Goal: Task Accomplishment & Management: Manage account settings

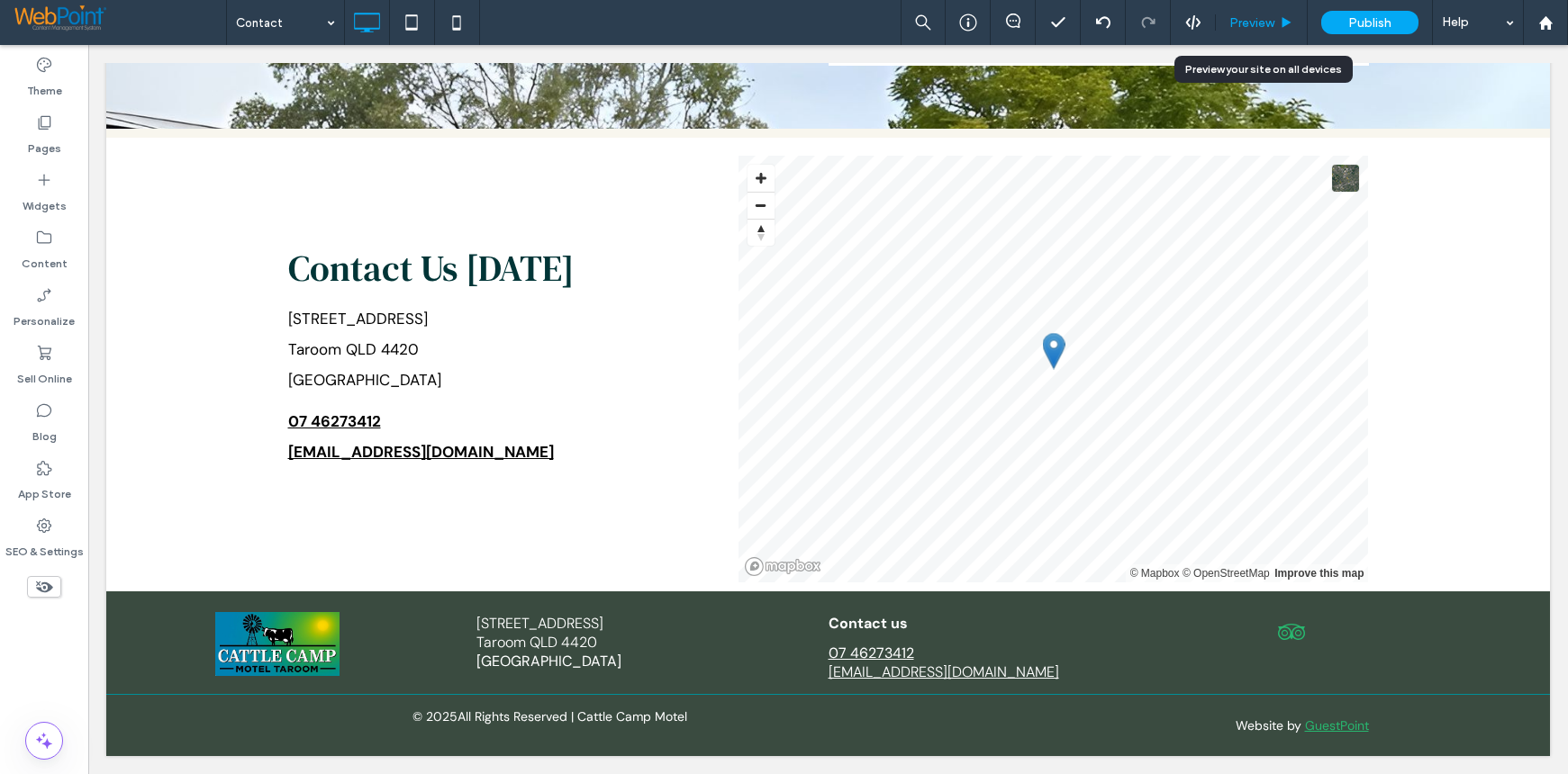
click at [1261, 25] on span "Preview" at bounding box center [1252, 23] width 45 height 15
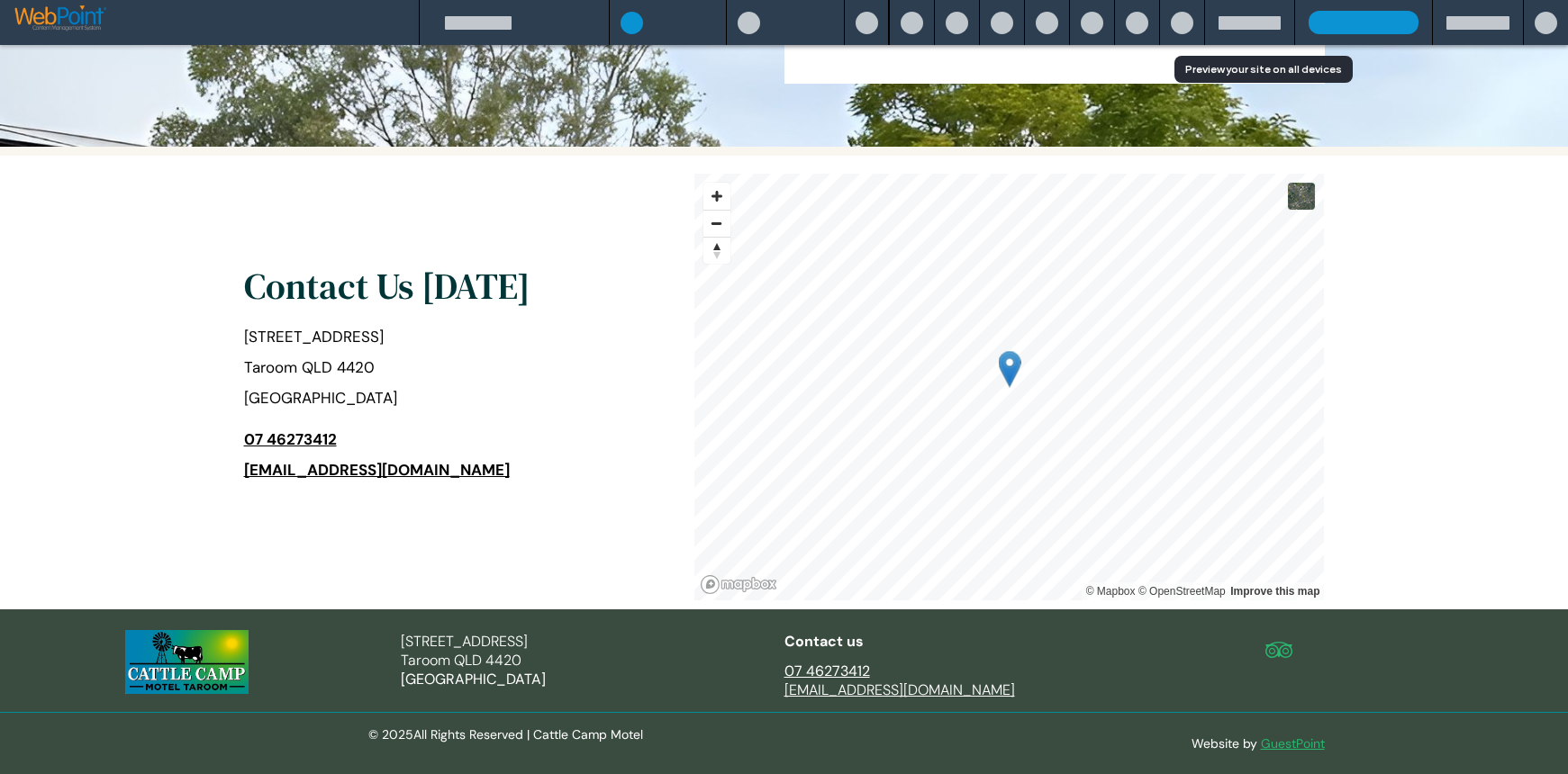
scroll to position [676, 0]
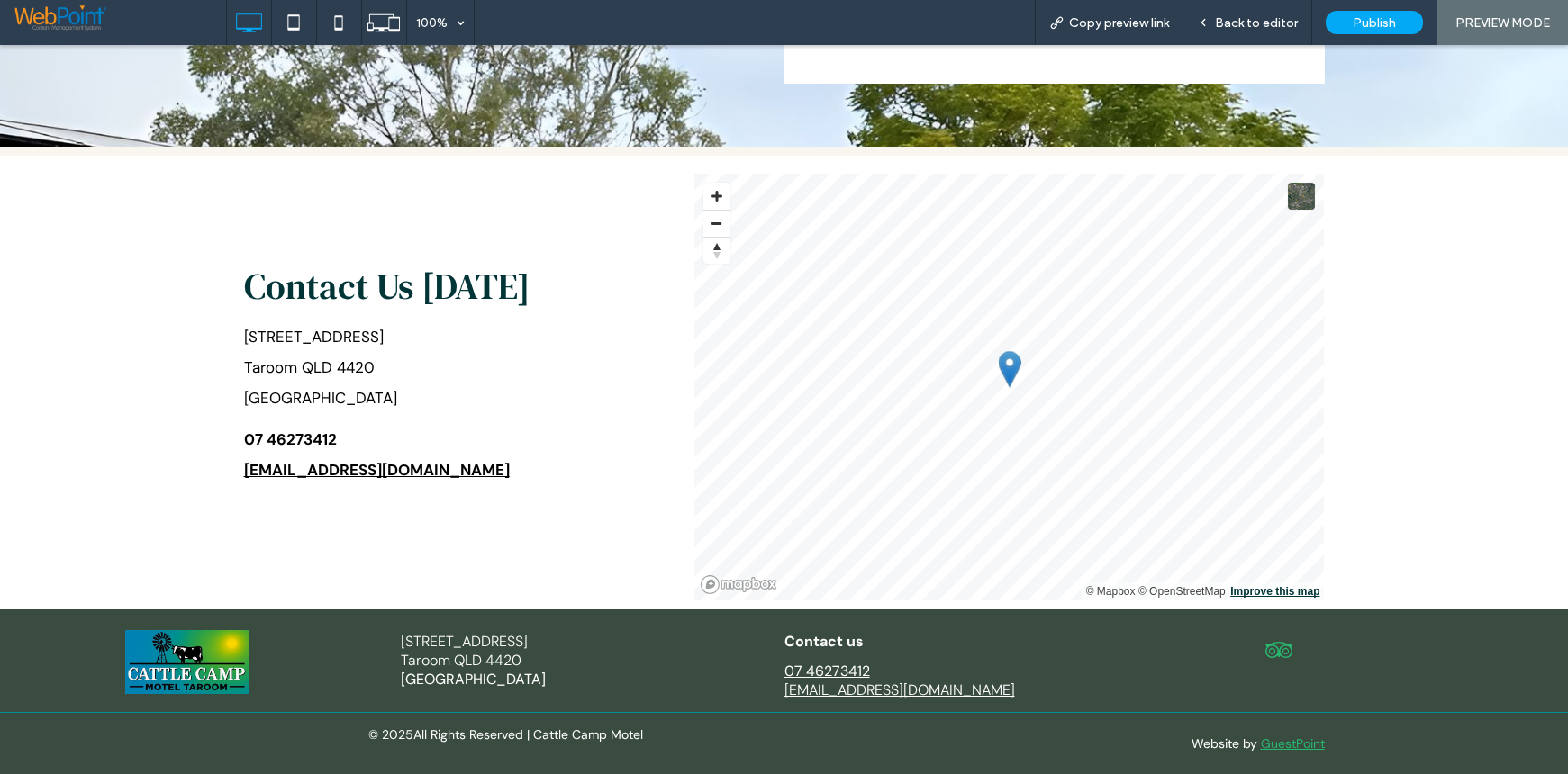
click at [1254, 593] on link "Improve this map" at bounding box center [1275, 591] width 89 height 13
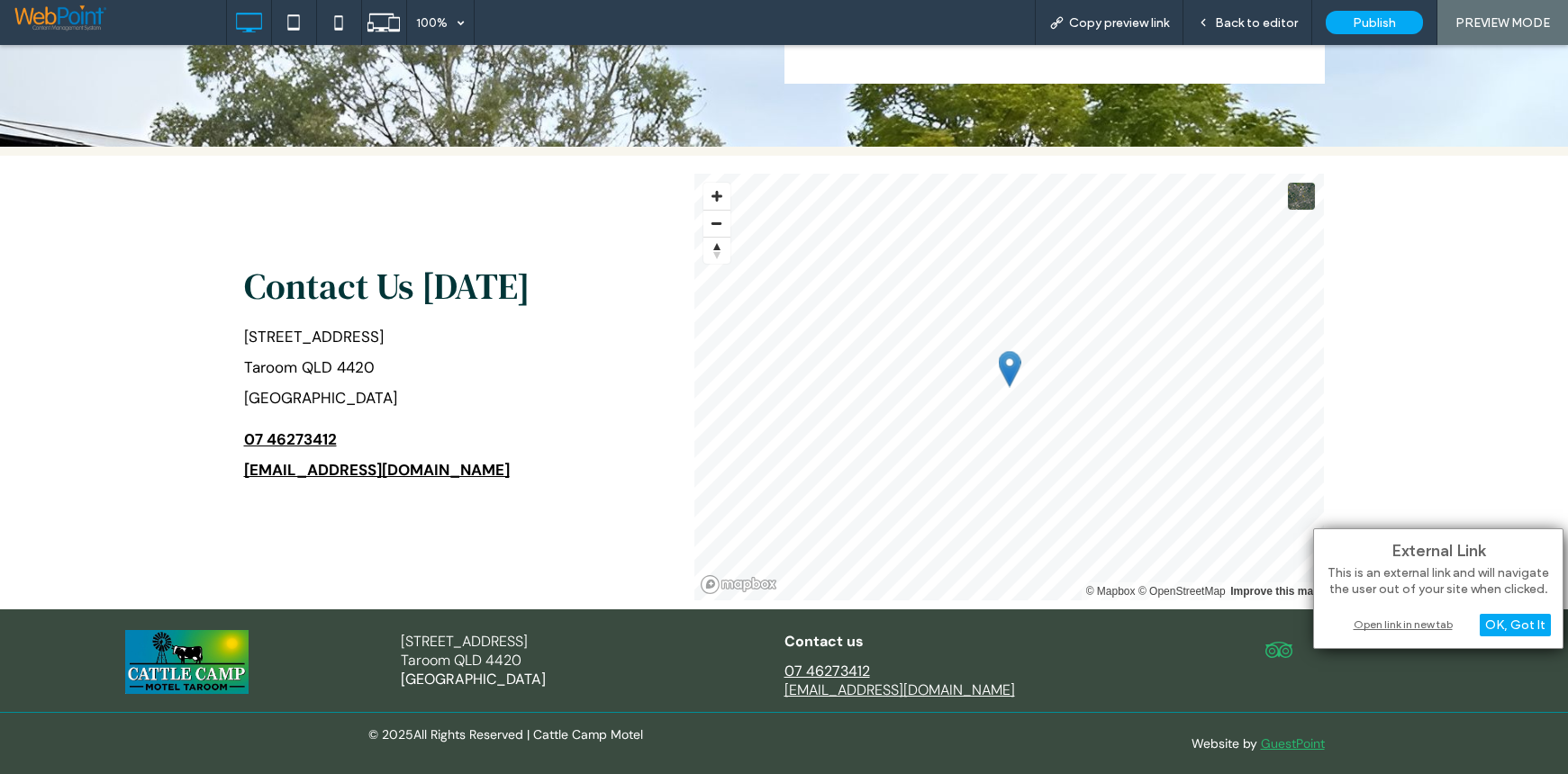
click at [1380, 616] on div "Open link in new tab" at bounding box center [1438, 624] width 225 height 19
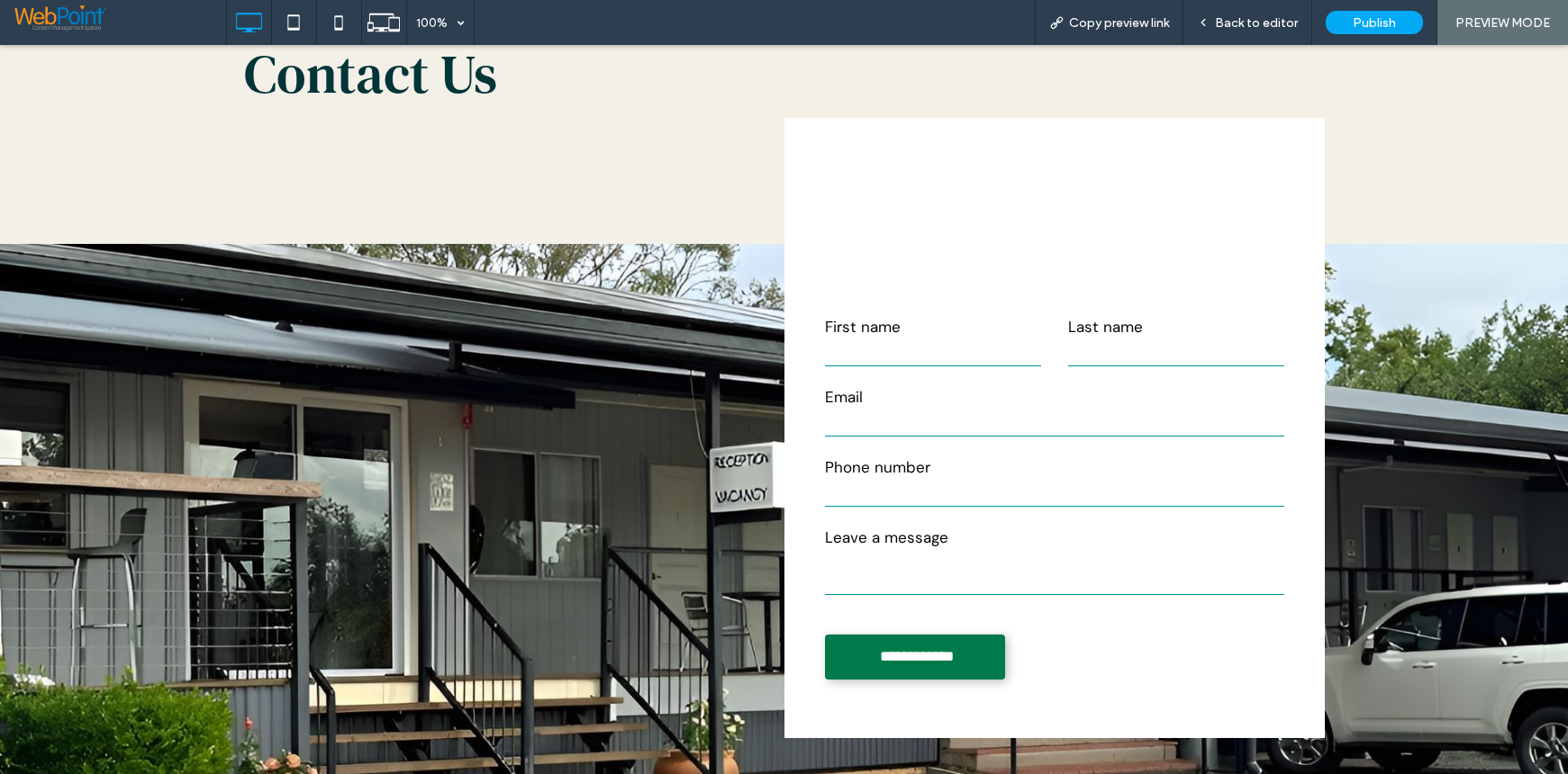
scroll to position [0, 0]
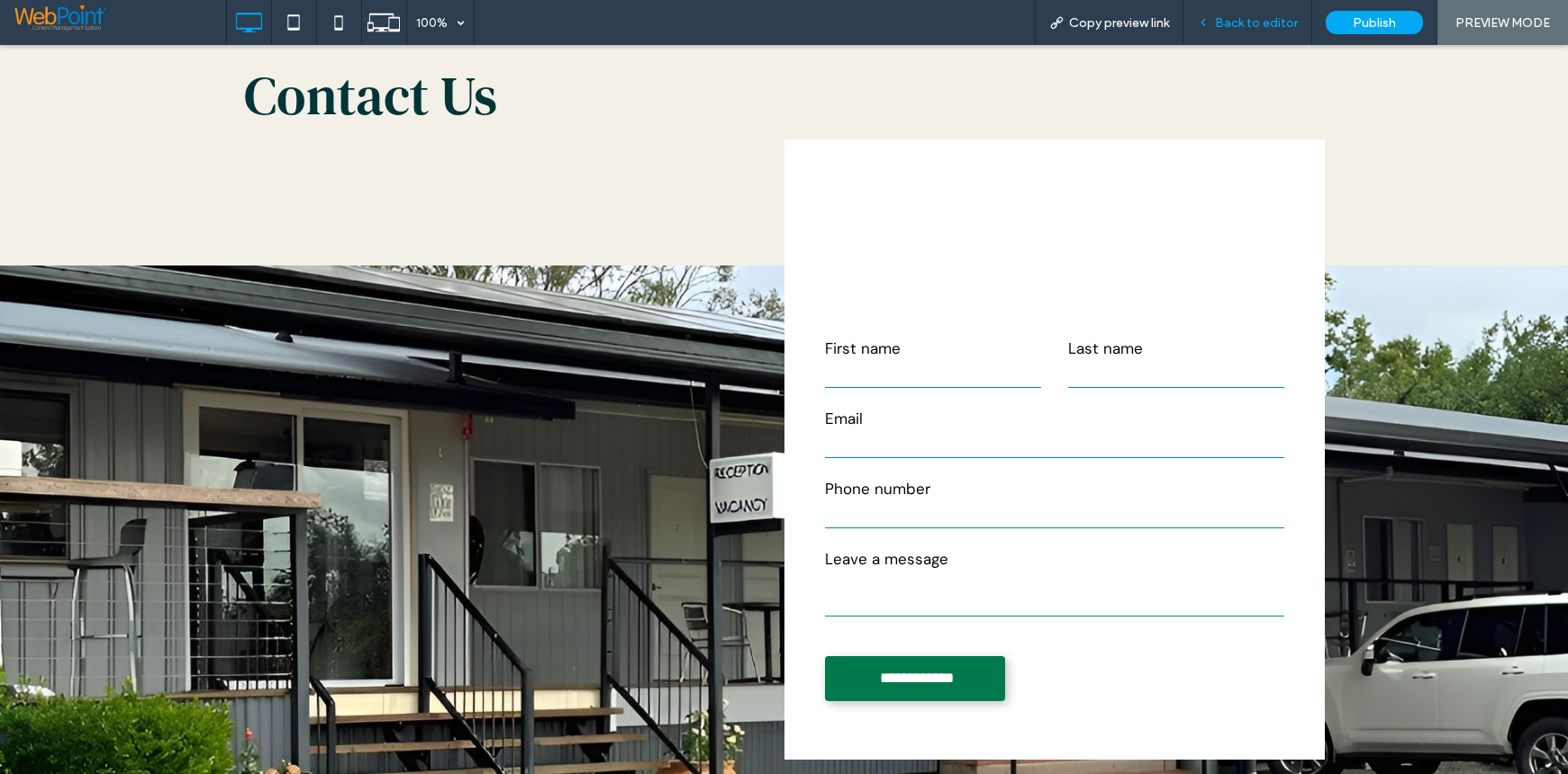
drag, startPoint x: 1245, startPoint y: 17, endPoint x: 1477, endPoint y: 107, distance: 248.8
click at [1245, 17] on span "Back to editor" at bounding box center [1255, 23] width 83 height 15
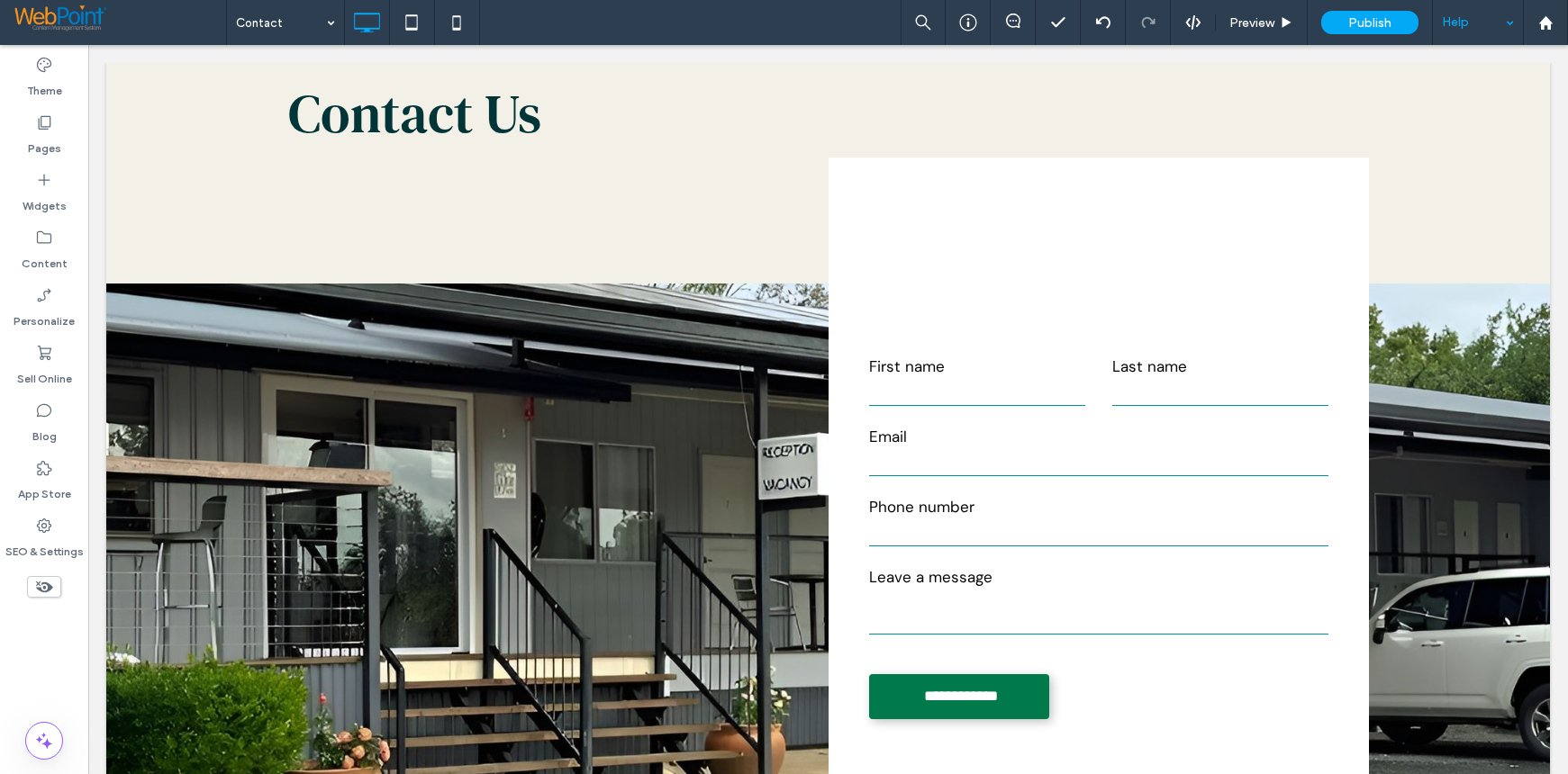
click at [1463, 23] on div "Help" at bounding box center [1477, 23] width 90 height 45
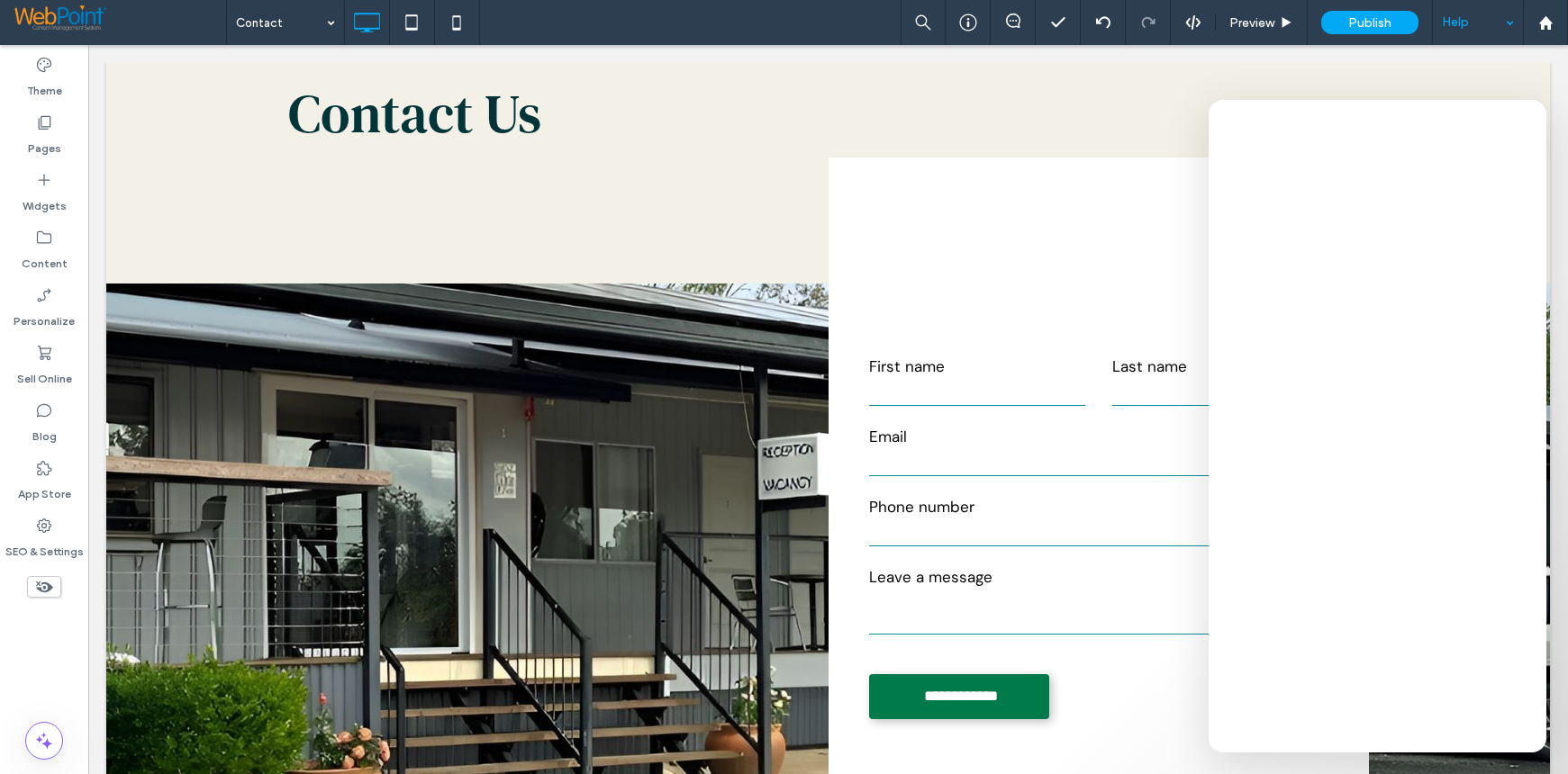
click at [45, 660] on div "Theme Pages Widgets Content Personalize Sell Online Blog App Store SEO & Settin…" at bounding box center [44, 410] width 88 height 729
click at [31, 664] on div "Theme Pages Widgets Content Personalize Sell Online Blog App Store SEO & Settin…" at bounding box center [44, 410] width 88 height 729
click at [27, 655] on div "Theme Pages Widgets Content Personalize Sell Online Blog App Store SEO & Settin…" at bounding box center [44, 410] width 88 height 729
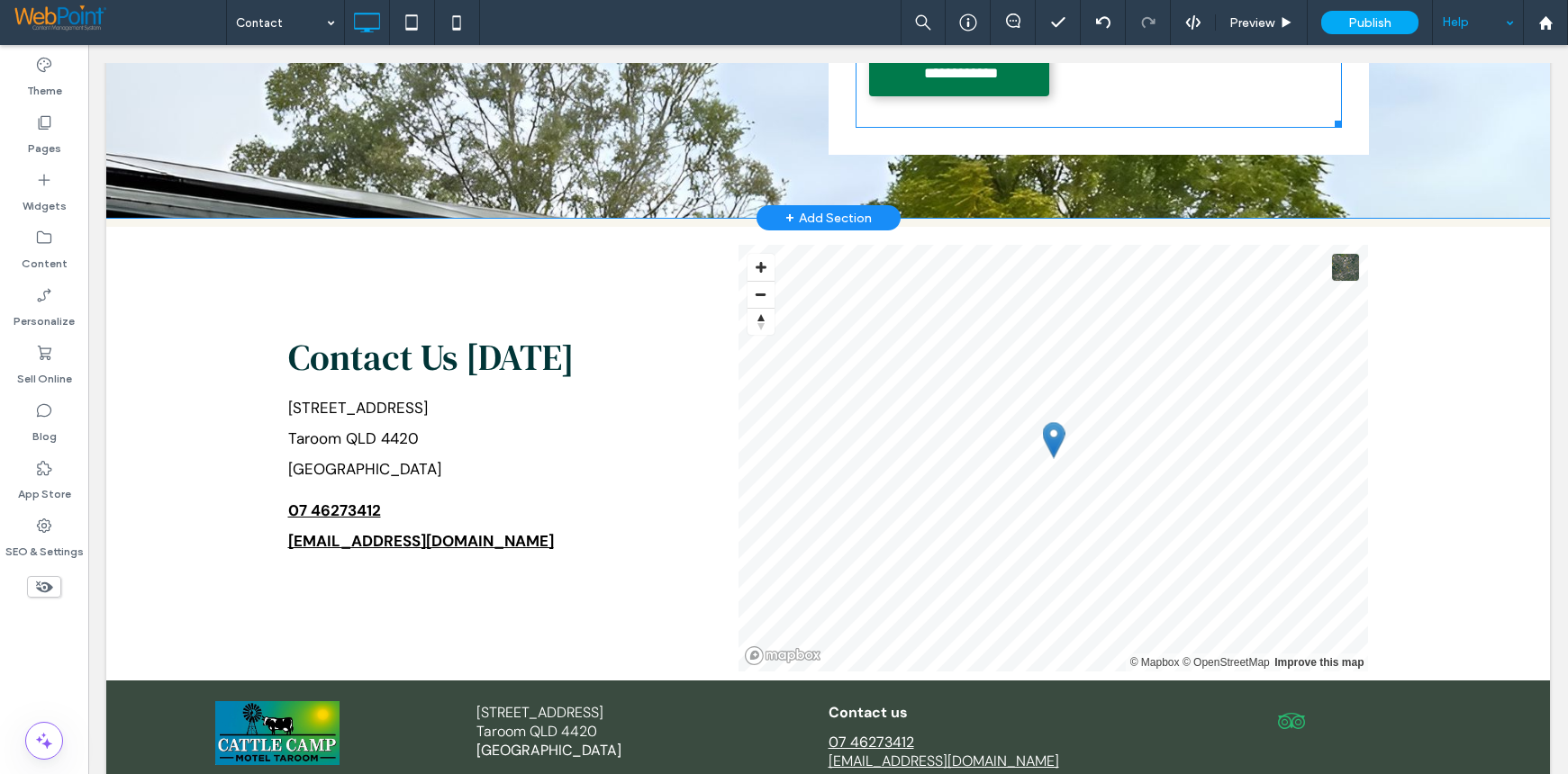
scroll to position [630, 0]
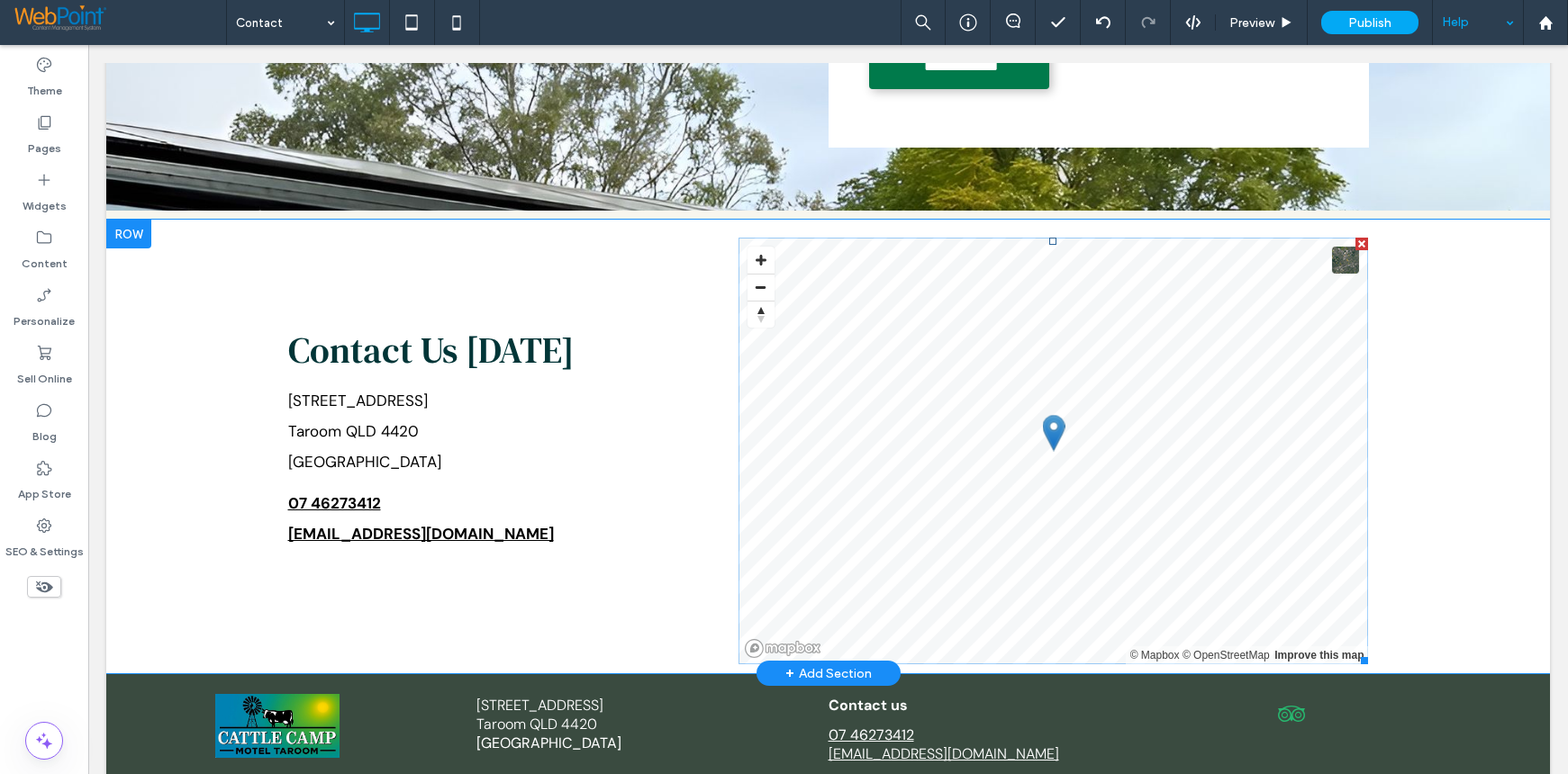
click at [819, 370] on span at bounding box center [1054, 452] width 630 height 427
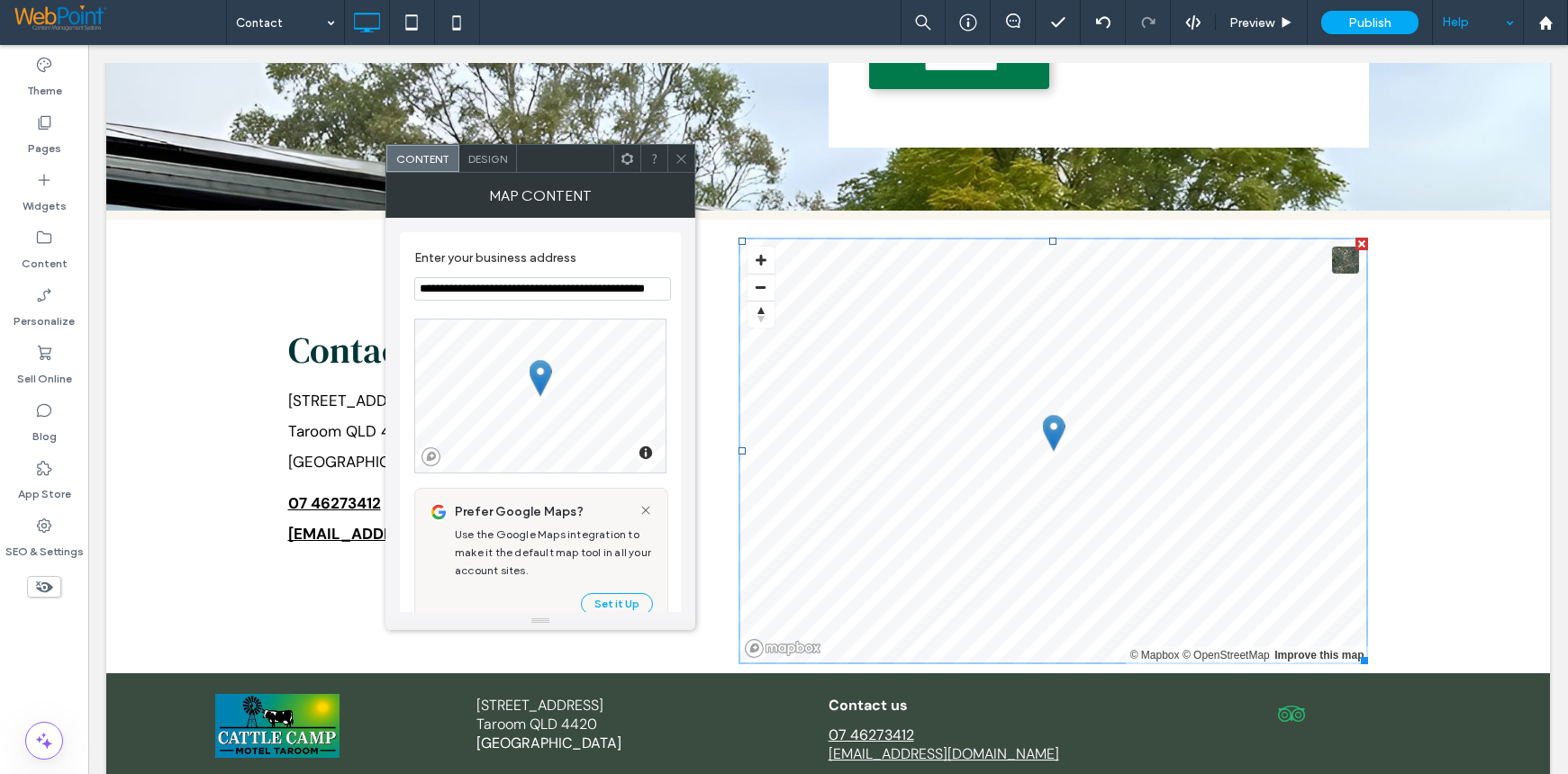
click at [684, 169] on span at bounding box center [680, 159] width 14 height 27
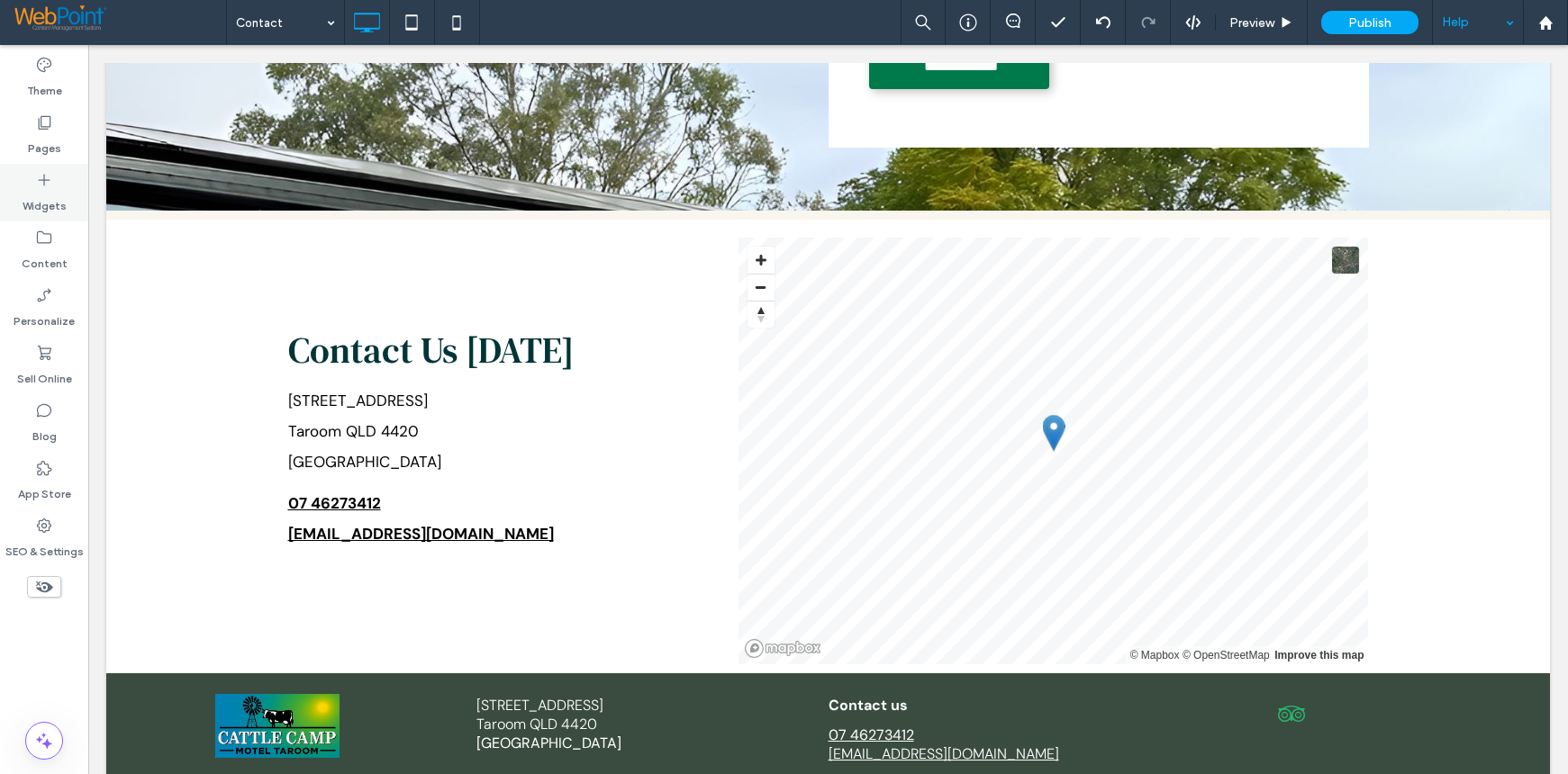
click at [57, 194] on label "Widgets" at bounding box center [45, 202] width 45 height 25
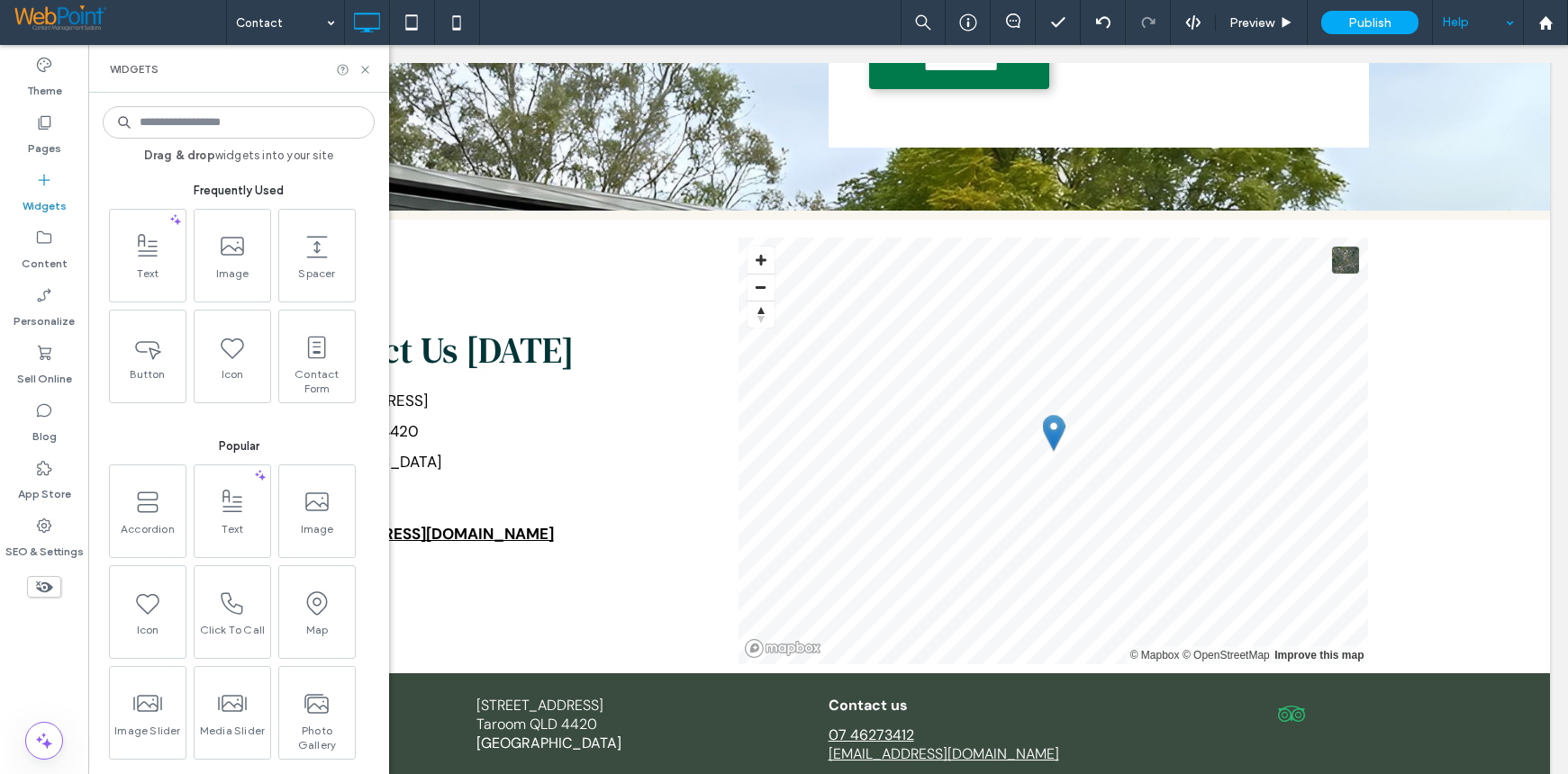
click at [193, 124] on input at bounding box center [238, 123] width 272 height 33
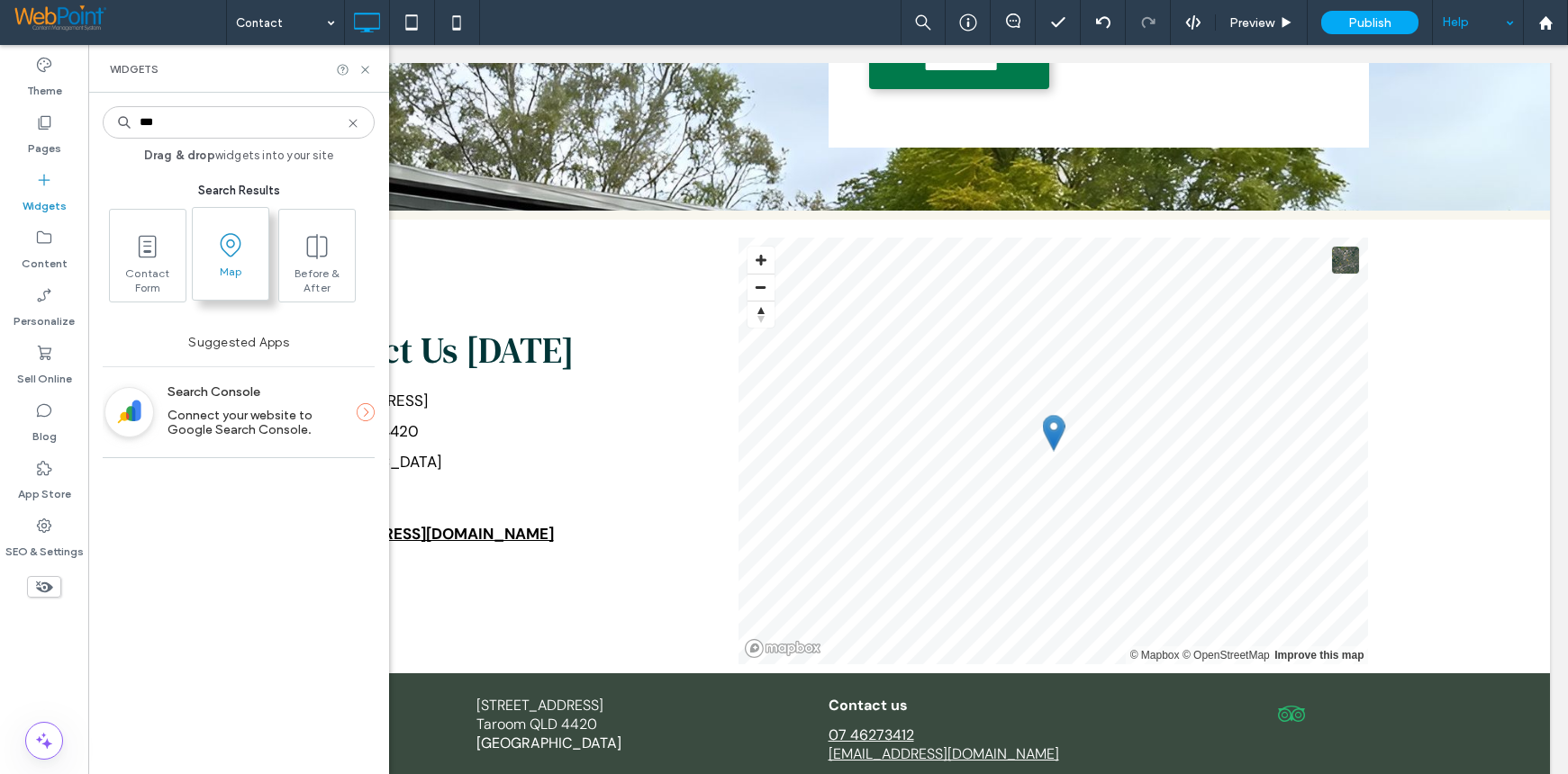
type input "***"
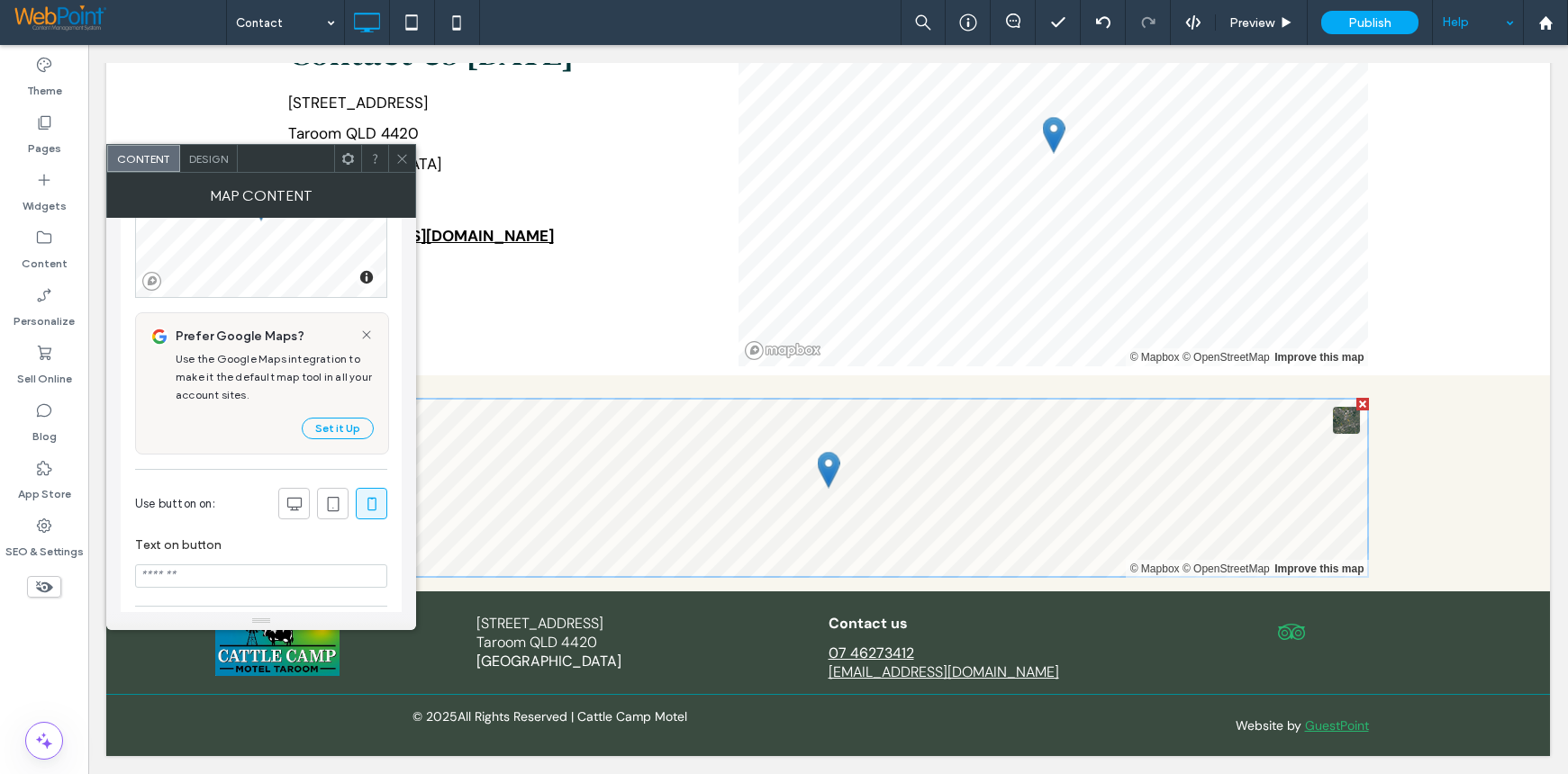
scroll to position [180, 0]
click at [324, 421] on button "Set it Up" at bounding box center [337, 424] width 72 height 22
click at [399, 157] on icon at bounding box center [402, 159] width 14 height 14
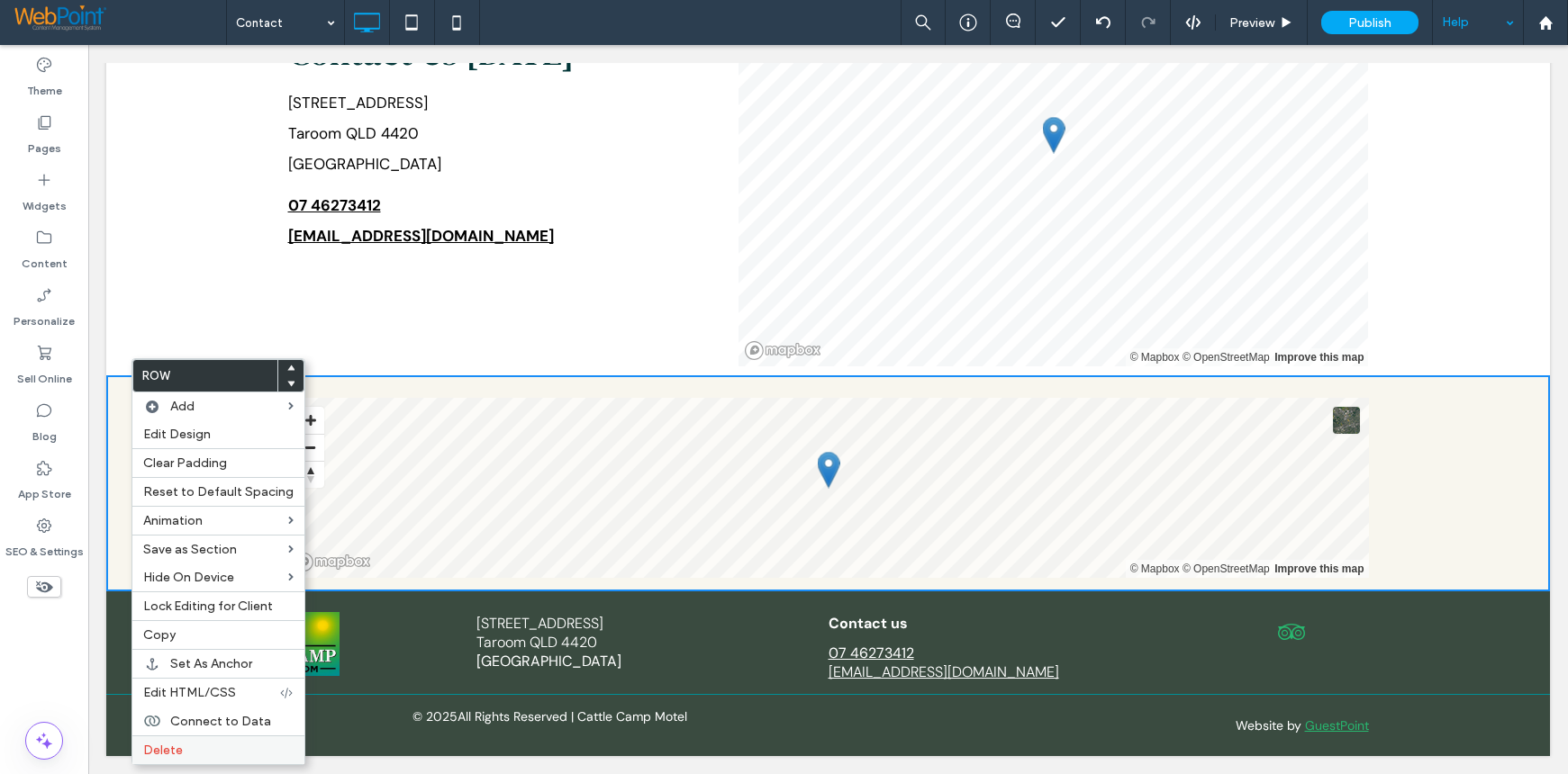
click at [195, 741] on div "Delete" at bounding box center [218, 750] width 172 height 29
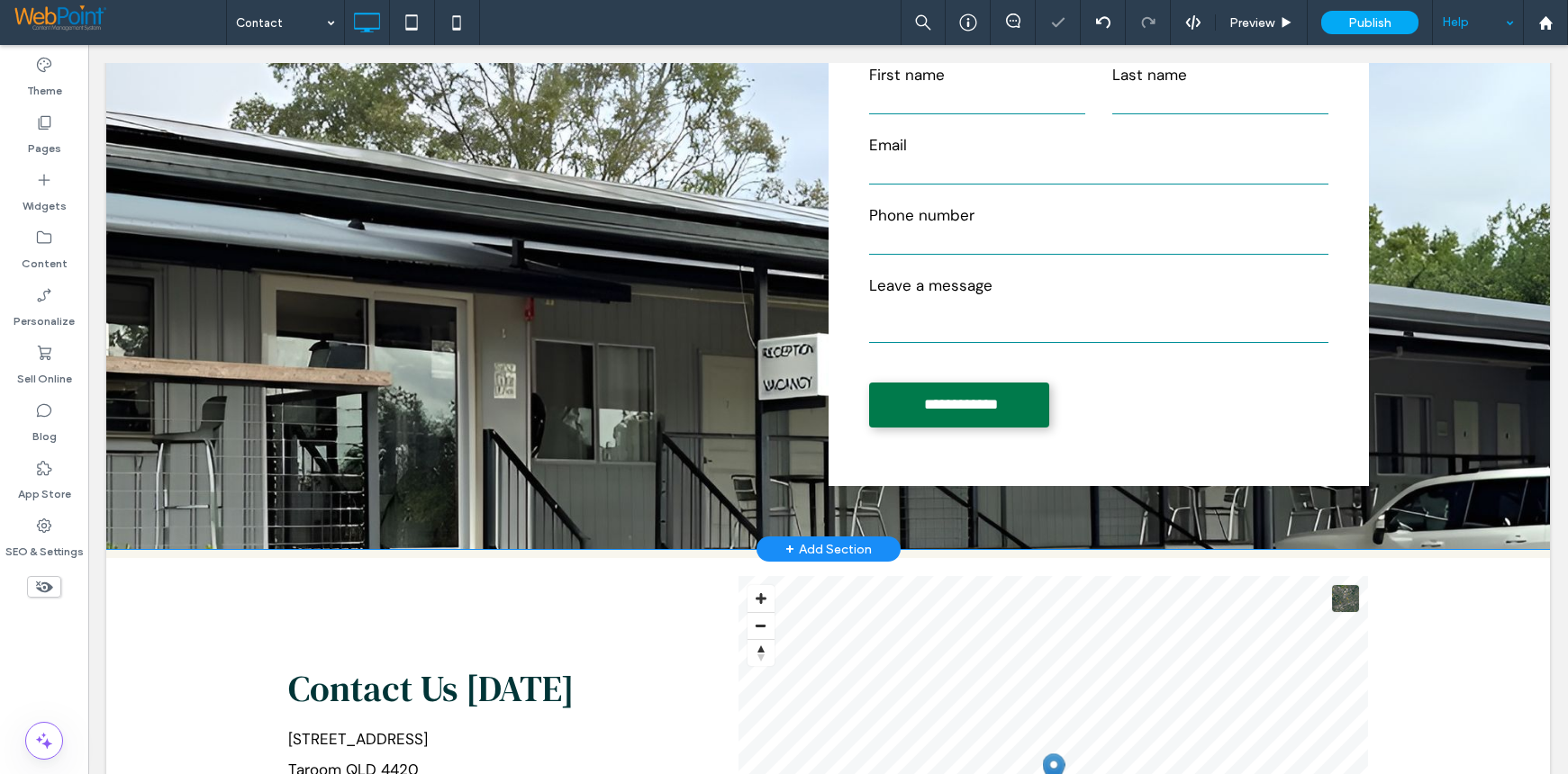
scroll to position [0, 0]
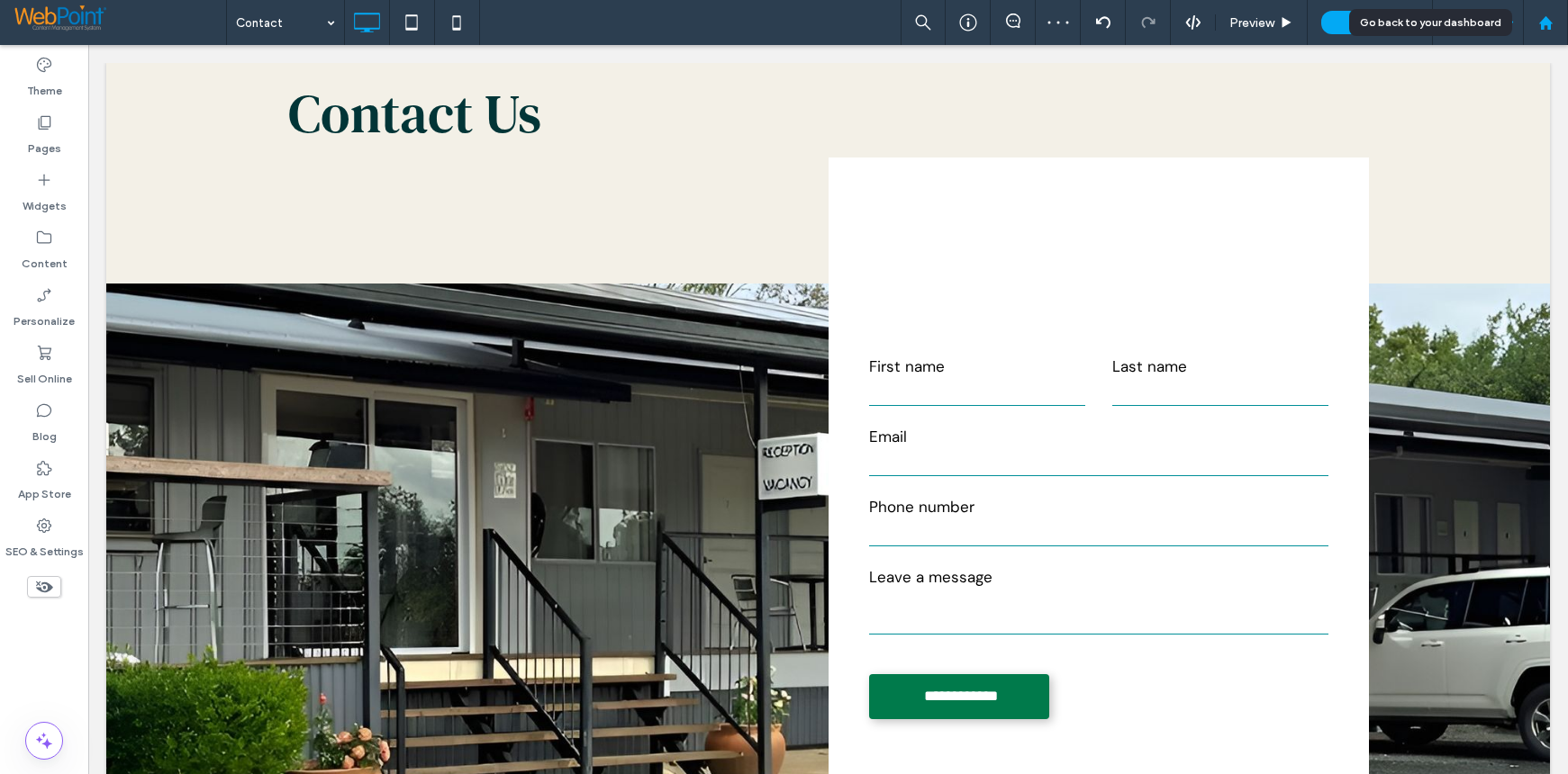
click at [1544, 29] on icon at bounding box center [1545, 23] width 15 height 15
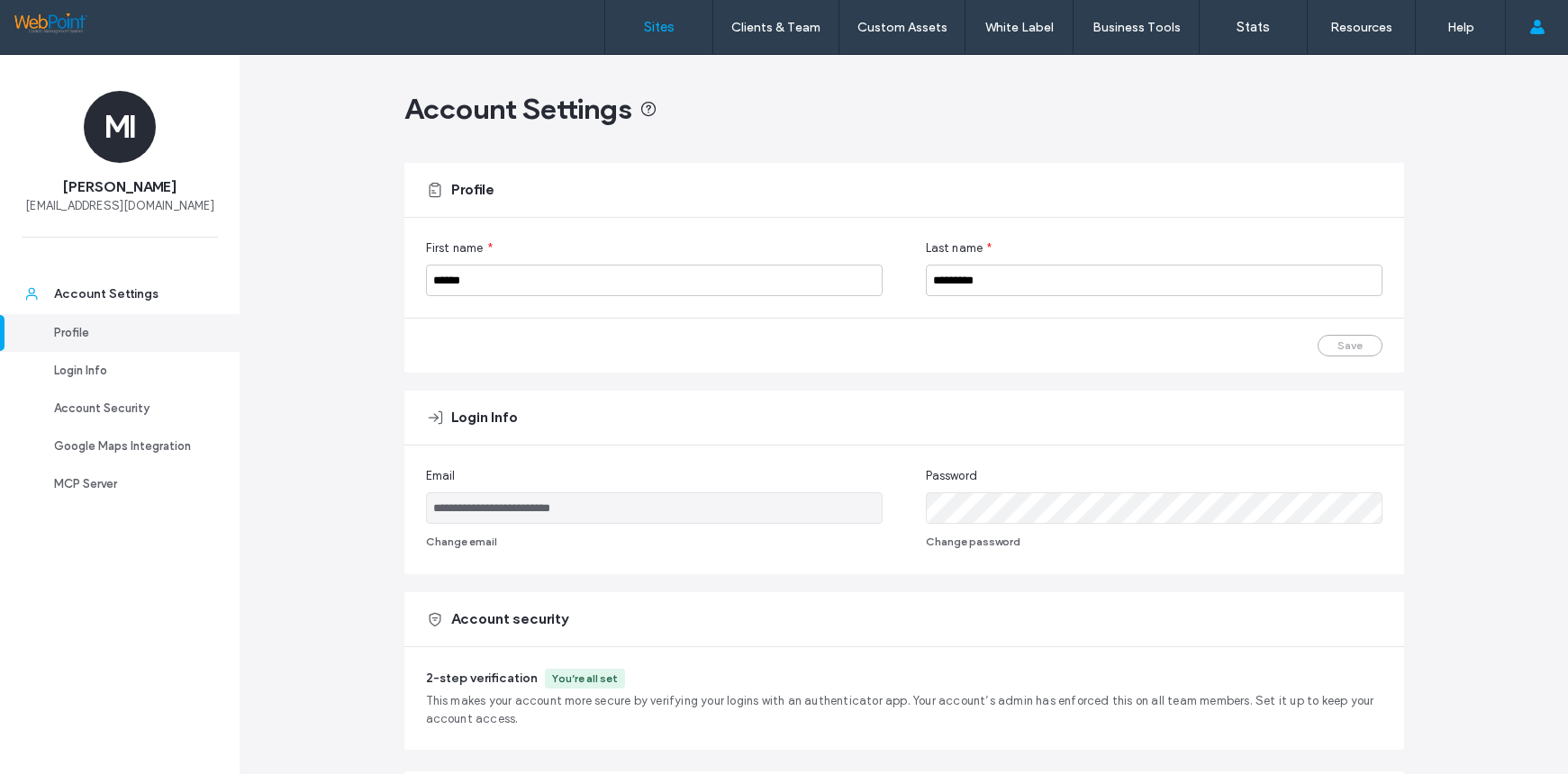
click at [664, 27] on label "Sites" at bounding box center [660, 27] width 31 height 16
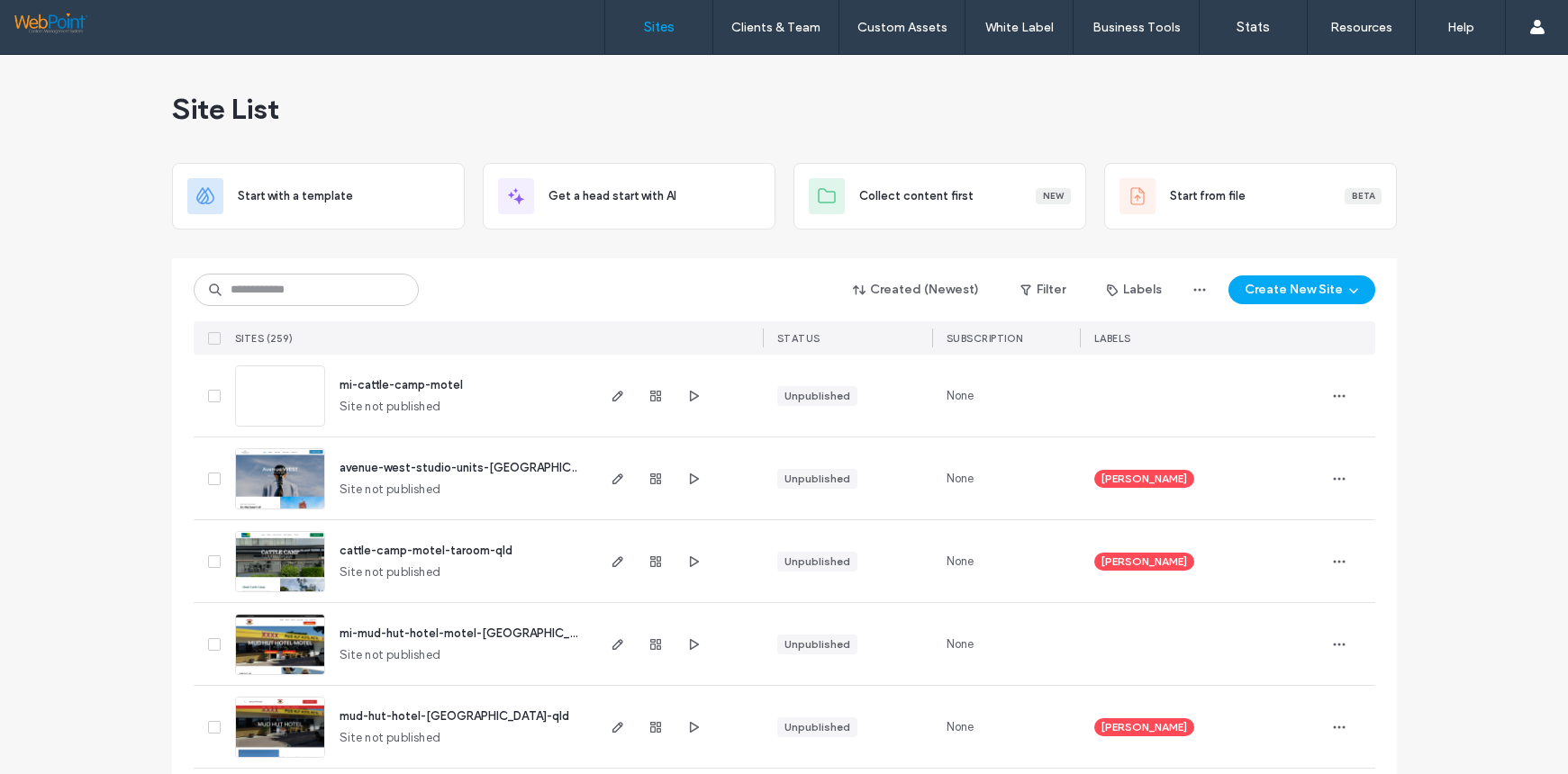
click at [319, 298] on input at bounding box center [306, 290] width 225 height 33
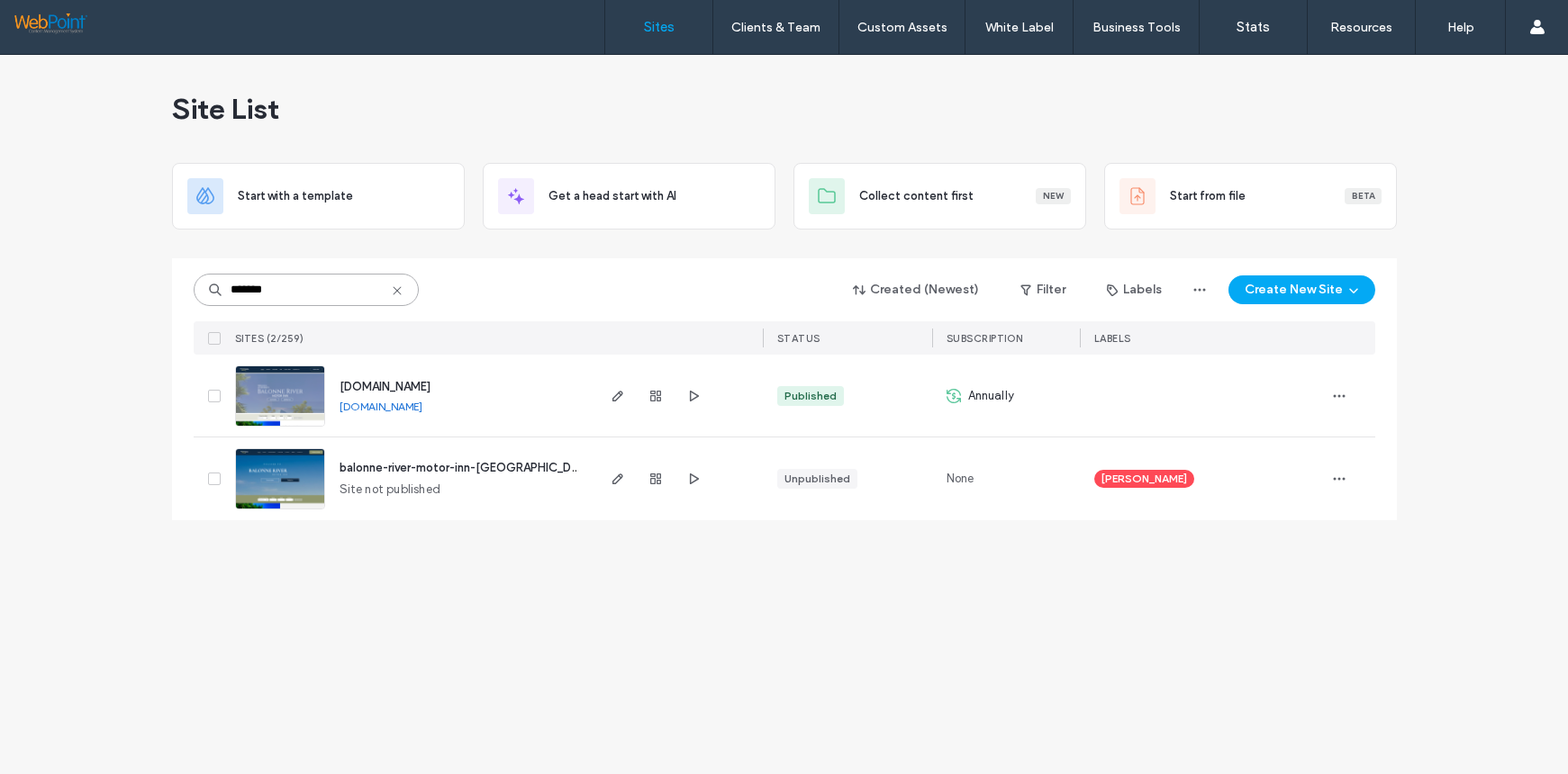
type input "*******"
click at [288, 368] on img at bounding box center [280, 427] width 88 height 123
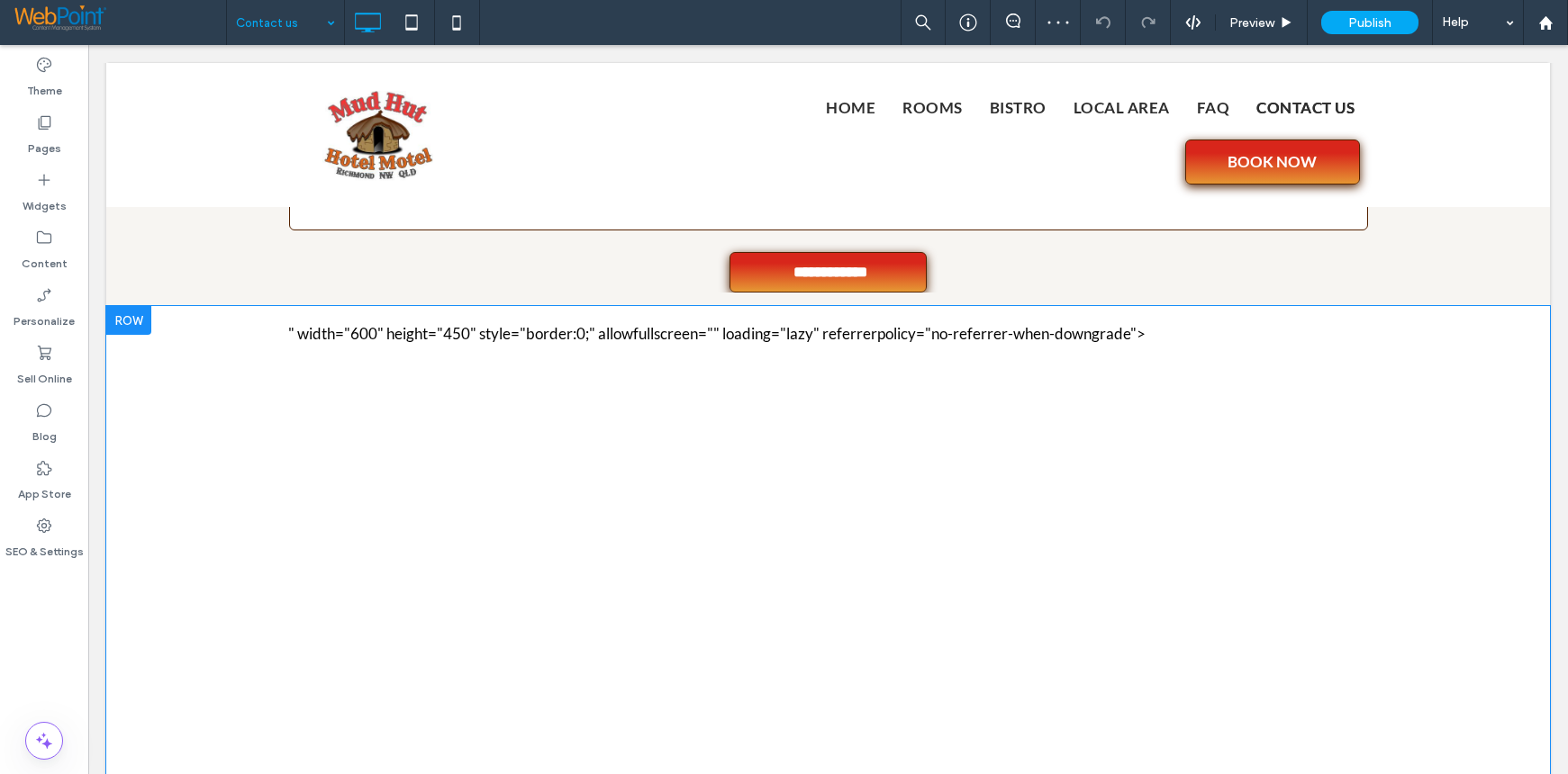
scroll to position [990, 0]
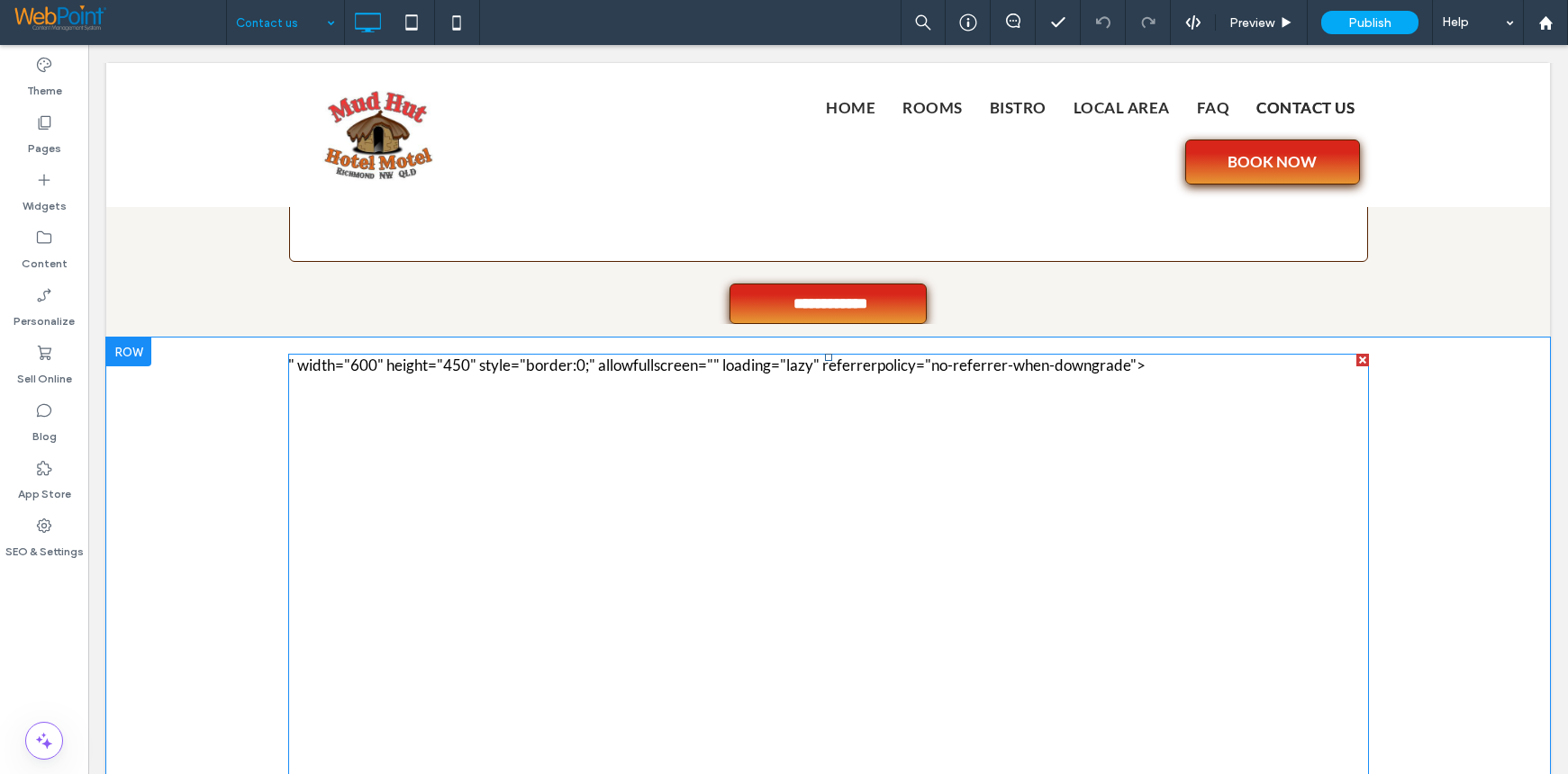
click at [333, 532] on span at bounding box center [828, 658] width 1080 height 608
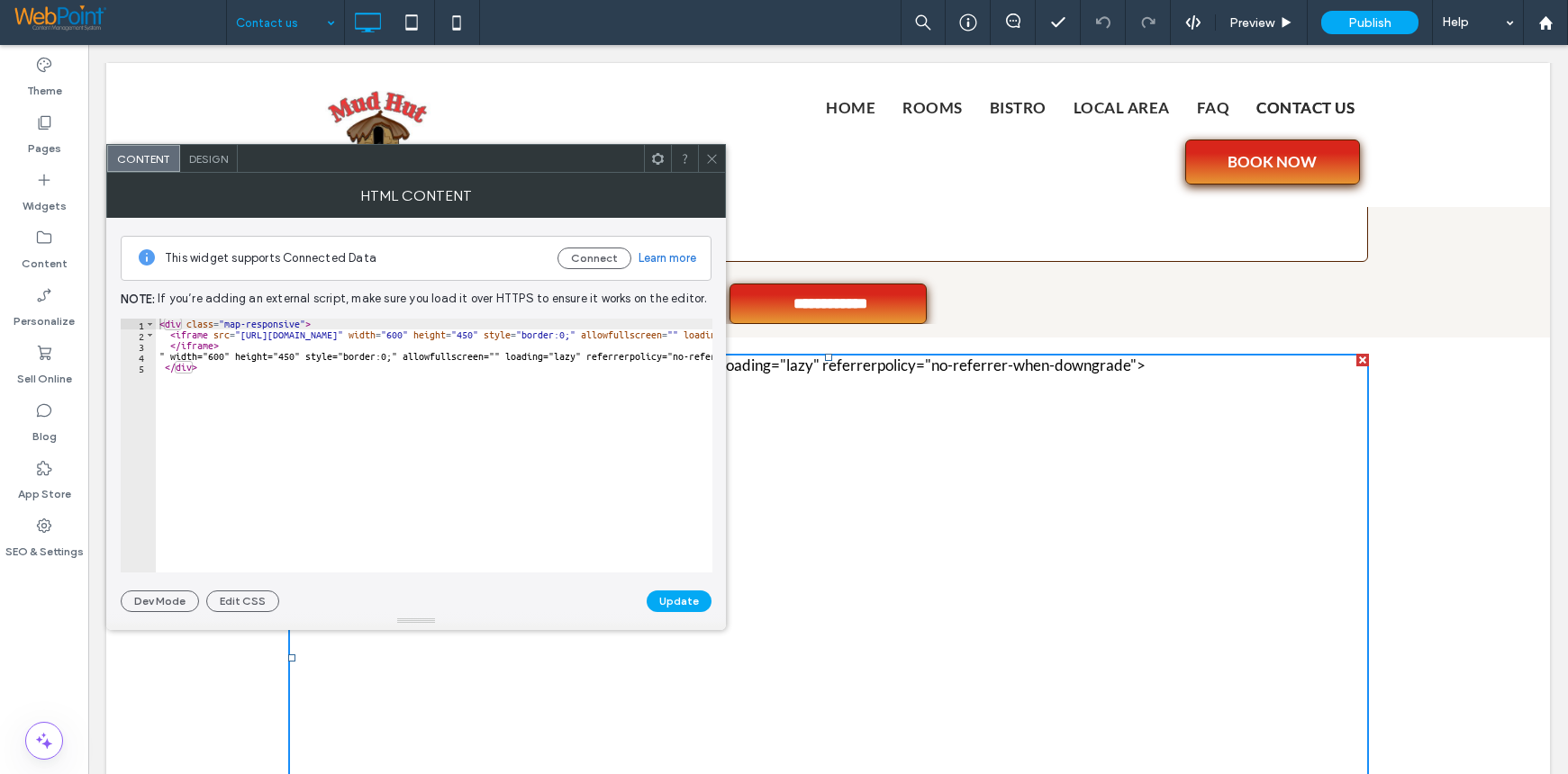
click at [207, 162] on span "Design" at bounding box center [208, 159] width 39 height 14
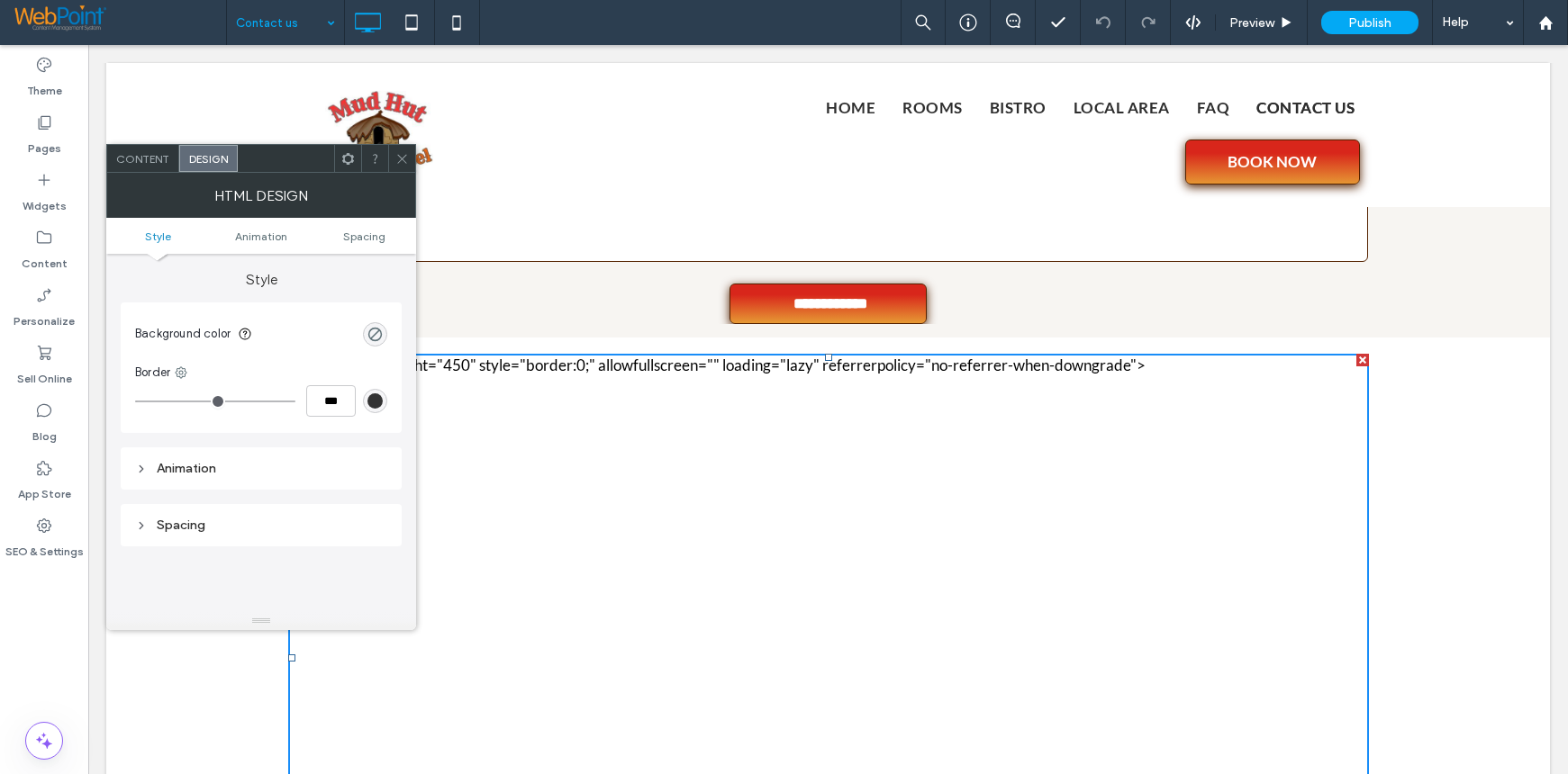
click at [132, 153] on span "Content" at bounding box center [143, 159] width 53 height 14
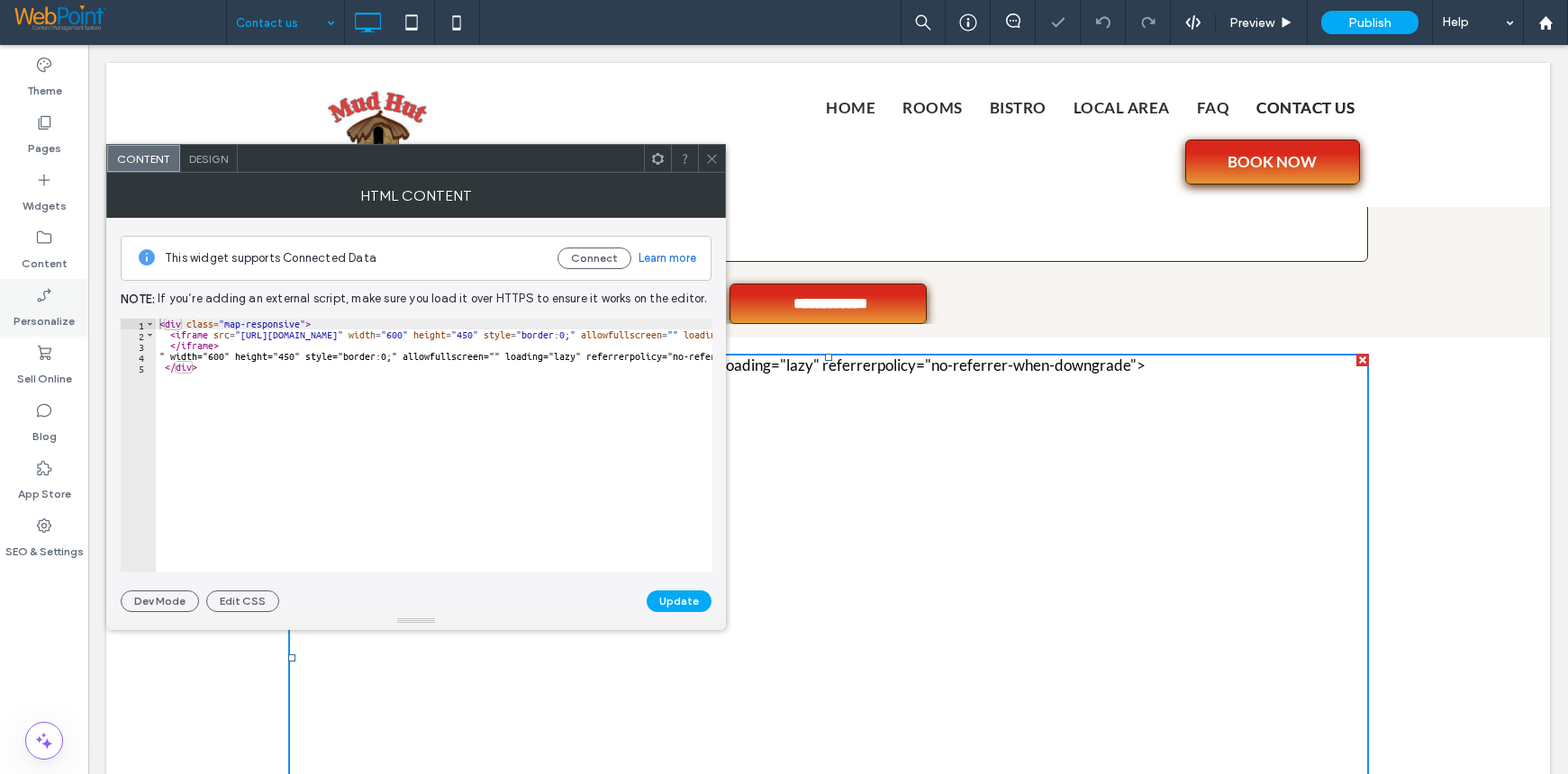
type textarea "******"
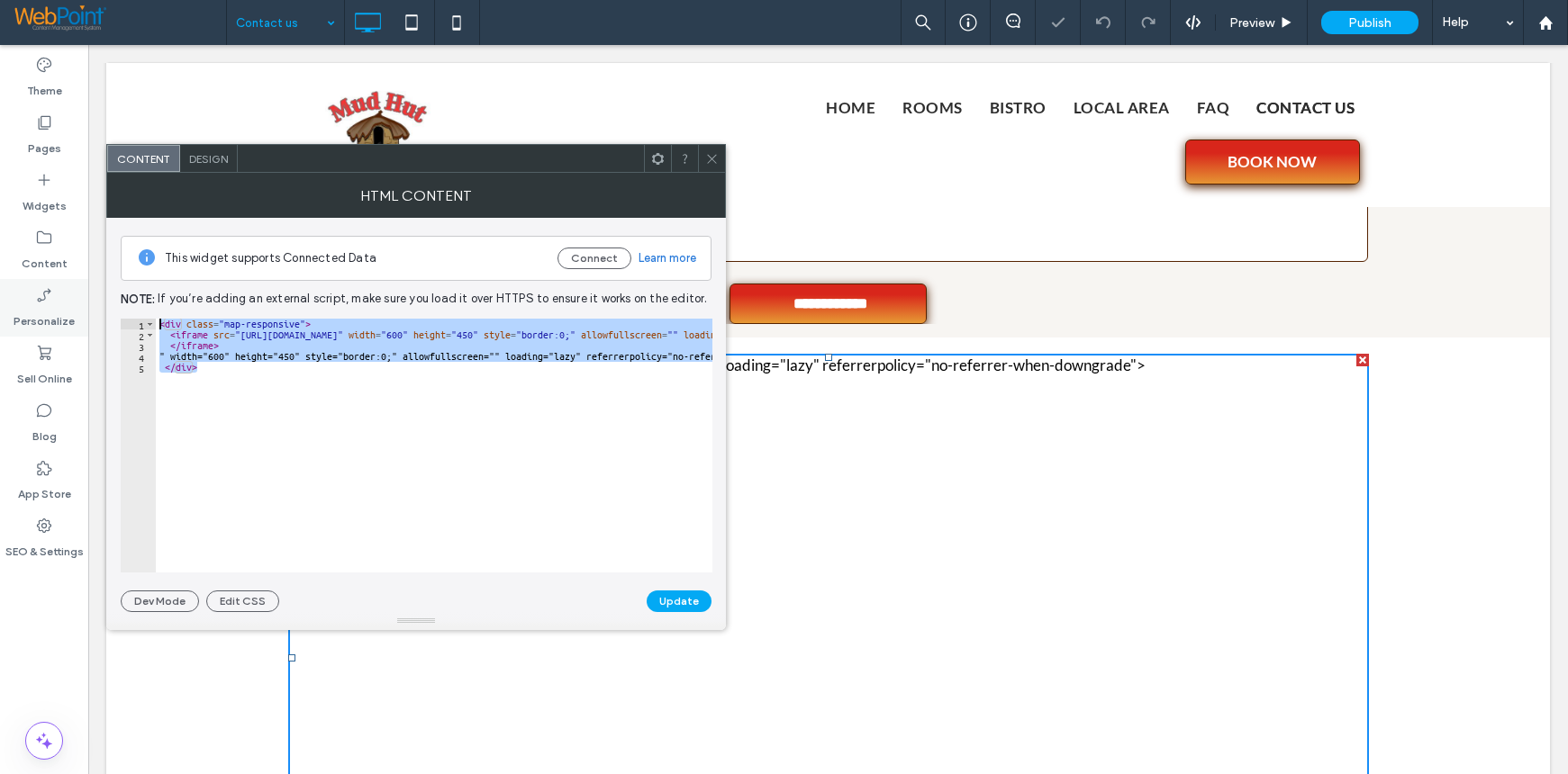
drag, startPoint x: 84, startPoint y: 315, endPoint x: 16, endPoint y: 278, distance: 77.4
click at [54, 303] on body ".wqwq-1{fill:#231f20;} .cls-1q, .cls-2q { fill-rule: evenodd; } .cls-2q { fill:…" at bounding box center [784, 387] width 1568 height 774
click at [713, 164] on icon at bounding box center [711, 159] width 14 height 14
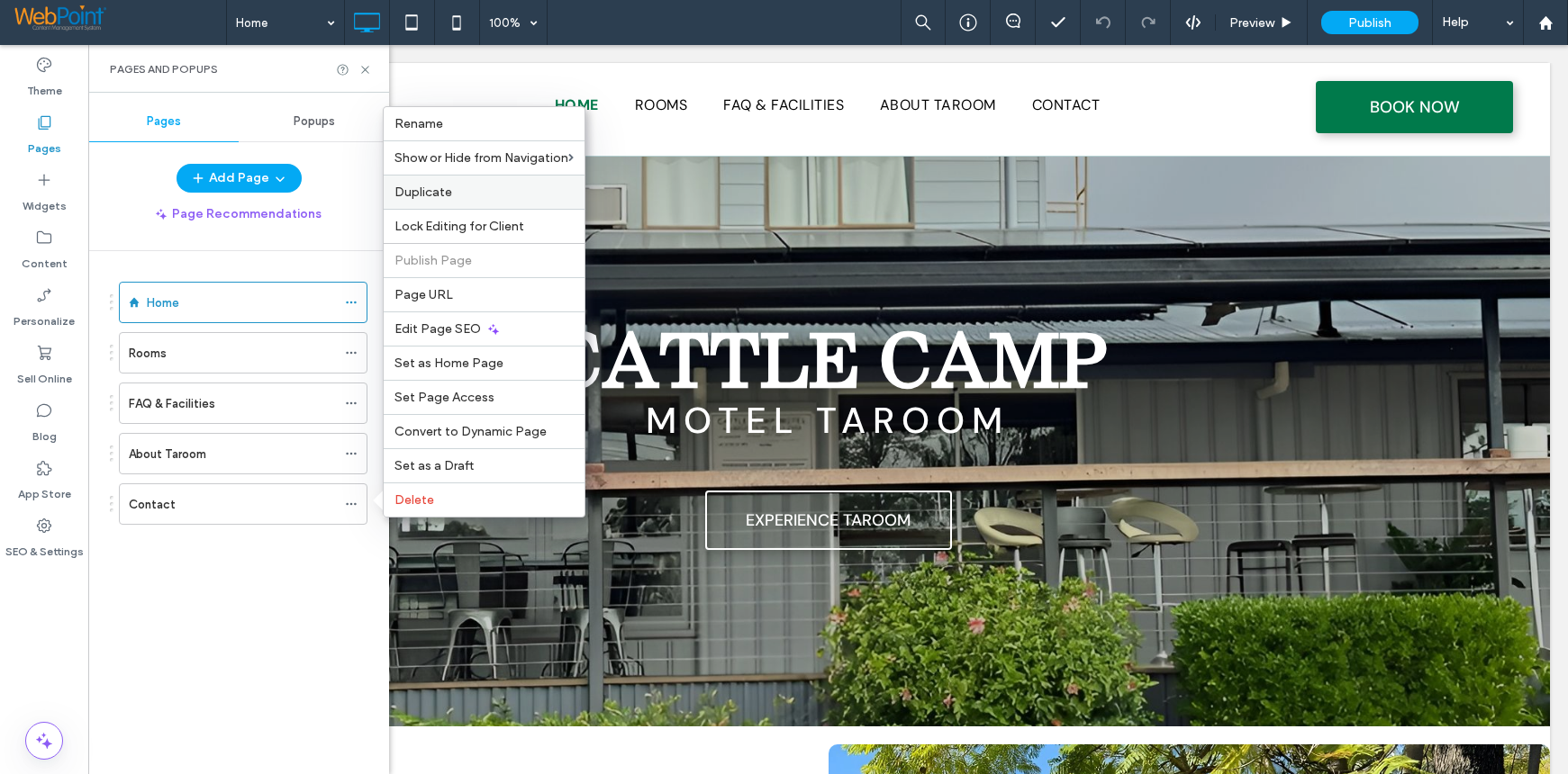
click at [445, 192] on span "Duplicate" at bounding box center [422, 192] width 57 height 15
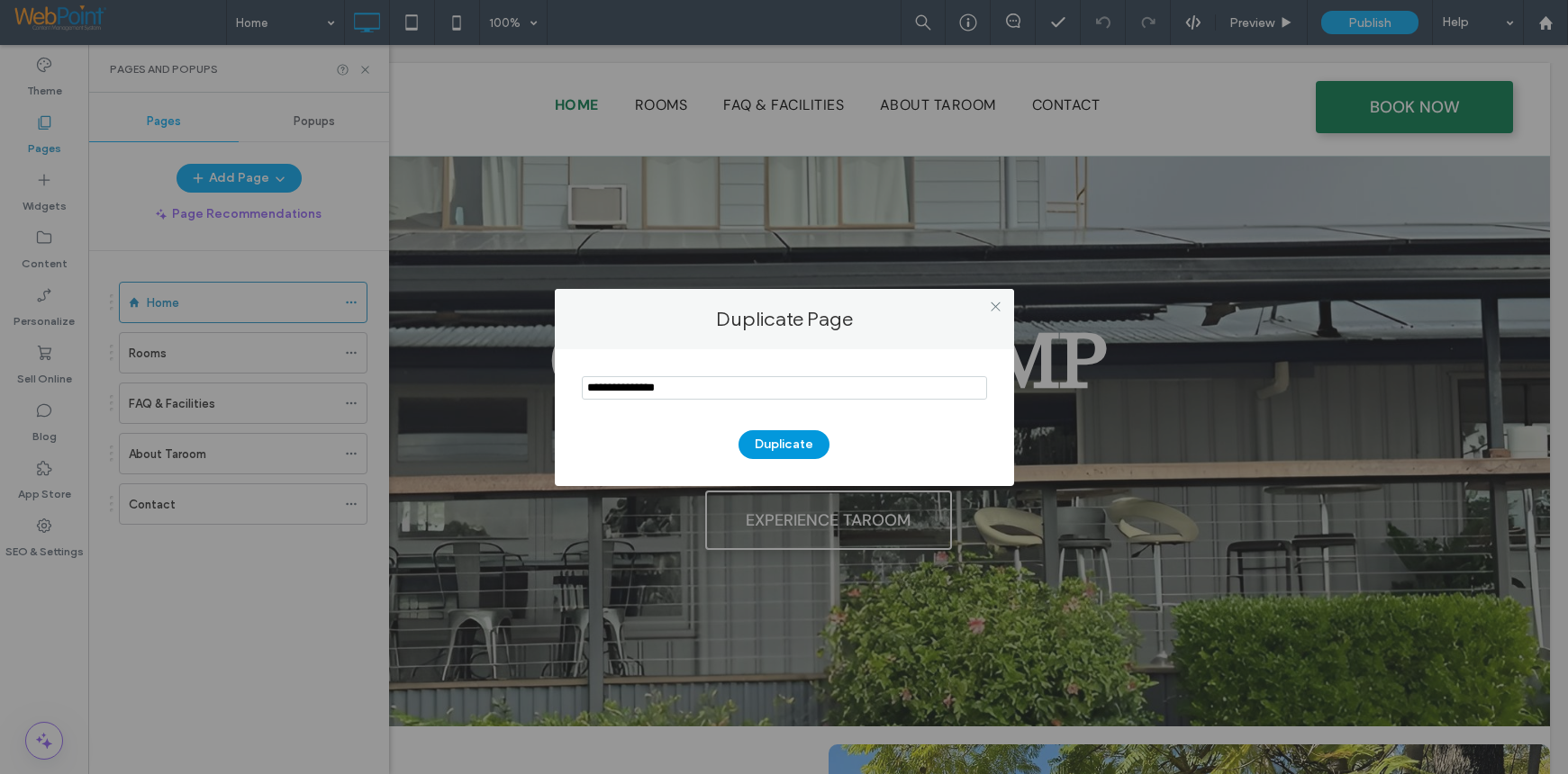
click at [797, 443] on button "Duplicate" at bounding box center [784, 445] width 91 height 29
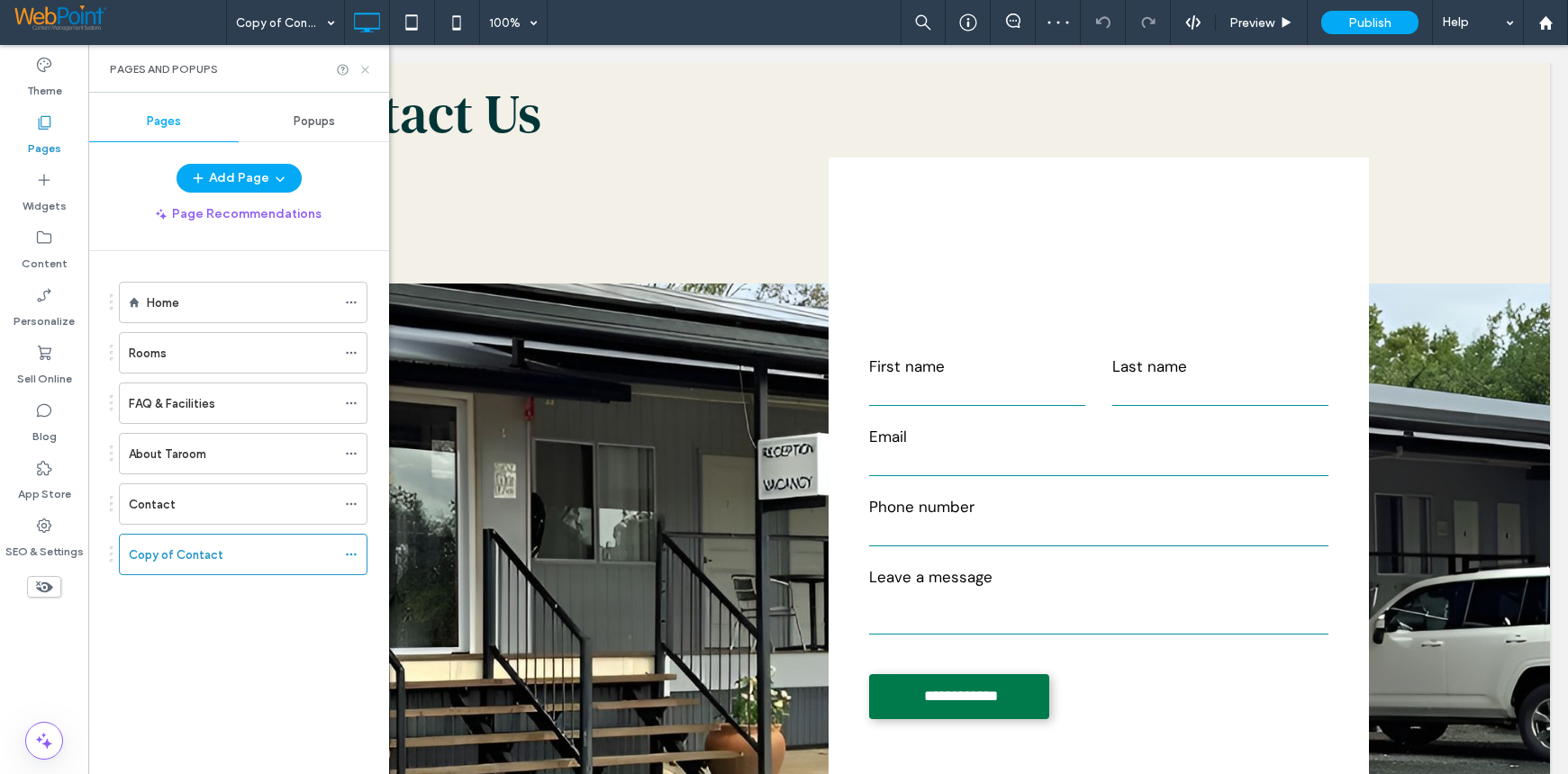
click at [367, 68] on icon at bounding box center [364, 69] width 14 height 14
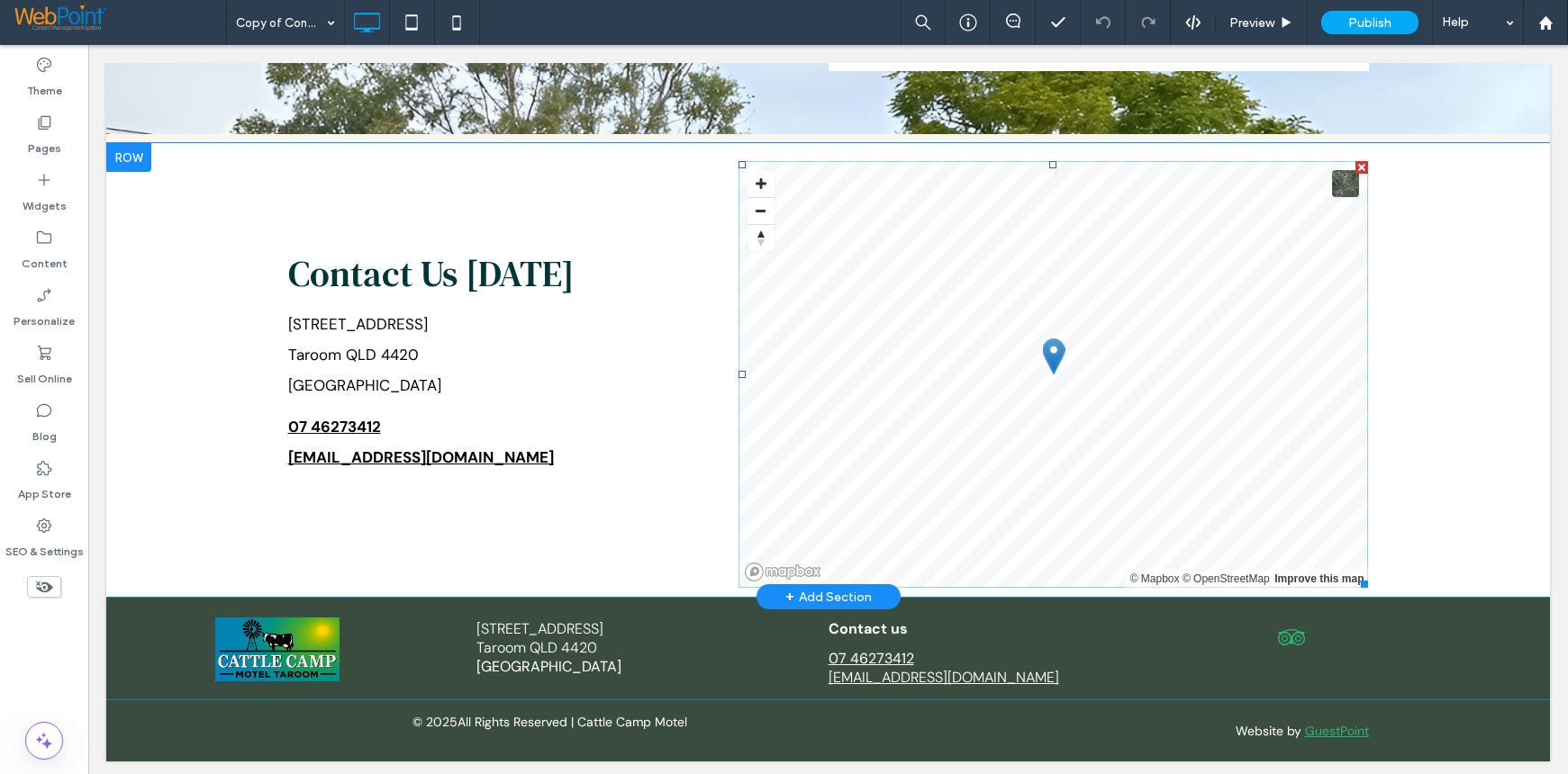
scroll to position [442, 0]
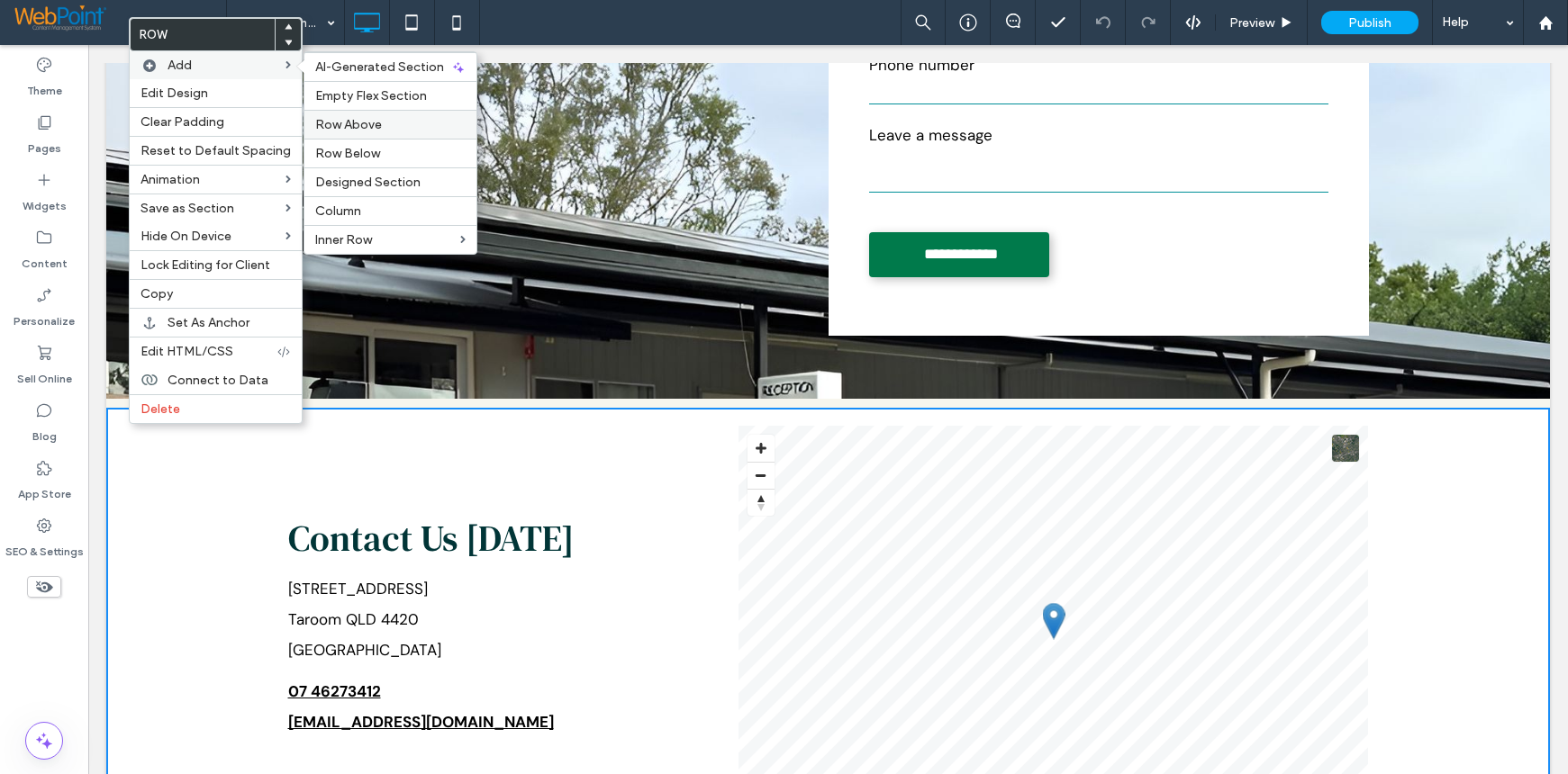
click at [386, 126] on label "Row Above" at bounding box center [391, 124] width 151 height 15
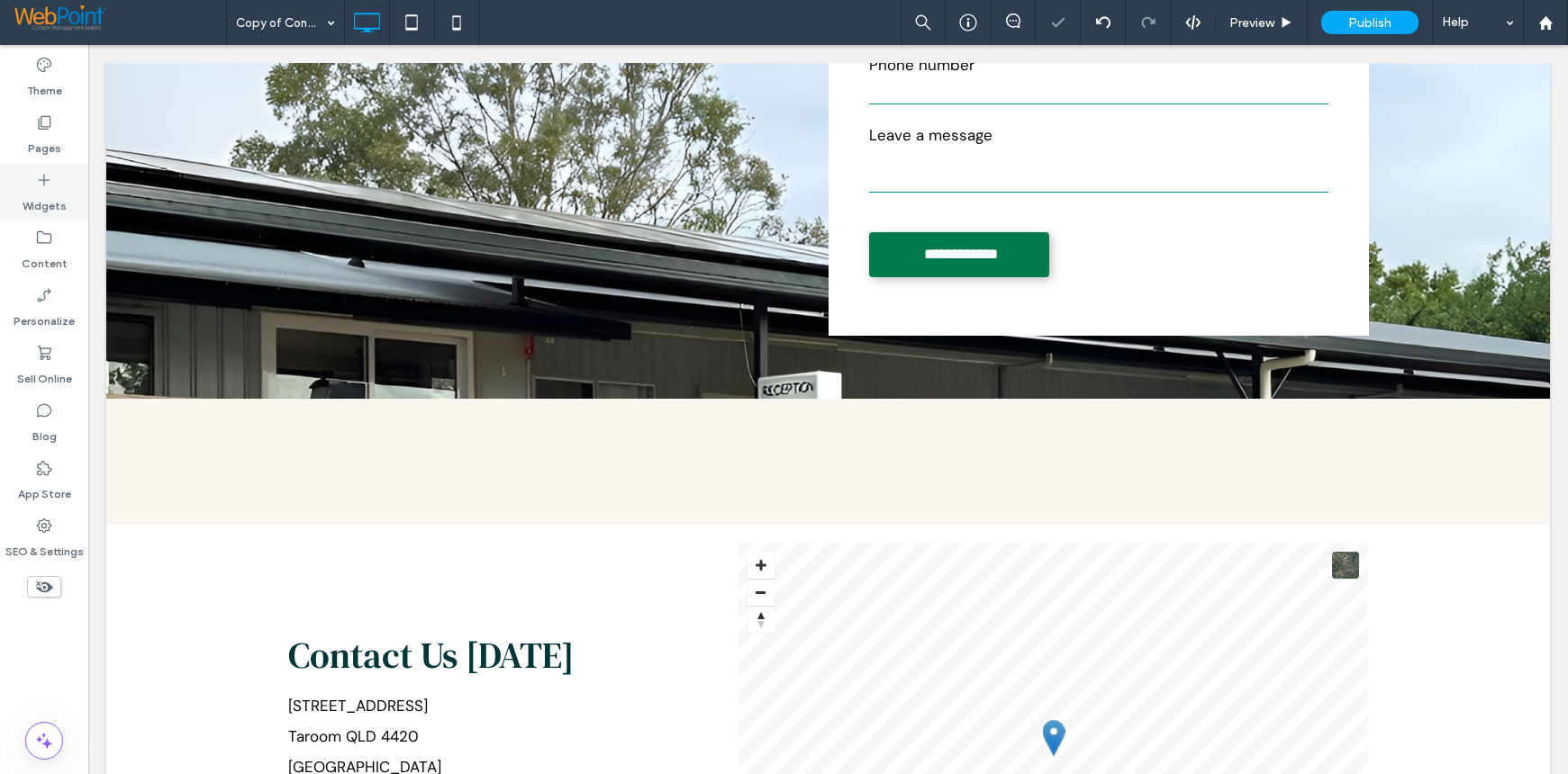
click at [25, 175] on div "Widgets" at bounding box center [44, 192] width 88 height 57
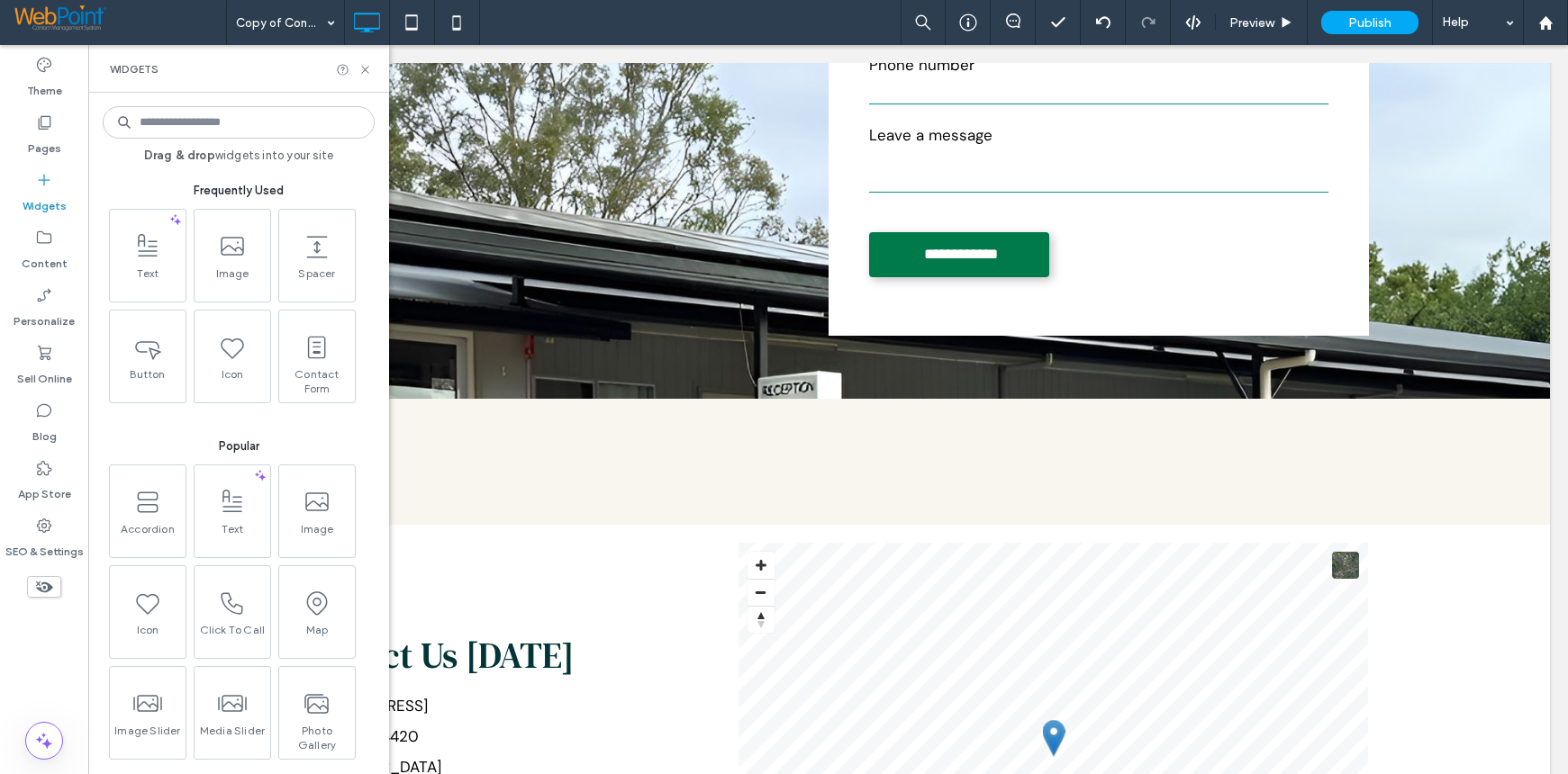
click at [178, 116] on input at bounding box center [238, 123] width 272 height 33
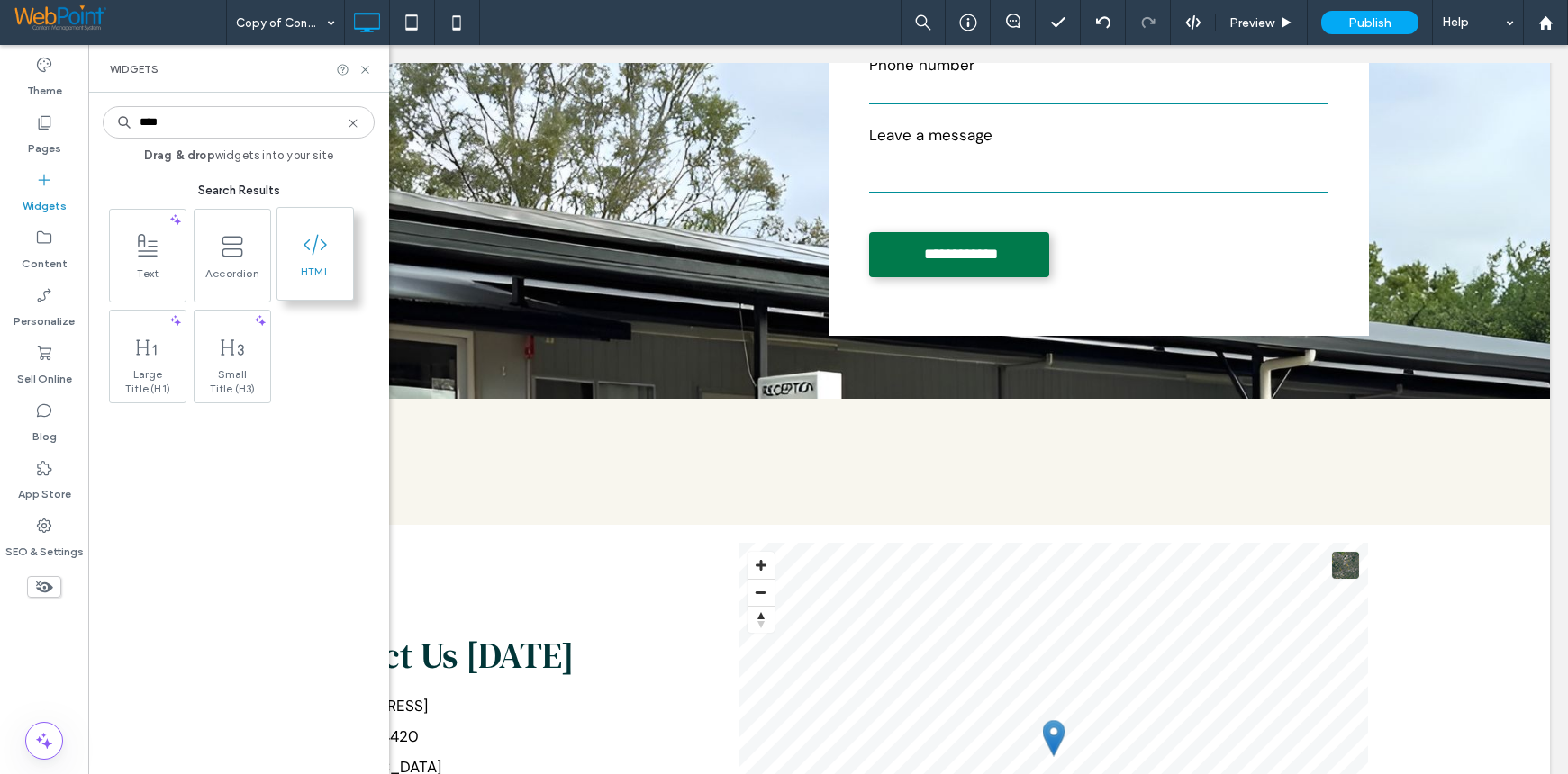
type input "****"
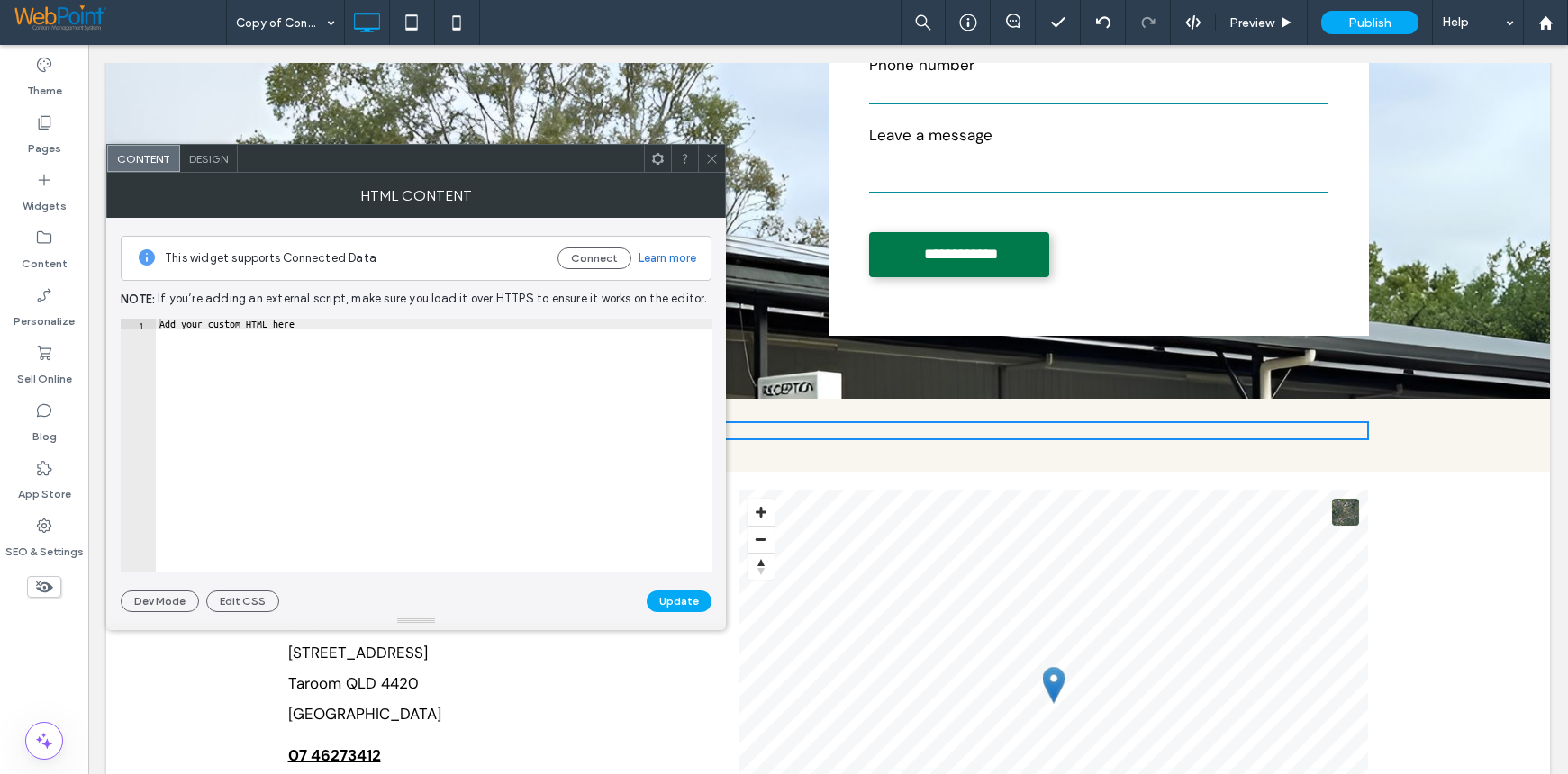
click at [294, 325] on div "Add your custom HTML here" at bounding box center [433, 456] width 557 height 275
drag, startPoint x: 385, startPoint y: 374, endPoint x: 194, endPoint y: 362, distance: 191.4
paste textarea "Cursor at row 1"
type textarea "******"
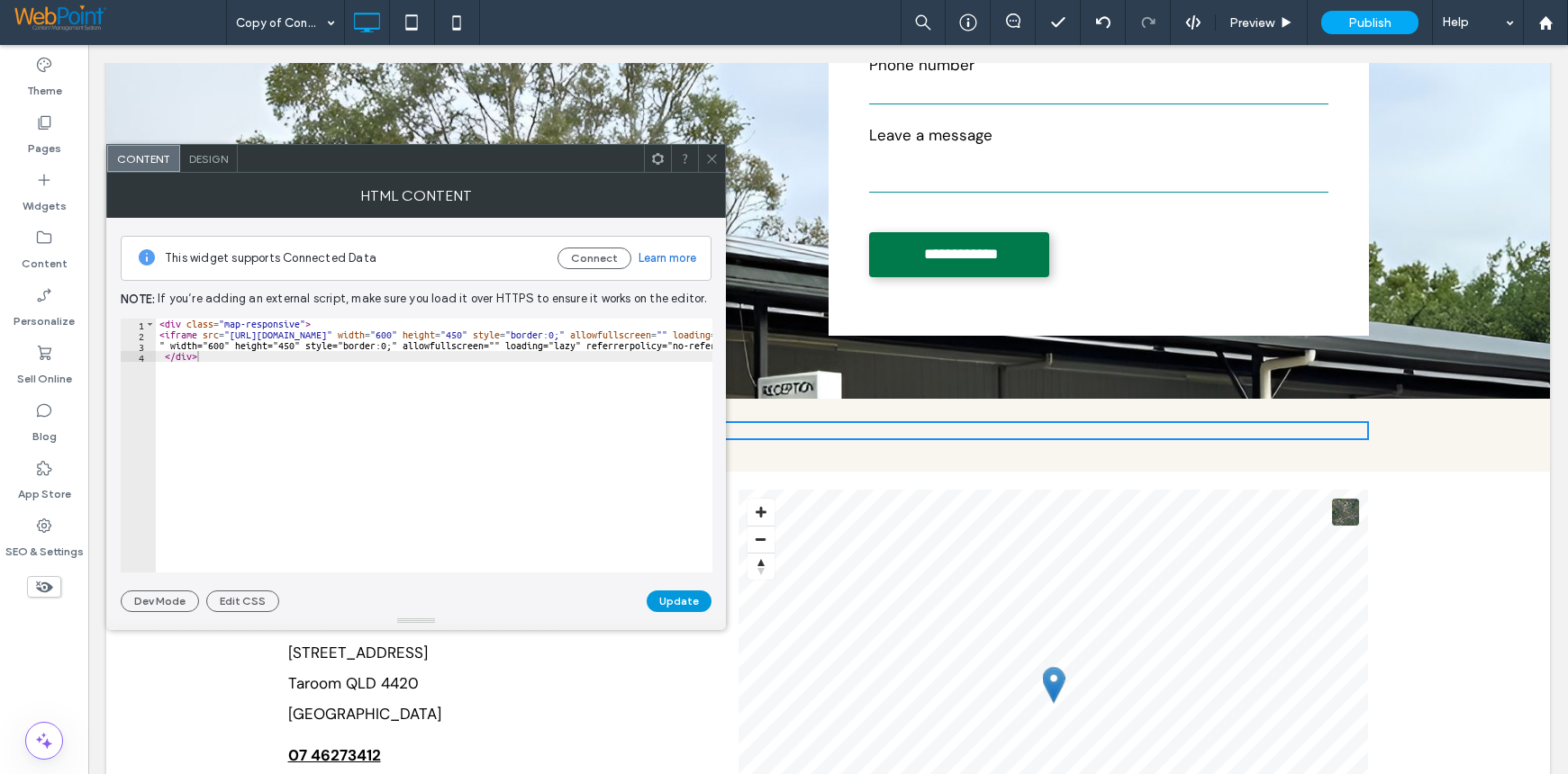
click at [680, 602] on button "Update" at bounding box center [679, 601] width 65 height 22
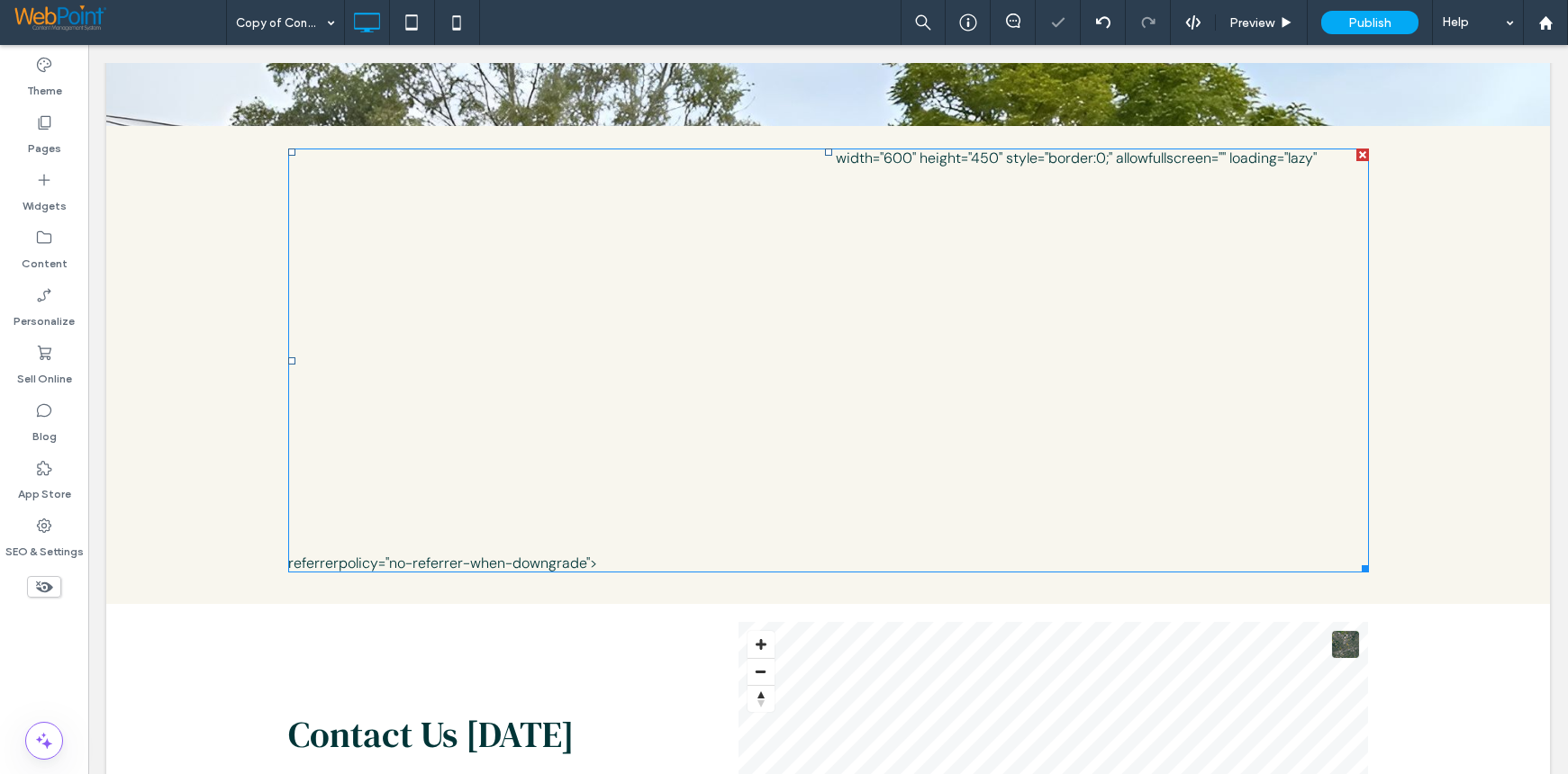
scroll to position [720, 0]
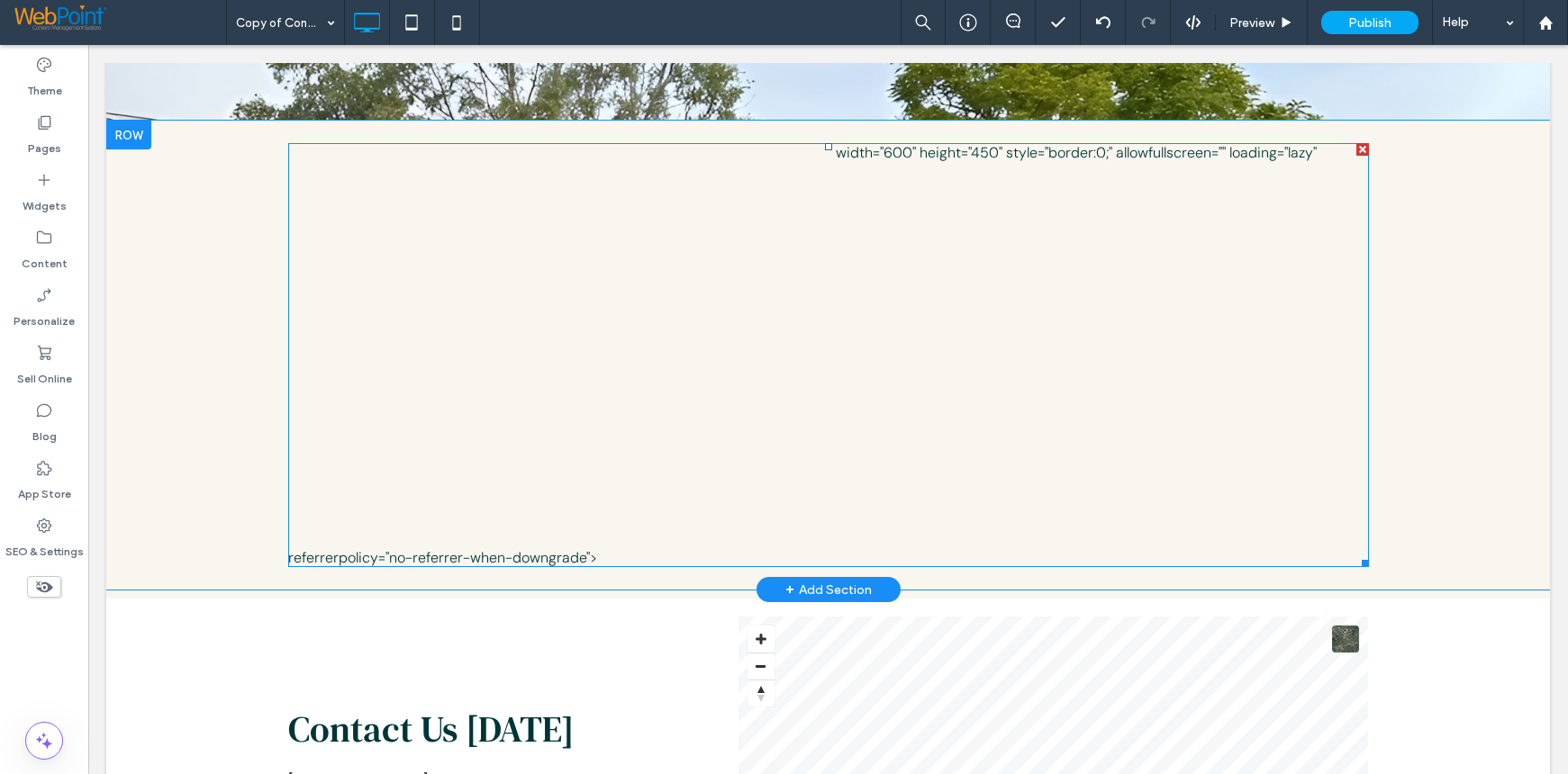
click at [396, 303] on span at bounding box center [828, 355] width 1080 height 424
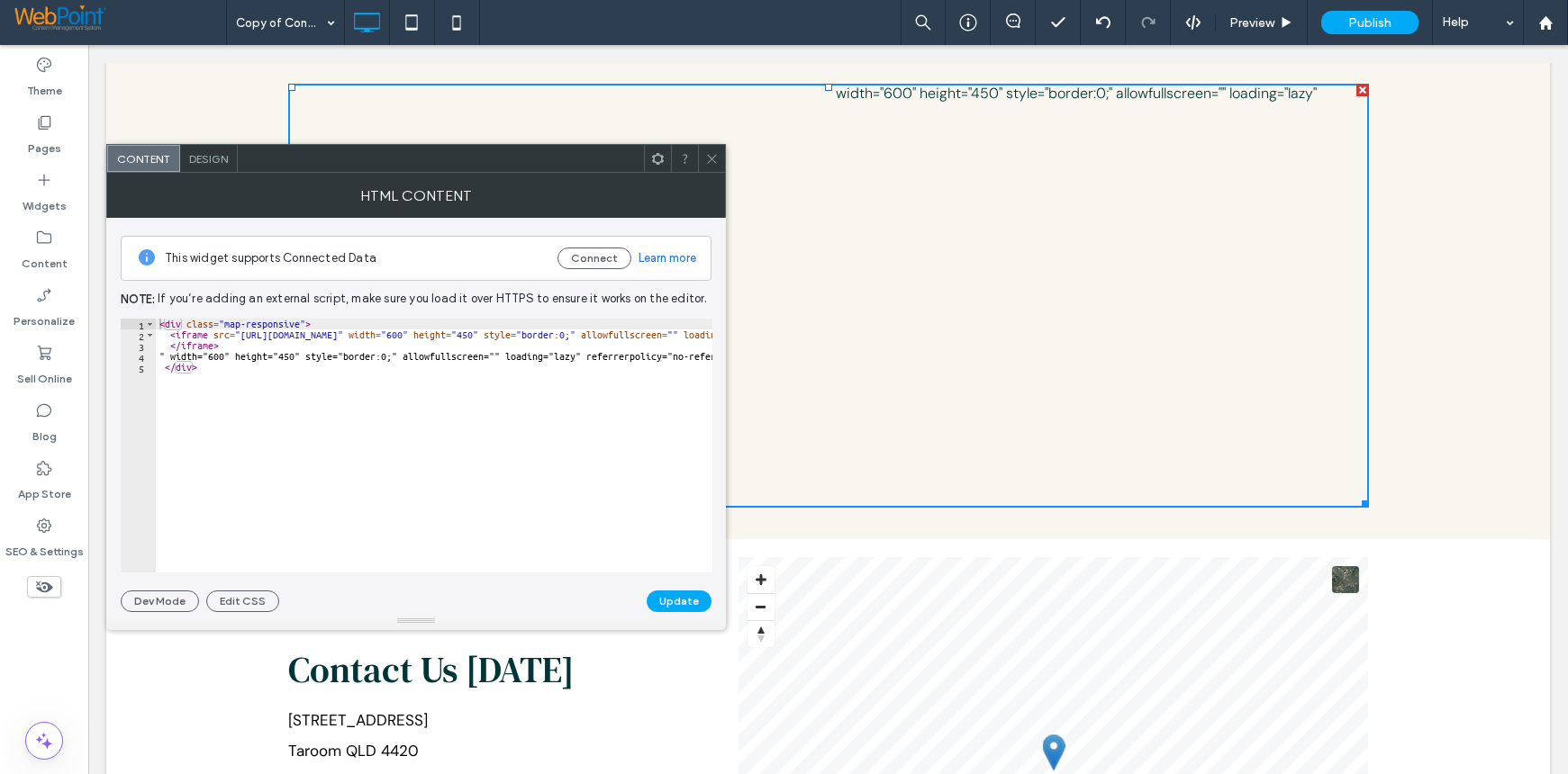
scroll to position [810, 0]
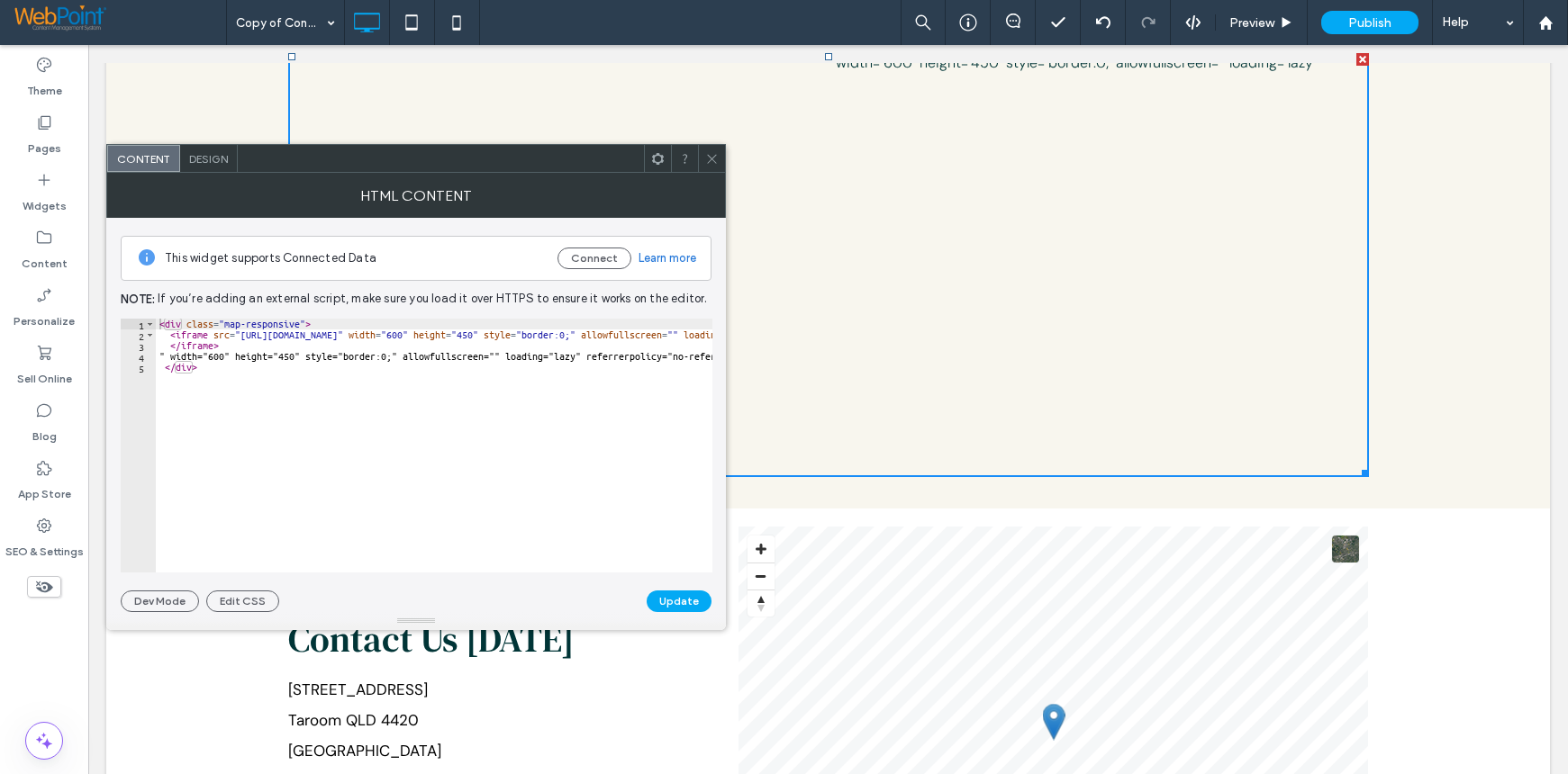
click at [206, 166] on div "Design" at bounding box center [208, 159] width 57 height 27
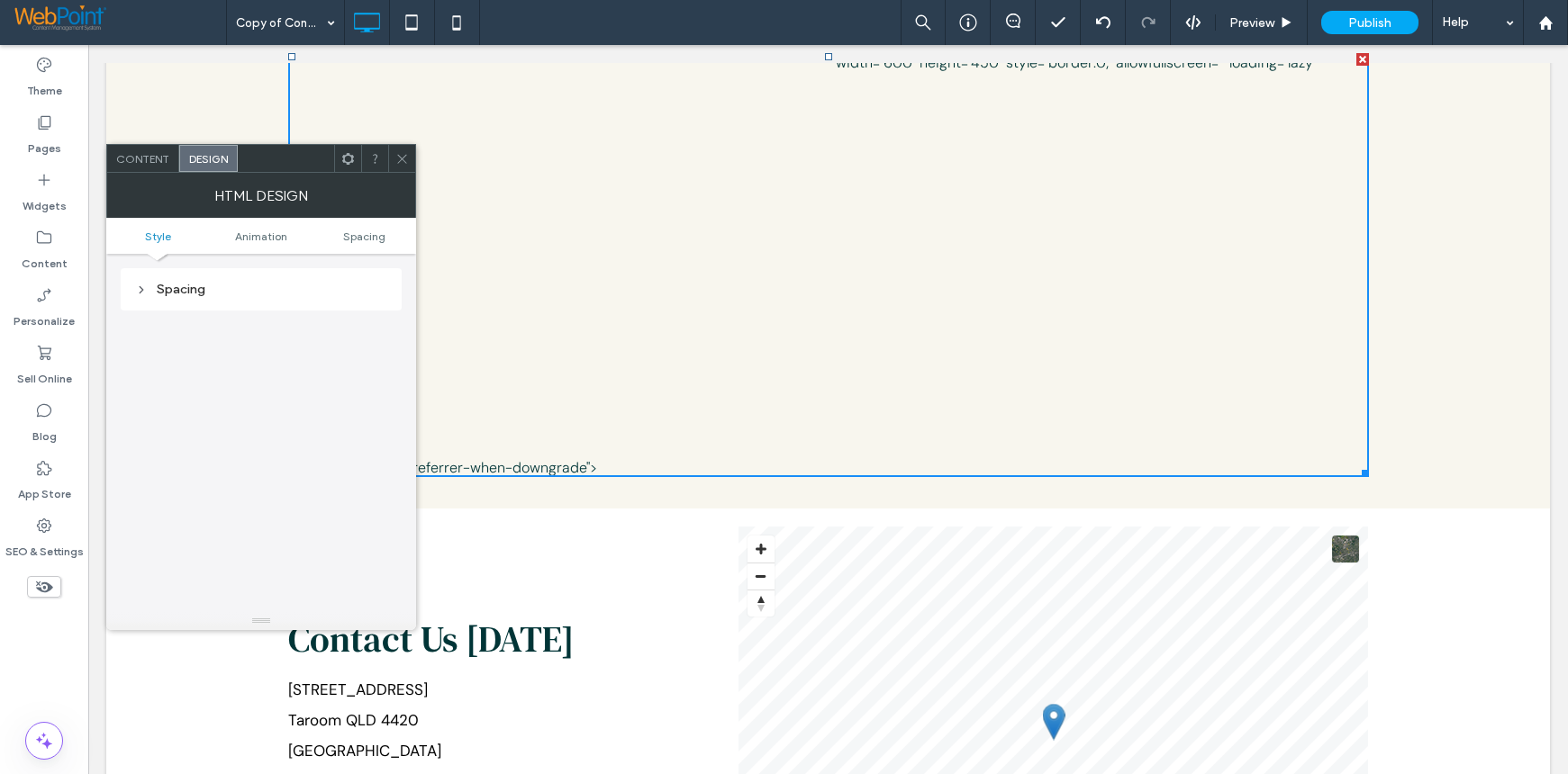
scroll to position [0, 0]
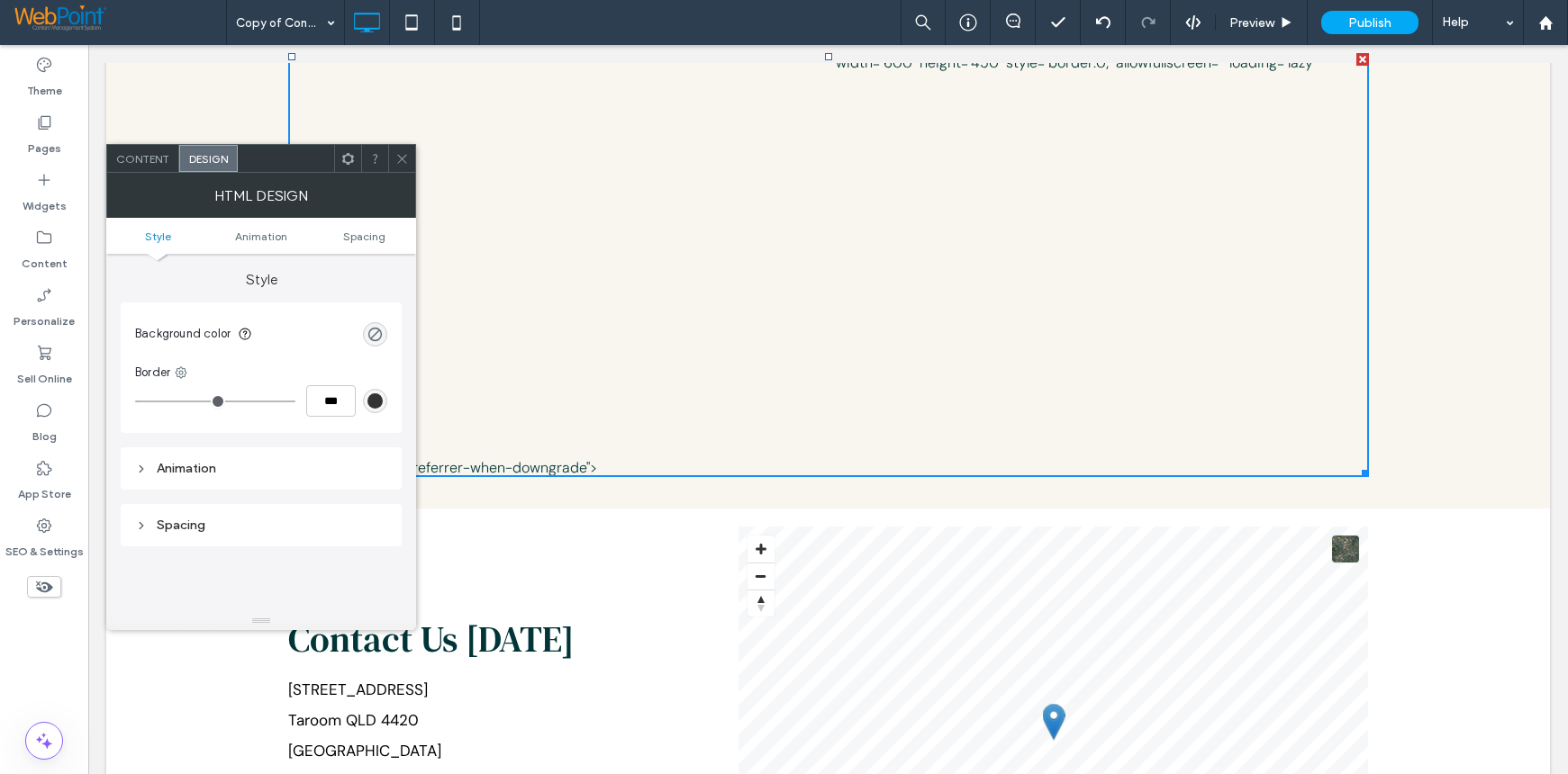
click at [150, 161] on span "Content" at bounding box center [143, 159] width 53 height 14
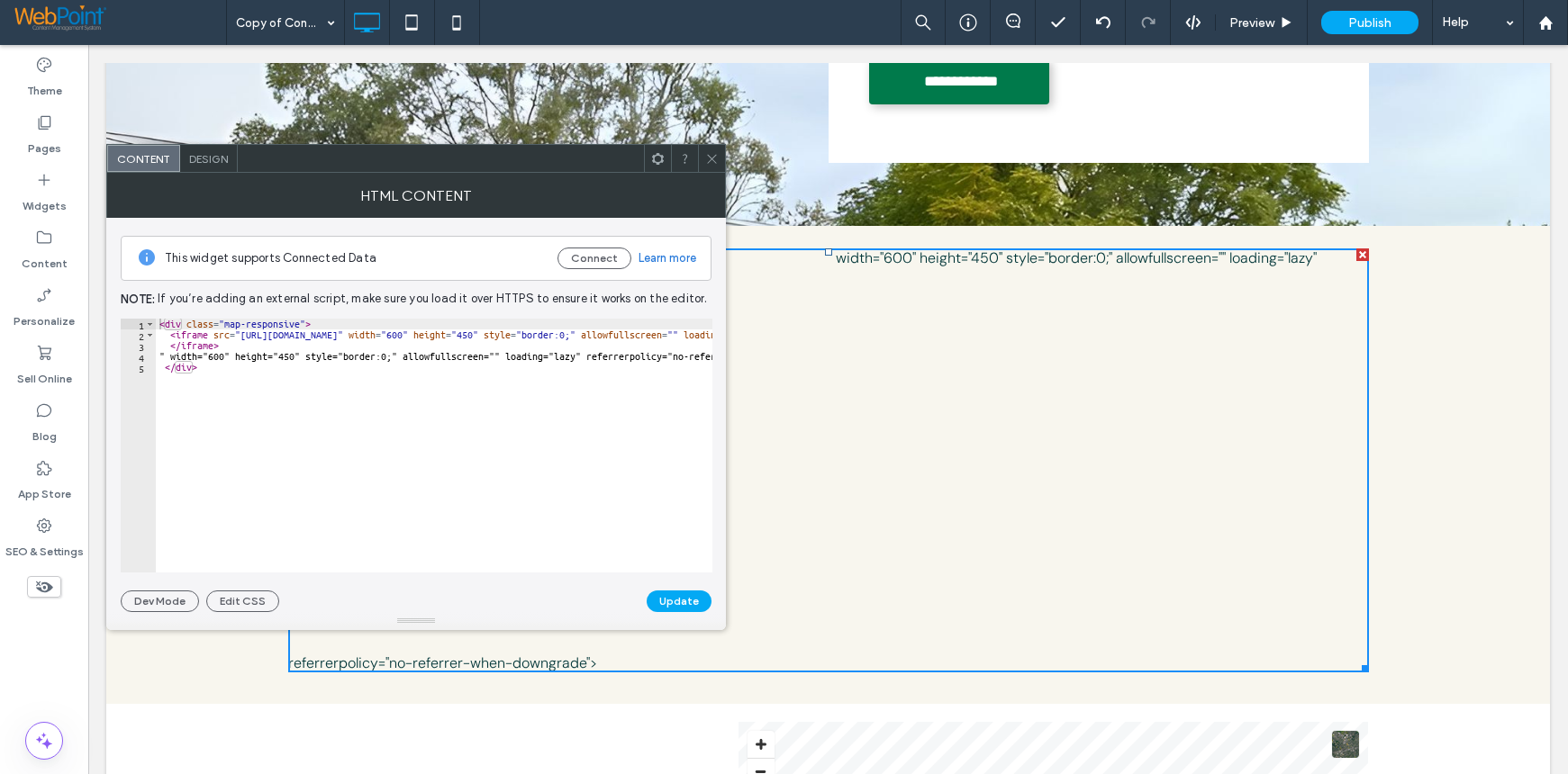
scroll to position [541, 0]
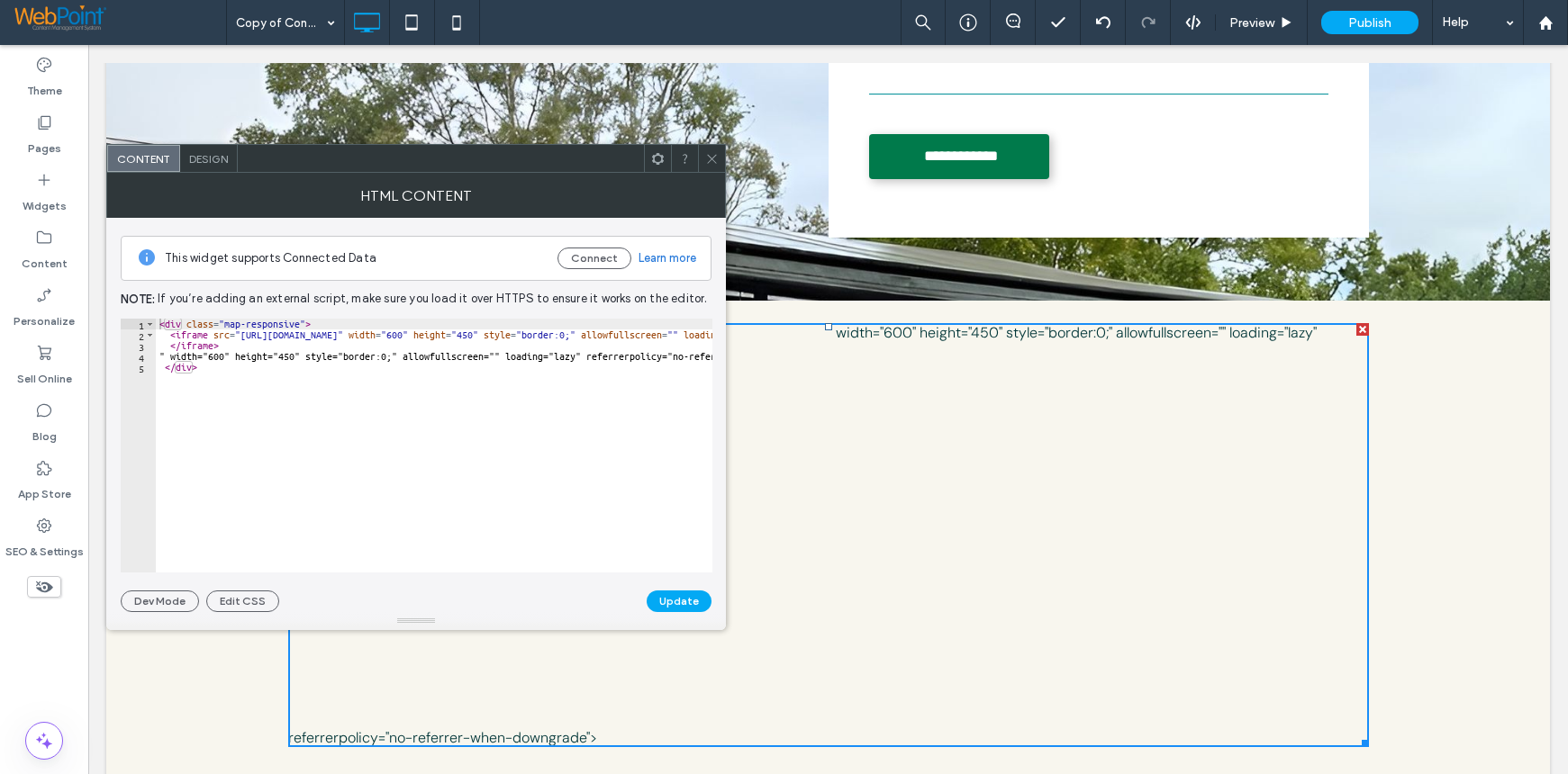
type textarea "**********"
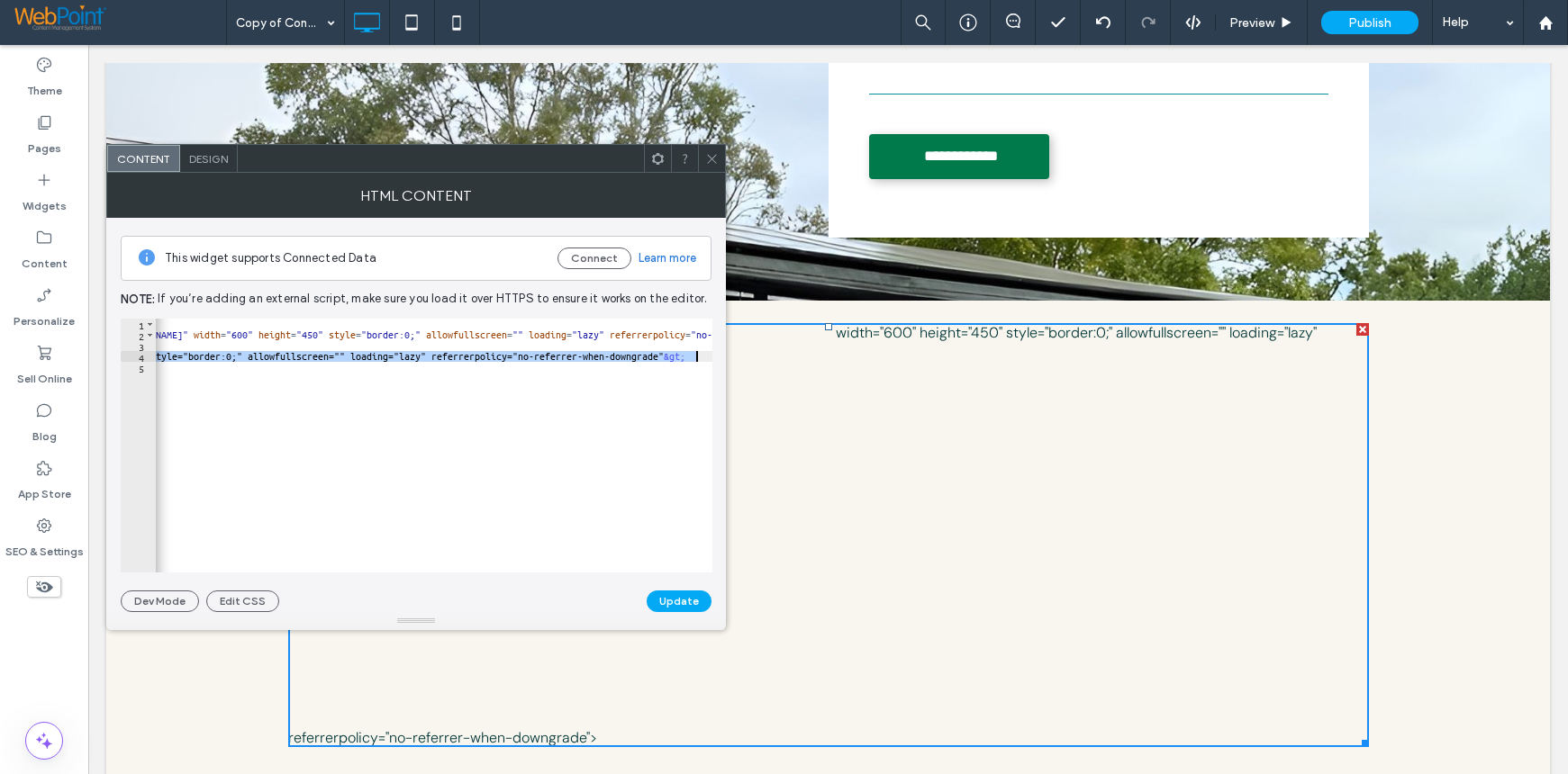
scroll to position [0, 154]
drag, startPoint x: 167, startPoint y: 354, endPoint x: 714, endPoint y: 358, distance: 547.0
click at [714, 358] on div "**********" at bounding box center [416, 415] width 620 height 394
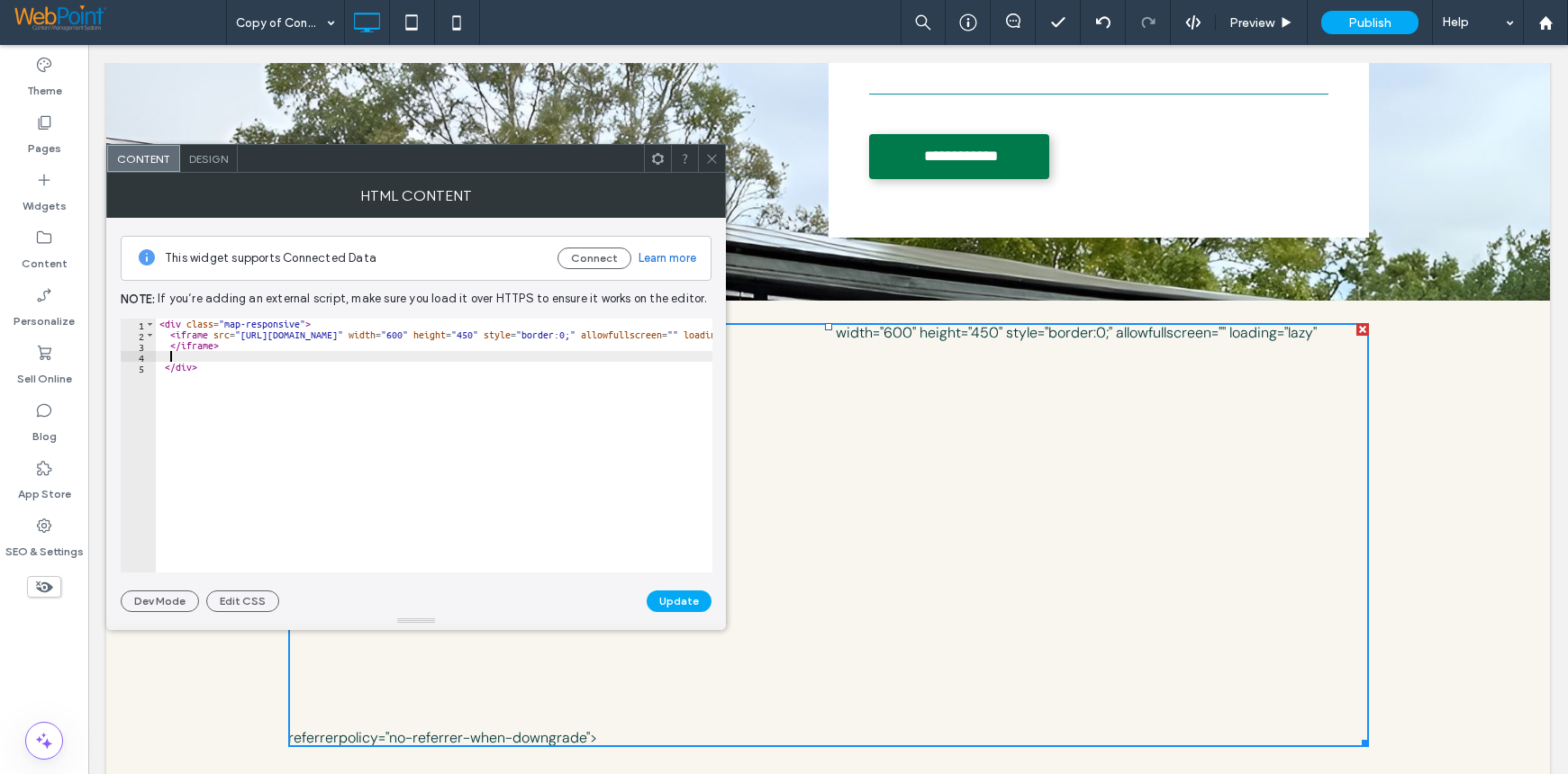
scroll to position [0, 0]
type textarea "*********"
click at [674, 600] on button "Update" at bounding box center [679, 601] width 65 height 22
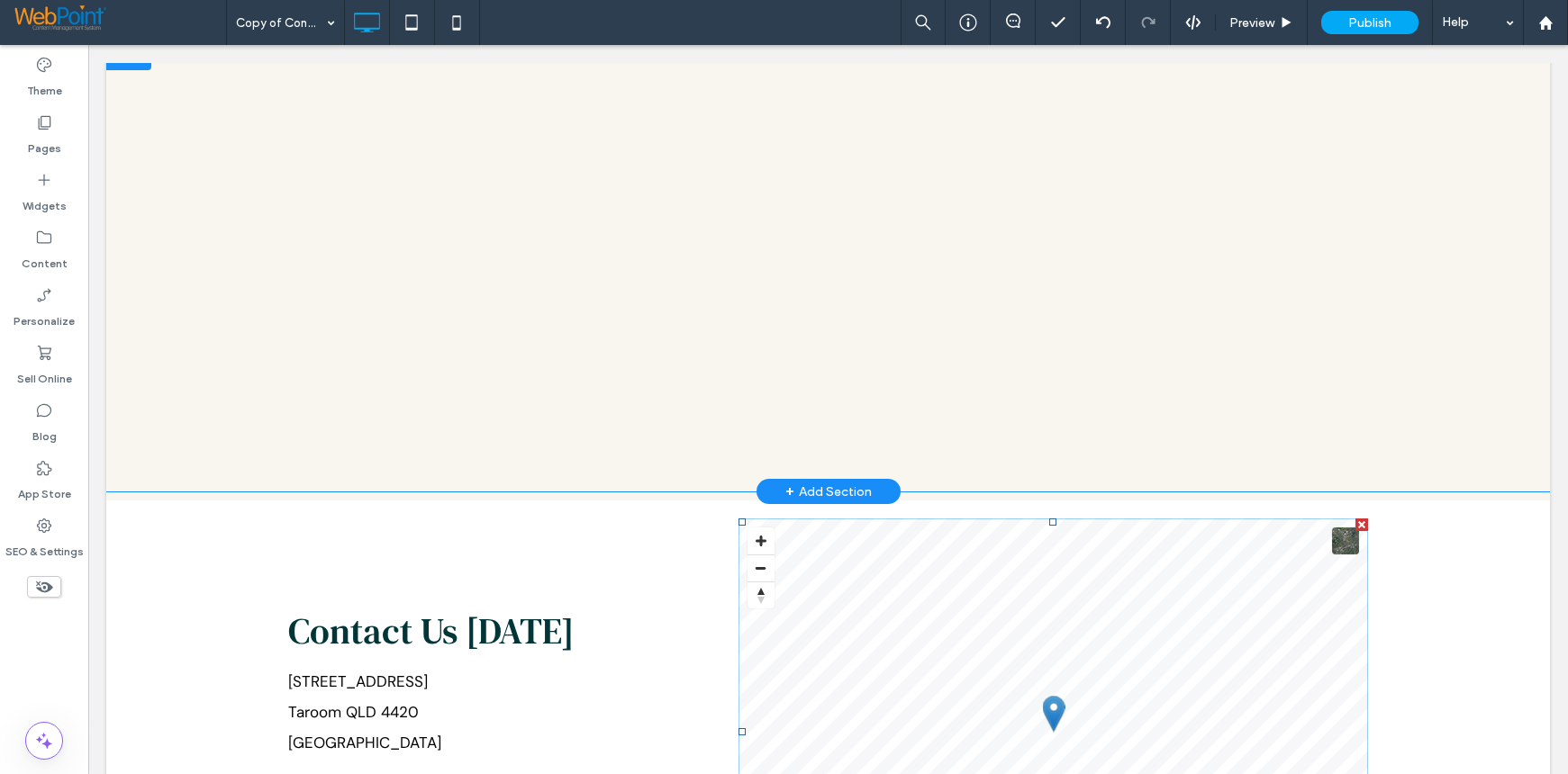
scroll to position [630, 0]
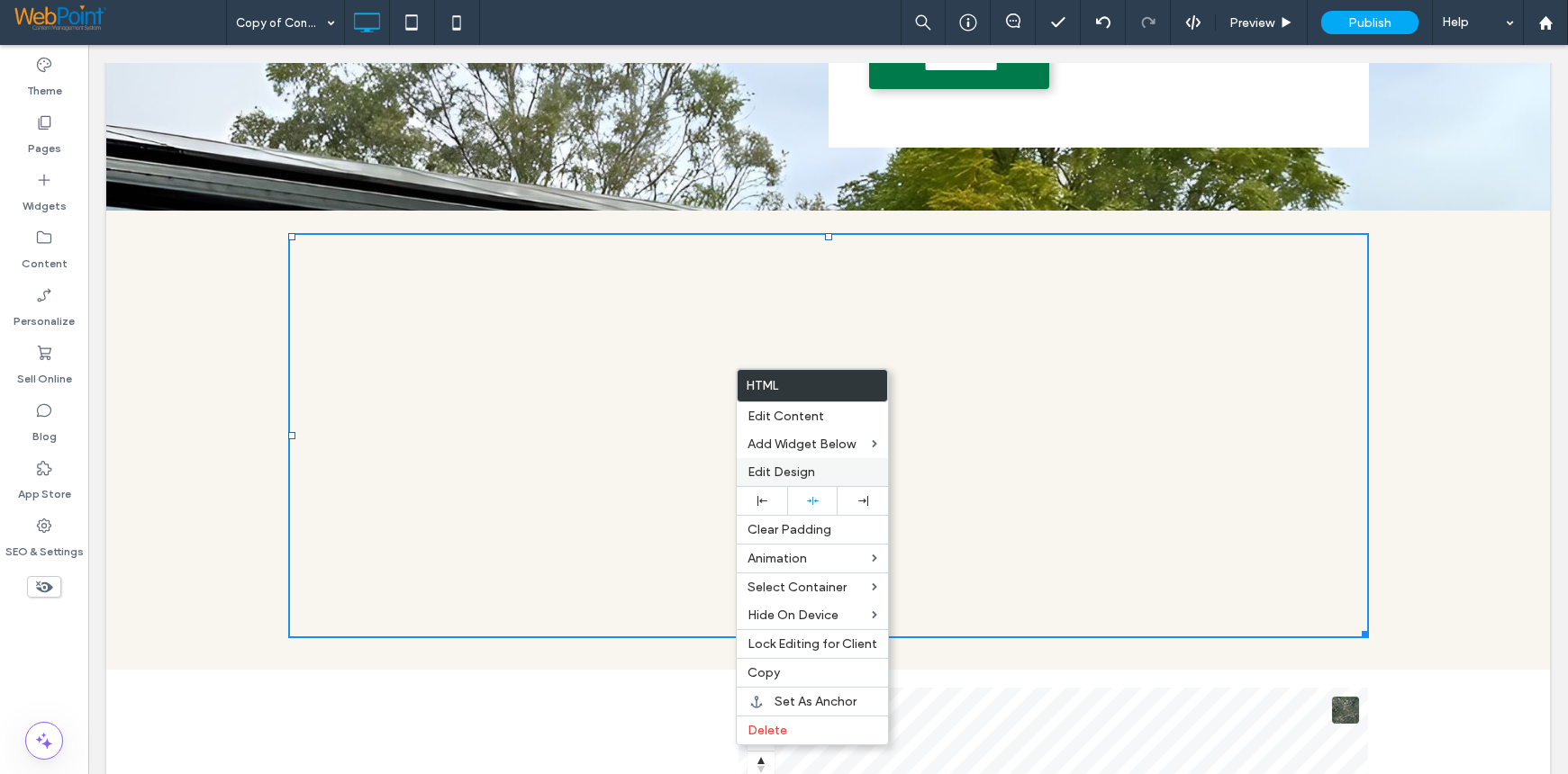
click at [798, 474] on span "Edit Design" at bounding box center [781, 471] width 67 height 15
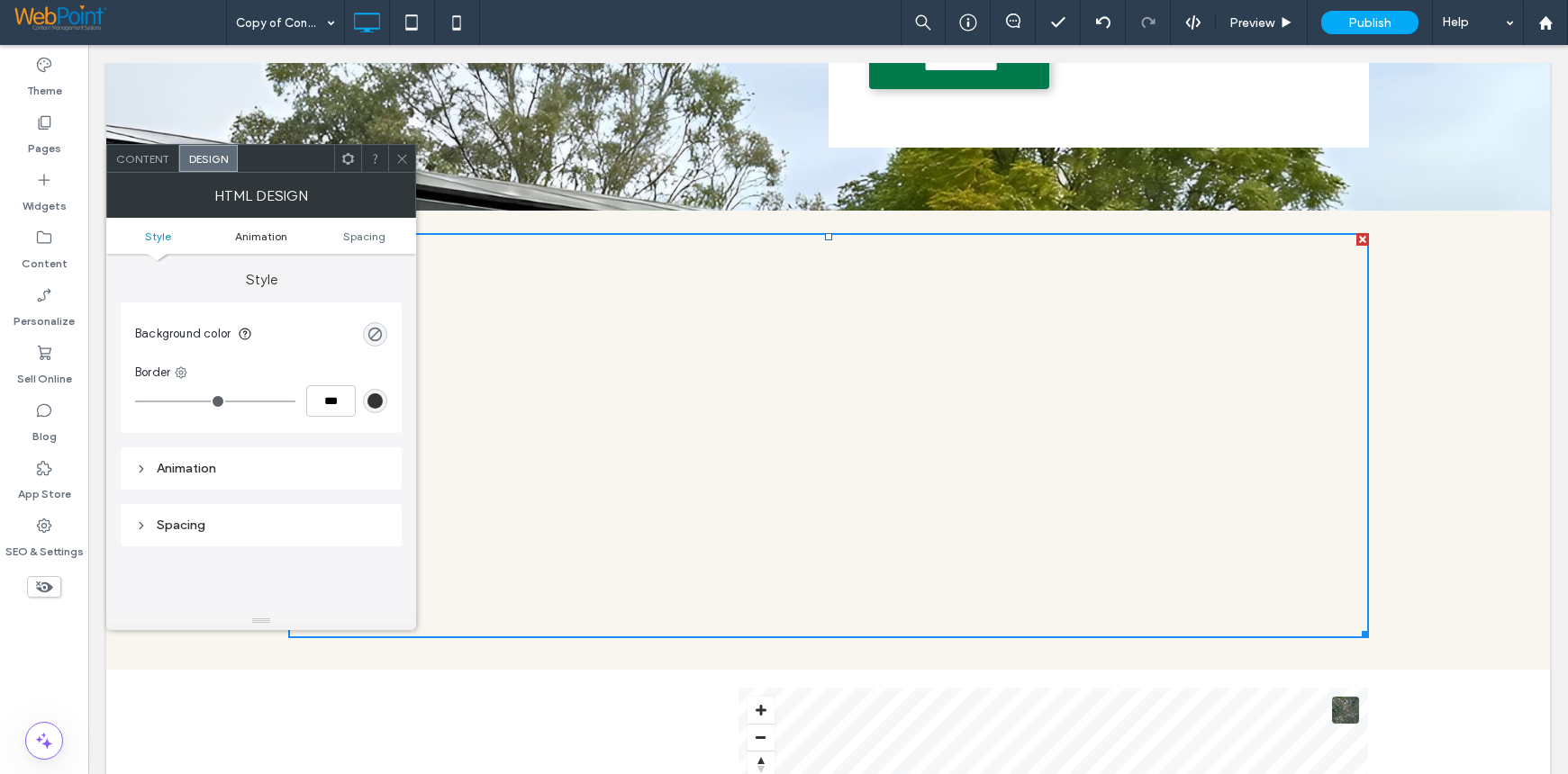
click at [266, 230] on span "Animation" at bounding box center [261, 236] width 52 height 14
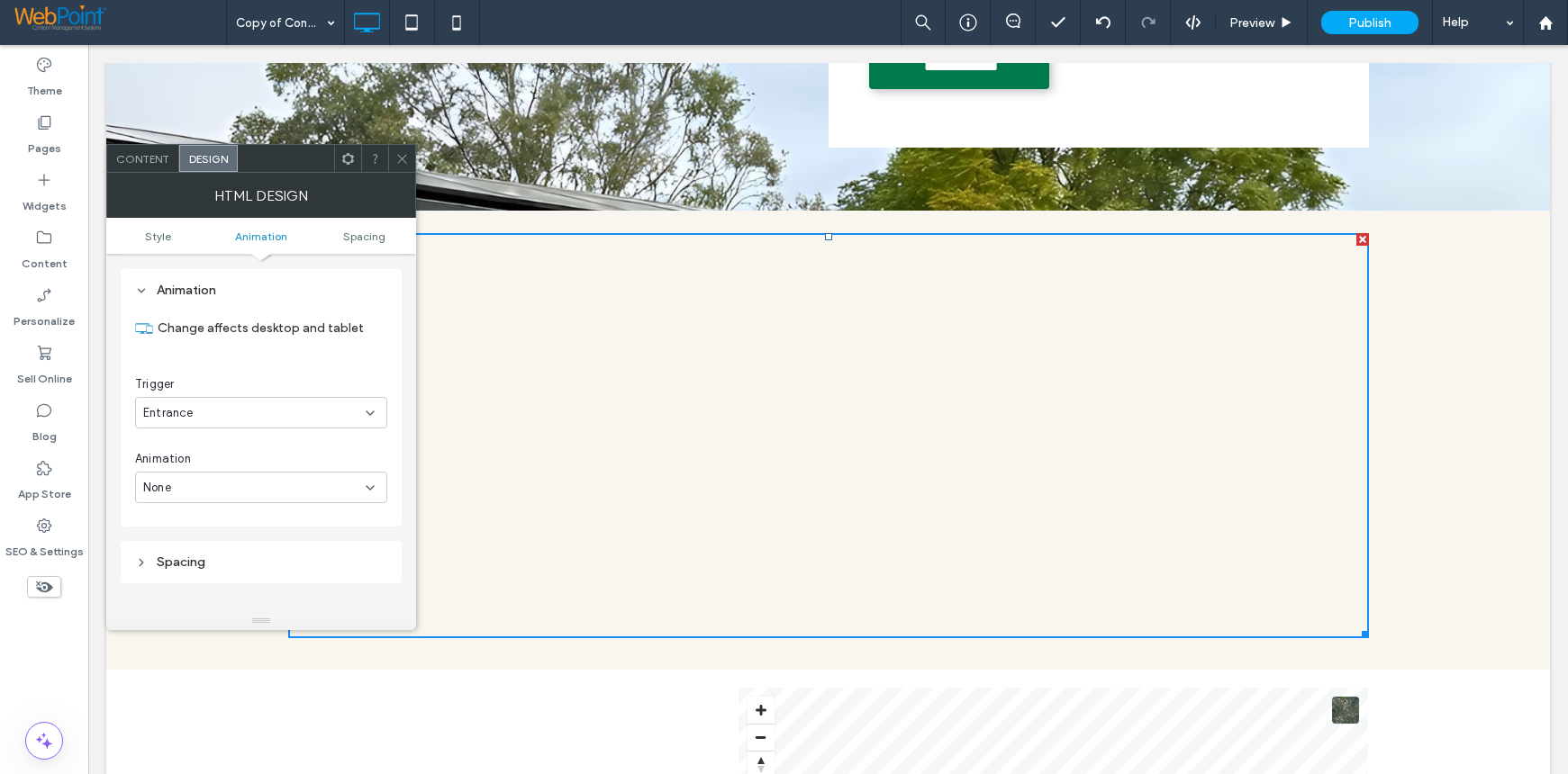
scroll to position [179, 0]
click at [351, 237] on span "Spacing" at bounding box center [364, 236] width 43 height 14
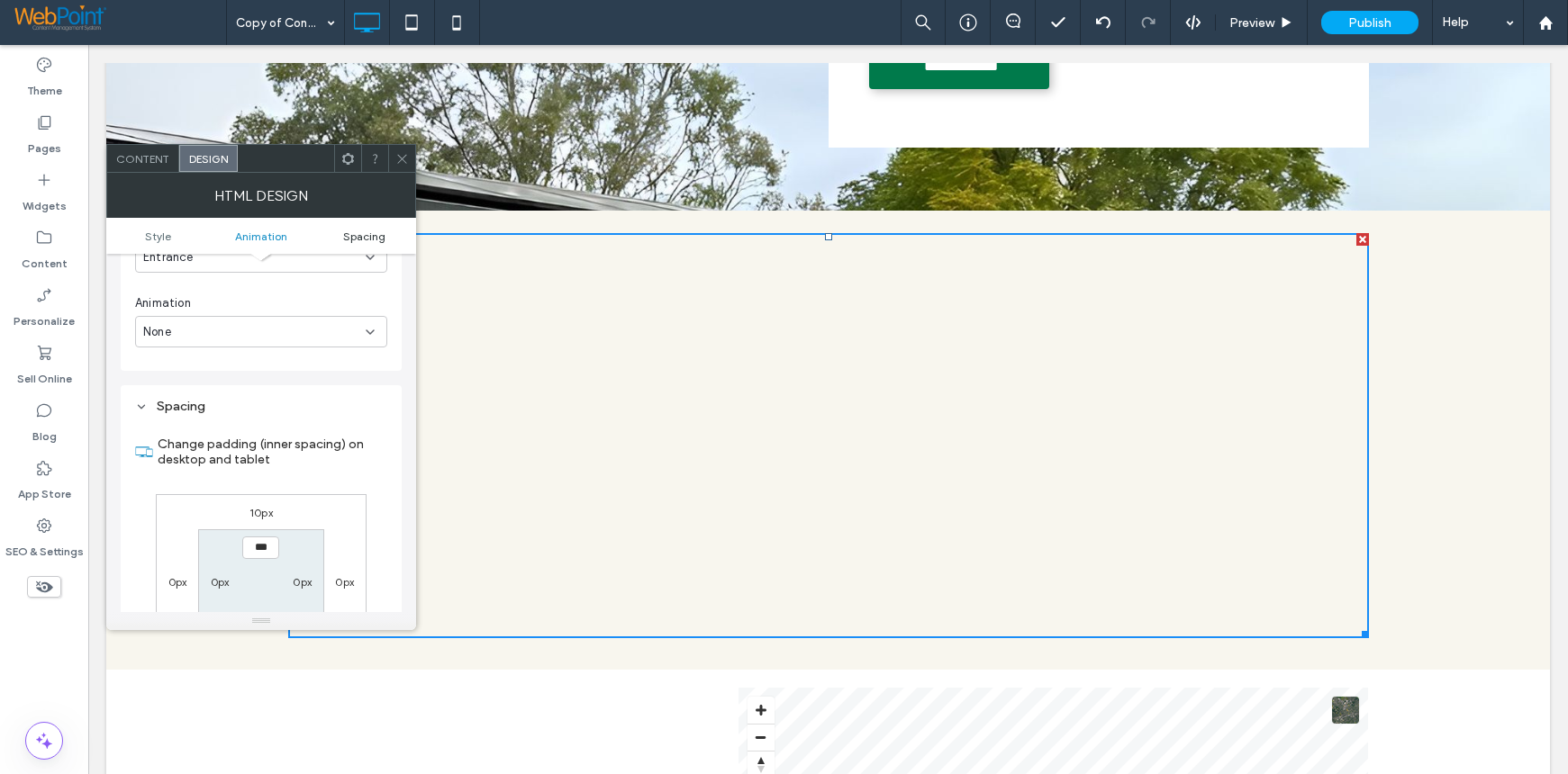
scroll to position [452, 0]
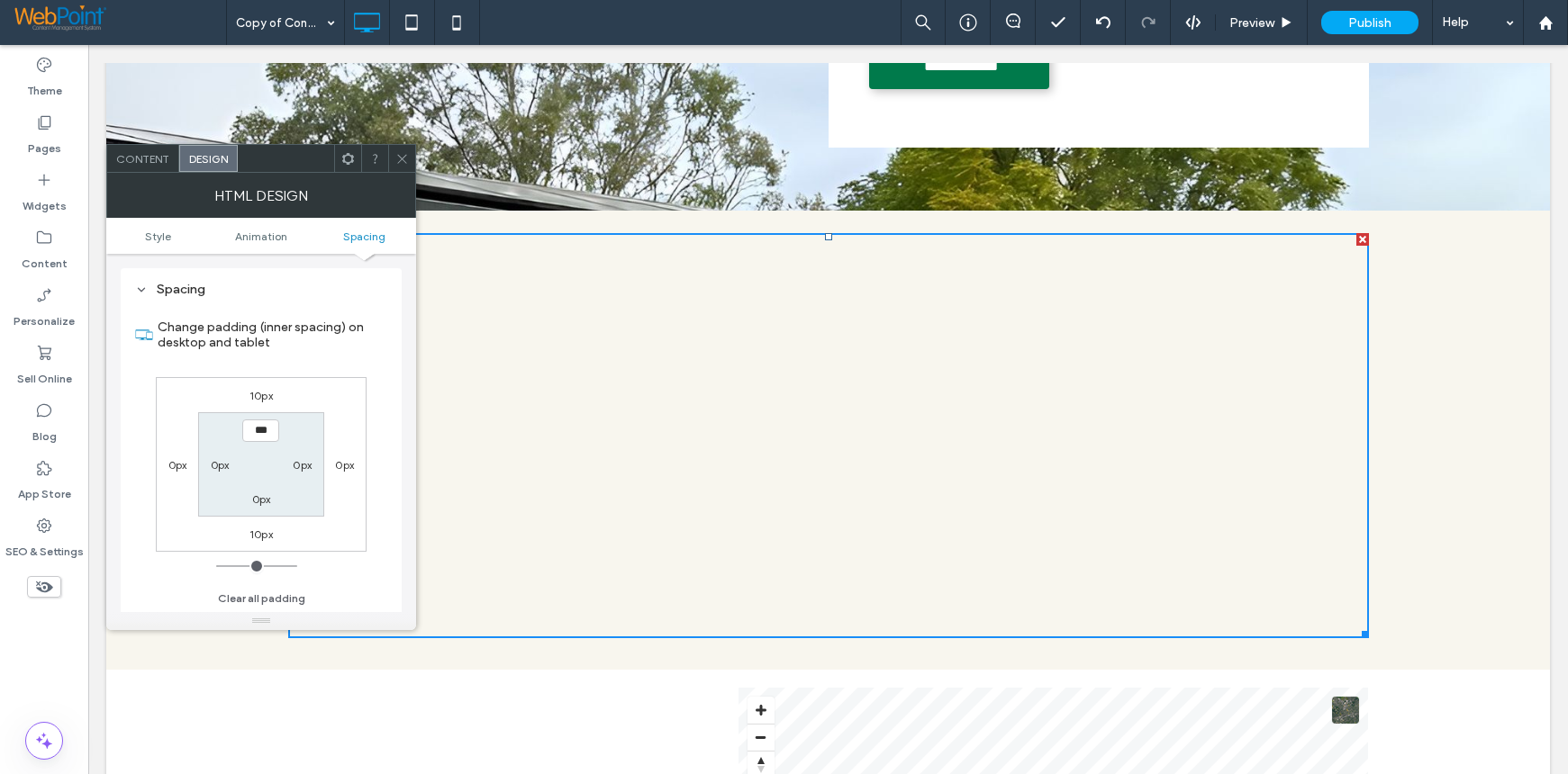
click at [150, 161] on span "Content" at bounding box center [143, 159] width 53 height 14
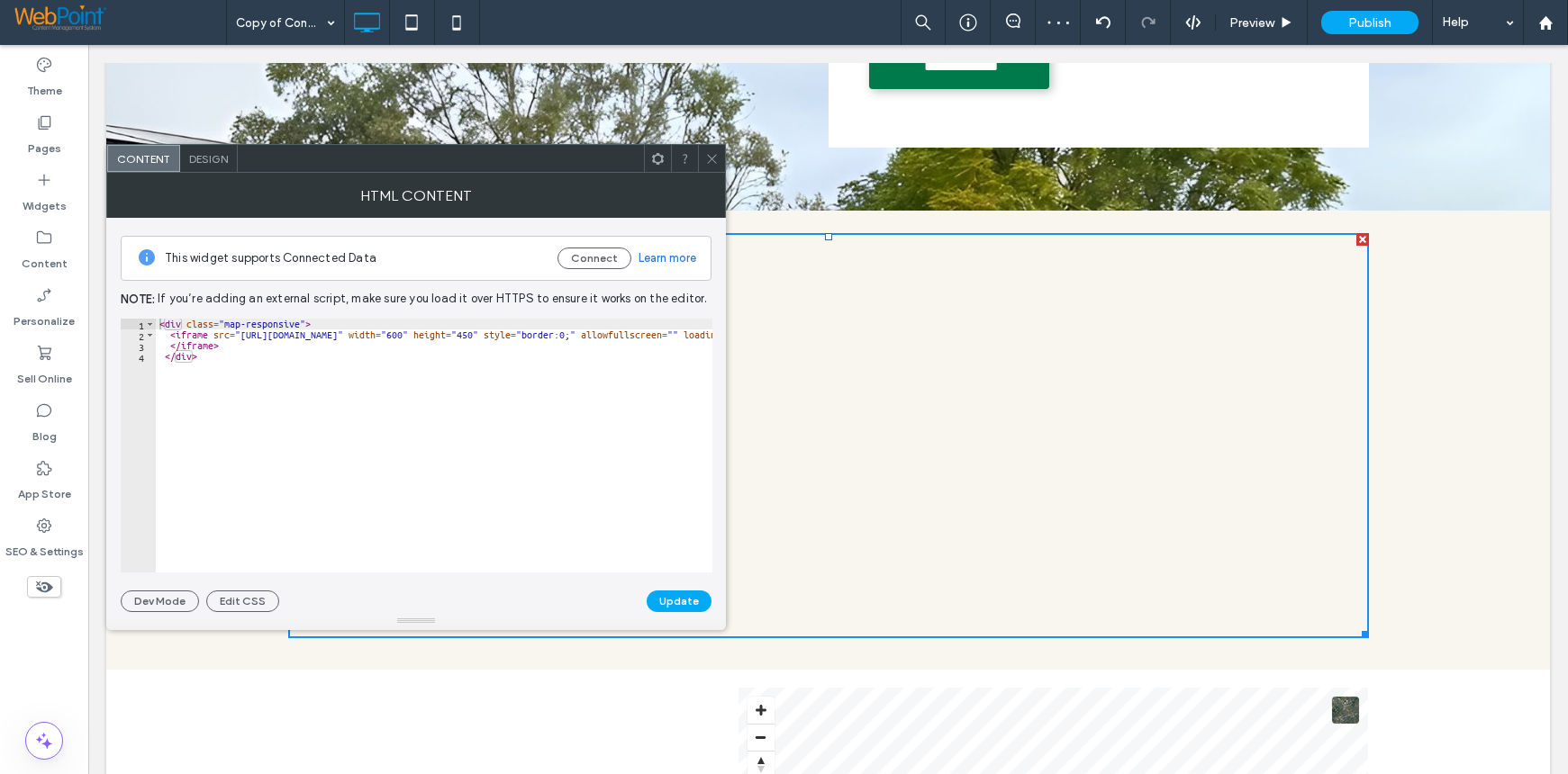
drag, startPoint x: 718, startPoint y: 157, endPoint x: 640, endPoint y: 196, distance: 87.2
click at [718, 157] on icon at bounding box center [711, 159] width 14 height 14
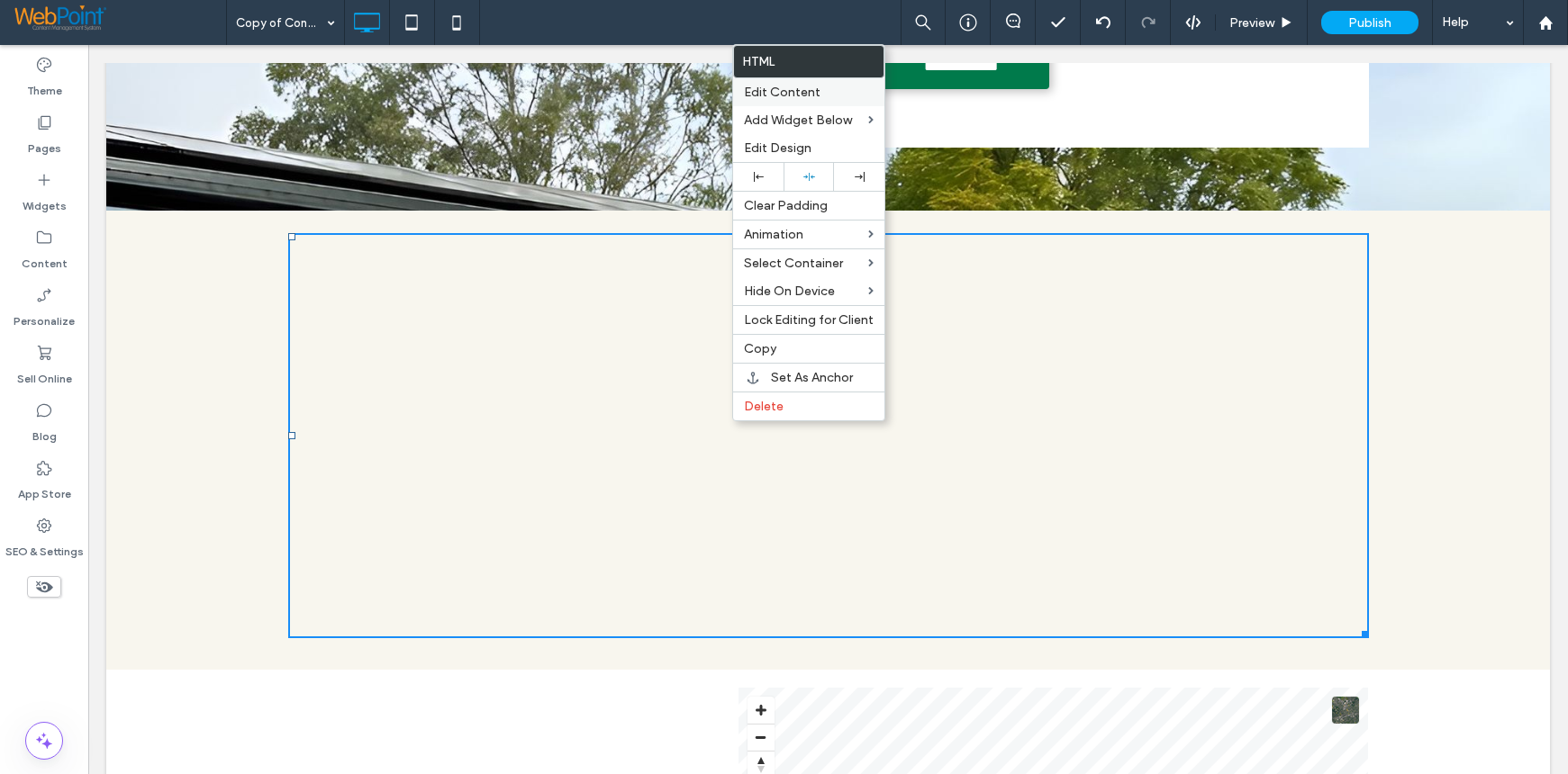
click at [789, 84] on div "Edit Content" at bounding box center [809, 92] width 152 height 28
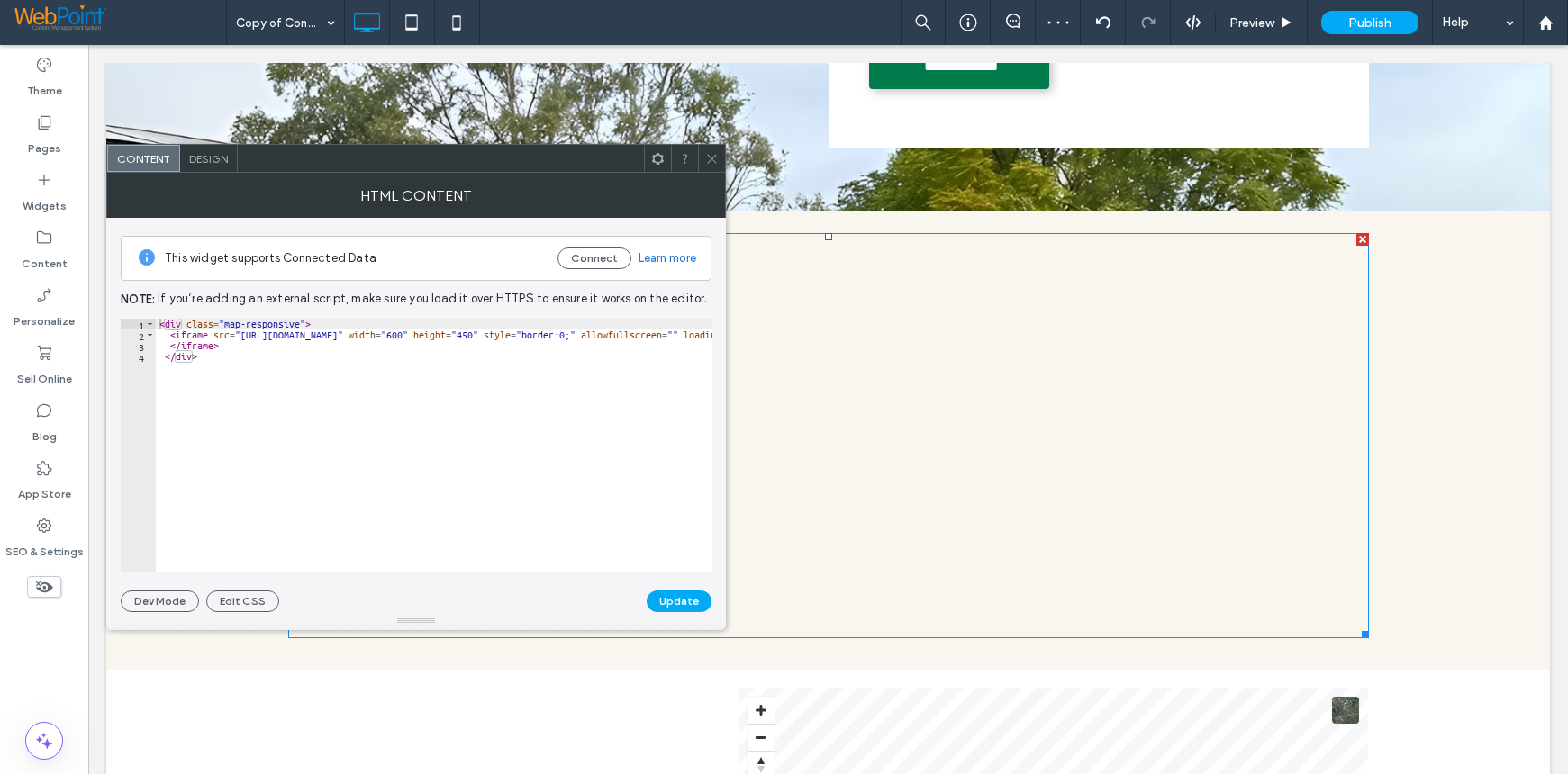
click at [200, 148] on div "Design" at bounding box center [208, 159] width 57 height 27
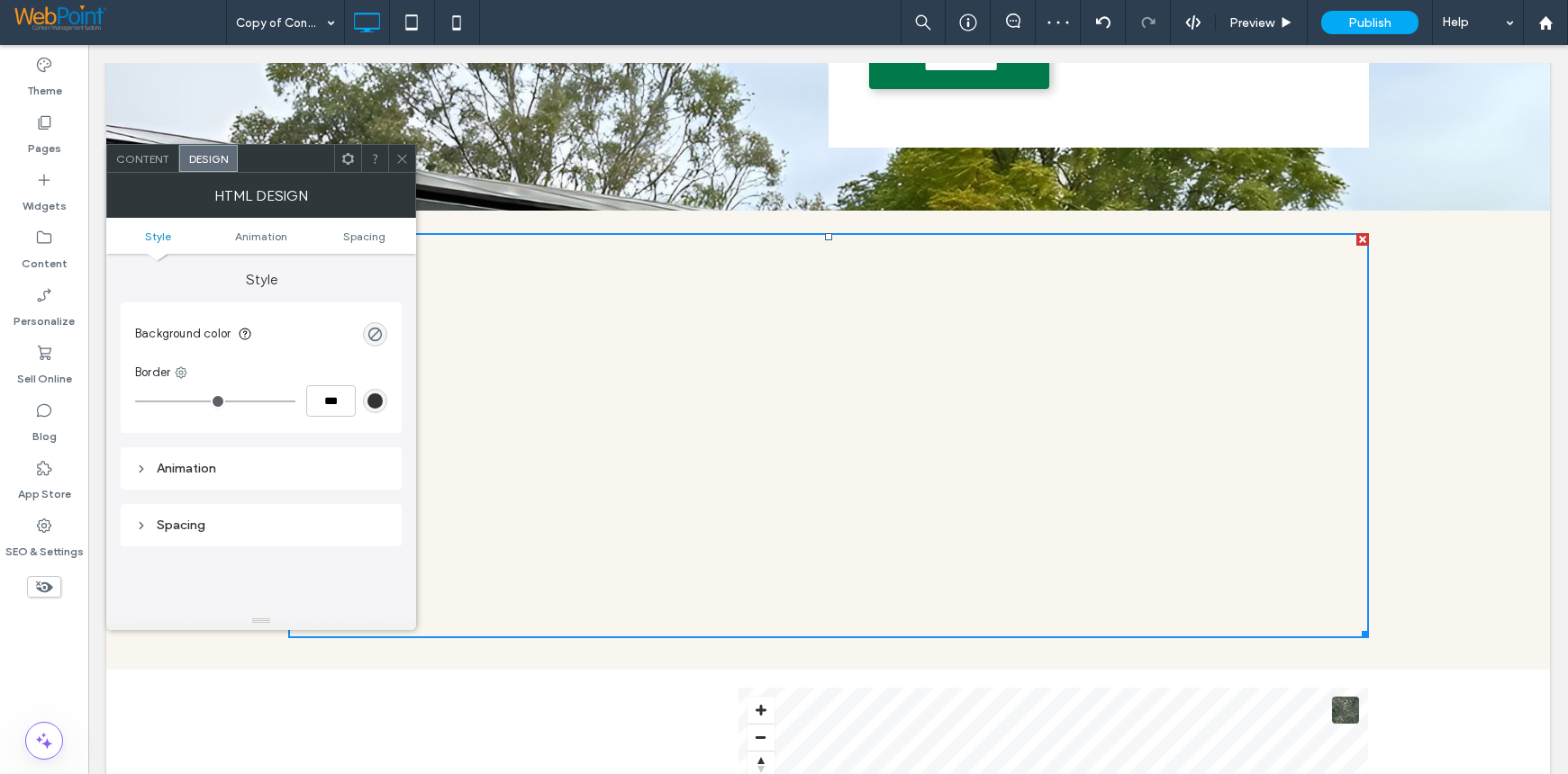
click at [405, 148] on span at bounding box center [402, 159] width 14 height 27
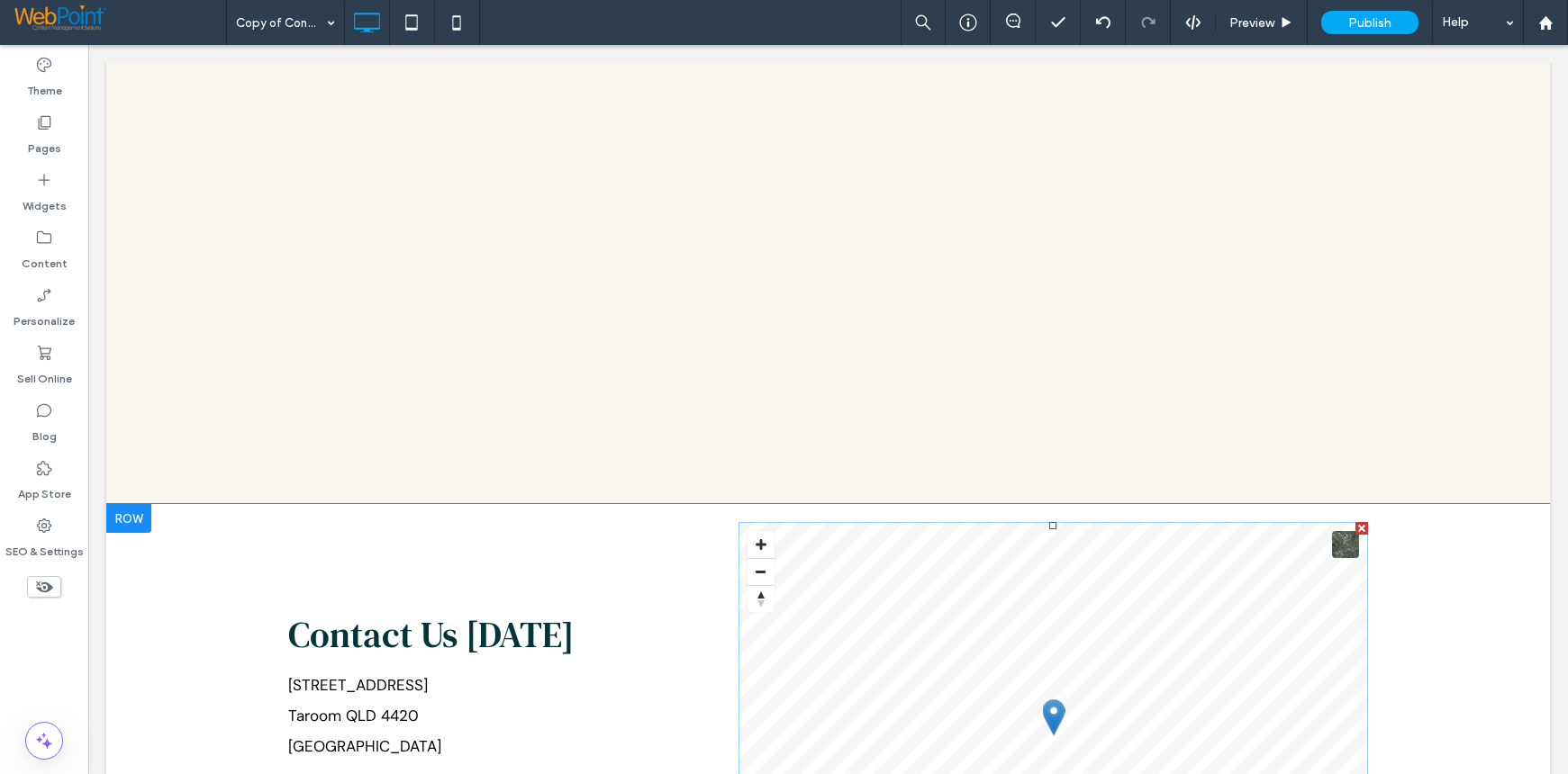
scroll to position [630, 0]
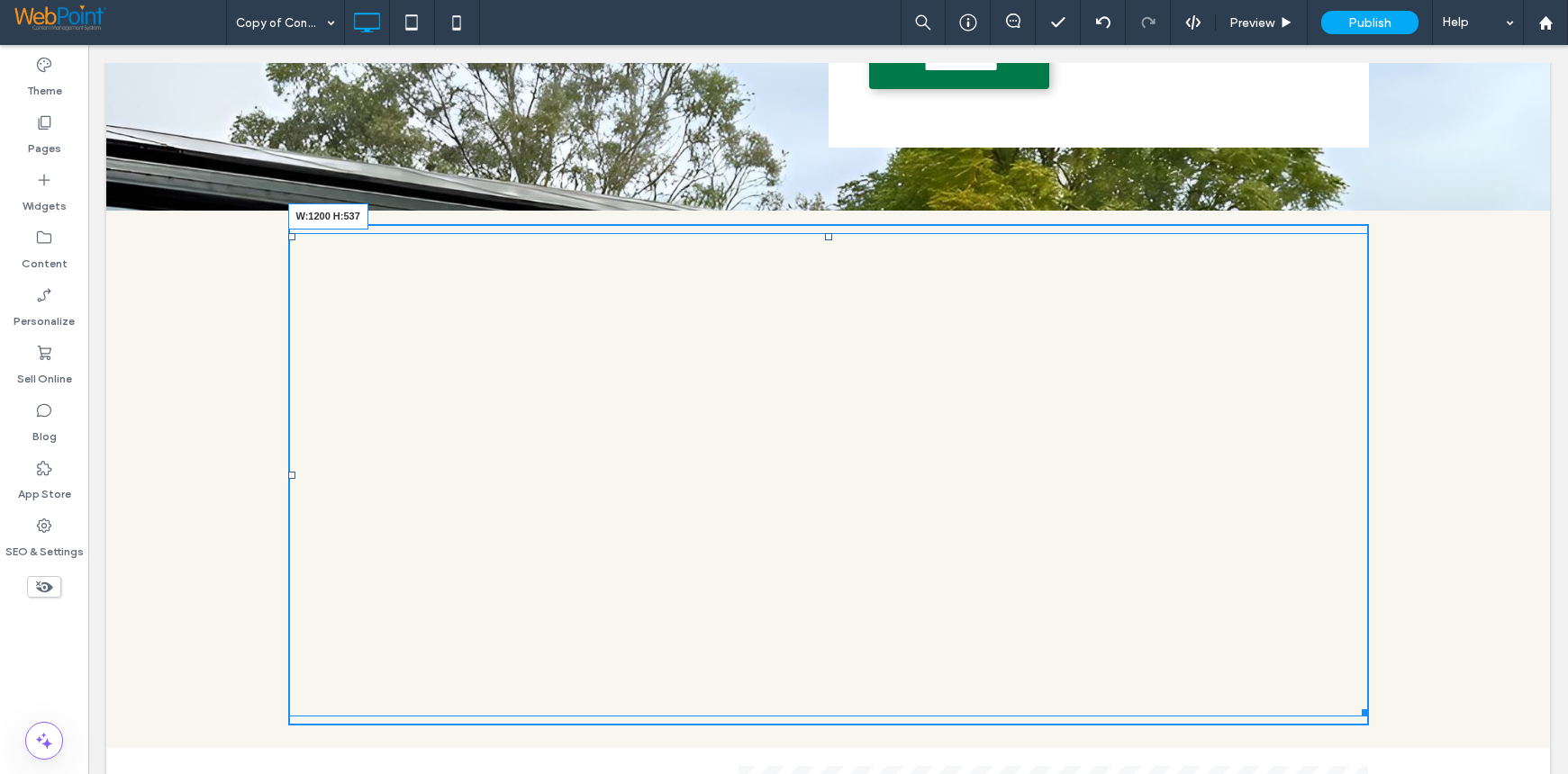
drag, startPoint x: 1357, startPoint y: 638, endPoint x: 1379, endPoint y: 716, distance: 81.0
click at [1379, 716] on div "W:1200 H:537 Click To Paste Row + Add Section" at bounding box center [828, 475] width 1444 height 529
drag, startPoint x: 1359, startPoint y: 715, endPoint x: 1294, endPoint y: 645, distance: 95.5
click at [1355, 703] on div at bounding box center [1362, 710] width 14 height 14
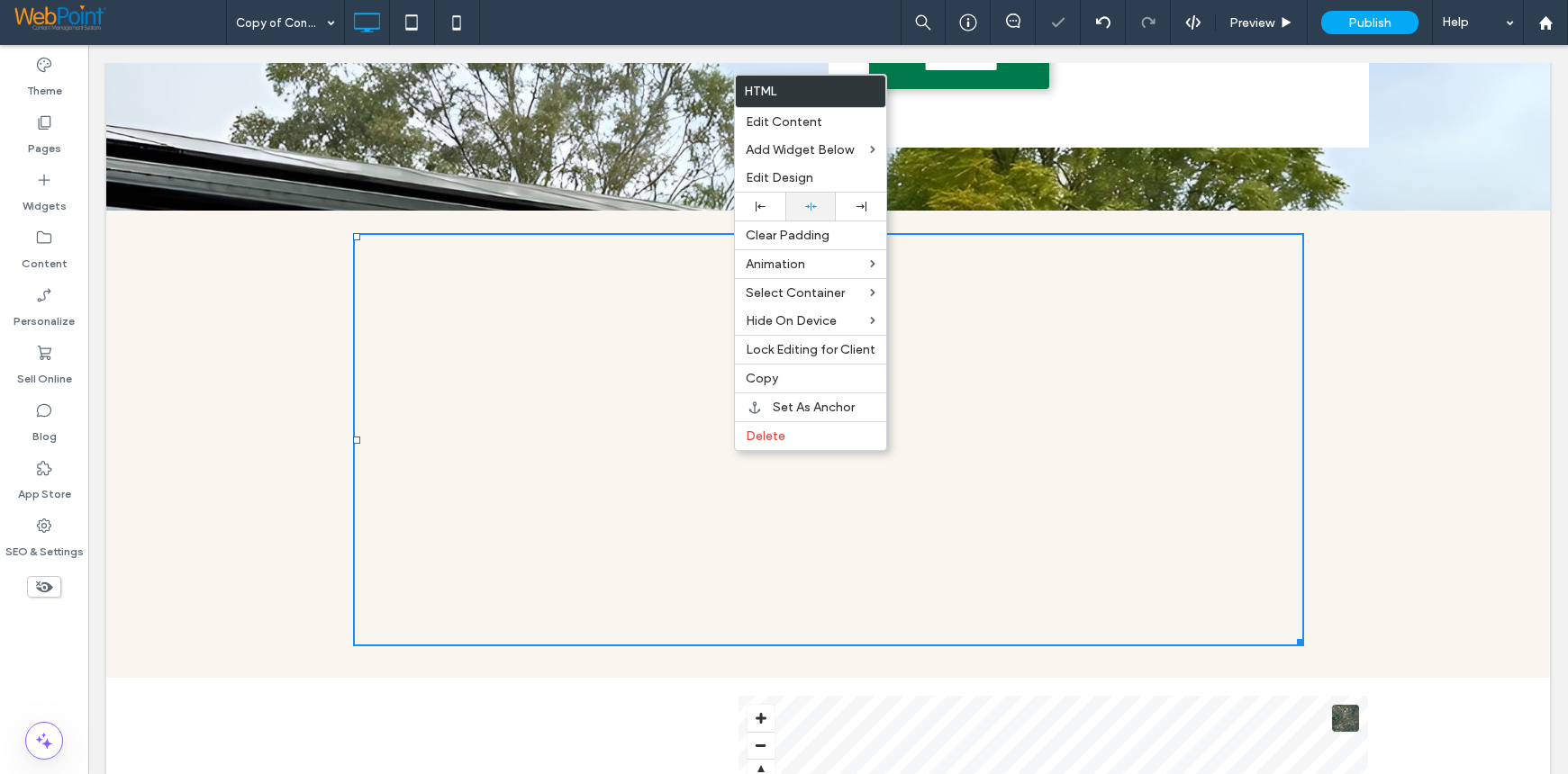
click at [808, 205] on icon at bounding box center [810, 206] width 12 height 12
click at [858, 205] on icon at bounding box center [861, 206] width 10 height 10
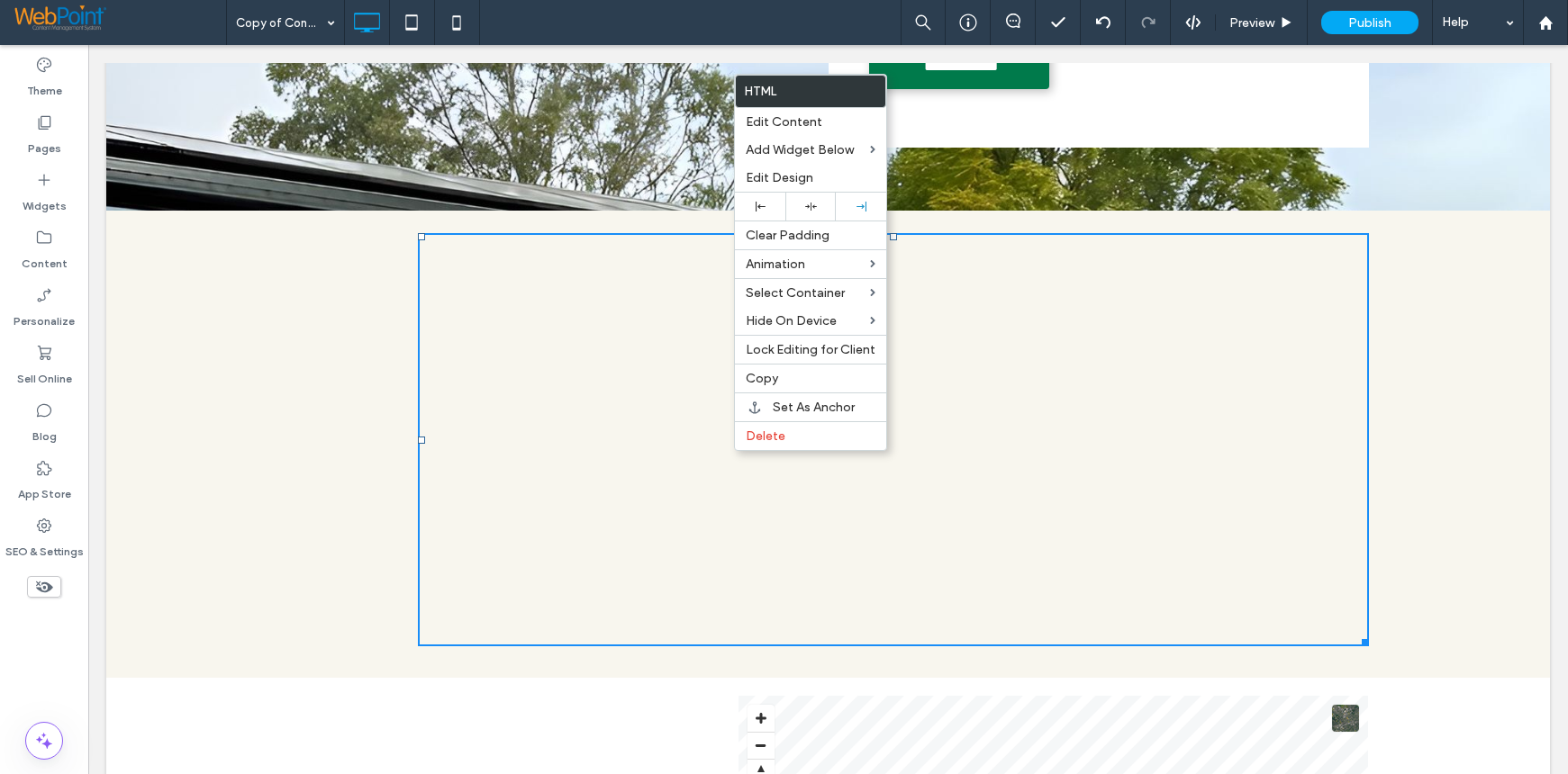
click at [1131, 492] on div at bounding box center [893, 436] width 951 height 405
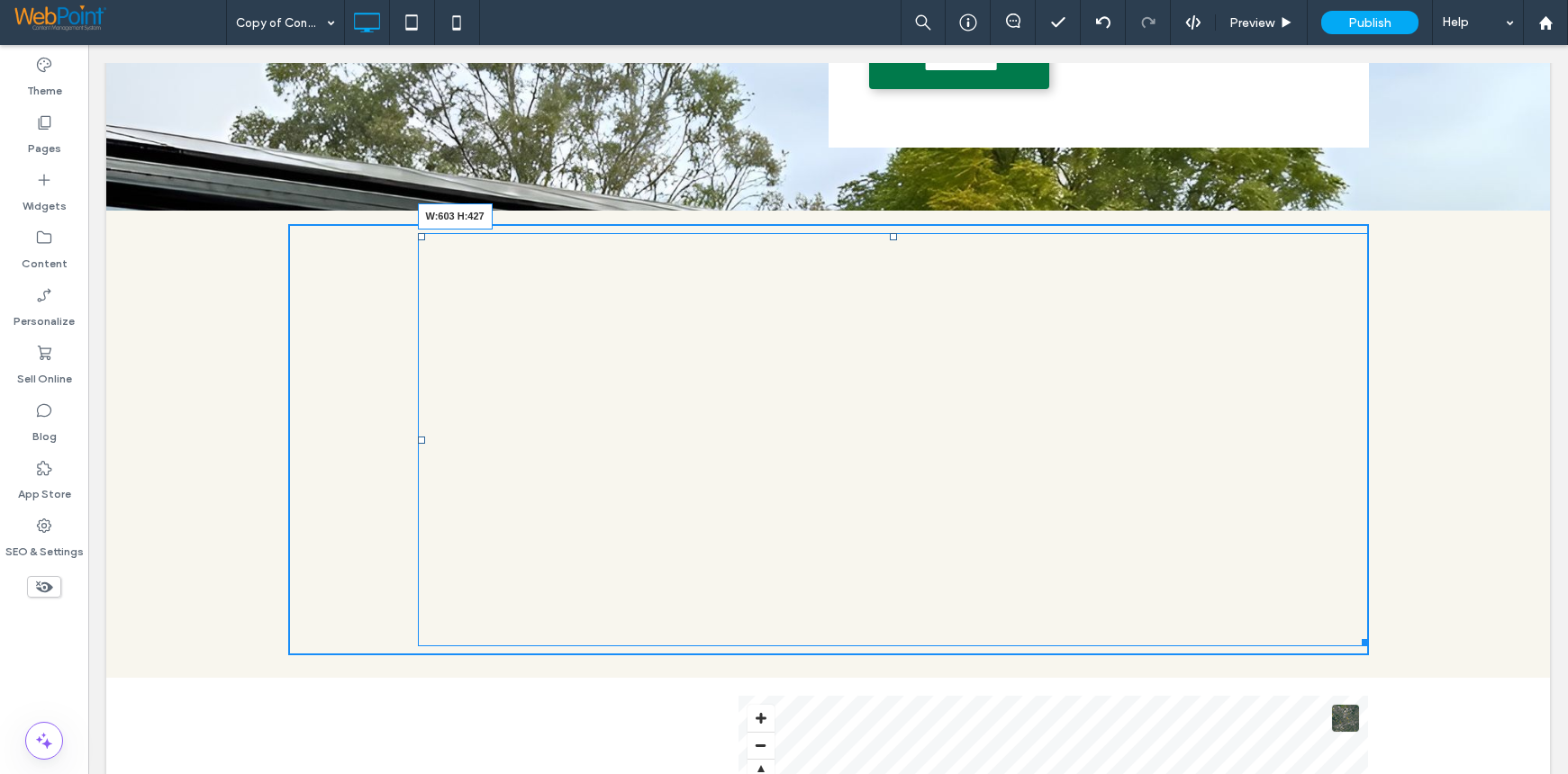
drag, startPoint x: 1359, startPoint y: 640, endPoint x: 951, endPoint y: 611, distance: 409.0
click at [1355, 633] on div at bounding box center [1362, 640] width 14 height 14
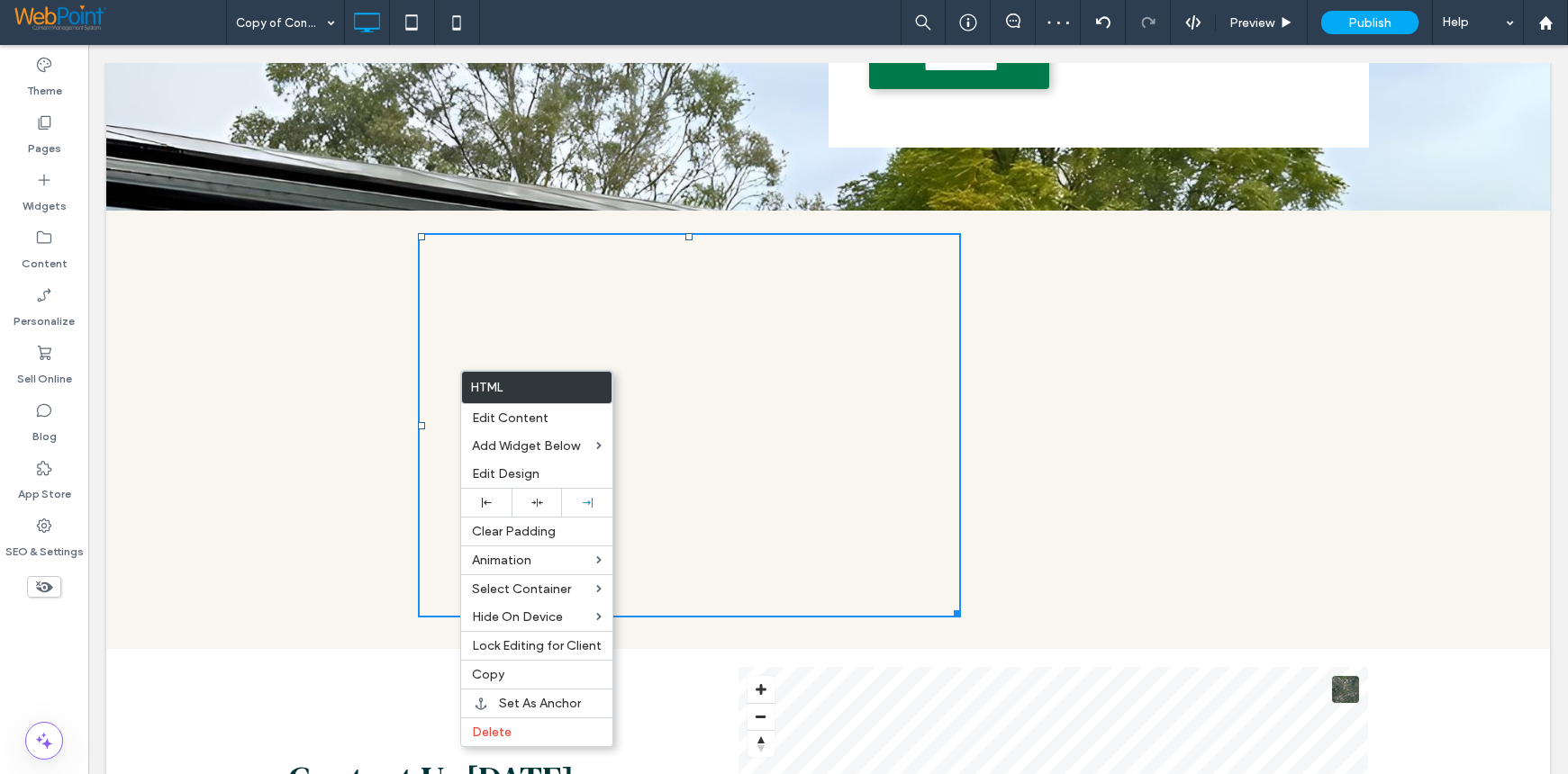
click at [1153, 434] on div "Click To Paste" at bounding box center [828, 425] width 1080 height 402
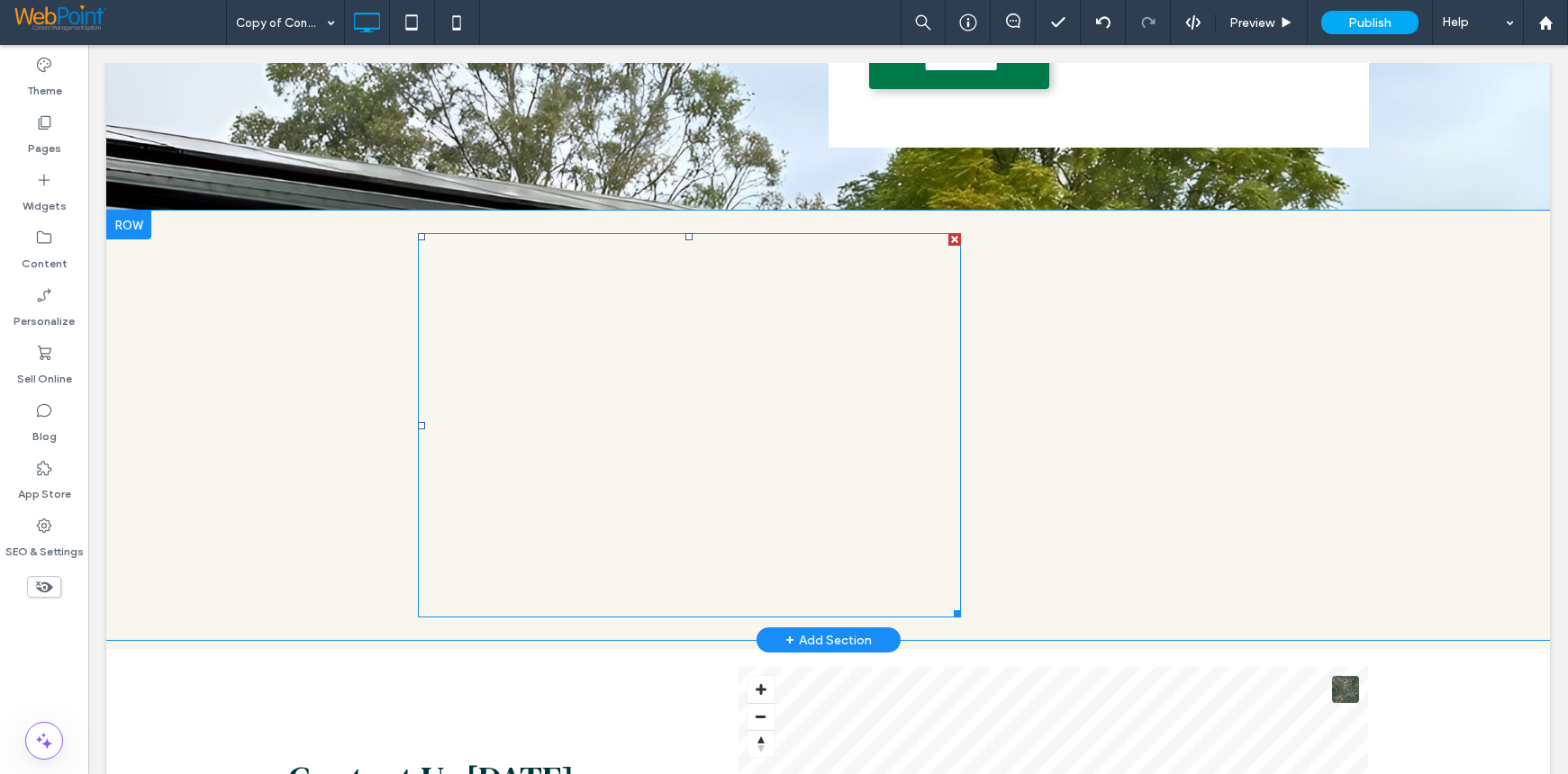
click at [929, 598] on span at bounding box center [690, 425] width 543 height 384
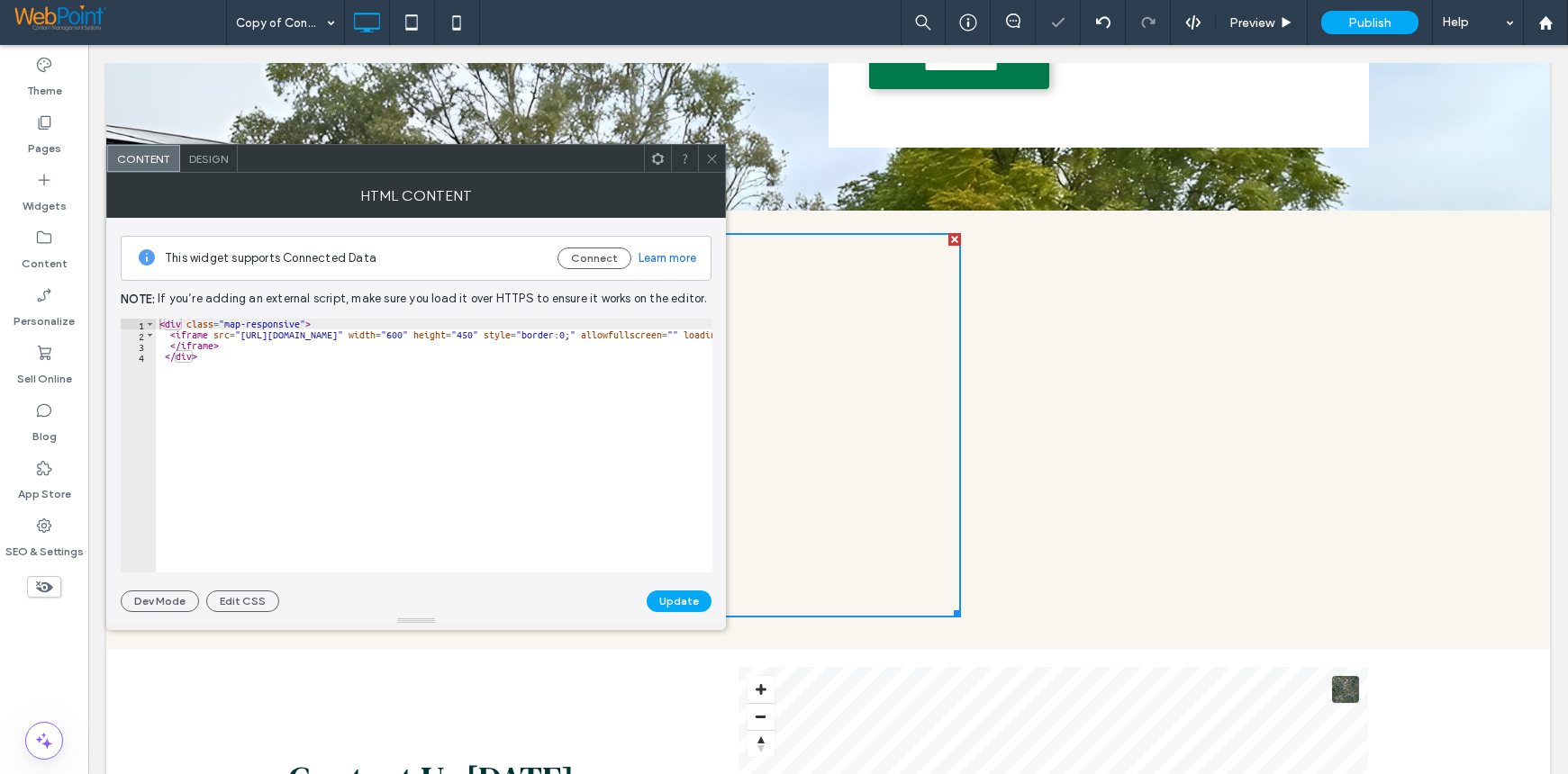
click at [719, 152] on div at bounding box center [711, 159] width 27 height 27
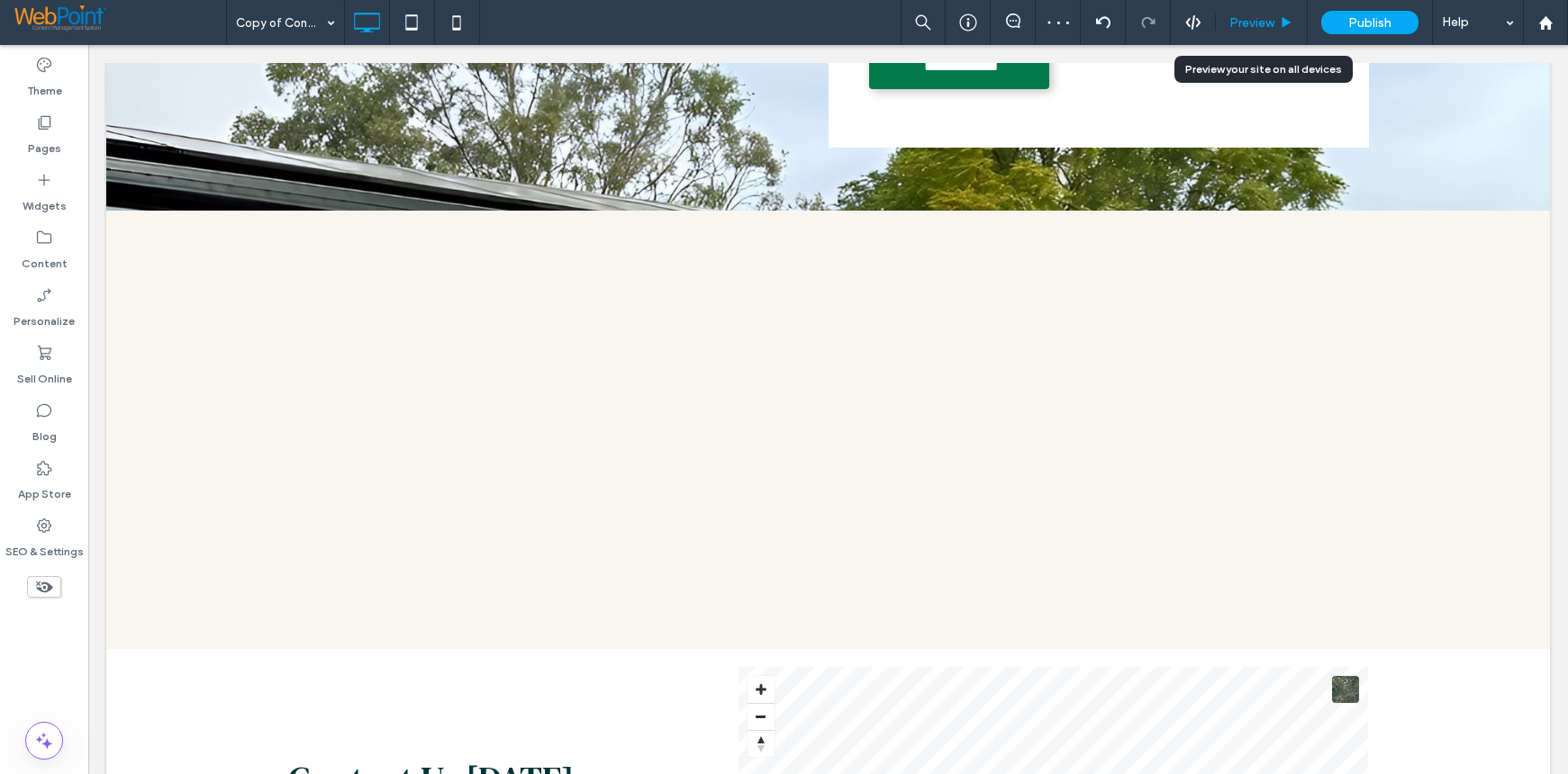
drag, startPoint x: 1265, startPoint y: 20, endPoint x: 1097, endPoint y: 282, distance: 311.2
click at [1265, 20] on span "Preview" at bounding box center [1252, 23] width 45 height 15
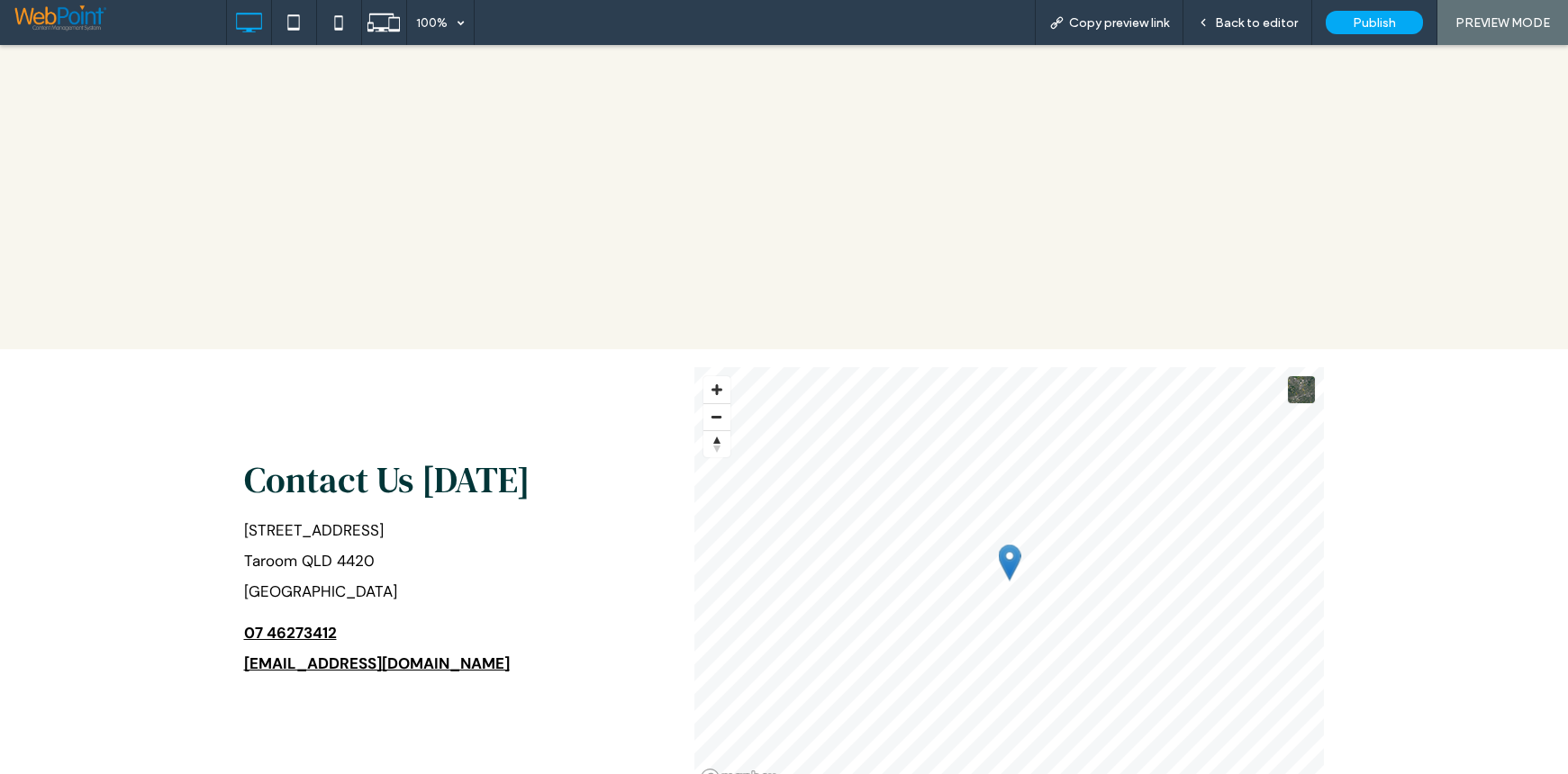
scroll to position [990, 0]
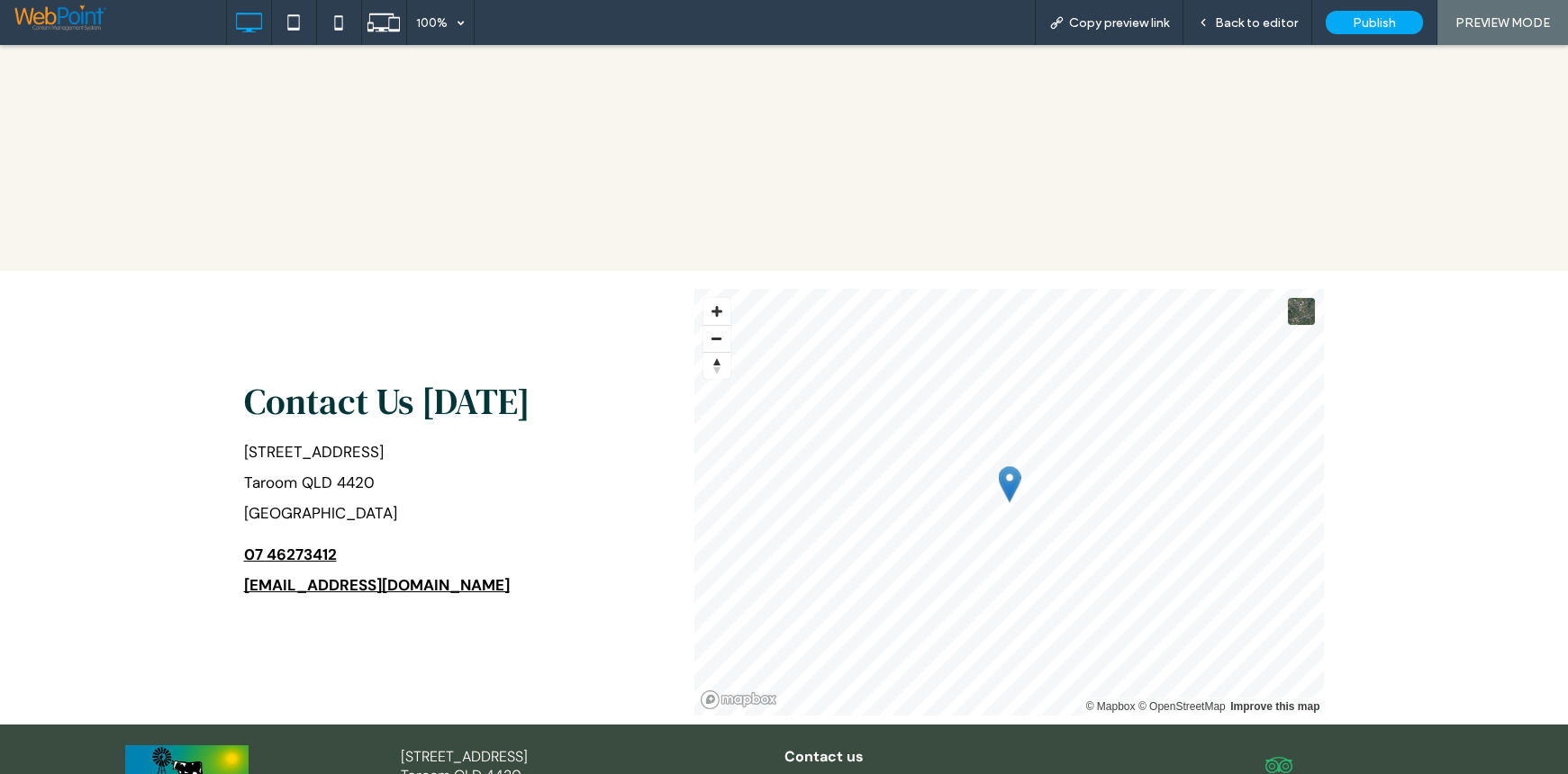
click at [552, 611] on div "Contact Us Today 8 Taroom street Taroom QLD 4420 Australia 07 46273412 receptio…" at bounding box center [470, 502] width 451 height 427
click at [1259, 23] on span "Back to editor" at bounding box center [1255, 23] width 83 height 15
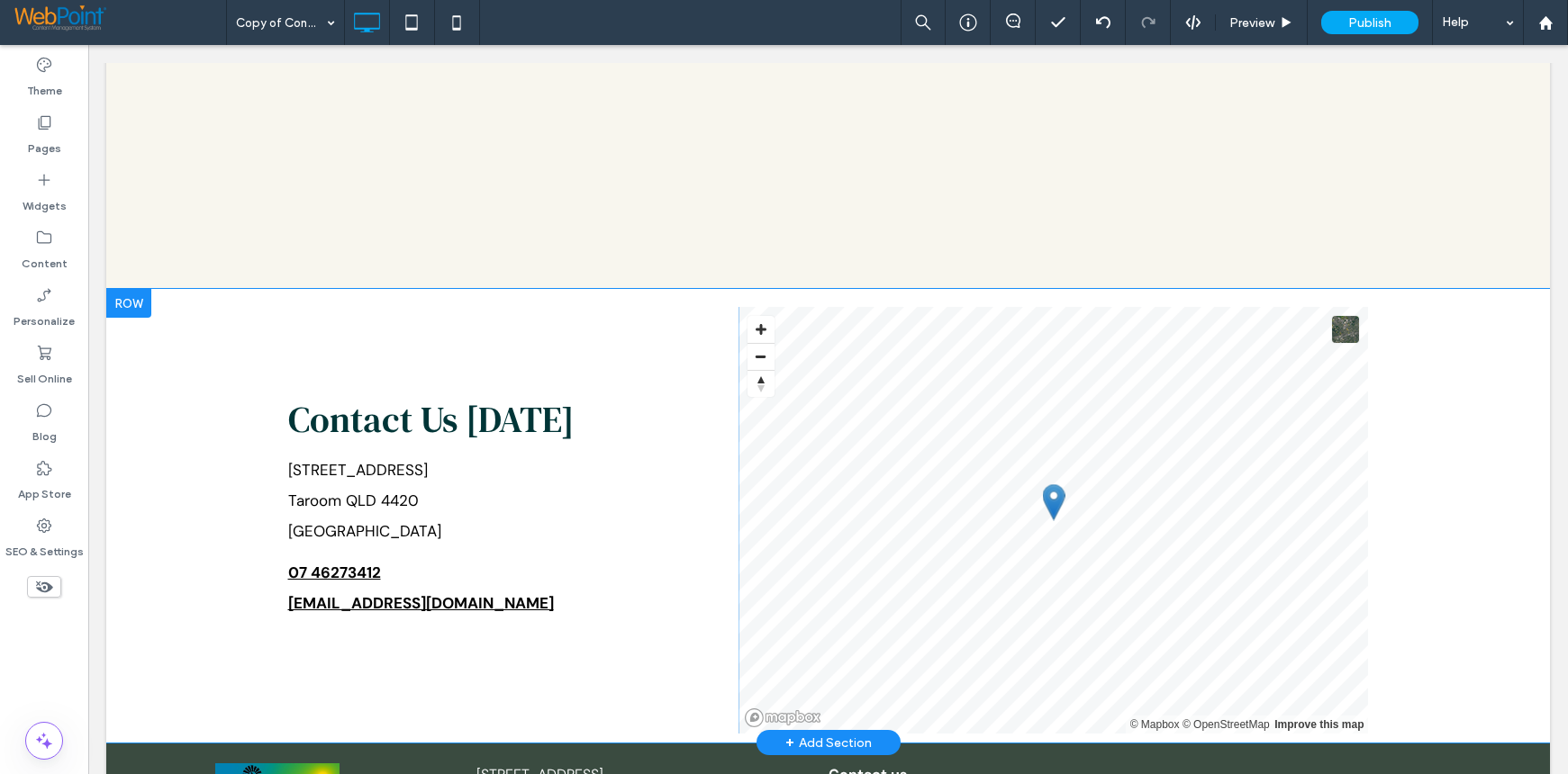
click at [621, 362] on div "Contact Us Today 8 Taroom street Taroom QLD 4420 Australia 07 46273412 receptio…" at bounding box center [513, 521] width 451 height 427
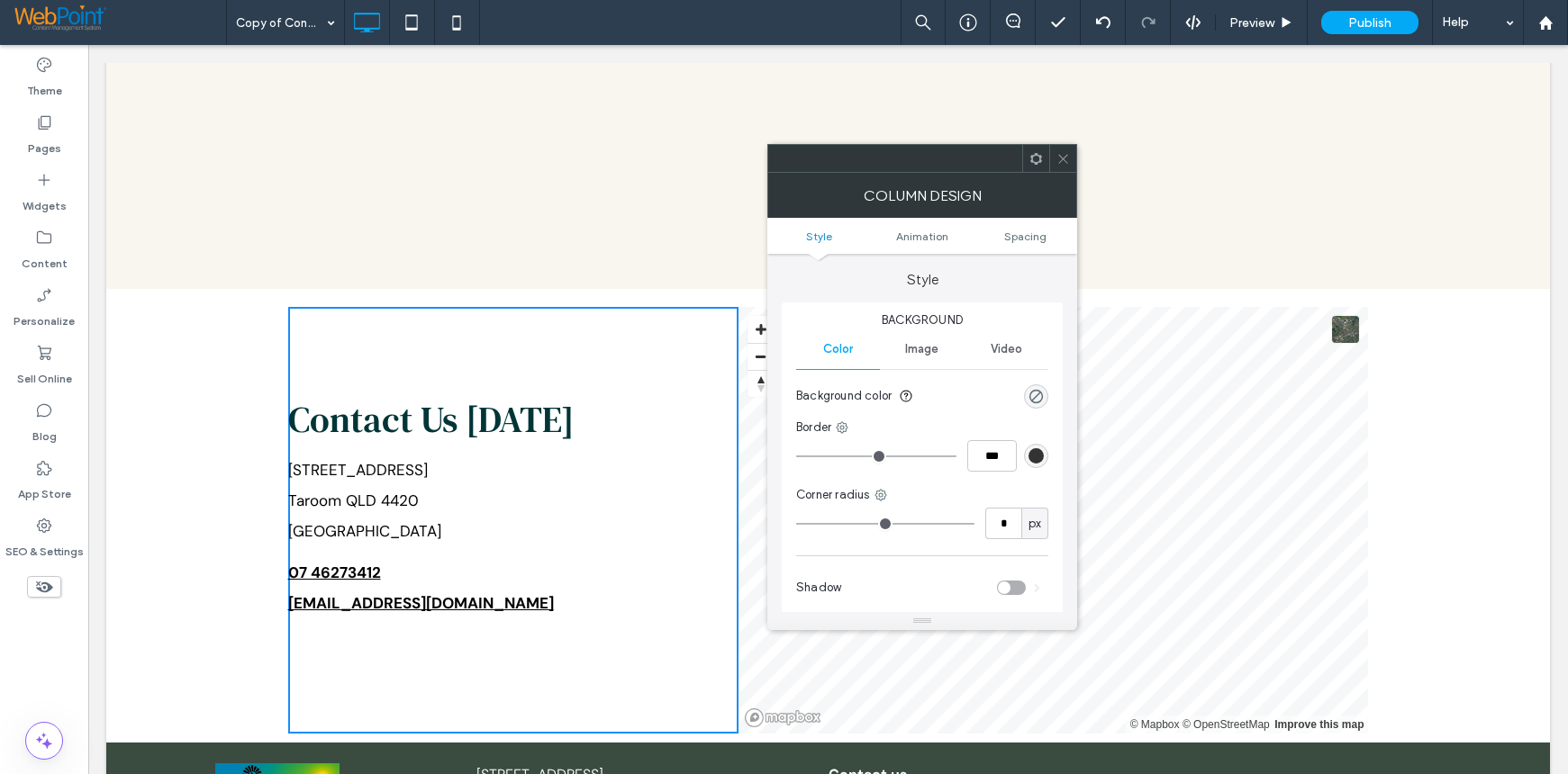
click at [1059, 155] on icon at bounding box center [1063, 159] width 14 height 14
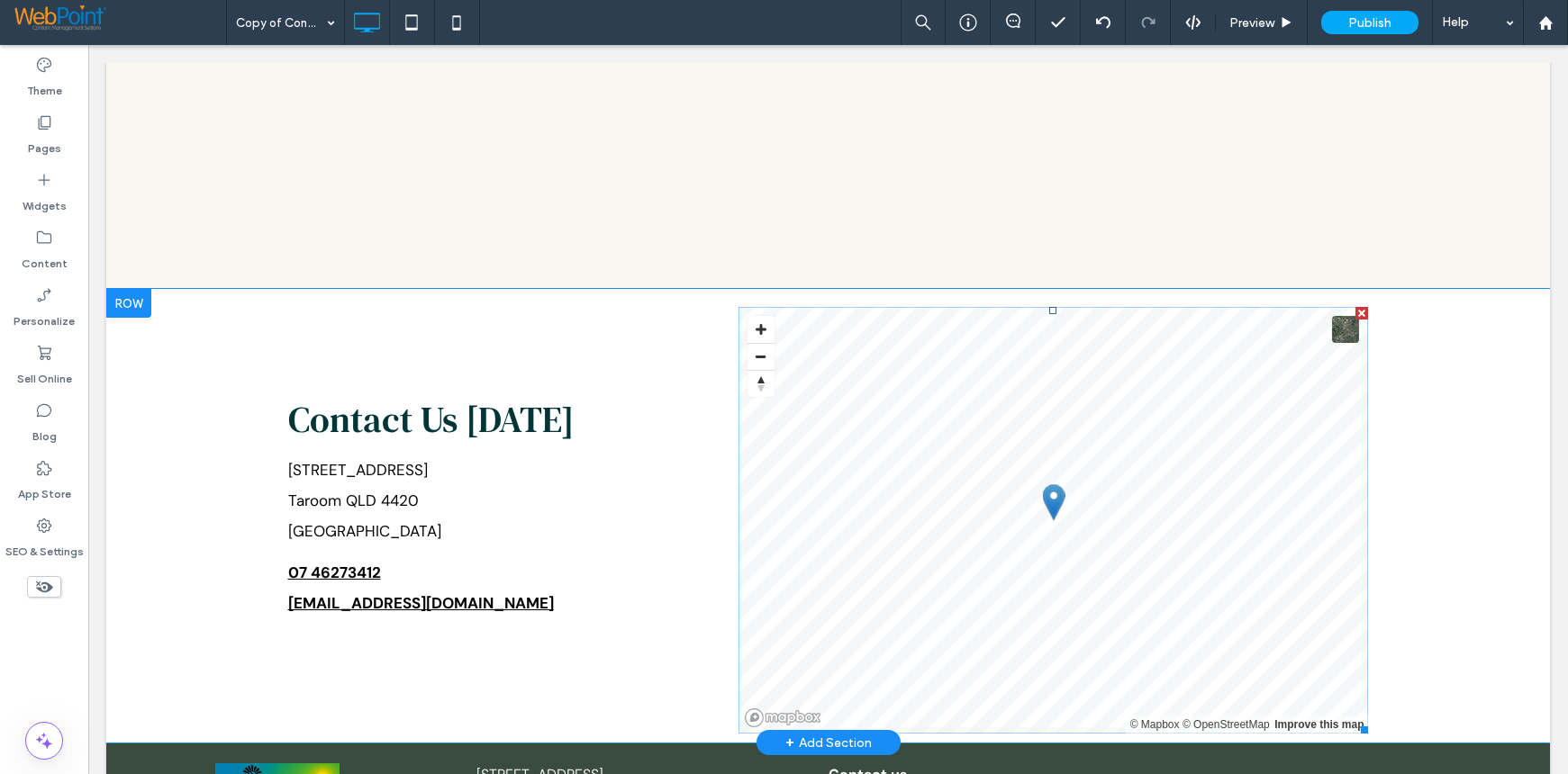
click at [1293, 385] on span at bounding box center [1054, 521] width 630 height 427
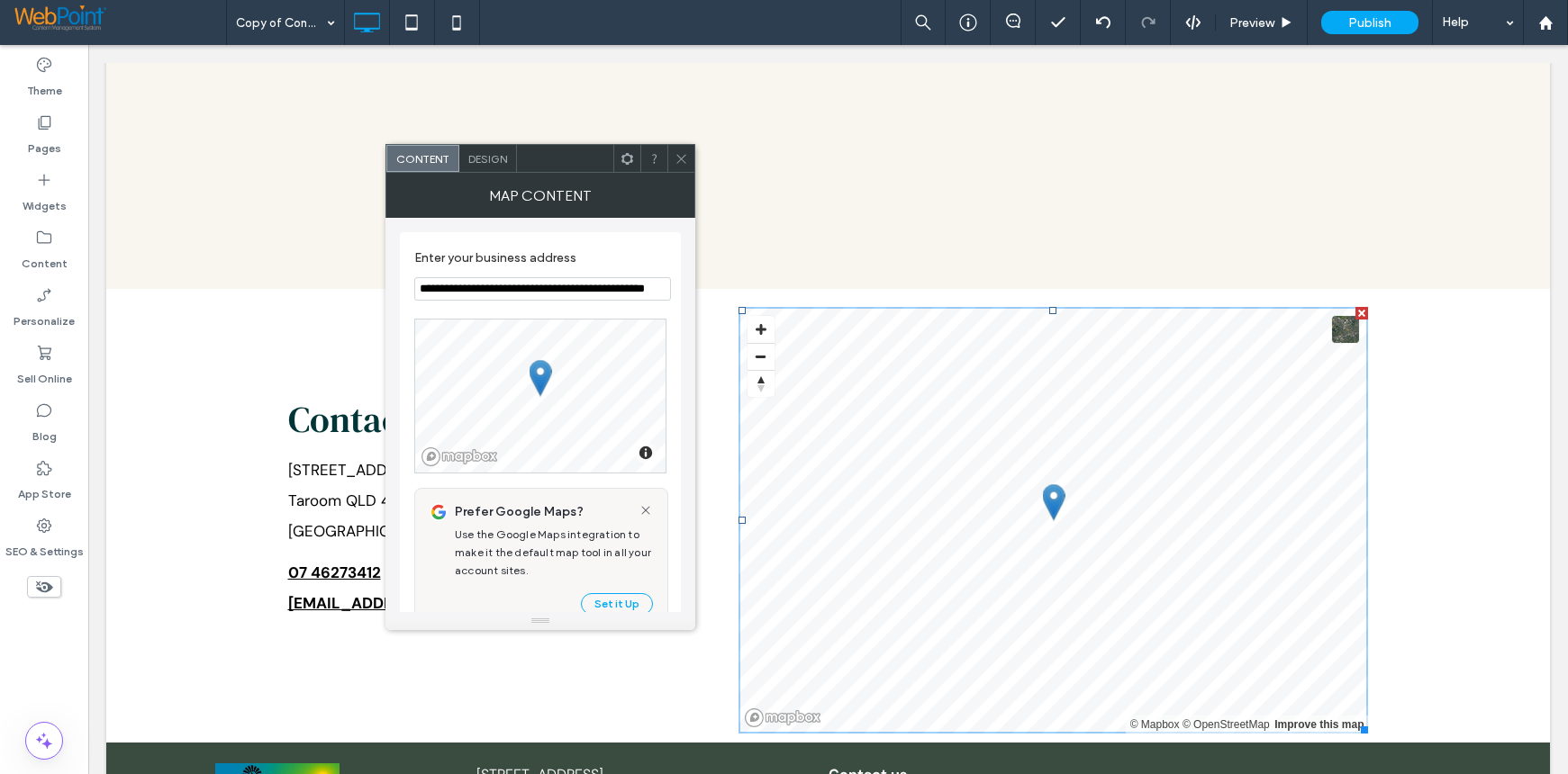
click at [680, 165] on span at bounding box center [680, 159] width 14 height 27
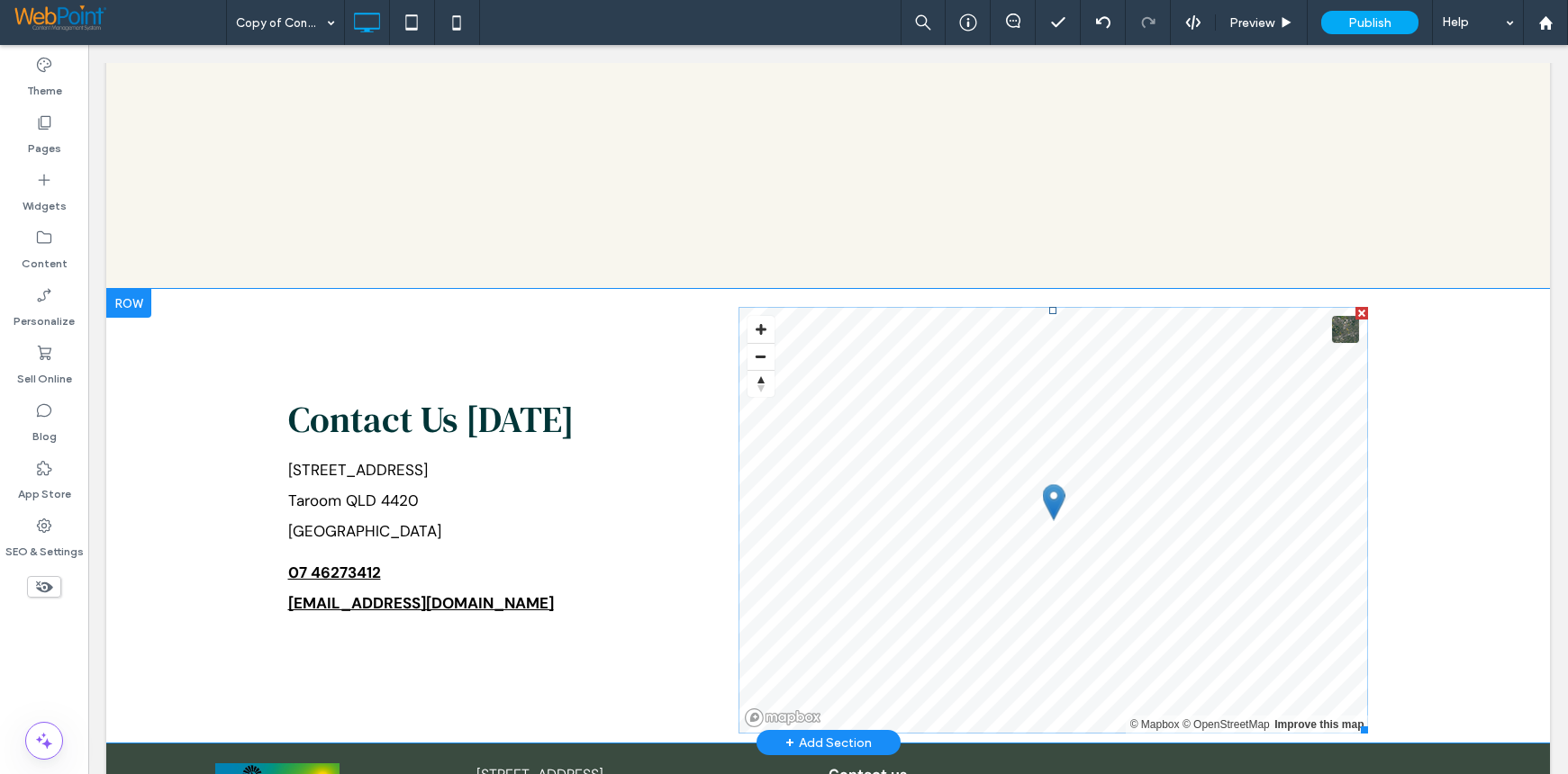
scroll to position [720, 0]
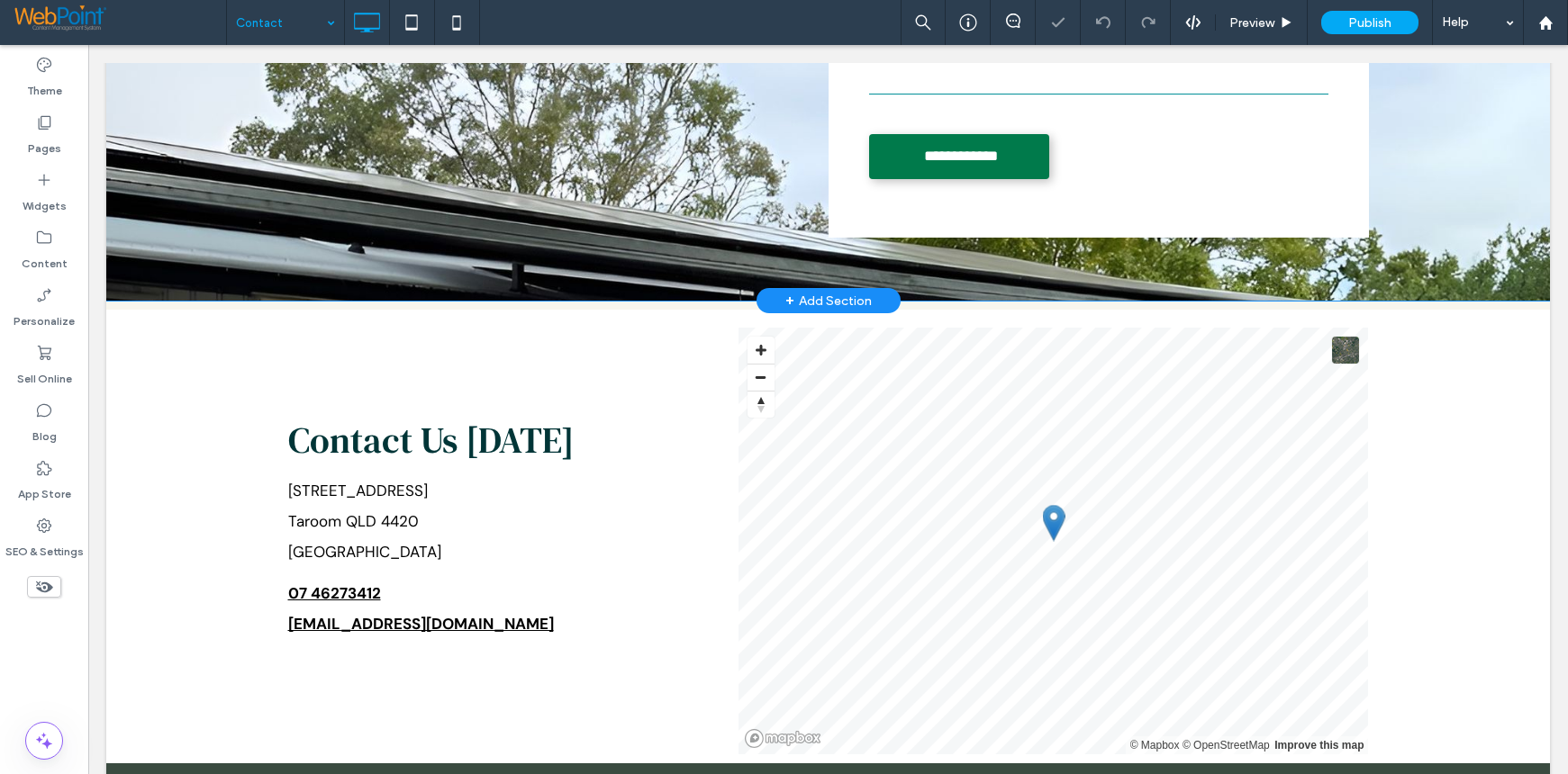
scroll to position [712, 0]
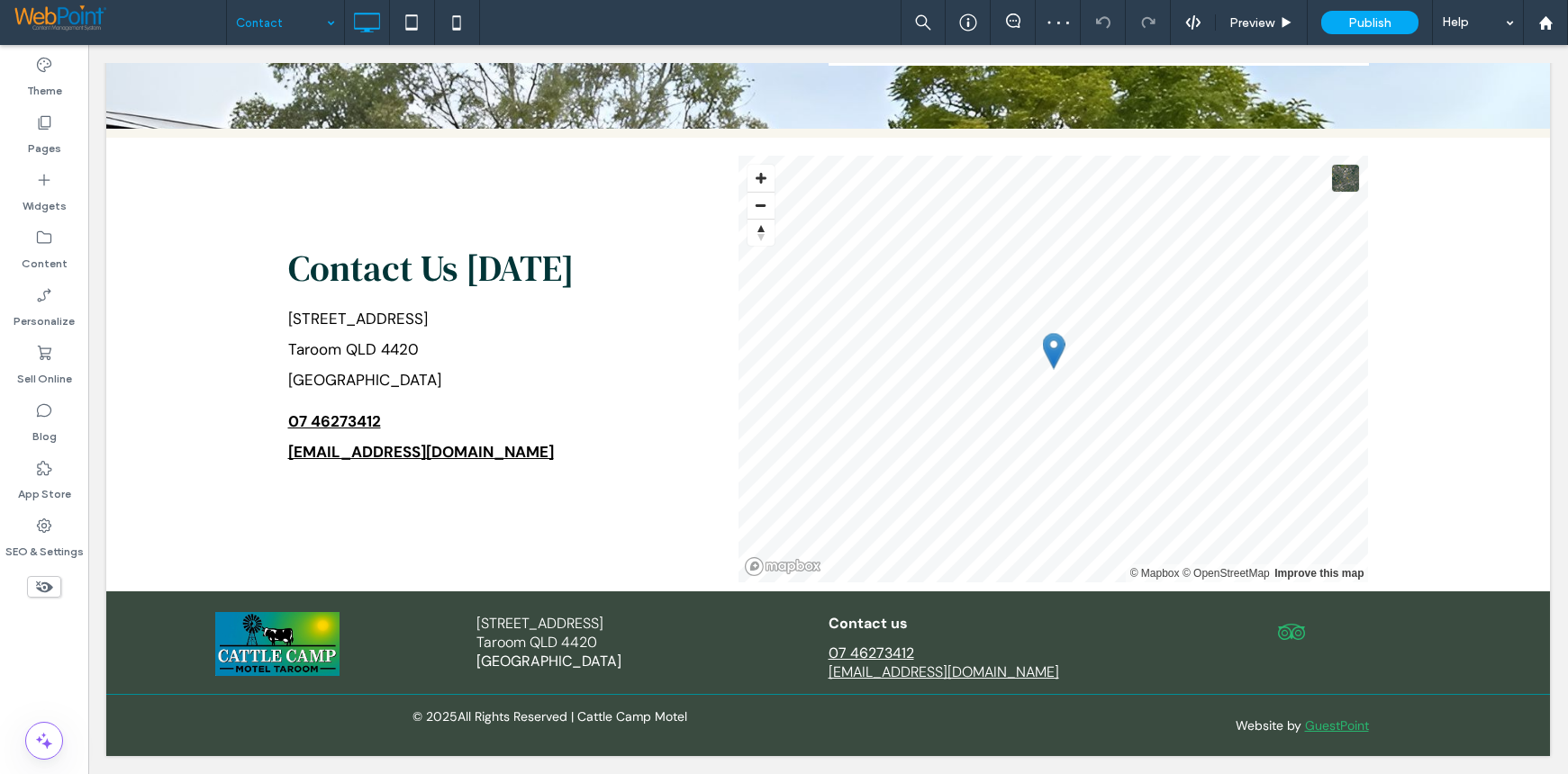
click at [268, 16] on input at bounding box center [281, 23] width 90 height 45
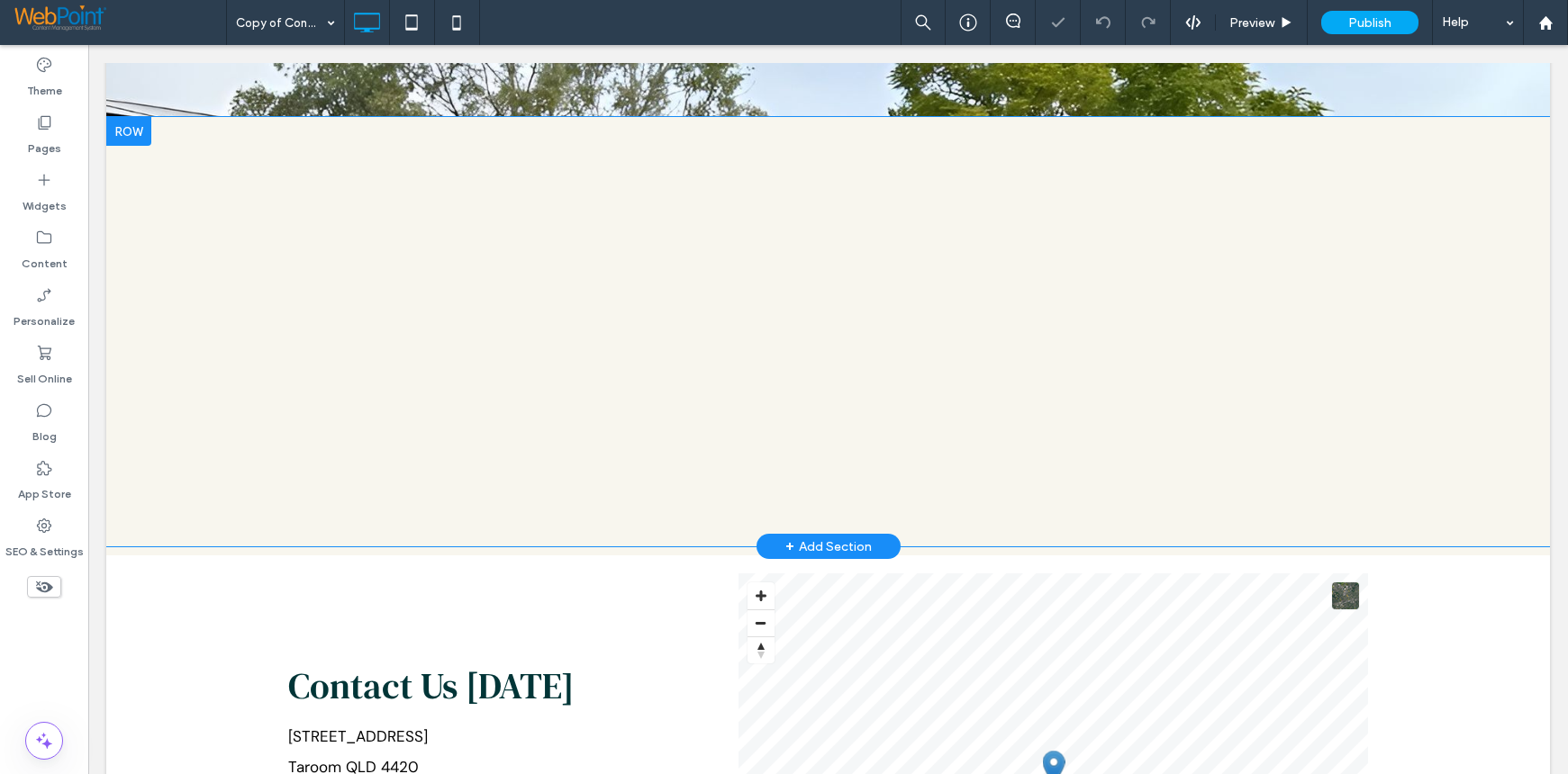
scroll to position [720, 0]
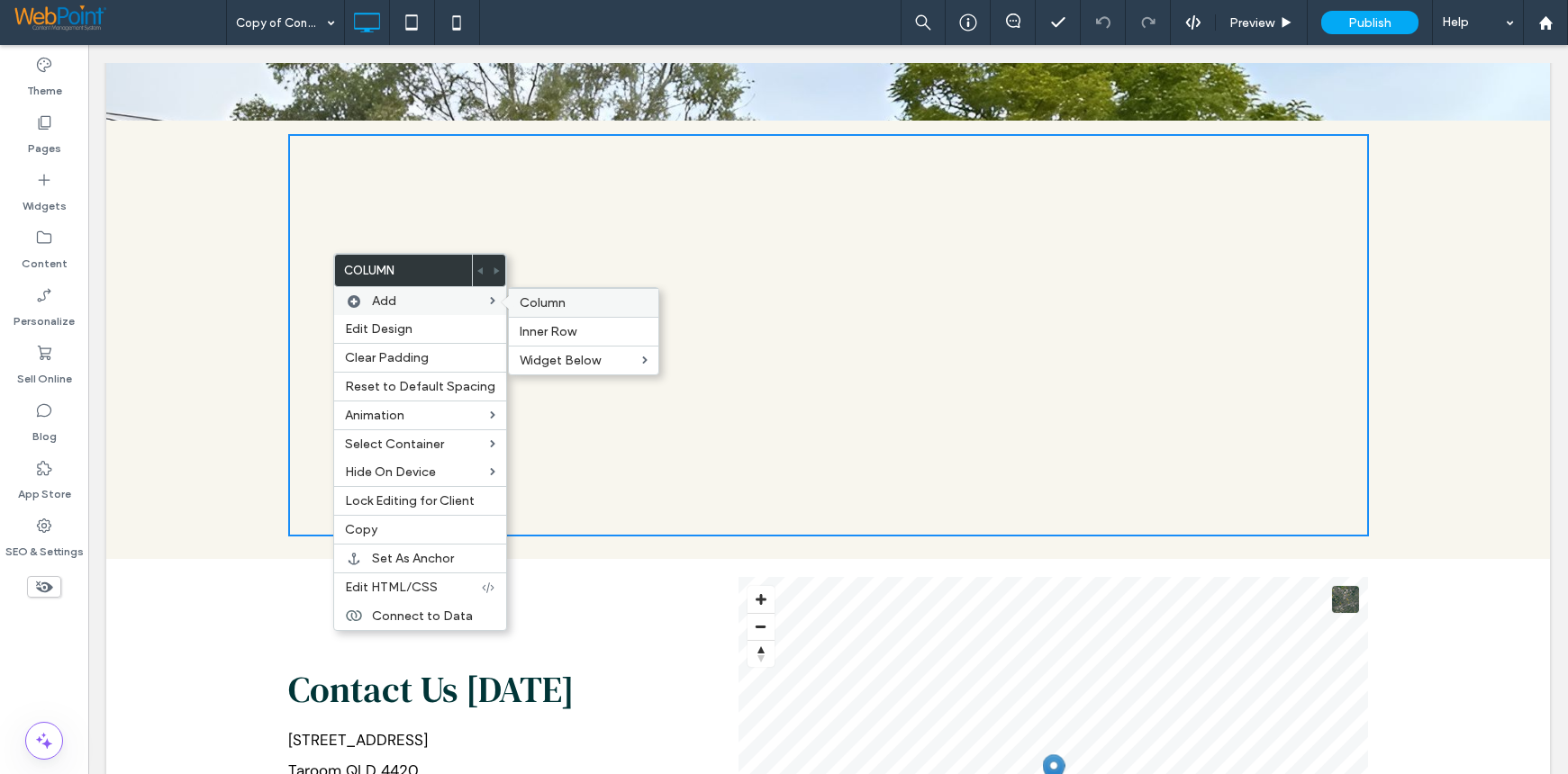
click at [561, 301] on label "Column" at bounding box center [583, 303] width 128 height 15
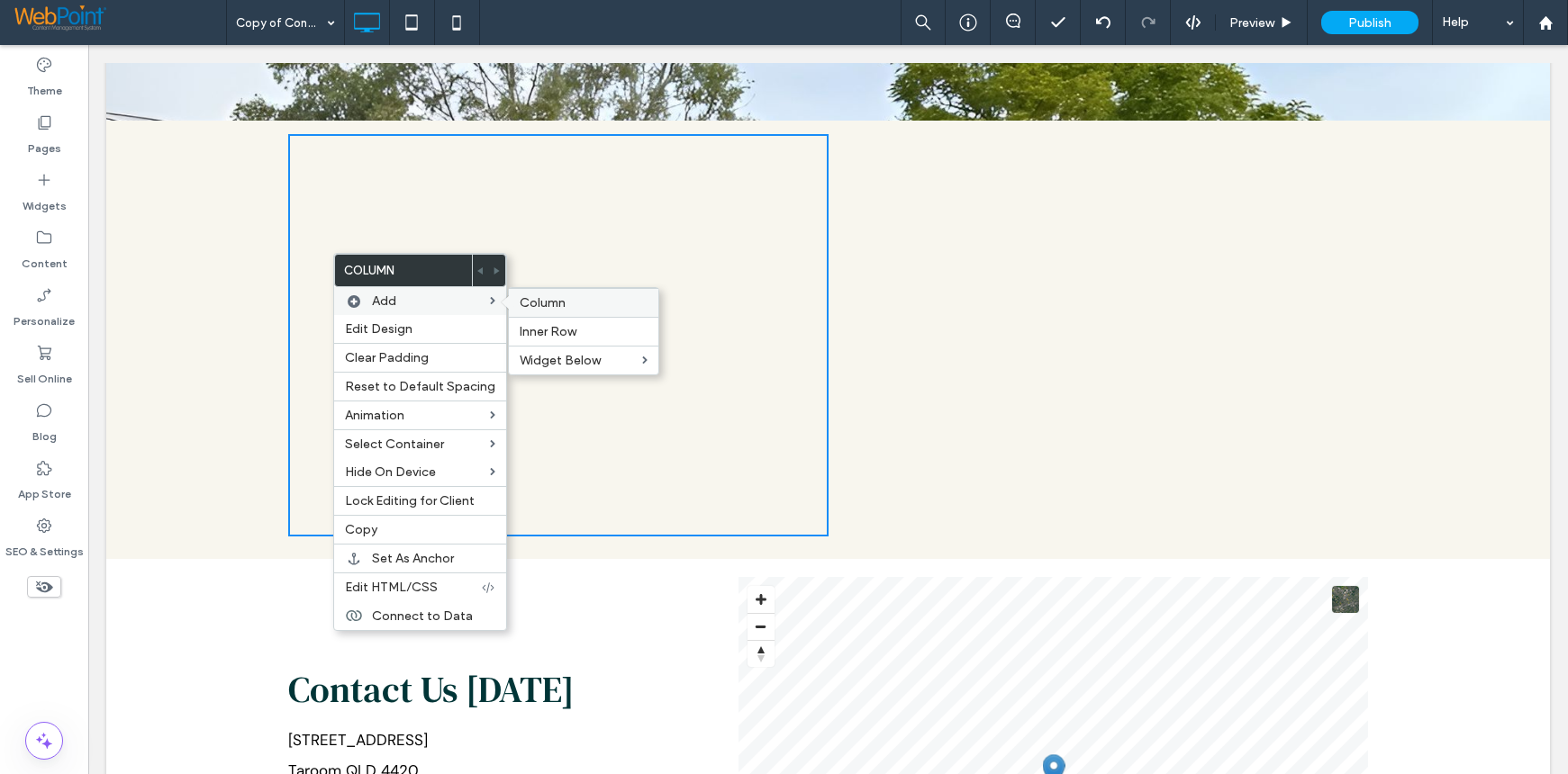
click at [580, 307] on label "Column" at bounding box center [583, 303] width 128 height 15
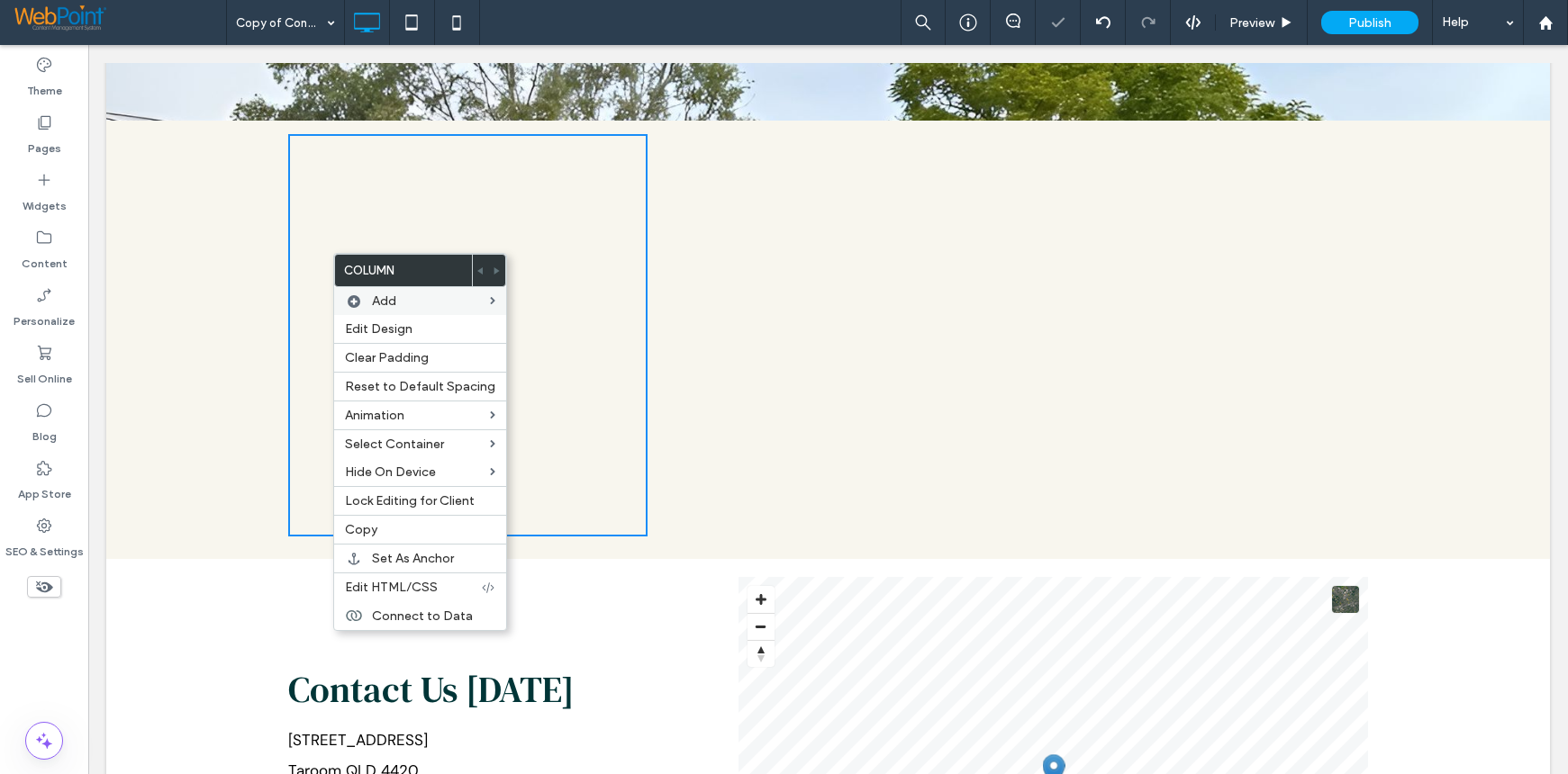
click at [1096, 321] on div "Click To Paste Click To Paste" at bounding box center [1187, 335] width 360 height 402
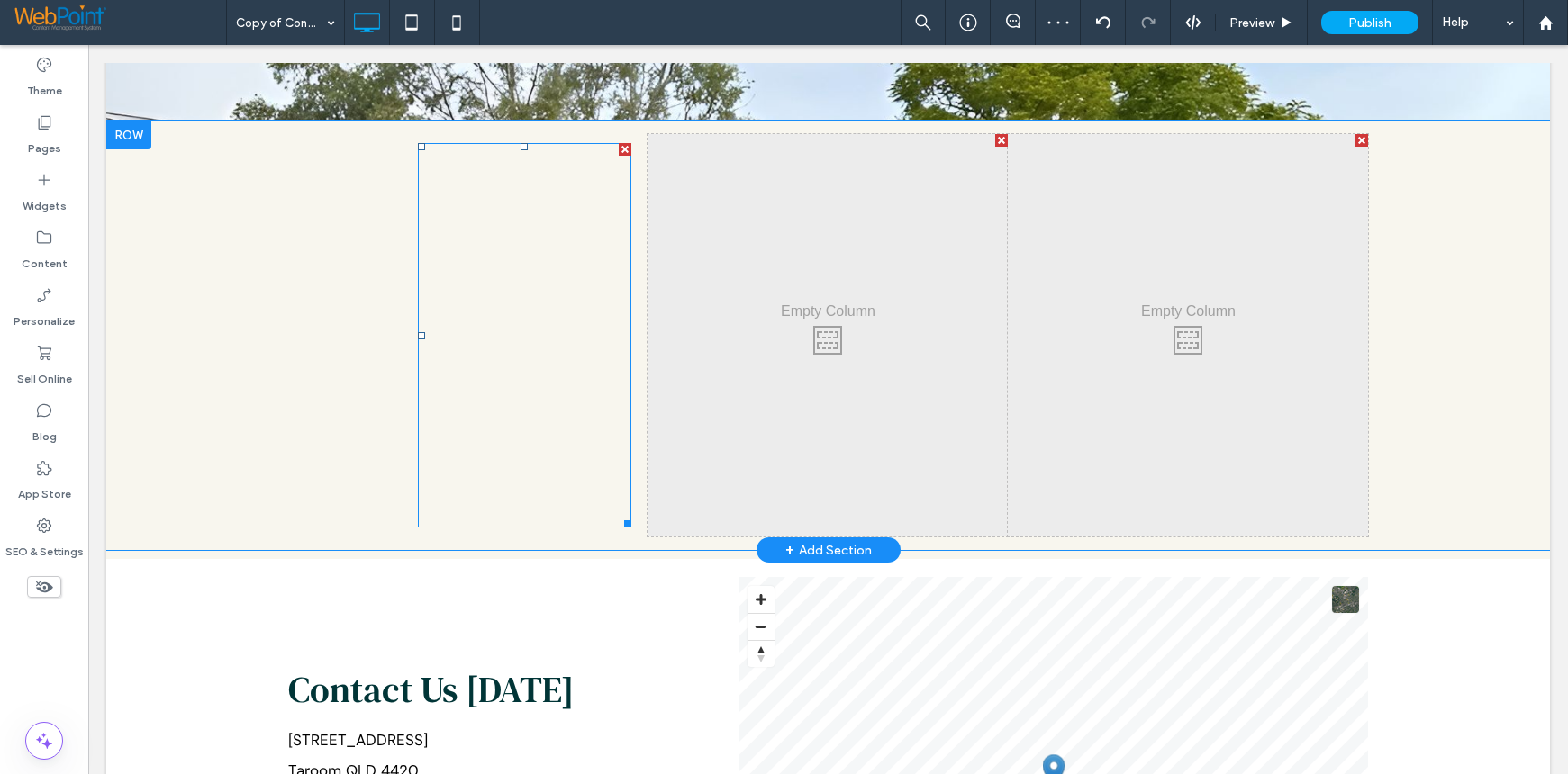
click at [484, 282] on span at bounding box center [525, 335] width 214 height 384
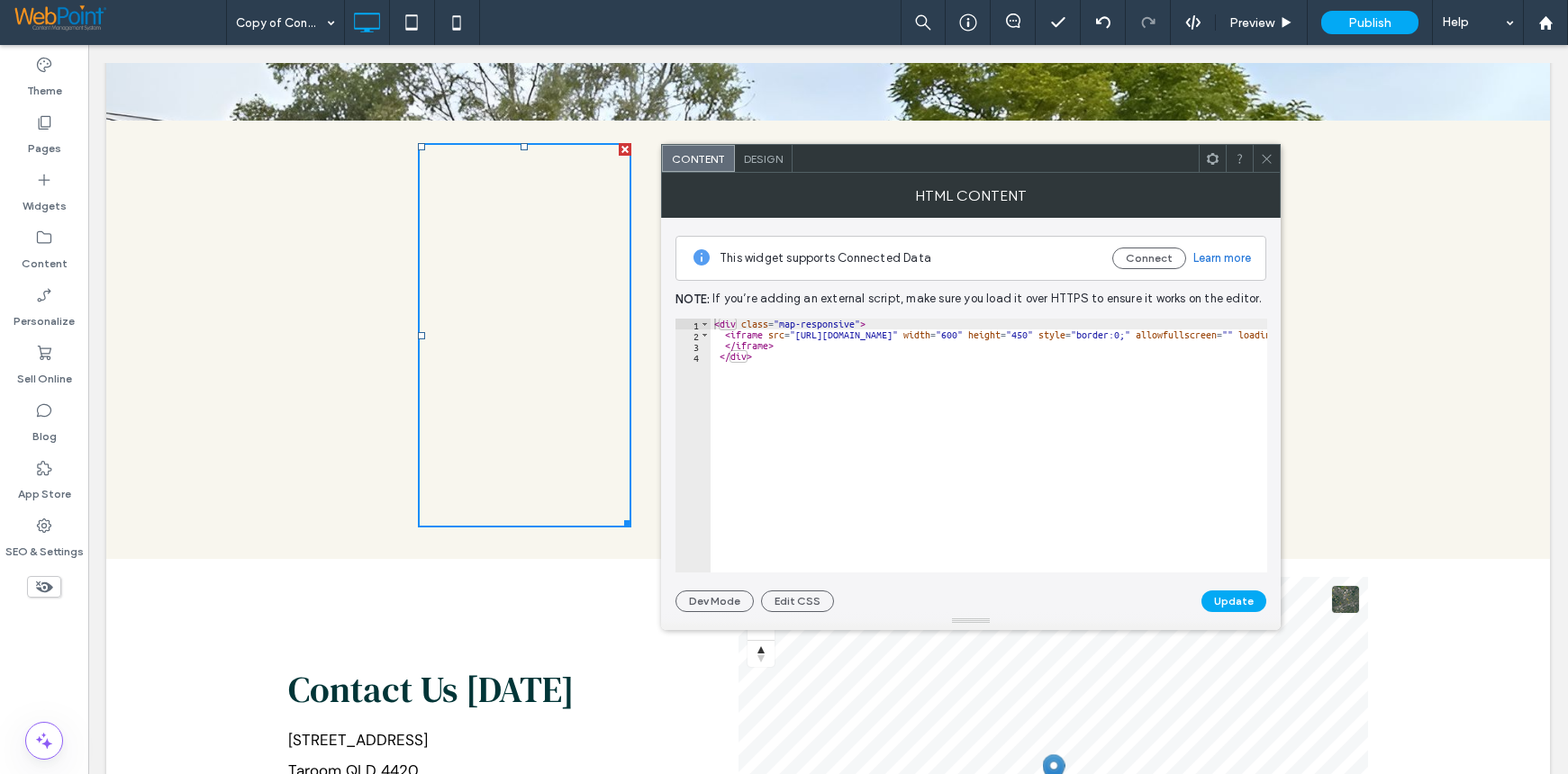
click at [1265, 158] on icon at bounding box center [1266, 159] width 14 height 14
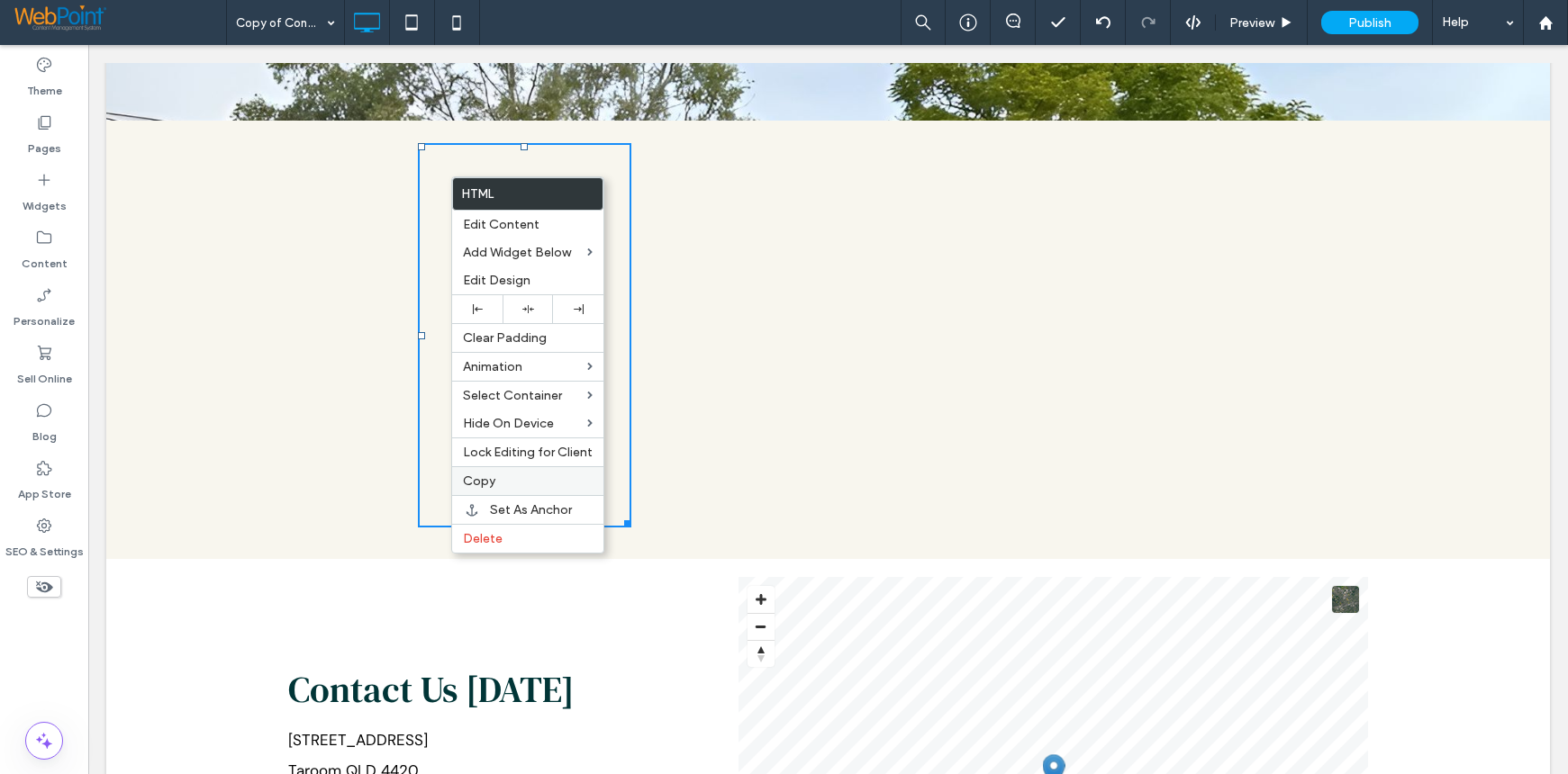
click at [486, 478] on span "Copy" at bounding box center [479, 481] width 33 height 15
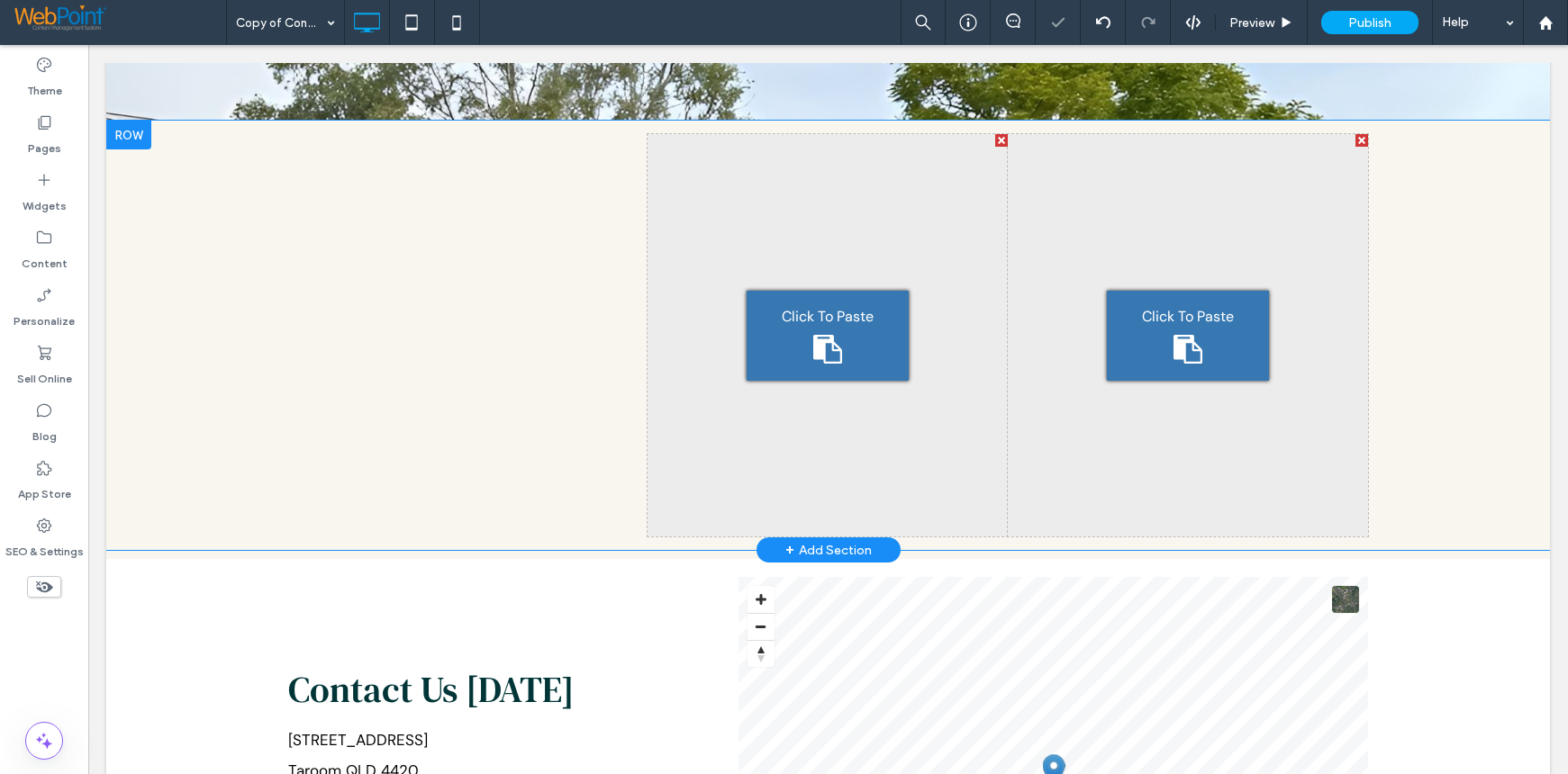
click at [1186, 337] on icon at bounding box center [1188, 350] width 29 height 29
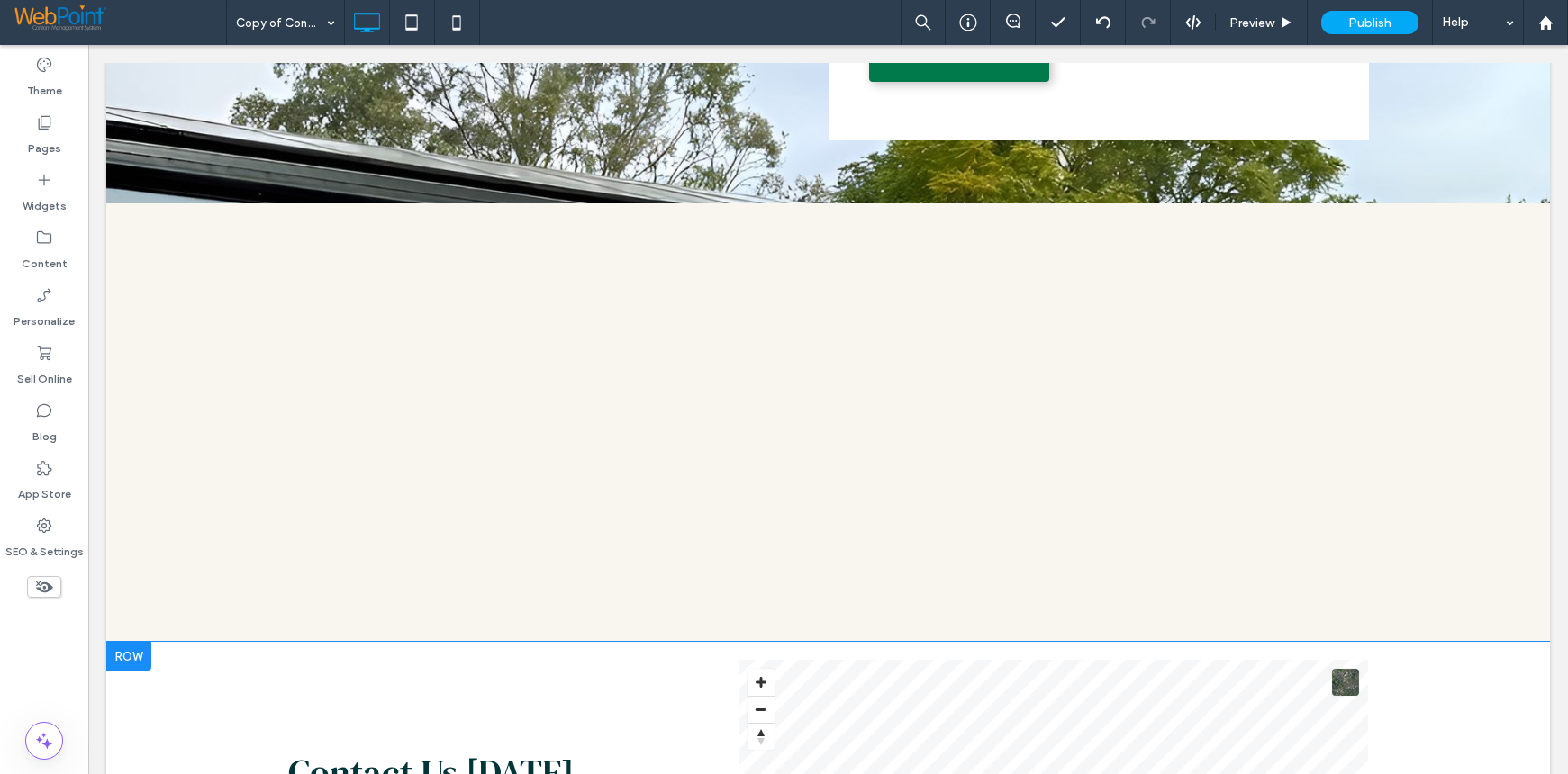
scroll to position [630, 0]
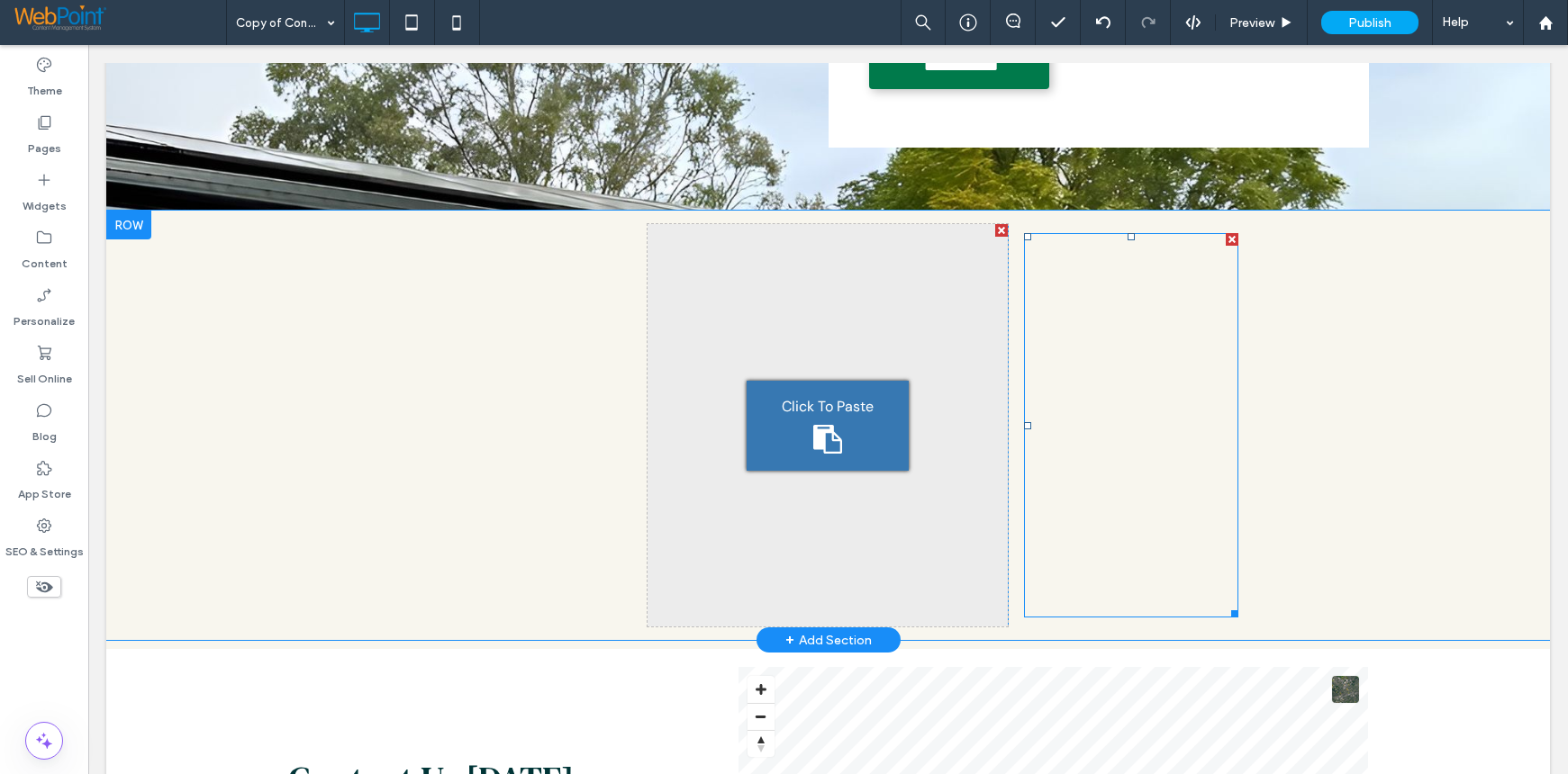
click at [1227, 243] on div at bounding box center [1232, 240] width 13 height 13
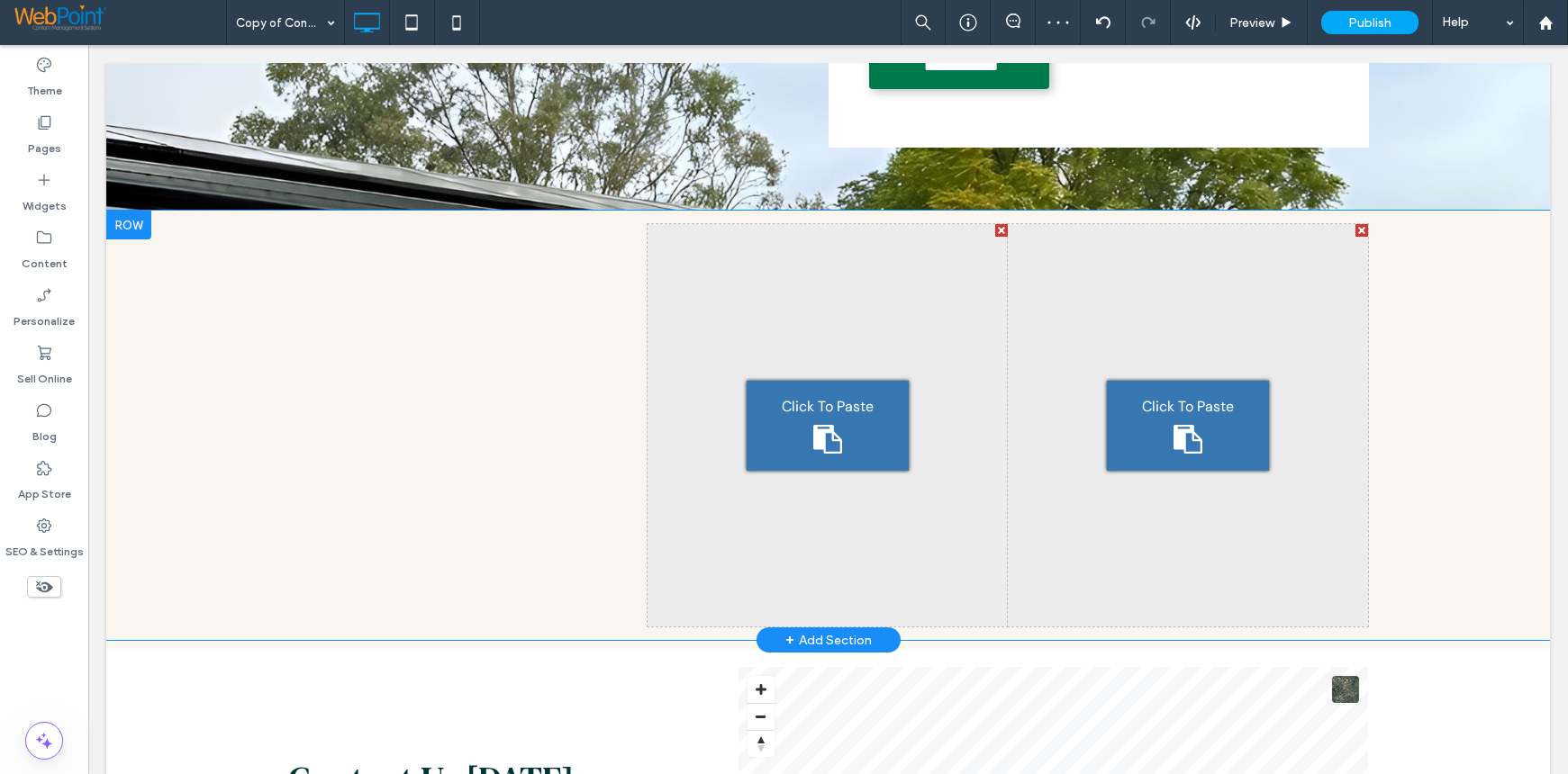
click at [1355, 230] on div at bounding box center [1362, 231] width 13 height 13
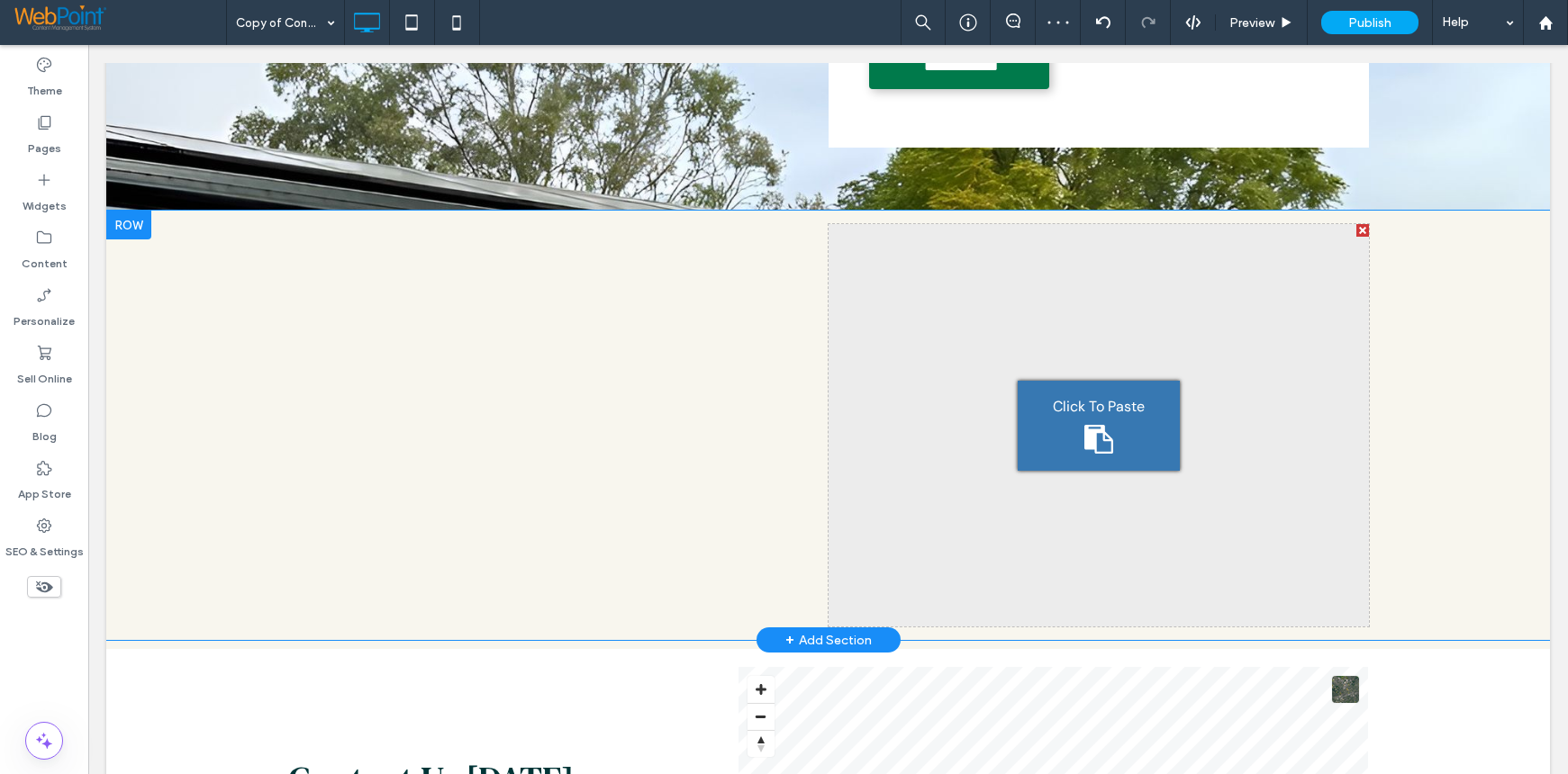
click at [1356, 228] on div at bounding box center [1363, 231] width 13 height 13
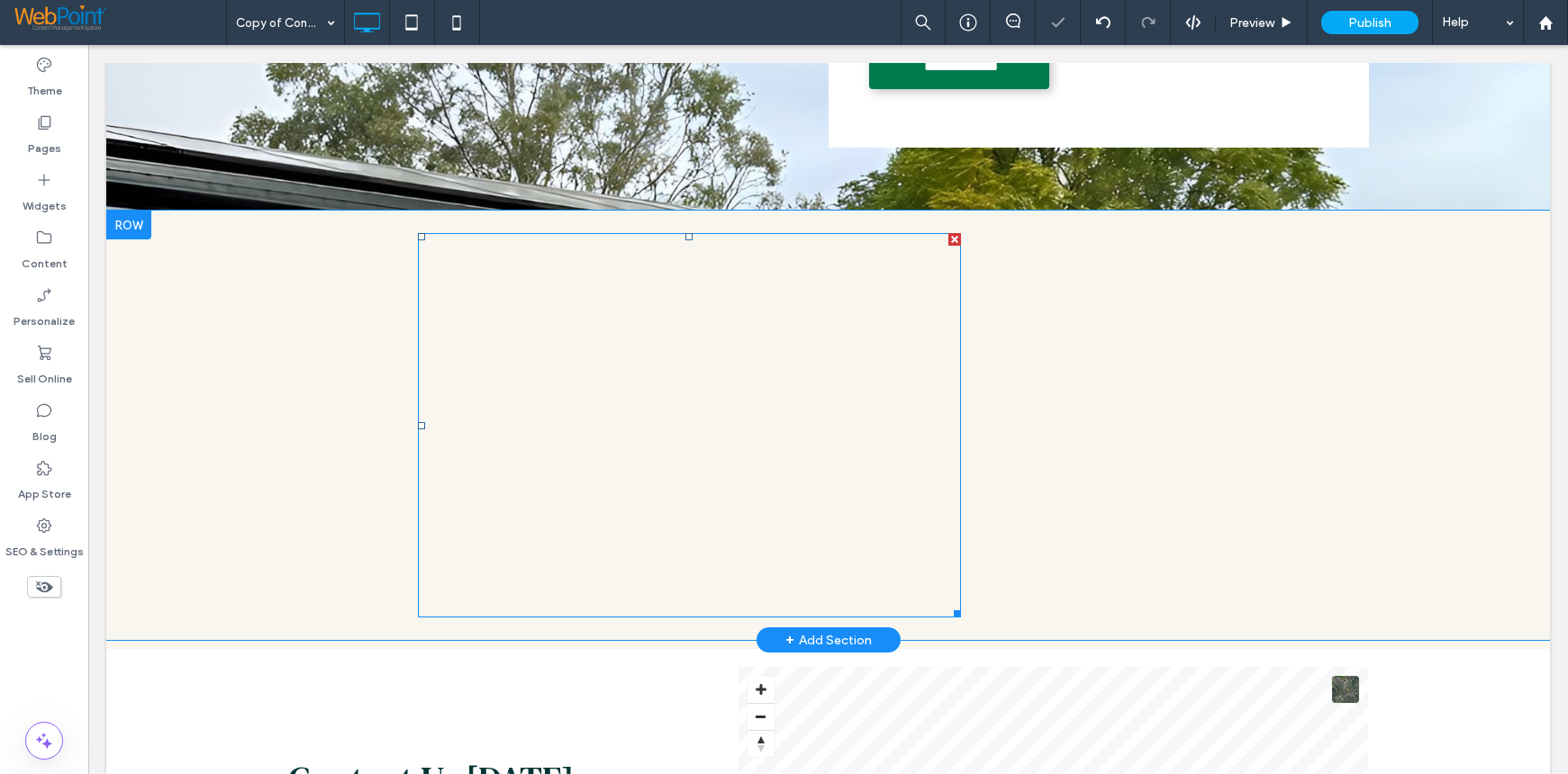
click at [770, 309] on span at bounding box center [690, 425] width 543 height 384
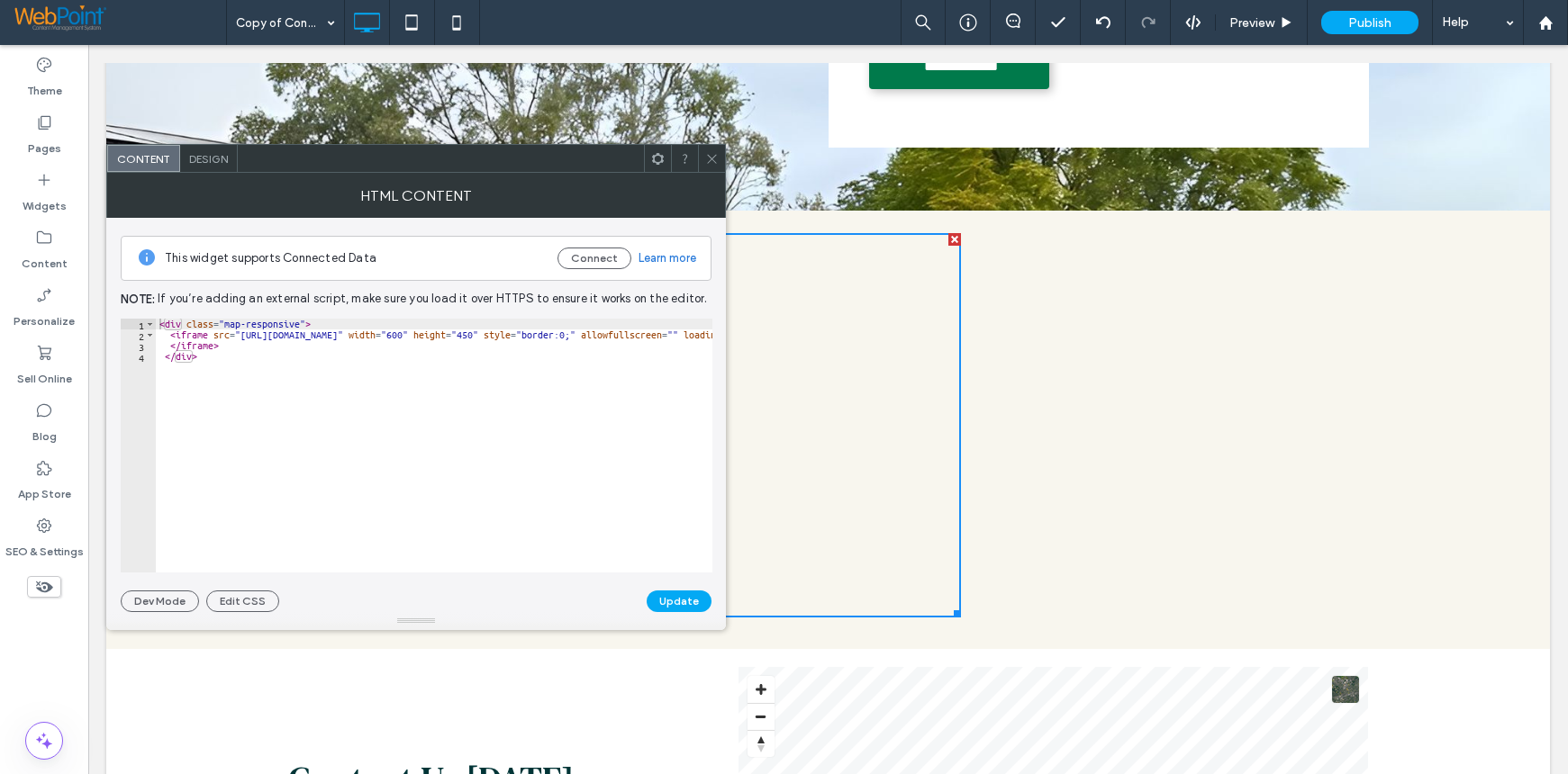
type textarea "******"
click at [248, 388] on div "< div class = "map-responsive" > < iframe src = "https://www.google.com/maps/em…" at bounding box center [1312, 456] width 2314 height 275
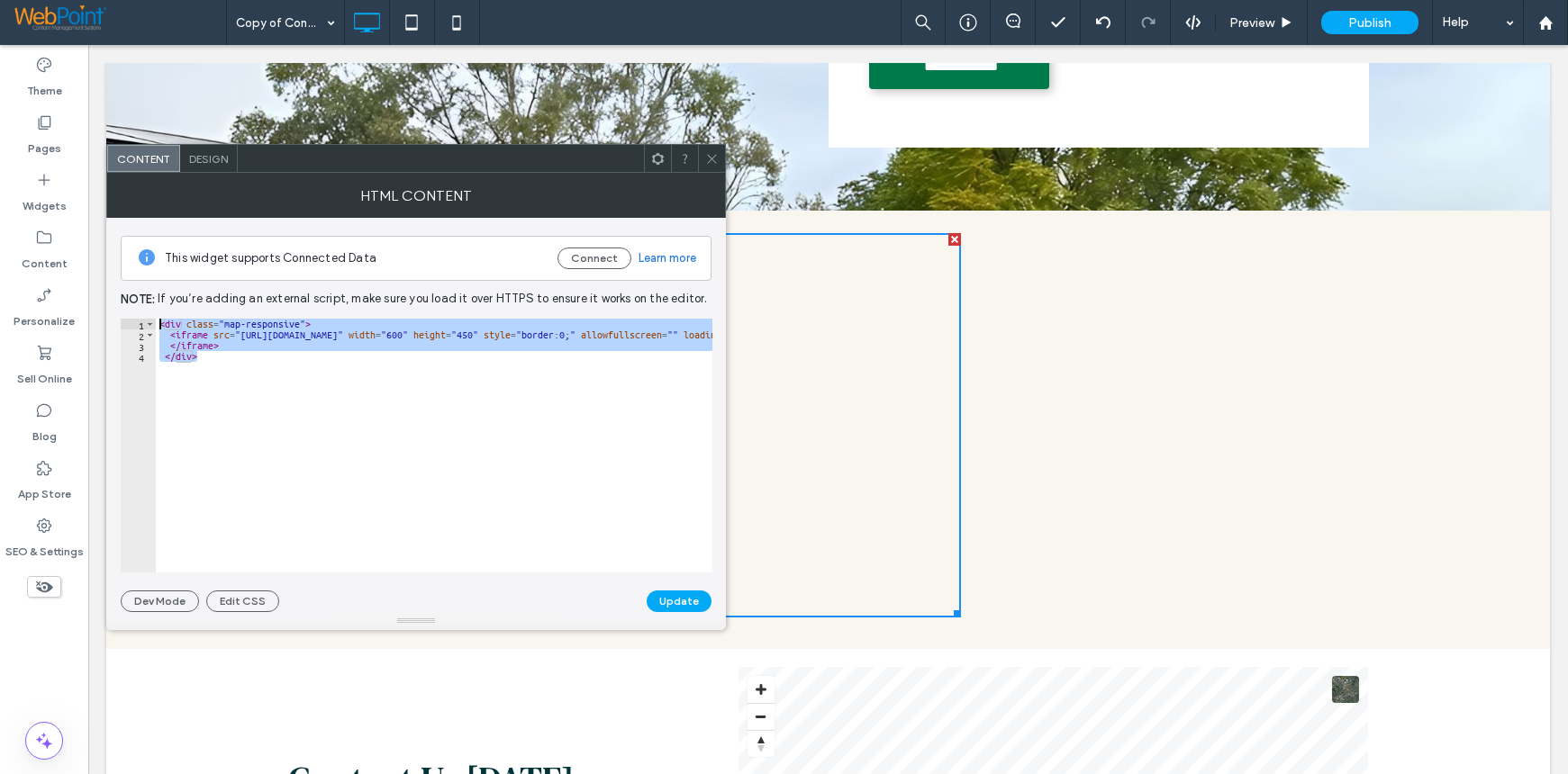
drag, startPoint x: 211, startPoint y: 361, endPoint x: 131, endPoint y: 318, distance: 90.8
click at [131, 318] on div "This widget supports Connected Data Connect Learn more Note: If you’re adding a…" at bounding box center [416, 415] width 590 height 394
paste textarea "******"
type textarea "******"
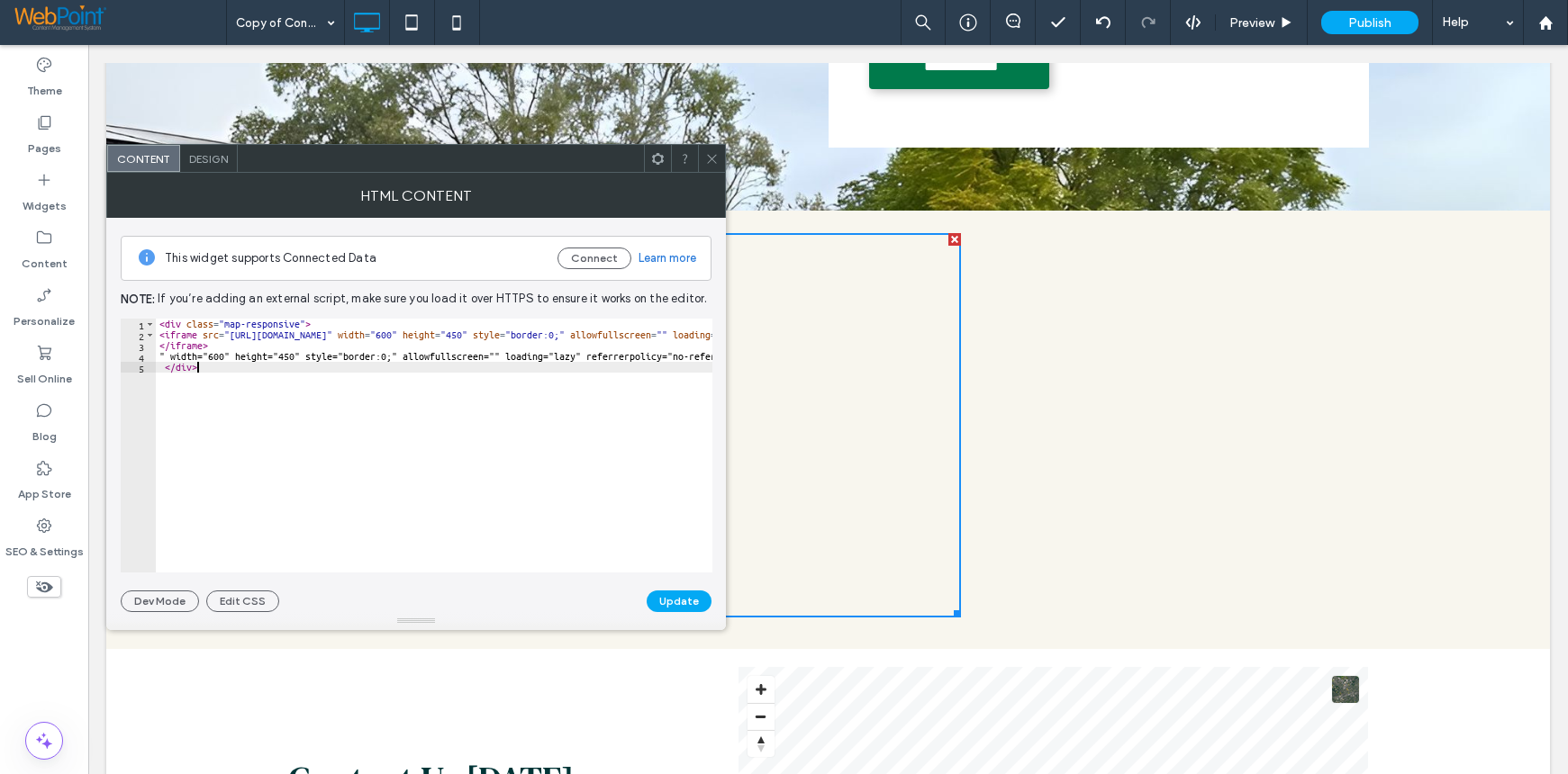
click at [718, 154] on icon at bounding box center [711, 159] width 14 height 14
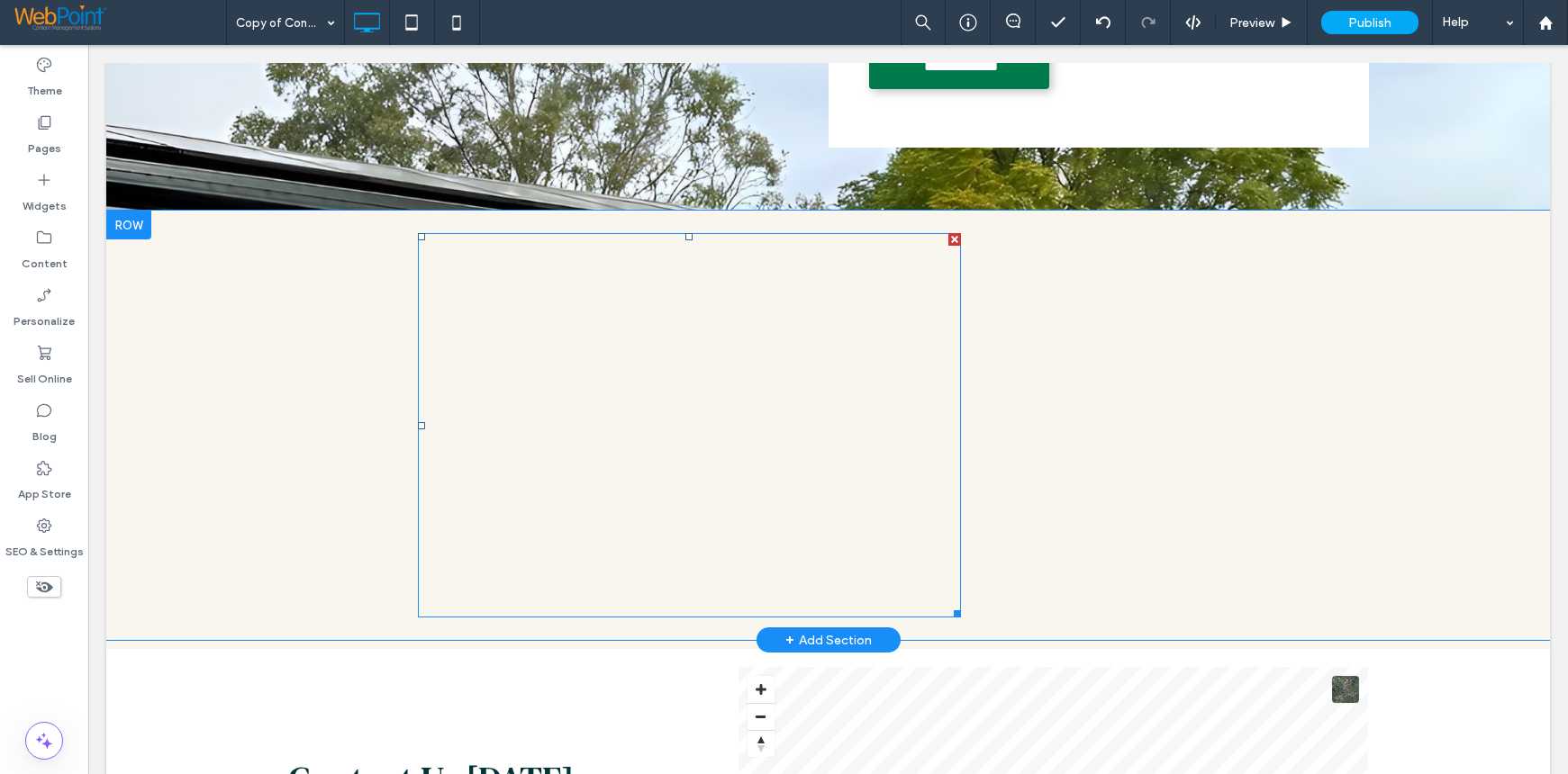
click at [783, 342] on span at bounding box center [690, 425] width 543 height 384
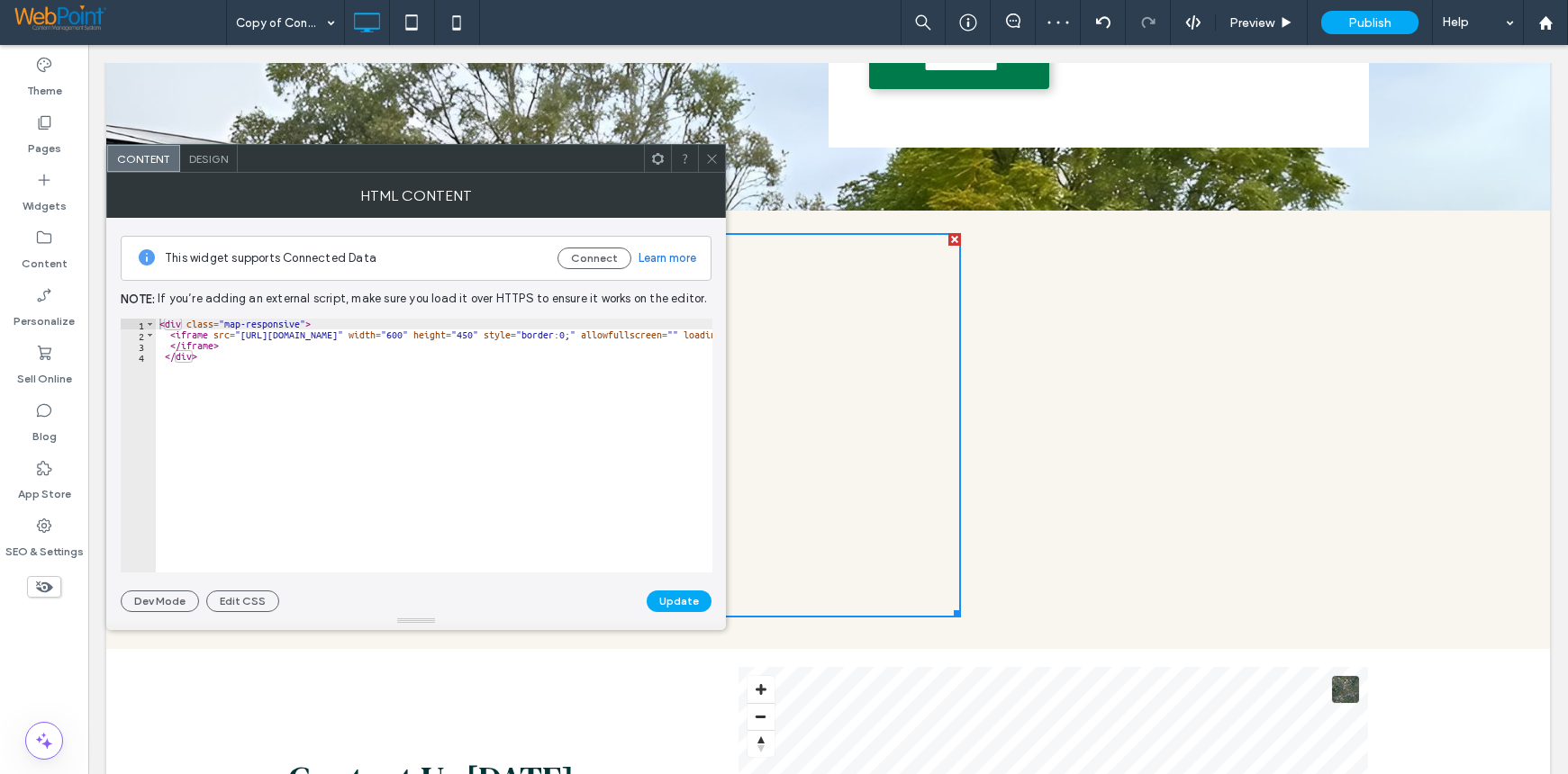
click at [712, 169] on span at bounding box center [711, 159] width 14 height 27
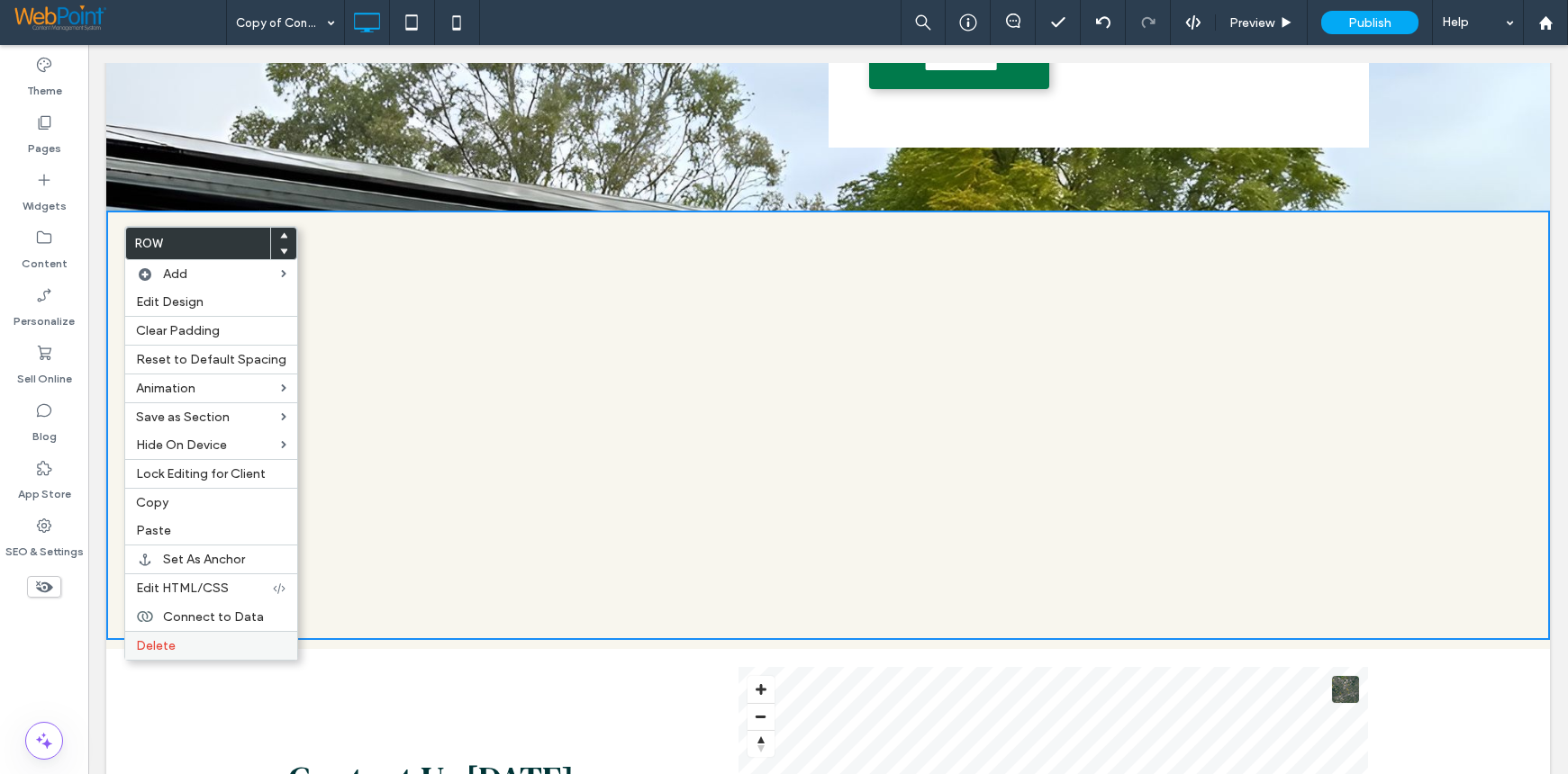
click at [178, 637] on div "Delete" at bounding box center [211, 646] width 172 height 29
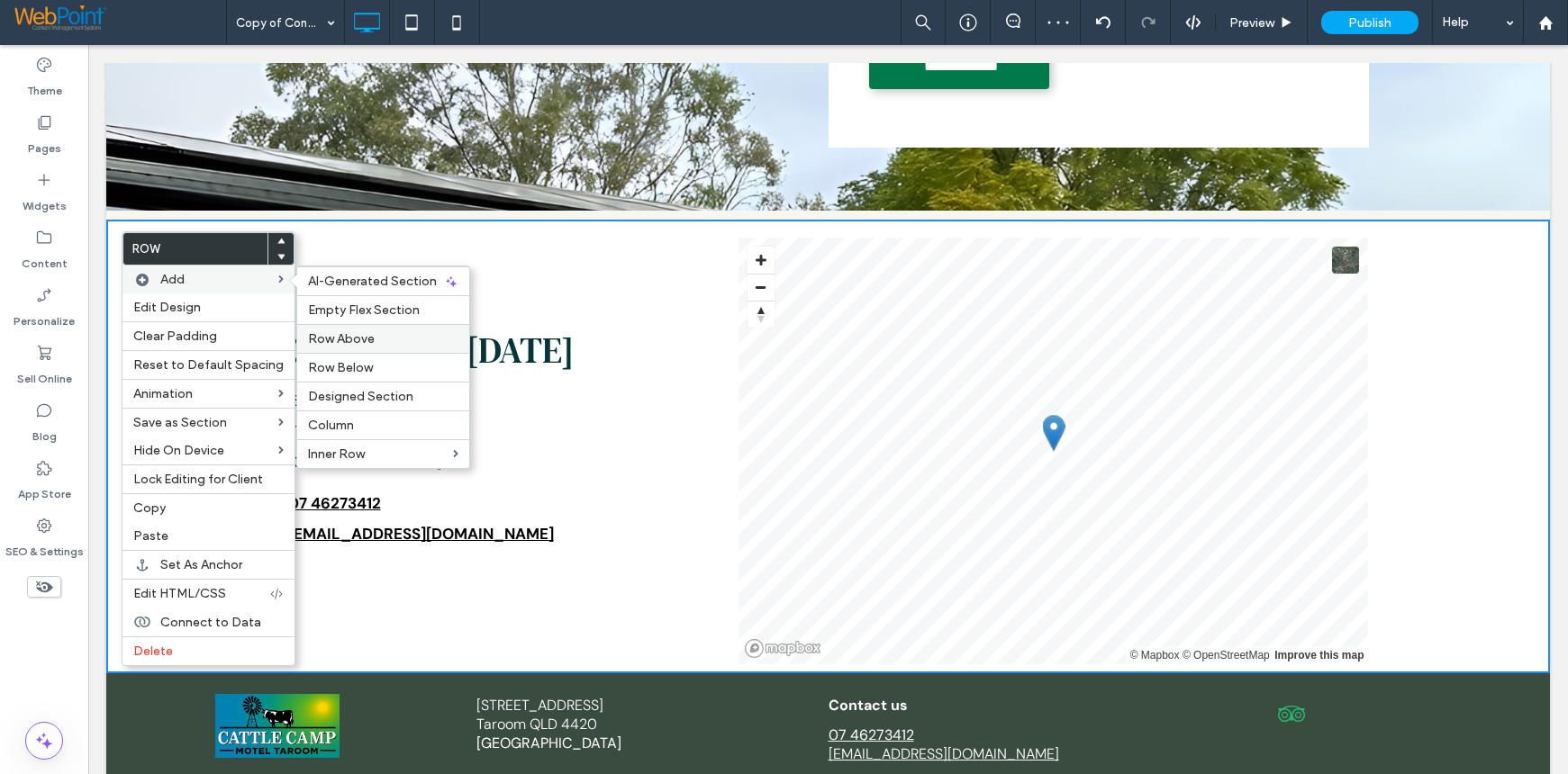
click at [360, 340] on span "Row Above" at bounding box center [341, 339] width 66 height 15
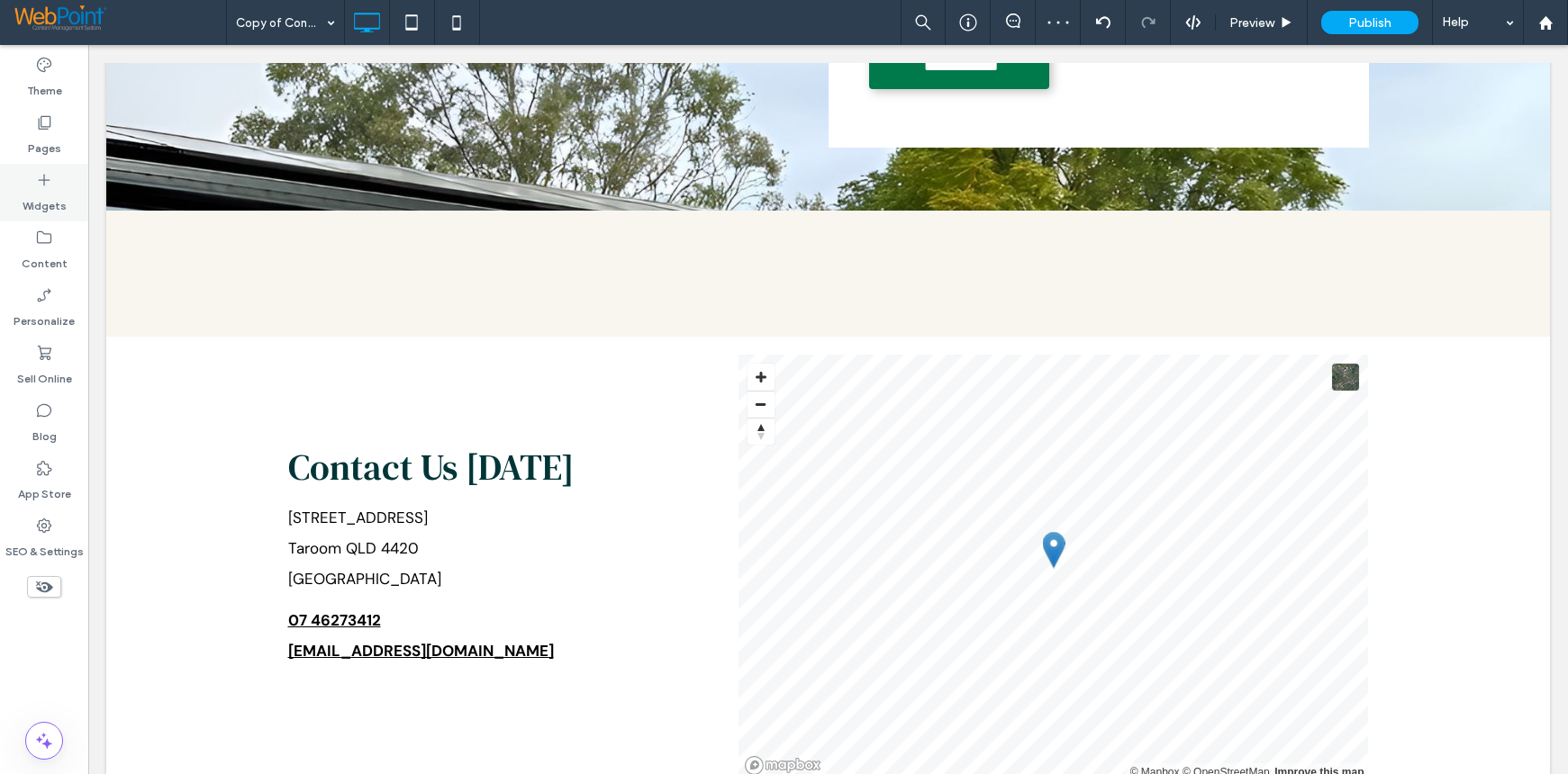
click at [32, 194] on label "Widgets" at bounding box center [45, 202] width 45 height 25
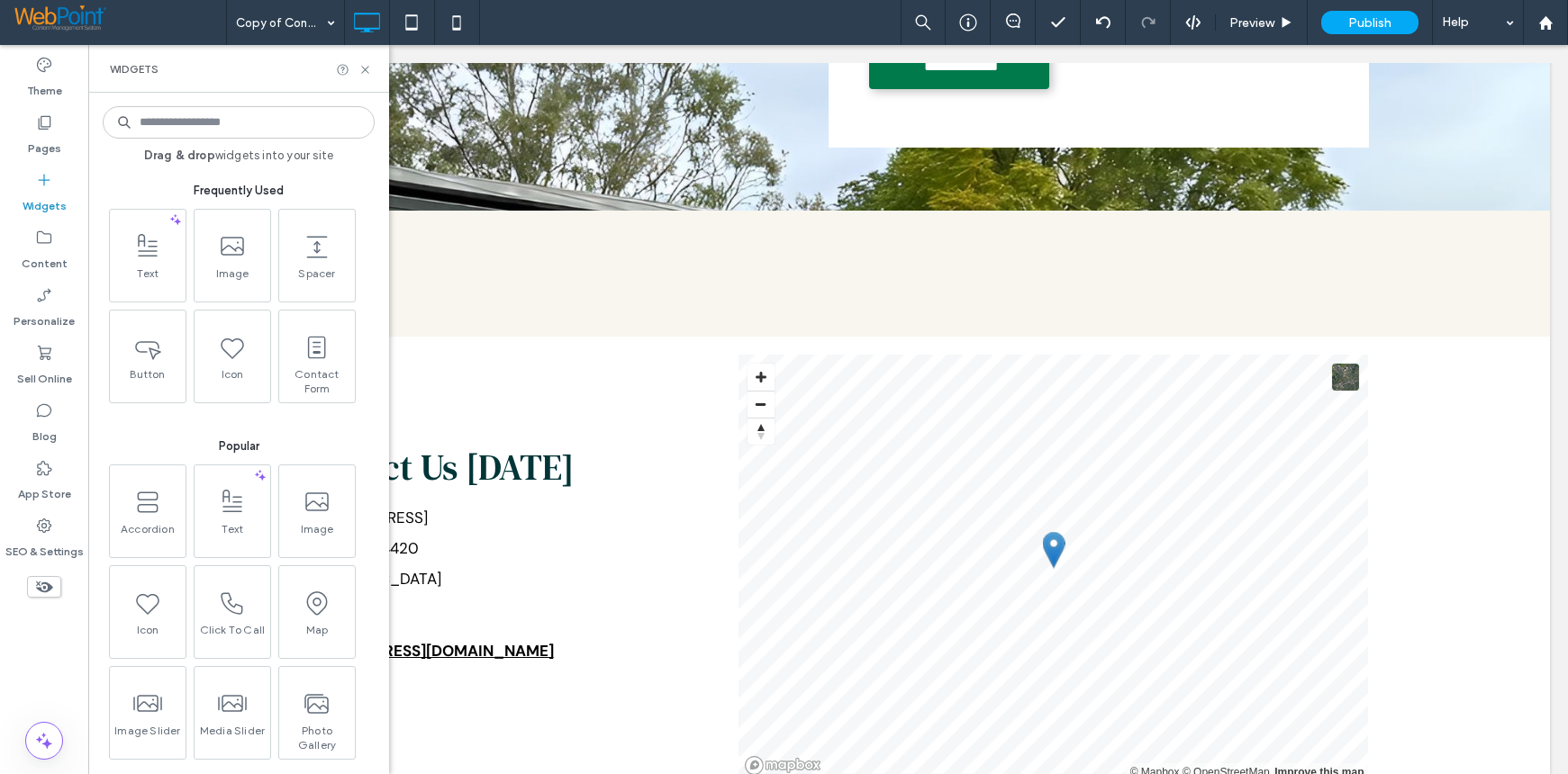
click at [211, 126] on input at bounding box center [238, 123] width 272 height 33
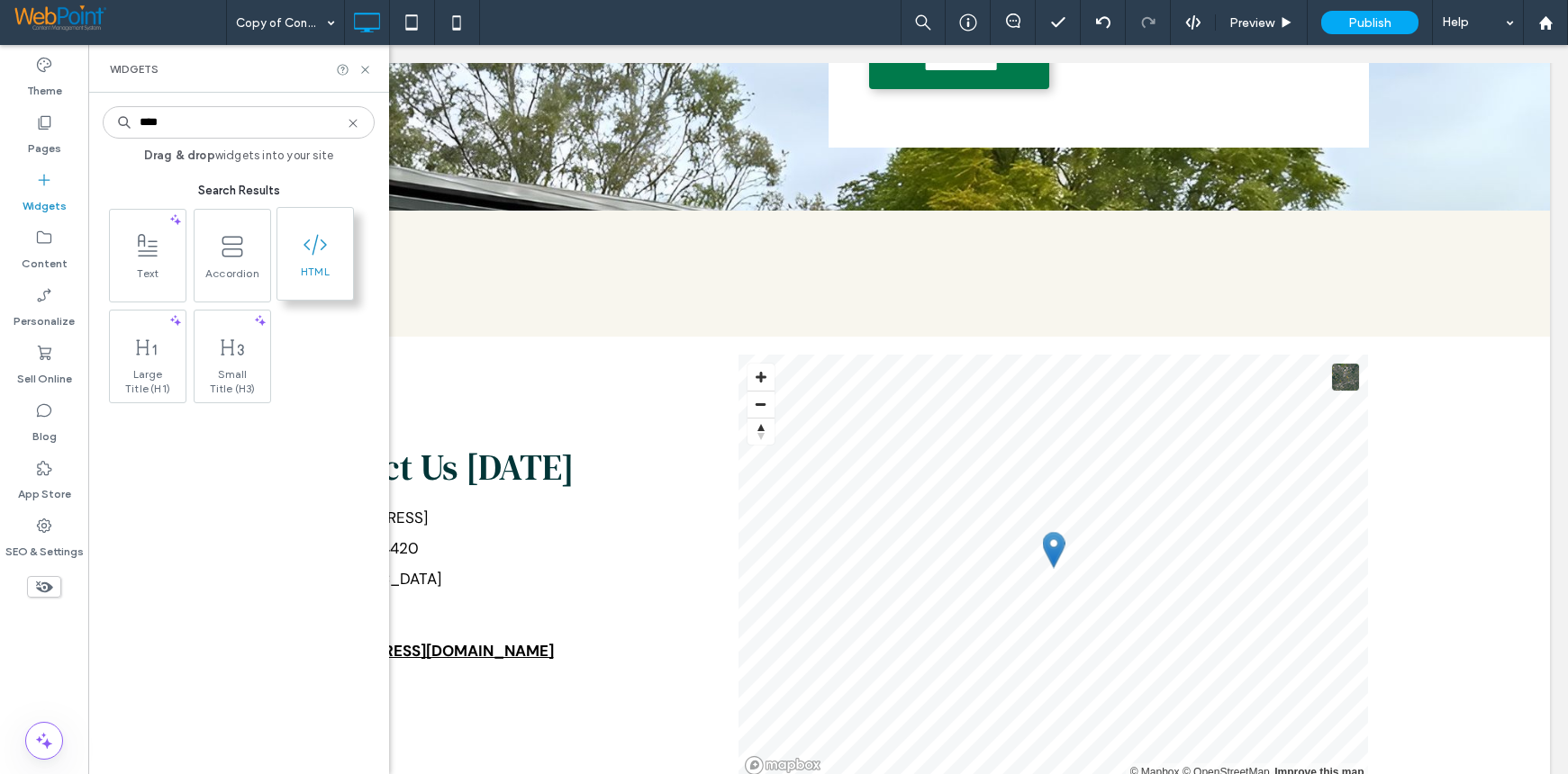
type input "****"
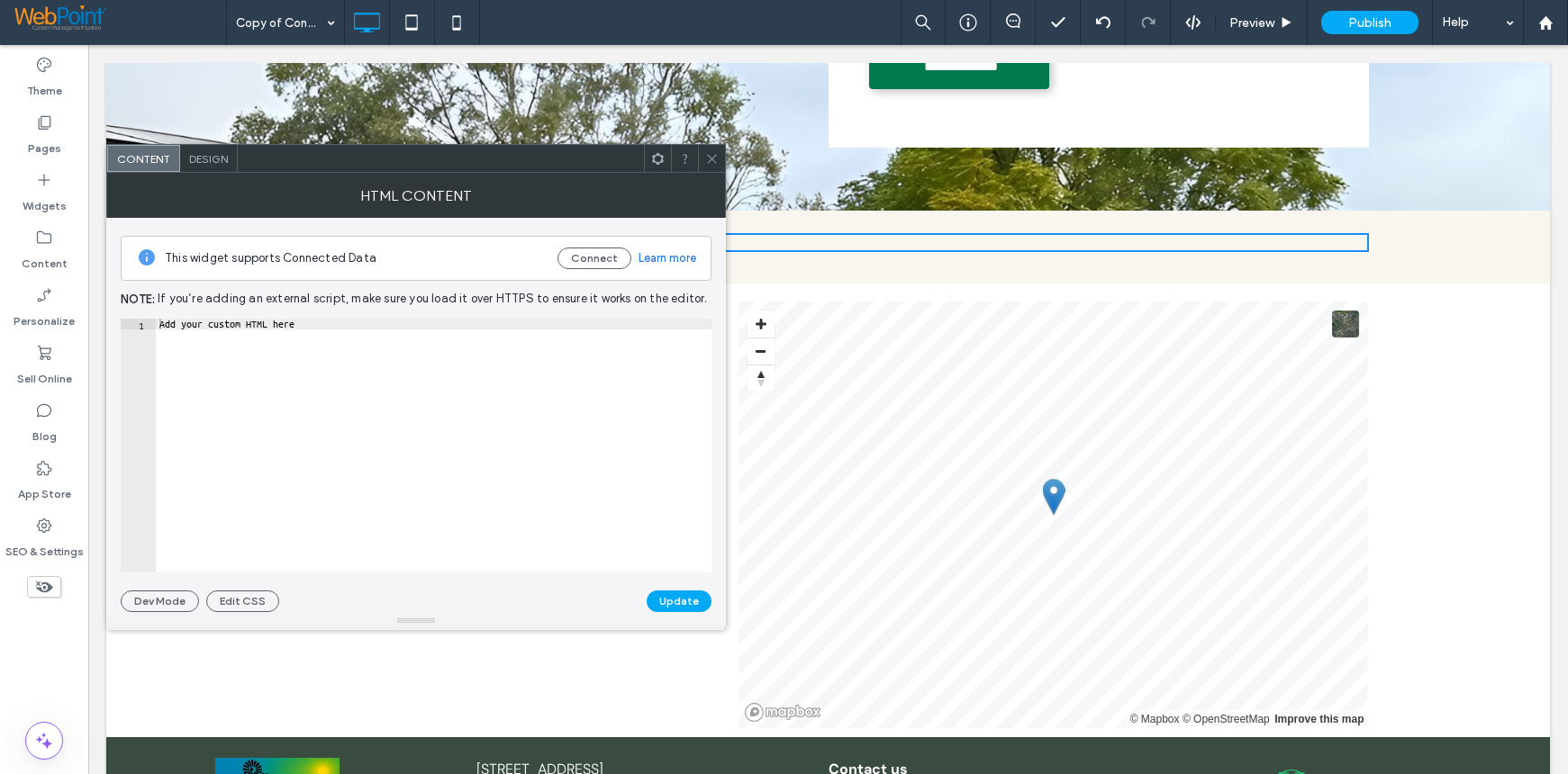
drag, startPoint x: 372, startPoint y: 161, endPoint x: 335, endPoint y: 215, distance: 65.5
click at [372, 161] on div at bounding box center [441, 159] width 406 height 27
drag, startPoint x: 372, startPoint y: 373, endPoint x: 203, endPoint y: 373, distance: 169.0
paste textarea "Cursor at row 1"
type textarea "******"
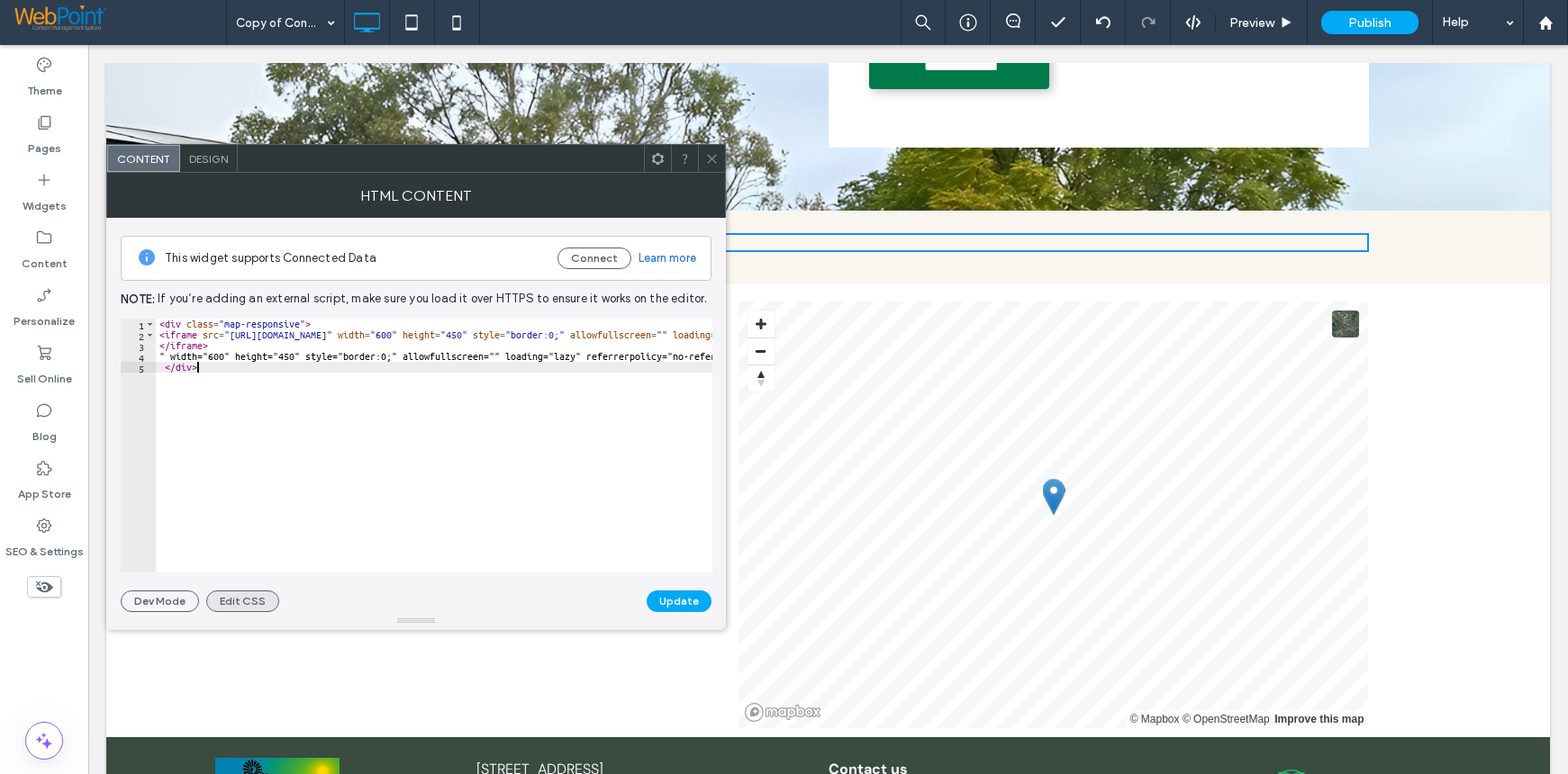
click at [248, 600] on button "Edit CSS" at bounding box center [243, 601] width 73 height 22
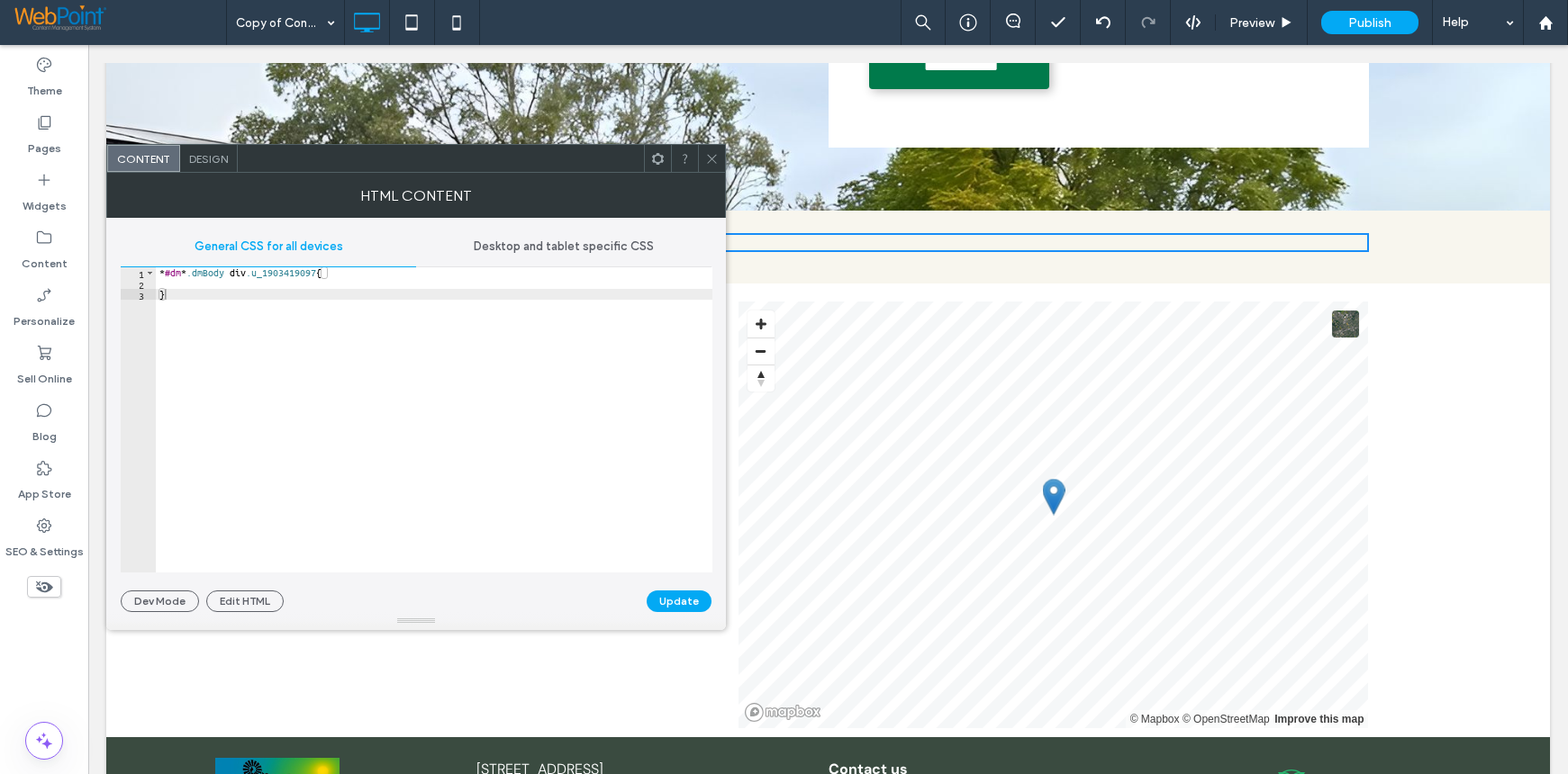
click at [166, 284] on div "* #dm * .dmBody div .u_1903419097 { }" at bounding box center [433, 431] width 557 height 327
paste textarea "Cursor at row 2"
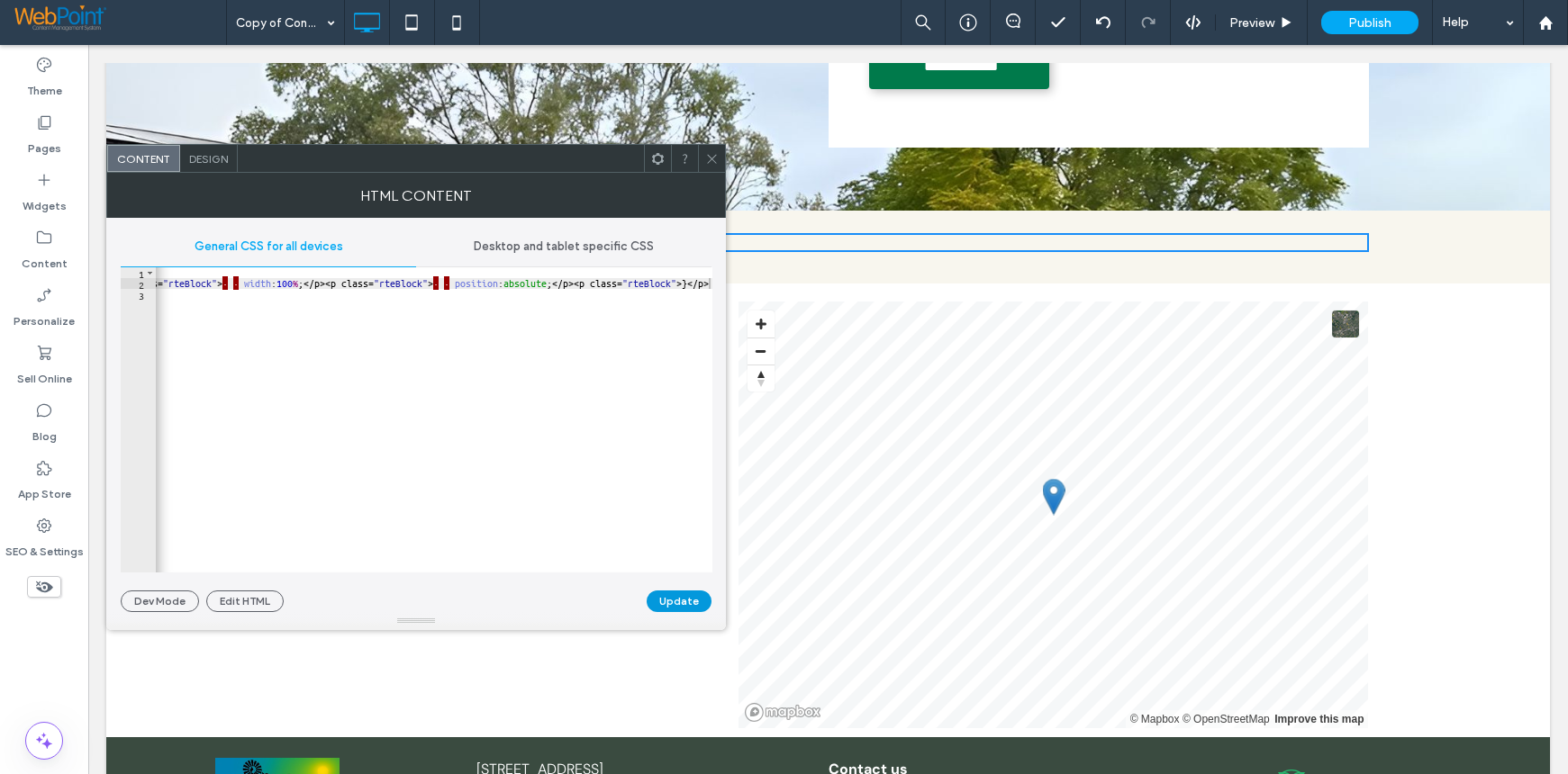
click at [677, 607] on button "Update" at bounding box center [679, 601] width 65 height 22
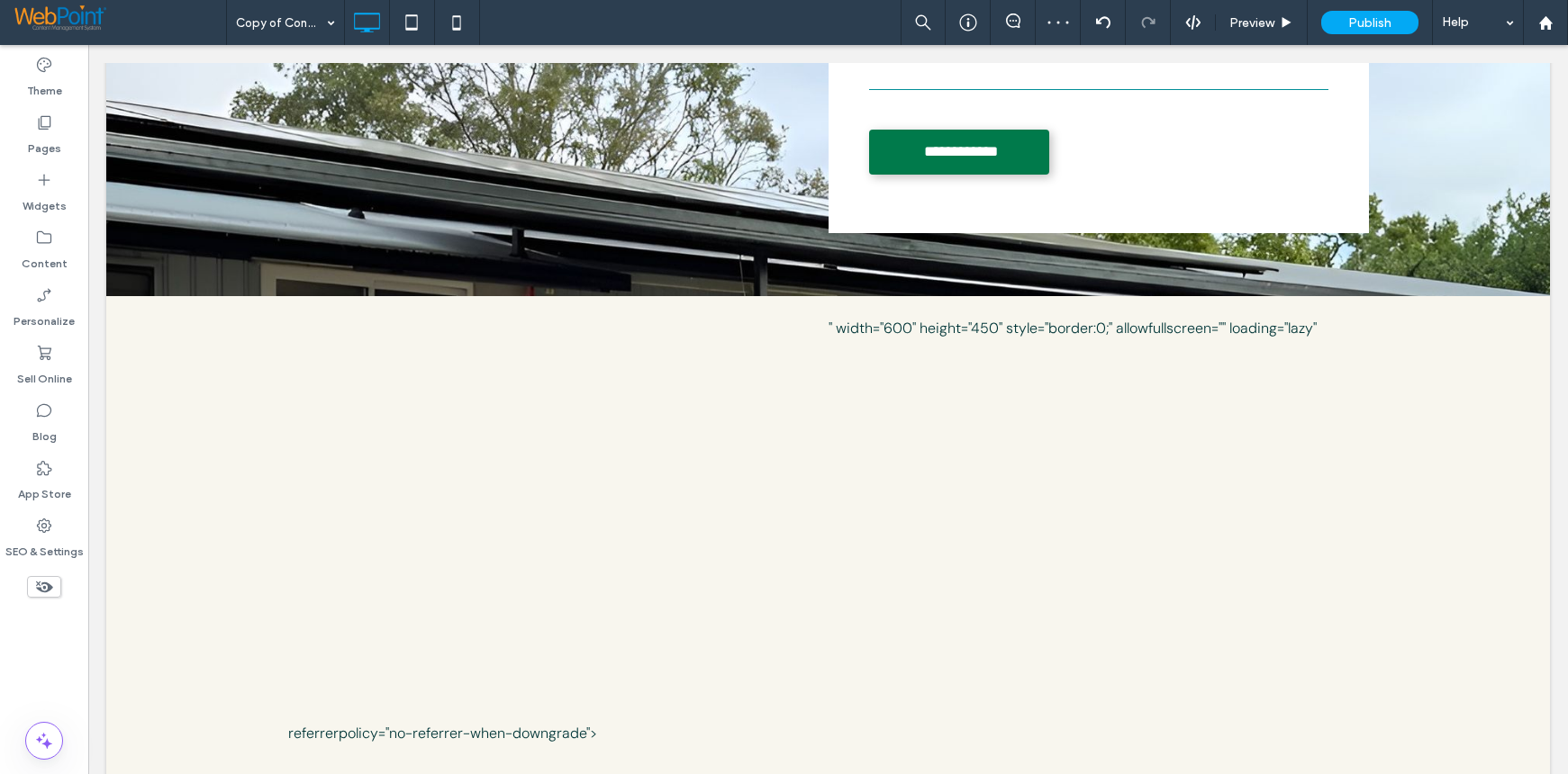
scroll to position [541, 0]
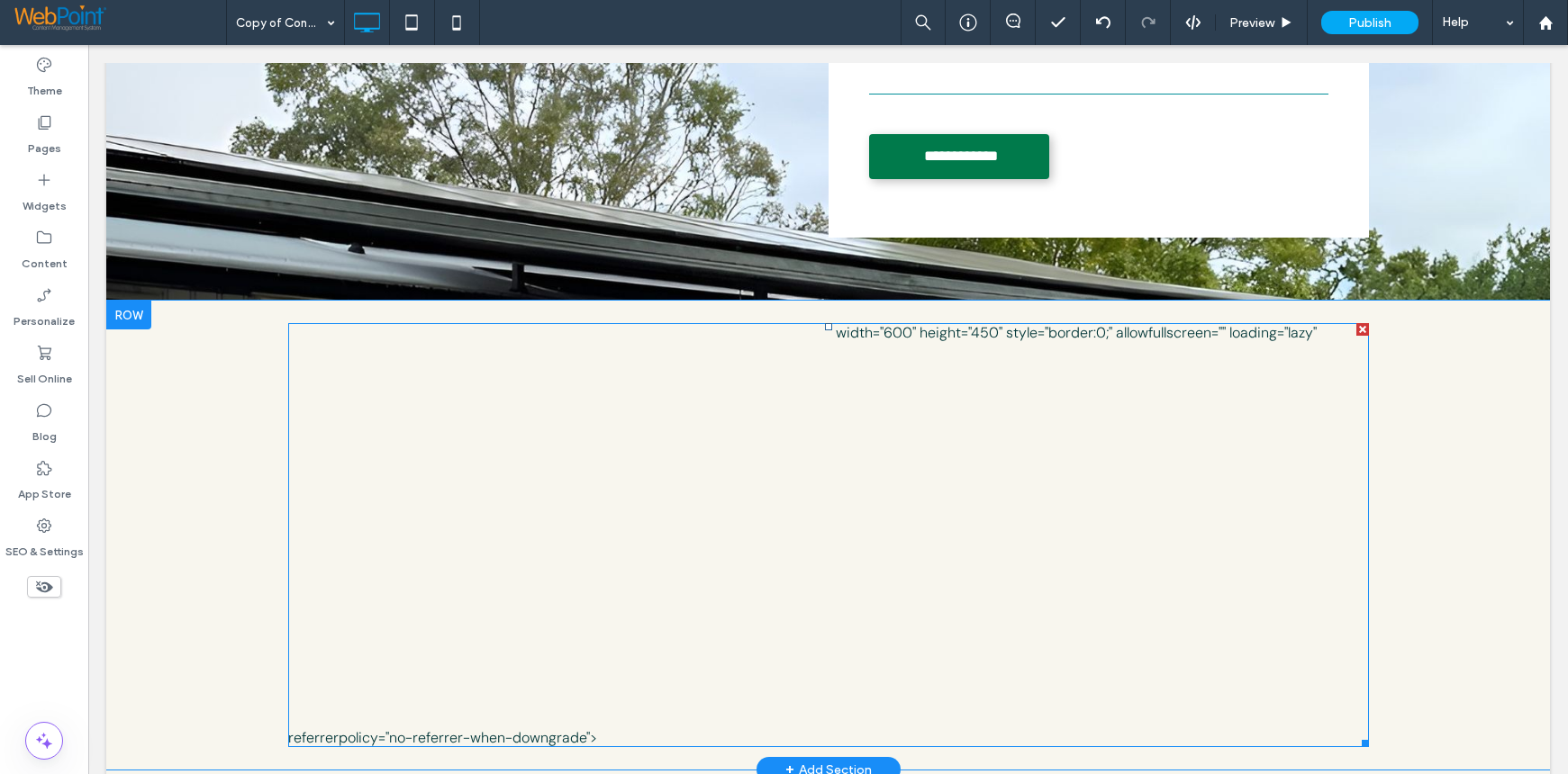
click at [521, 382] on span at bounding box center [828, 535] width 1080 height 424
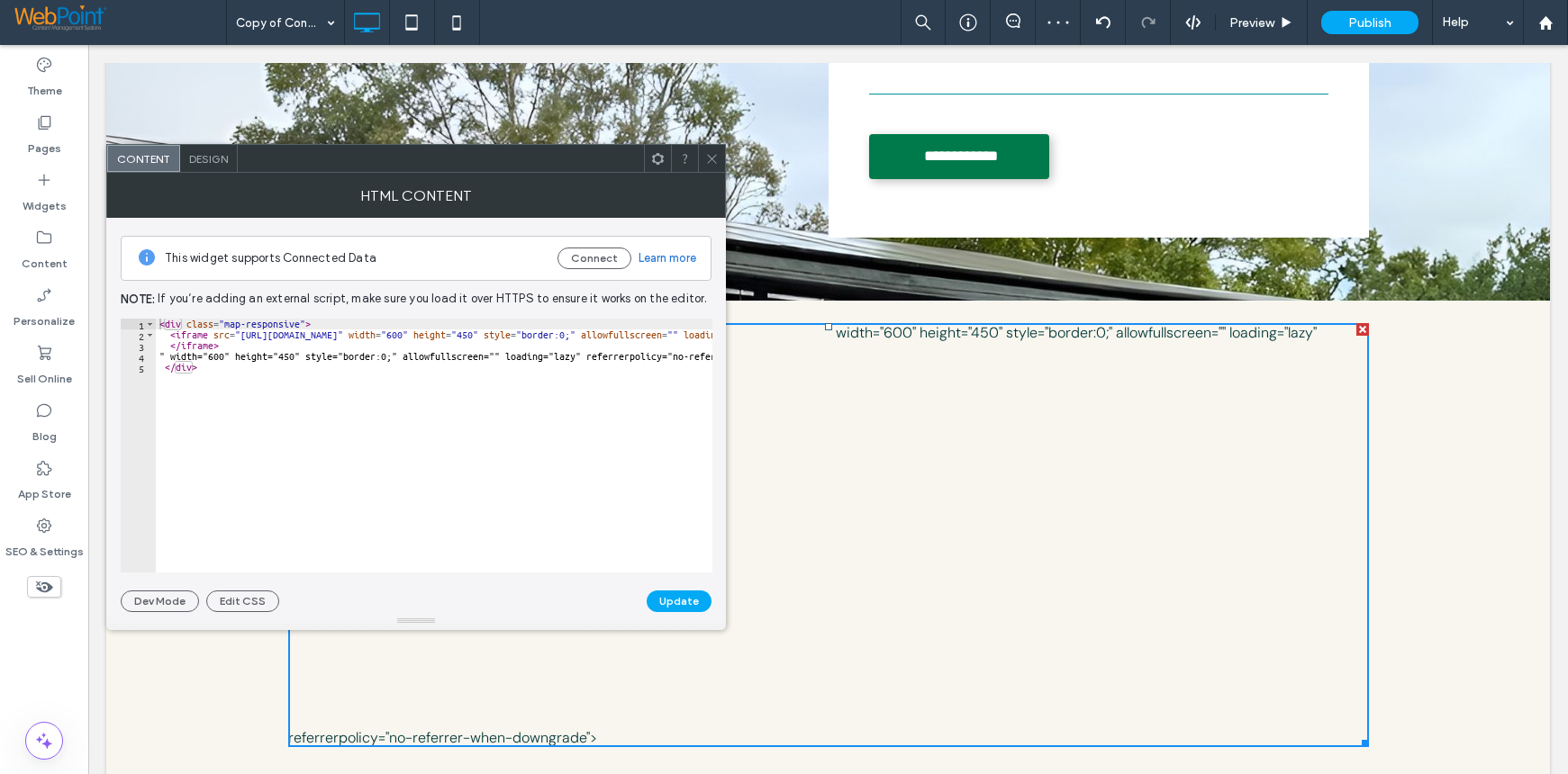
click at [205, 160] on span "Design" at bounding box center [208, 159] width 39 height 14
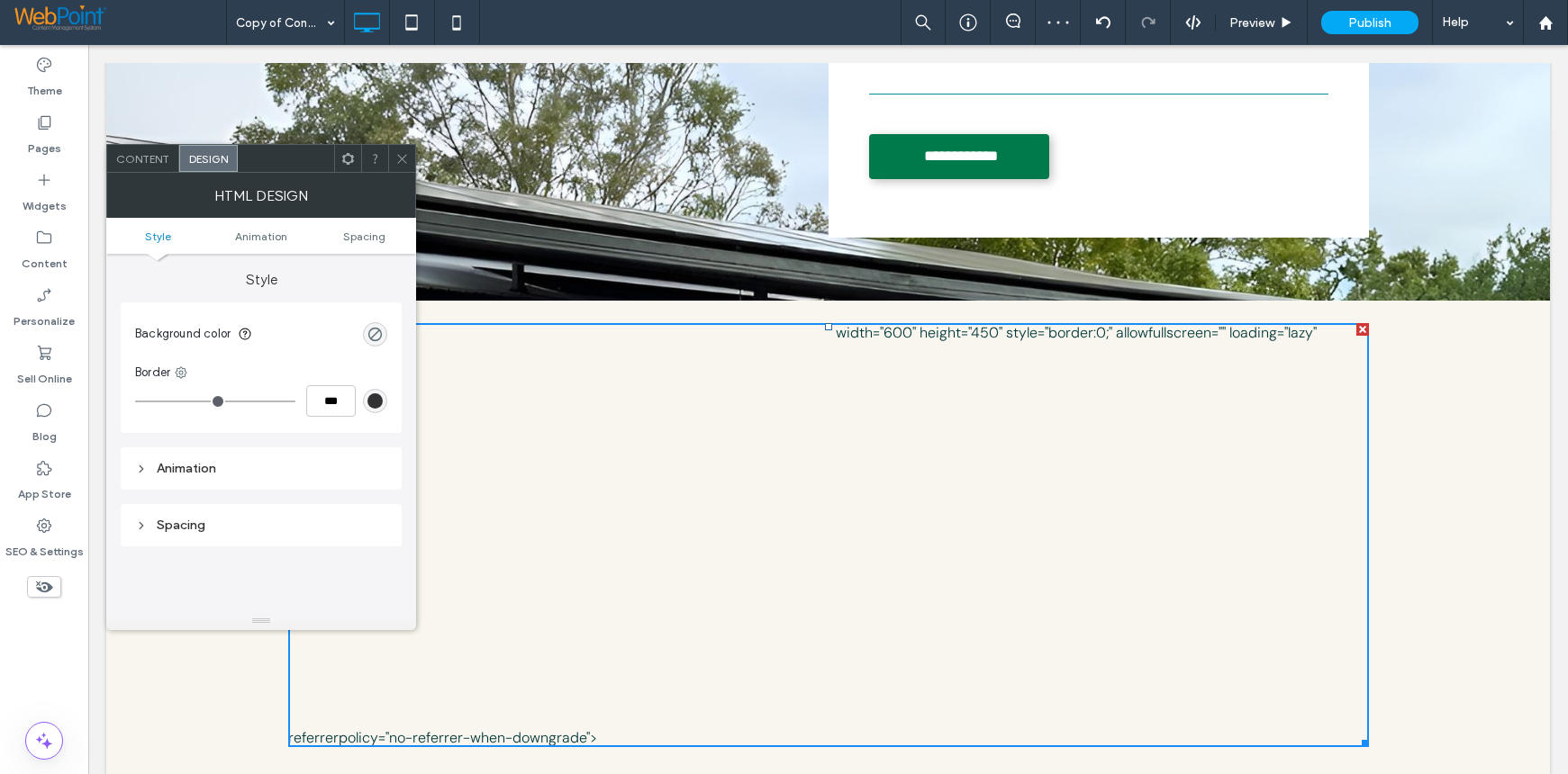
click at [395, 159] on icon at bounding box center [402, 159] width 14 height 14
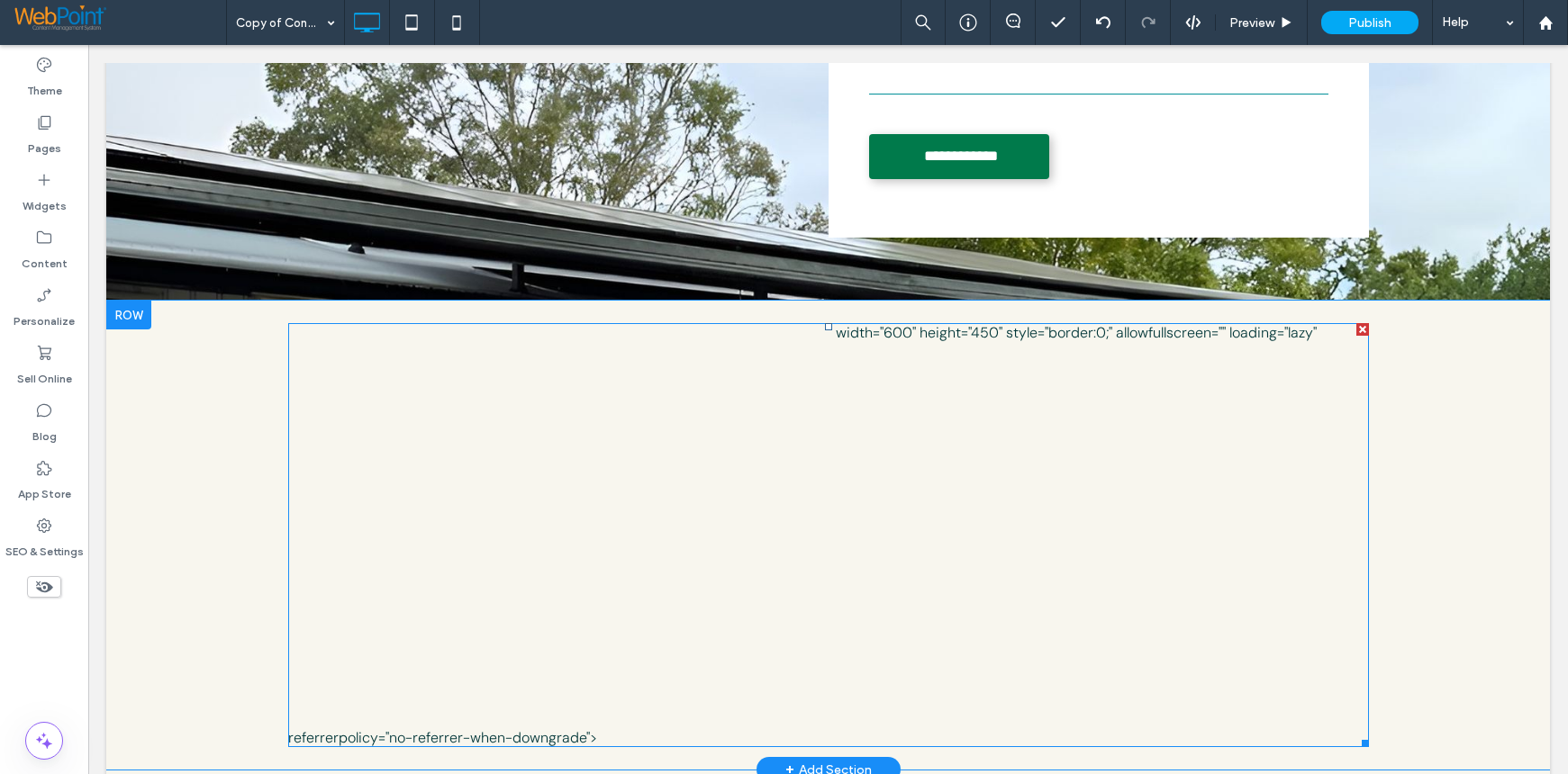
click at [525, 496] on span at bounding box center [828, 535] width 1080 height 424
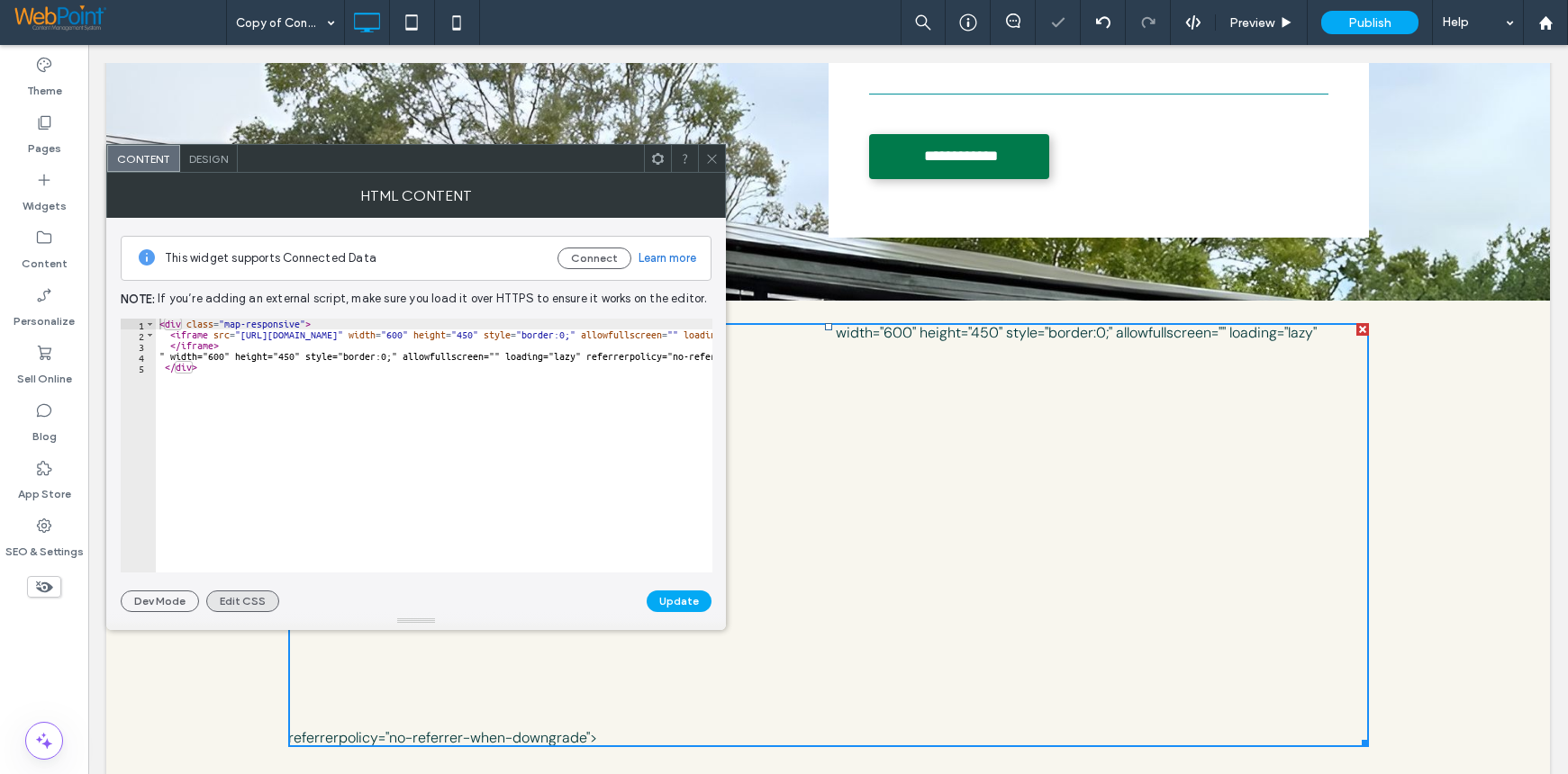
click at [237, 595] on button "Edit CSS" at bounding box center [243, 601] width 73 height 22
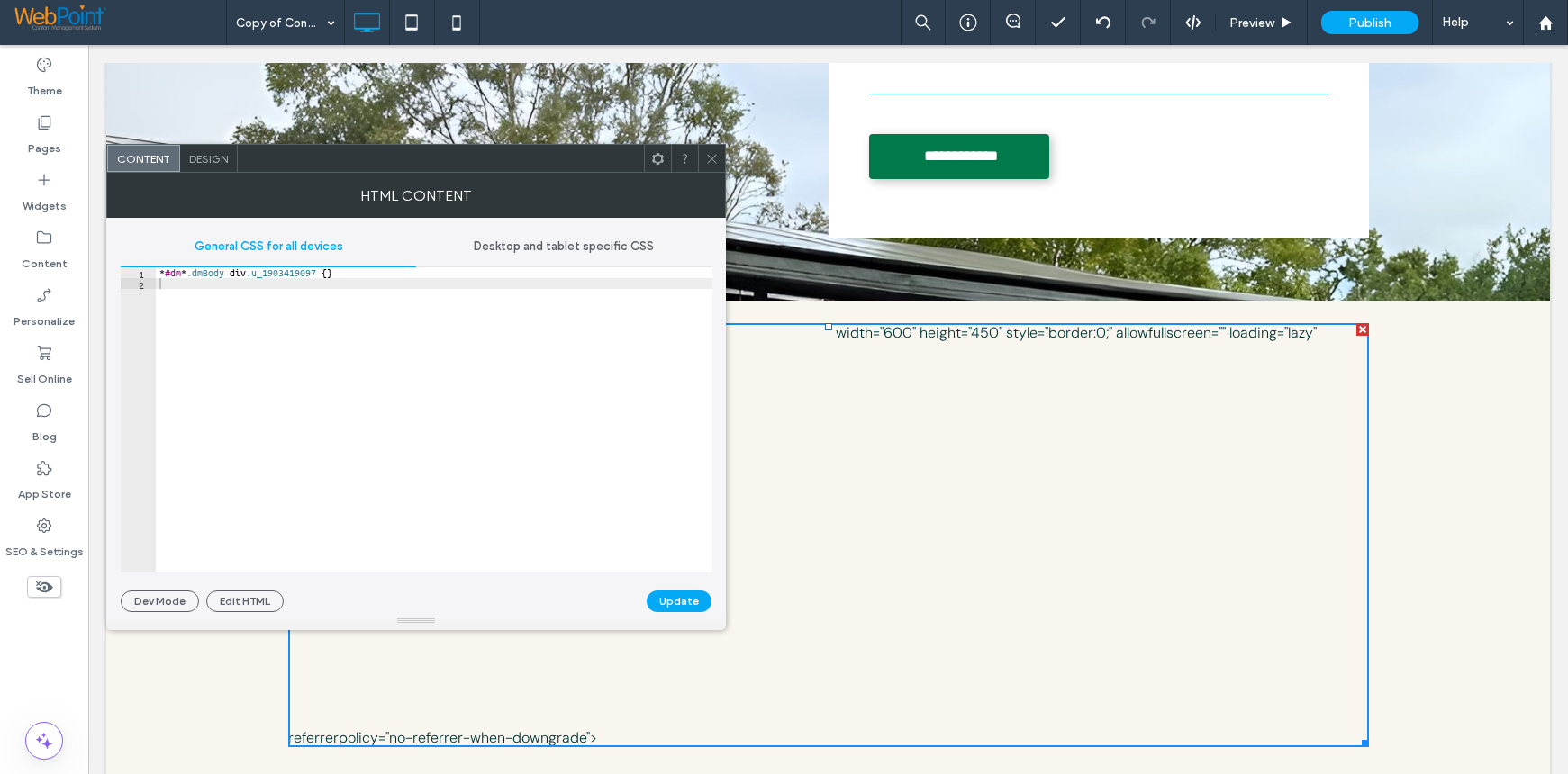
click at [547, 250] on span "Desktop and tablet specific CSS" at bounding box center [563, 247] width 180 height 15
click at [250, 247] on span "General CSS for all devices" at bounding box center [269, 247] width 149 height 15
click at [203, 155] on span "Design" at bounding box center [208, 159] width 39 height 14
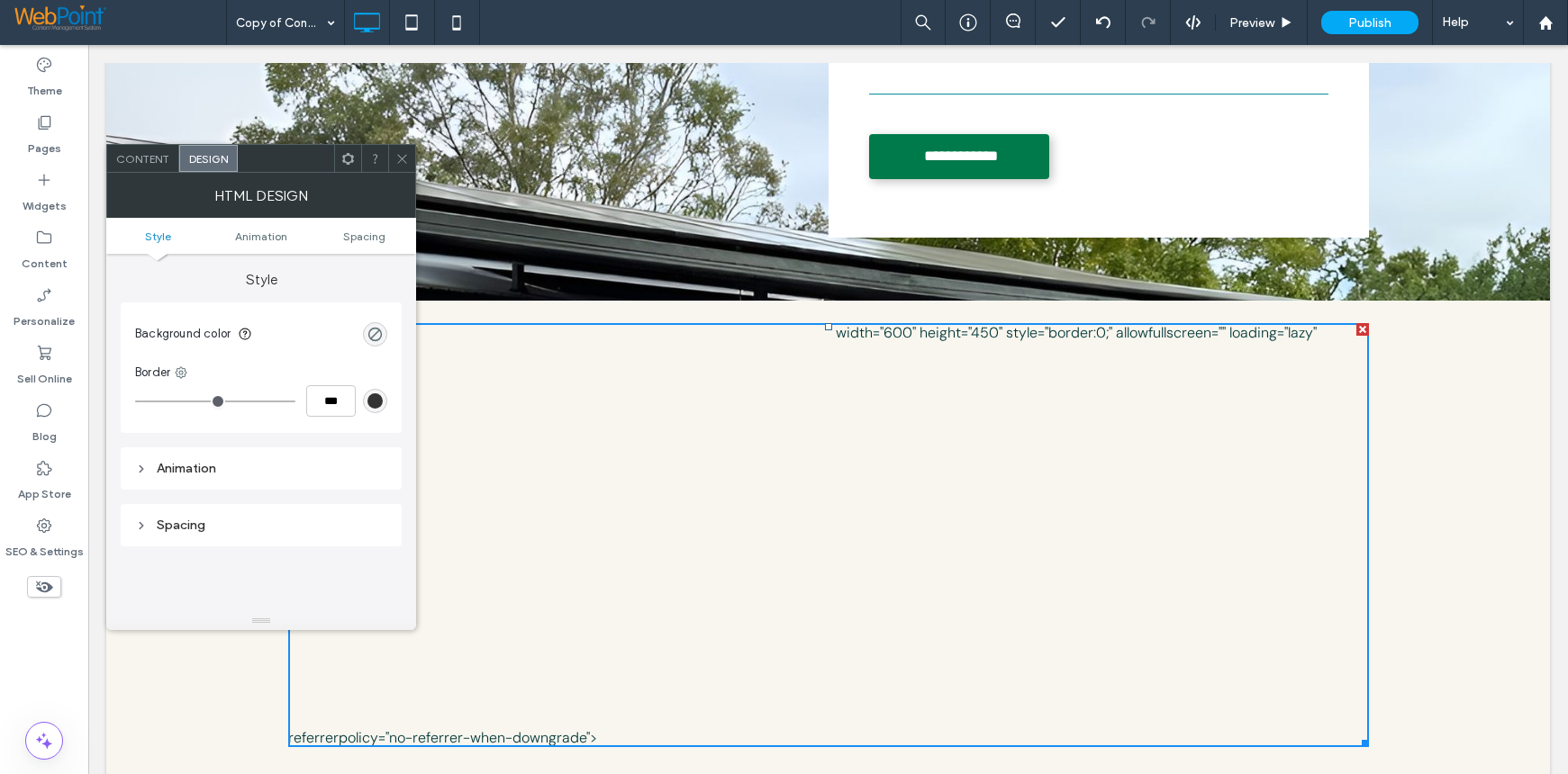
click at [128, 153] on span "Content" at bounding box center [143, 159] width 53 height 14
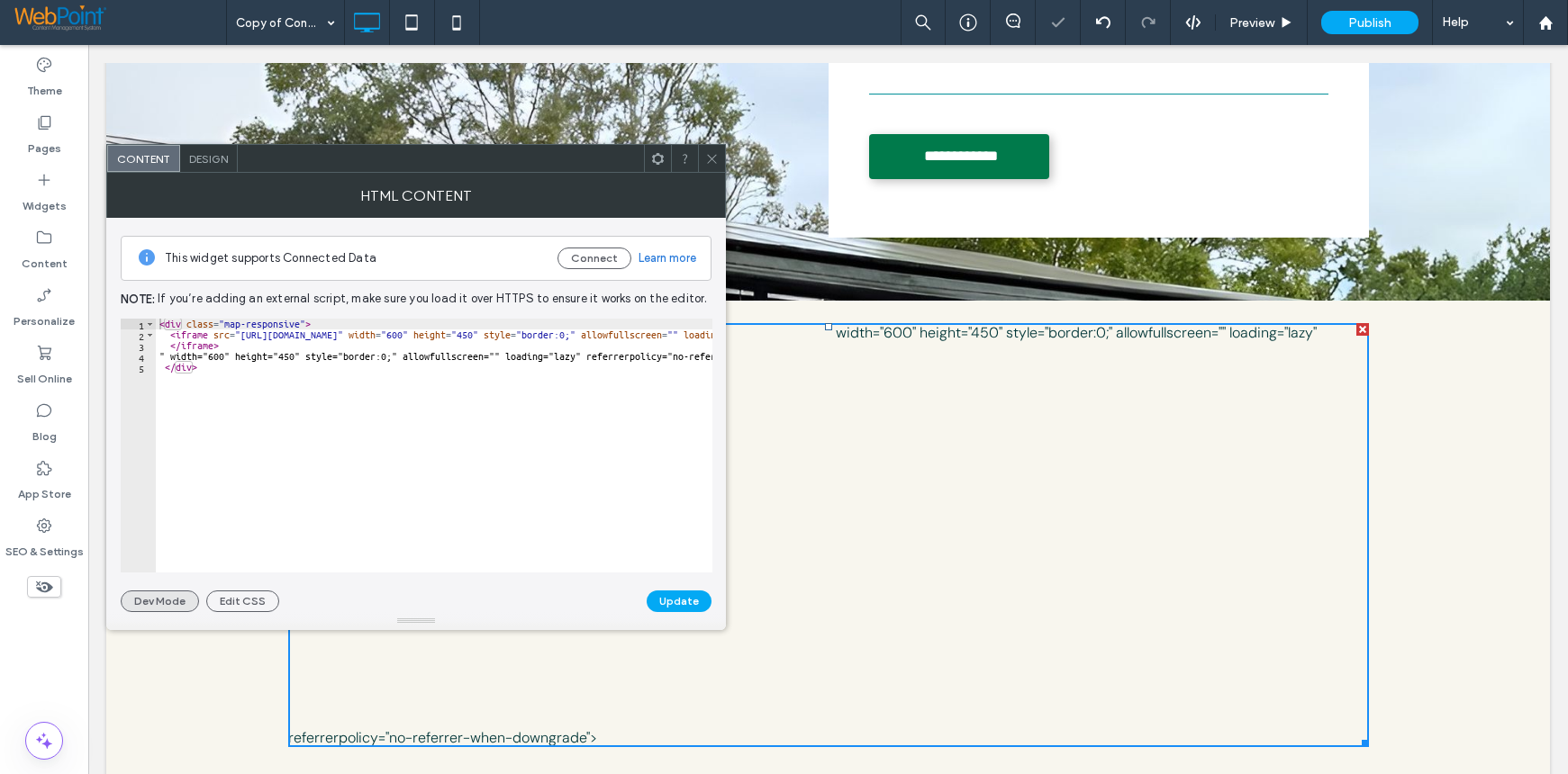
click at [158, 595] on button "Dev Mode" at bounding box center [160, 601] width 78 height 22
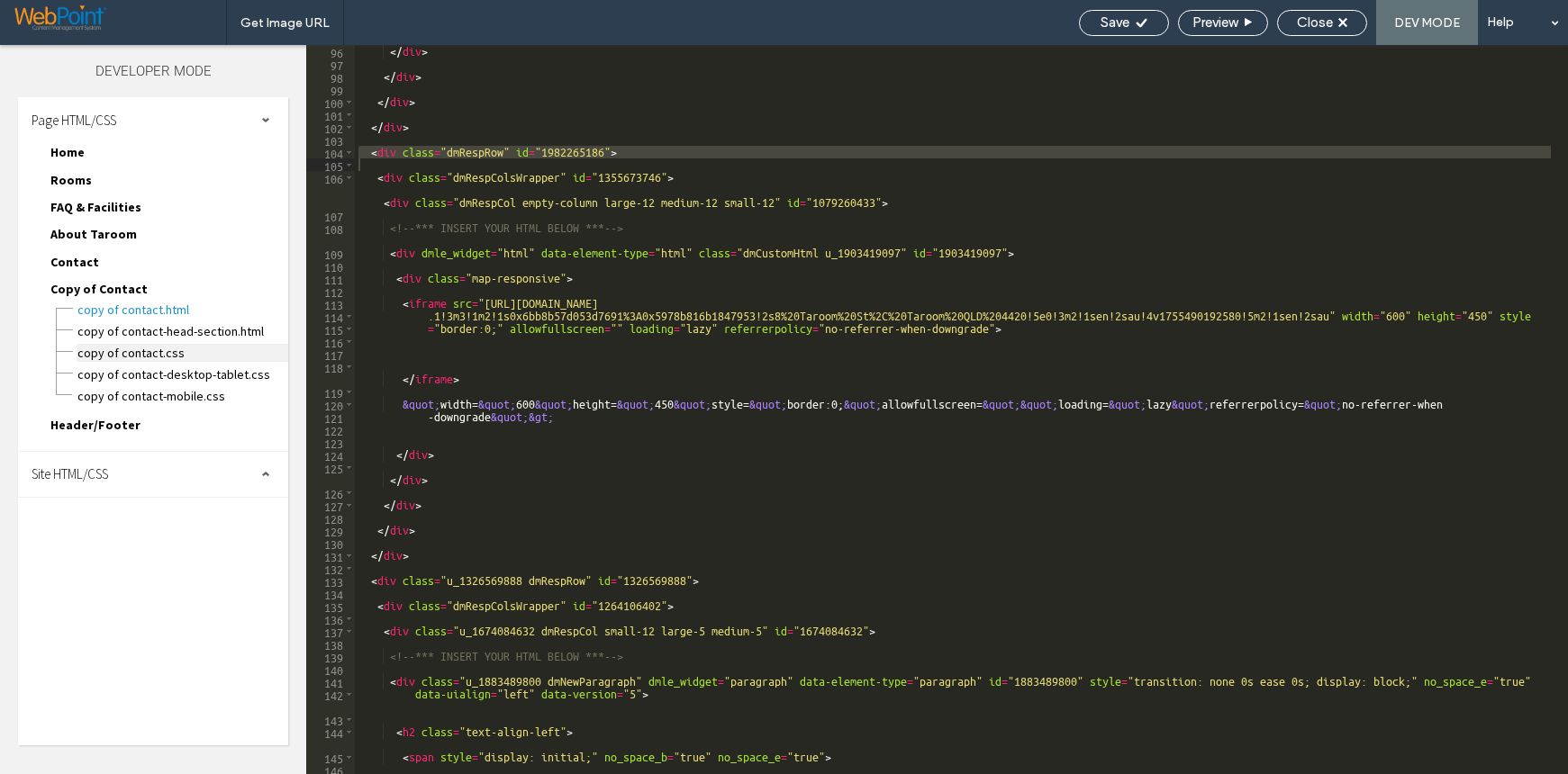
scroll to position [1235, 0]
click at [149, 466] on div "Site HTML/CSS" at bounding box center [153, 475] width 270 height 45
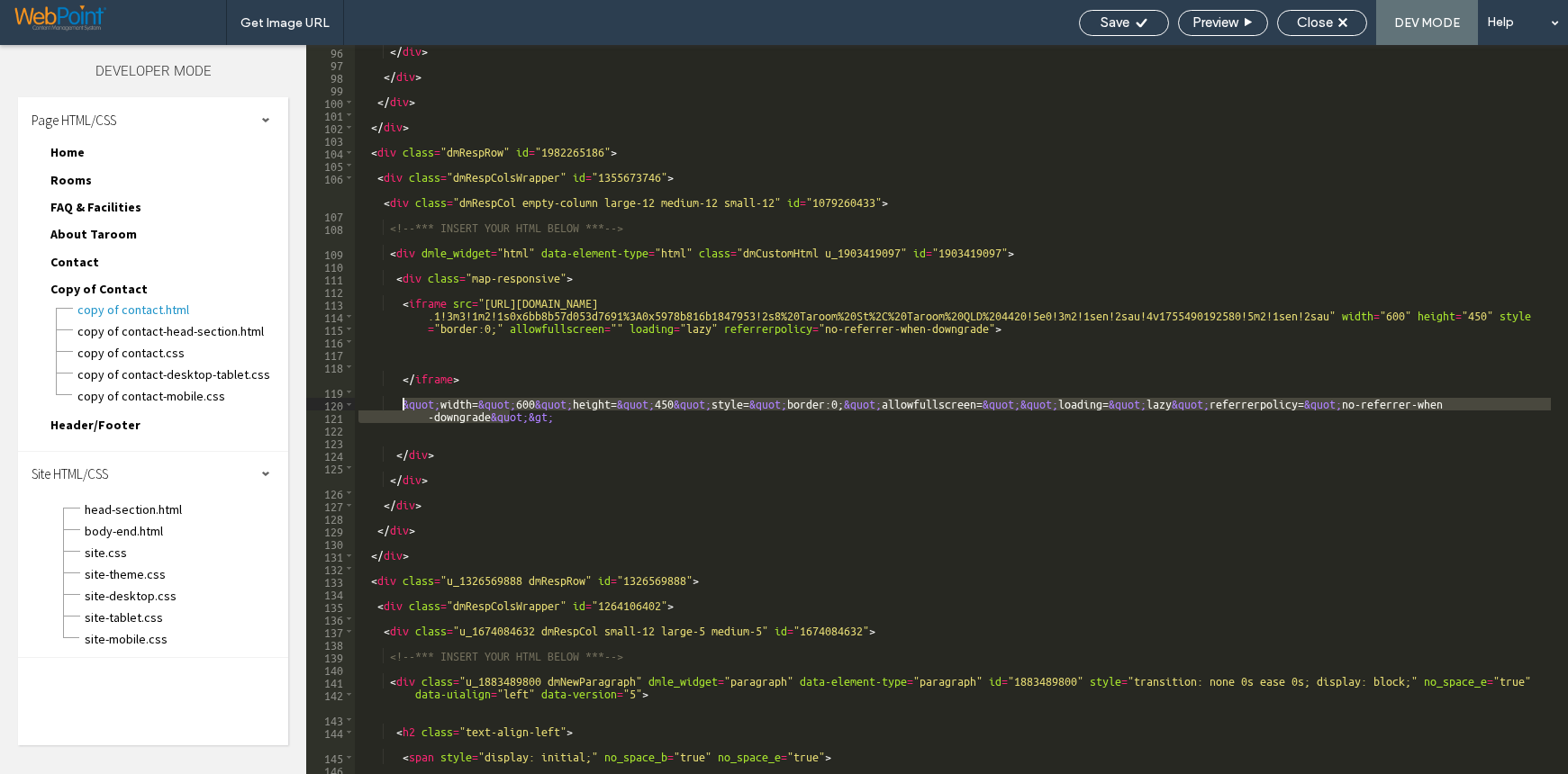
drag, startPoint x: 568, startPoint y: 417, endPoint x: 400, endPoint y: 402, distance: 168.7
click at [400, 402] on div "</ div > </ div > </ div > </ div > < div class = "dmRespRow" id = "1982265186"…" at bounding box center [955, 422] width 1199 height 755
type textarea "**********"
paste textarea "Cursor at row 120"
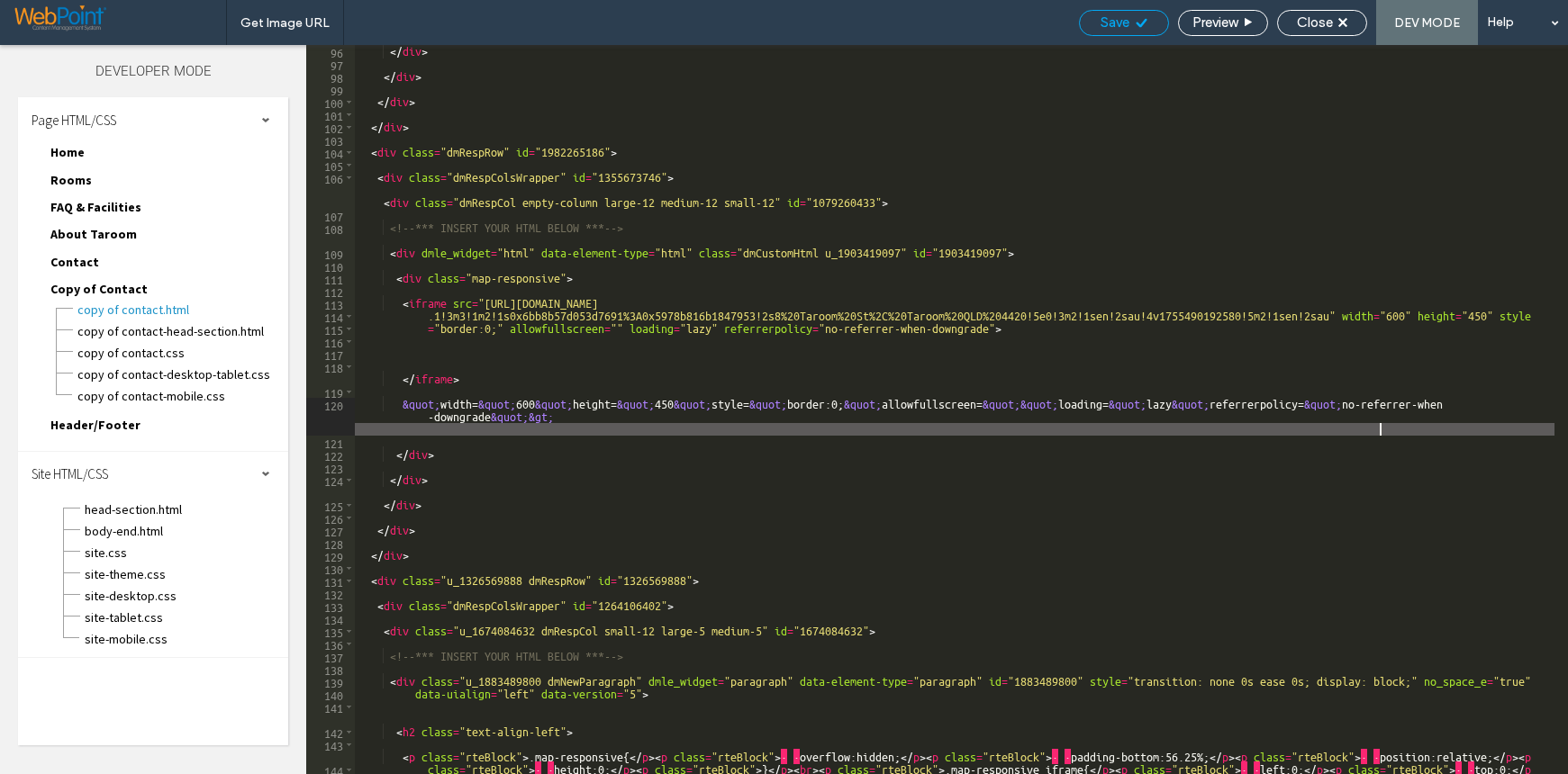
click at [1126, 23] on span "Save" at bounding box center [1115, 23] width 29 height 16
type textarea "**********"
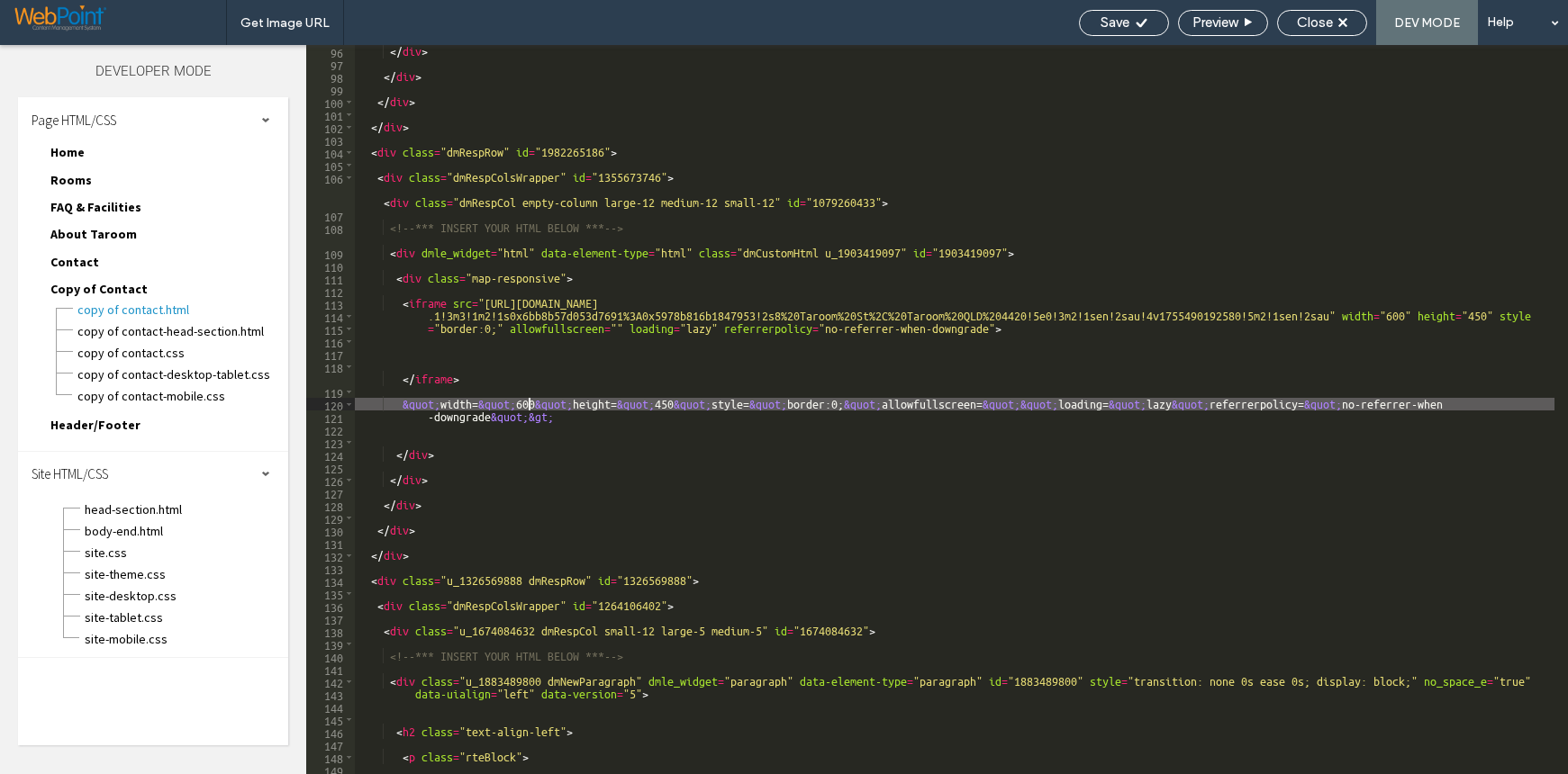
scroll to position [0, 0]
click at [1287, 12] on div "Close" at bounding box center [1322, 23] width 90 height 26
click at [1309, 23] on span "Close" at bounding box center [1315, 23] width 36 height 16
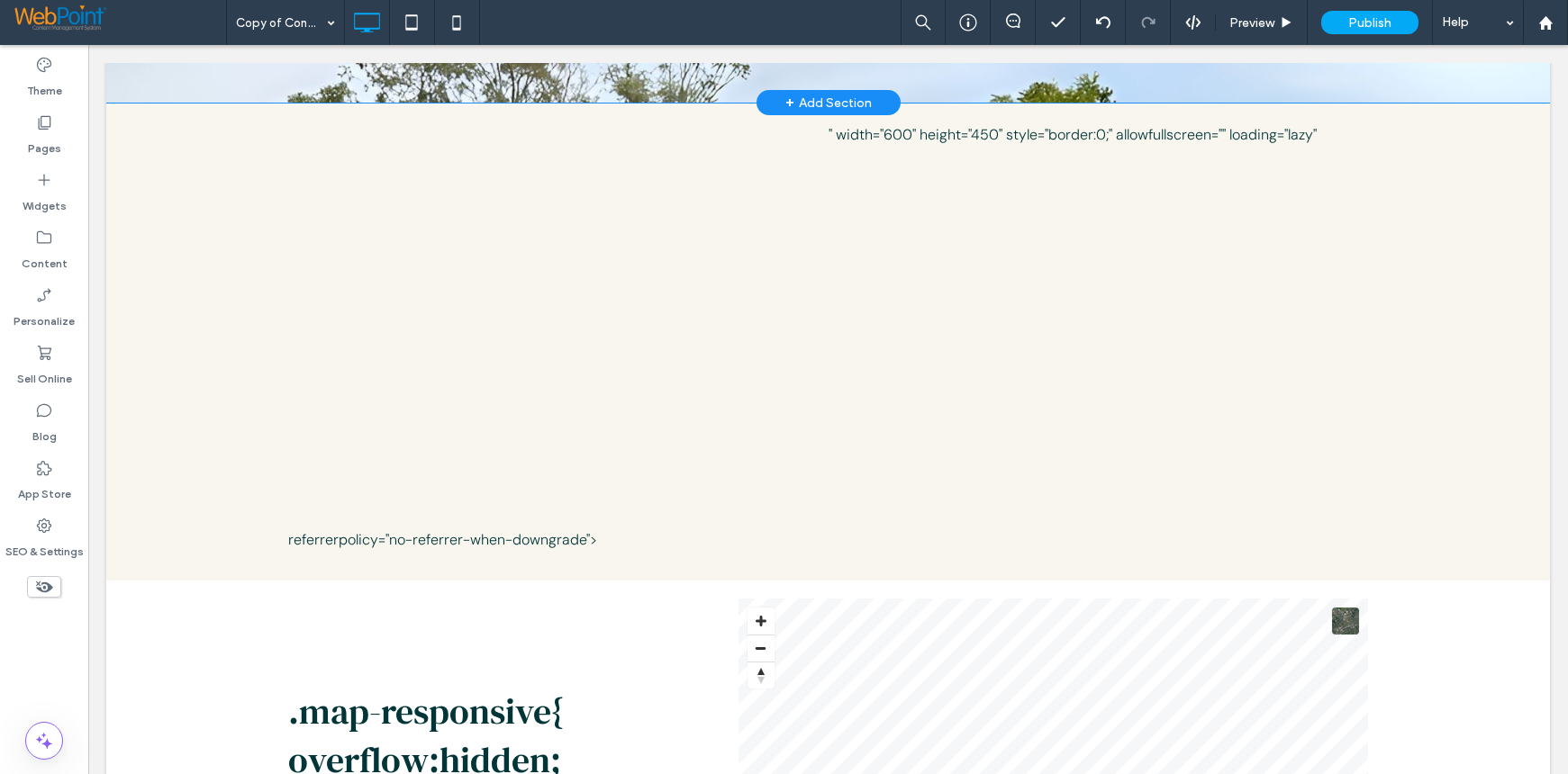
scroll to position [630, 0]
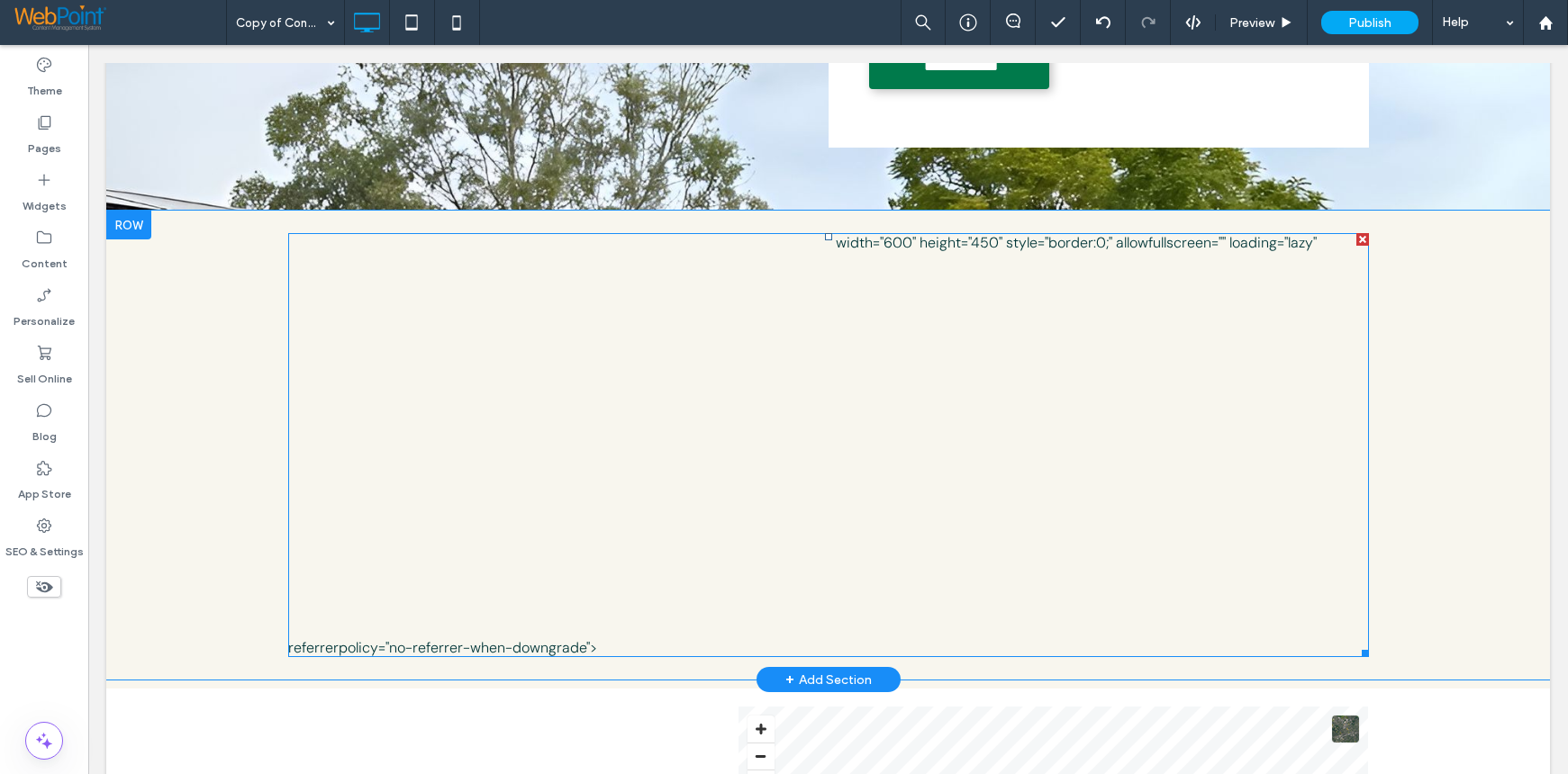
click at [491, 390] on span at bounding box center [828, 445] width 1080 height 424
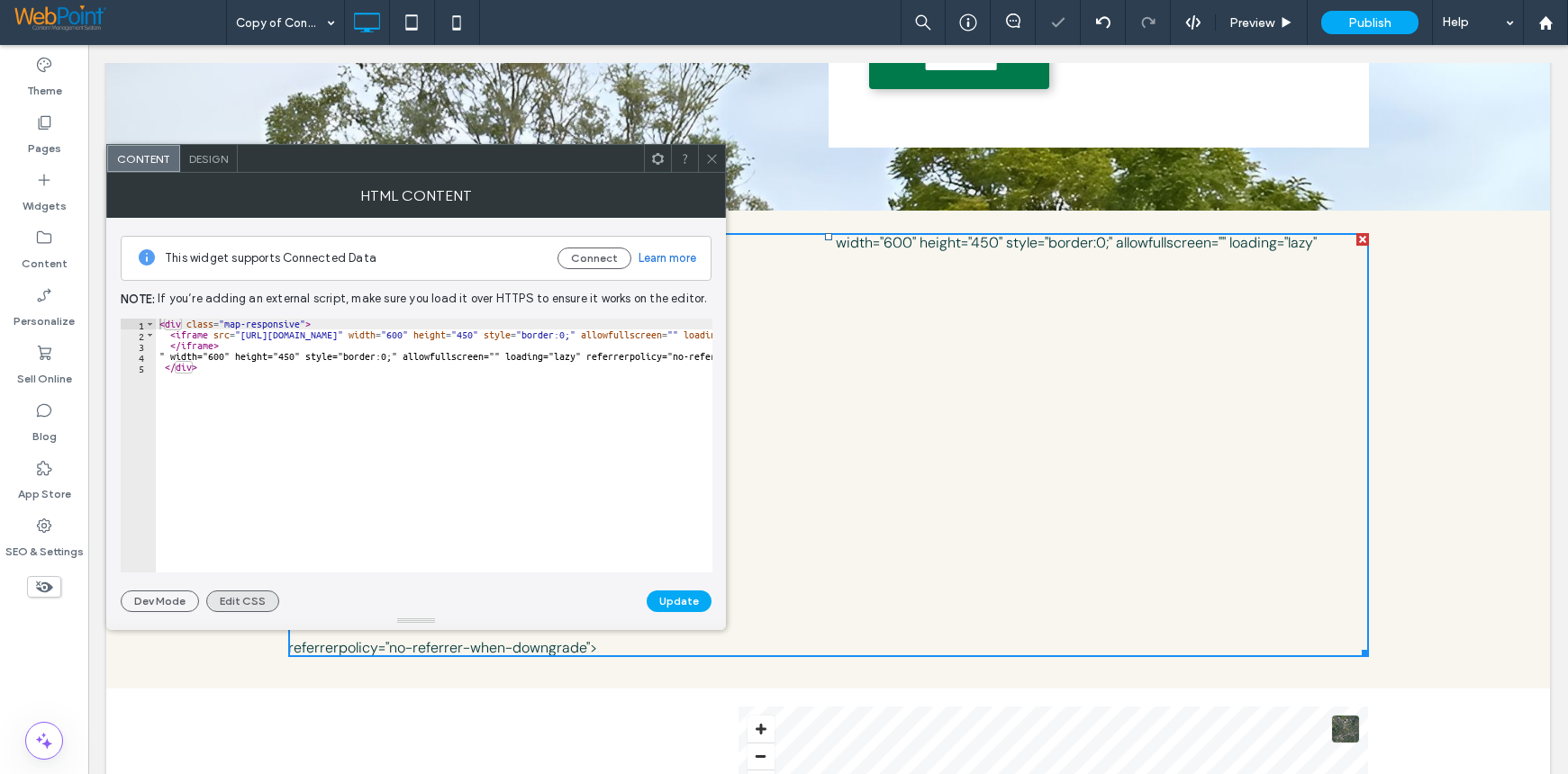
click at [228, 595] on button "Edit CSS" at bounding box center [243, 601] width 73 height 22
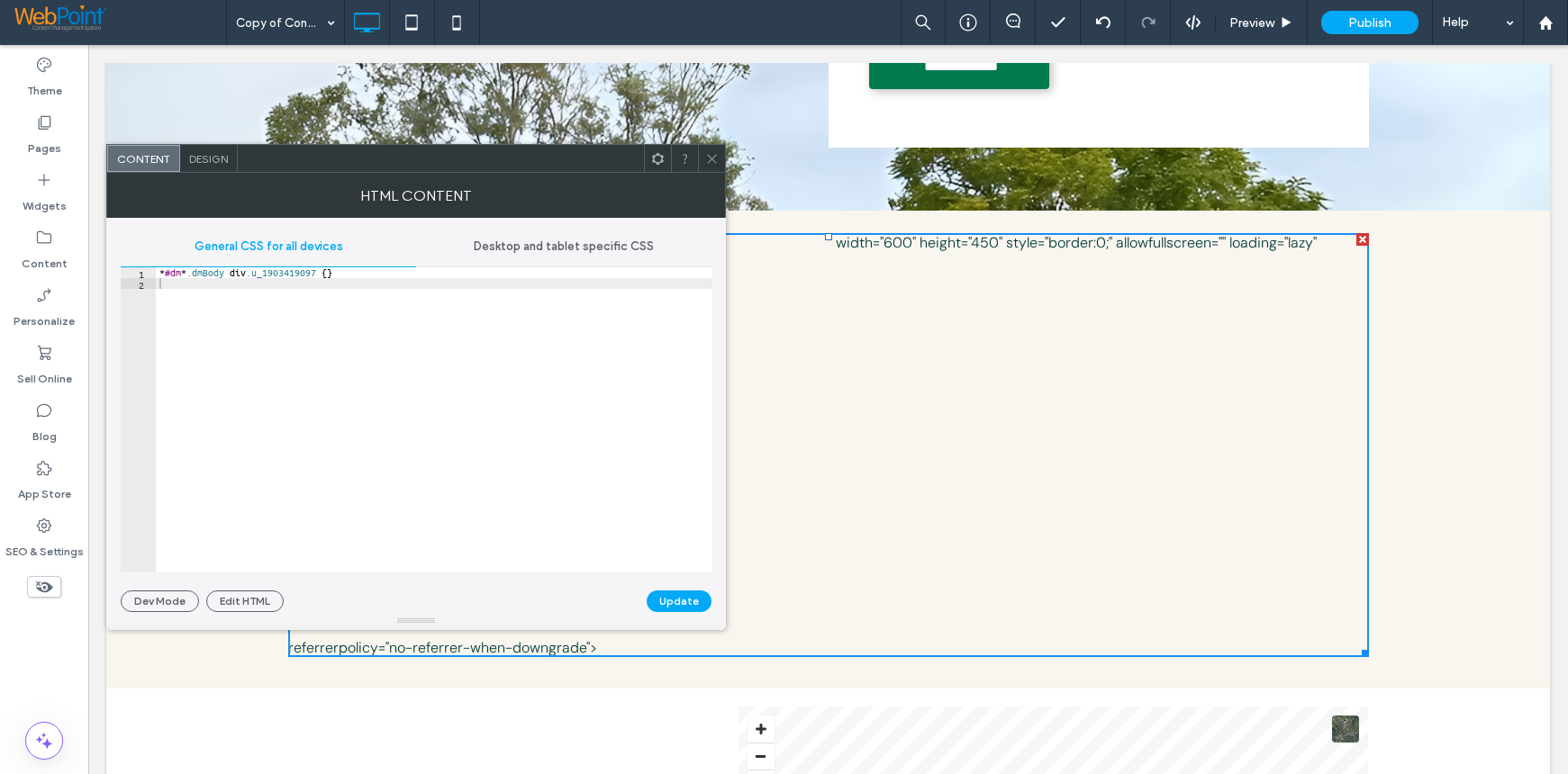
click at [573, 238] on div "Desktop and tablet specific CSS" at bounding box center [563, 247] width 295 height 40
click at [233, 604] on button "Edit HTML" at bounding box center [244, 601] width 77 height 22
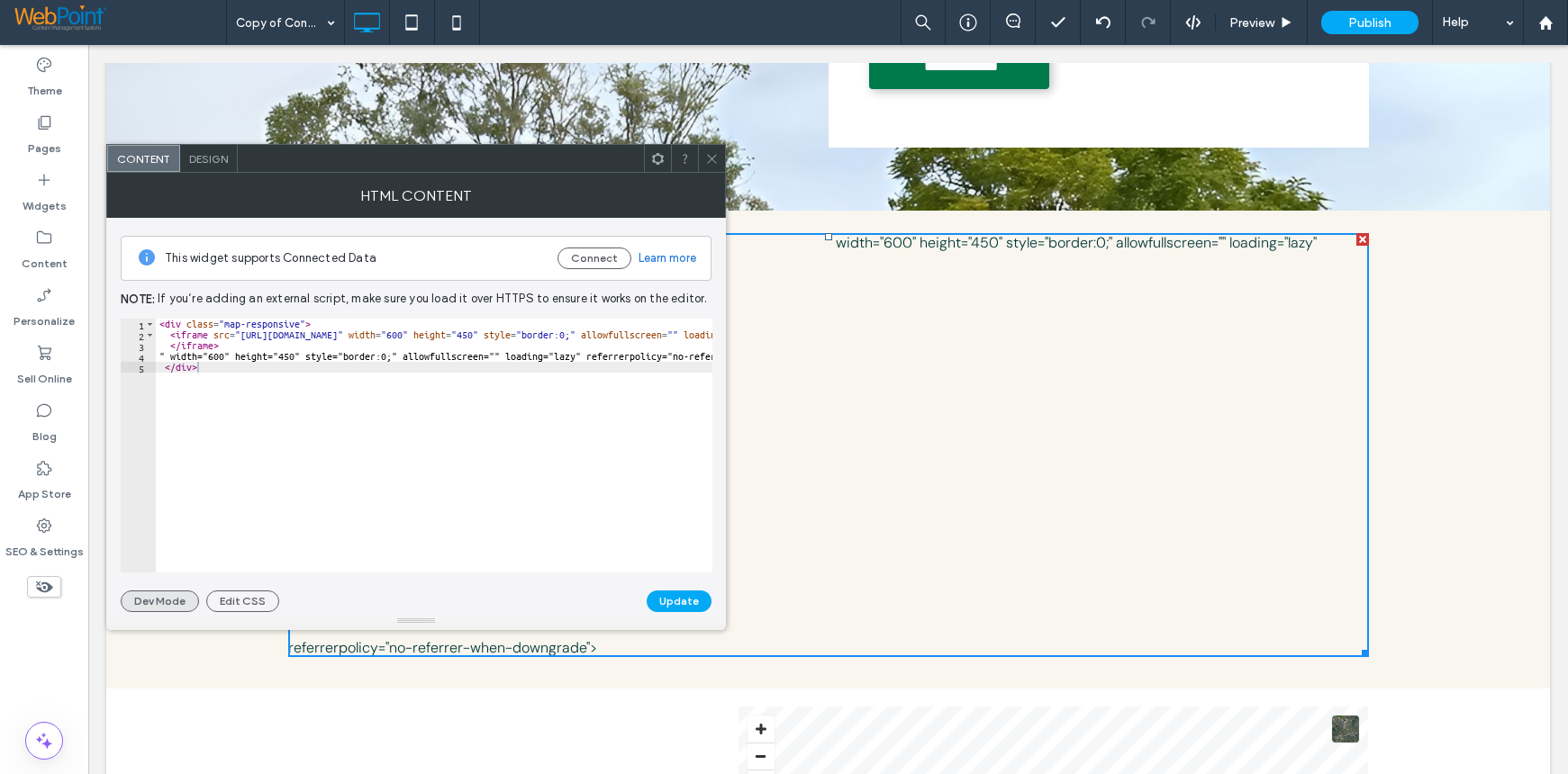
click at [161, 603] on button "Dev Mode" at bounding box center [160, 601] width 78 height 22
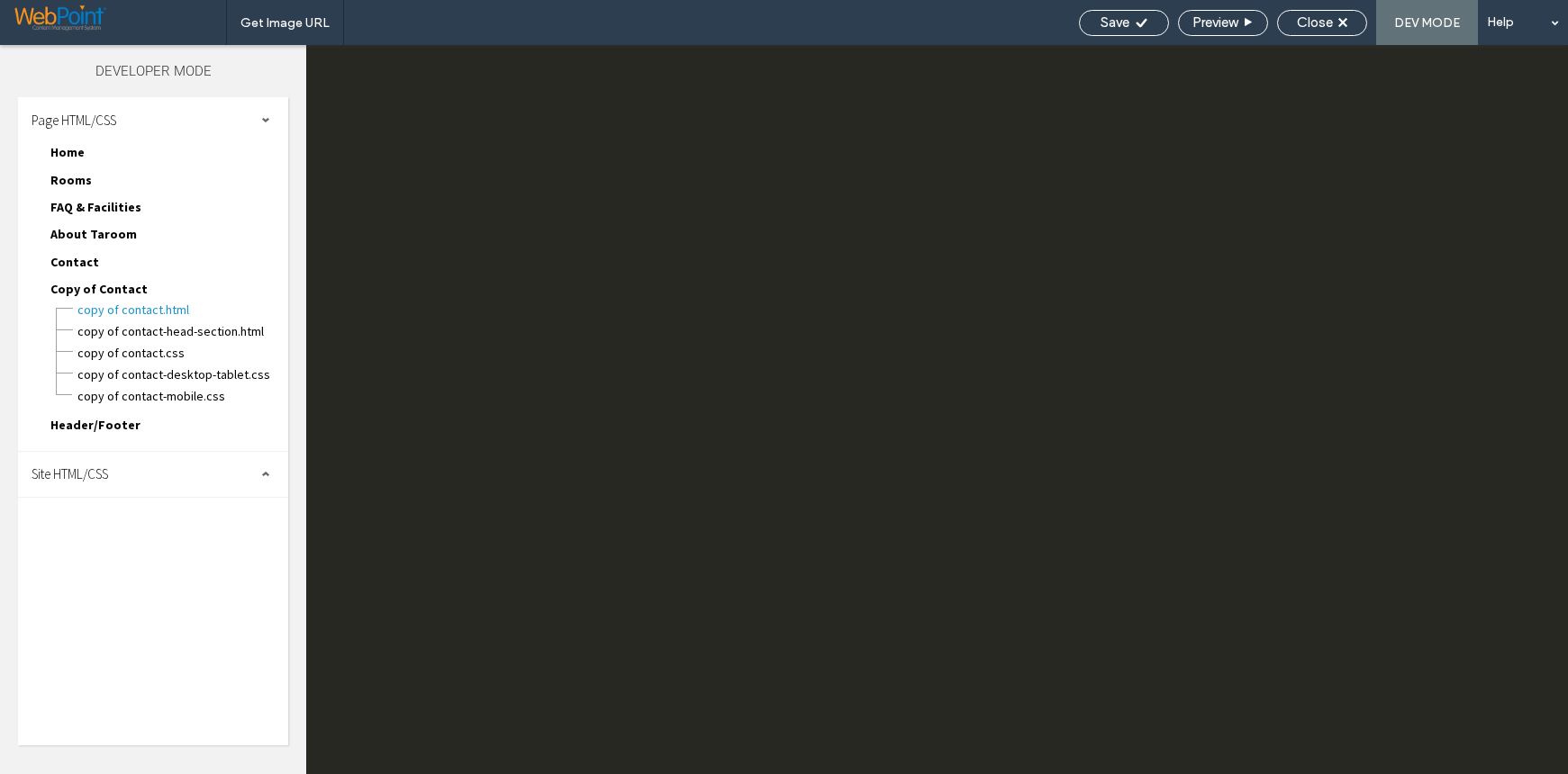
scroll to position [1235, 0]
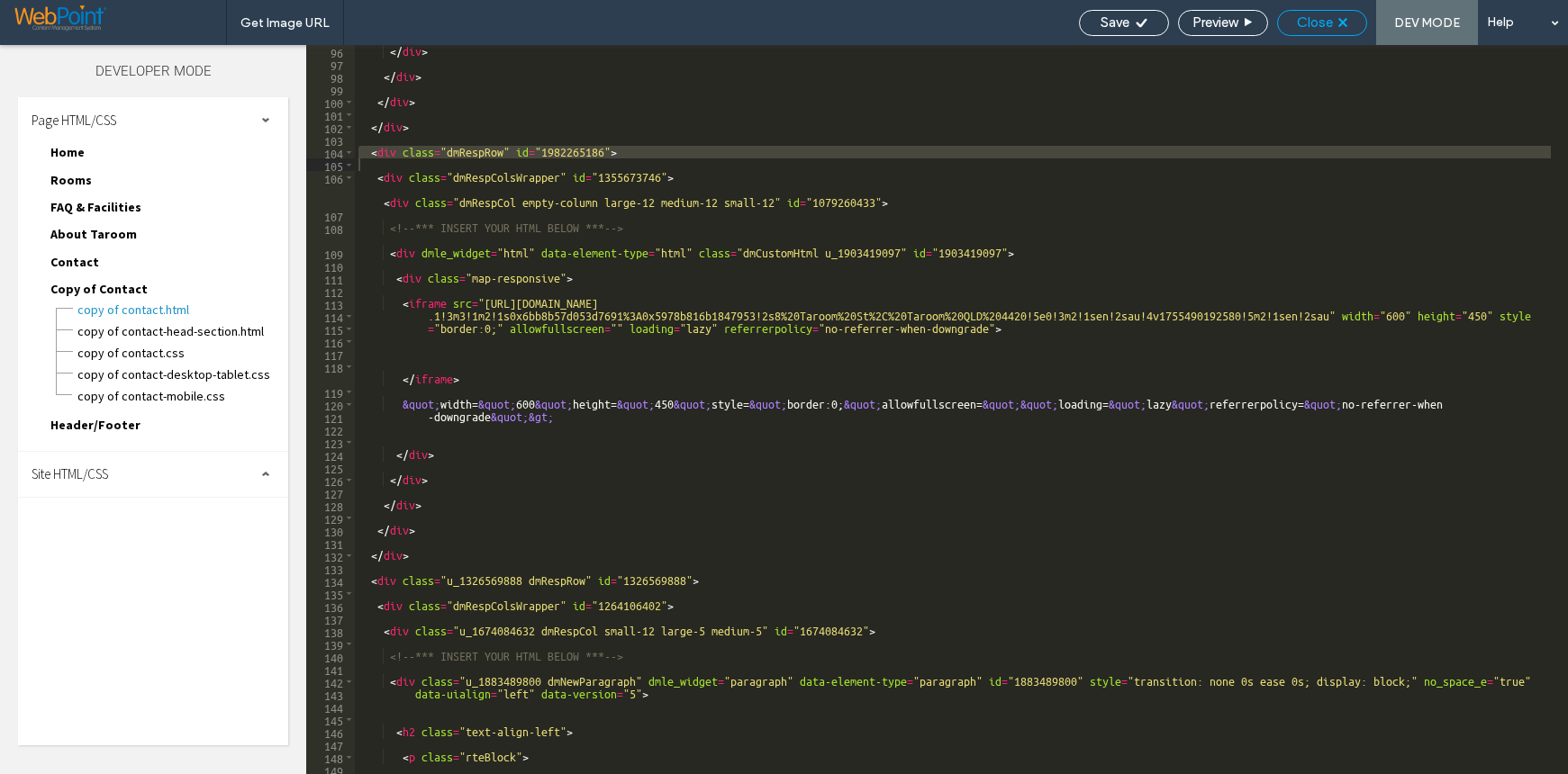
click at [1317, 21] on span "Close" at bounding box center [1315, 23] width 36 height 16
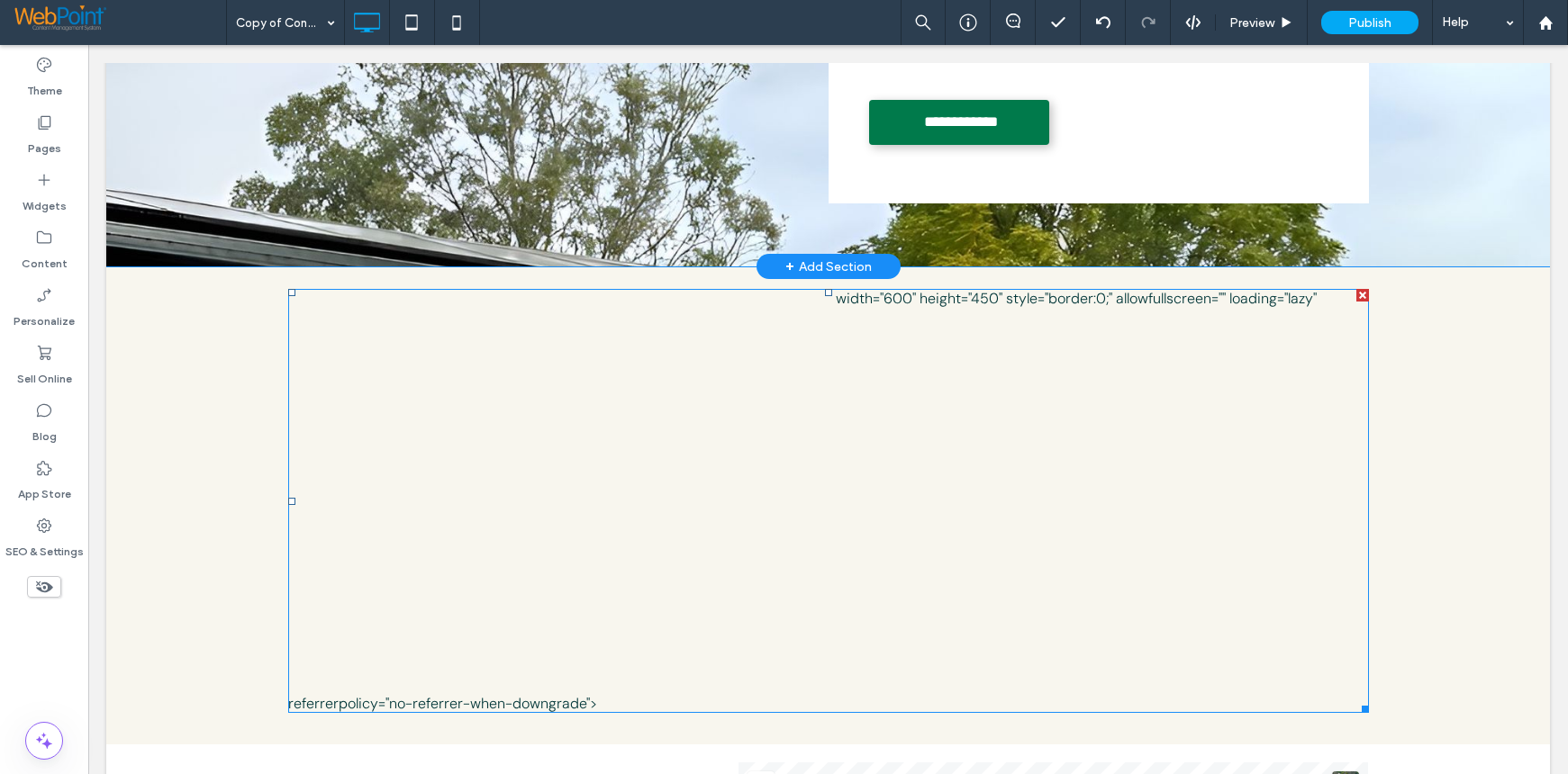
scroll to position [630, 0]
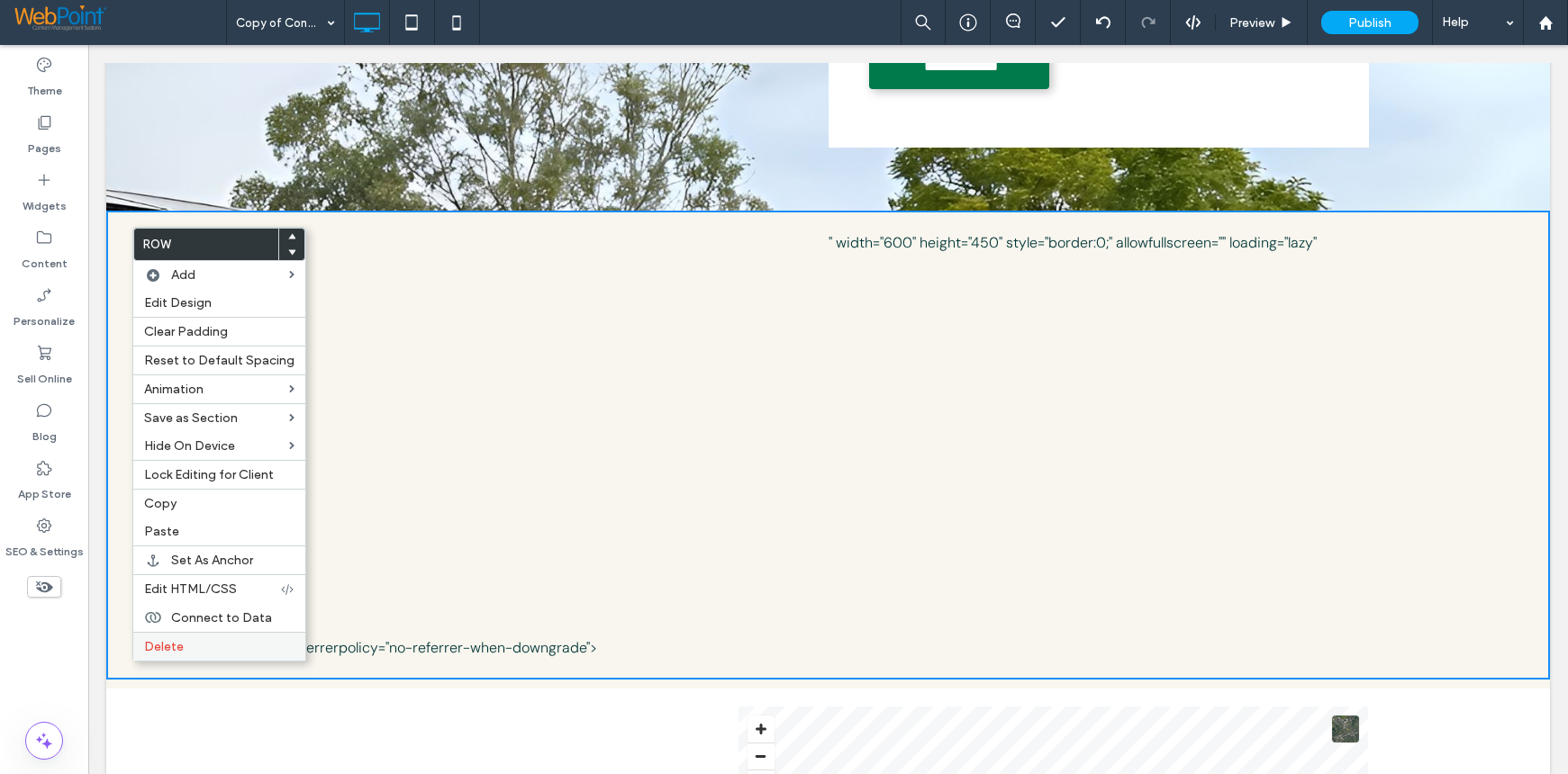
click at [156, 650] on span "Delete" at bounding box center [164, 647] width 40 height 15
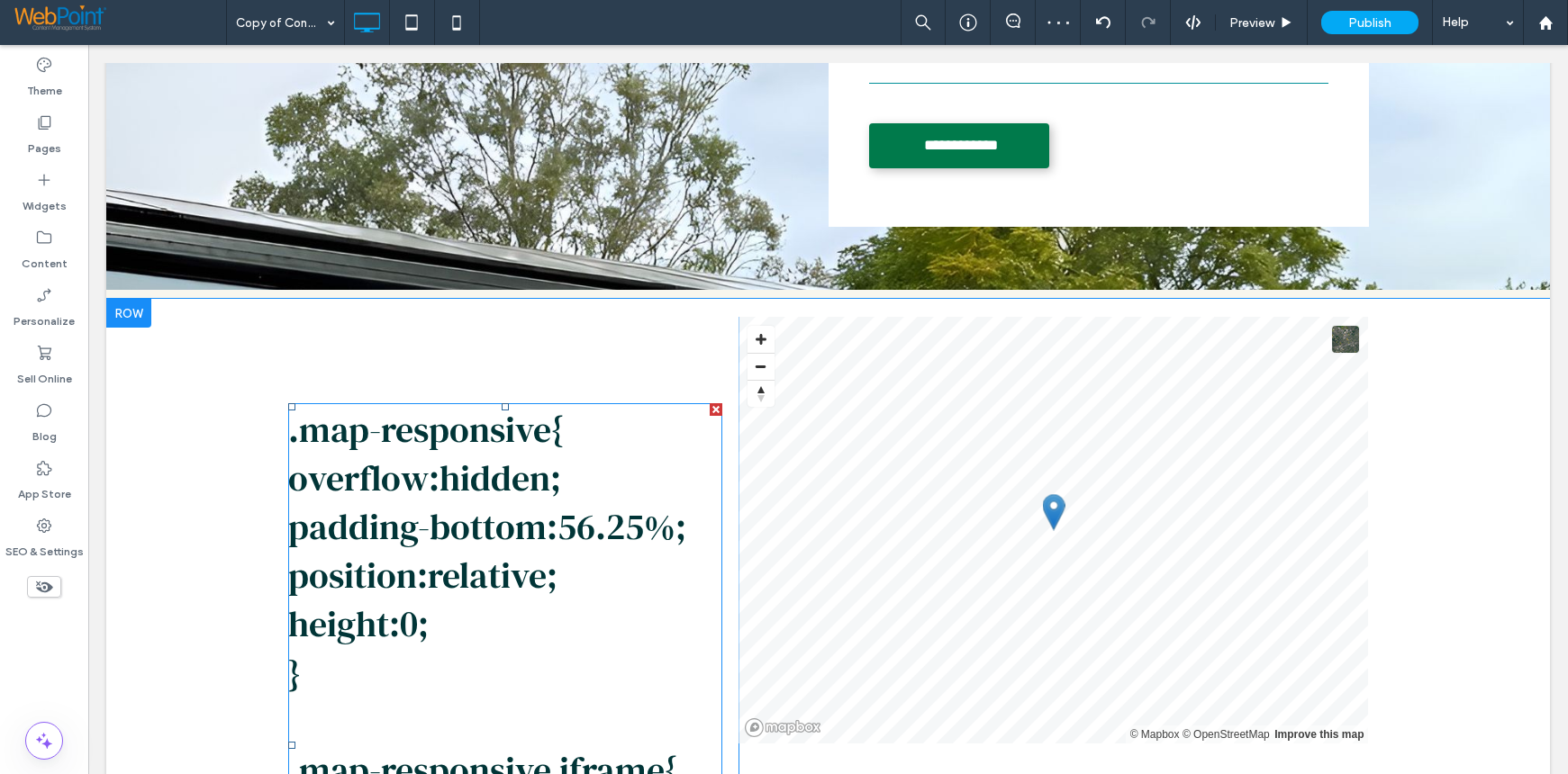
scroll to position [541, 0]
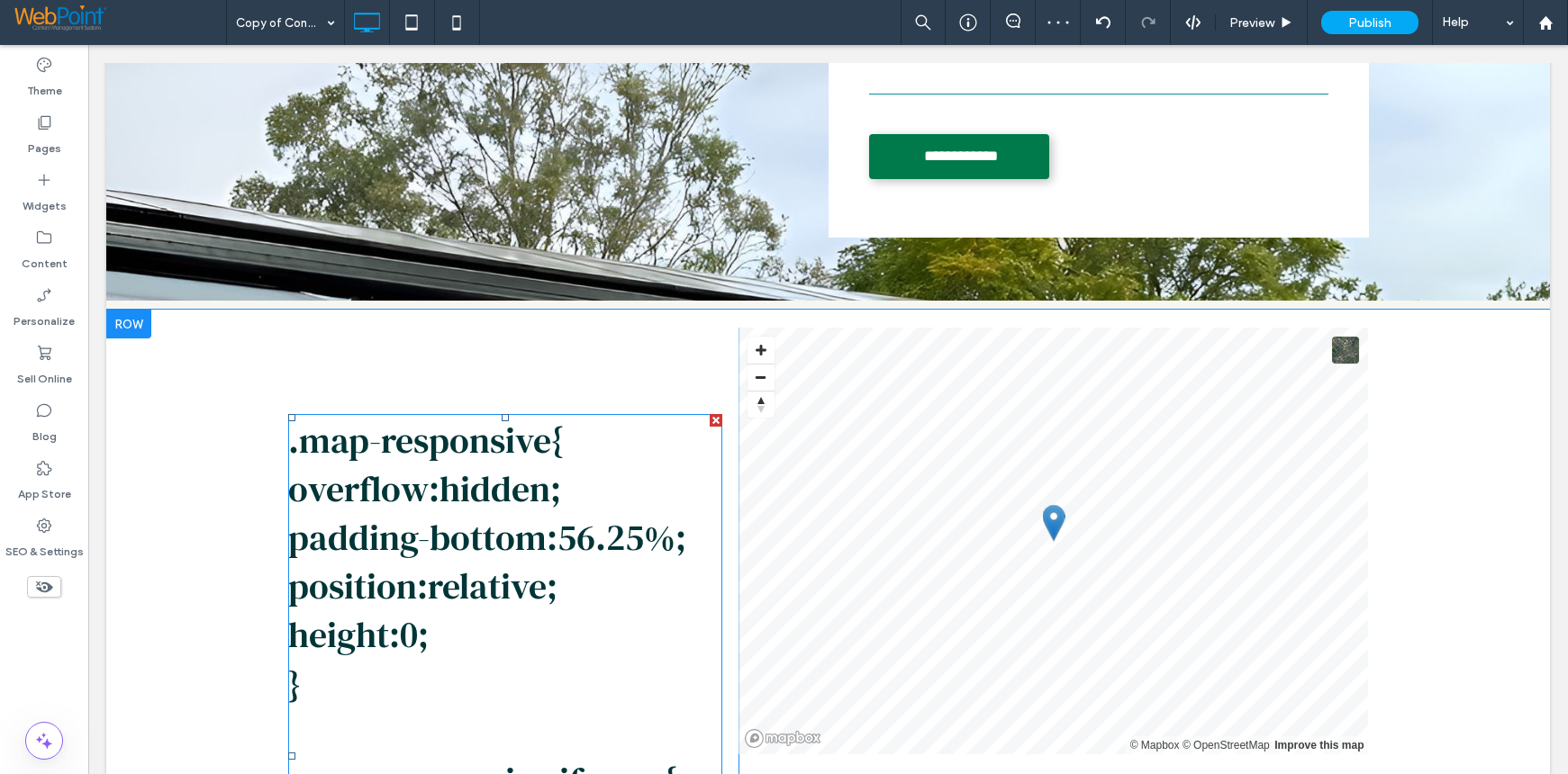
click at [710, 418] on div at bounding box center [716, 421] width 13 height 13
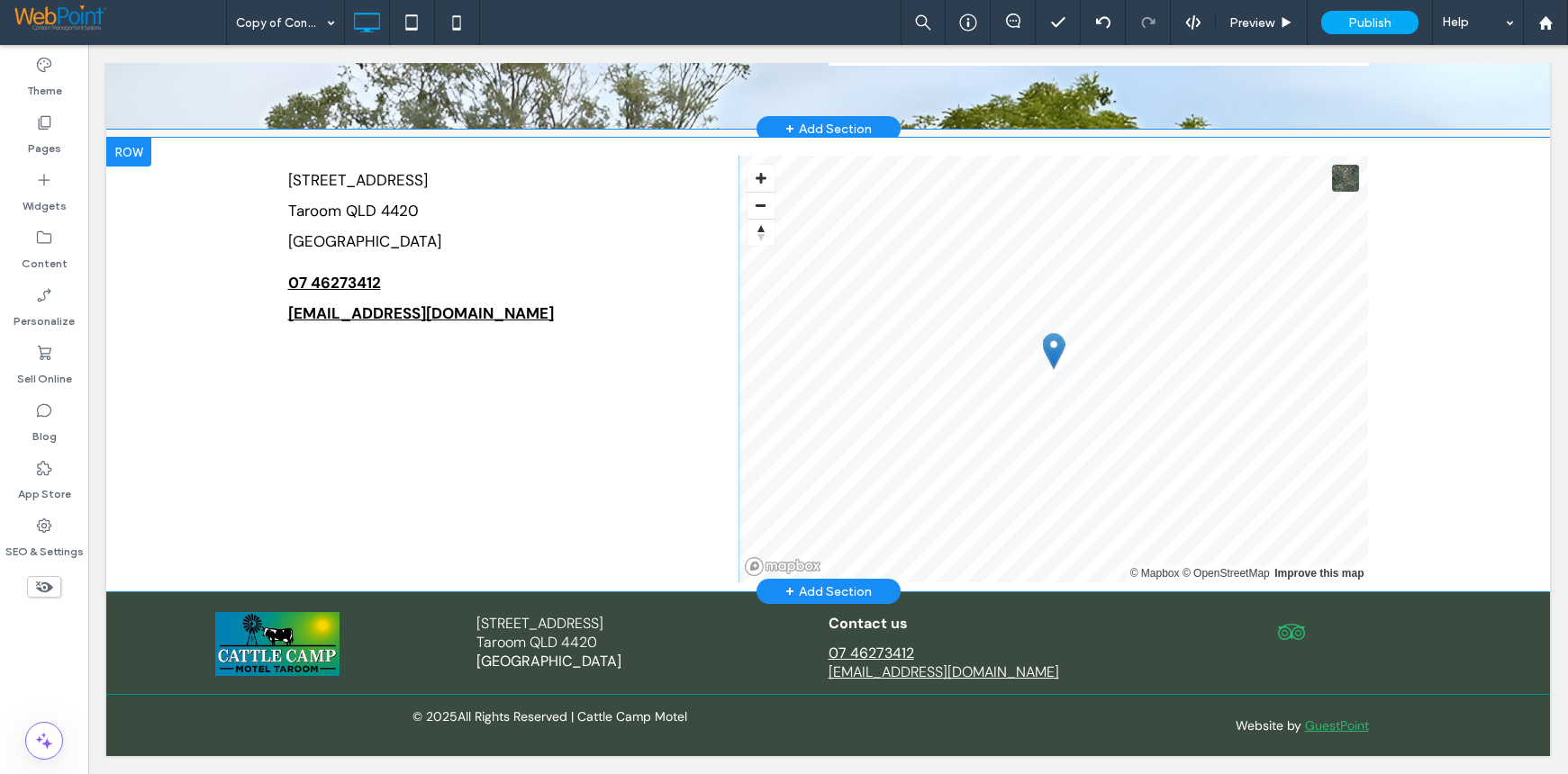
scroll to position [622, 0]
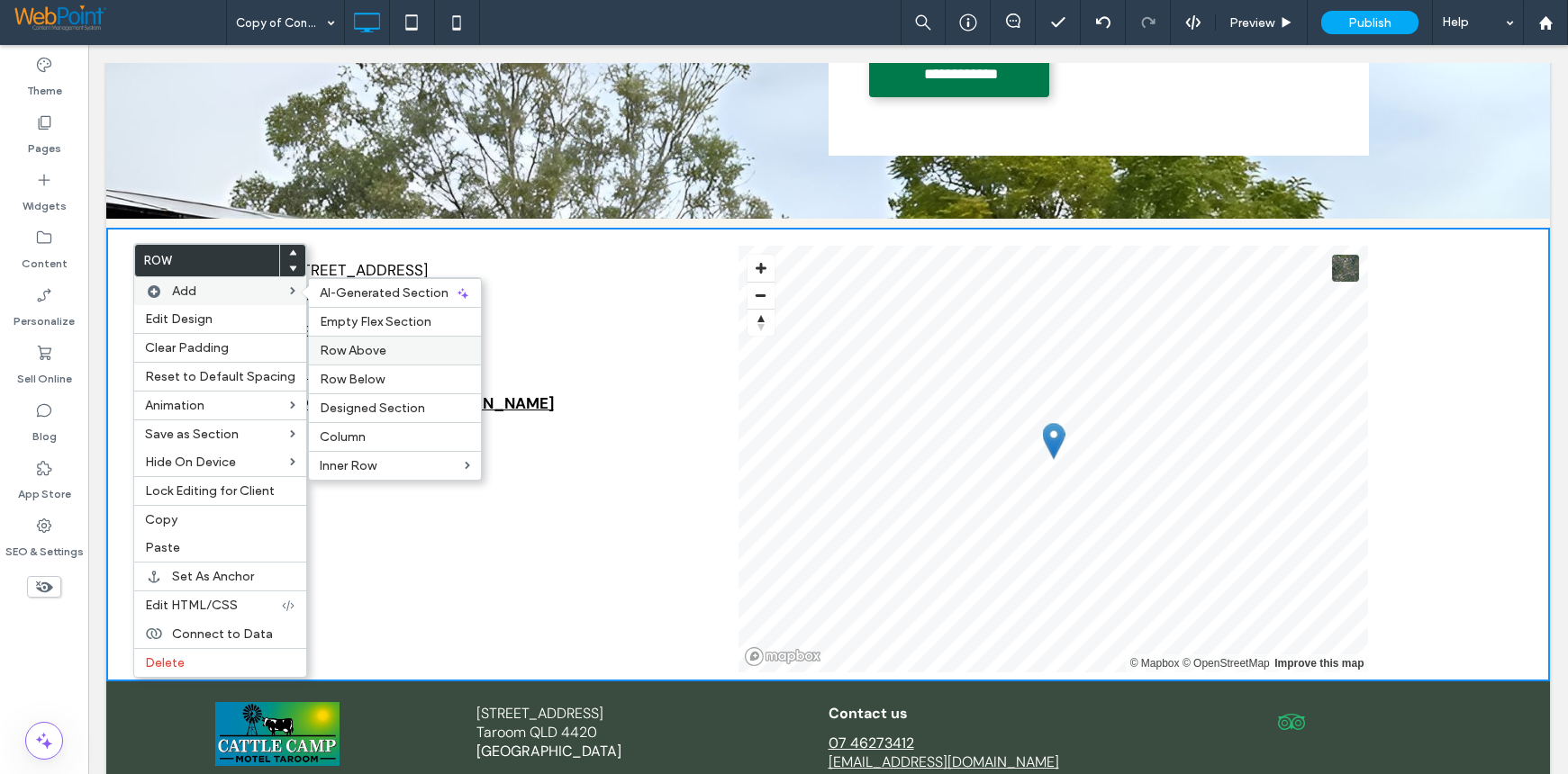
click at [379, 356] on span "Row Above" at bounding box center [352, 351] width 66 height 15
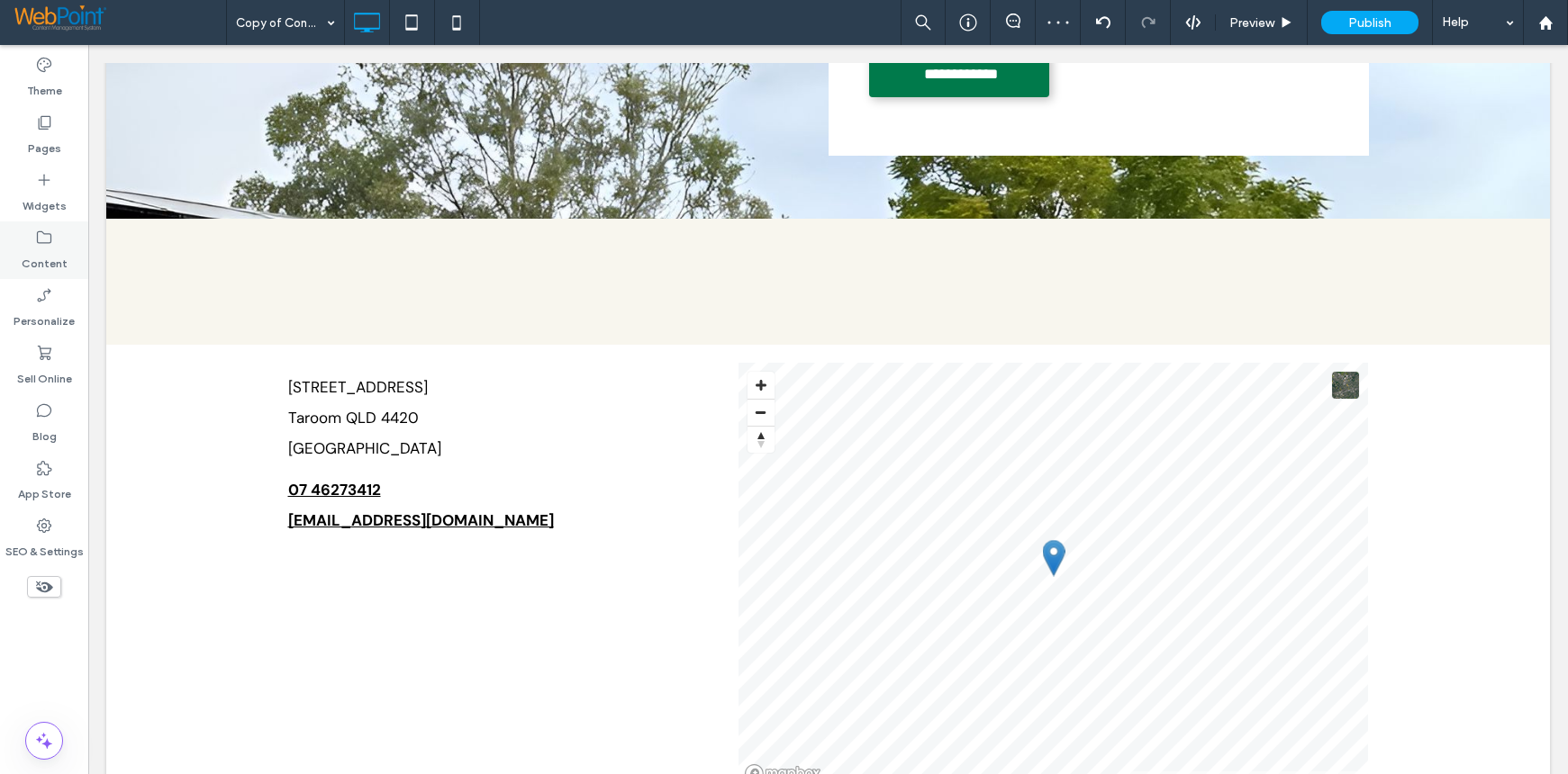
click at [40, 238] on icon at bounding box center [45, 238] width 18 height 18
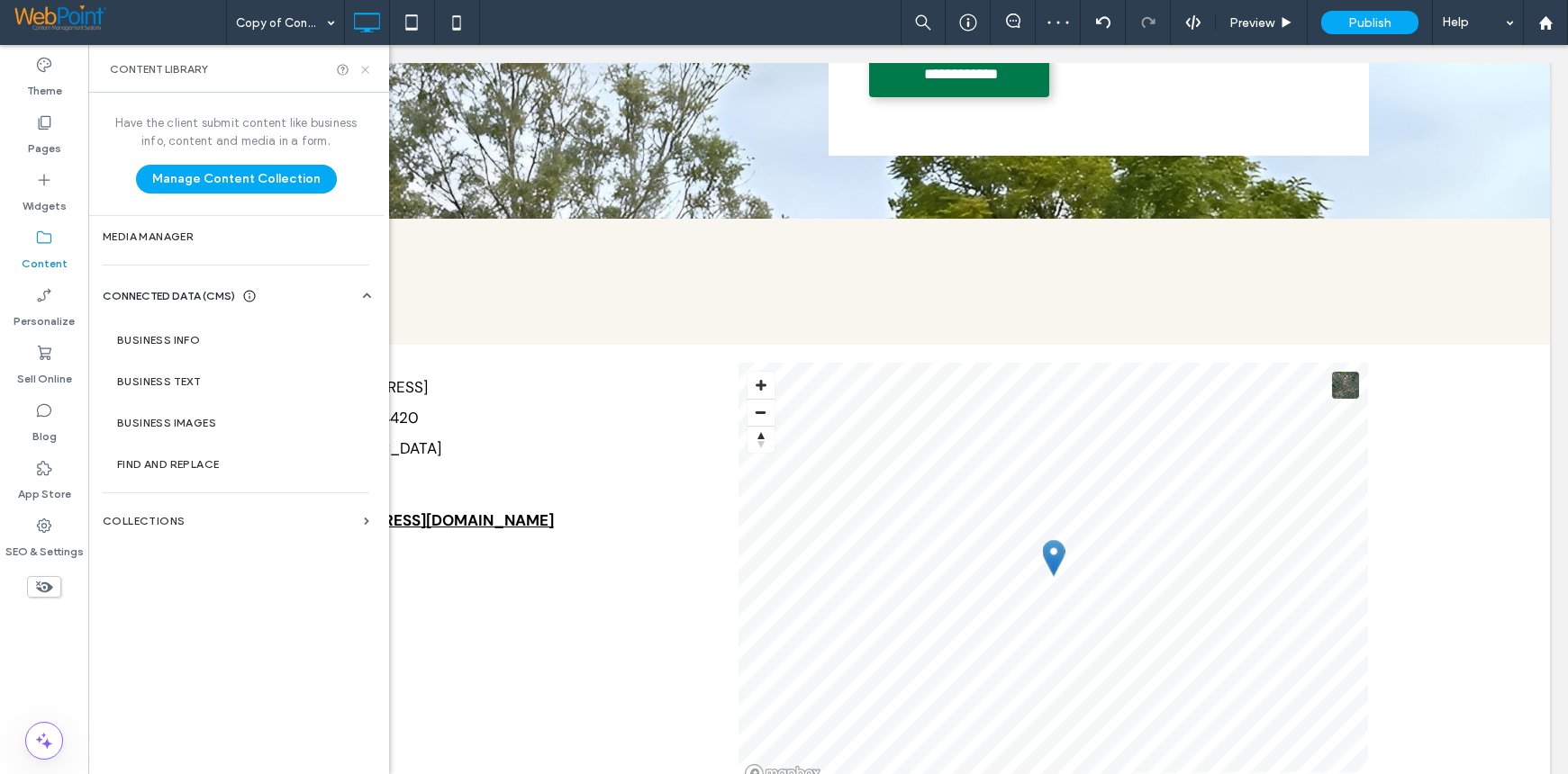
click at [362, 64] on icon at bounding box center [364, 69] width 14 height 14
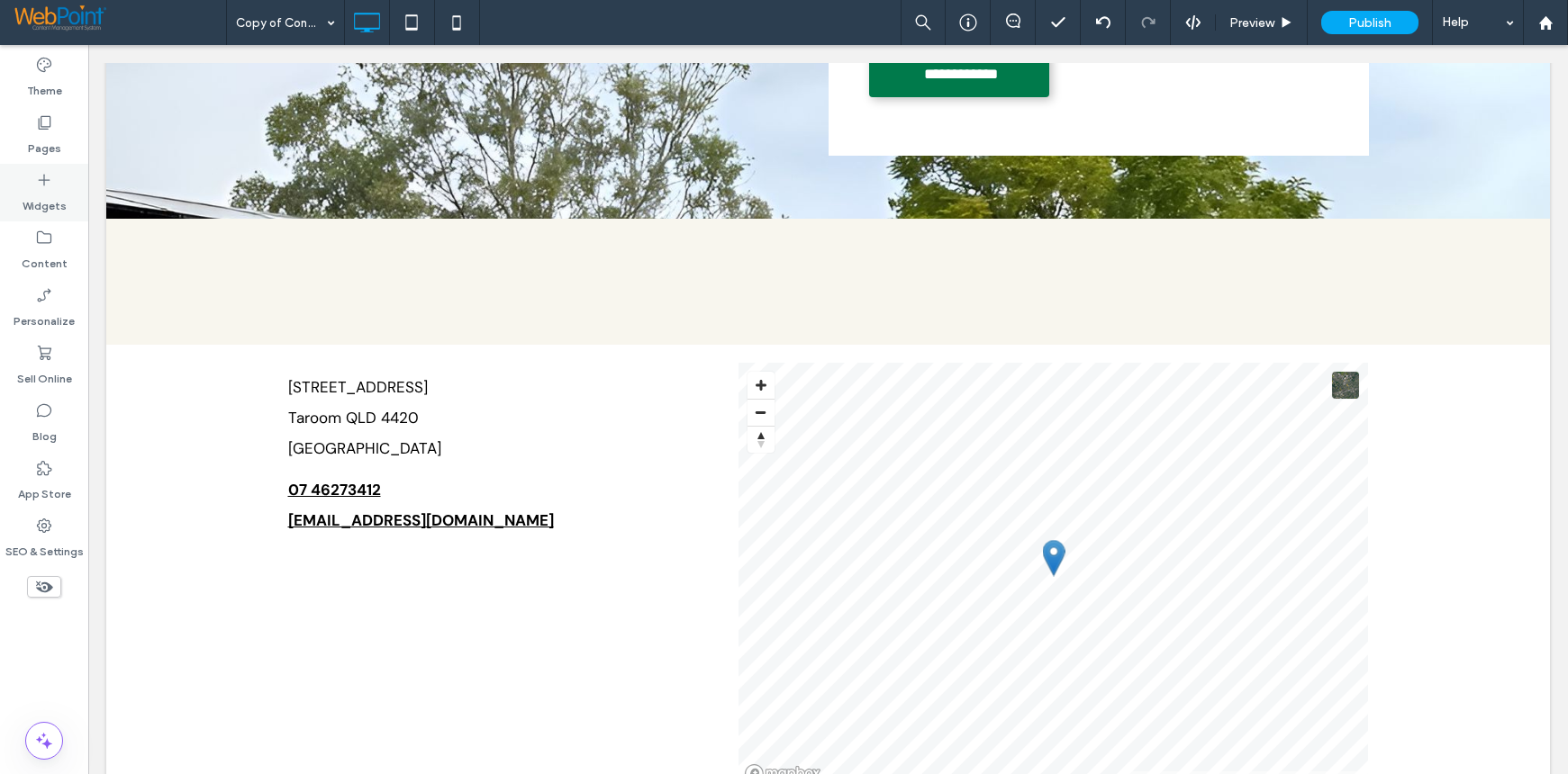
click at [44, 183] on icon at bounding box center [45, 180] width 18 height 18
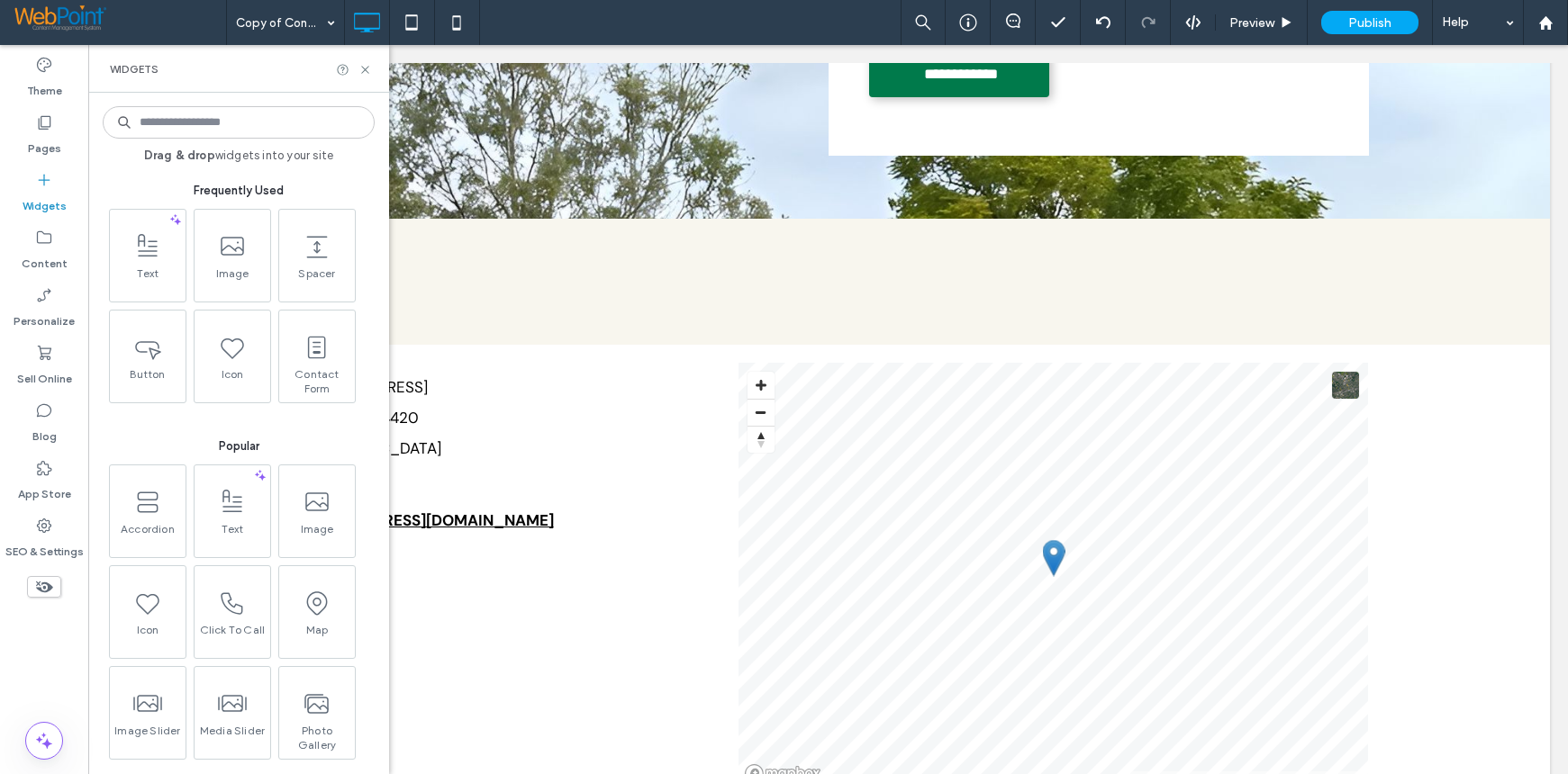
click at [232, 112] on input at bounding box center [238, 123] width 272 height 33
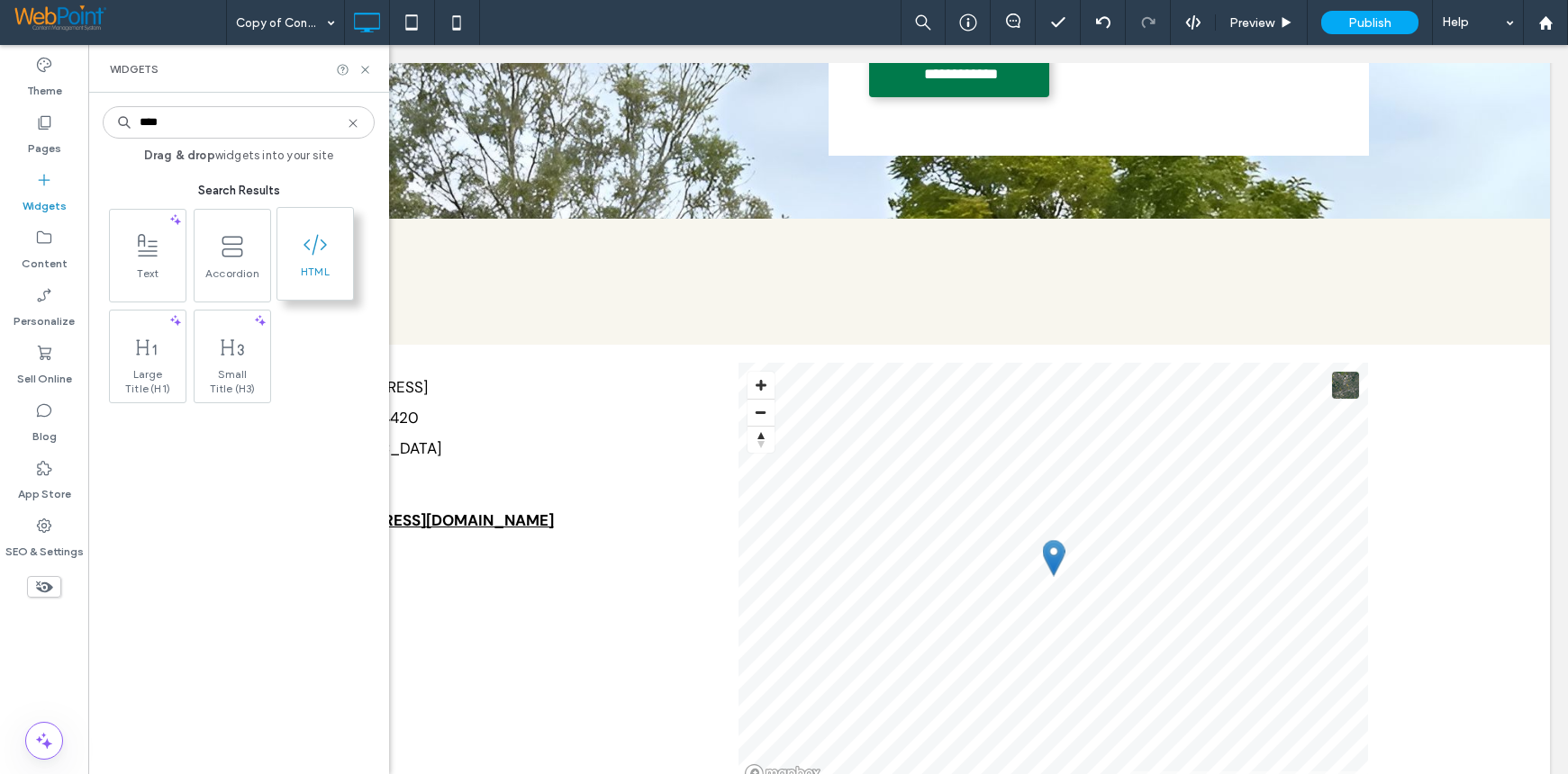
type input "****"
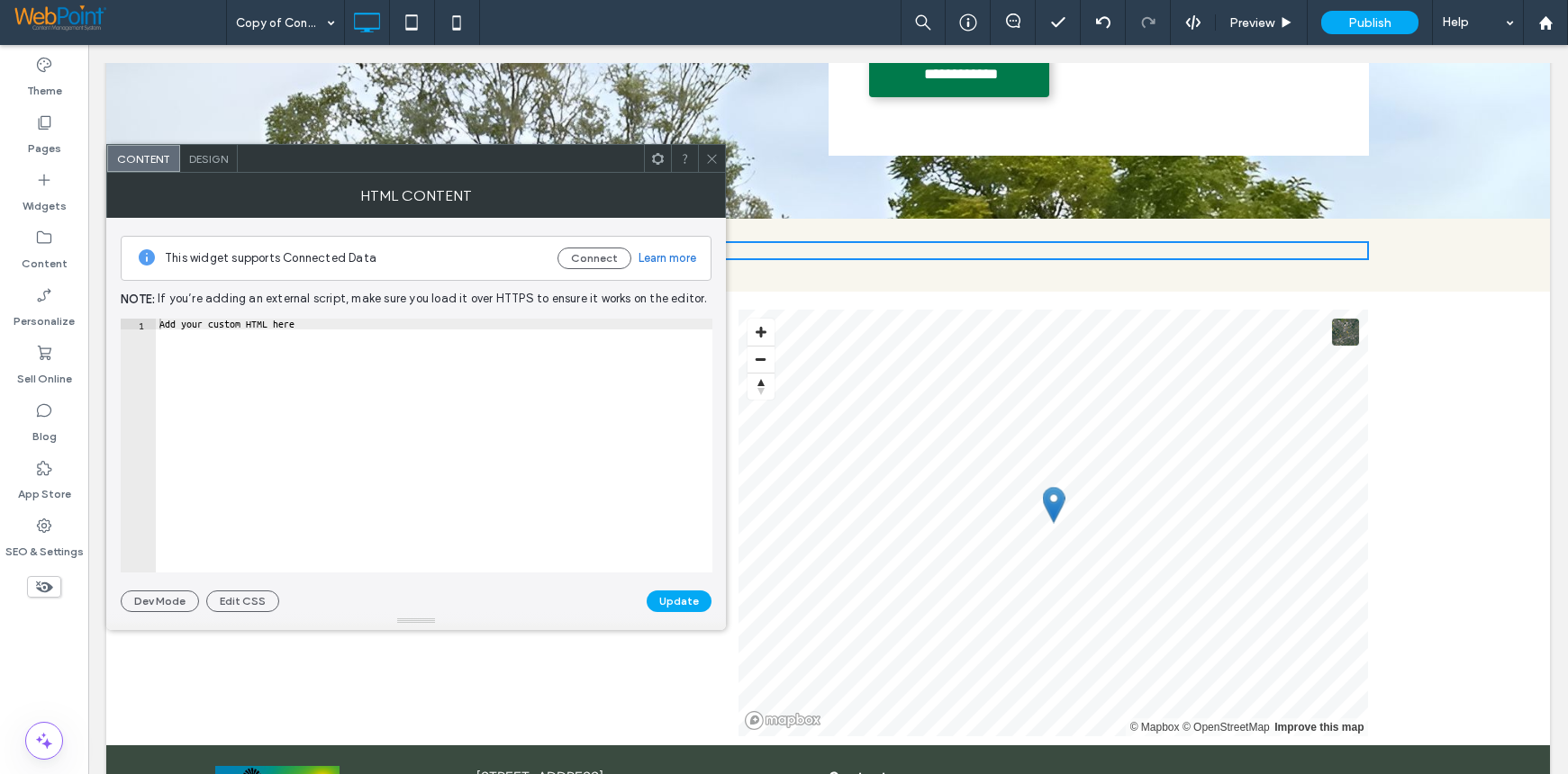
type textarea "**********"
drag, startPoint x: 413, startPoint y: 374, endPoint x: 195, endPoint y: 371, distance: 218.0
paste textarea "Cursor at row 1"
click at [685, 608] on button "Update" at bounding box center [679, 601] width 65 height 22
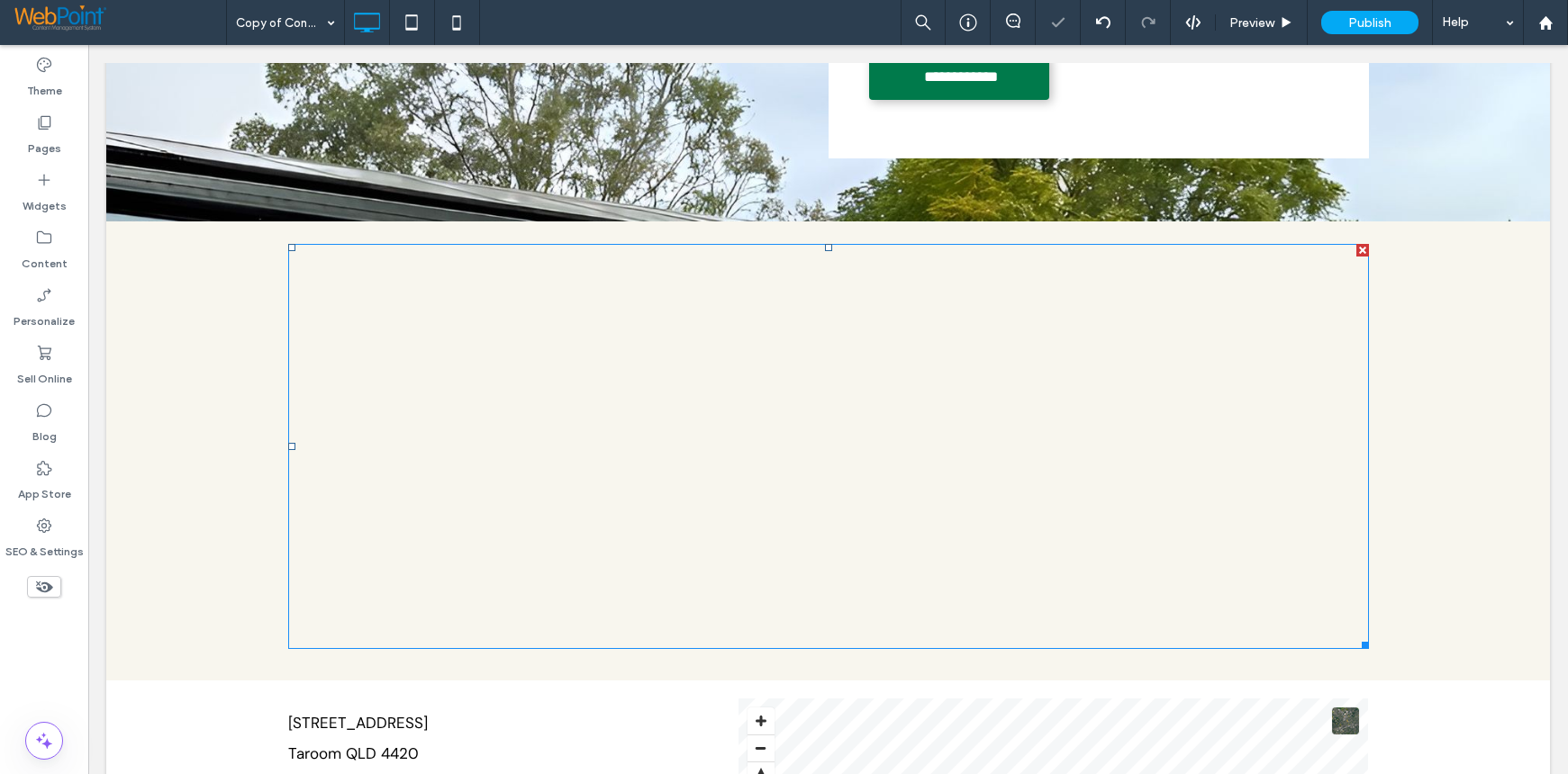
scroll to position [720, 0]
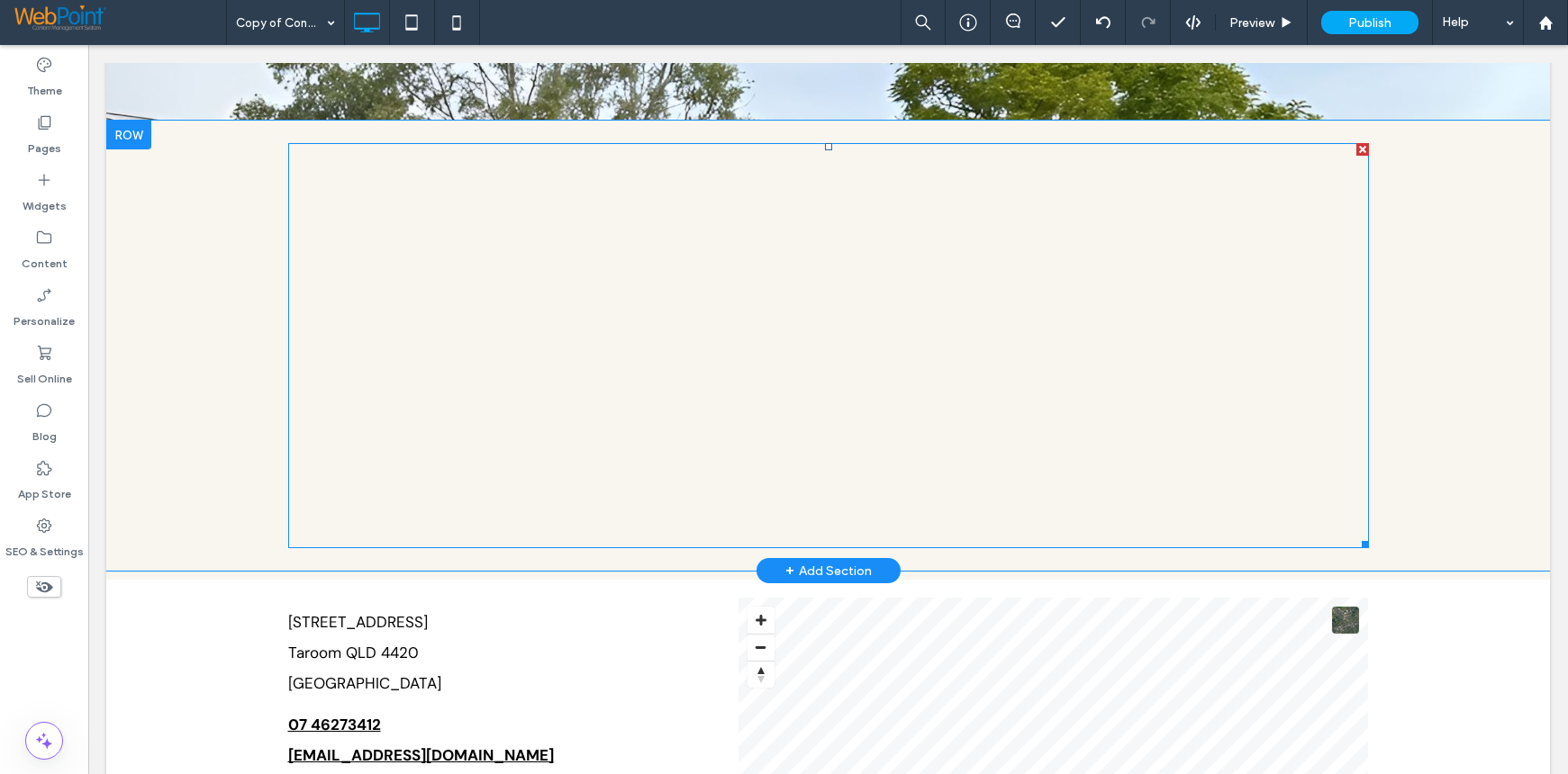
click at [697, 223] on span at bounding box center [828, 346] width 1080 height 405
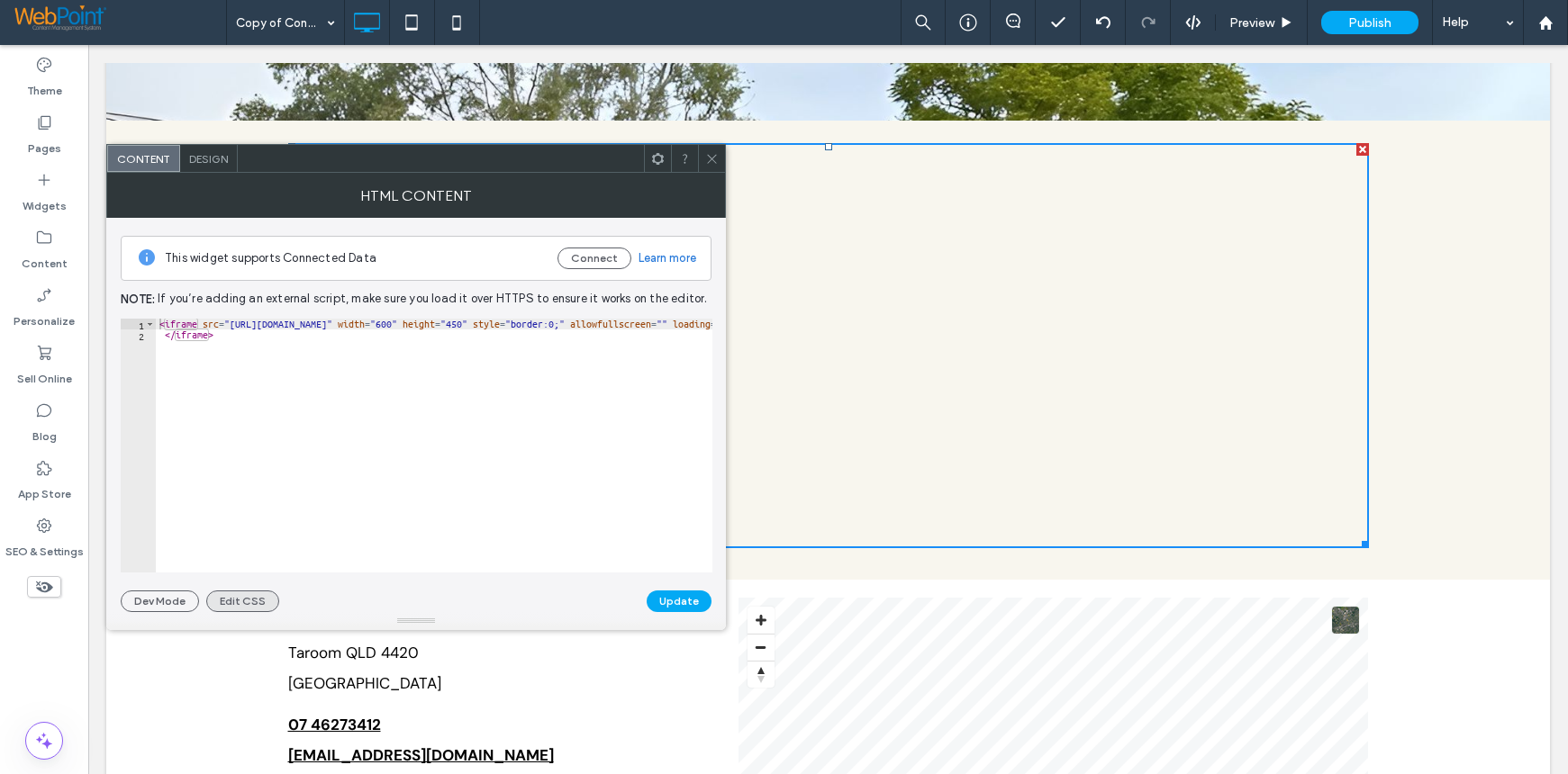
click at [222, 600] on button "Edit CSS" at bounding box center [243, 601] width 73 height 22
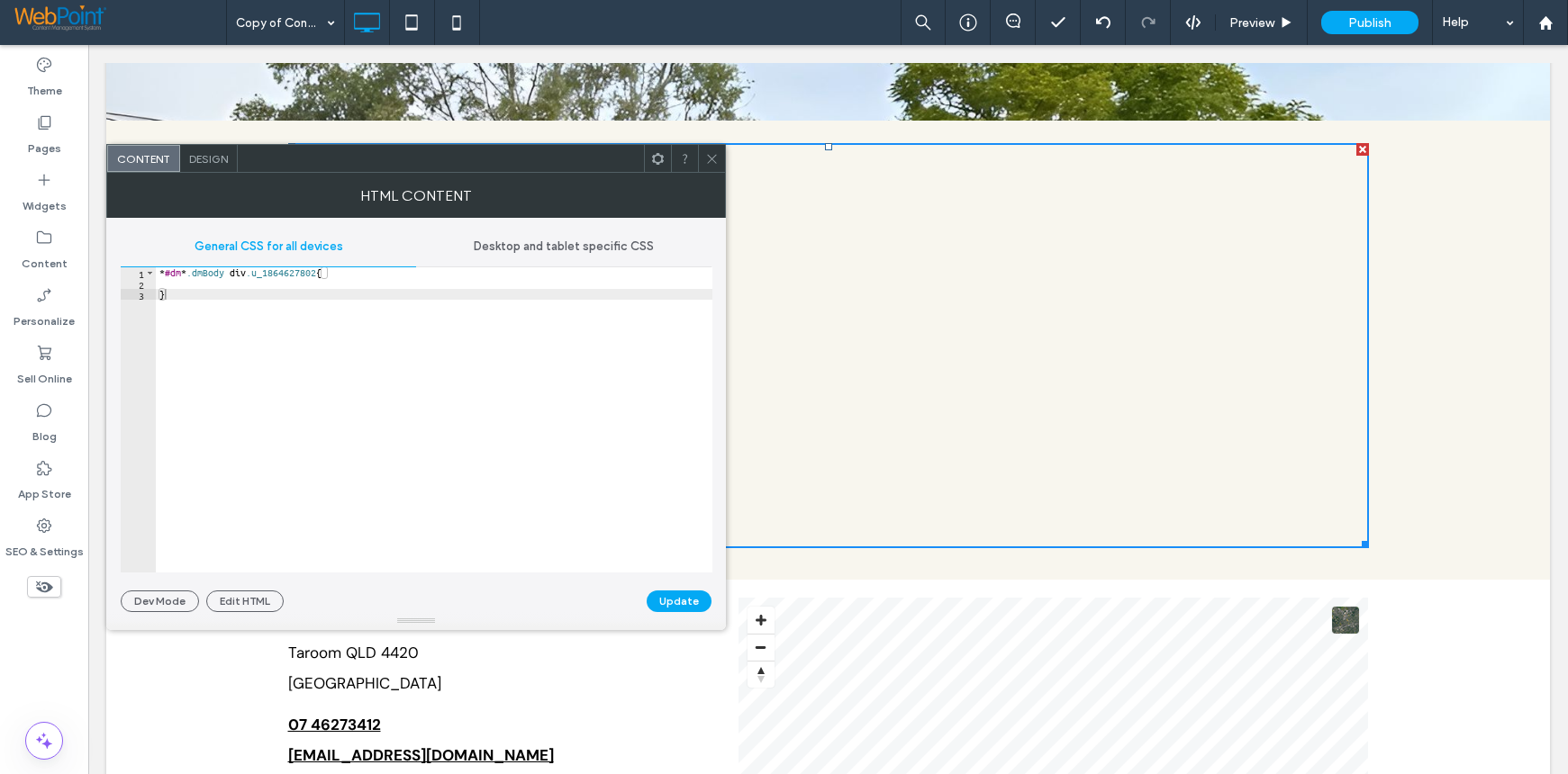
drag, startPoint x: 714, startPoint y: 162, endPoint x: 858, endPoint y: 375, distance: 257.1
click at [714, 162] on icon at bounding box center [711, 159] width 14 height 14
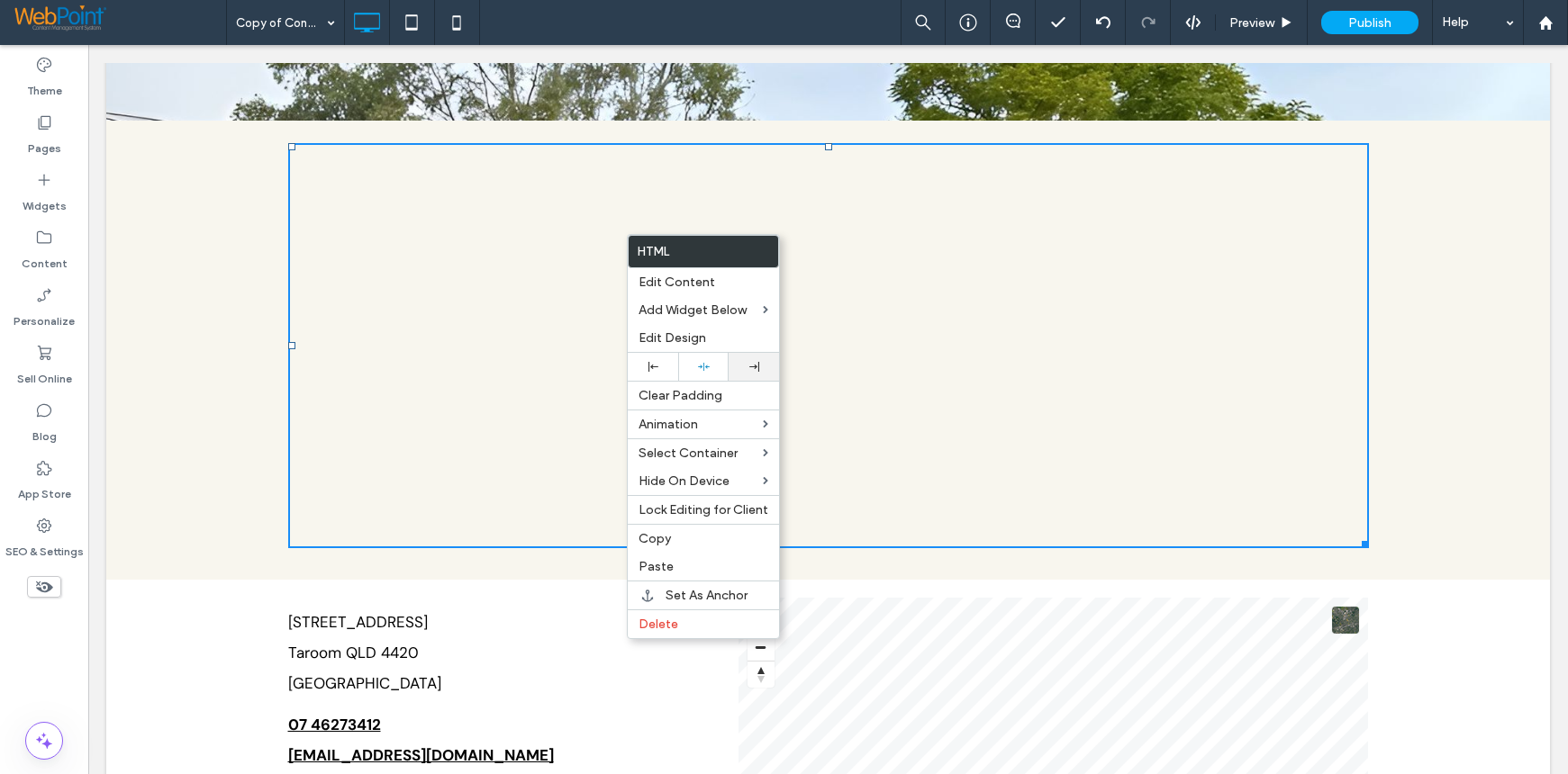
click at [745, 372] on div at bounding box center [754, 367] width 51 height 28
click at [112, 134] on div "Click To Paste Row + Add Section" at bounding box center [828, 346] width 1444 height 451
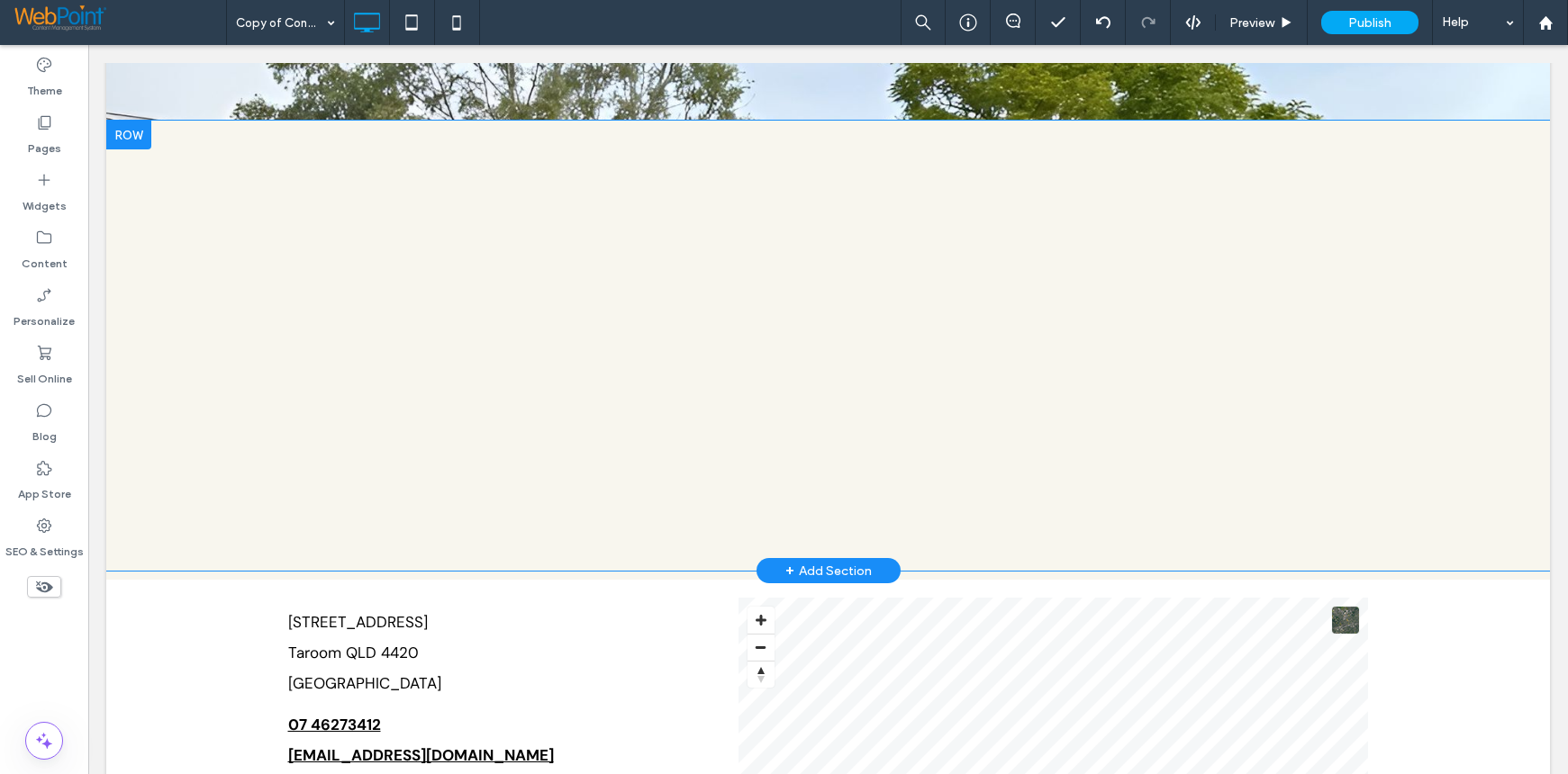
click at [122, 138] on div at bounding box center [129, 135] width 45 height 29
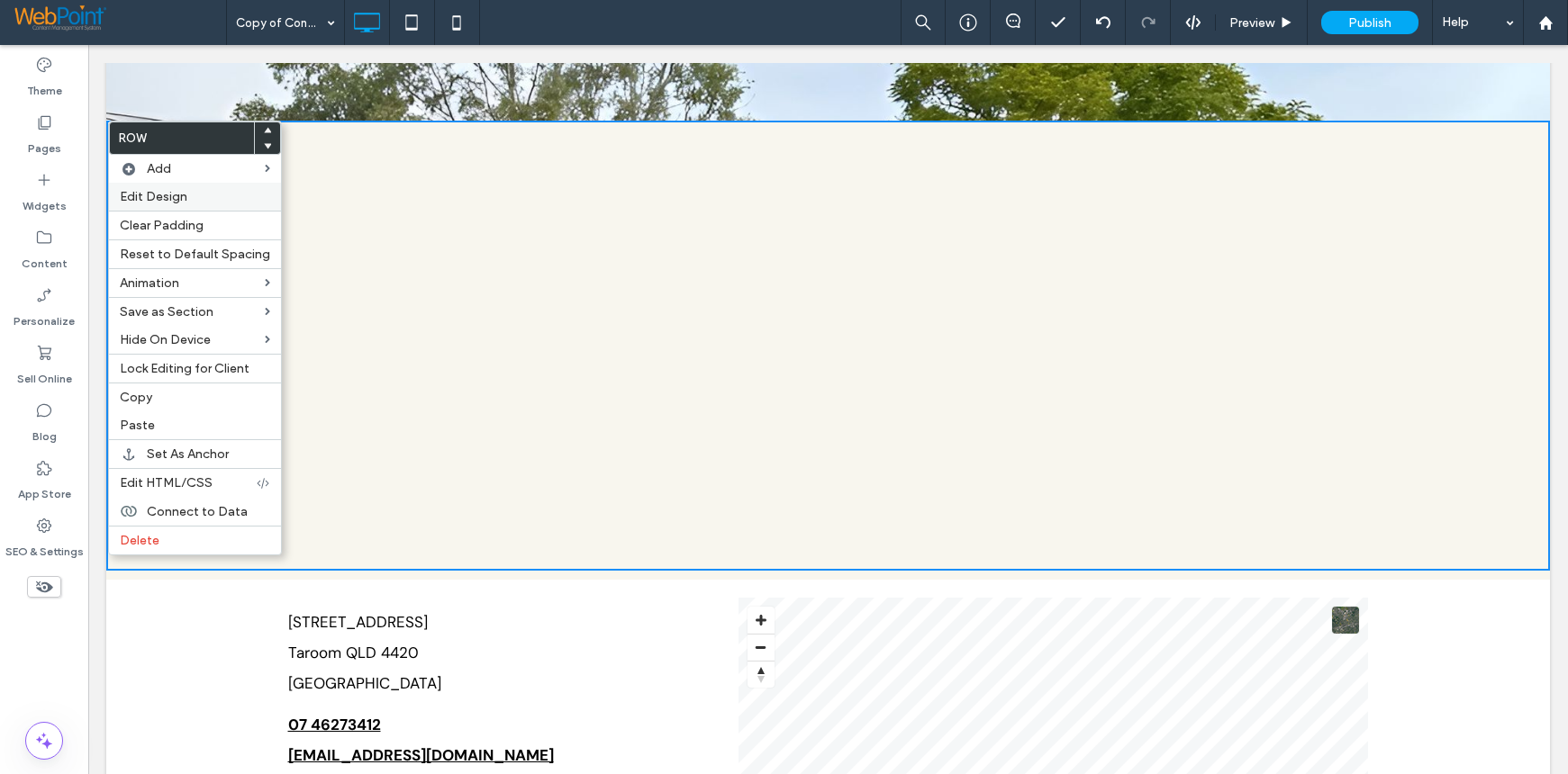
click at [145, 191] on span "Edit Design" at bounding box center [154, 196] width 67 height 15
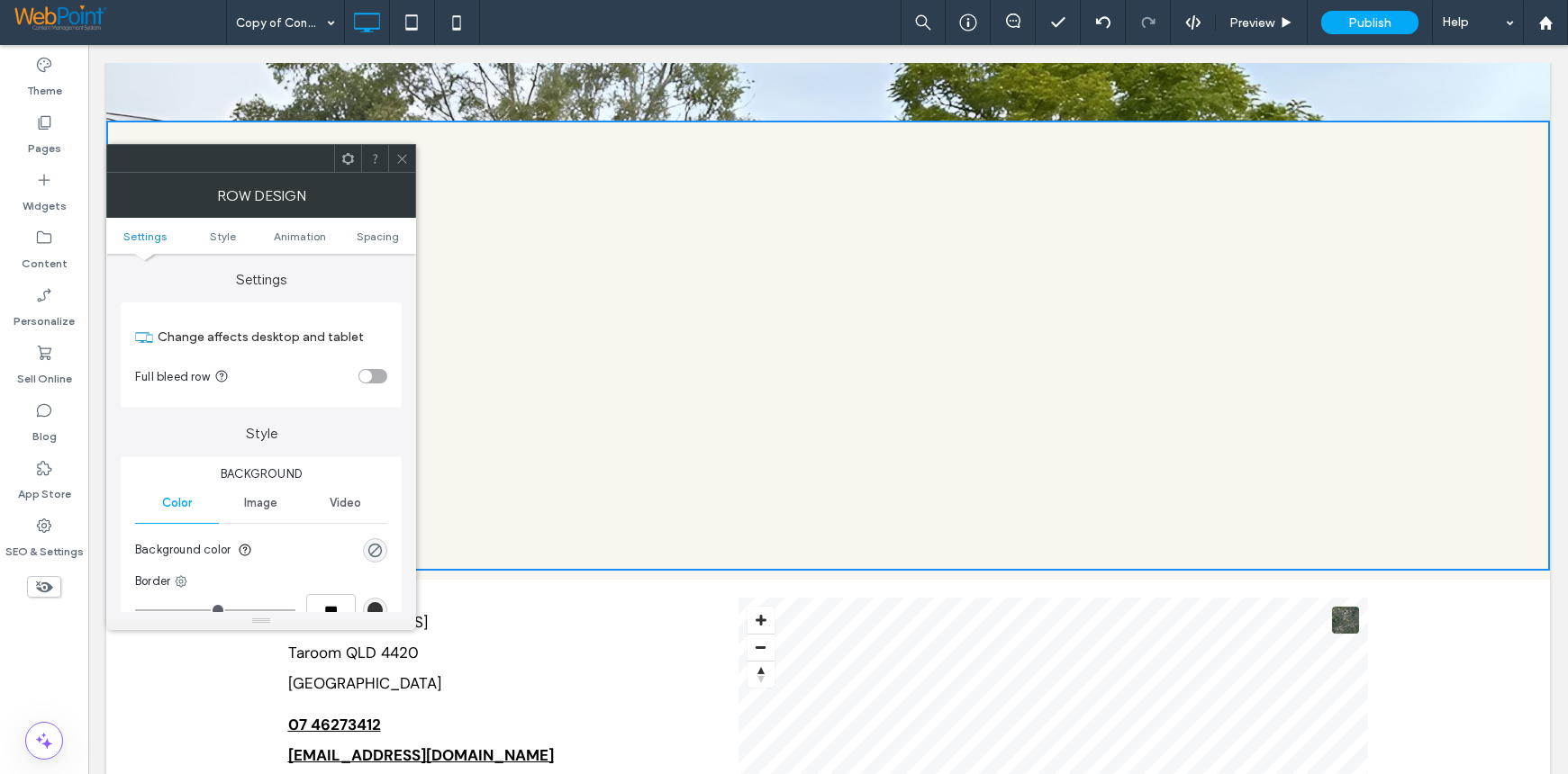
click at [375, 377] on div "toggle" at bounding box center [372, 376] width 29 height 15
click at [396, 153] on icon at bounding box center [402, 159] width 14 height 14
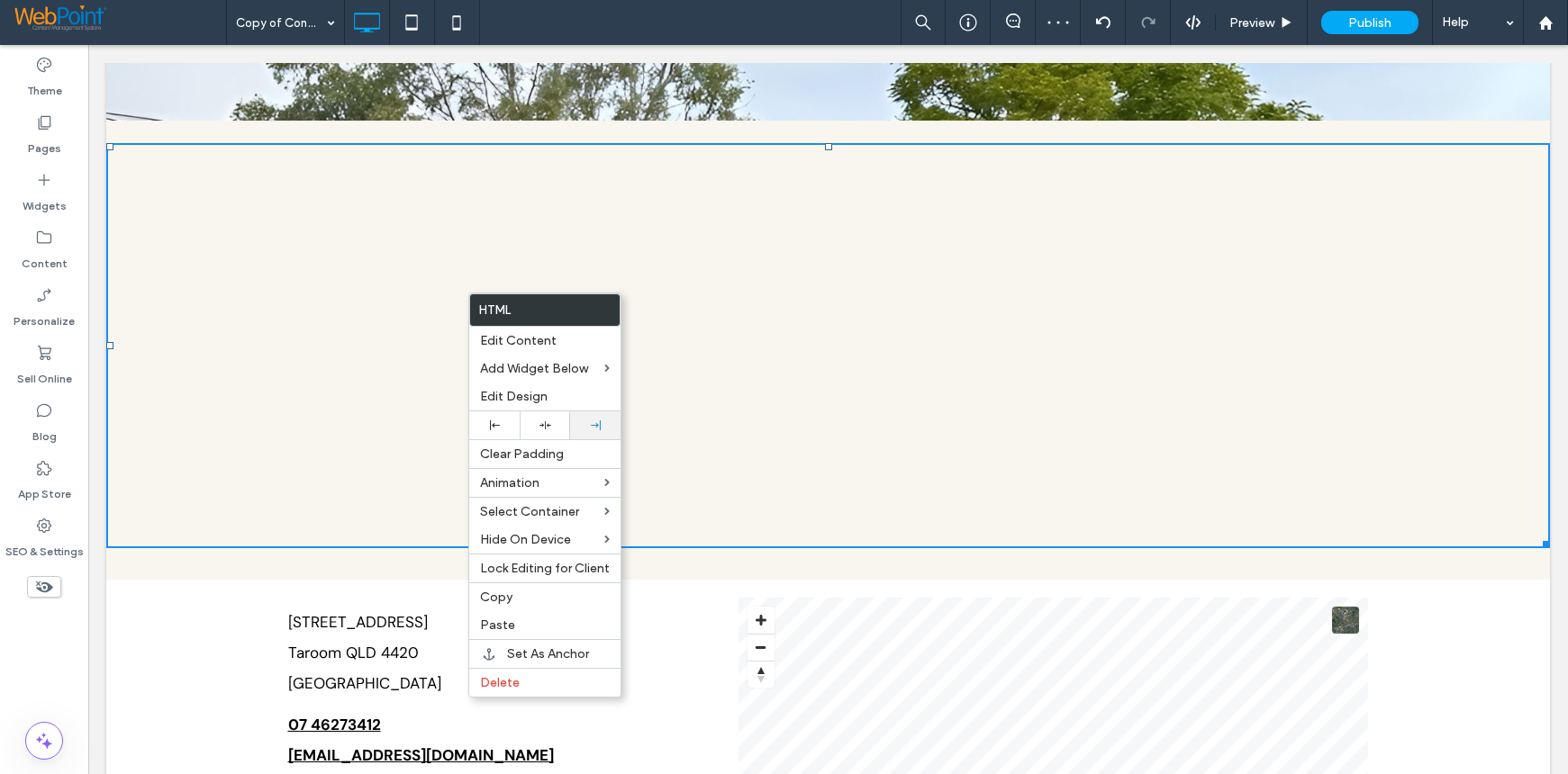
click at [590, 425] on use at bounding box center [595, 425] width 10 height 10
click at [958, 278] on div at bounding box center [828, 346] width 1444 height 405
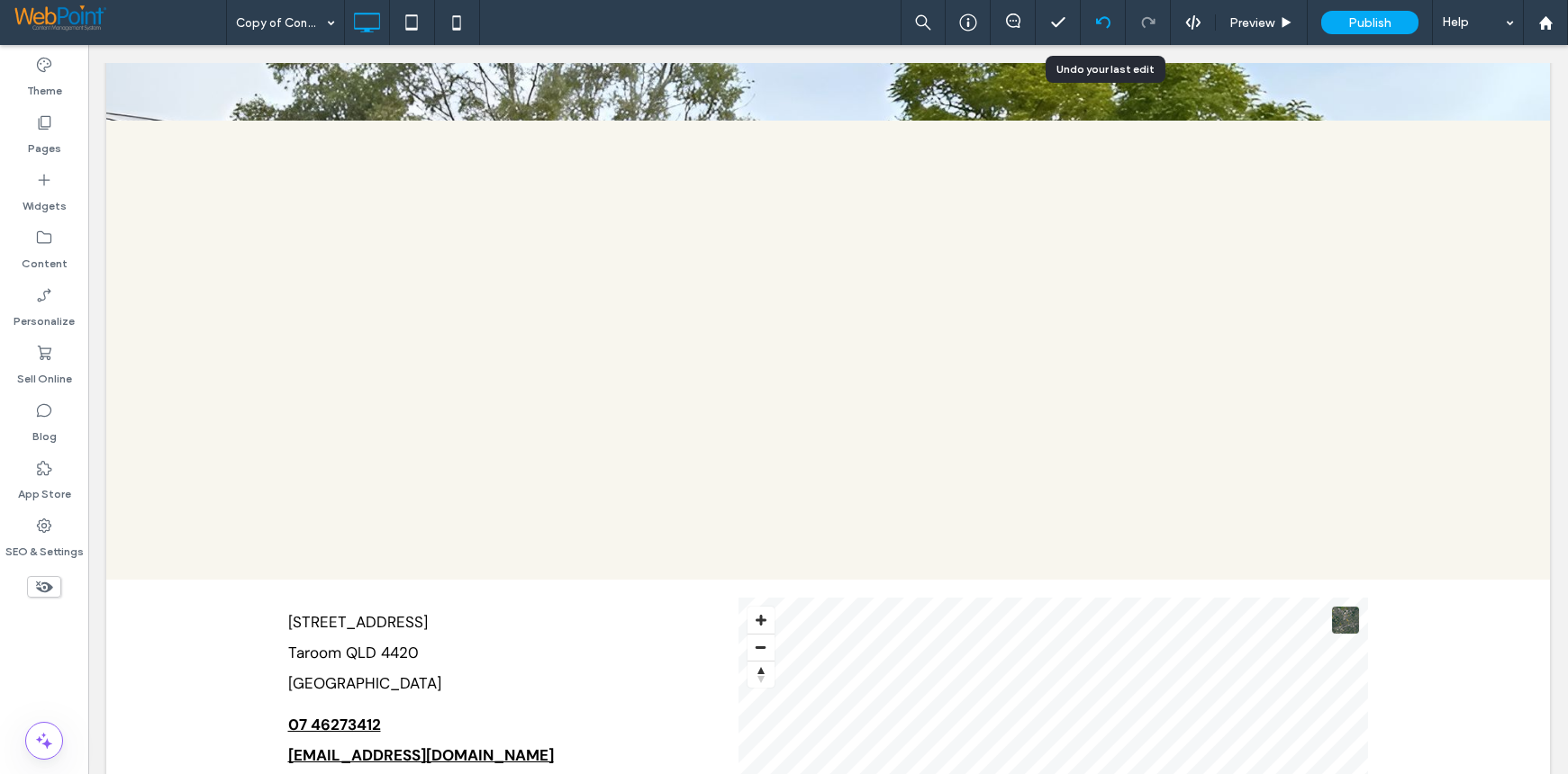
click at [1099, 18] on icon at bounding box center [1103, 23] width 15 height 15
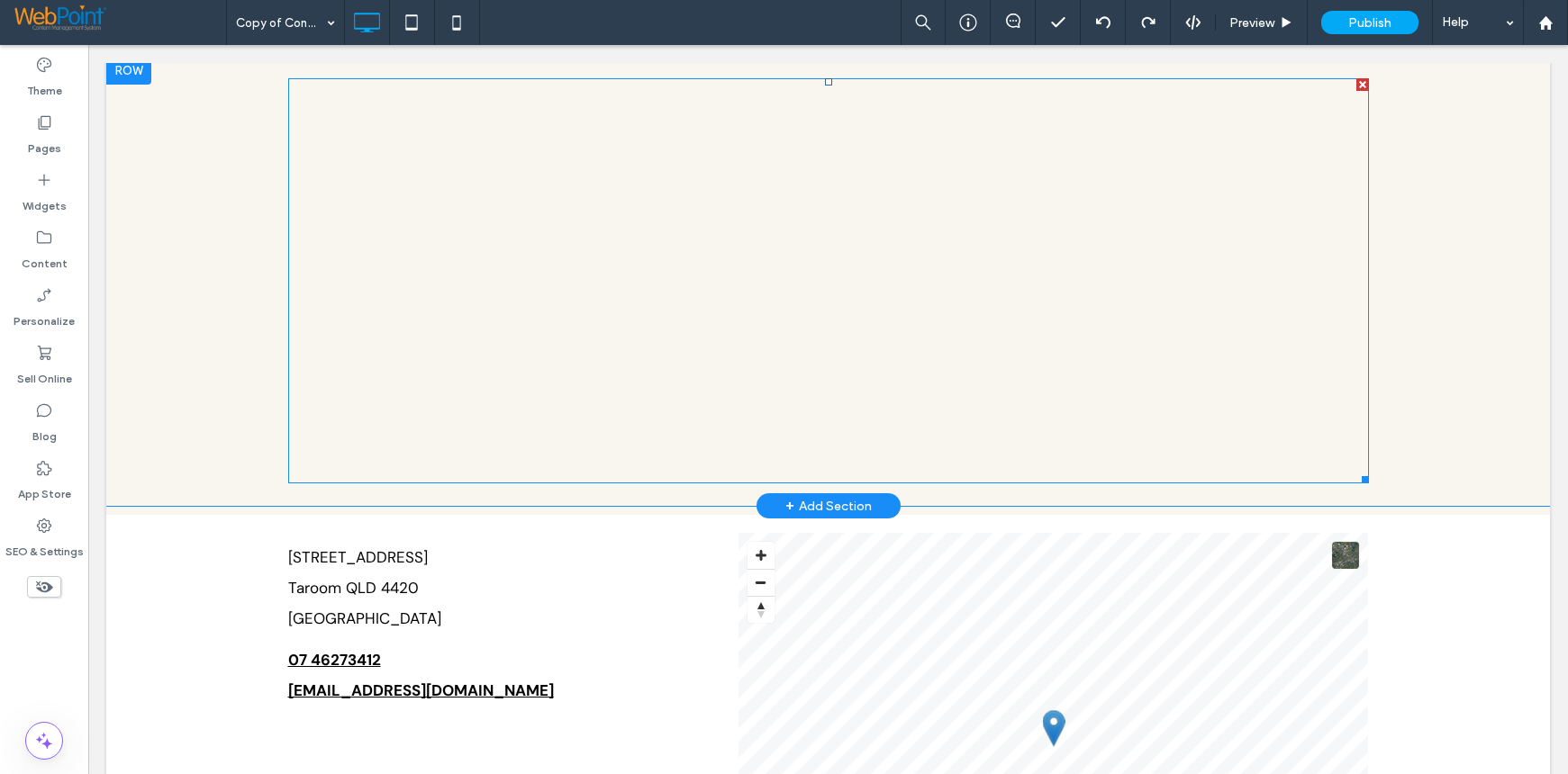
scroll to position [810, 0]
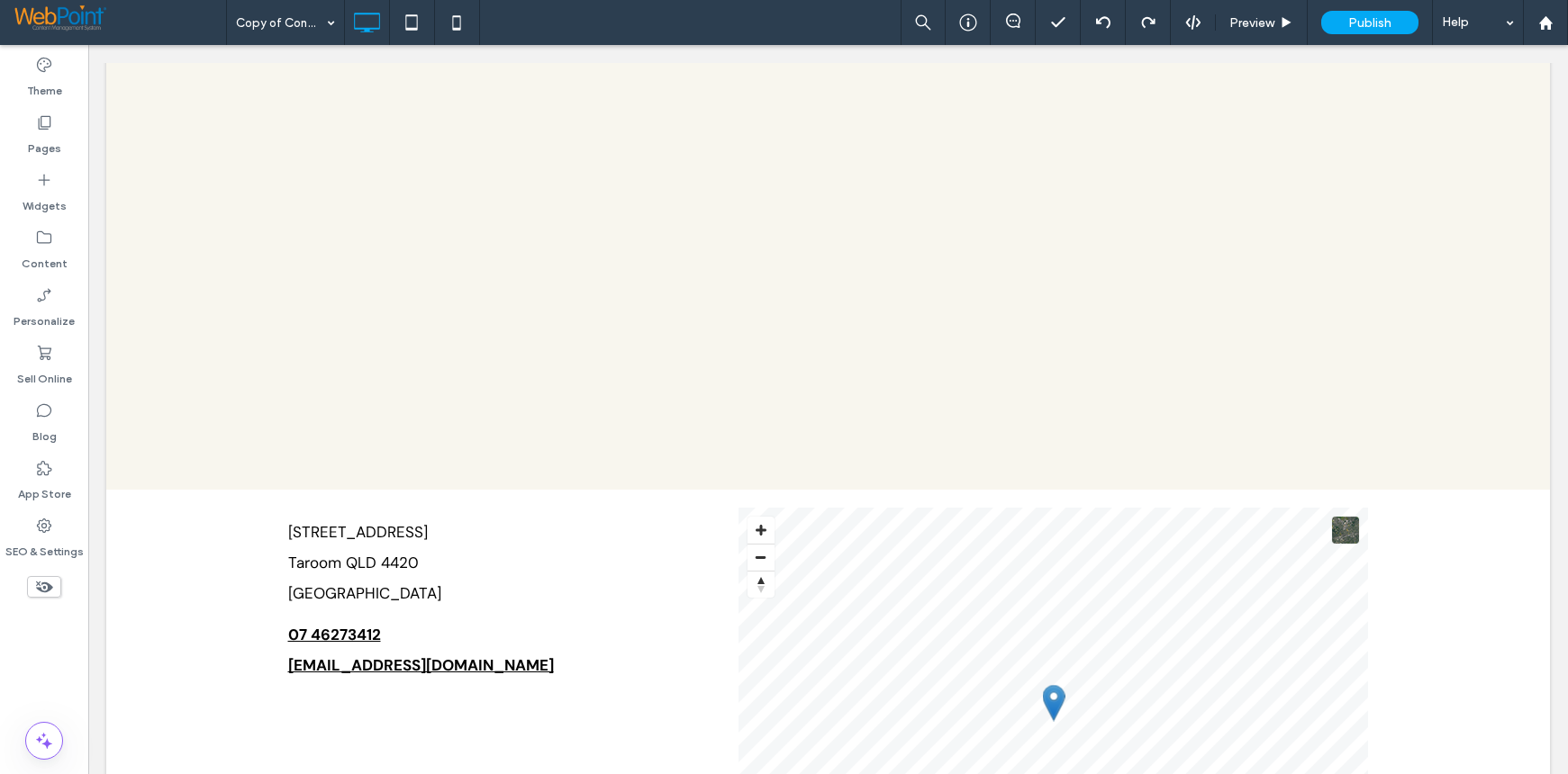
click at [19, 648] on div "Theme Pages Widgets Content Personalize Sell Online Blog App Store SEO & Settin…" at bounding box center [44, 410] width 88 height 729
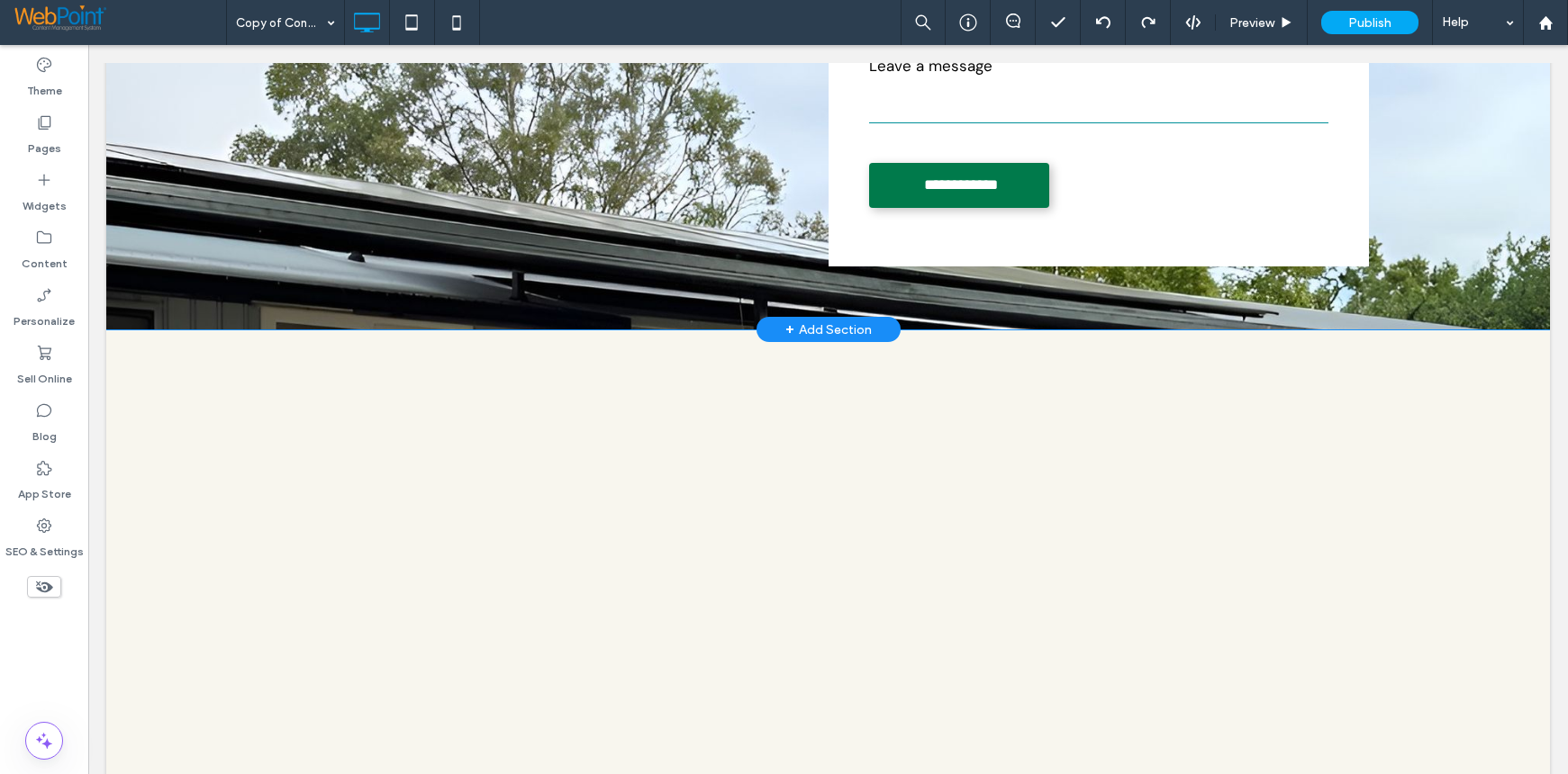
scroll to position [630, 0]
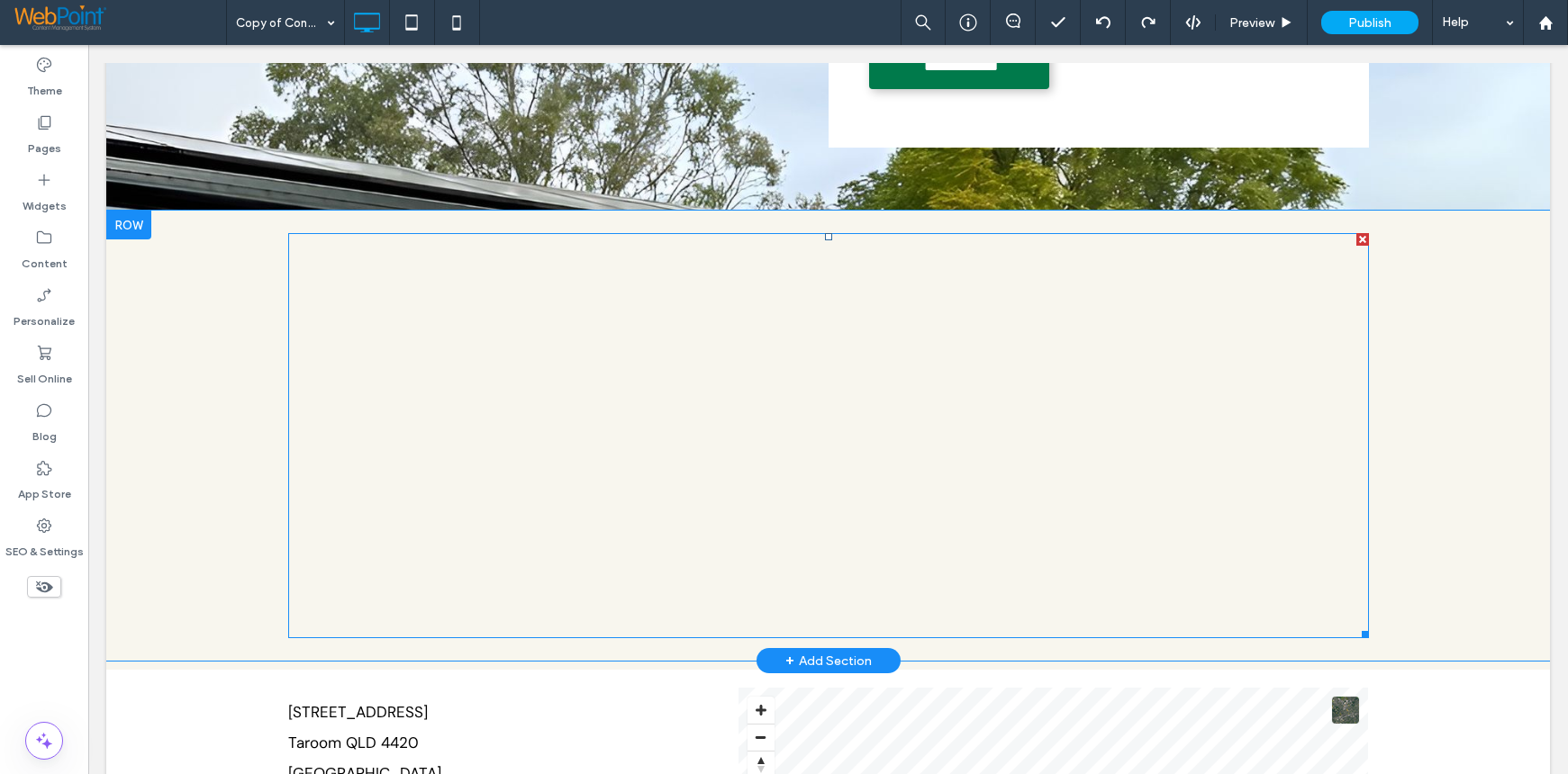
click at [1067, 412] on span at bounding box center [828, 436] width 1080 height 405
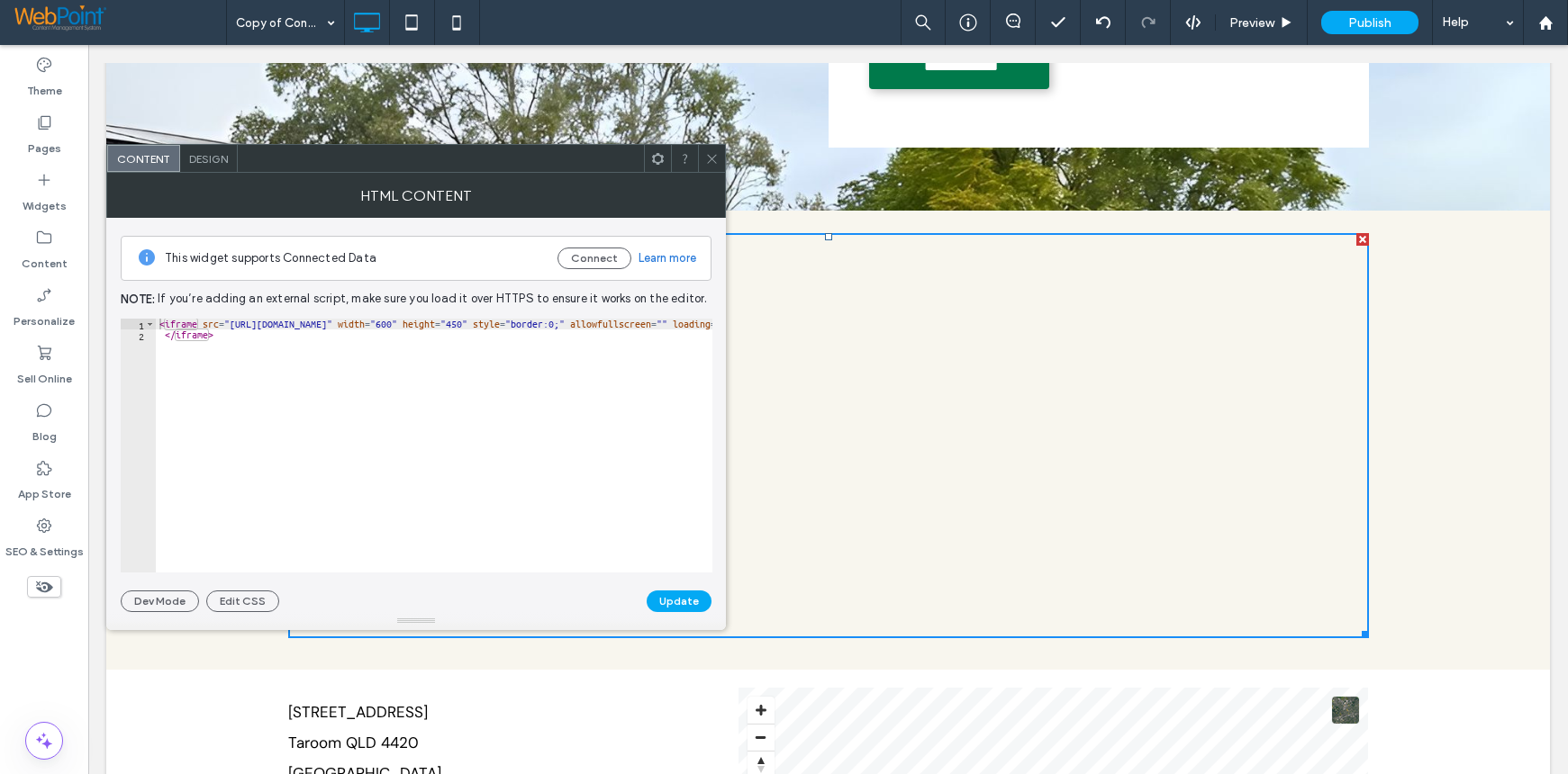
click at [203, 154] on span "Design" at bounding box center [208, 159] width 39 height 14
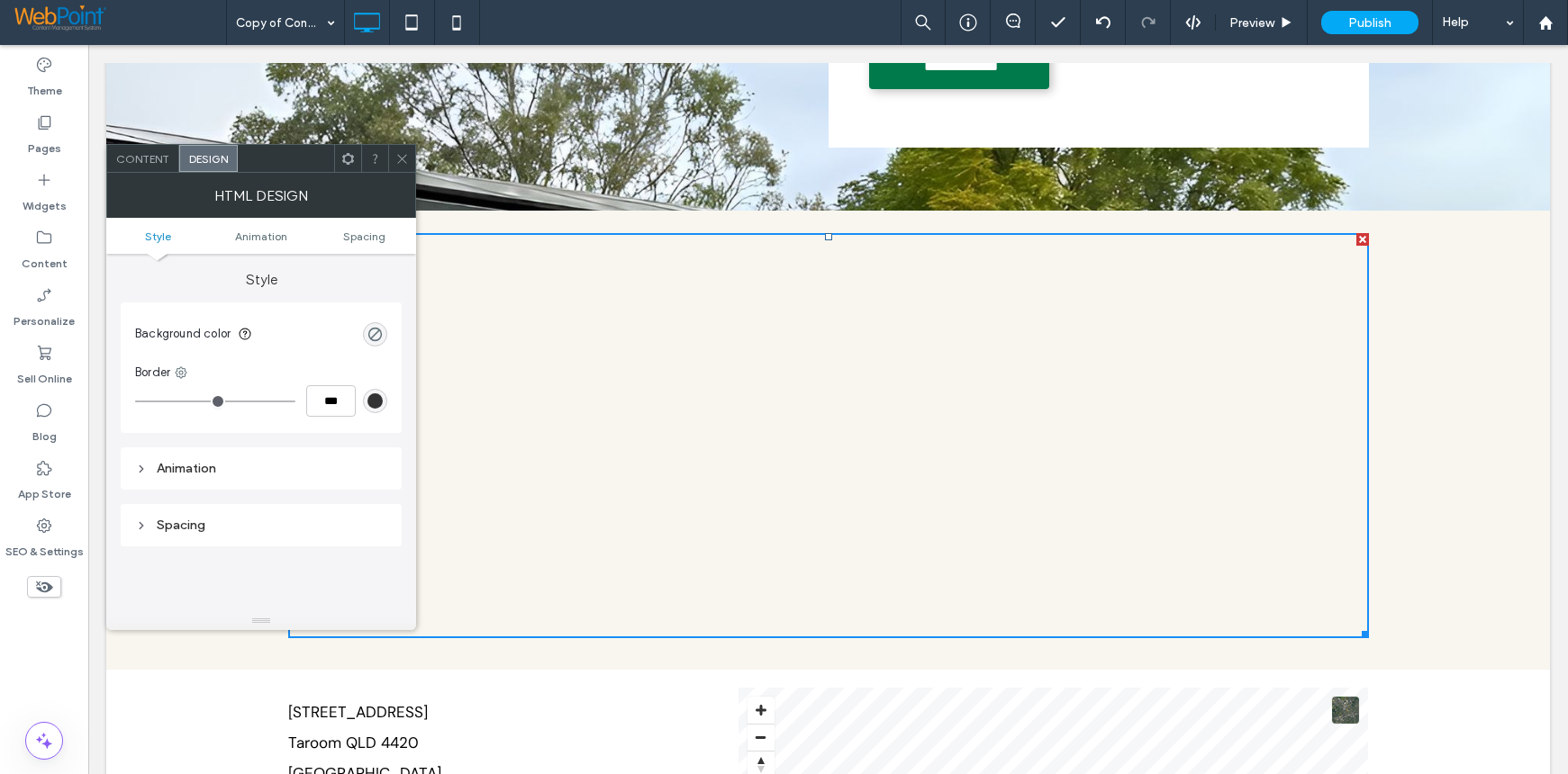
click at [410, 166] on div at bounding box center [402, 159] width 27 height 27
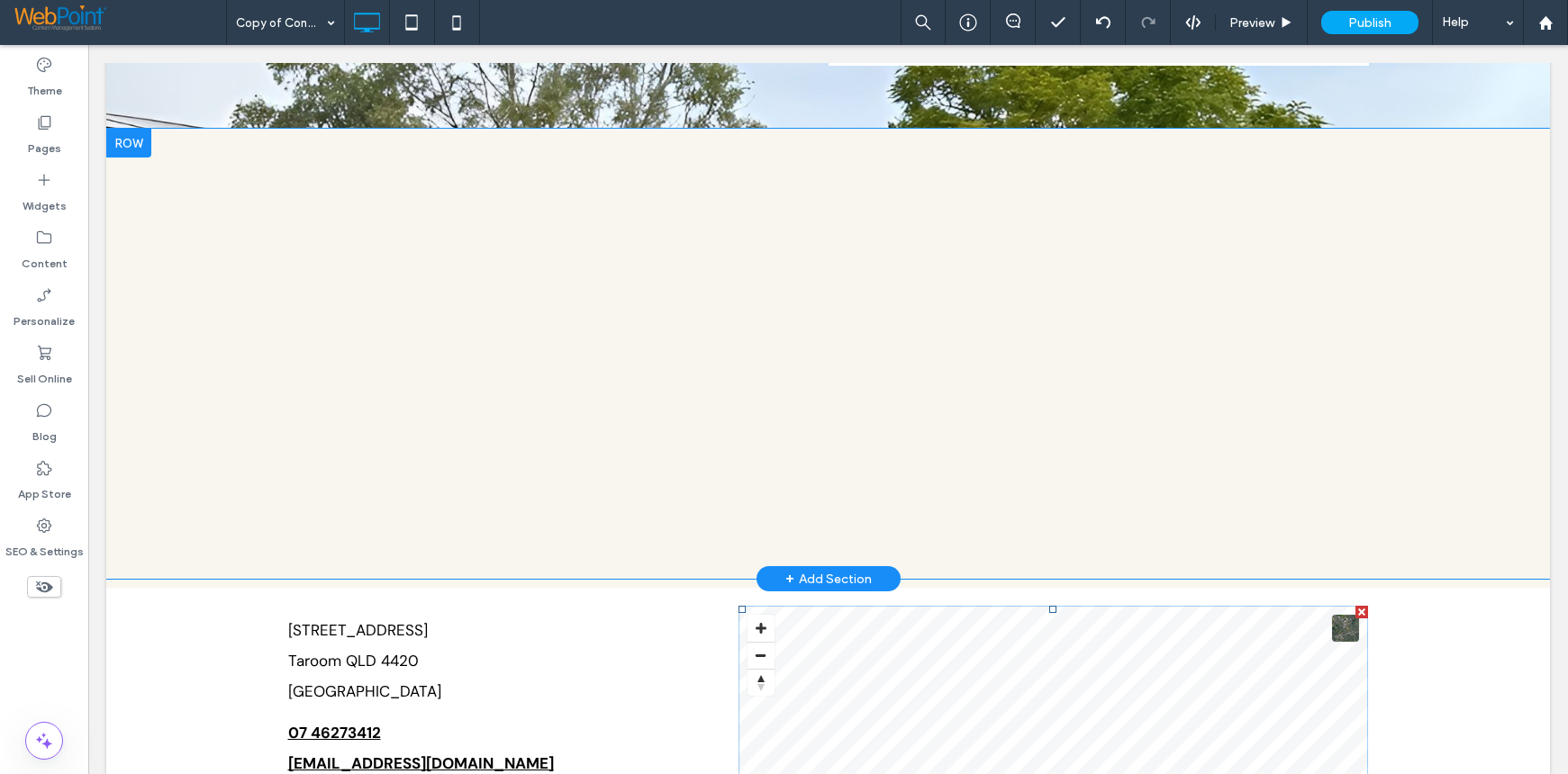
scroll to position [532, 0]
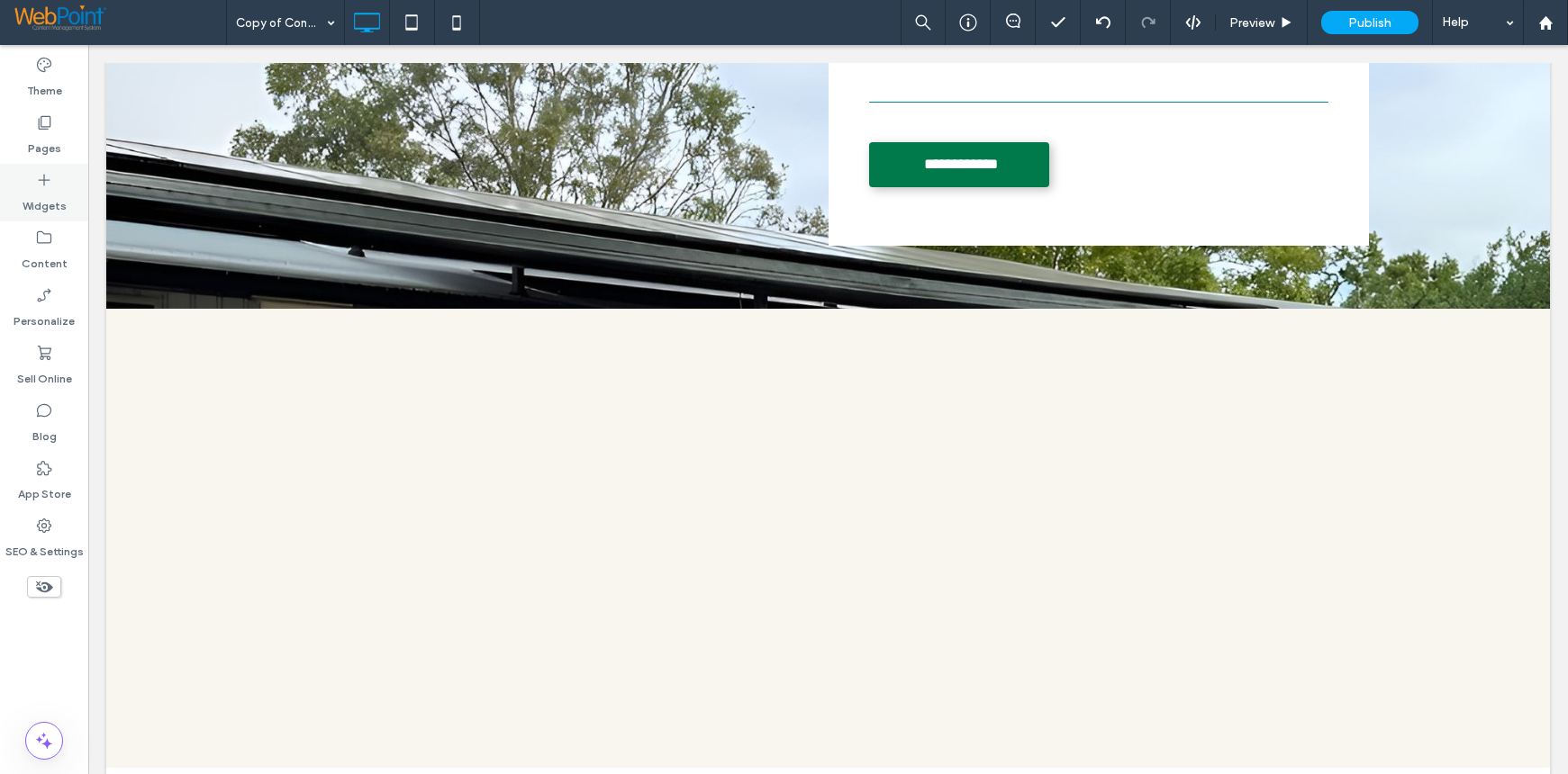
click at [29, 181] on div "Widgets" at bounding box center [44, 192] width 88 height 57
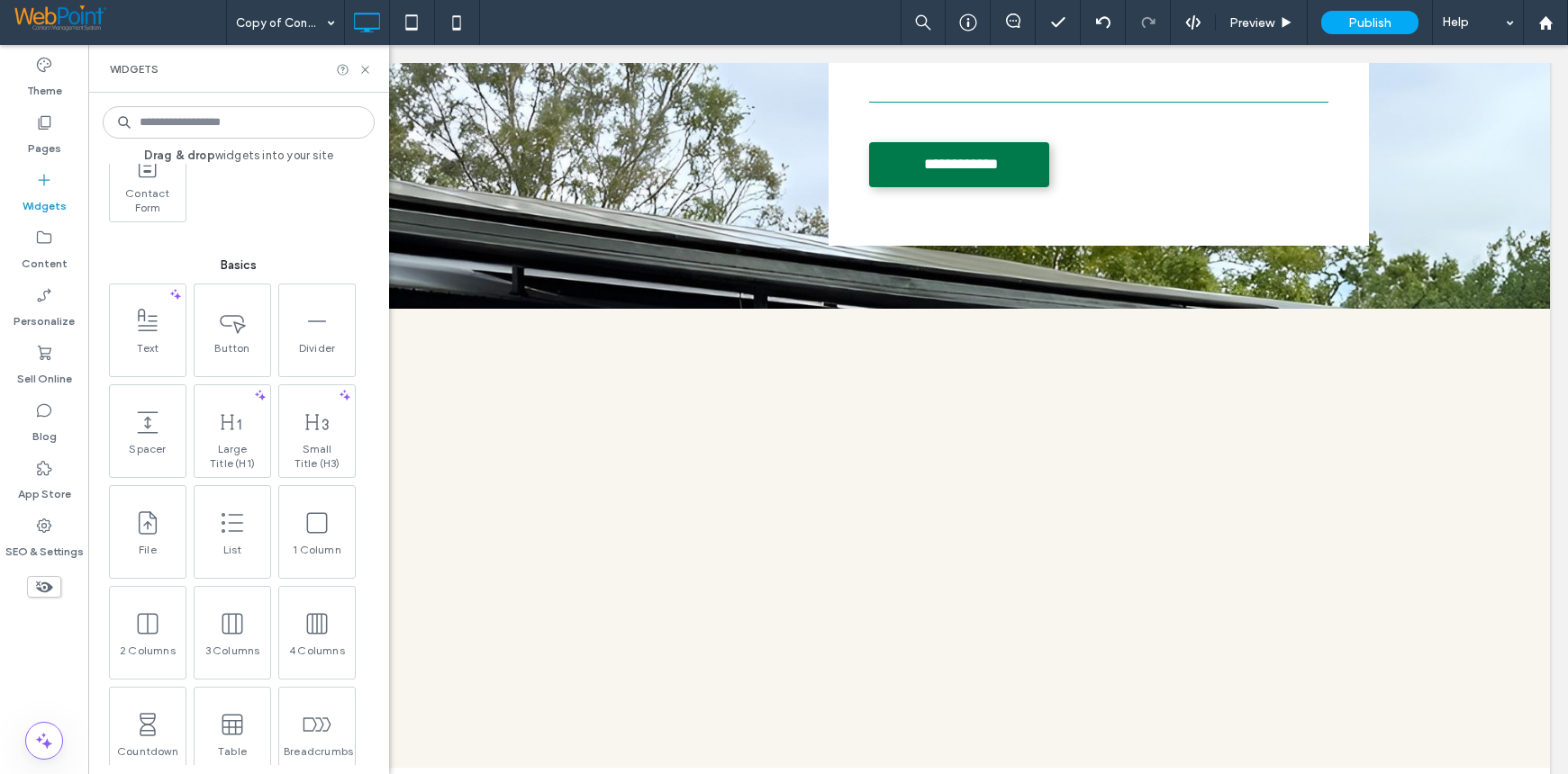
scroll to position [810, 0]
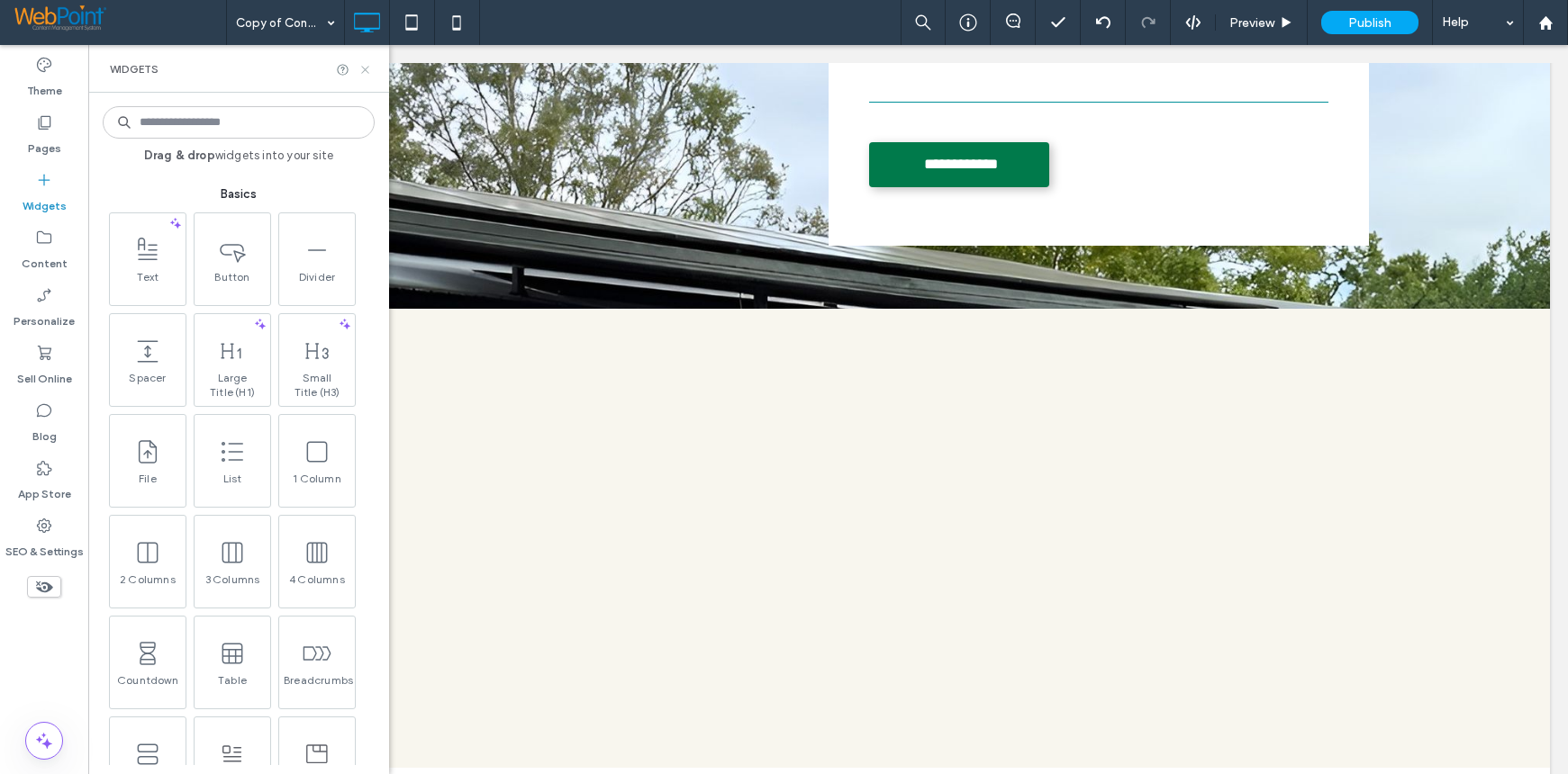
click at [362, 66] on use at bounding box center [364, 69] width 7 height 7
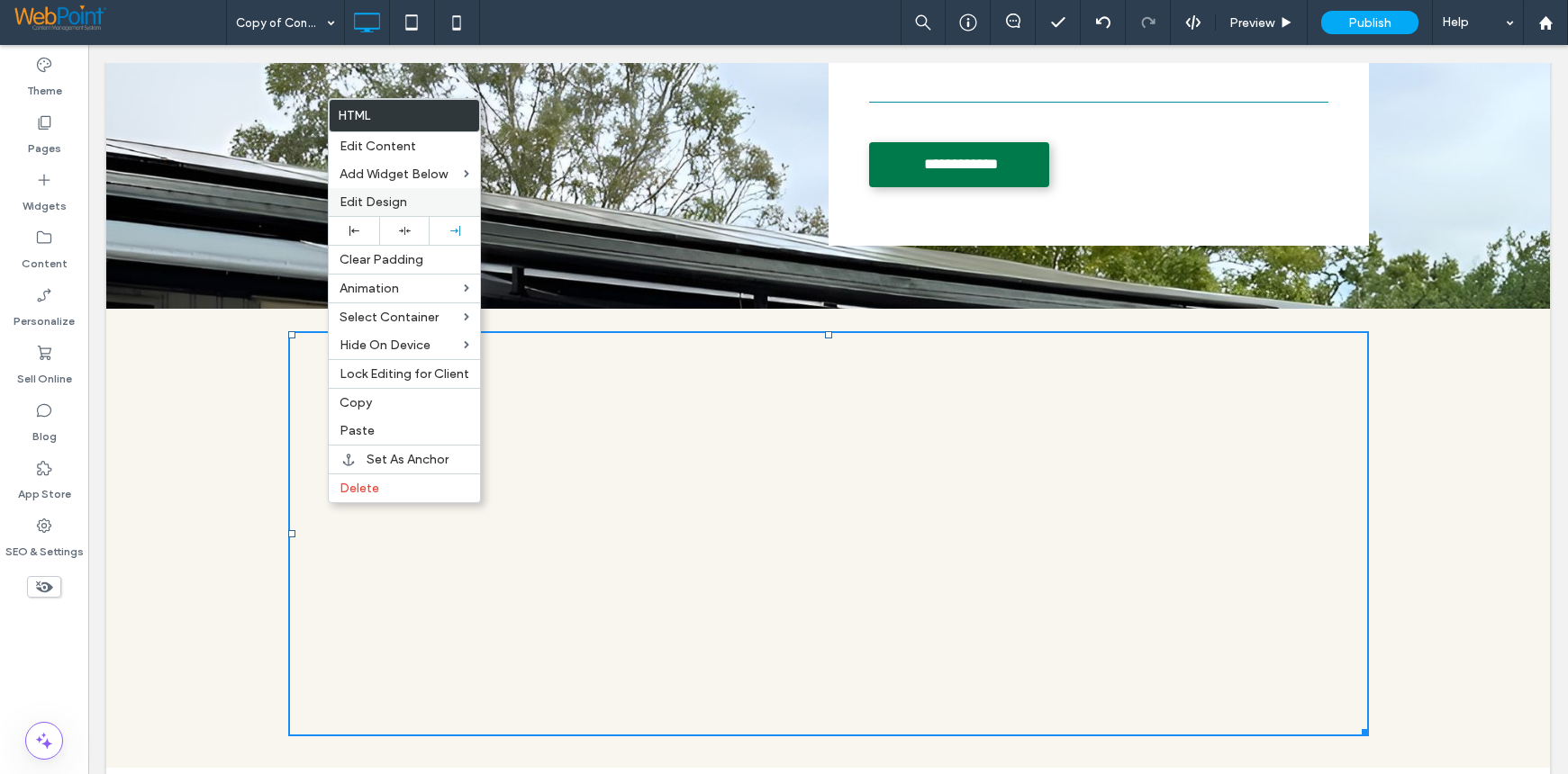
click at [376, 210] on div "Edit Design" at bounding box center [404, 202] width 152 height 28
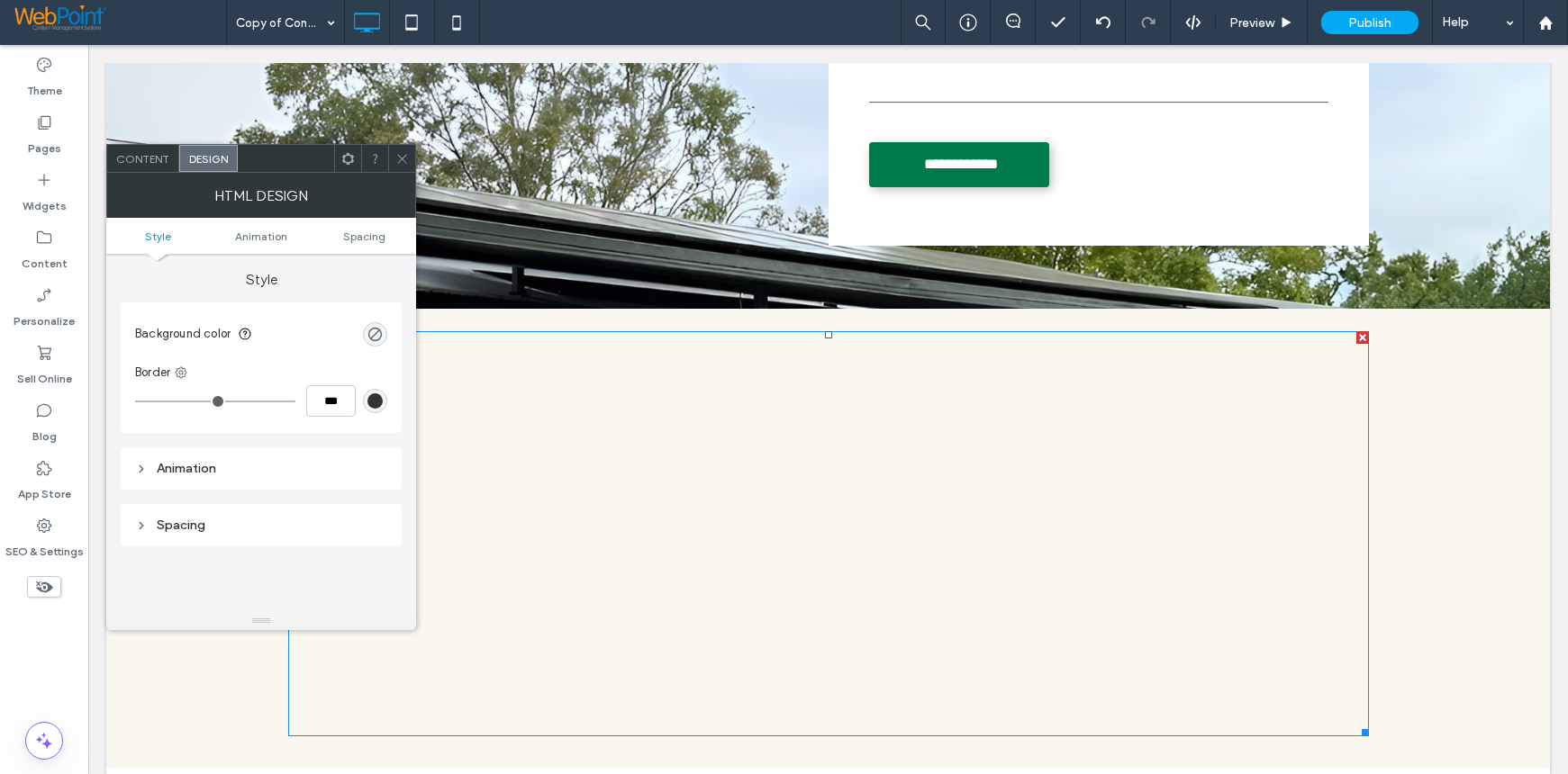
click at [150, 162] on span "Content" at bounding box center [143, 159] width 53 height 14
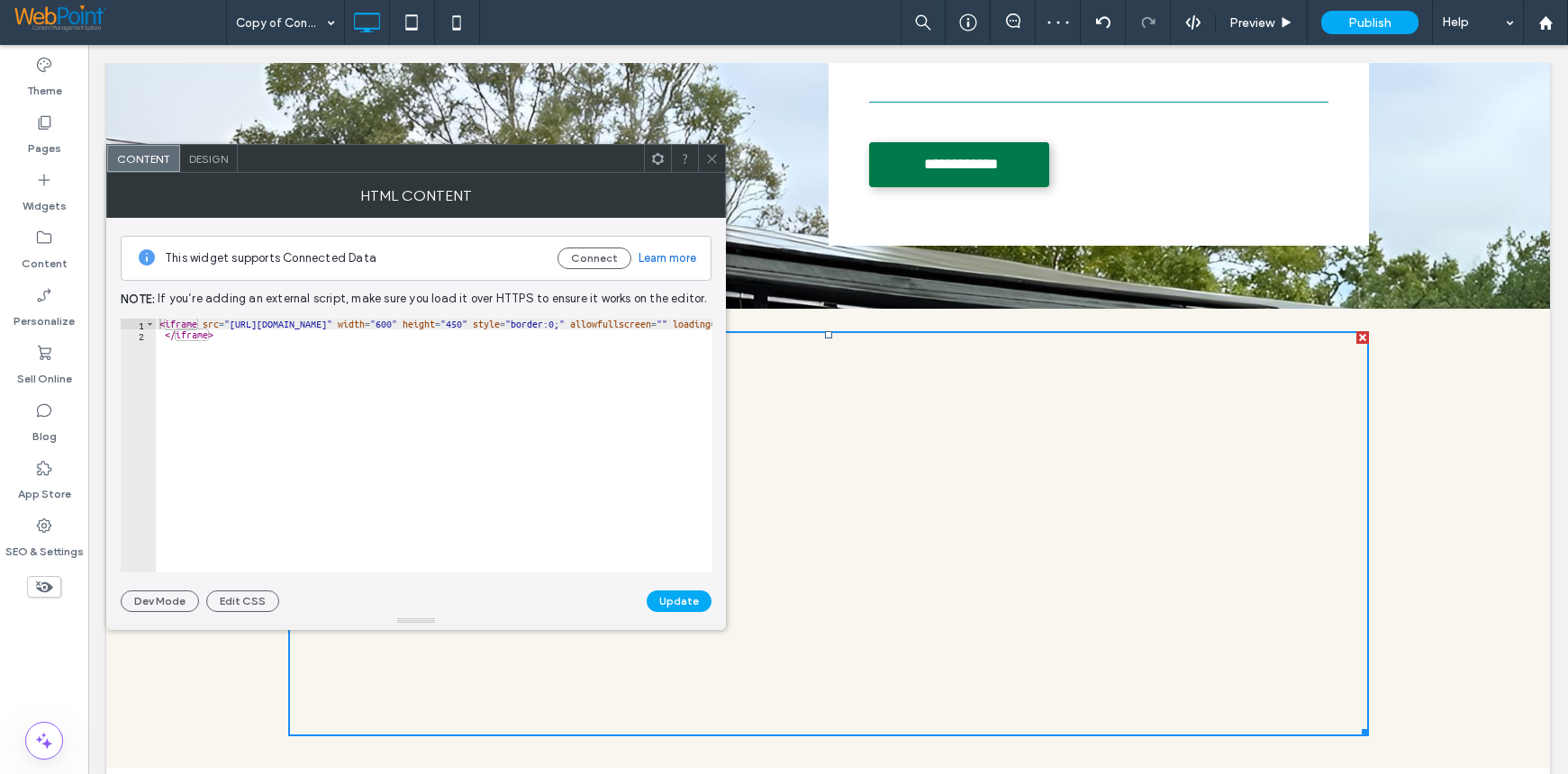
click at [205, 156] on span "Design" at bounding box center [208, 159] width 39 height 14
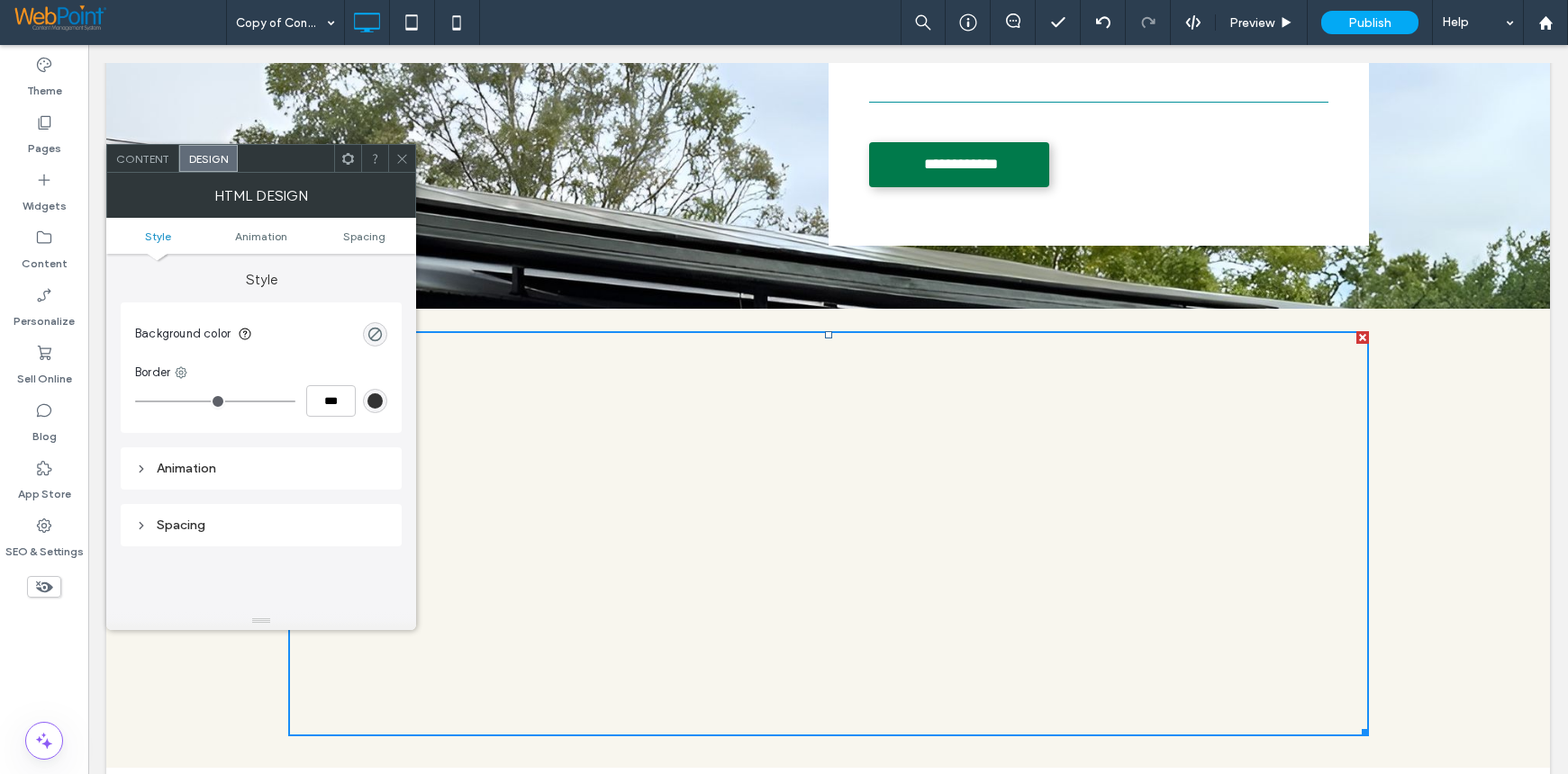
click at [151, 161] on span "Content" at bounding box center [143, 159] width 53 height 14
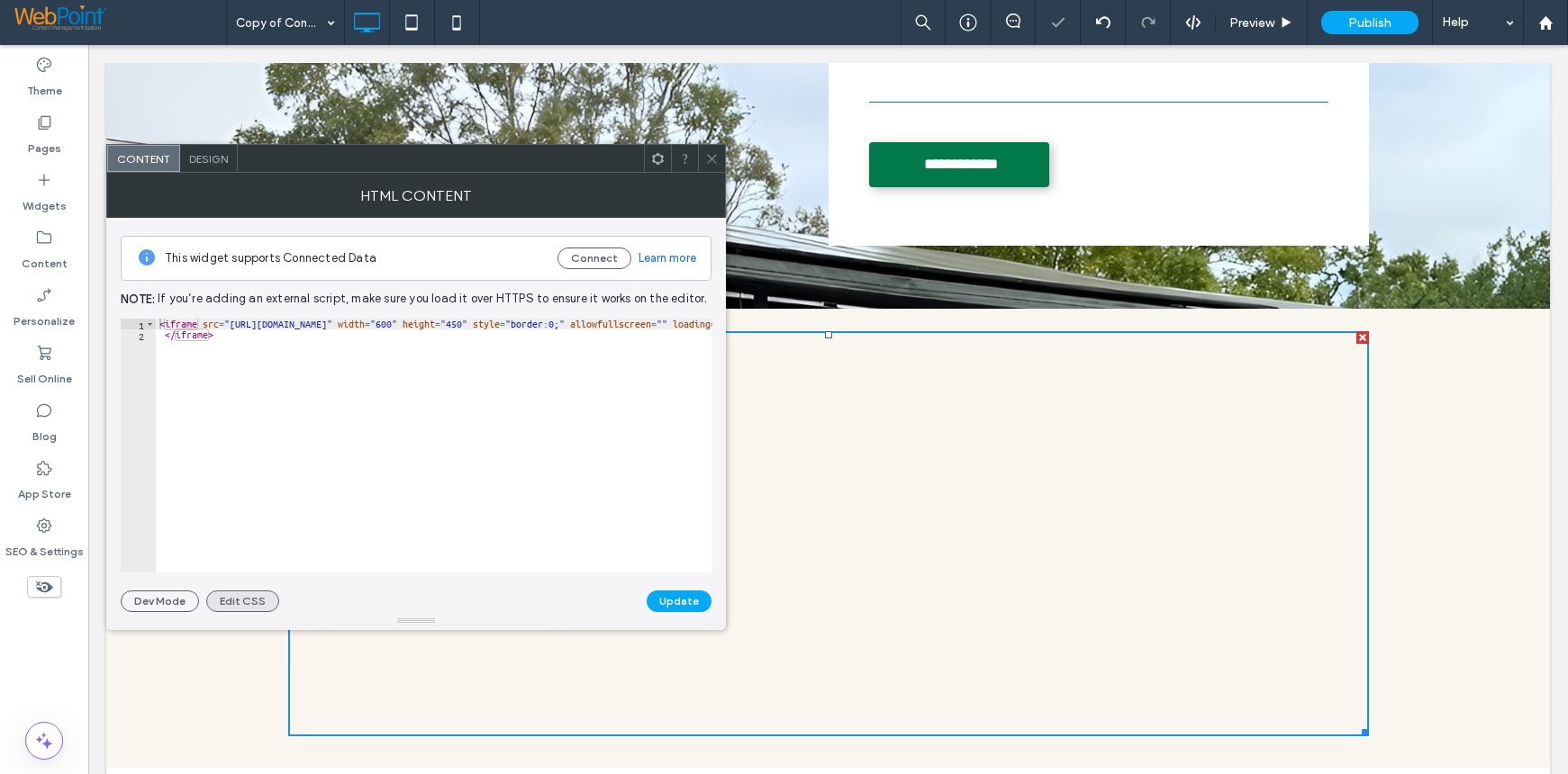
click at [243, 600] on button "Edit CSS" at bounding box center [243, 601] width 73 height 22
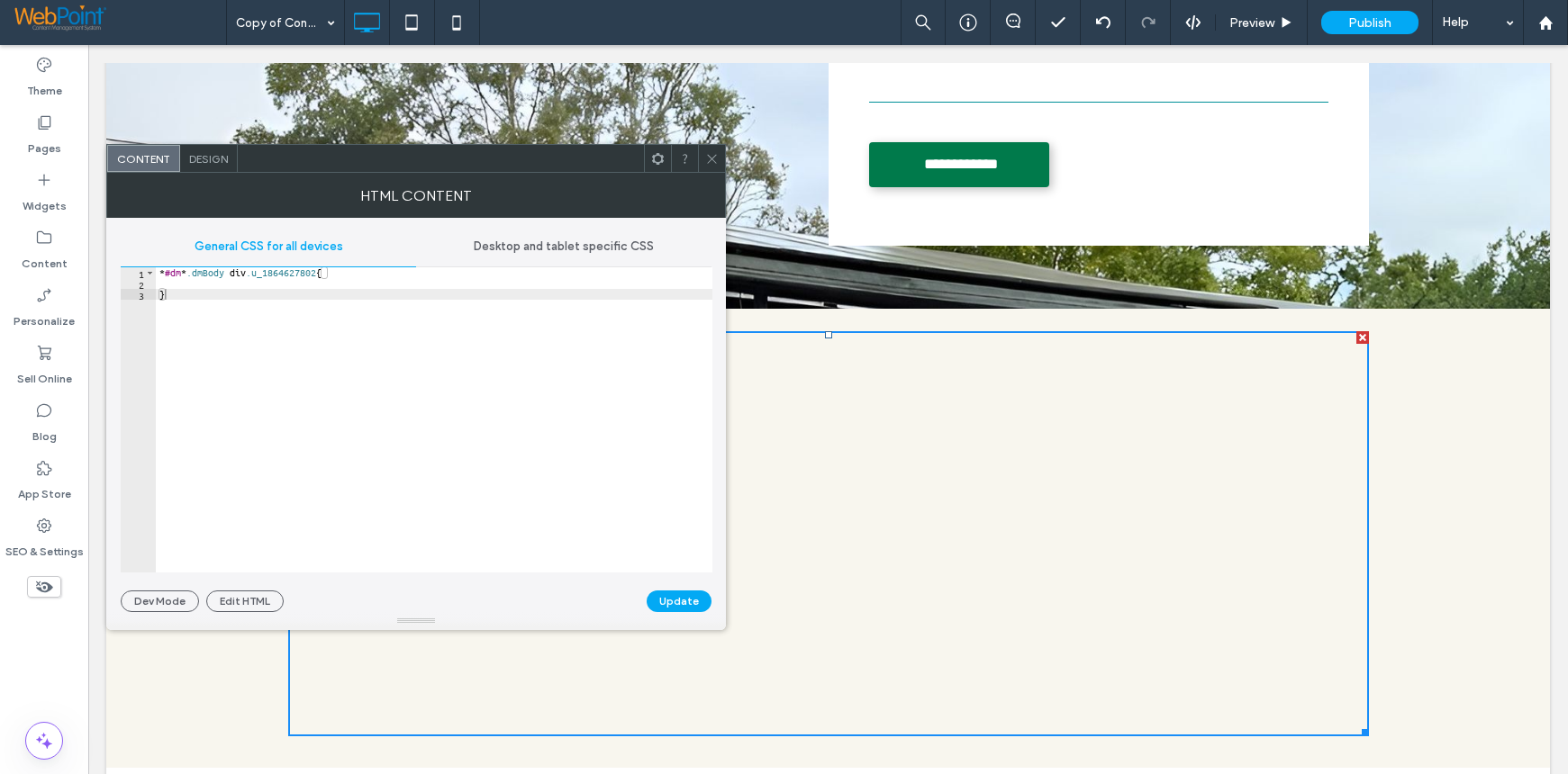
click at [610, 241] on span "Desktop and tablet specific CSS" at bounding box center [563, 247] width 180 height 15
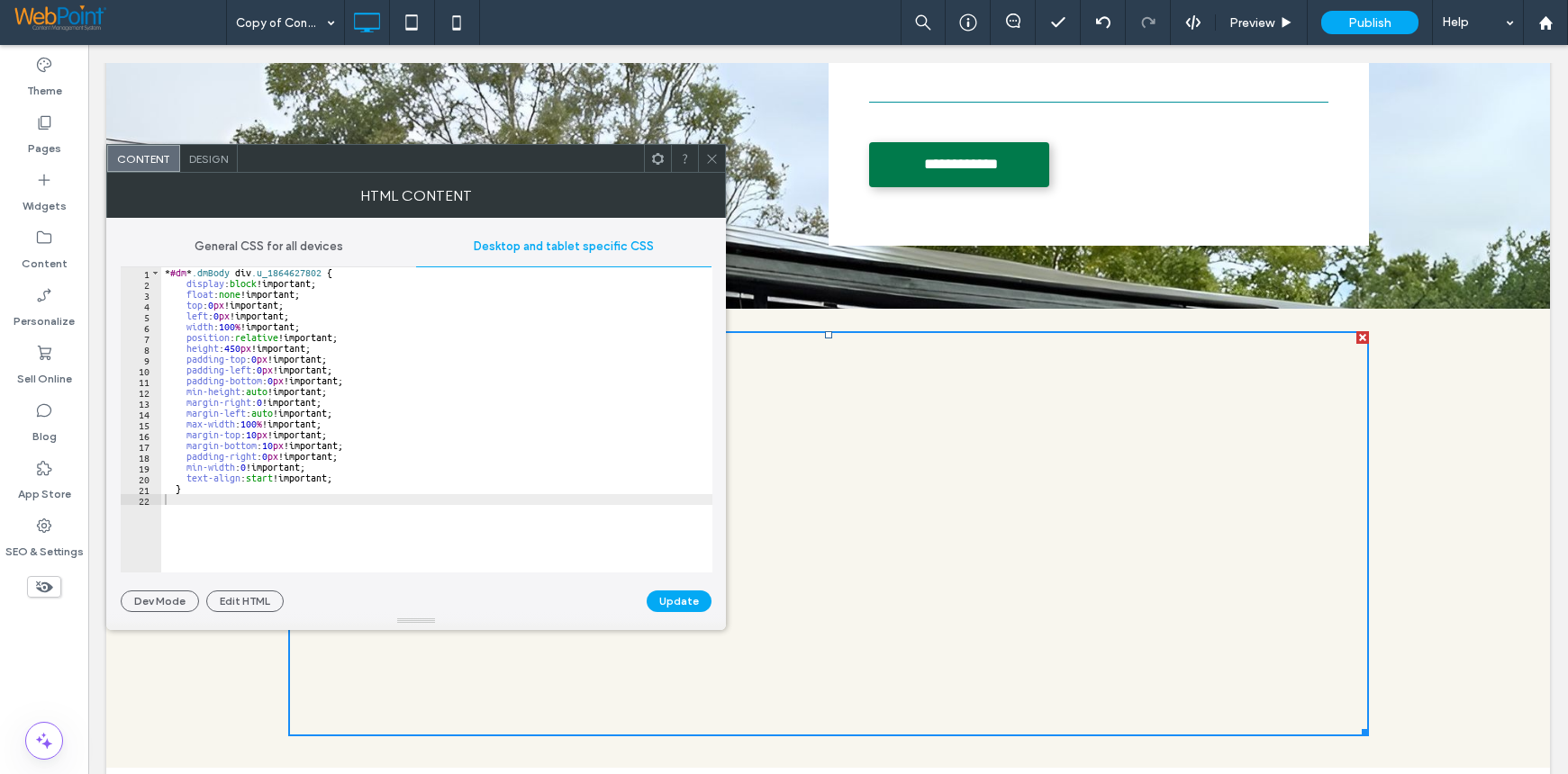
click at [206, 156] on span "Design" at bounding box center [208, 159] width 39 height 14
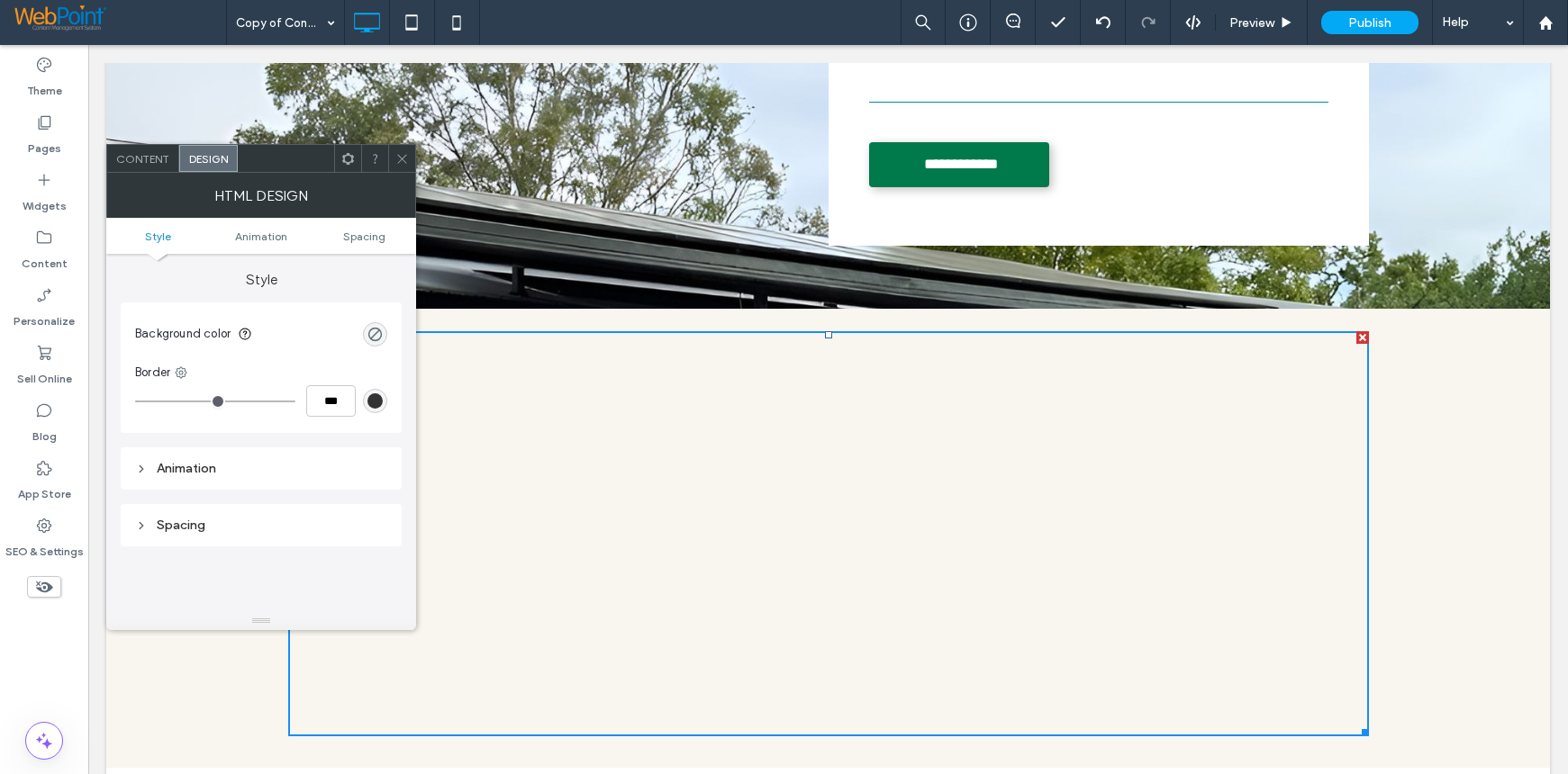
click at [411, 155] on div at bounding box center [402, 159] width 27 height 27
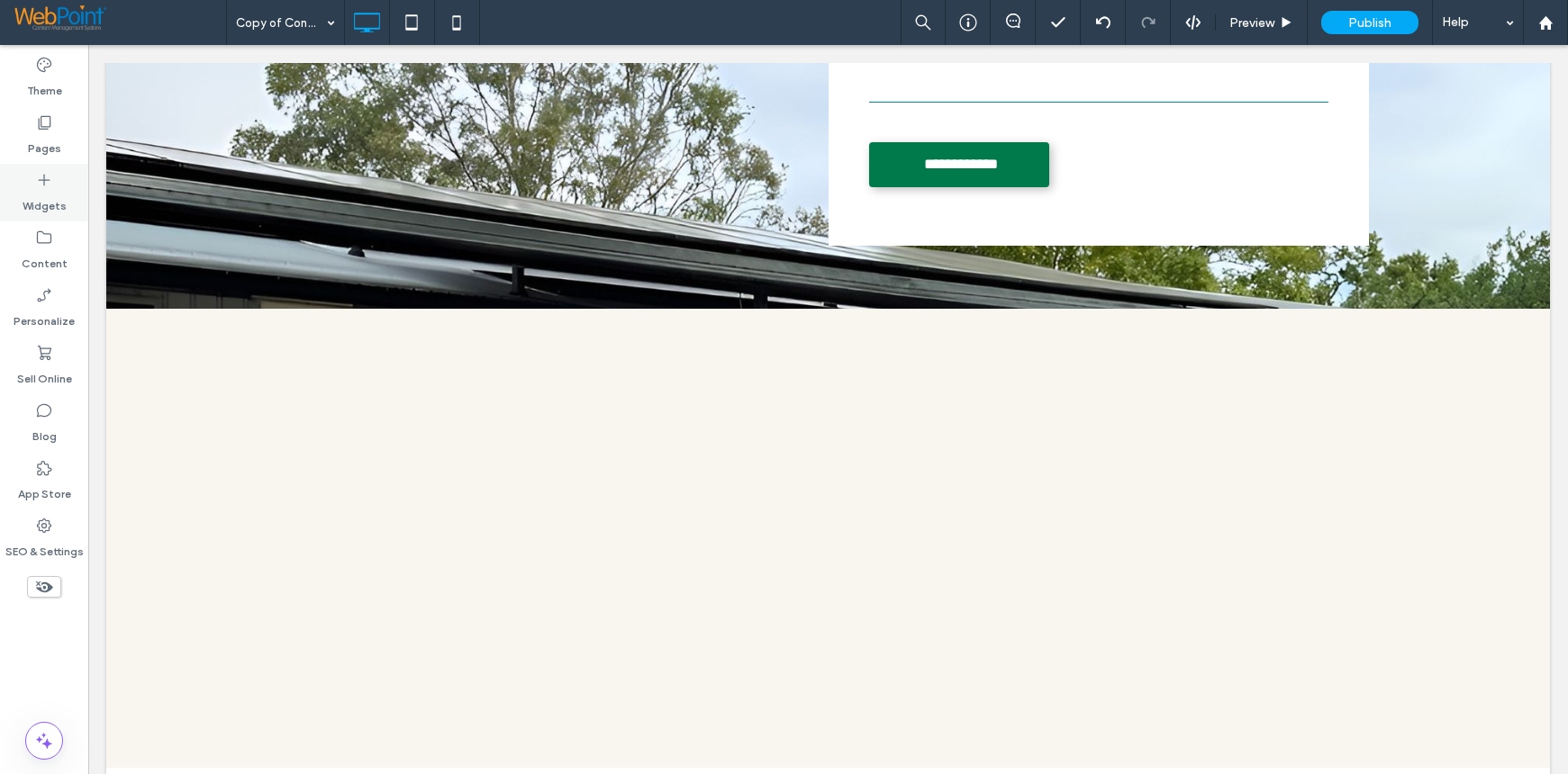
drag, startPoint x: 38, startPoint y: 177, endPoint x: 397, endPoint y: 287, distance: 375.5
click at [38, 177] on icon at bounding box center [45, 180] width 18 height 18
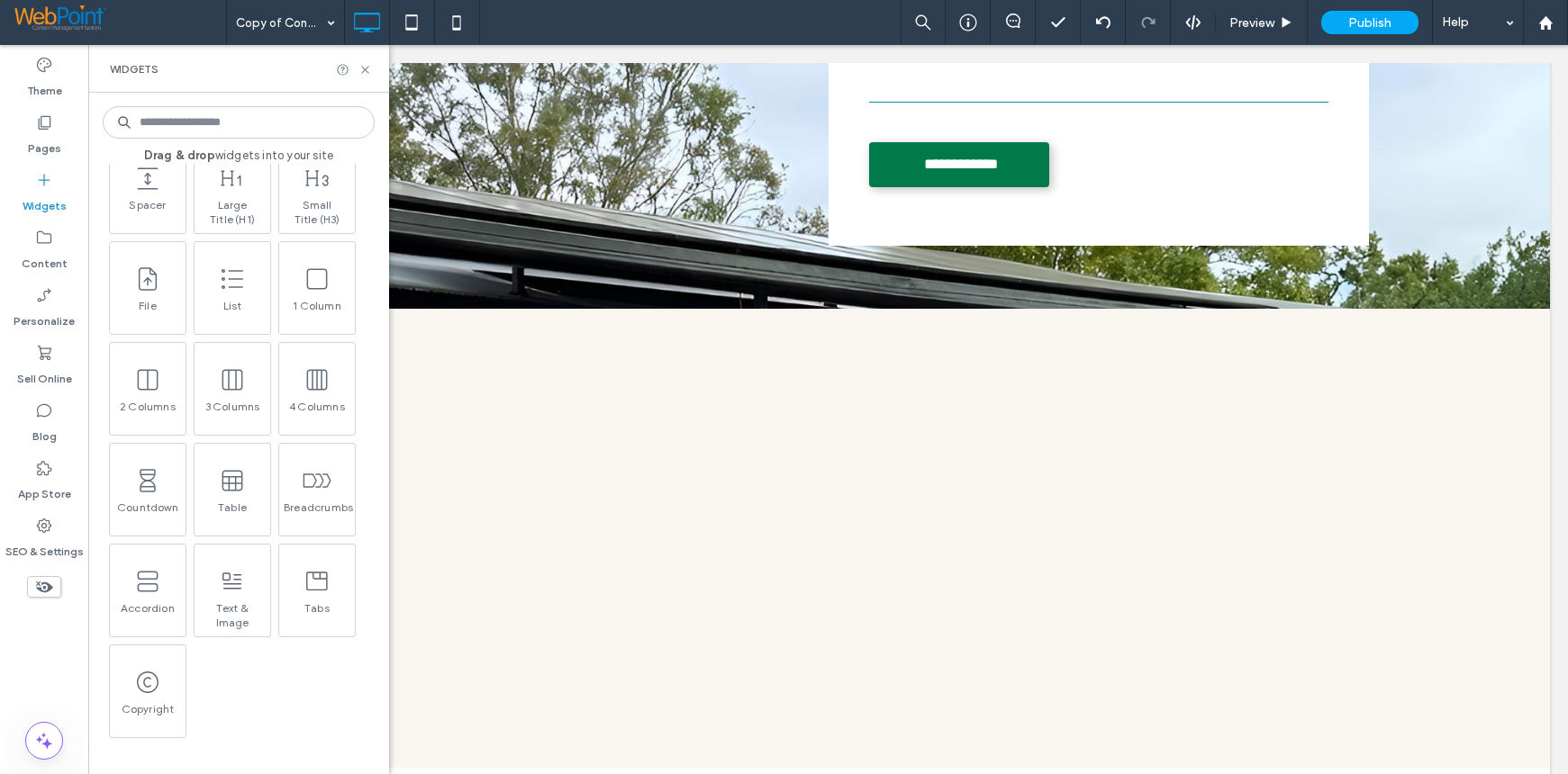
scroll to position [990, 0]
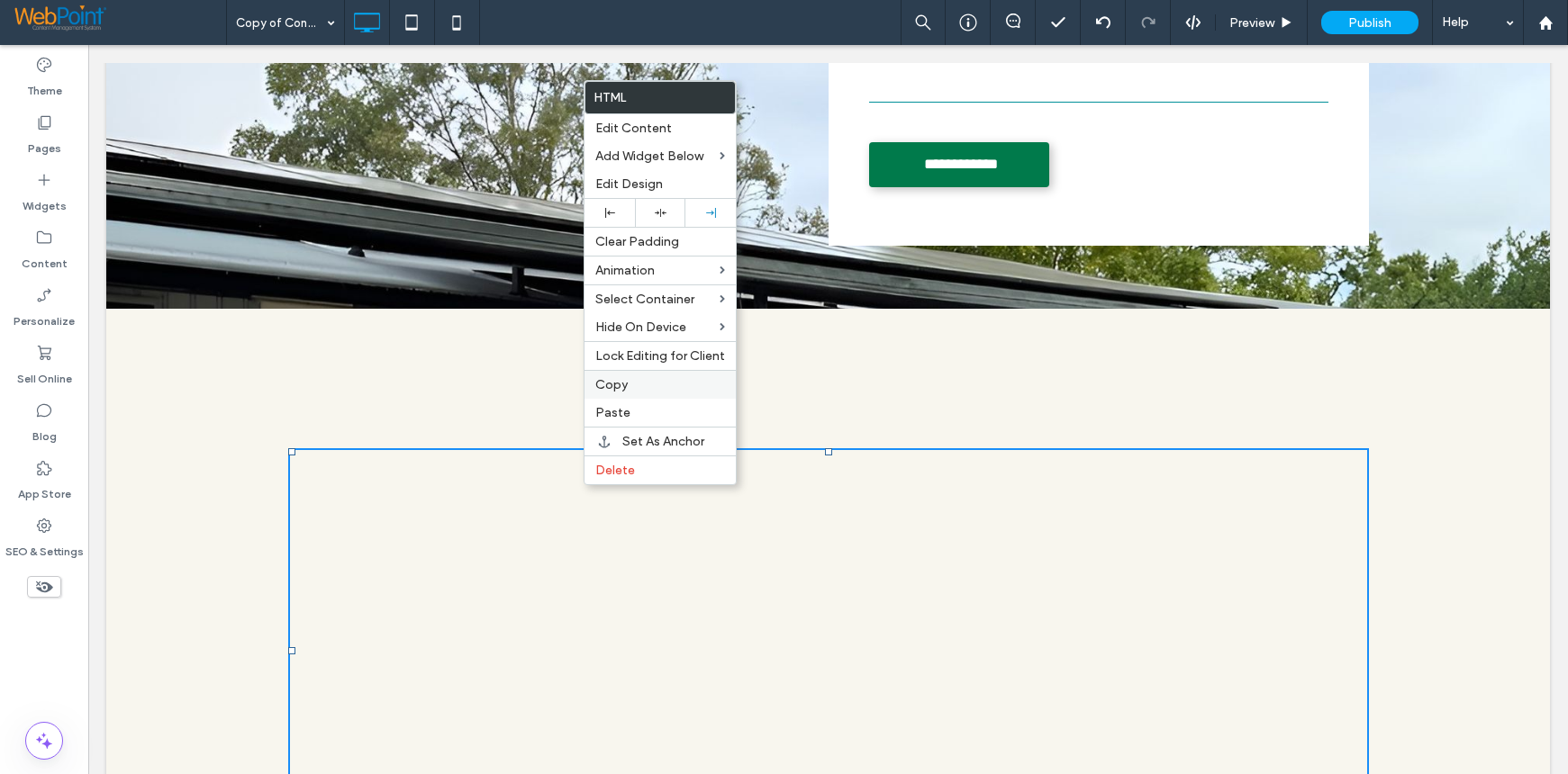
click at [612, 379] on span "Copy" at bounding box center [611, 384] width 33 height 15
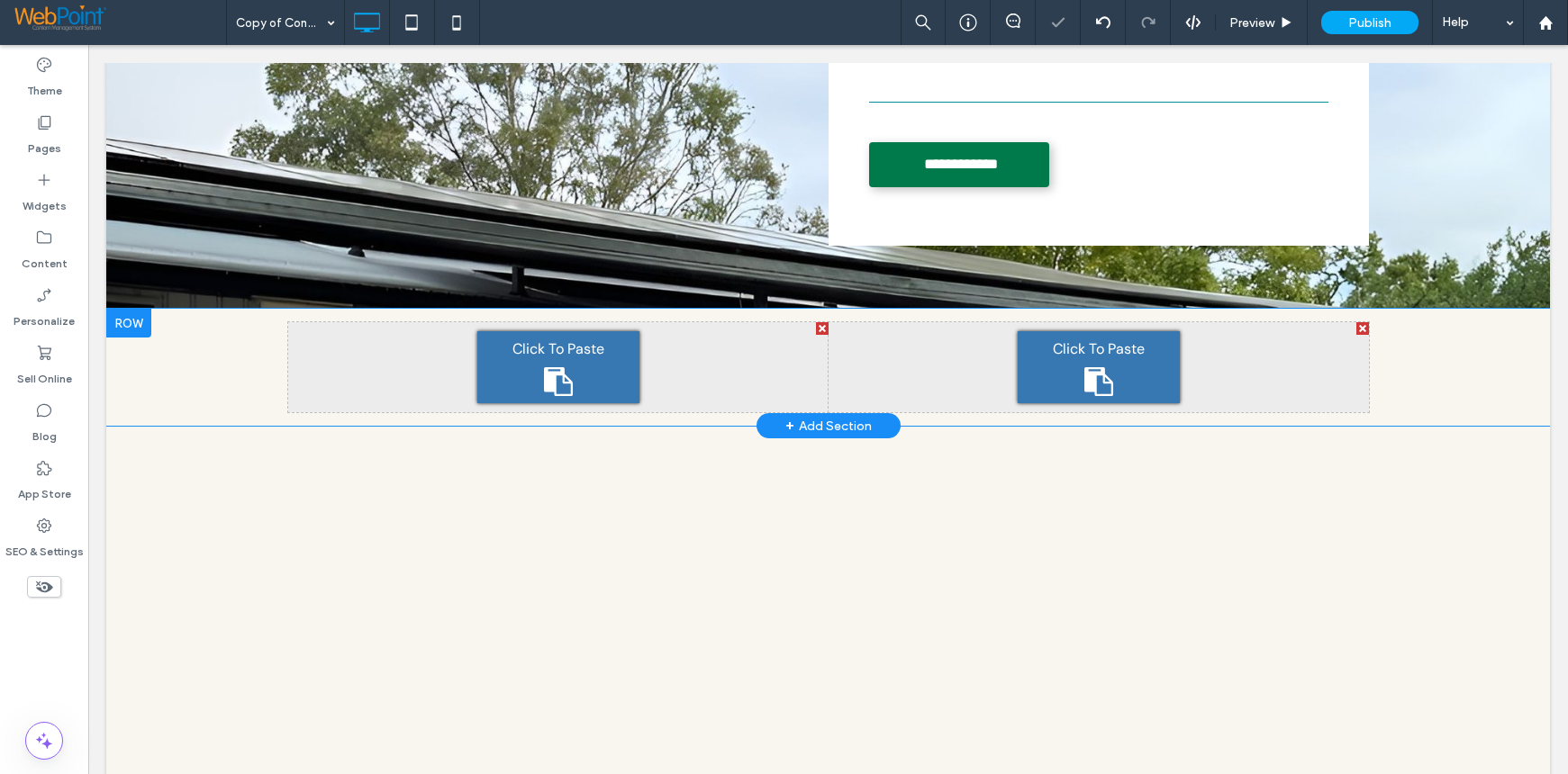
click at [1172, 369] on div "Click To Paste" at bounding box center [1098, 367] width 162 height 72
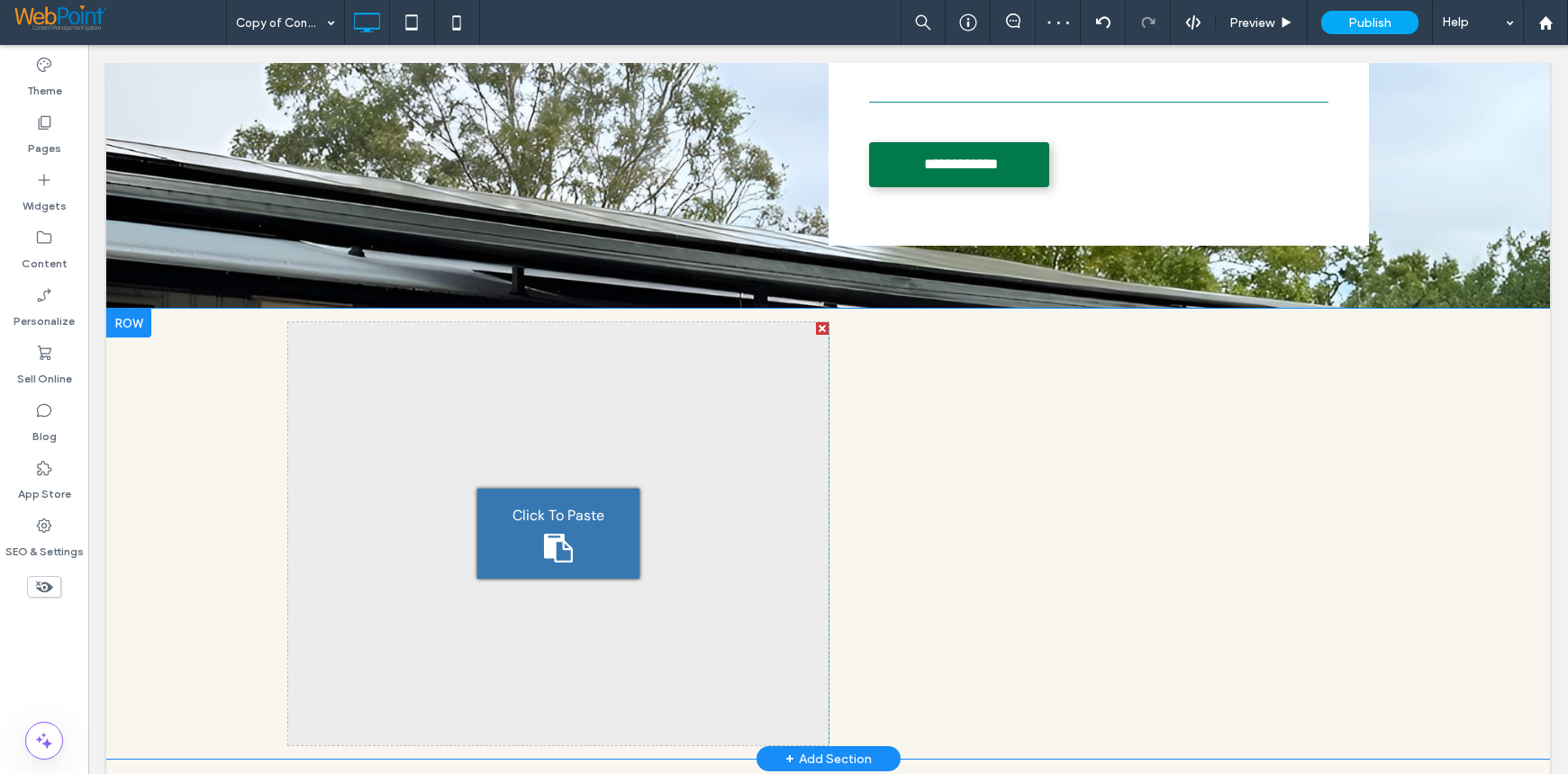
click at [1471, 441] on div "Click To Paste Click To Paste Click To Paste Click To Paste Row + Add Section" at bounding box center [828, 534] width 1444 height 451
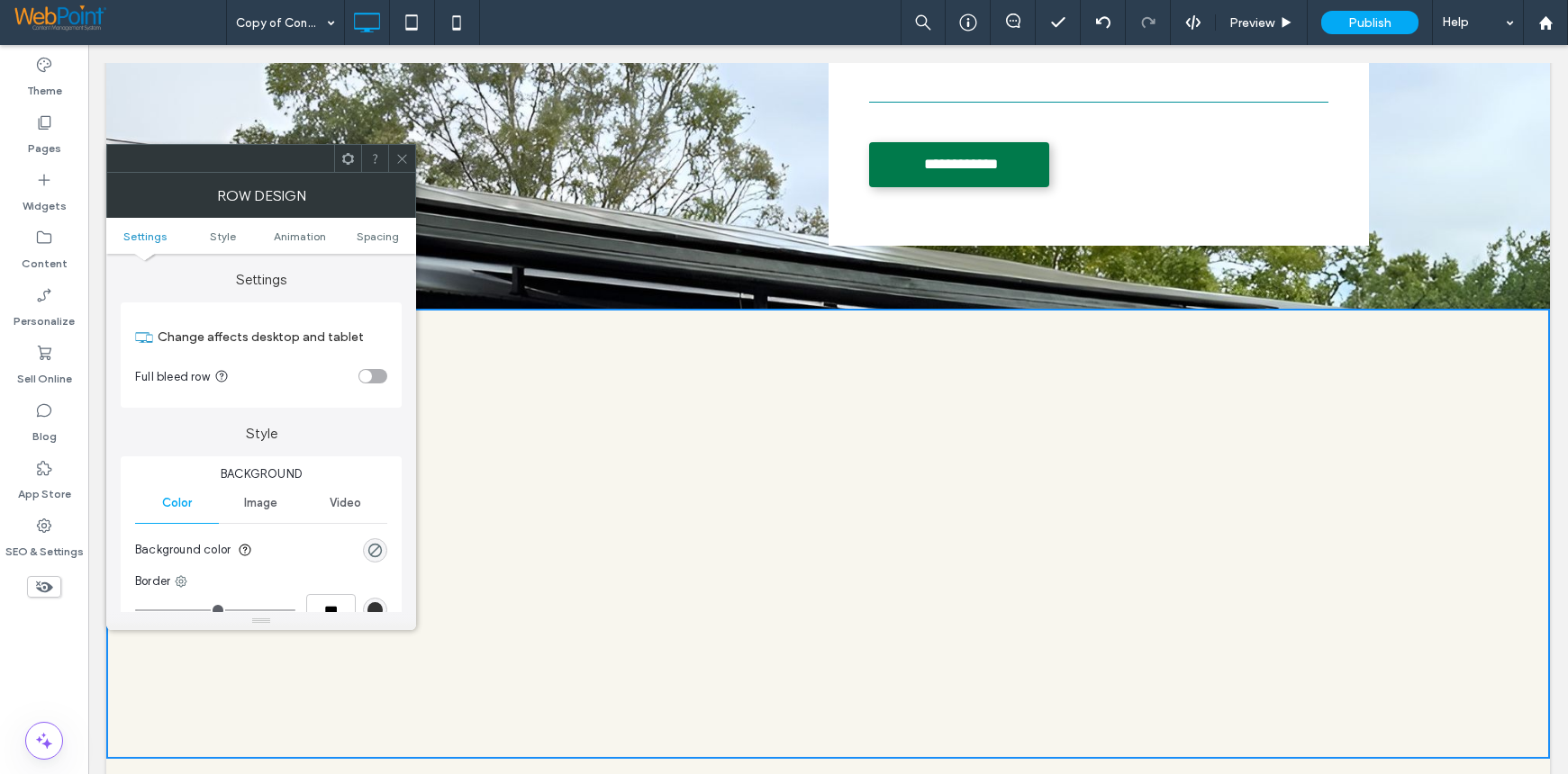
click at [405, 160] on icon at bounding box center [402, 159] width 14 height 14
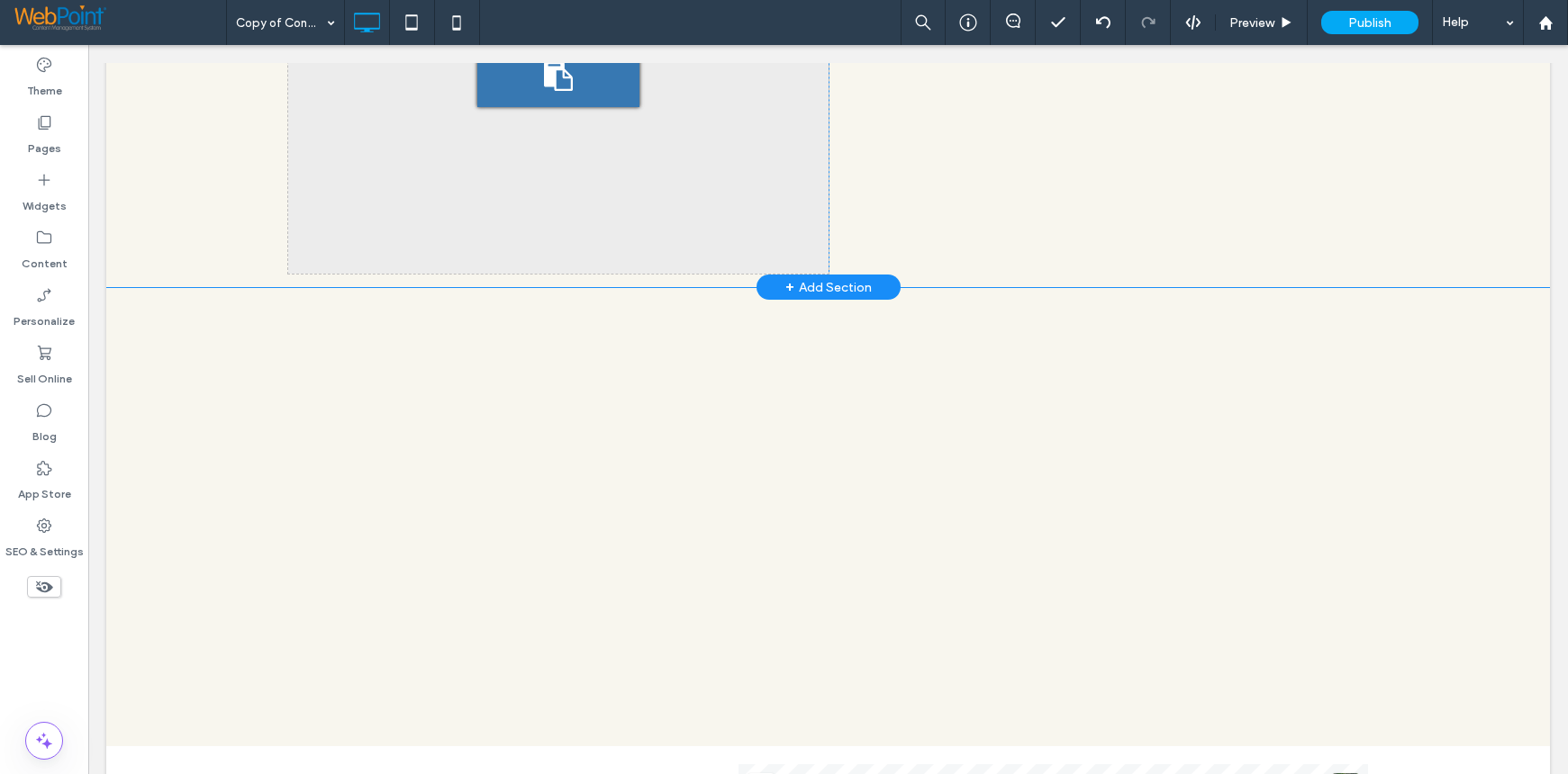
scroll to position [1163, 0]
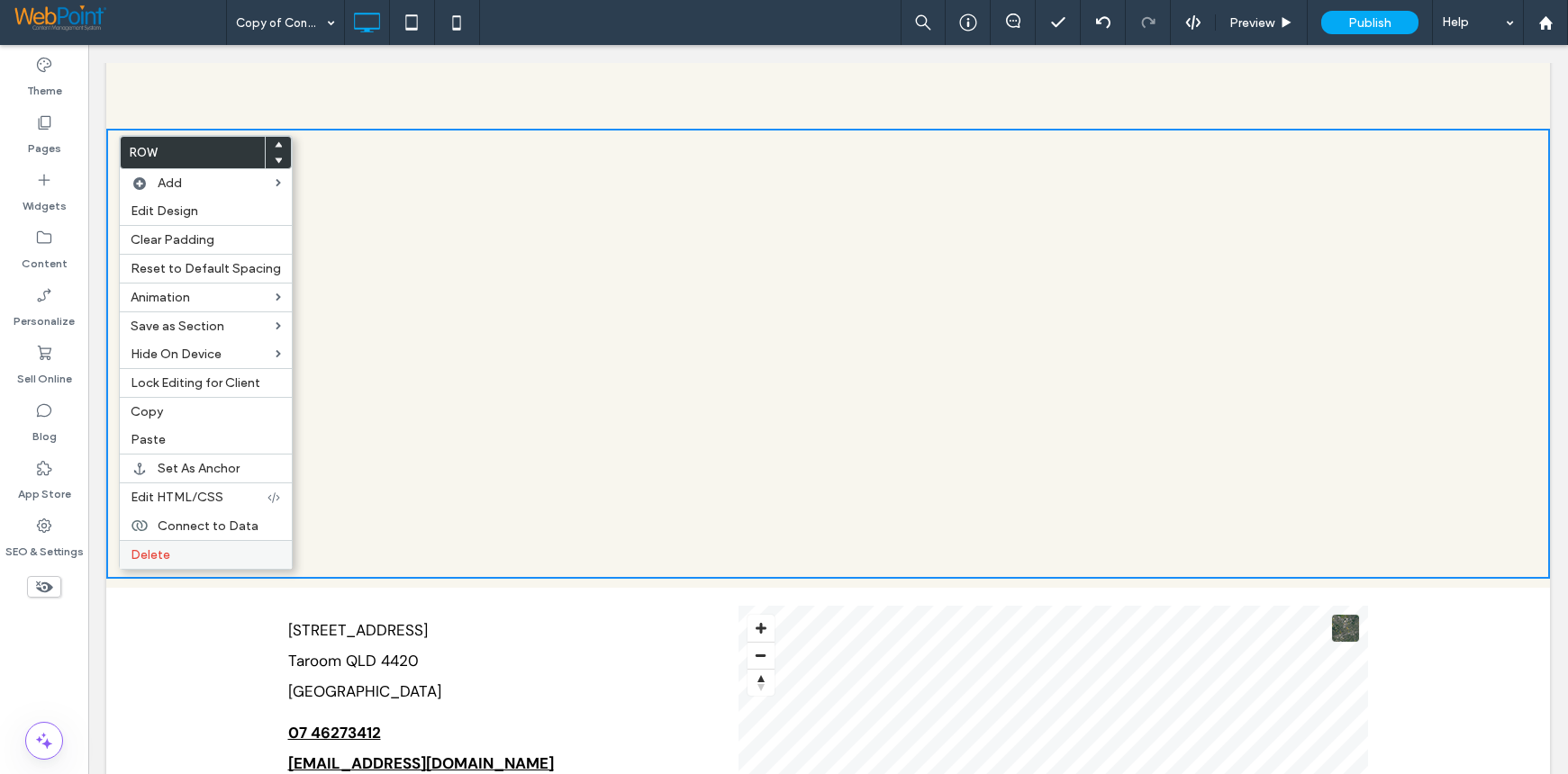
click at [154, 550] on span "Delete" at bounding box center [151, 555] width 40 height 15
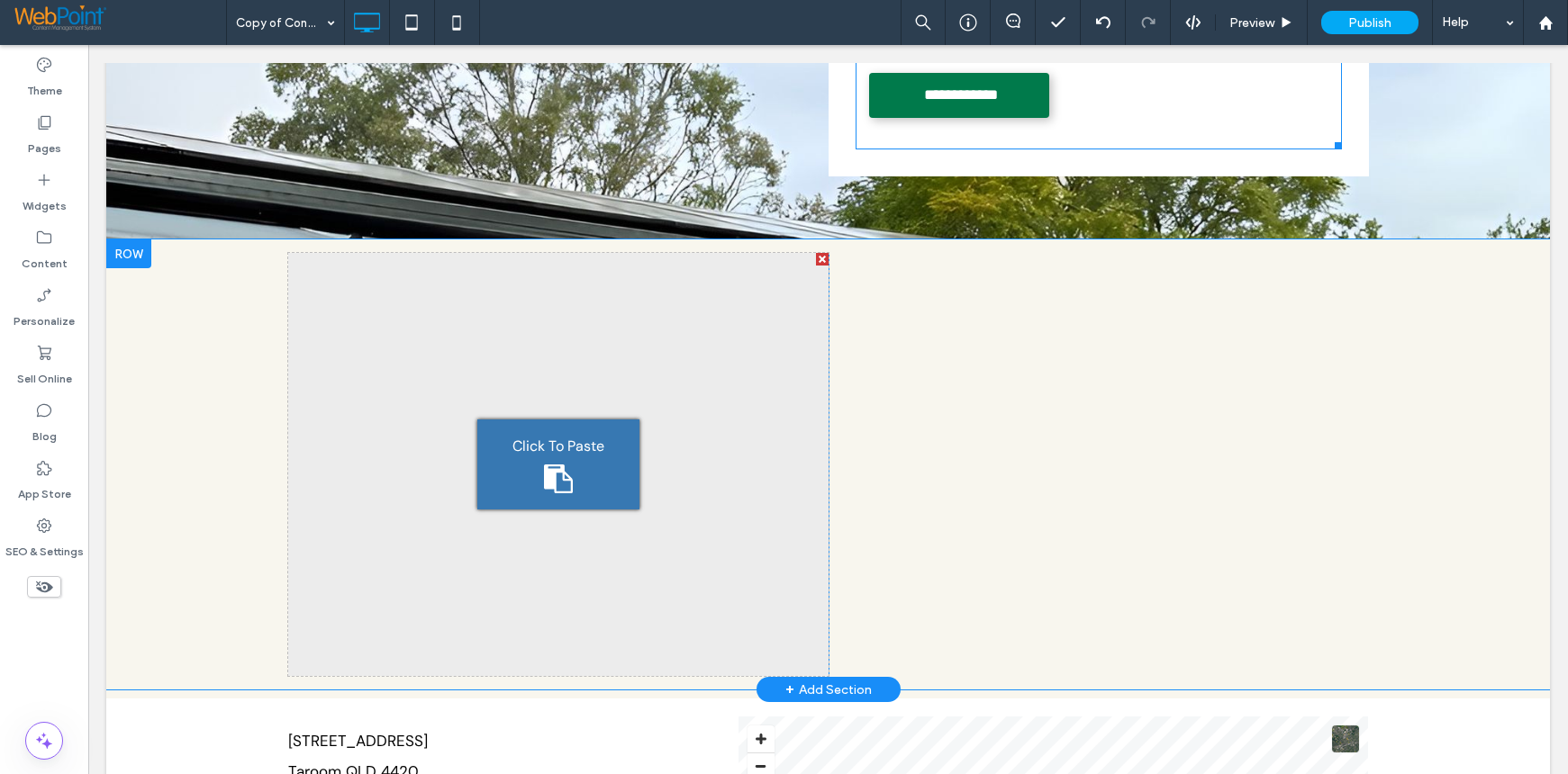
scroll to position [720, 0]
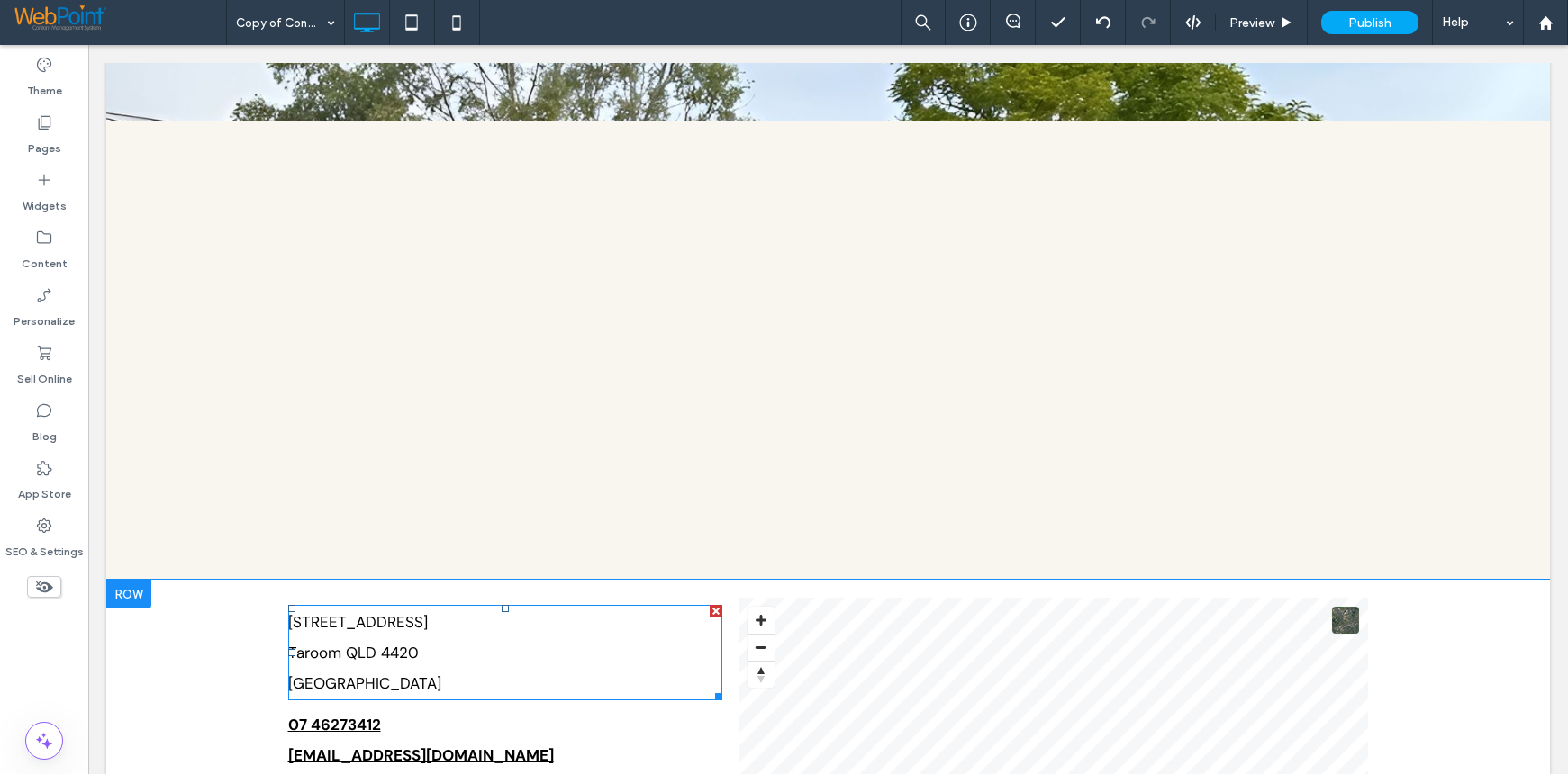
click at [460, 671] on p "Australia" at bounding box center [505, 683] width 434 height 31
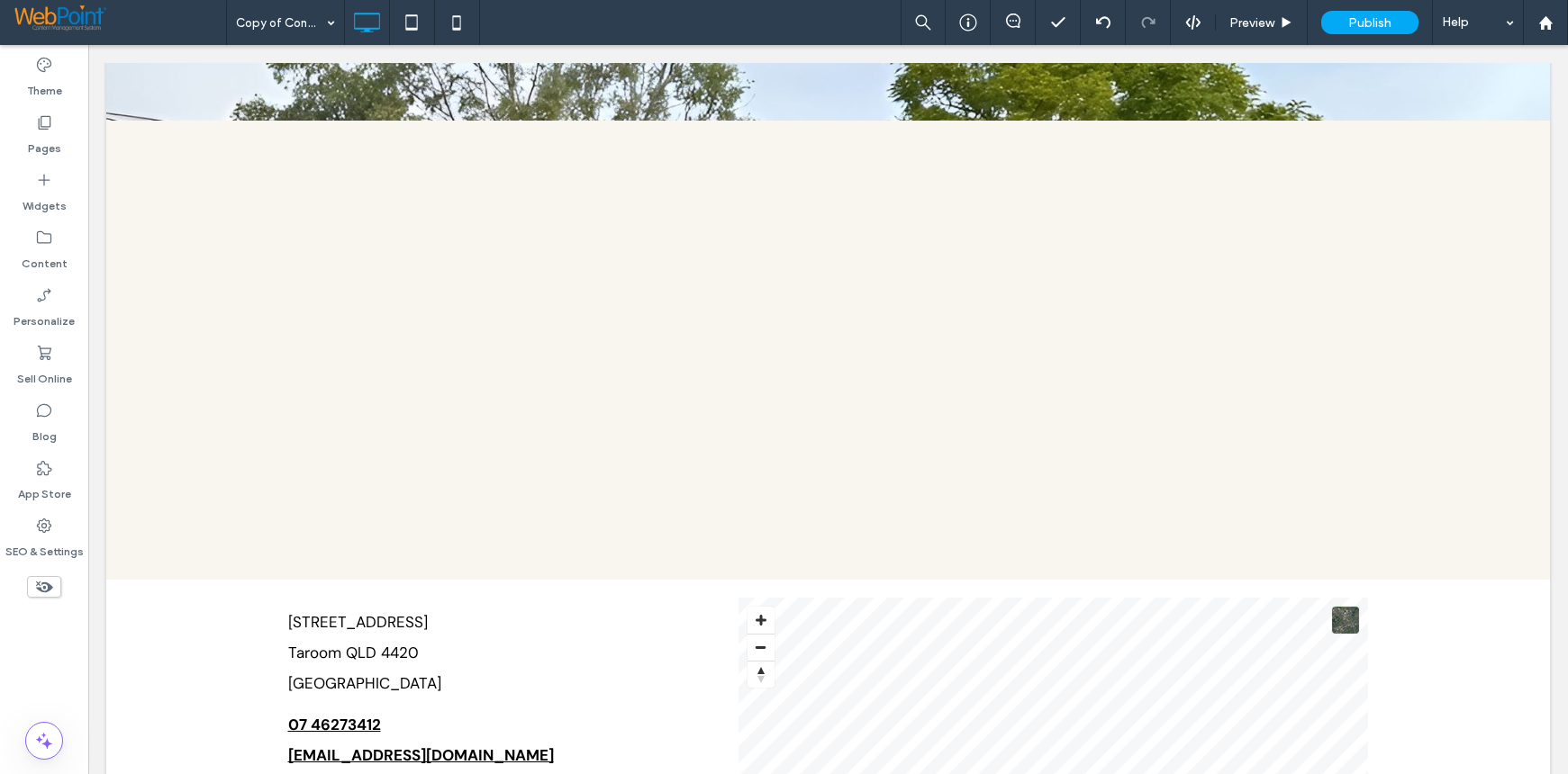
click at [419, 657] on p "Taroom QLD 4420" at bounding box center [505, 653] width 434 height 31
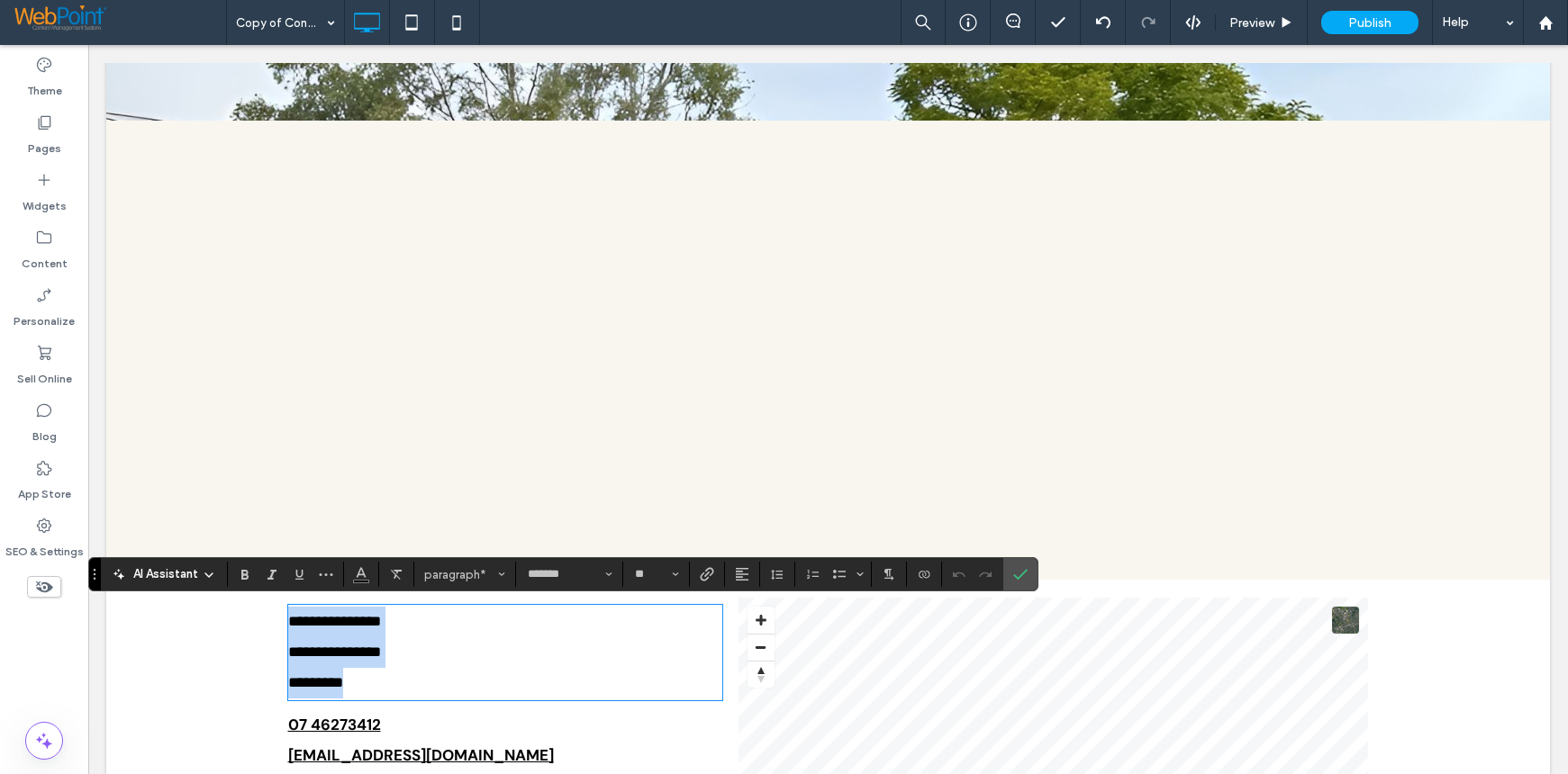
click at [412, 650] on p "**********" at bounding box center [505, 653] width 434 height 31
drag, startPoint x: 413, startPoint y: 650, endPoint x: 277, endPoint y: 622, distance: 138.9
copy div "**********"
click at [10, 646] on div "Theme Pages Widgets Content Personalize Sell Online Blog App Store SEO & Settin…" at bounding box center [44, 410] width 88 height 729
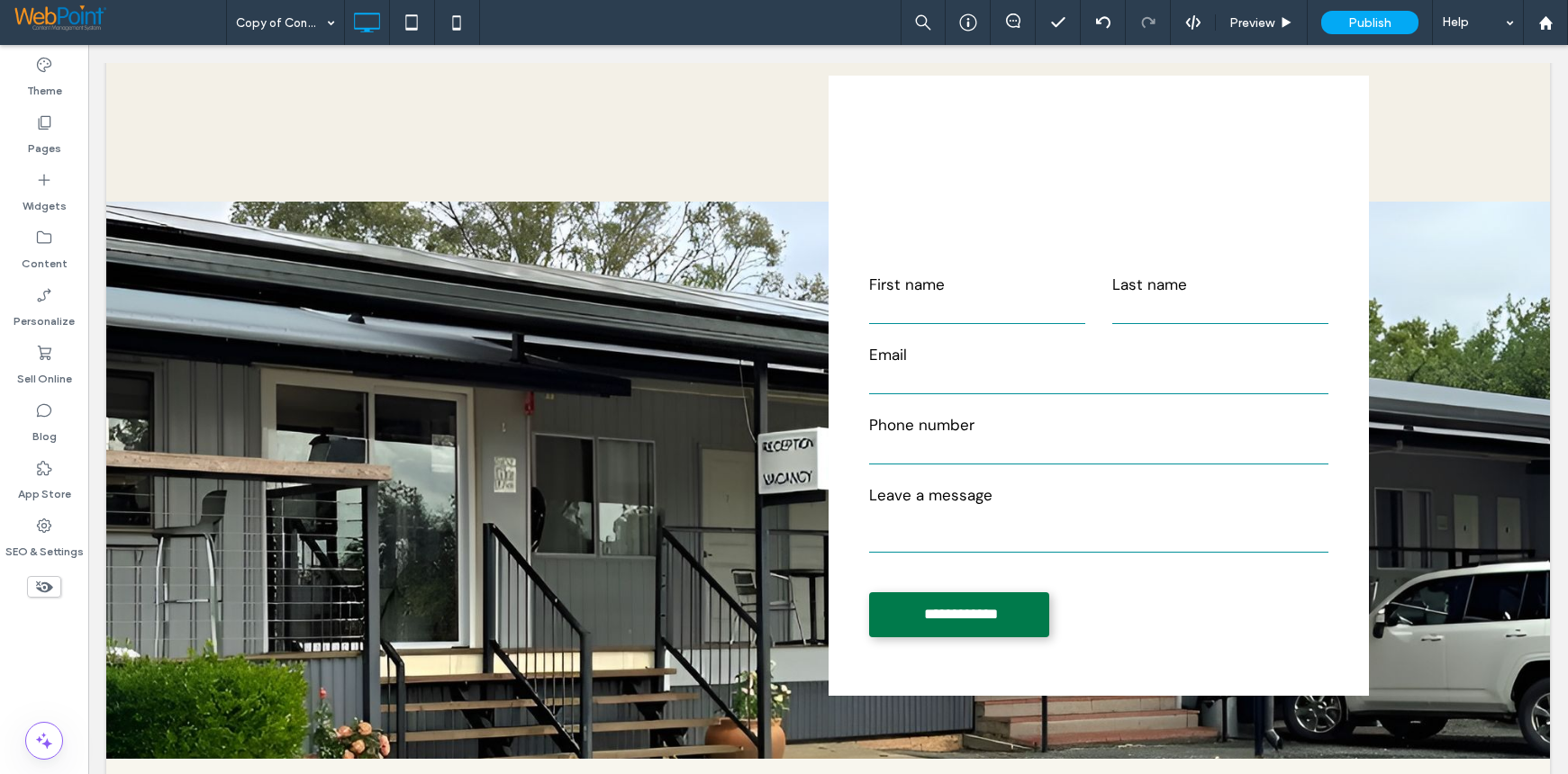
scroll to position [0, 0]
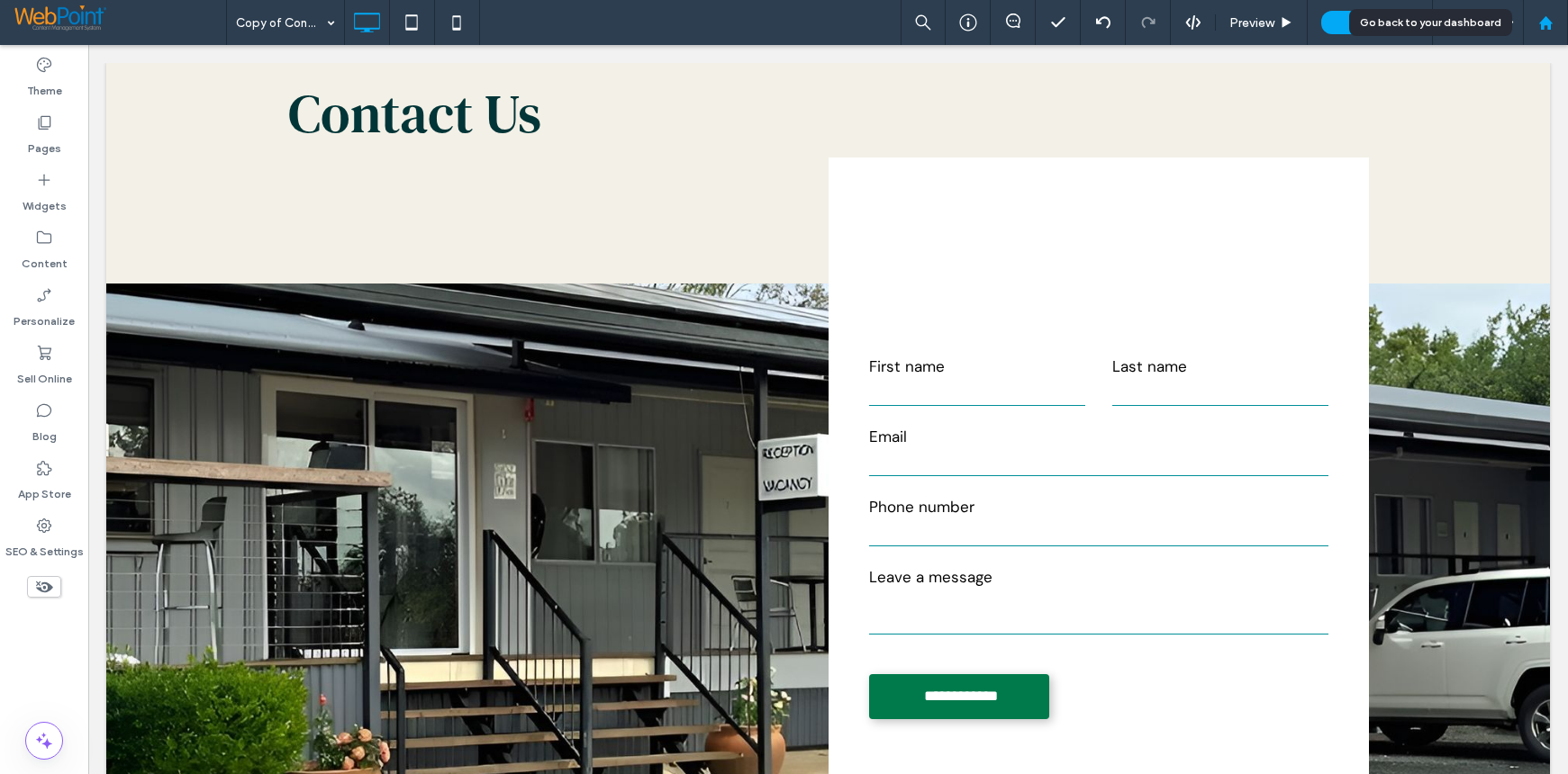
click at [1545, 22] on use at bounding box center [1544, 22] width 14 height 14
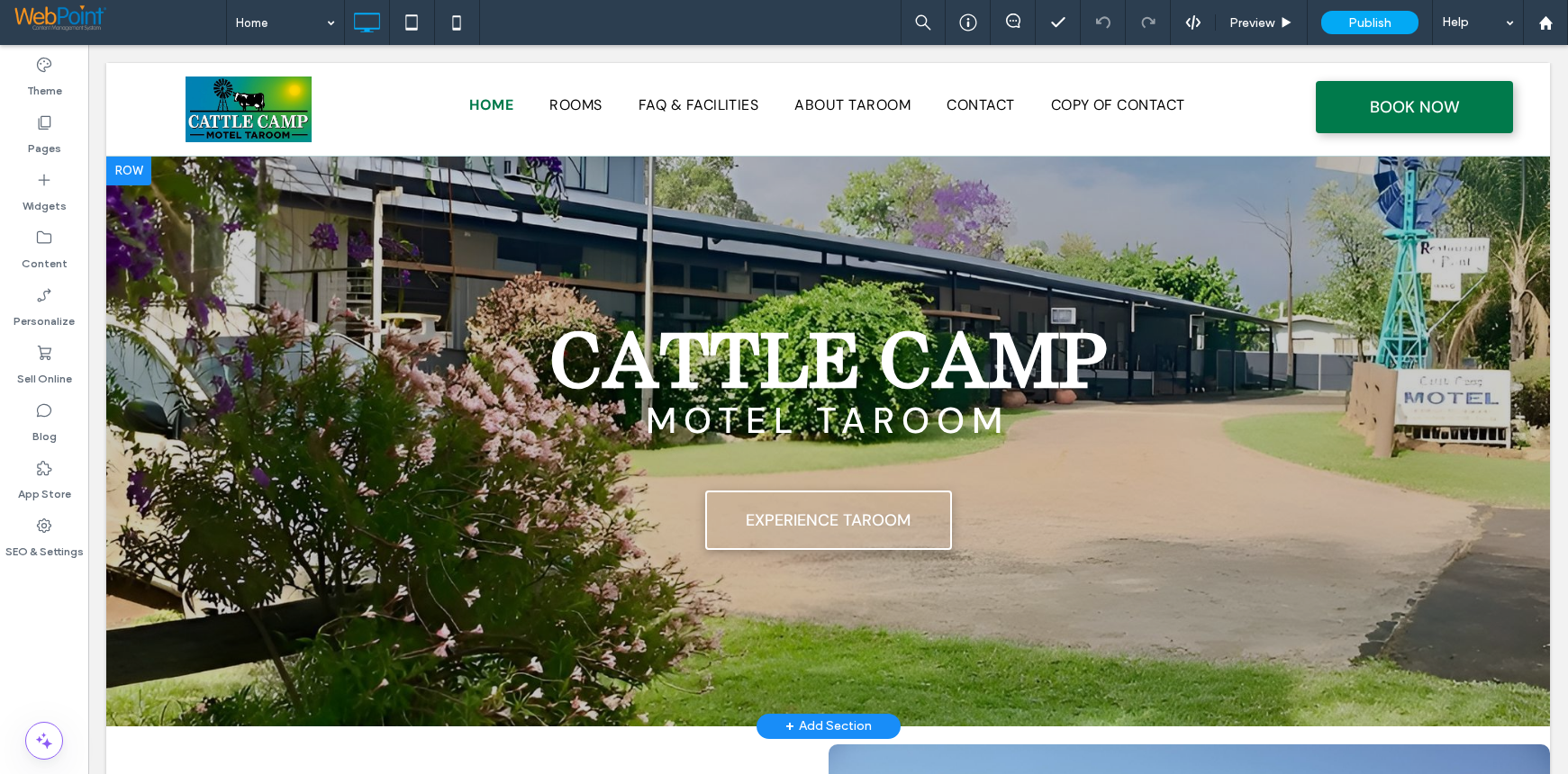
click at [179, 258] on div at bounding box center [828, 441] width 1444 height 570
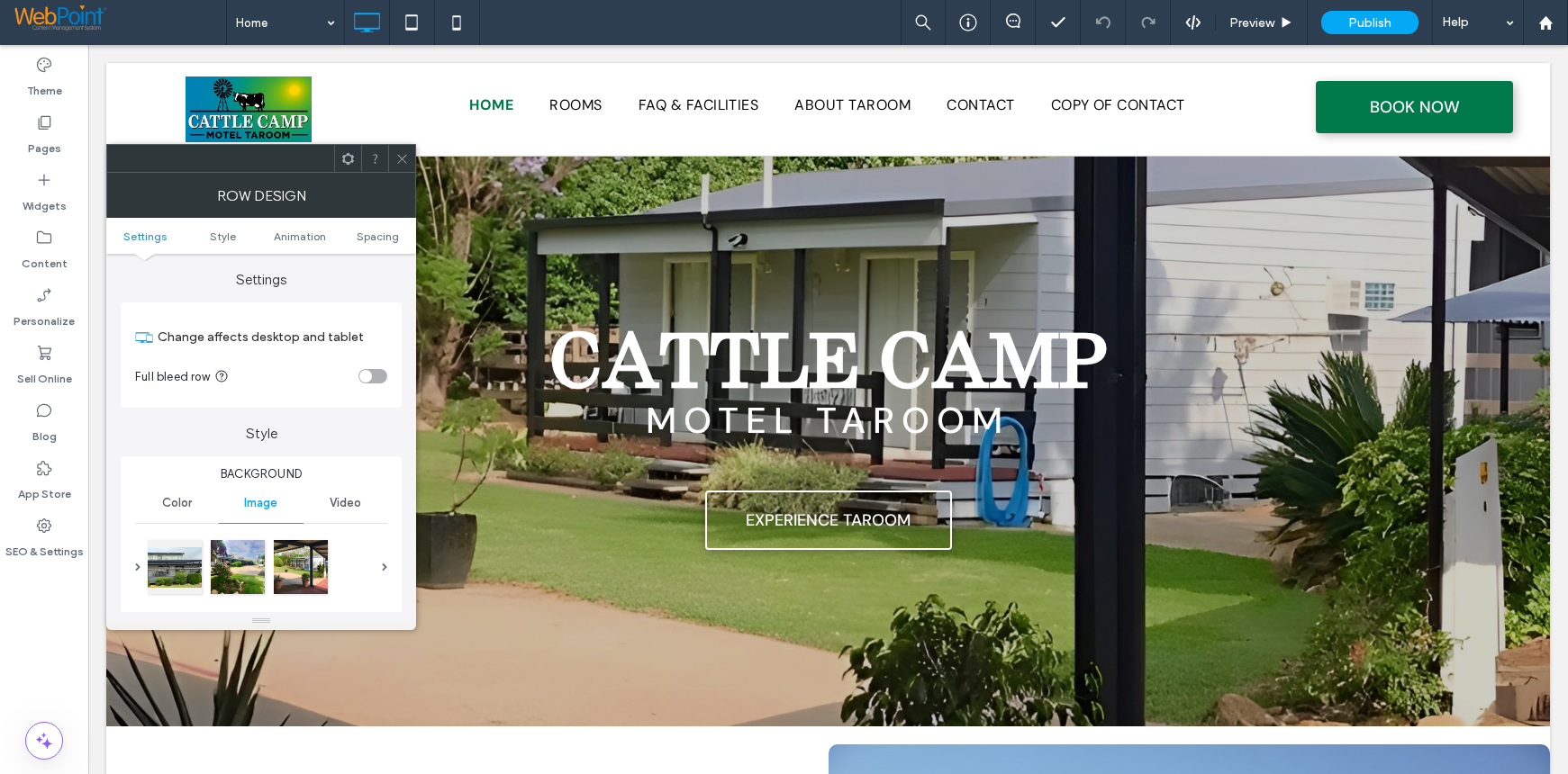
click at [404, 149] on span at bounding box center [402, 159] width 14 height 27
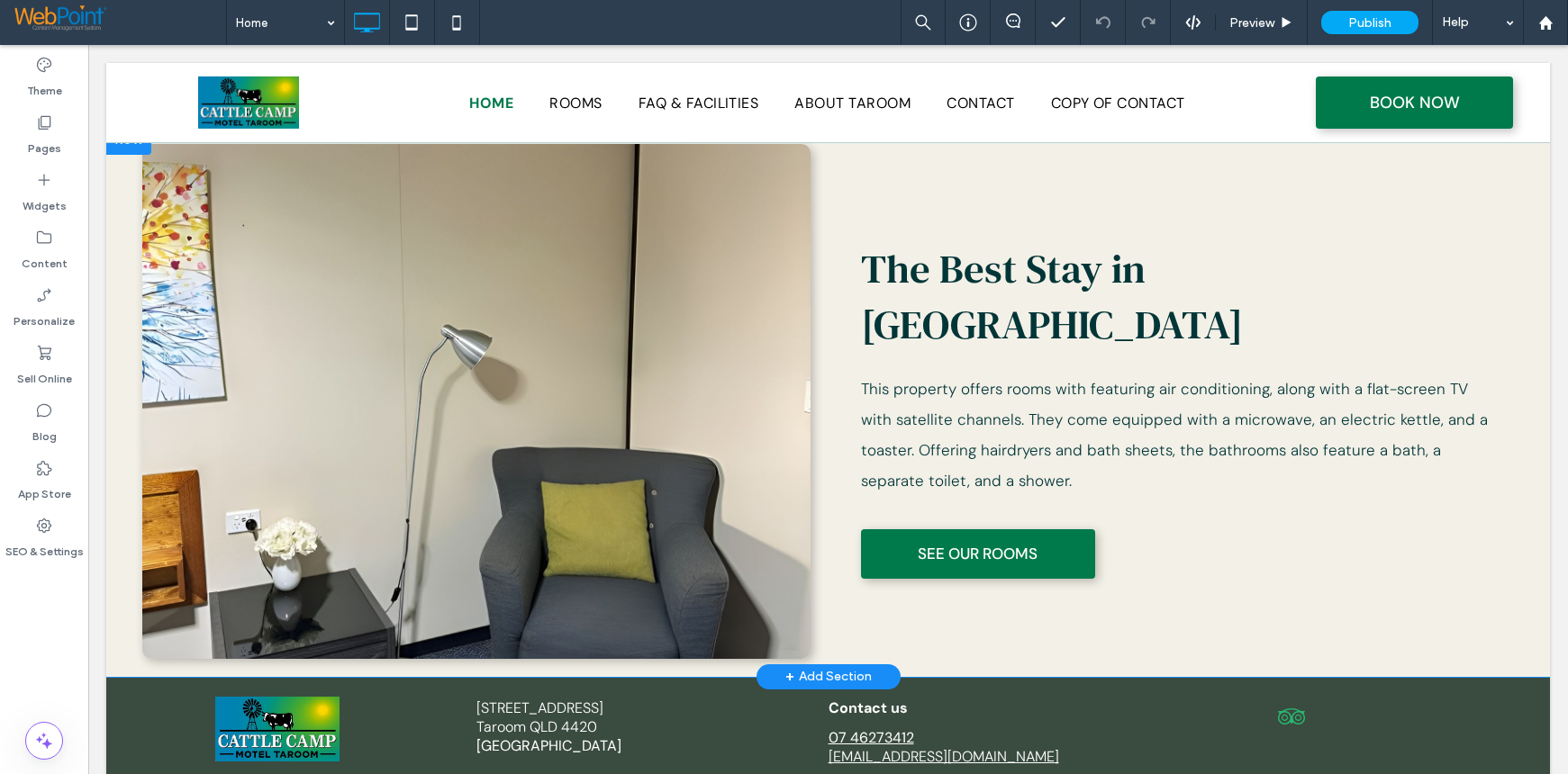
scroll to position [1208, 0]
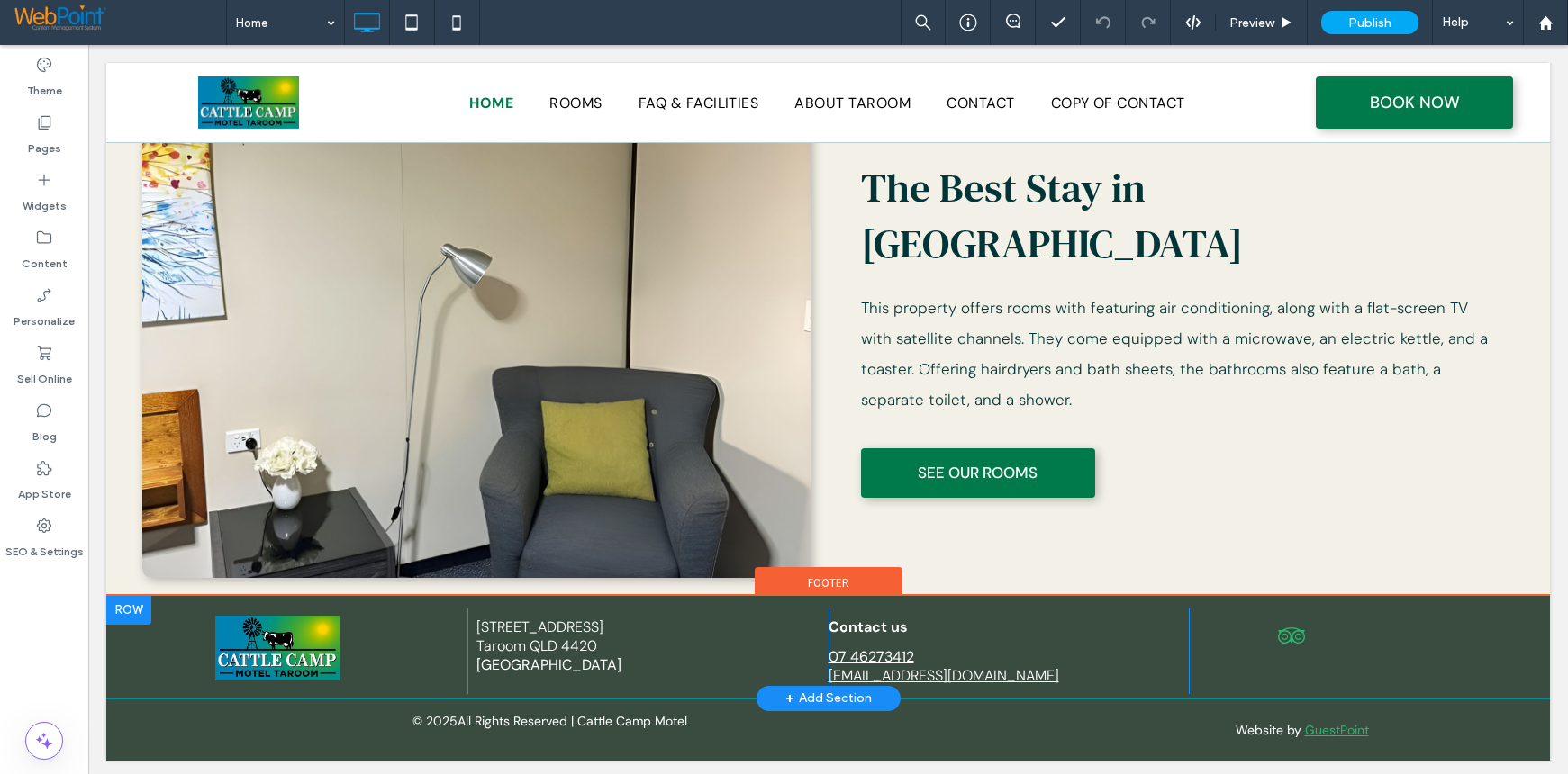
click at [125, 601] on div at bounding box center [129, 610] width 45 height 29
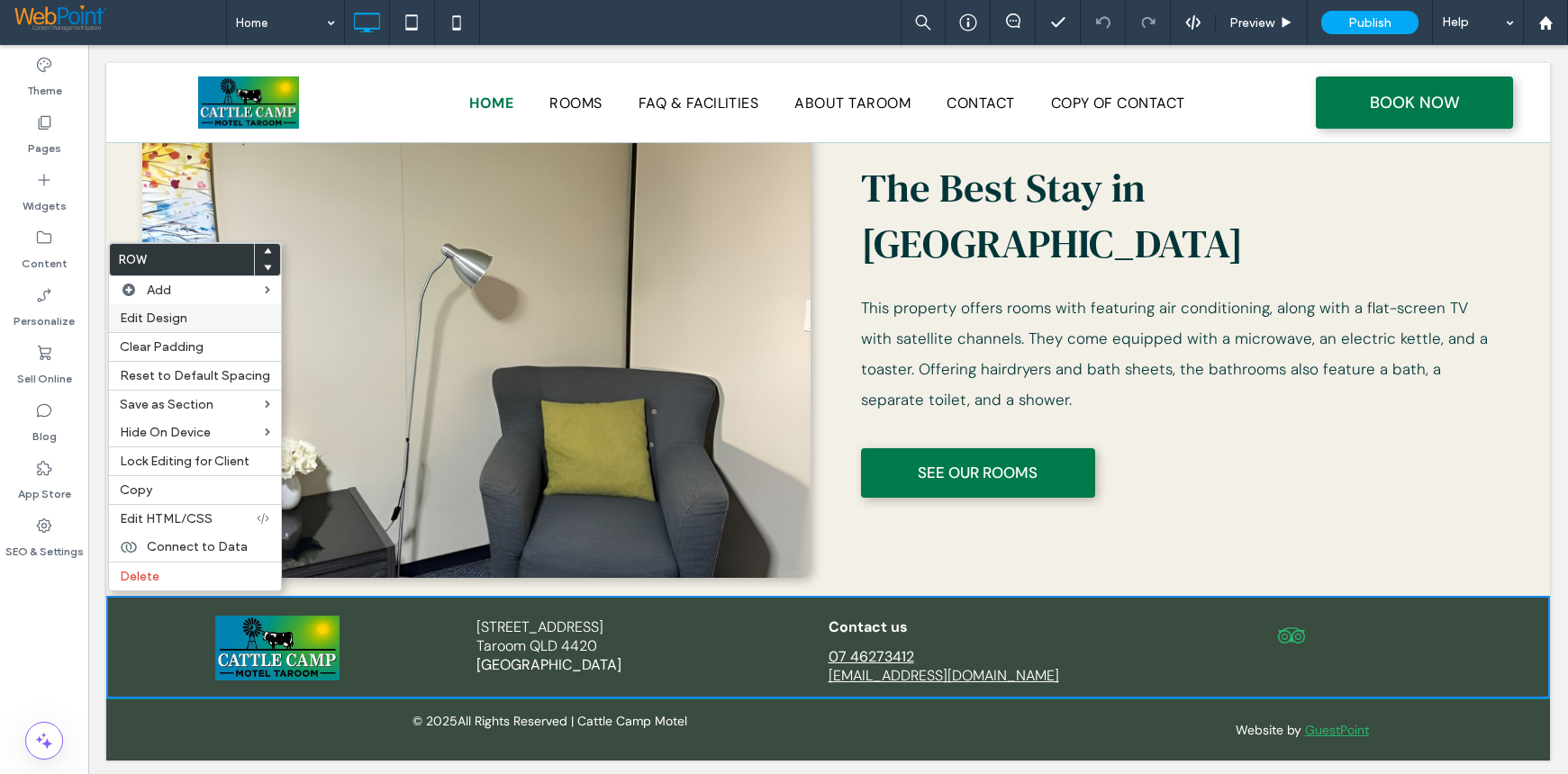
click at [198, 321] on label "Edit Design" at bounding box center [195, 318] width 151 height 15
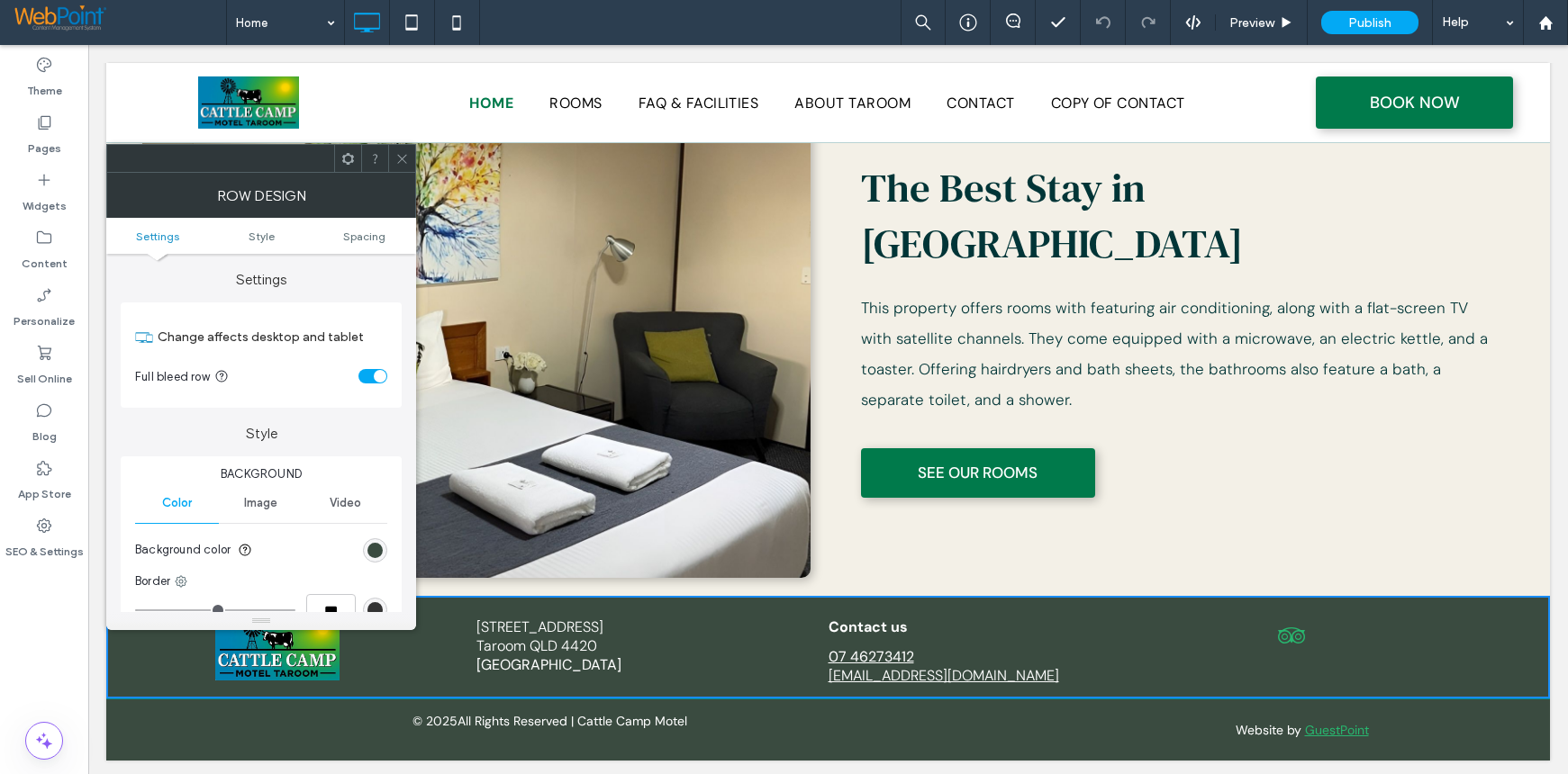
click at [403, 159] on icon at bounding box center [402, 159] width 14 height 14
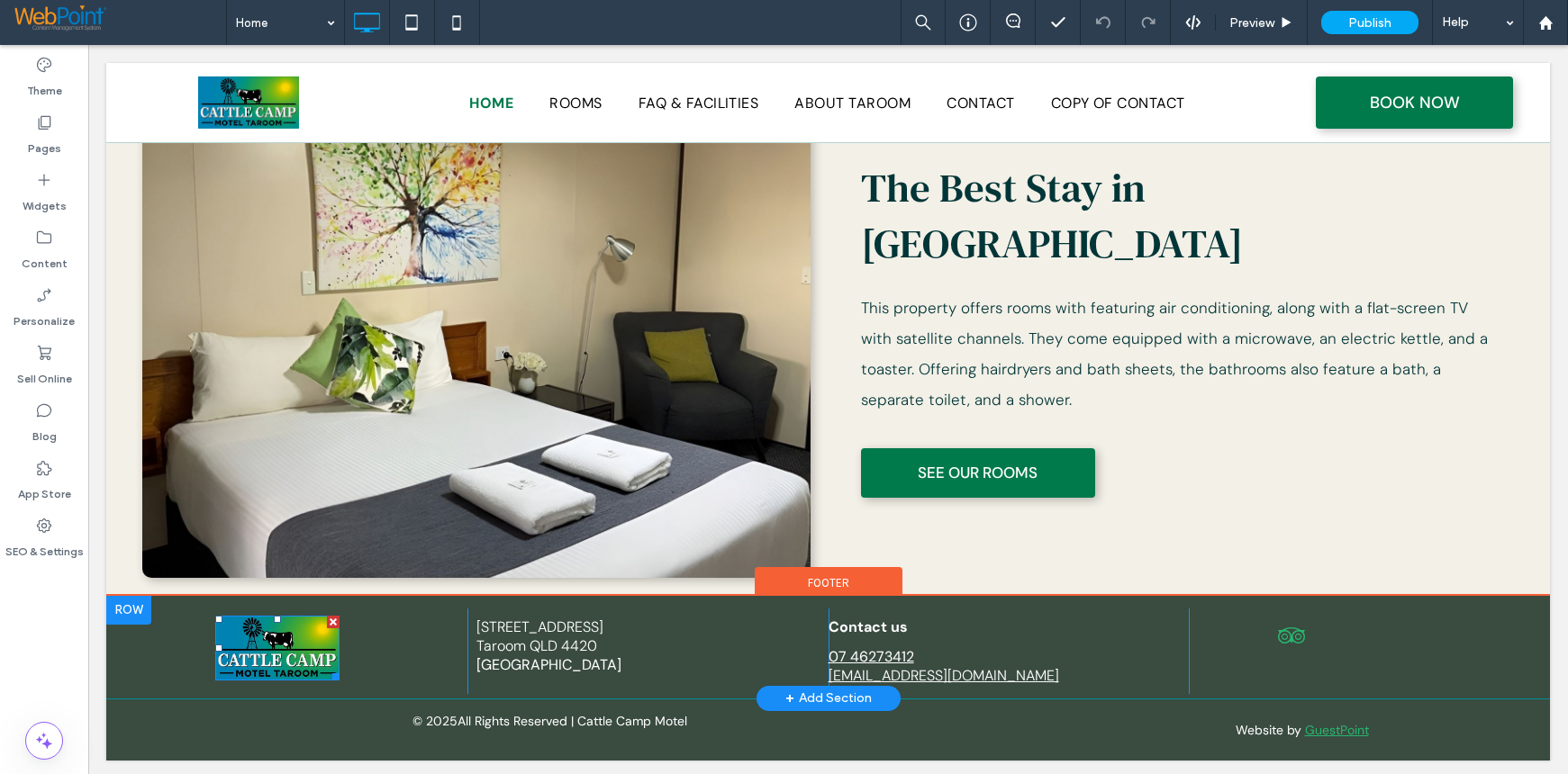
click at [261, 639] on img at bounding box center [277, 648] width 124 height 64
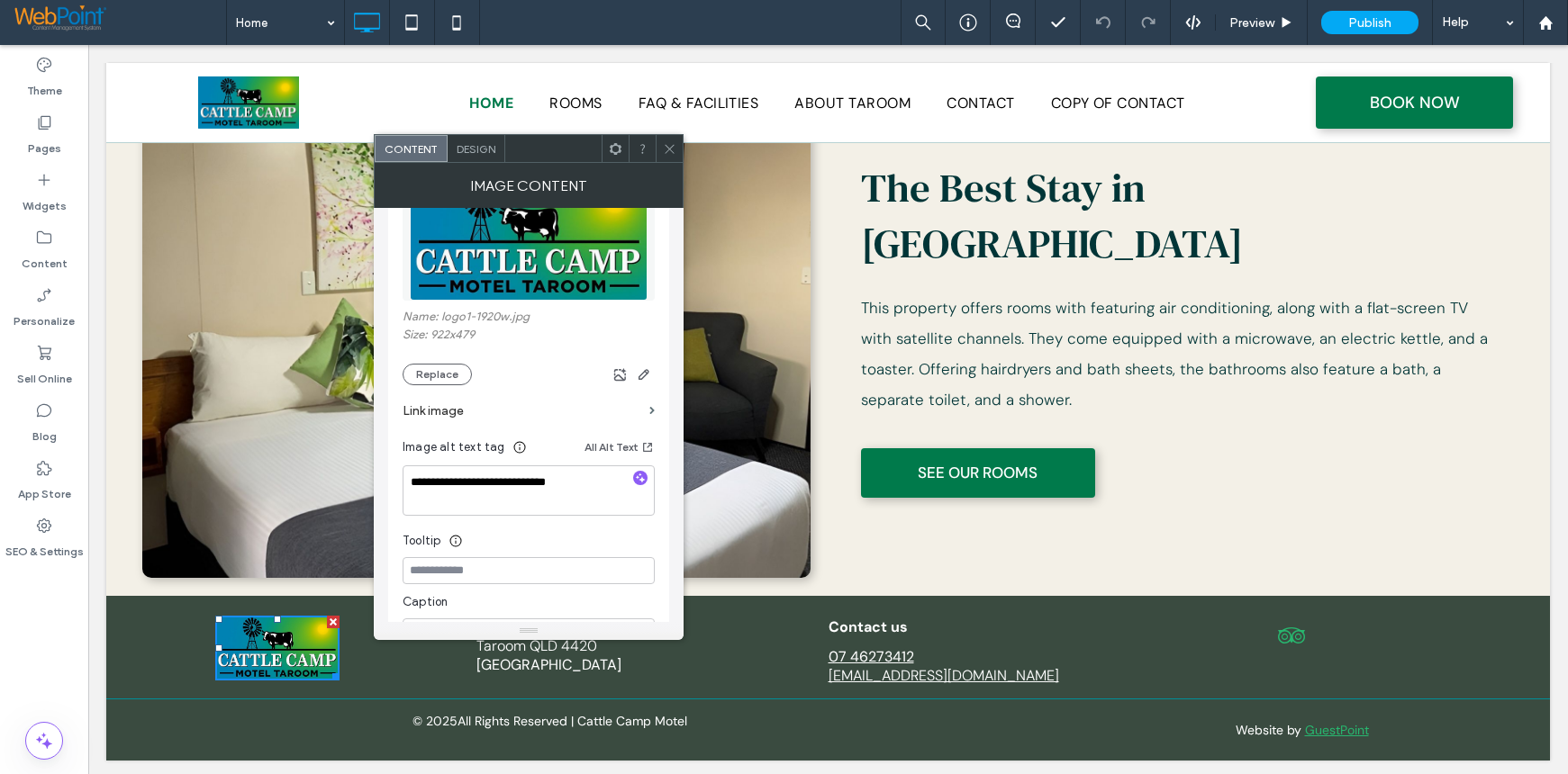
scroll to position [270, 0]
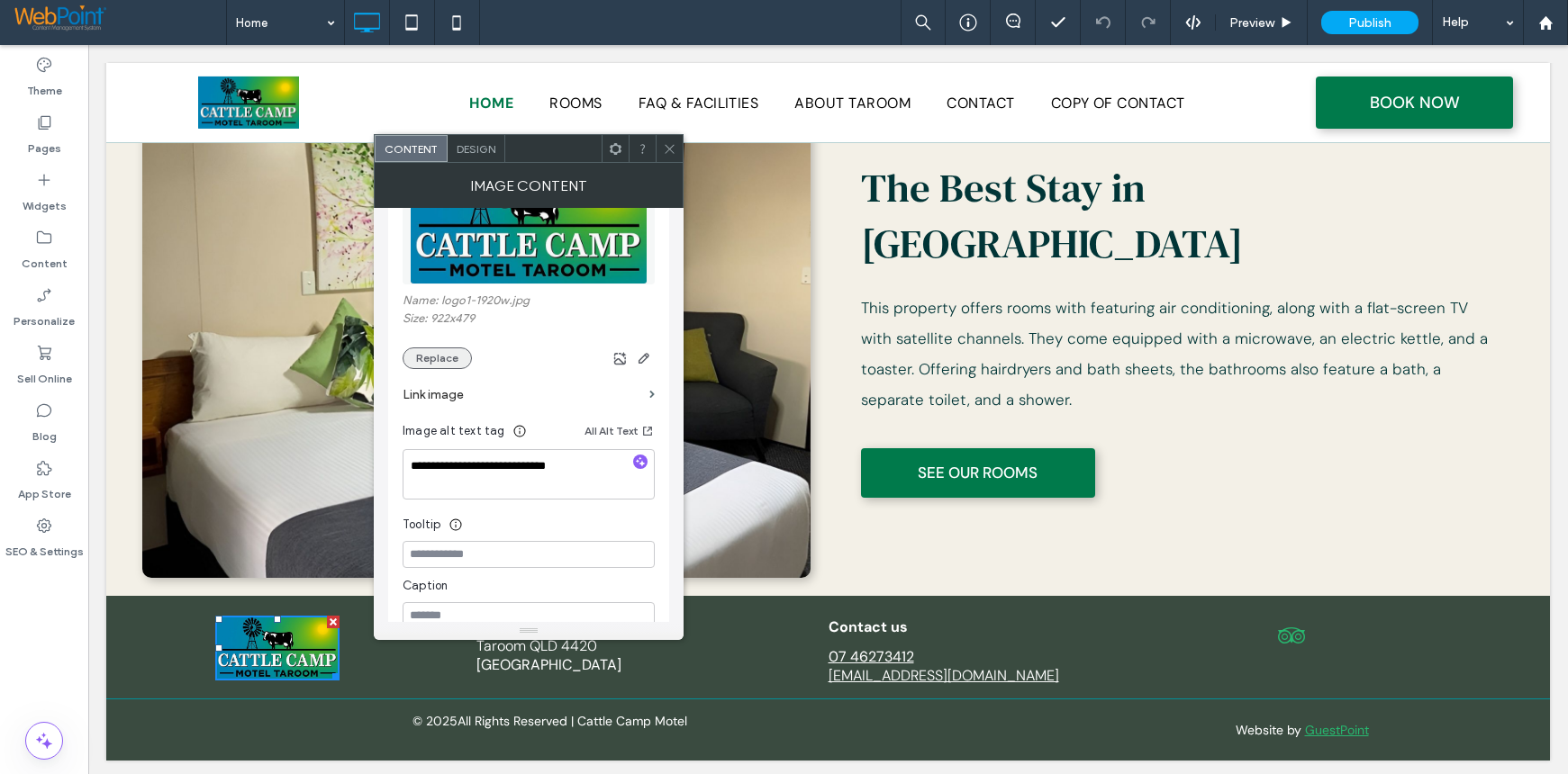
click at [454, 362] on button "Replace" at bounding box center [437, 359] width 69 height 22
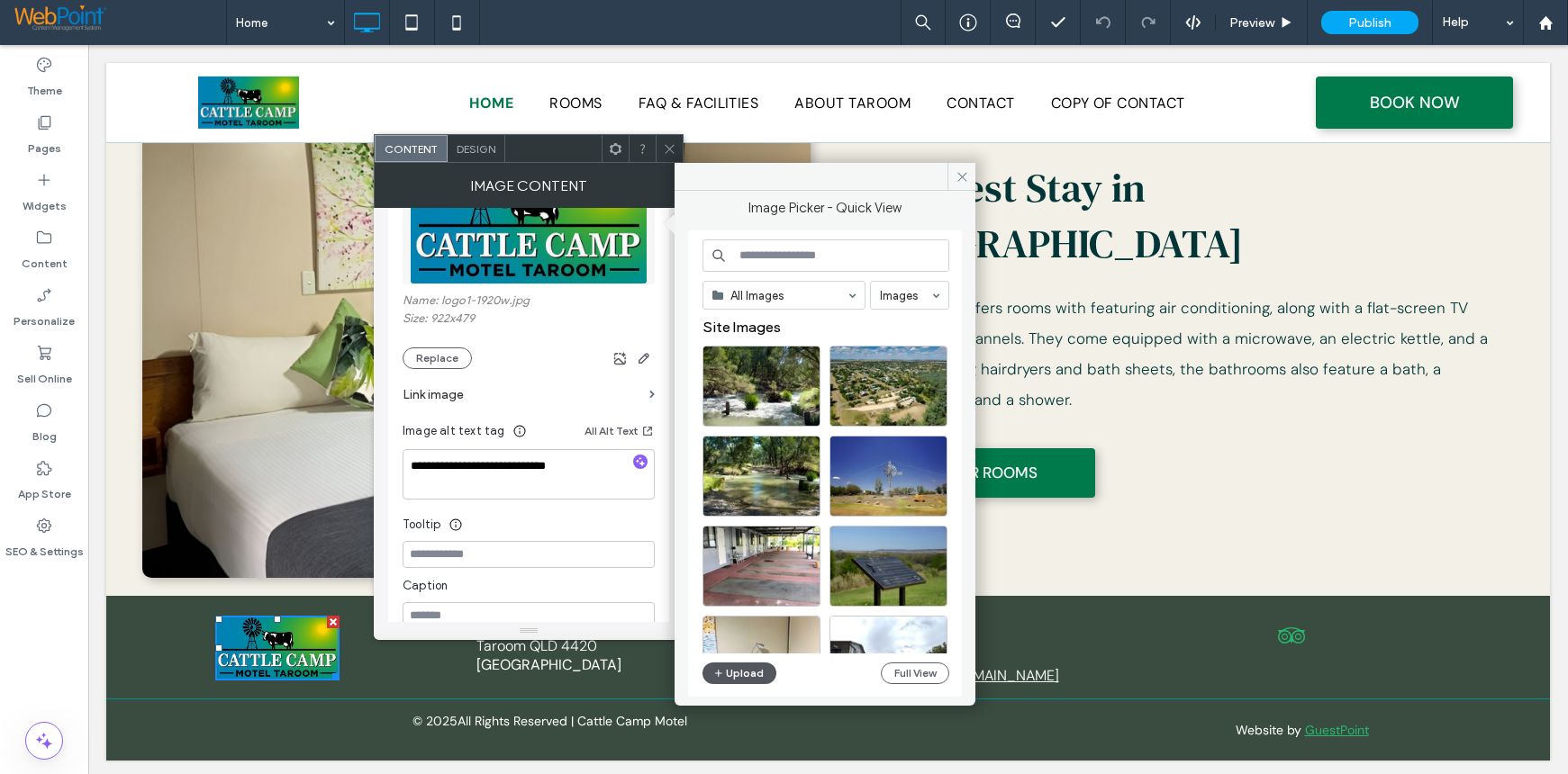
click at [732, 675] on button "Upload" at bounding box center [739, 674] width 74 height 22
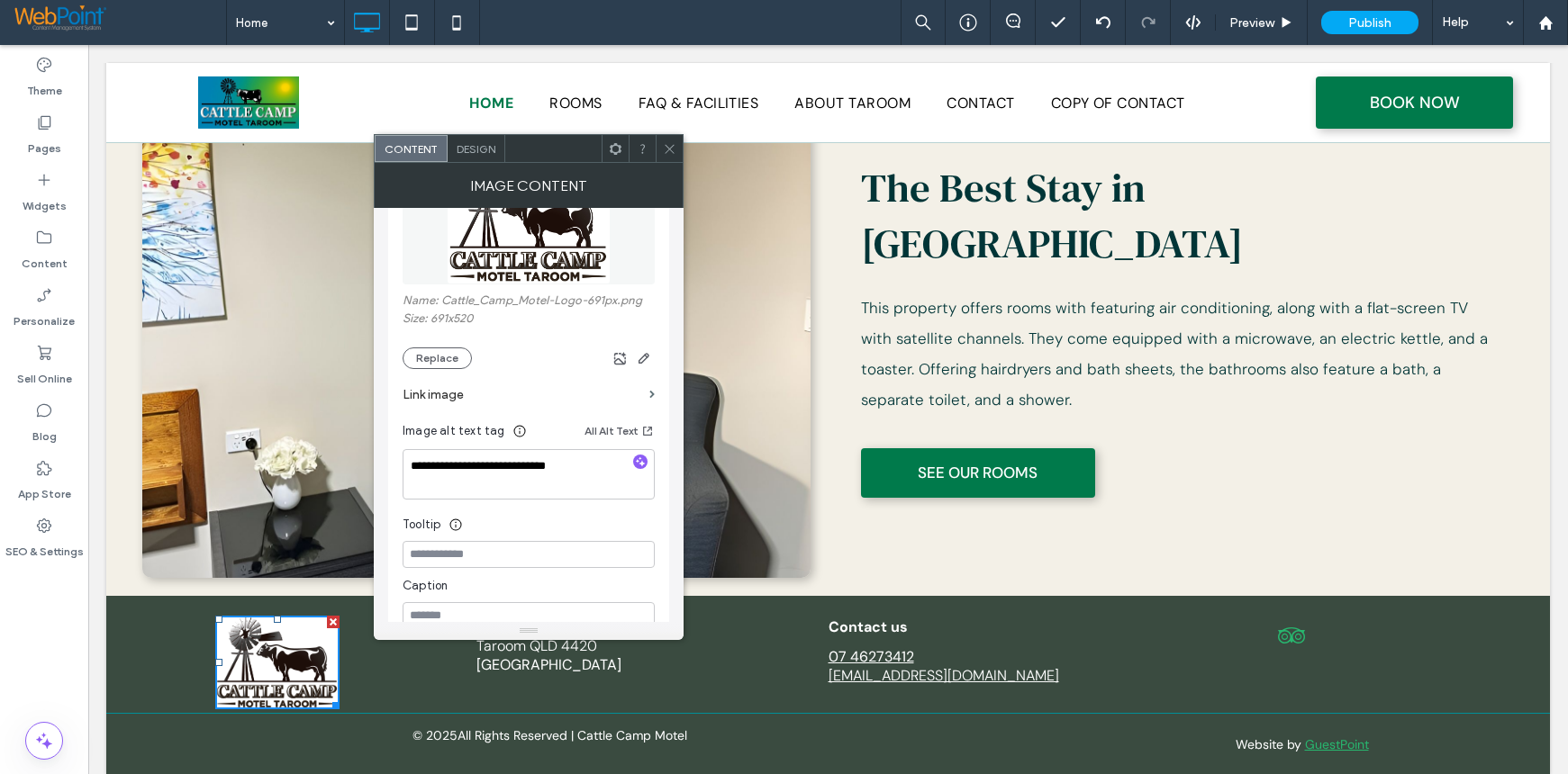
click at [670, 148] on icon at bounding box center [670, 149] width 14 height 14
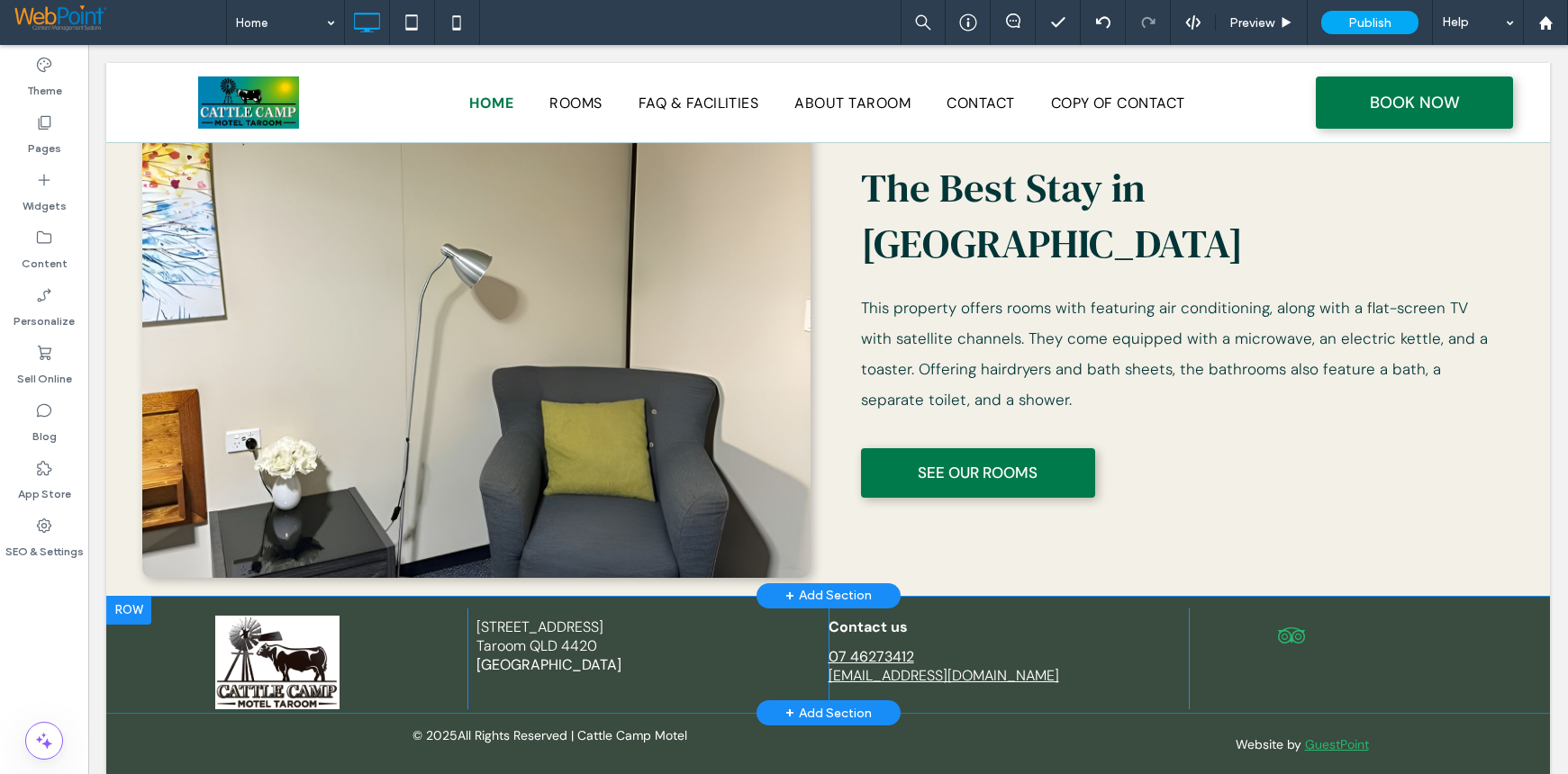
click at [130, 606] on div at bounding box center [129, 610] width 45 height 29
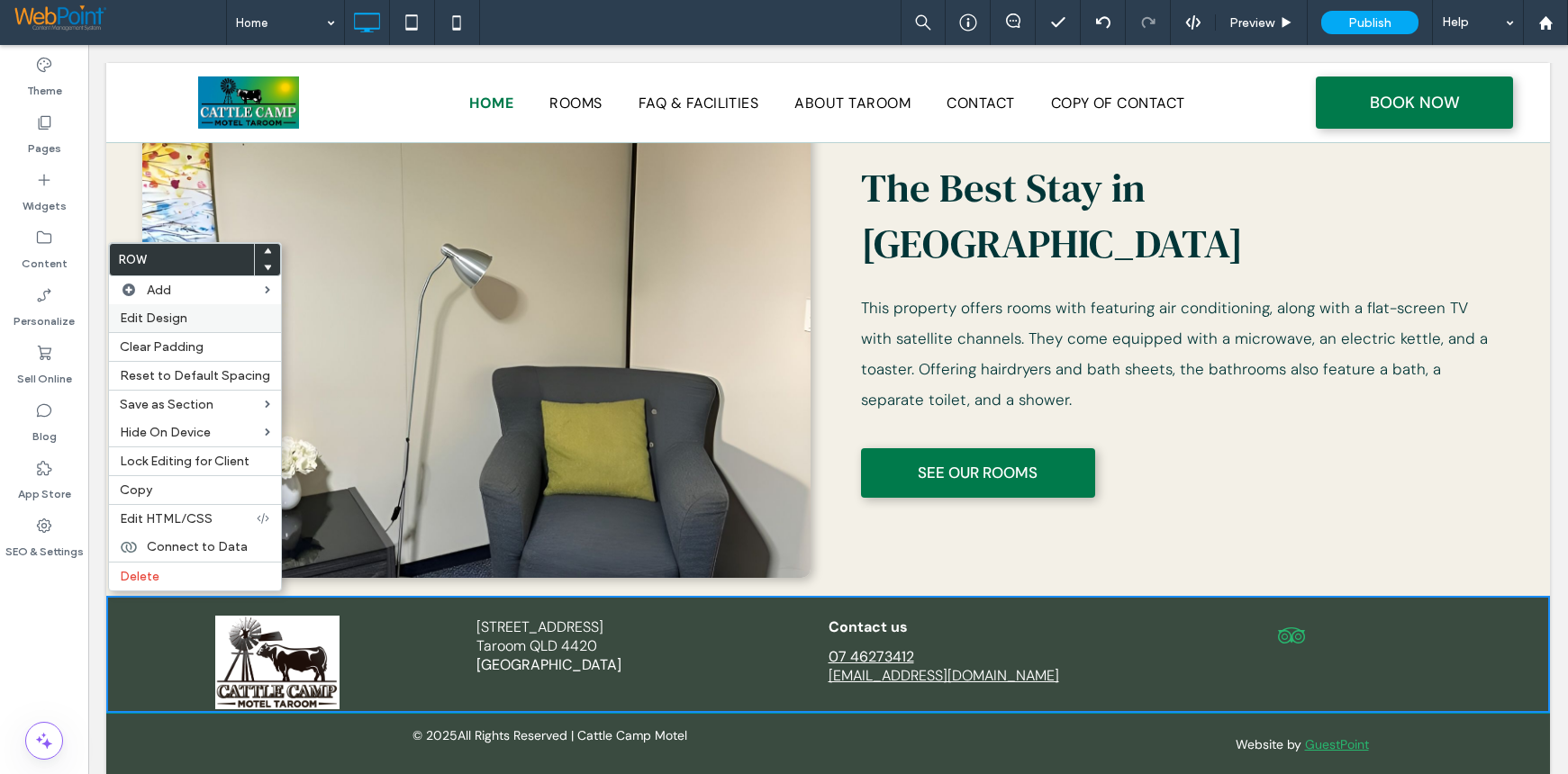
click at [218, 320] on label "Edit Design" at bounding box center [195, 318] width 151 height 15
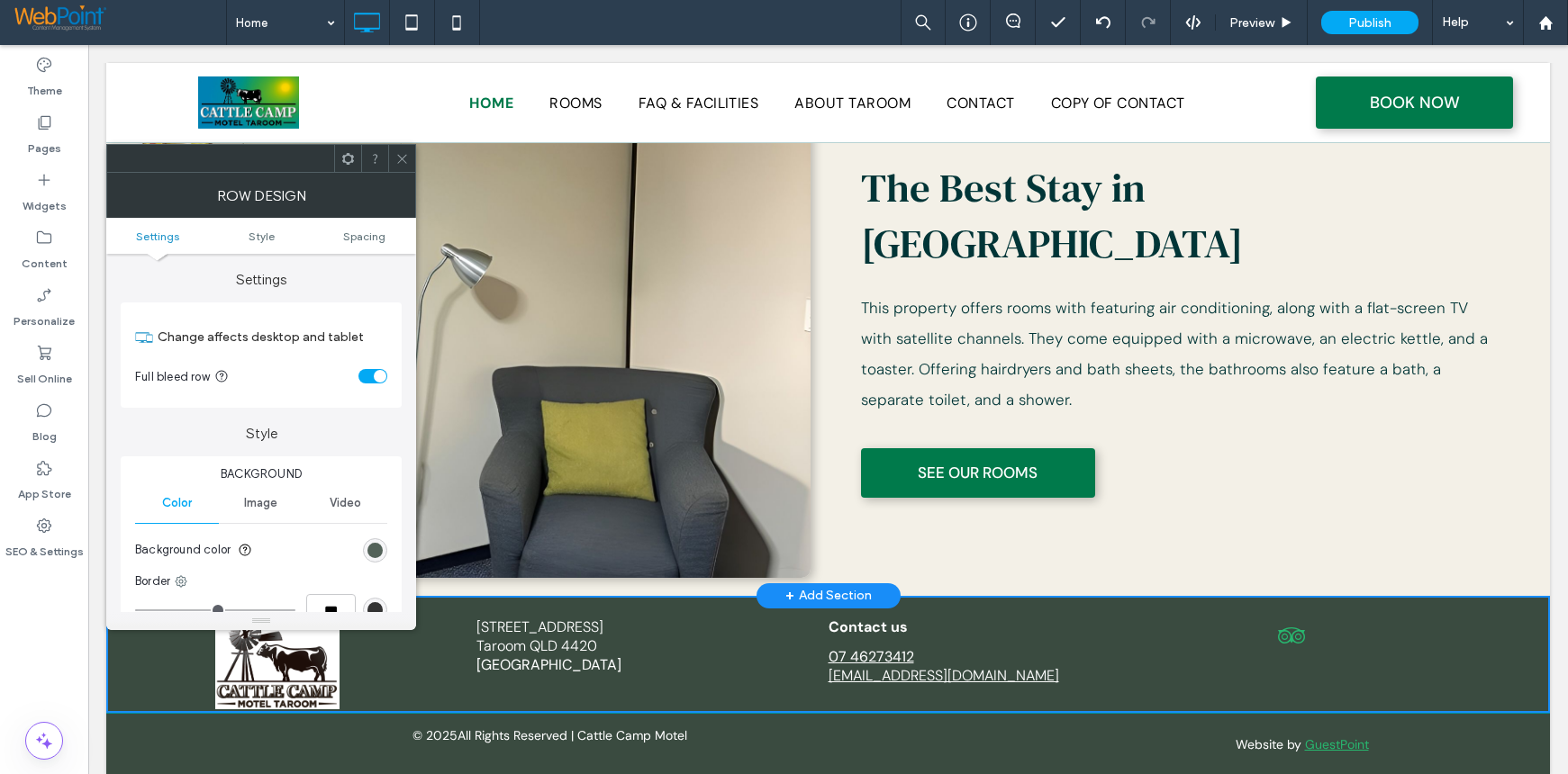
click at [374, 547] on div "rgb(58, 75, 64)" at bounding box center [374, 551] width 15 height 15
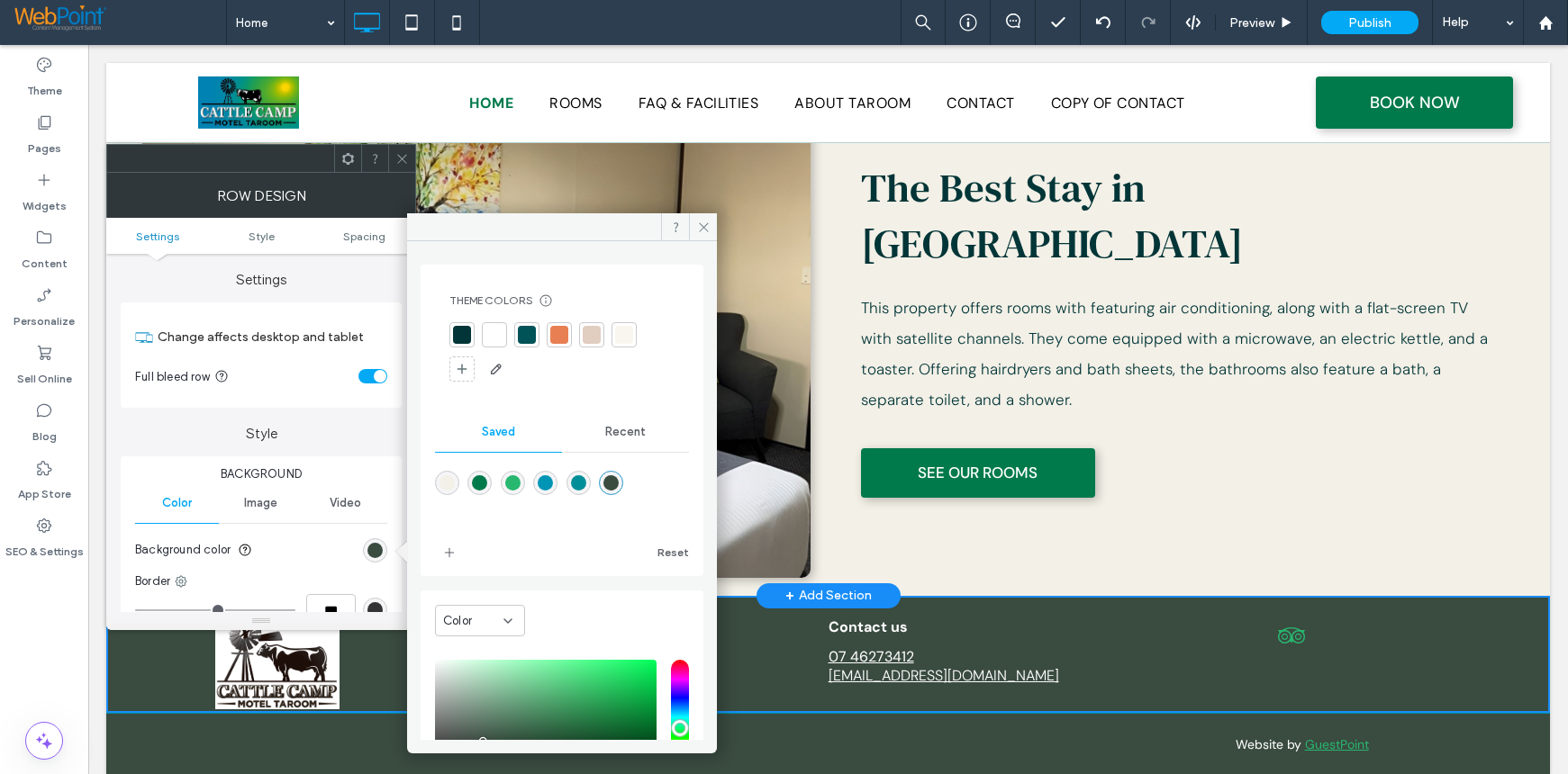
click at [621, 432] on span "Recent" at bounding box center [625, 432] width 41 height 15
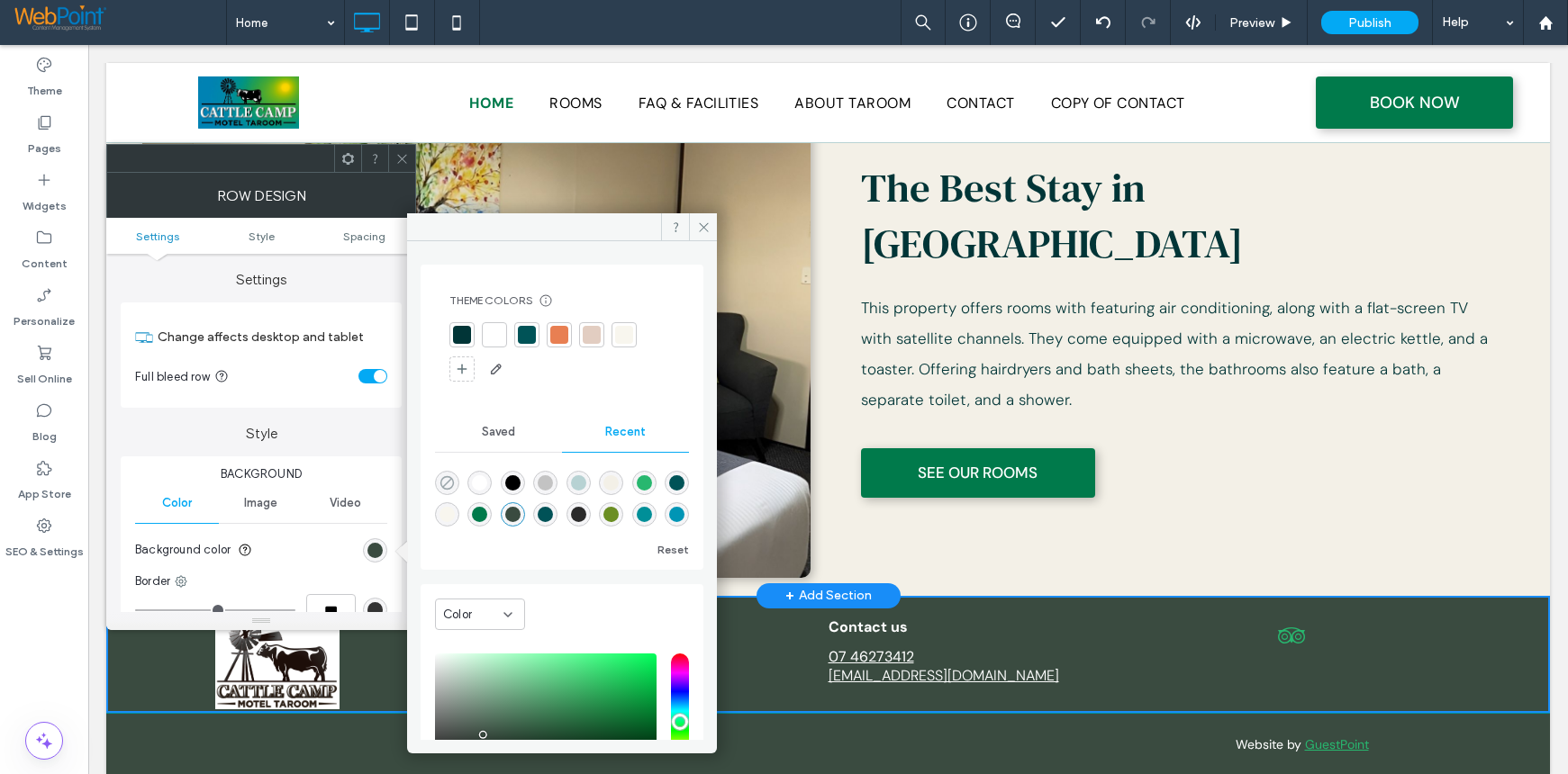
click at [449, 486] on icon "rgba(0, 0, 0, 0)" at bounding box center [447, 482] width 15 height 15
type input "*******"
type input "*"
type input "**"
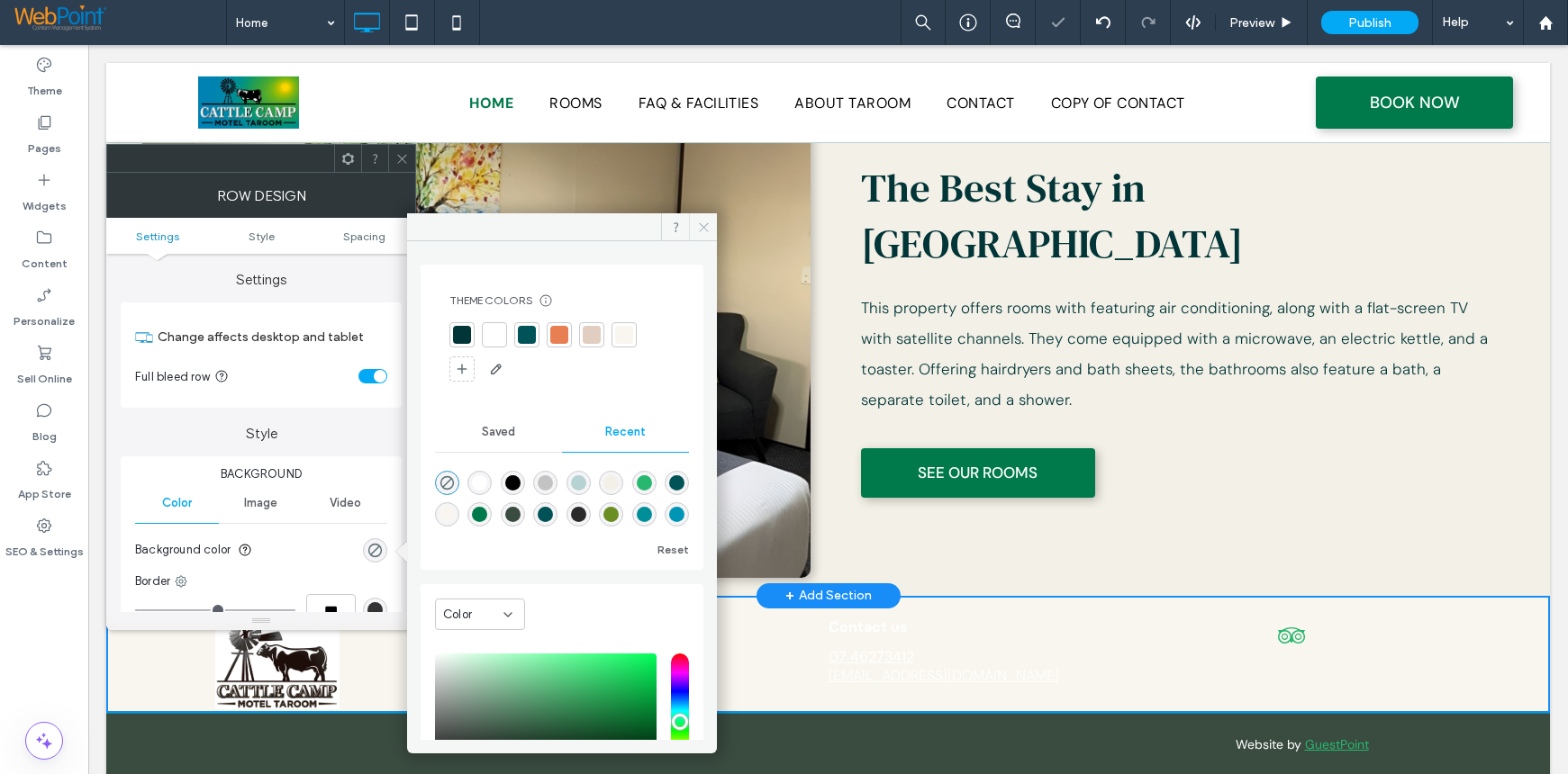
click at [710, 222] on icon at bounding box center [703, 227] width 14 height 14
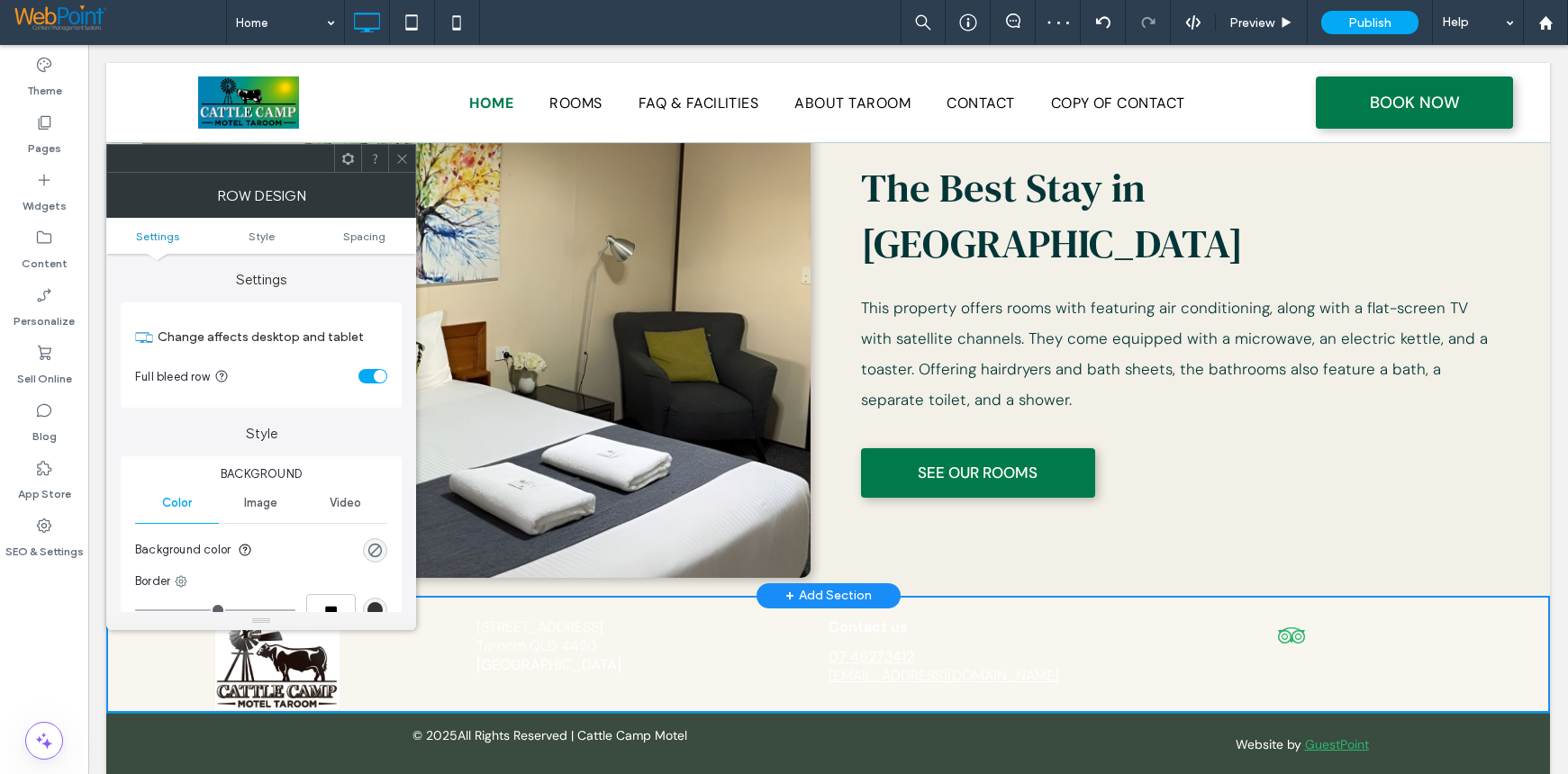
click at [403, 164] on icon at bounding box center [402, 159] width 14 height 14
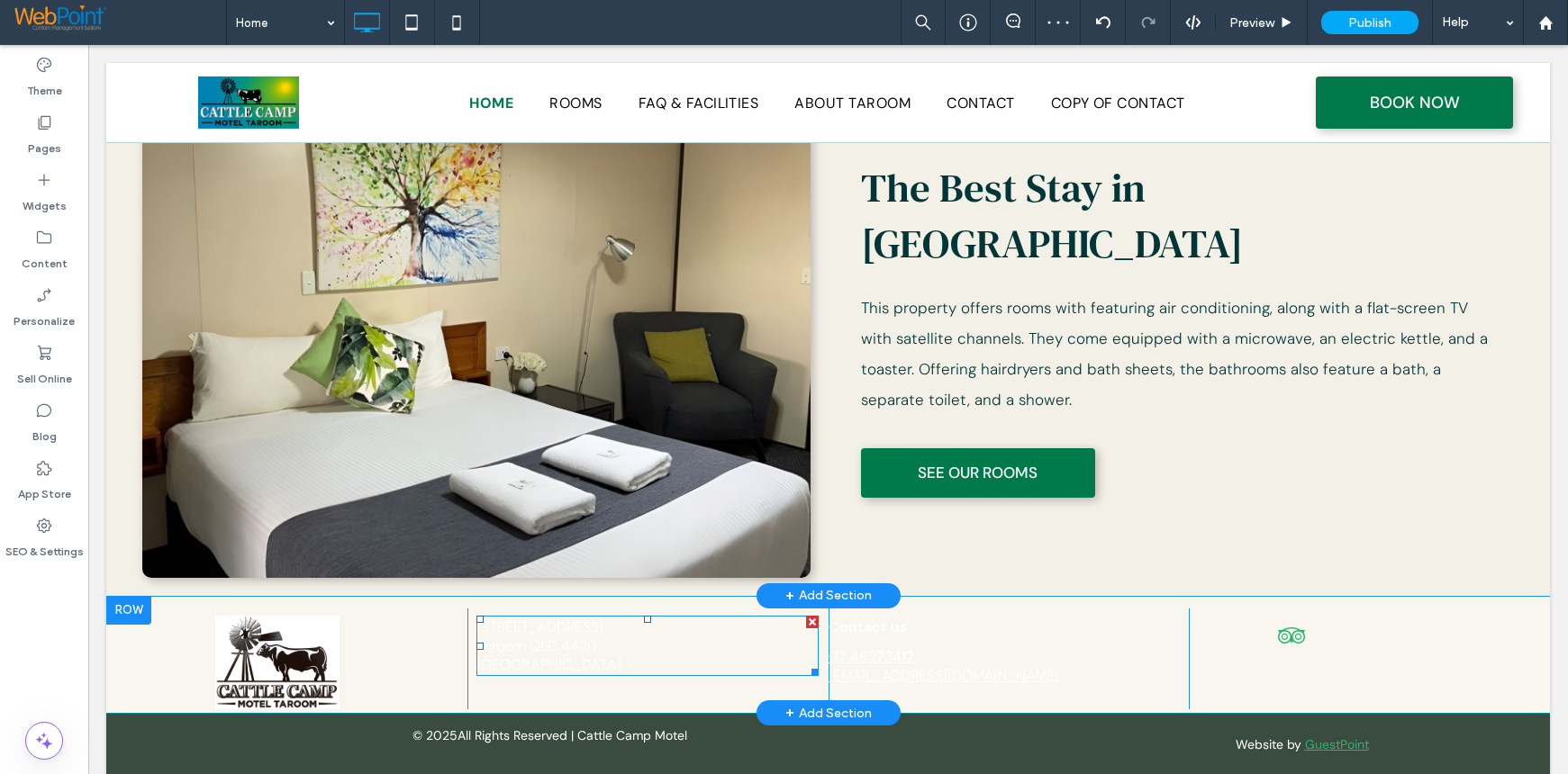
click at [526, 637] on span "Taroom QLD 4420" at bounding box center [536, 646] width 121 height 19
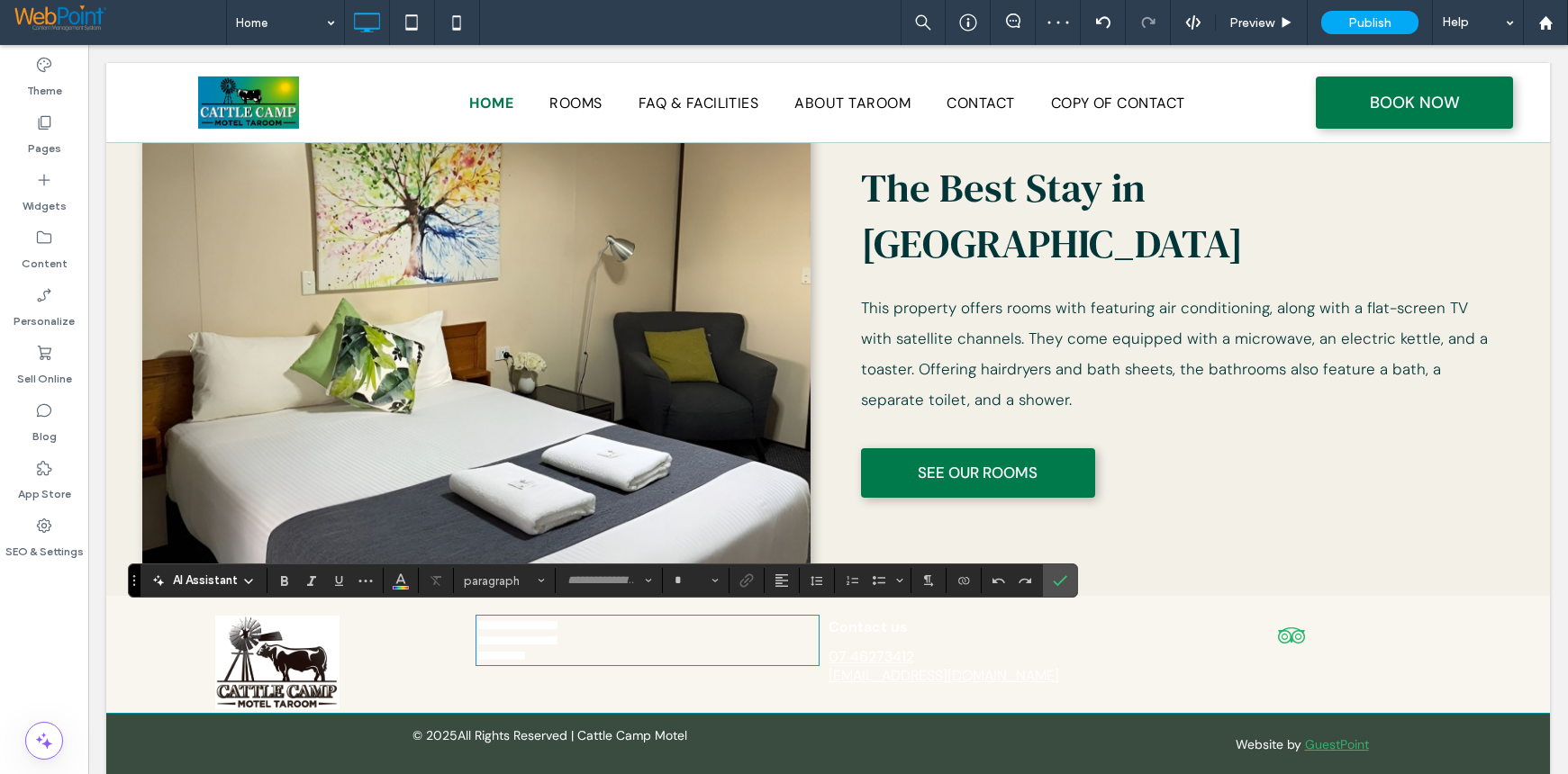
type input "*******"
type input "**"
click at [1073, 580] on section at bounding box center [1060, 580] width 35 height 33
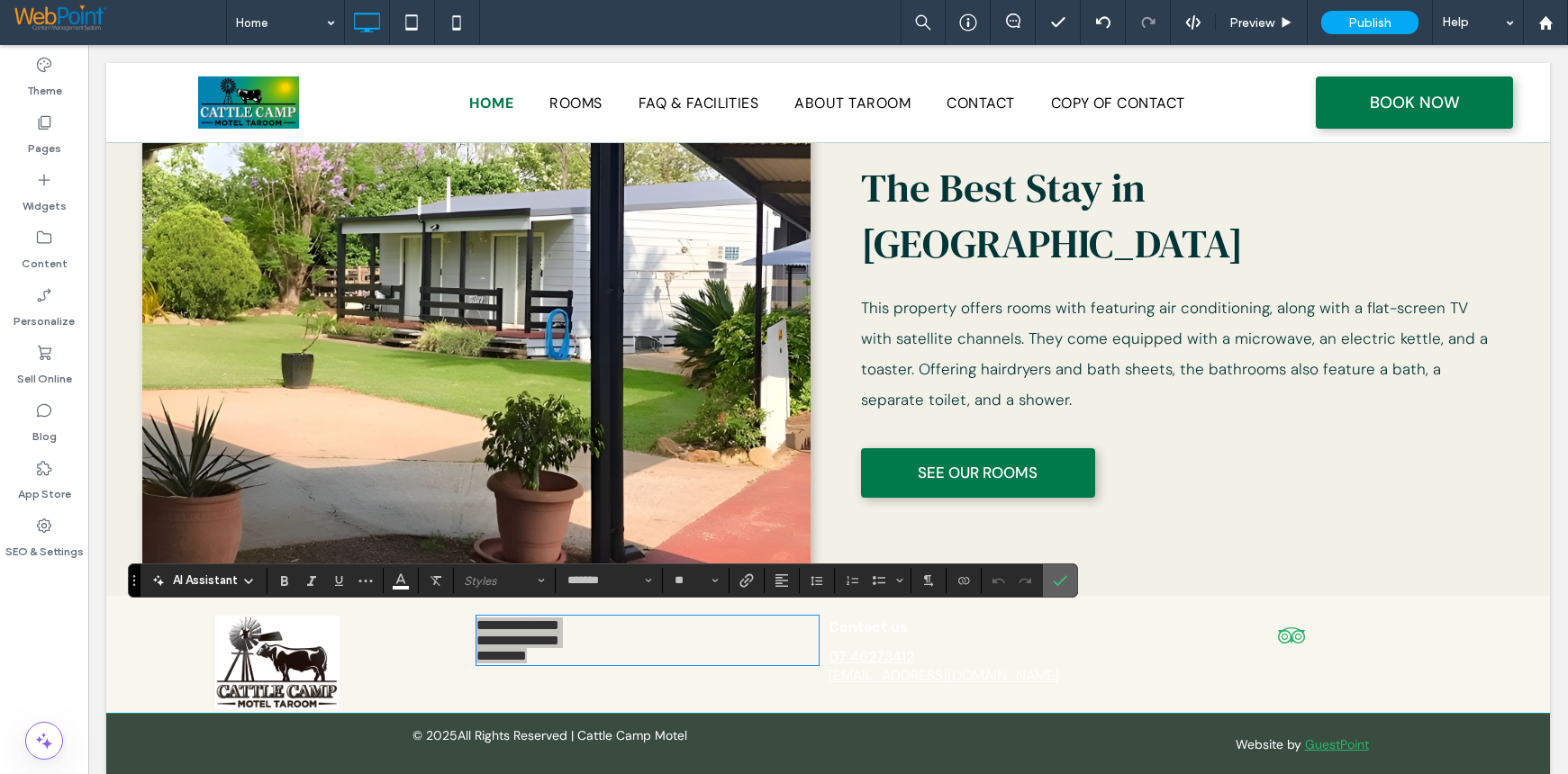
click at [1060, 585] on icon "Confirm" at bounding box center [1060, 580] width 15 height 15
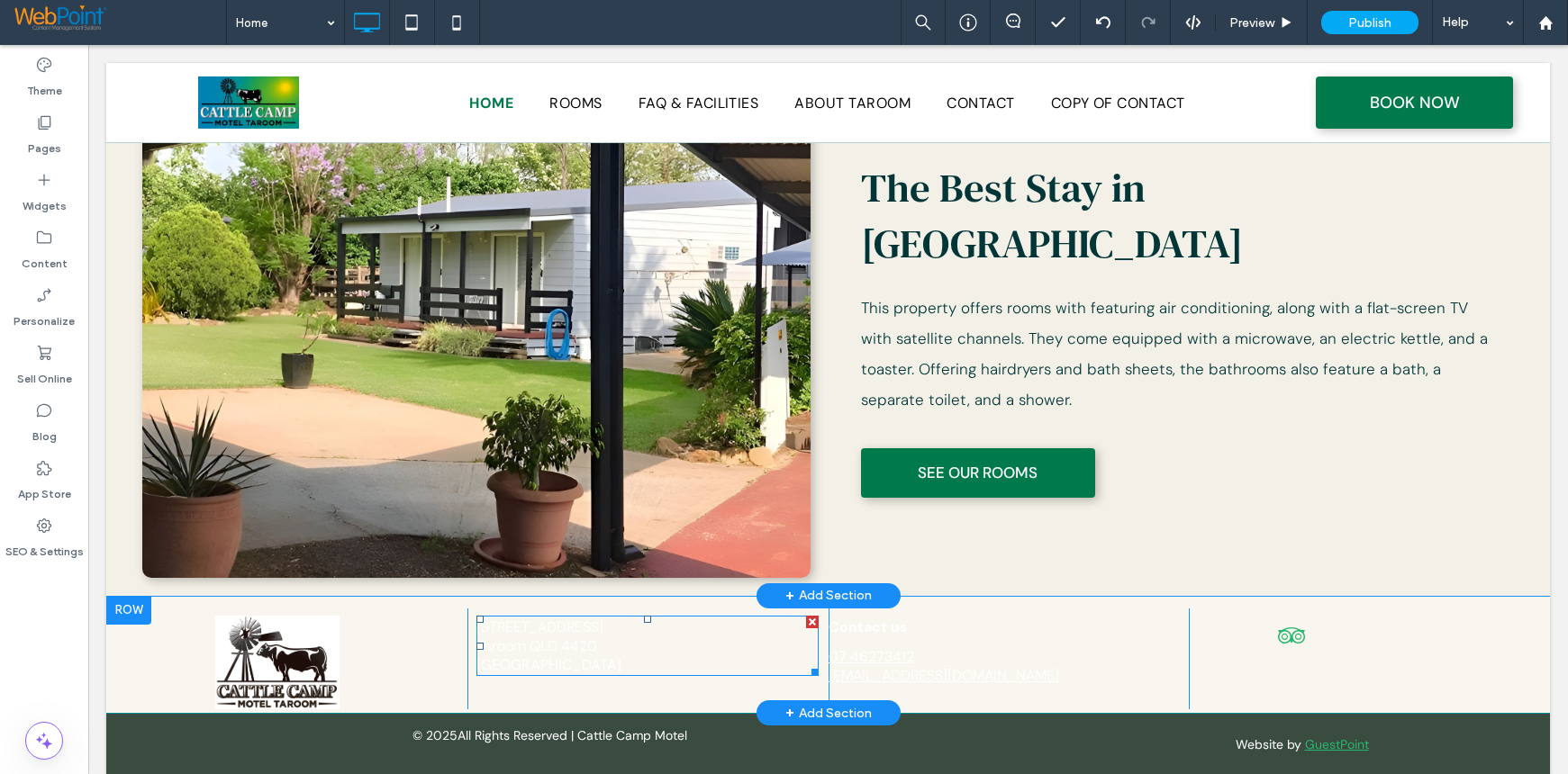
click at [541, 640] on span "Taroom QLD 4420" at bounding box center [536, 646] width 121 height 19
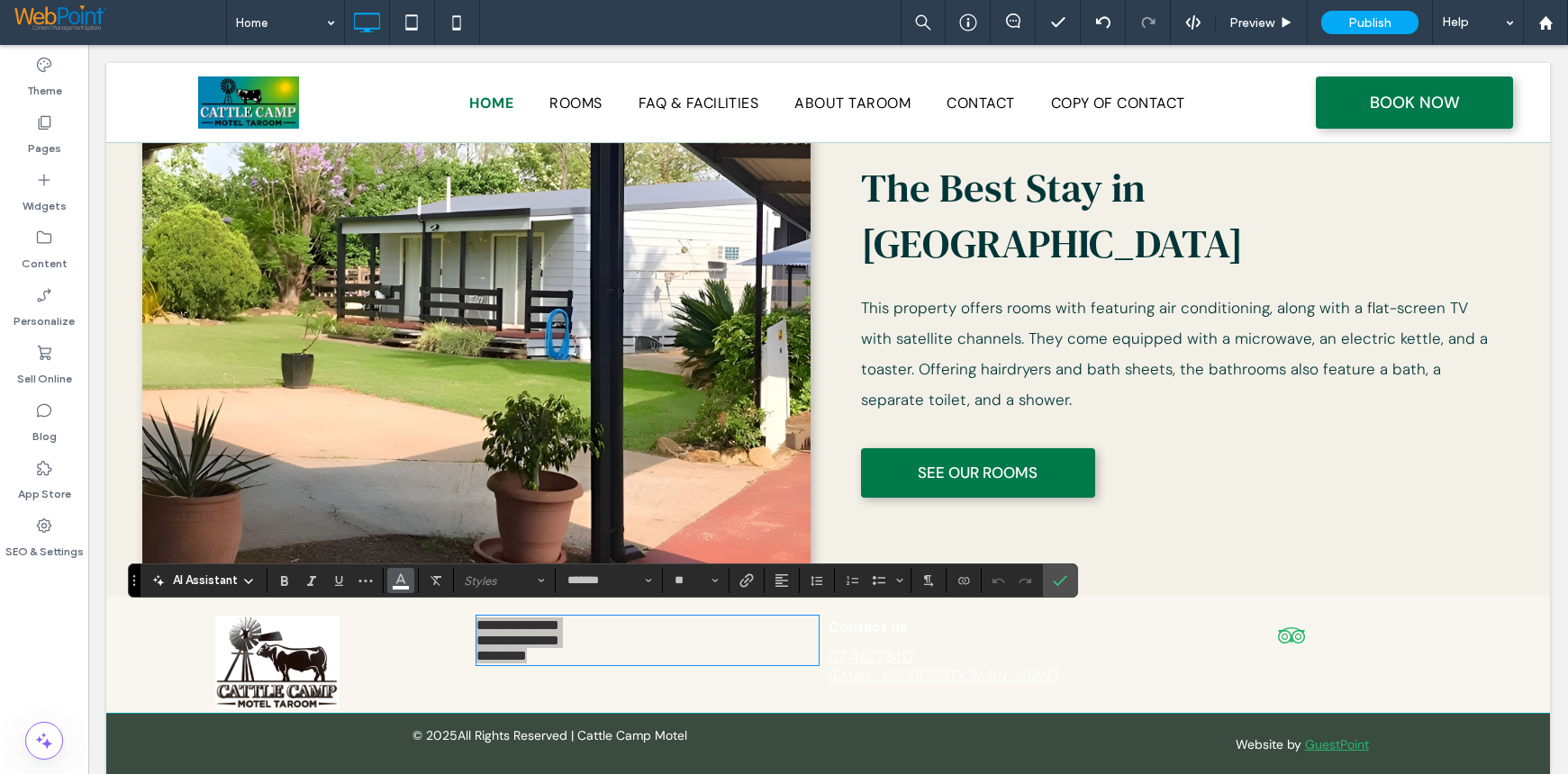
click at [397, 584] on icon "Color" at bounding box center [401, 579] width 15 height 15
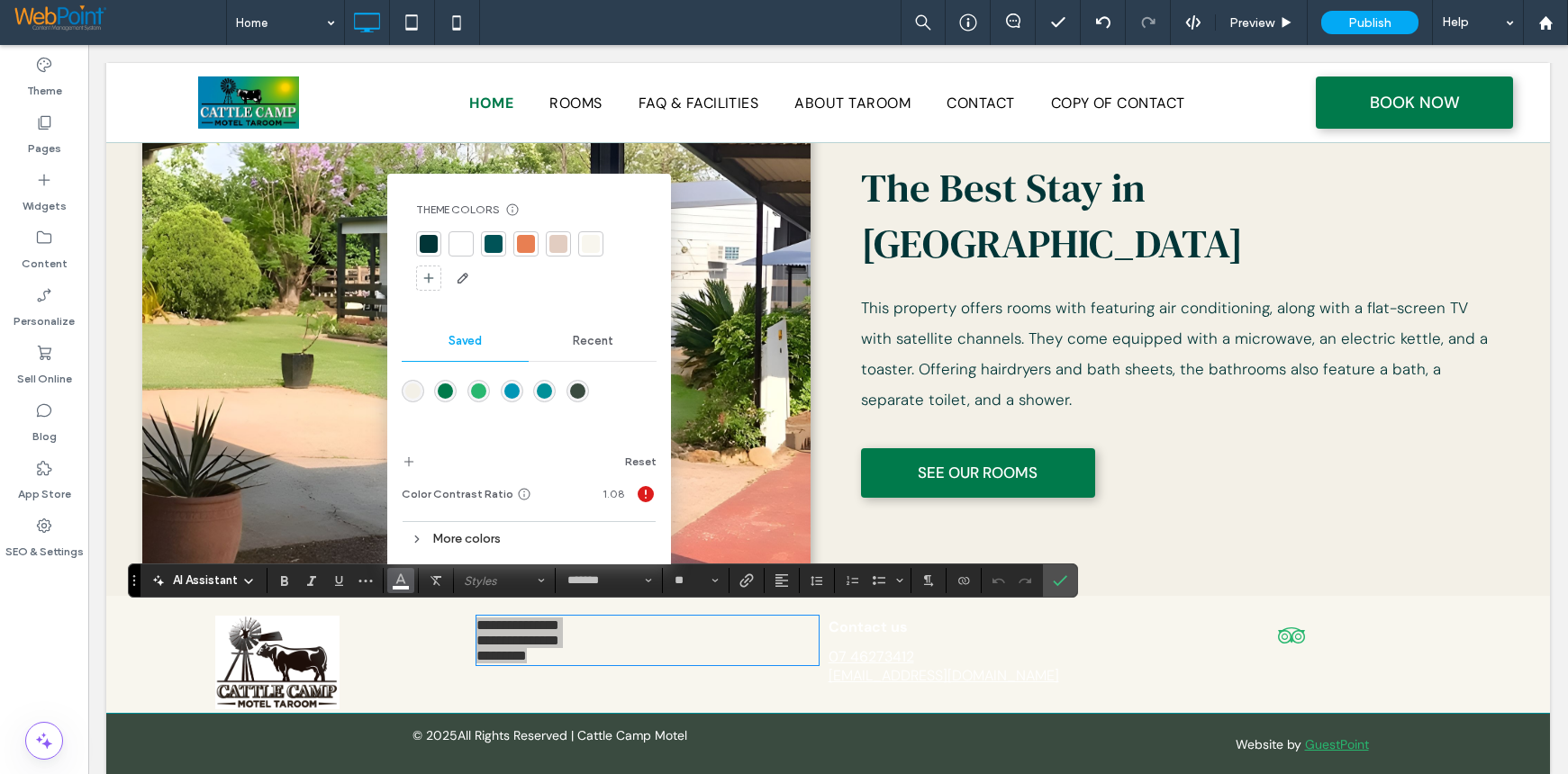
click at [443, 388] on div "rgba(0,122,75,1)" at bounding box center [445, 391] width 15 height 15
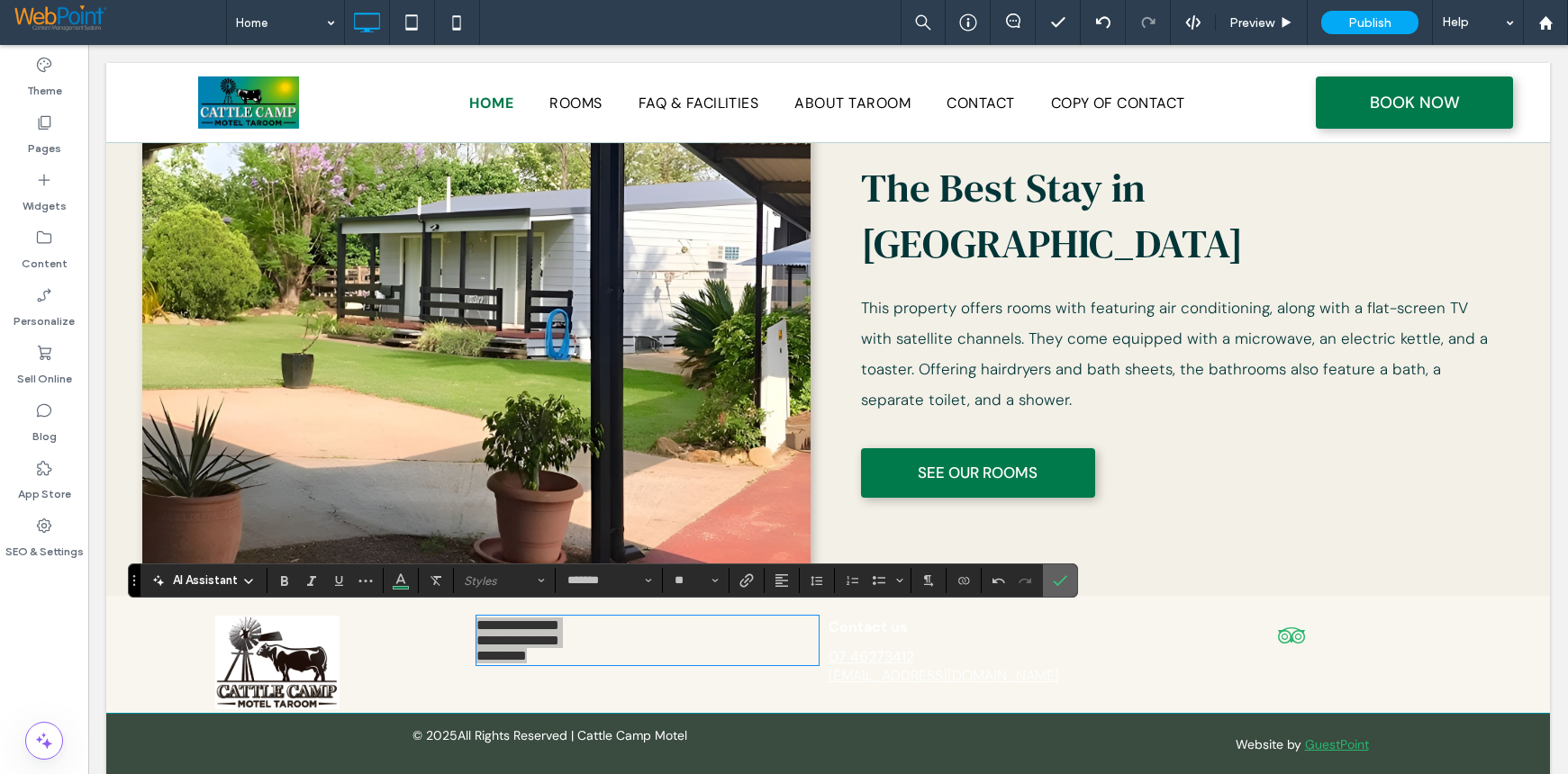
click at [1048, 577] on label "Confirm" at bounding box center [1060, 580] width 27 height 33
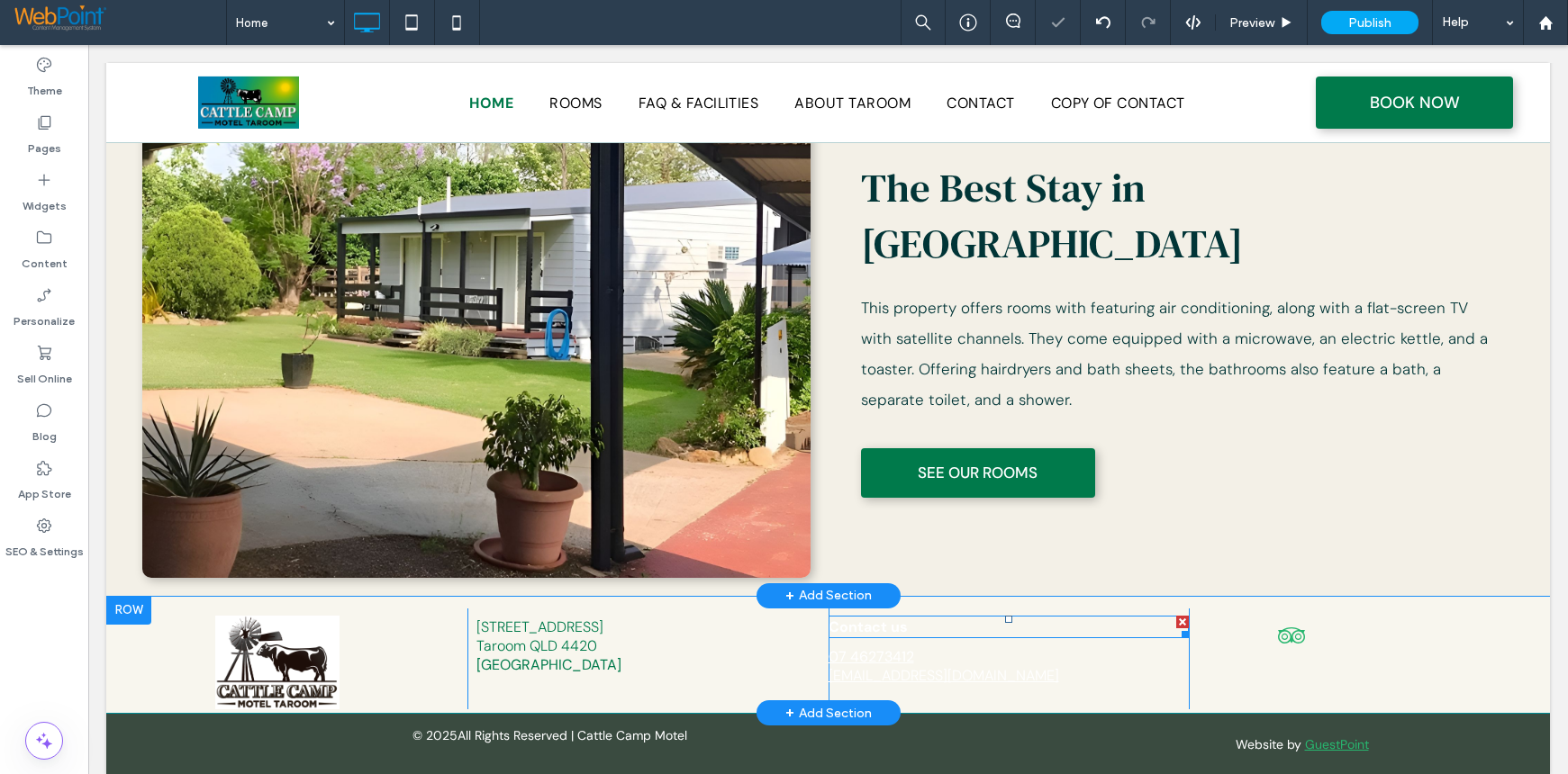
click at [879, 621] on strong "Contact us" at bounding box center [868, 627] width 79 height 19
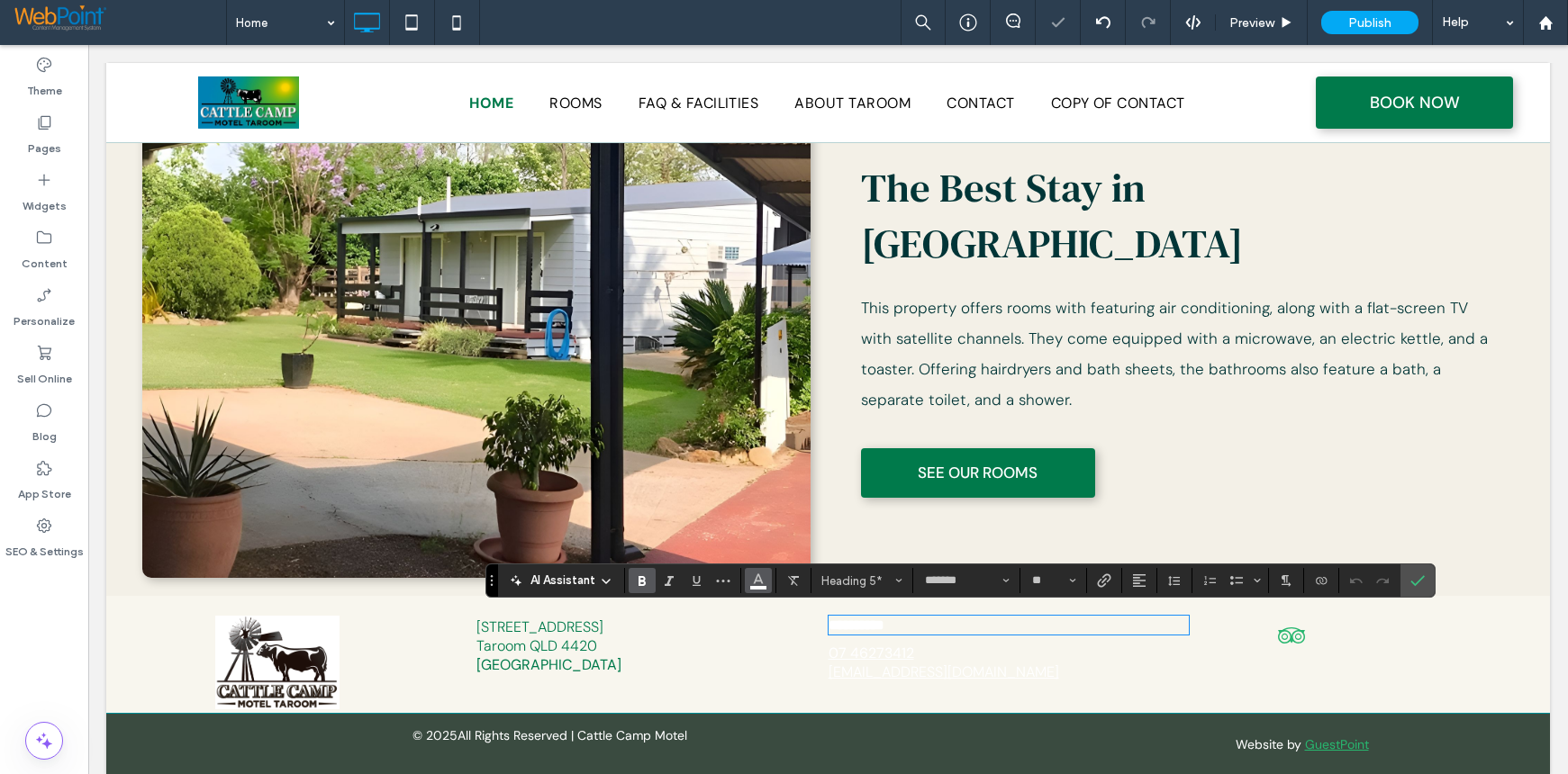
click at [760, 580] on use "Color" at bounding box center [758, 579] width 10 height 10
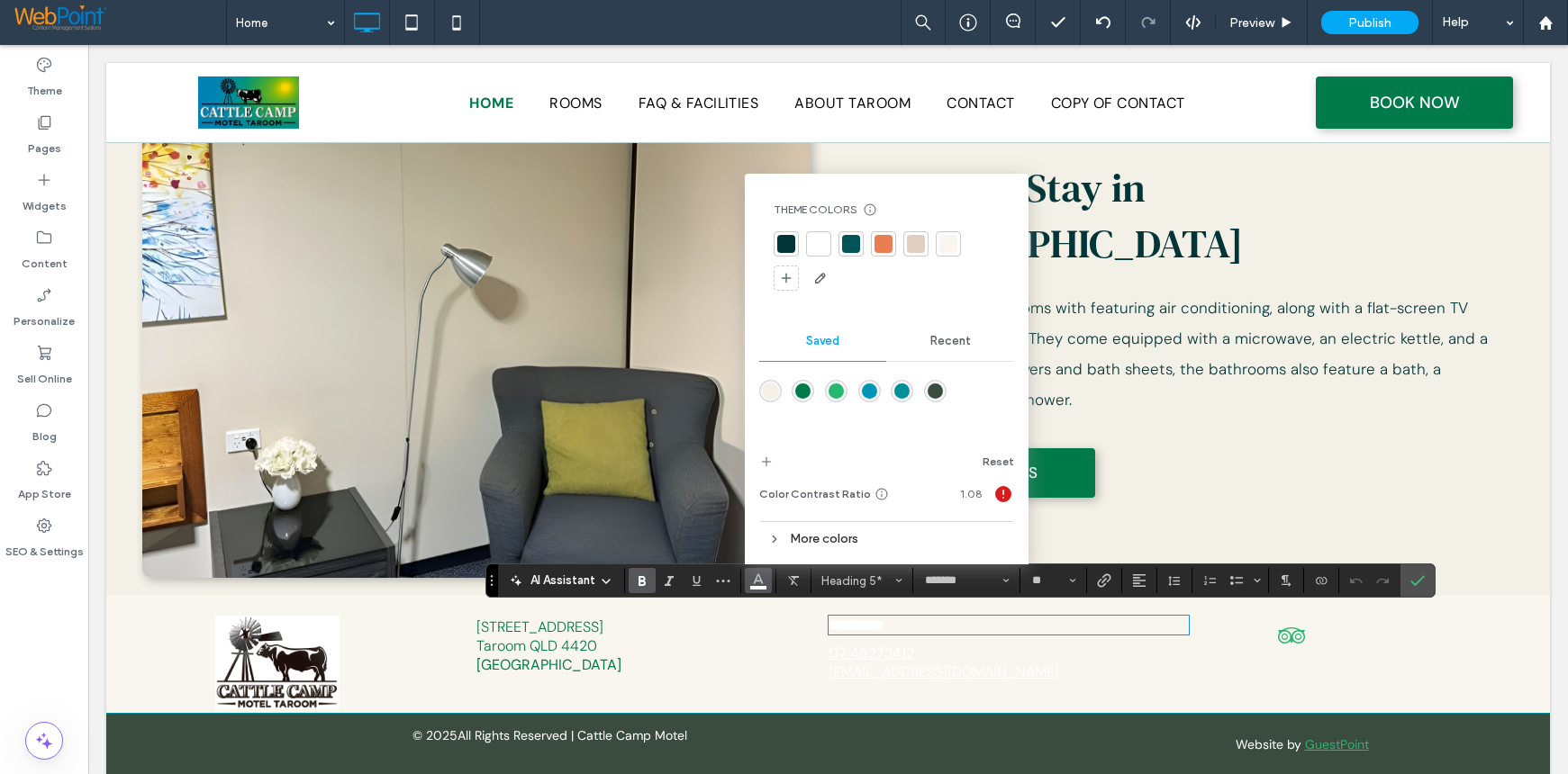
drag, startPoint x: 800, startPoint y: 391, endPoint x: 763, endPoint y: 627, distance: 238.9
click at [800, 391] on div "rgba(0,122,75,1)" at bounding box center [802, 391] width 15 height 15
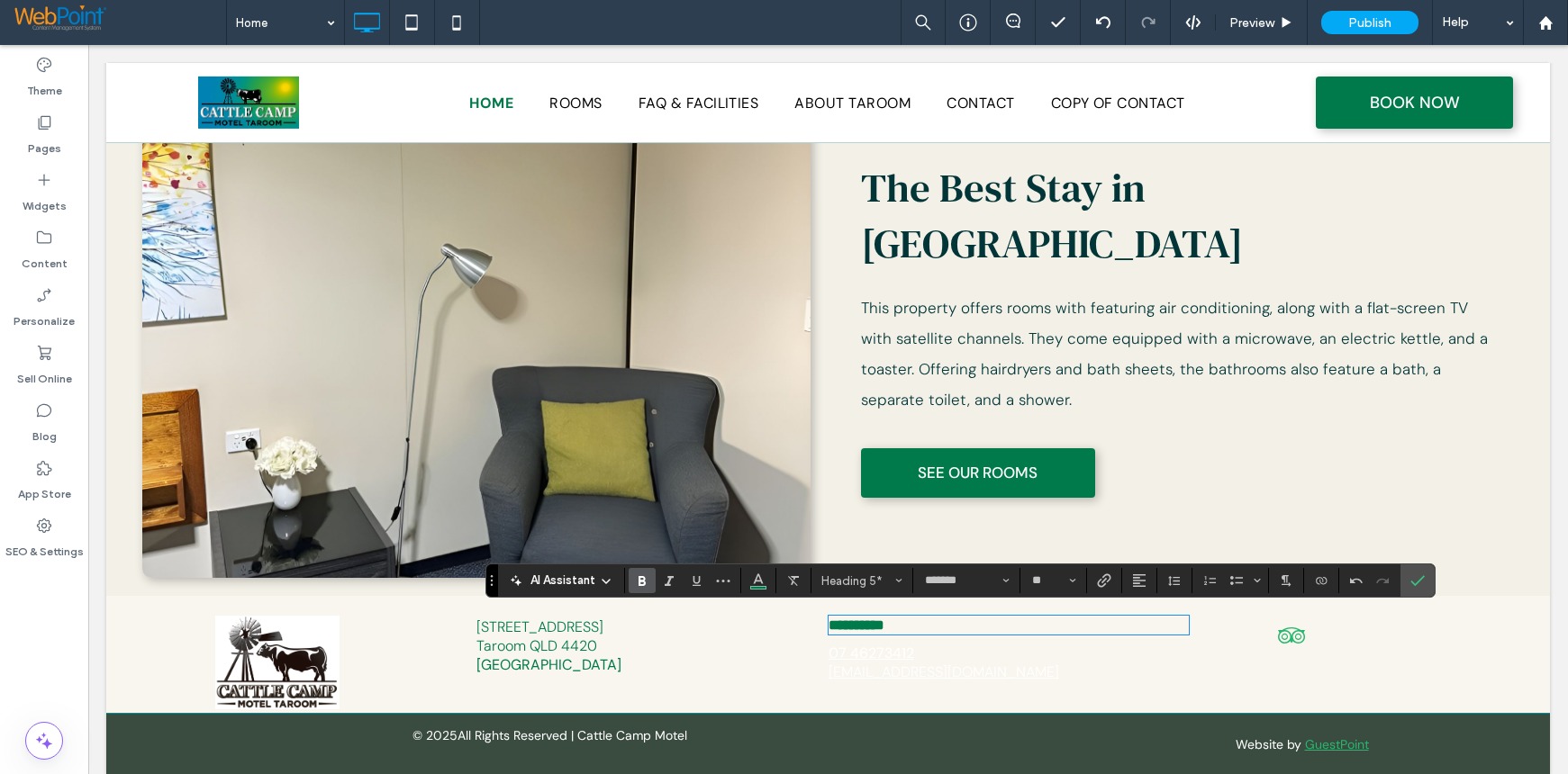
click at [874, 650] on link "07 46273412" at bounding box center [871, 653] width 85 height 19
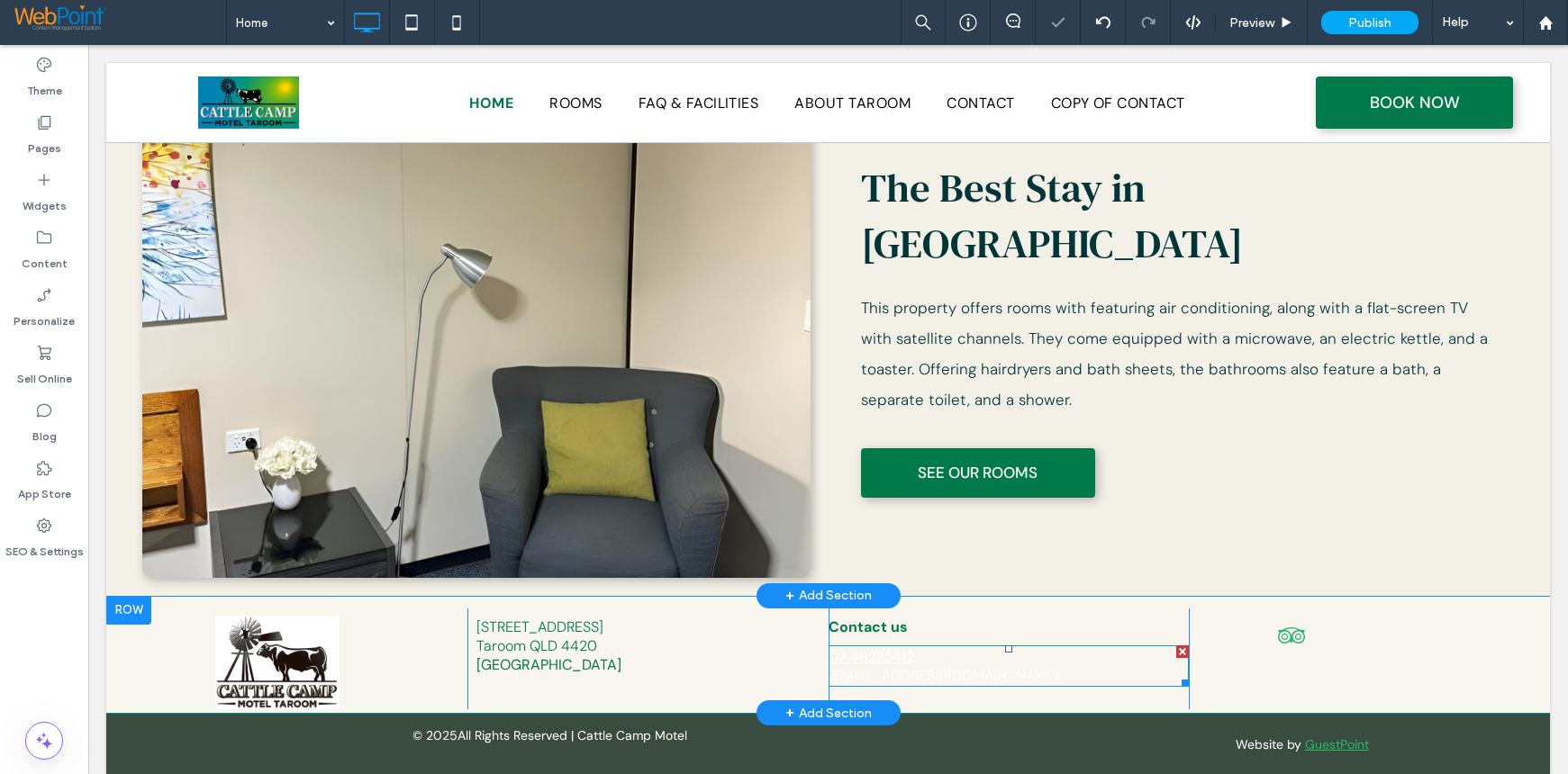
click at [874, 652] on link "07 46273412" at bounding box center [871, 657] width 85 height 19
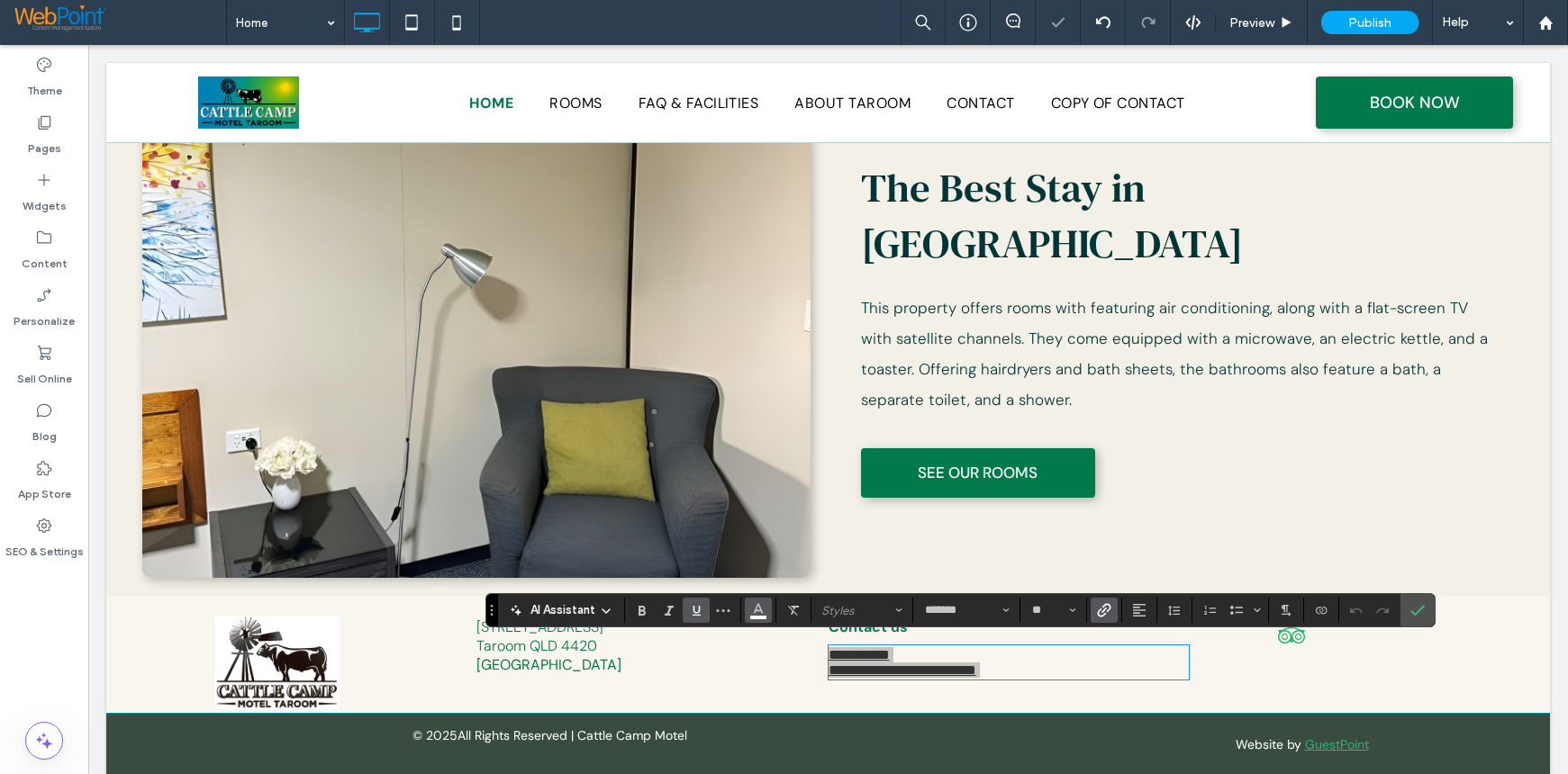
click at [760, 615] on icon "Color" at bounding box center [759, 609] width 15 height 15
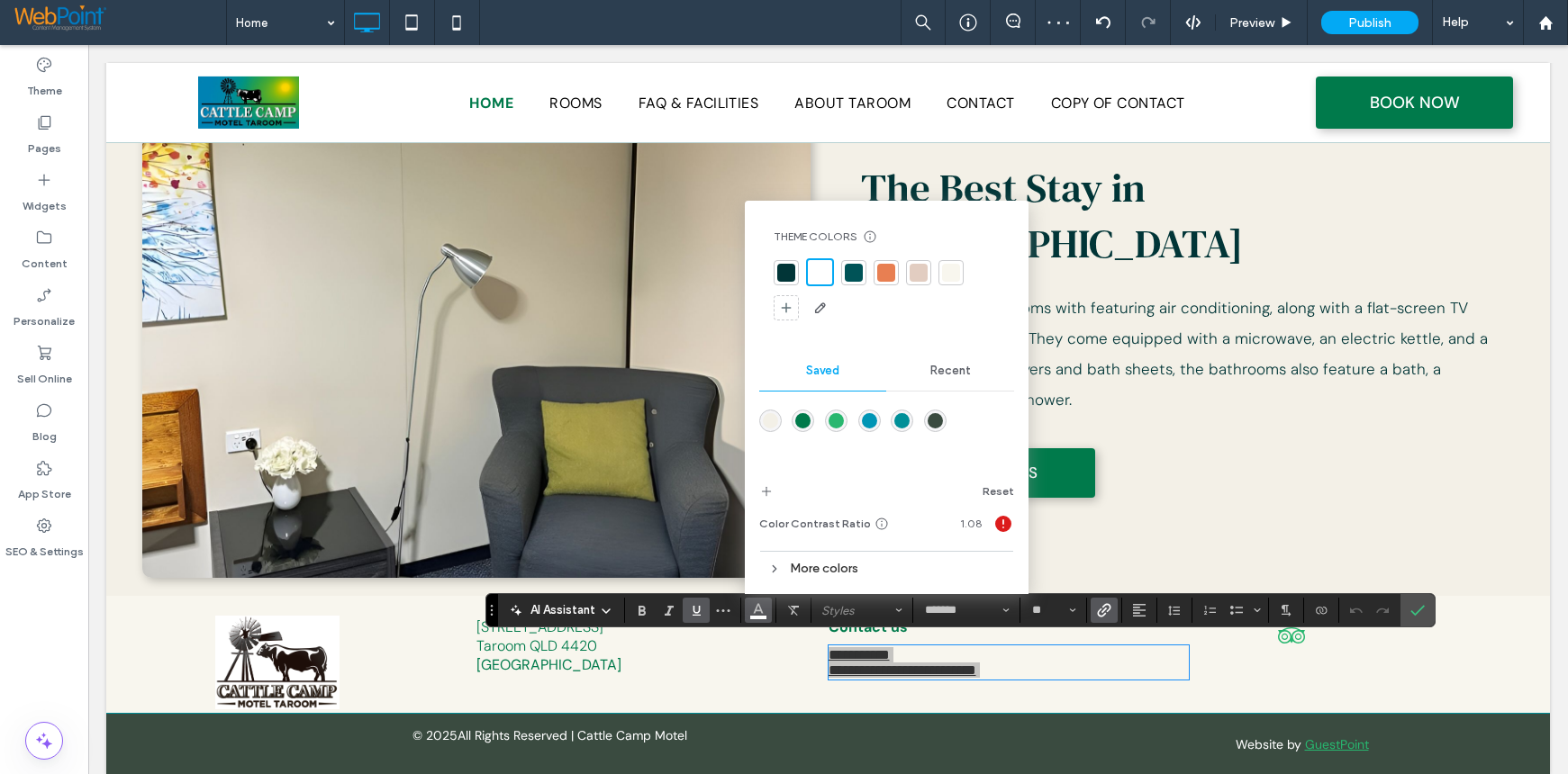
drag, startPoint x: 798, startPoint y: 416, endPoint x: 1092, endPoint y: 526, distance: 313.9
click at [798, 416] on div "rgba(0,122,75,1)" at bounding box center [802, 421] width 15 height 15
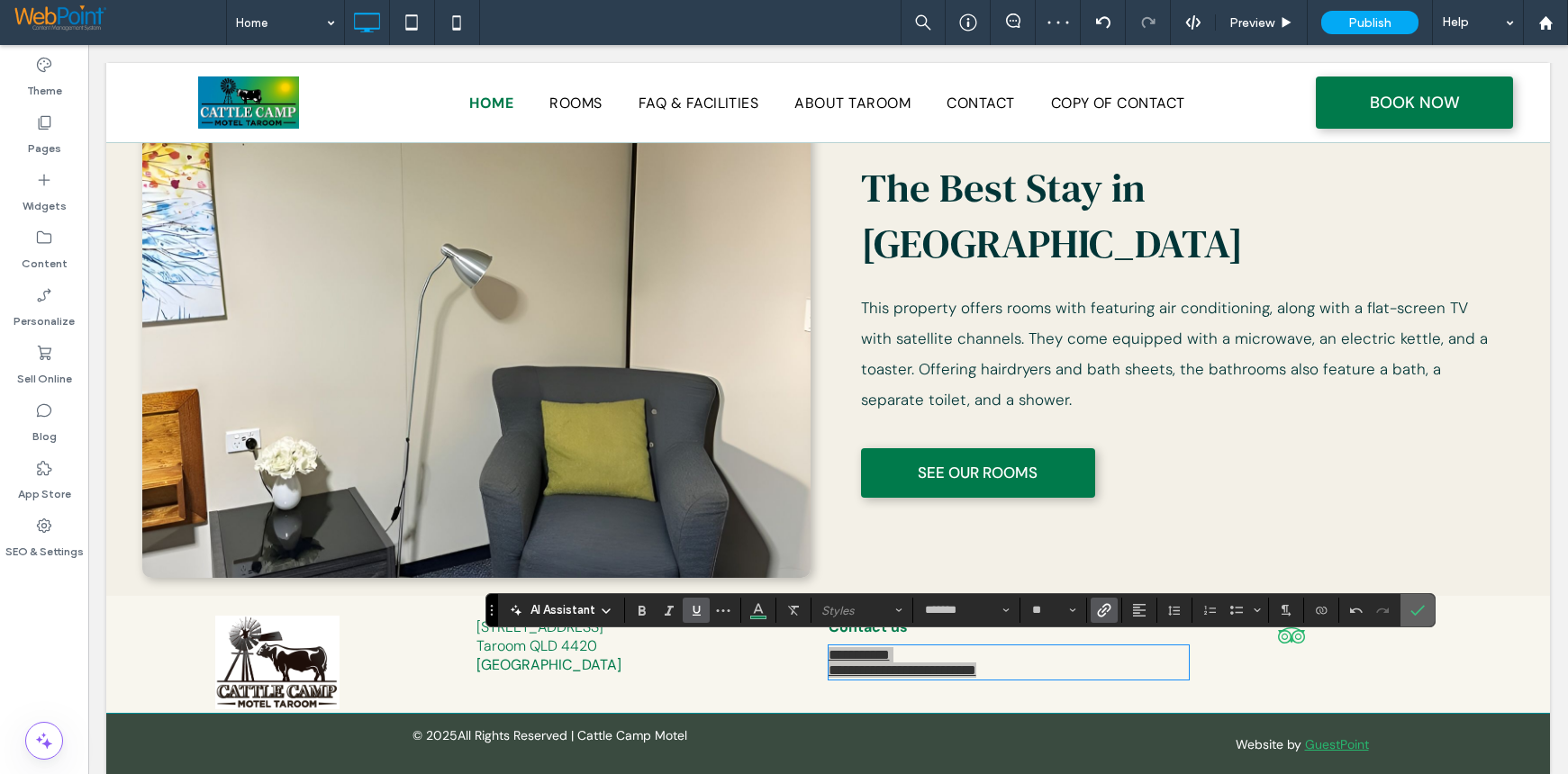
click at [1415, 610] on icon "Confirm" at bounding box center [1417, 610] width 15 height 15
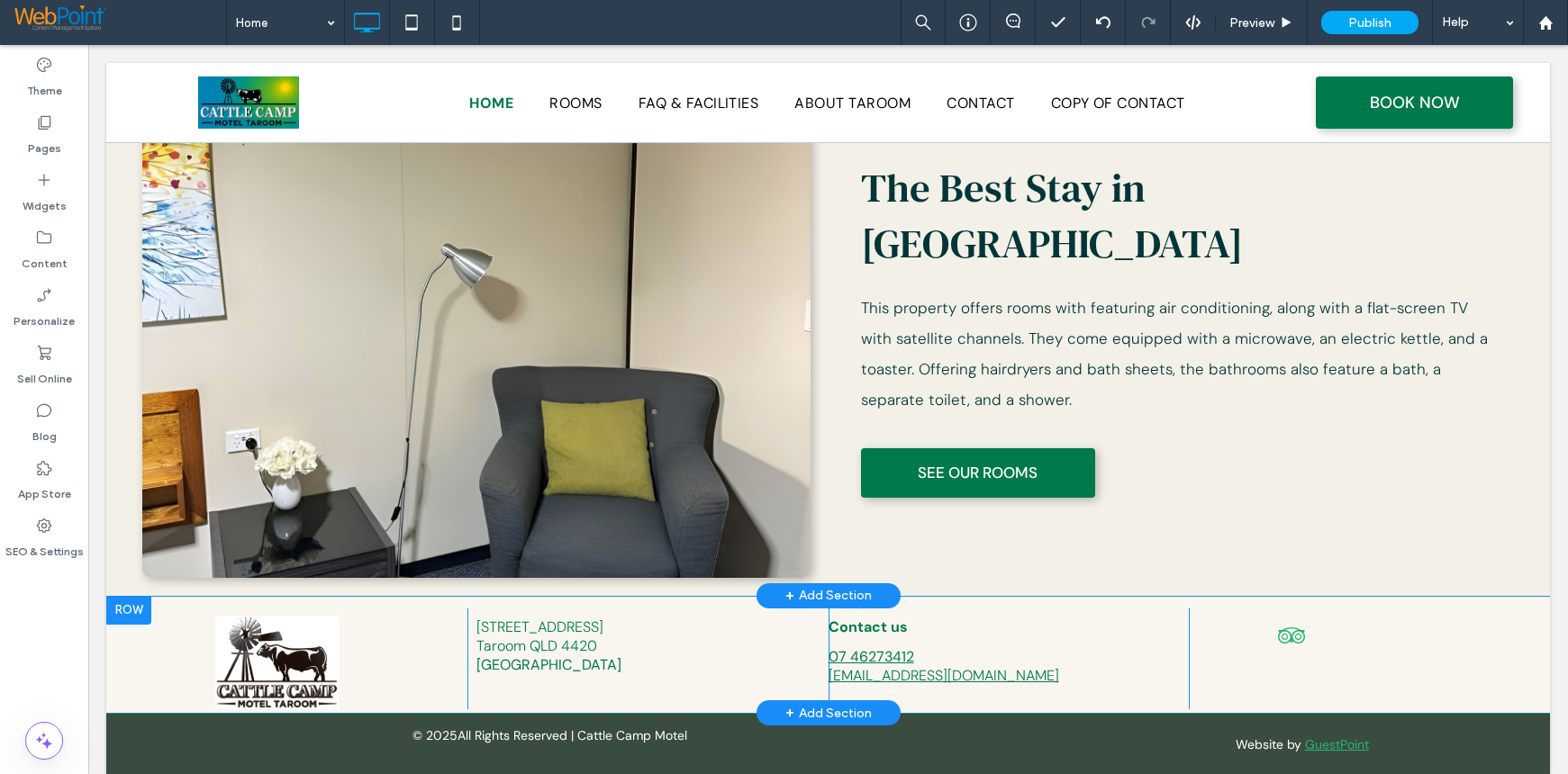
click at [127, 609] on div at bounding box center [129, 610] width 45 height 29
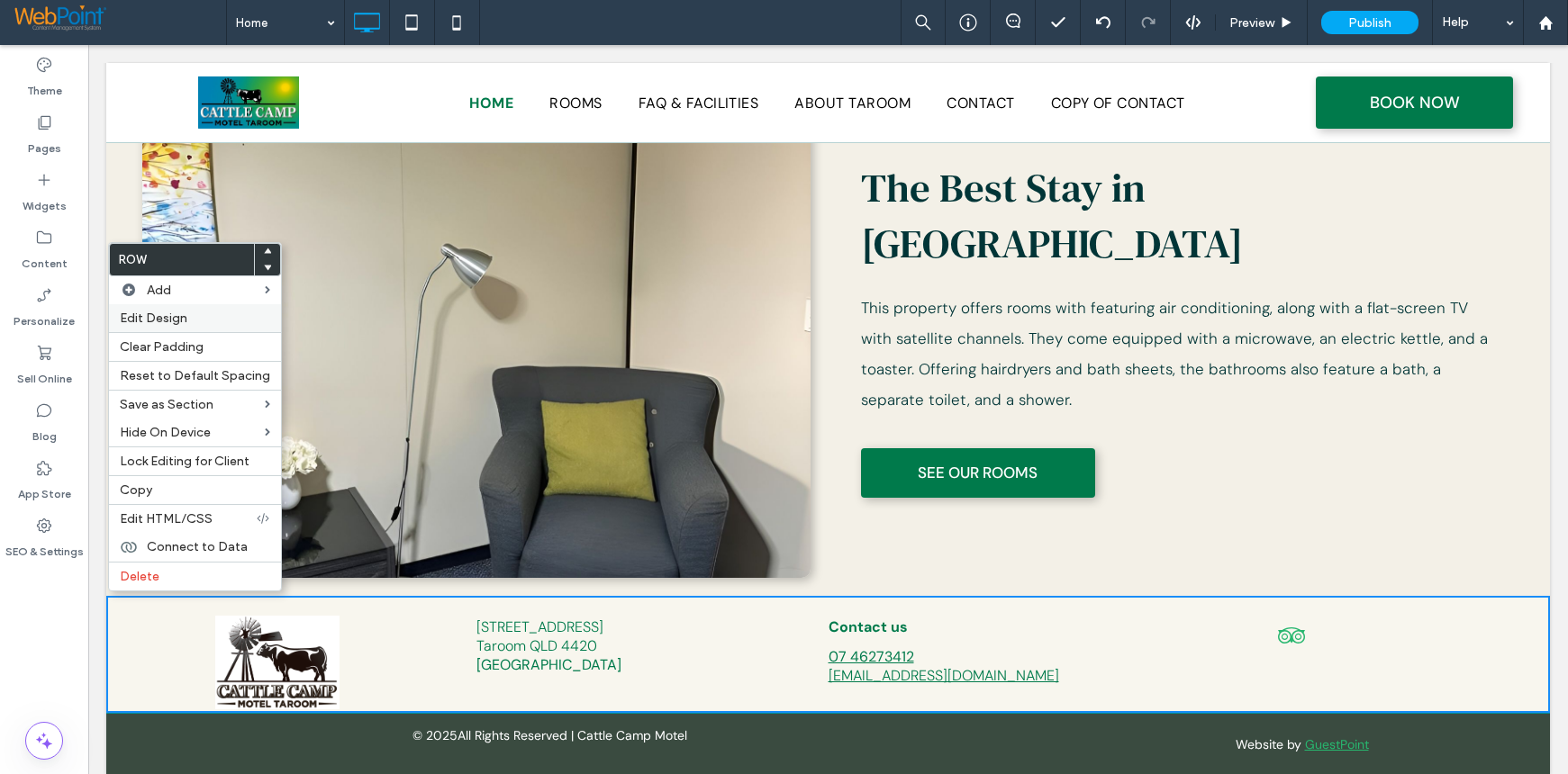
click at [187, 316] on label "Edit Design" at bounding box center [195, 318] width 151 height 15
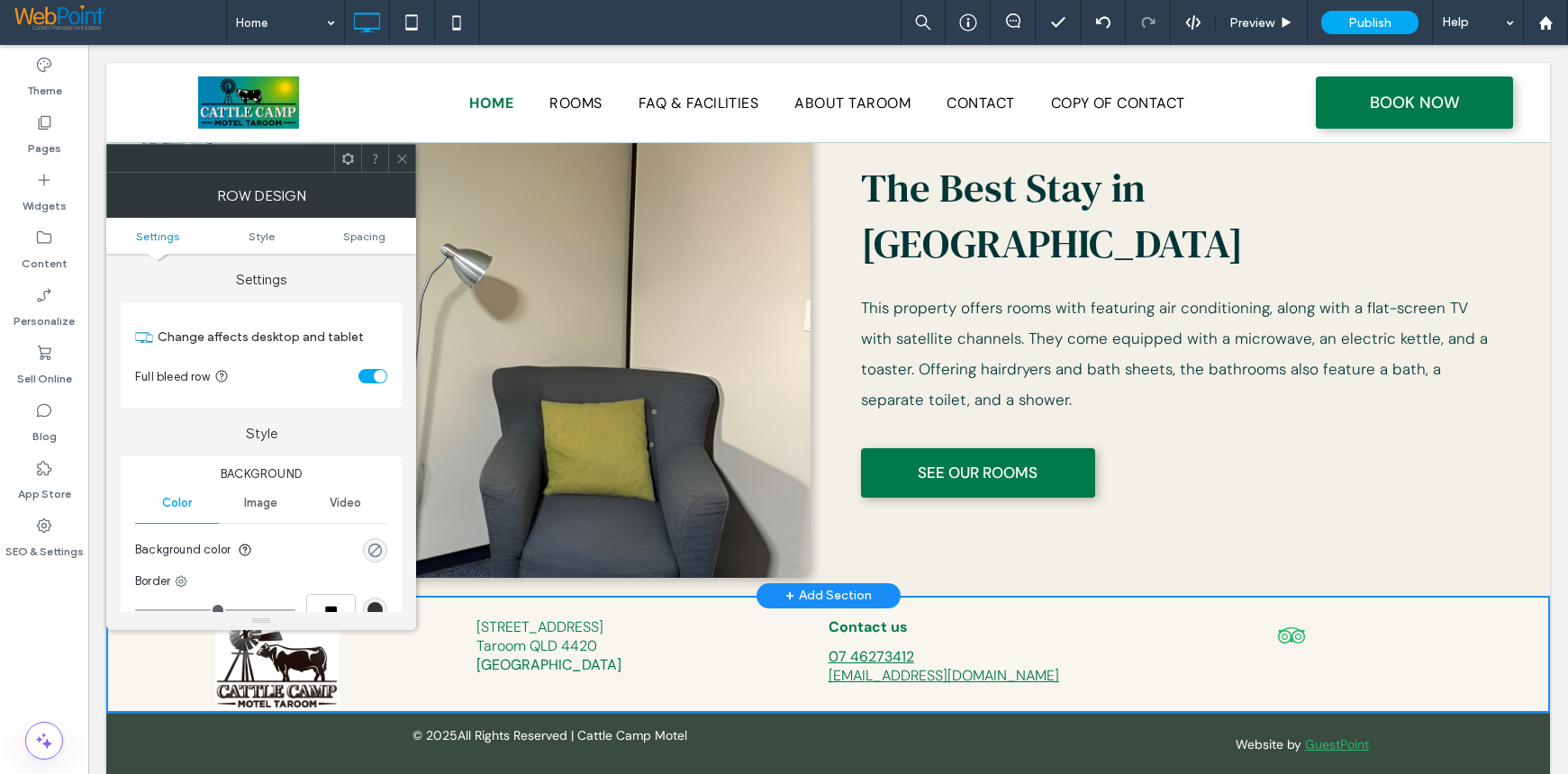
click at [374, 546] on div "rgba(0, 0, 0, 0)" at bounding box center [374, 551] width 15 height 15
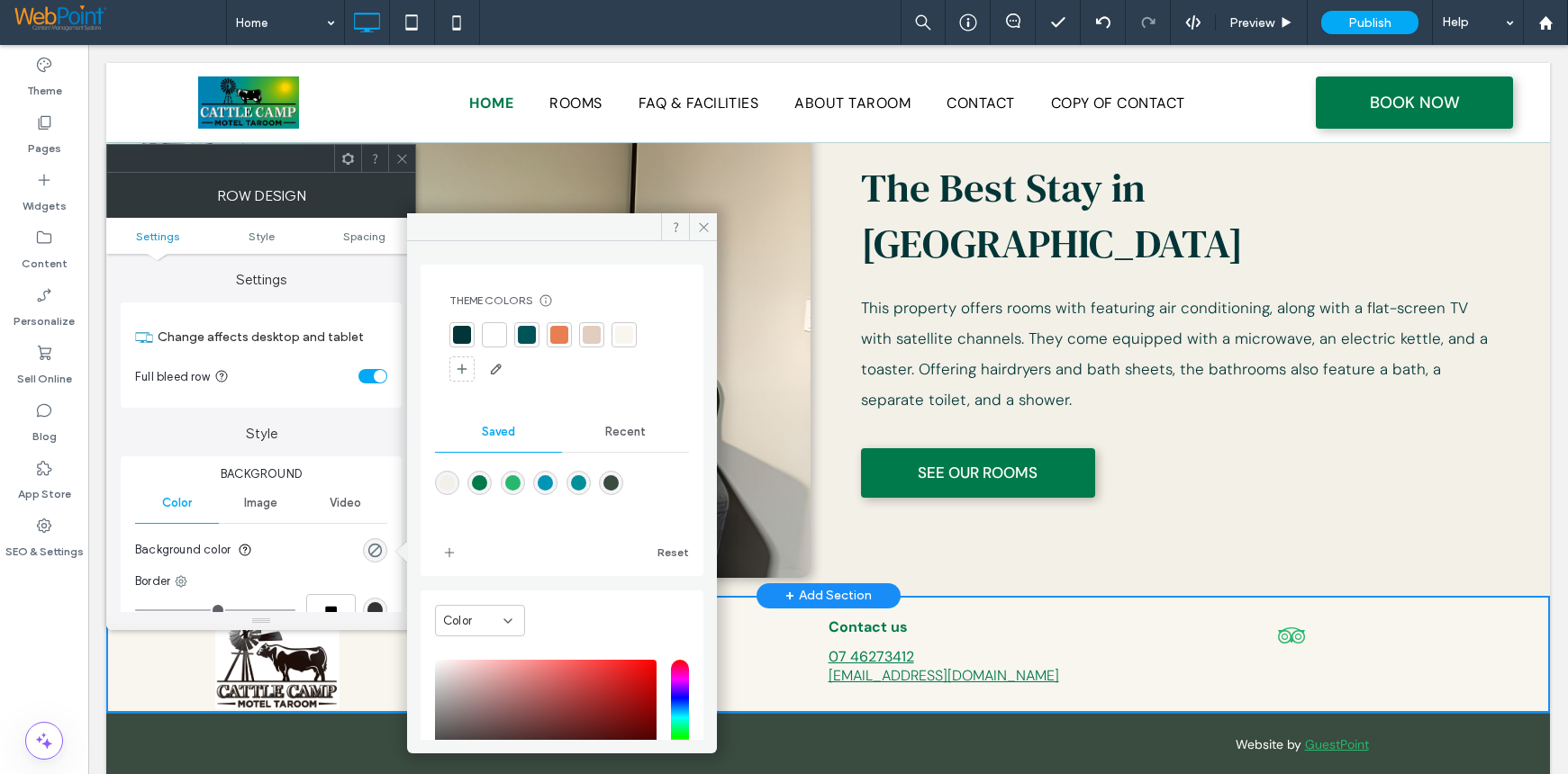
click at [626, 433] on span "Recent" at bounding box center [625, 432] width 41 height 15
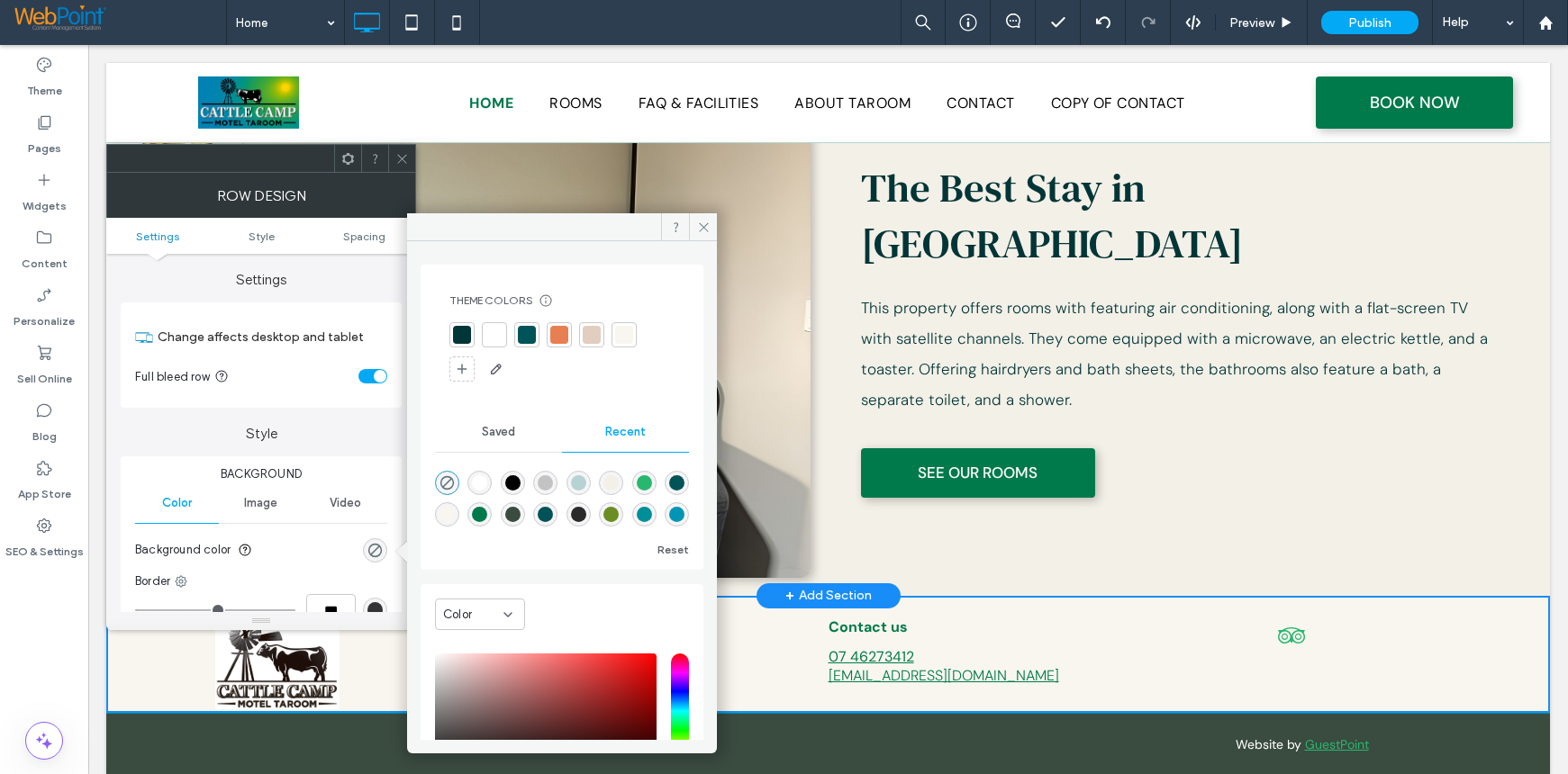
click at [481, 481] on div "rgba(255, 255, 255, 1)" at bounding box center [479, 482] width 15 height 15
type input "*******"
type input "***"
type input "****"
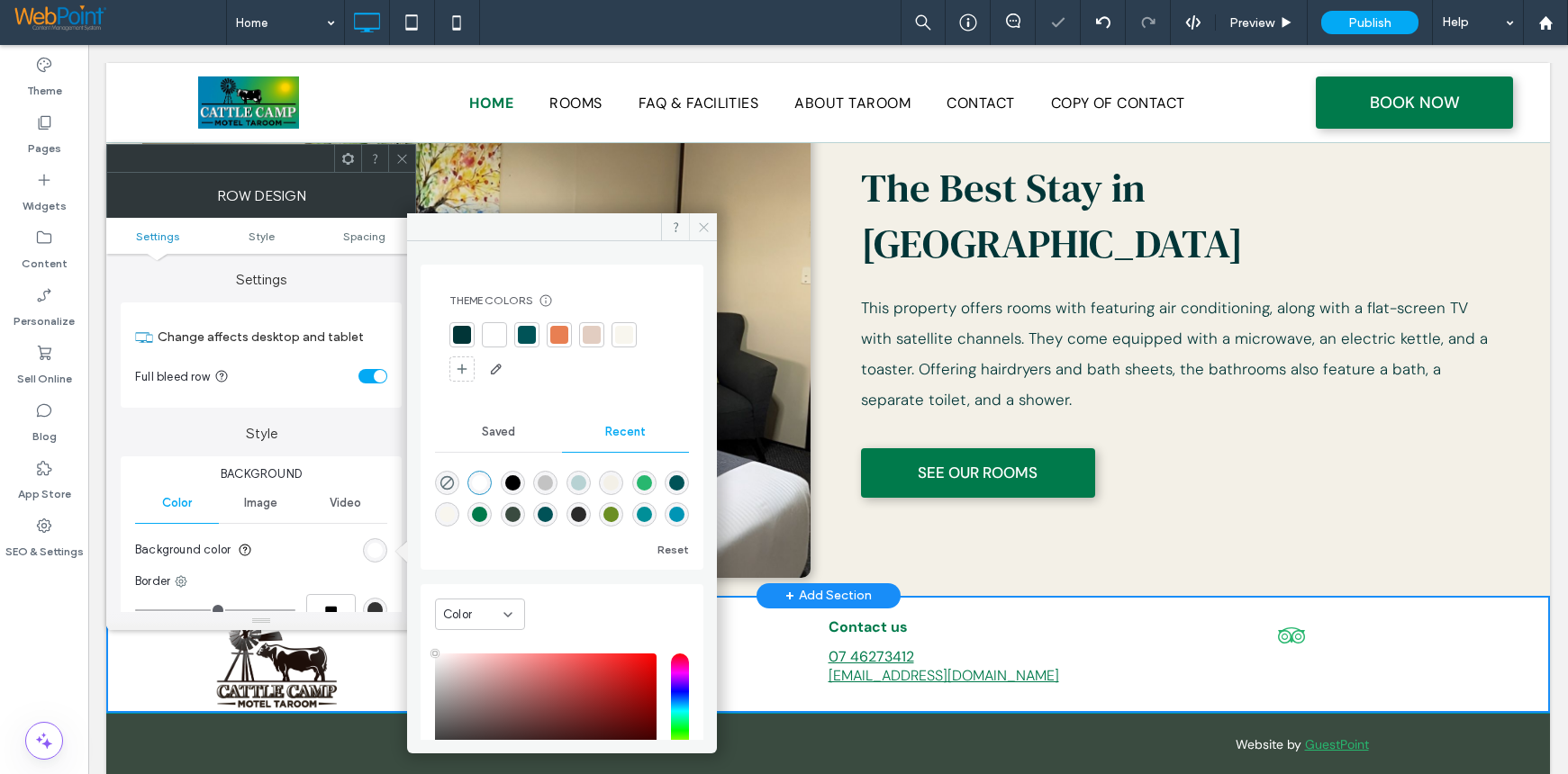
drag, startPoint x: 706, startPoint y: 226, endPoint x: 422, endPoint y: 148, distance: 294.5
click at [706, 226] on icon at bounding box center [703, 227] width 14 height 14
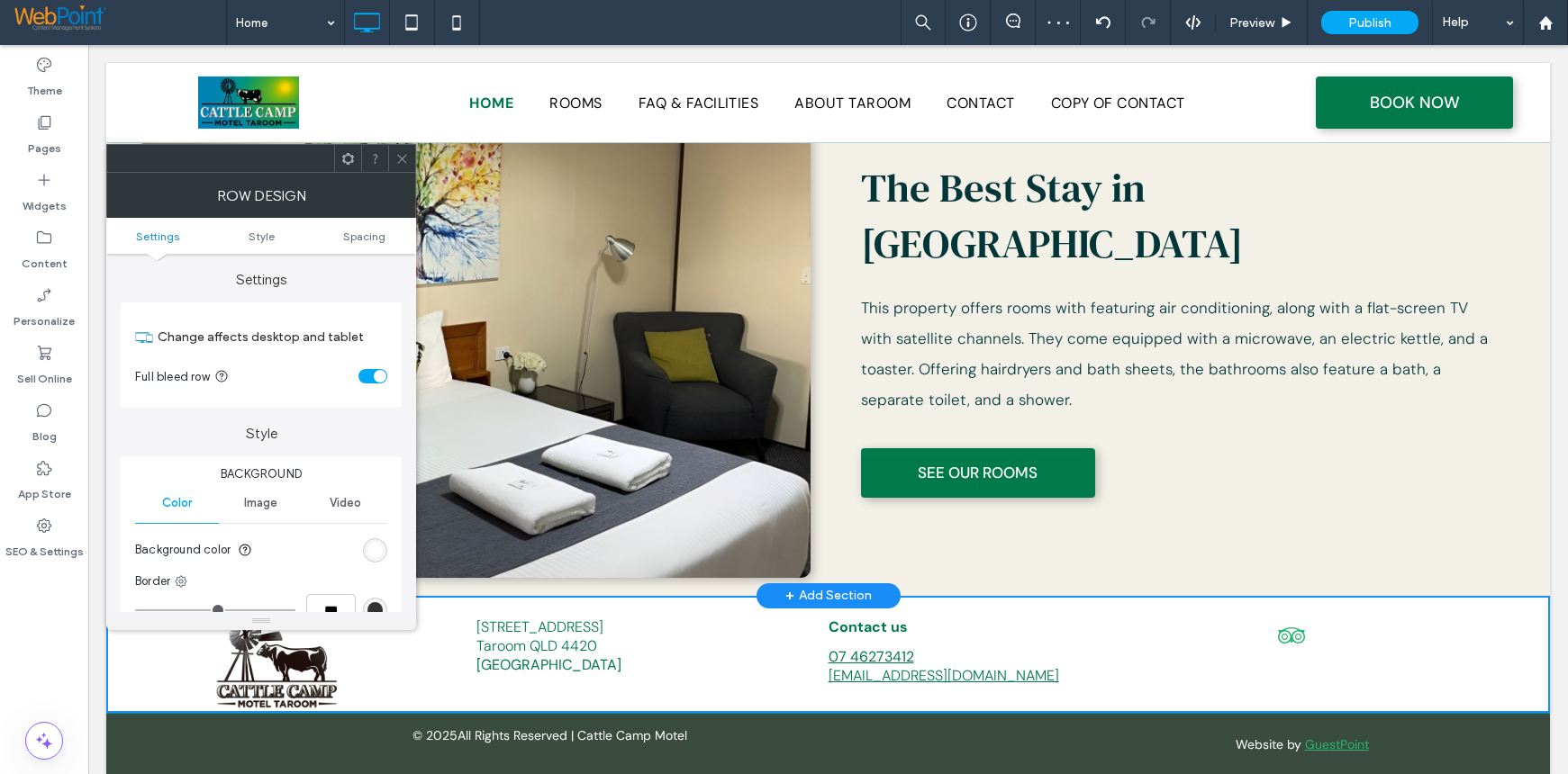
click at [403, 154] on icon at bounding box center [402, 159] width 14 height 14
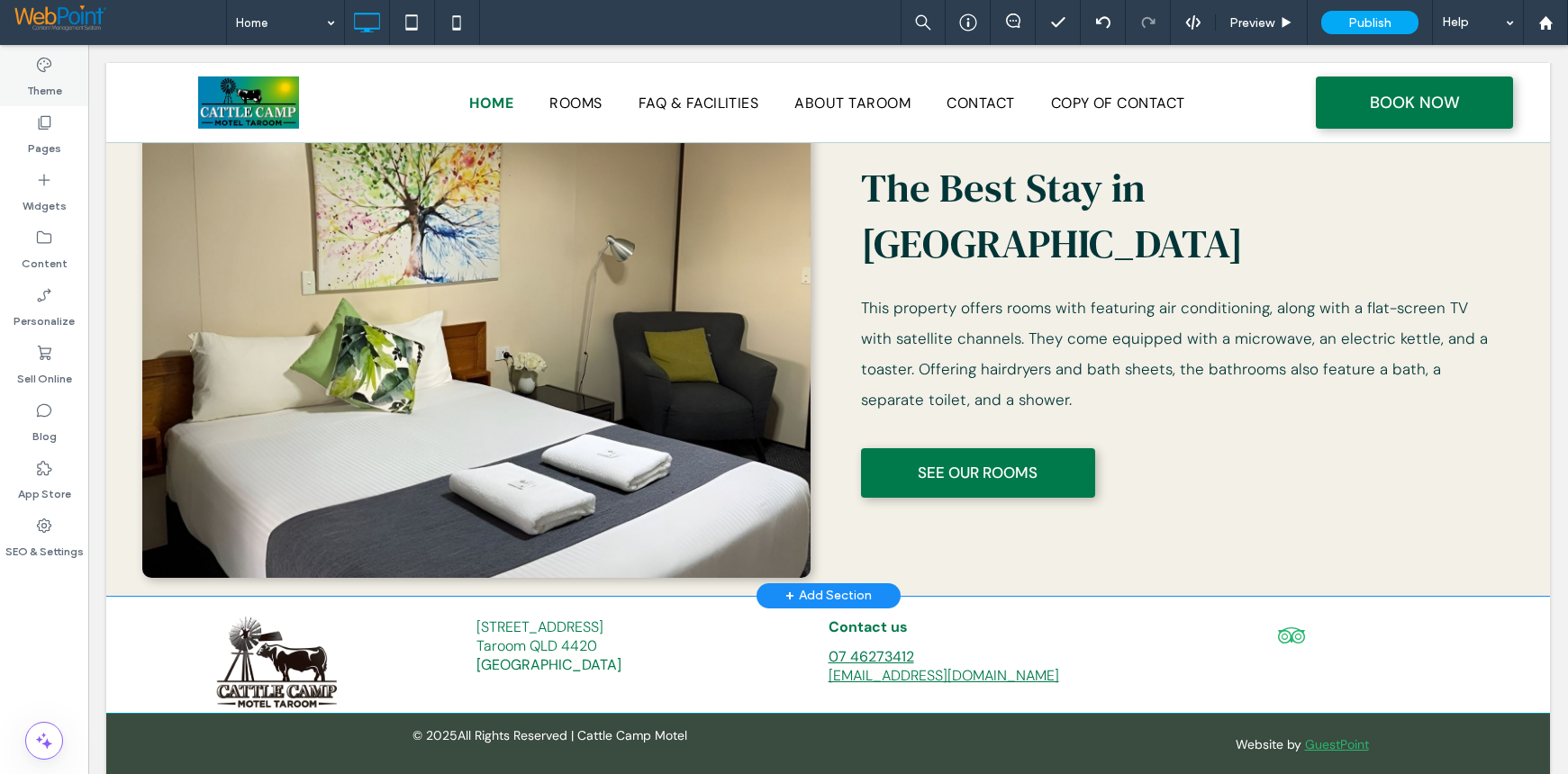
click at [53, 101] on div "Theme" at bounding box center [44, 77] width 88 height 57
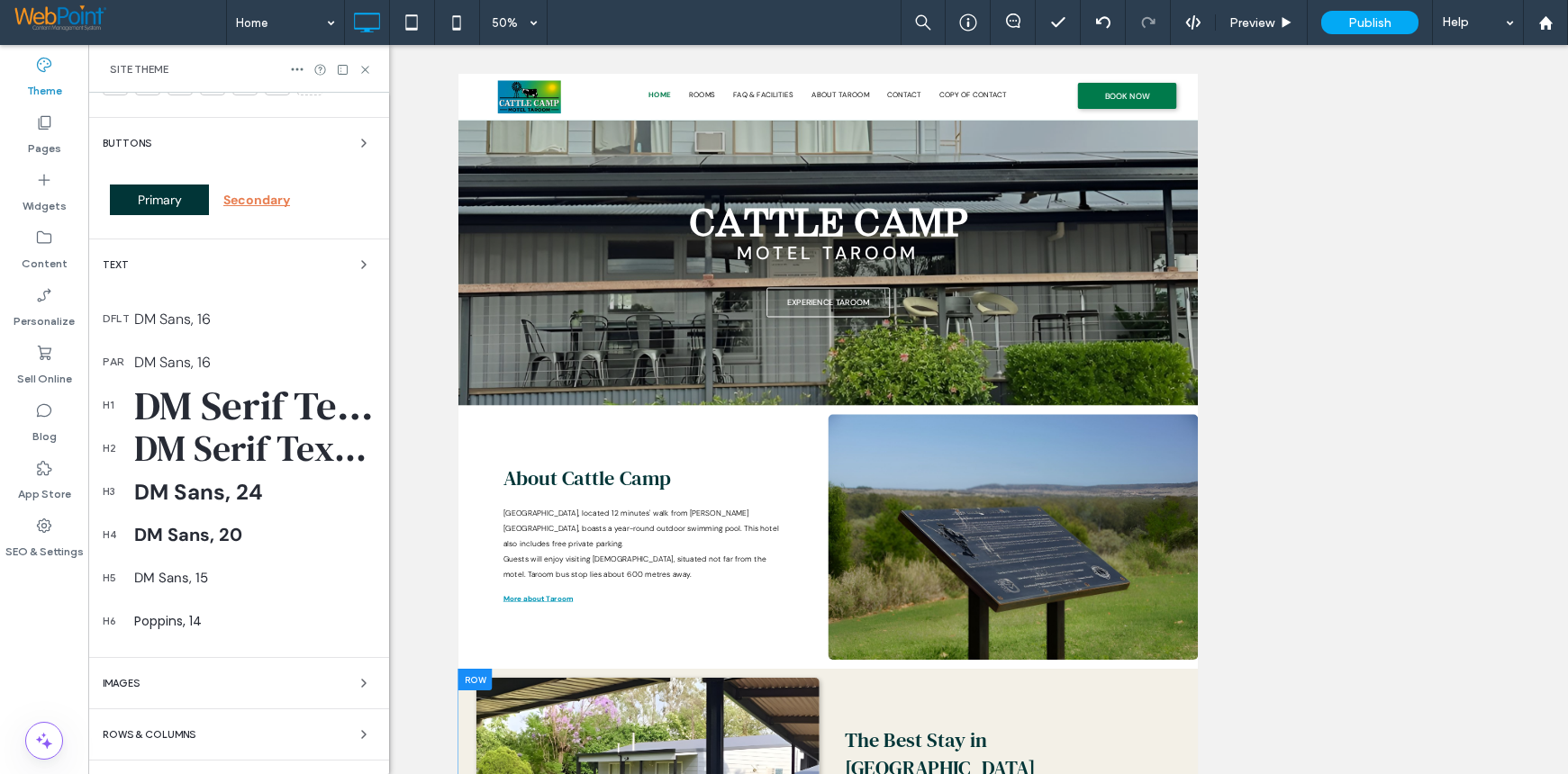
scroll to position [169, 0]
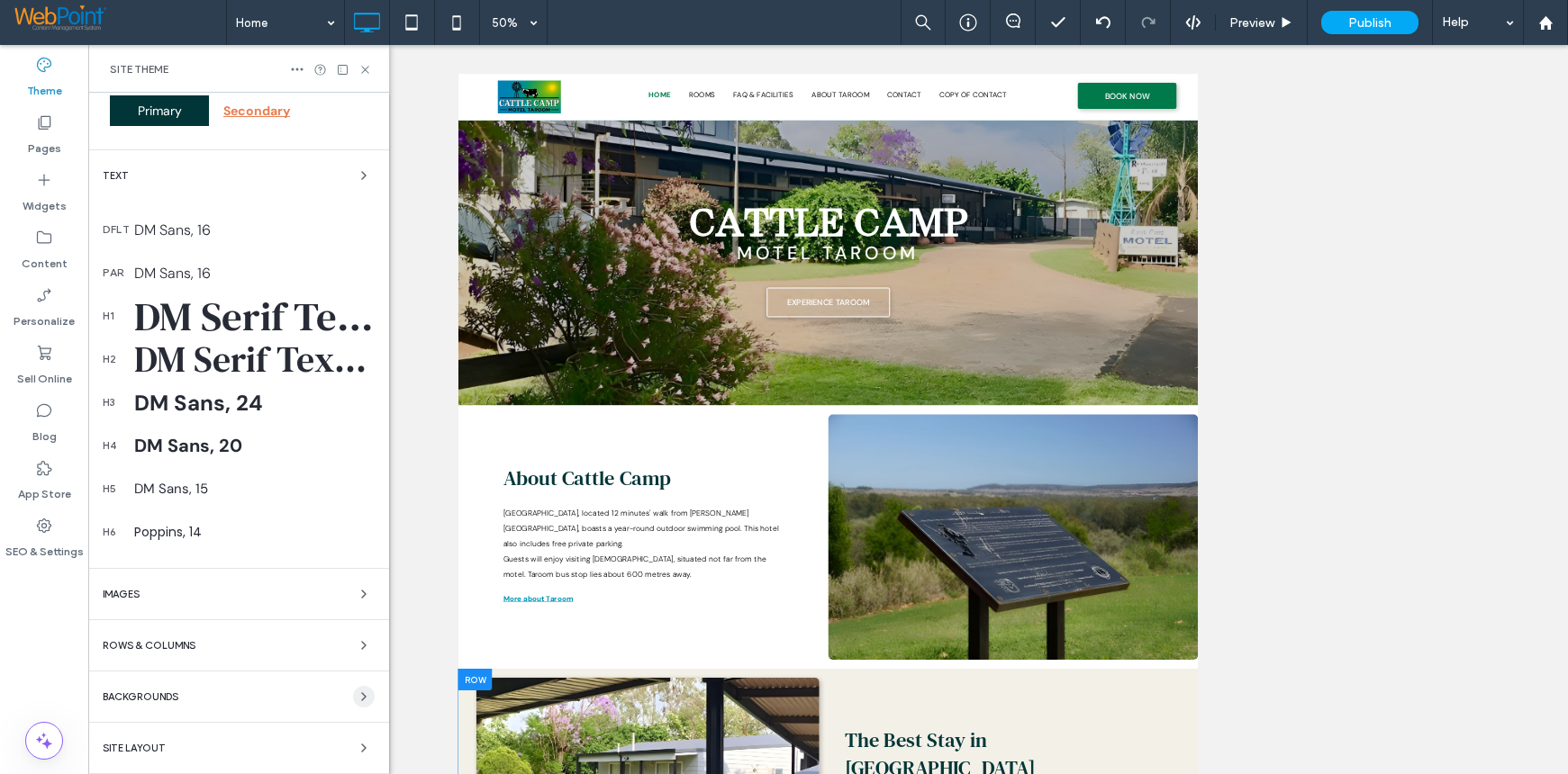
click at [362, 695] on use "button" at bounding box center [363, 697] width 4 height 7
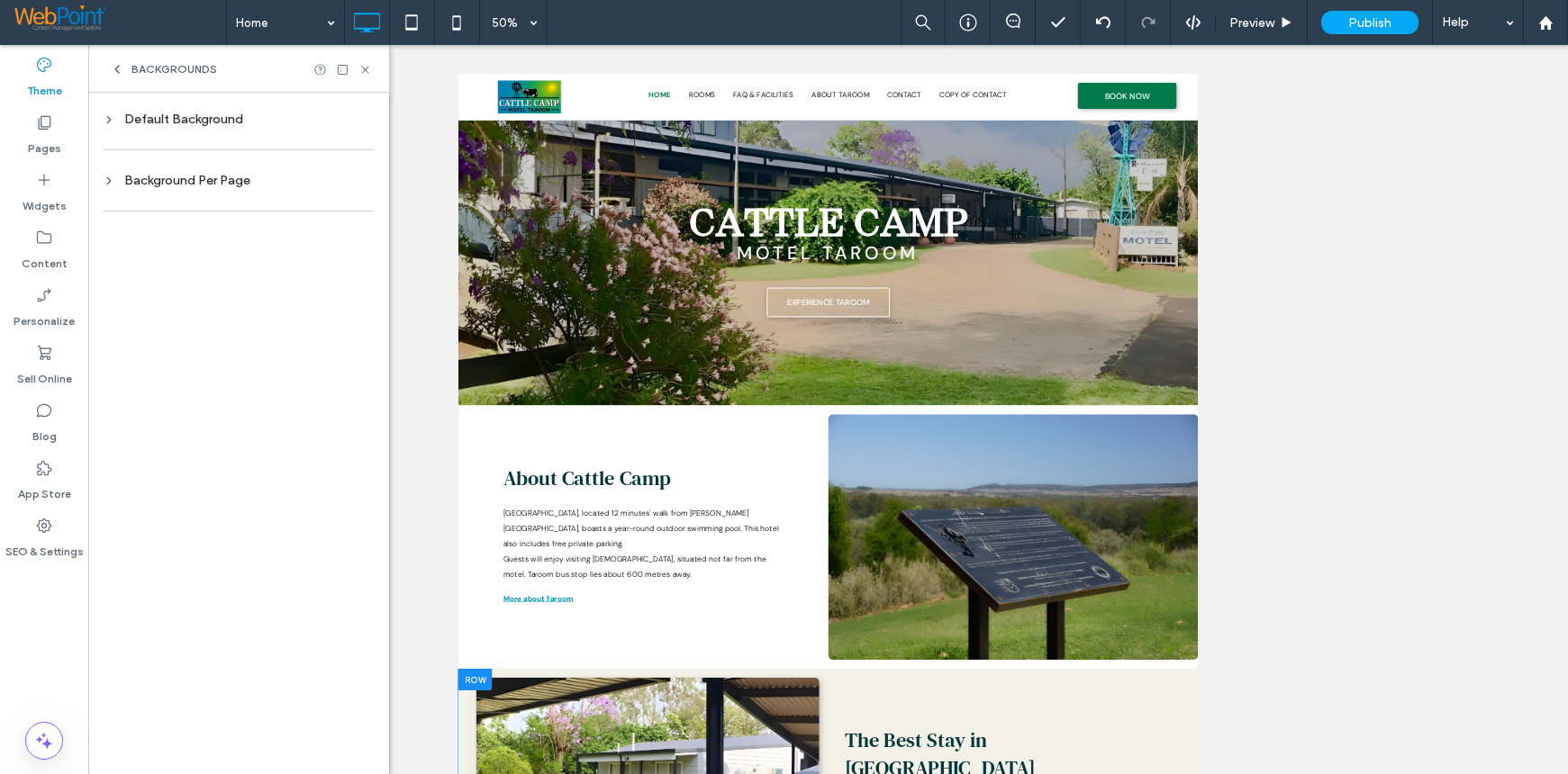
scroll to position [0, 0]
click at [211, 116] on div "Default Background" at bounding box center [238, 119] width 272 height 15
click at [349, 273] on div "rgb(248, 246, 238)" at bounding box center [348, 273] width 15 height 15
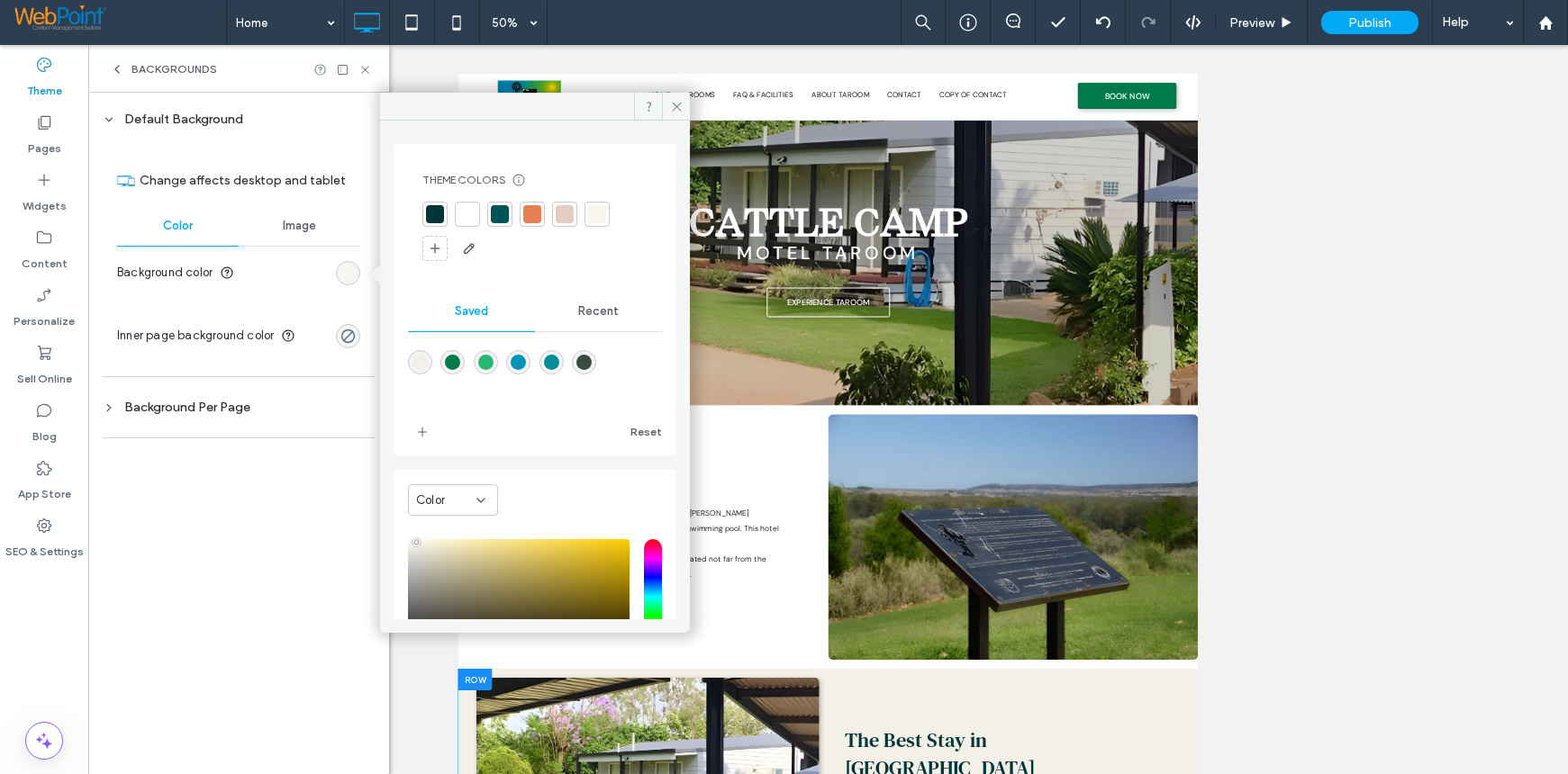
click at [608, 301] on div "Recent" at bounding box center [599, 312] width 127 height 40
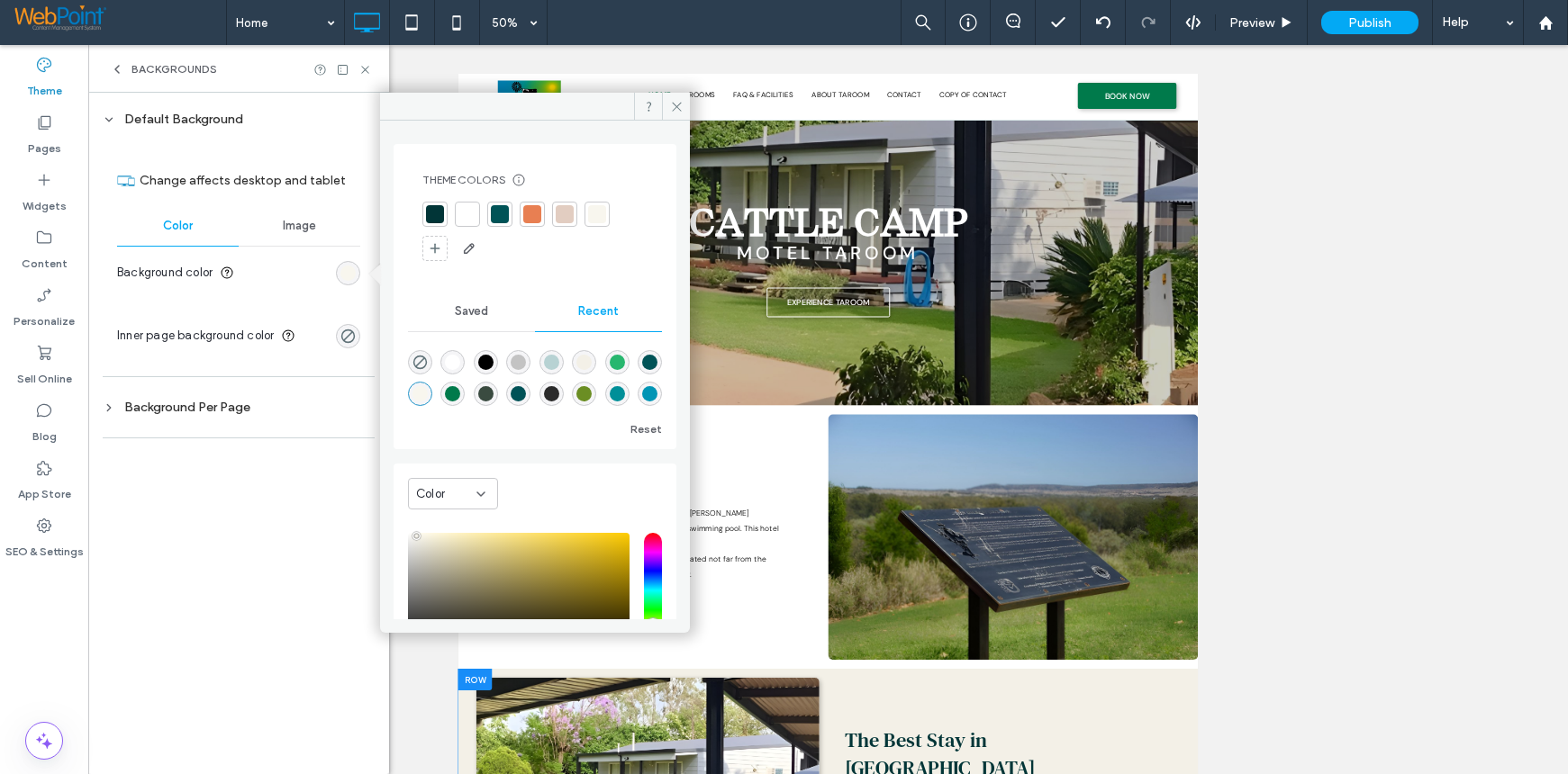
click at [453, 361] on div "rgba(255, 255, 255, 1)" at bounding box center [452, 362] width 15 height 15
type input "*******"
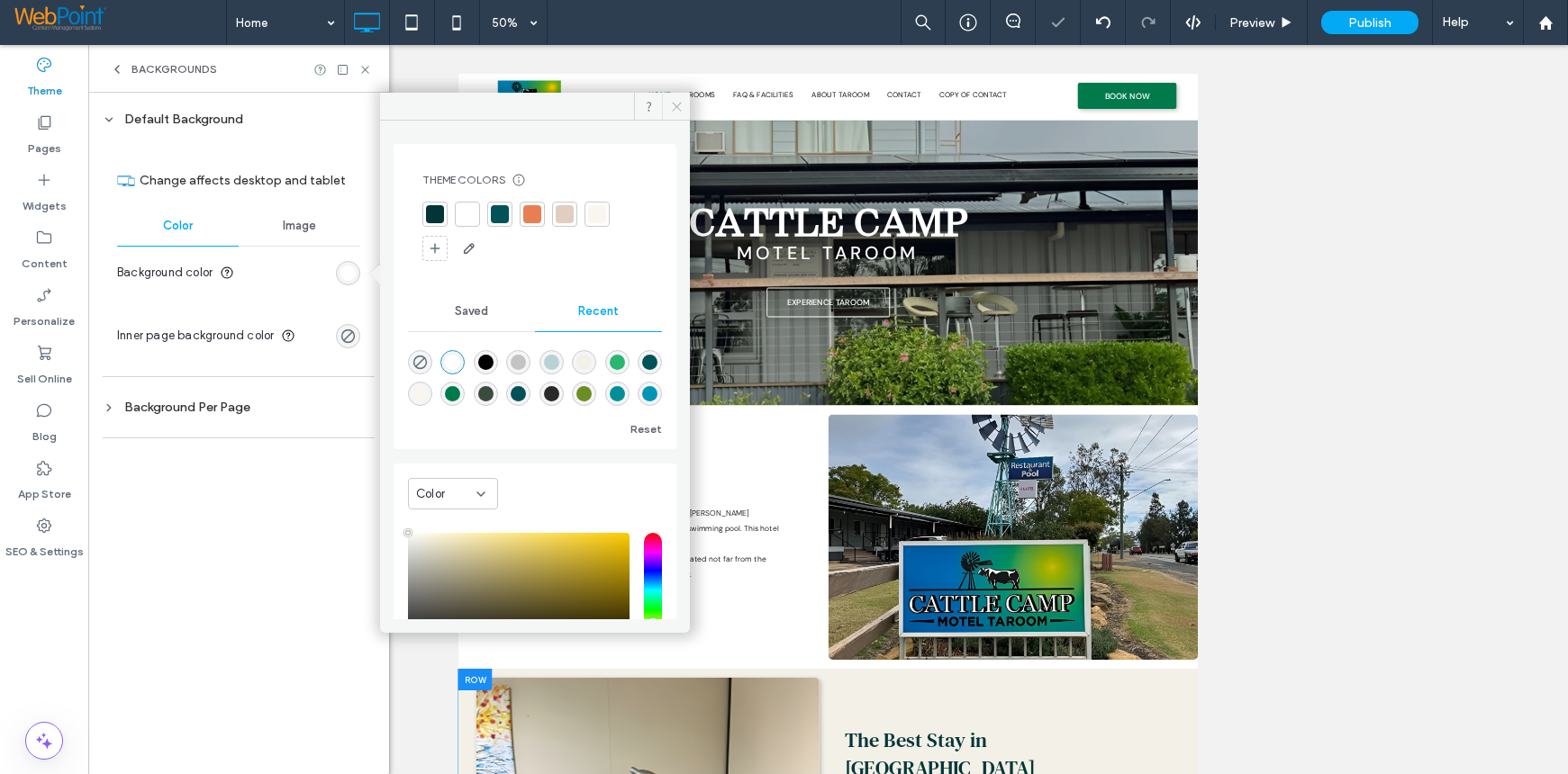
click at [674, 108] on icon at bounding box center [676, 106] width 14 height 14
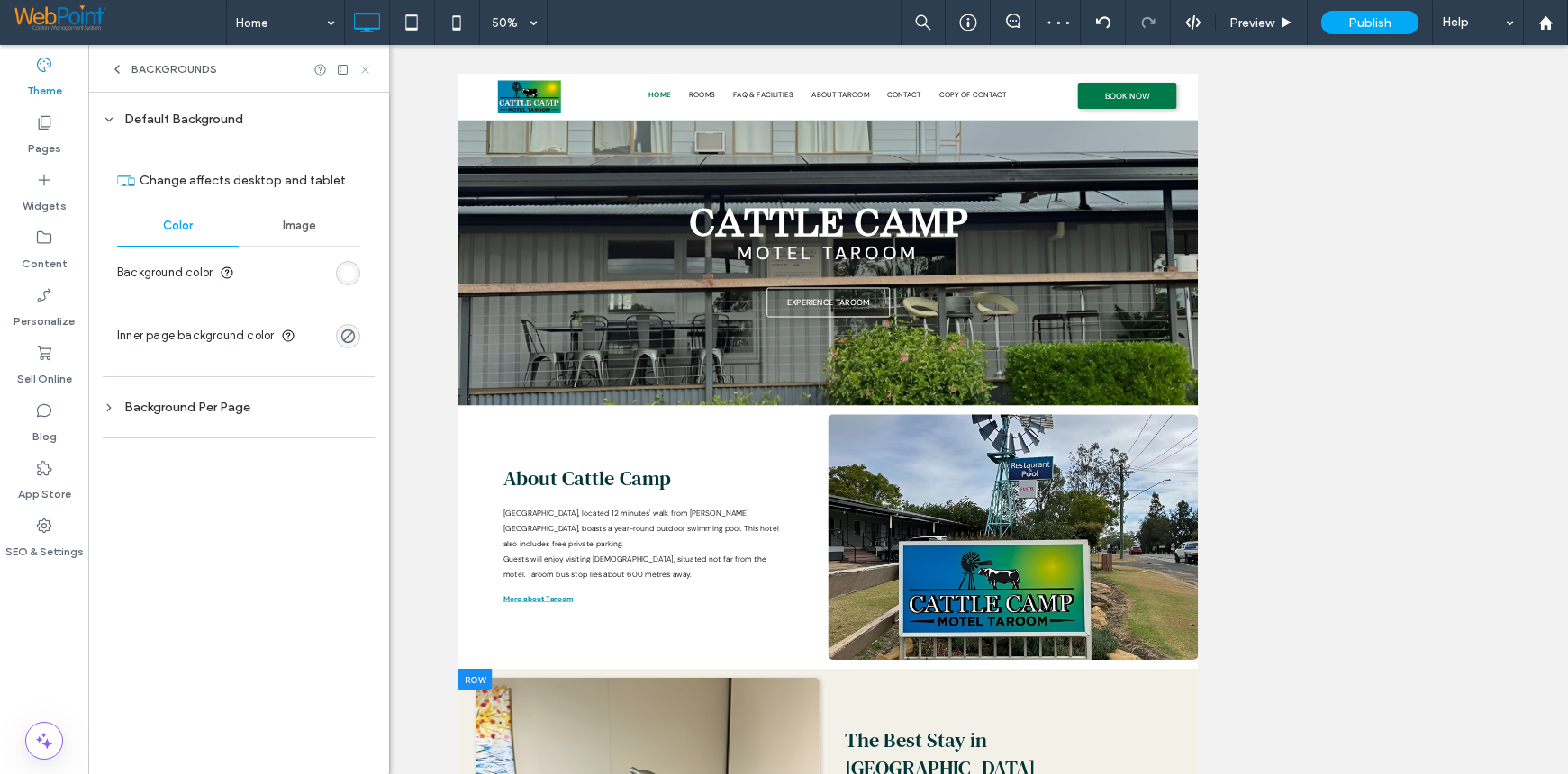
click at [359, 67] on icon at bounding box center [364, 69] width 14 height 14
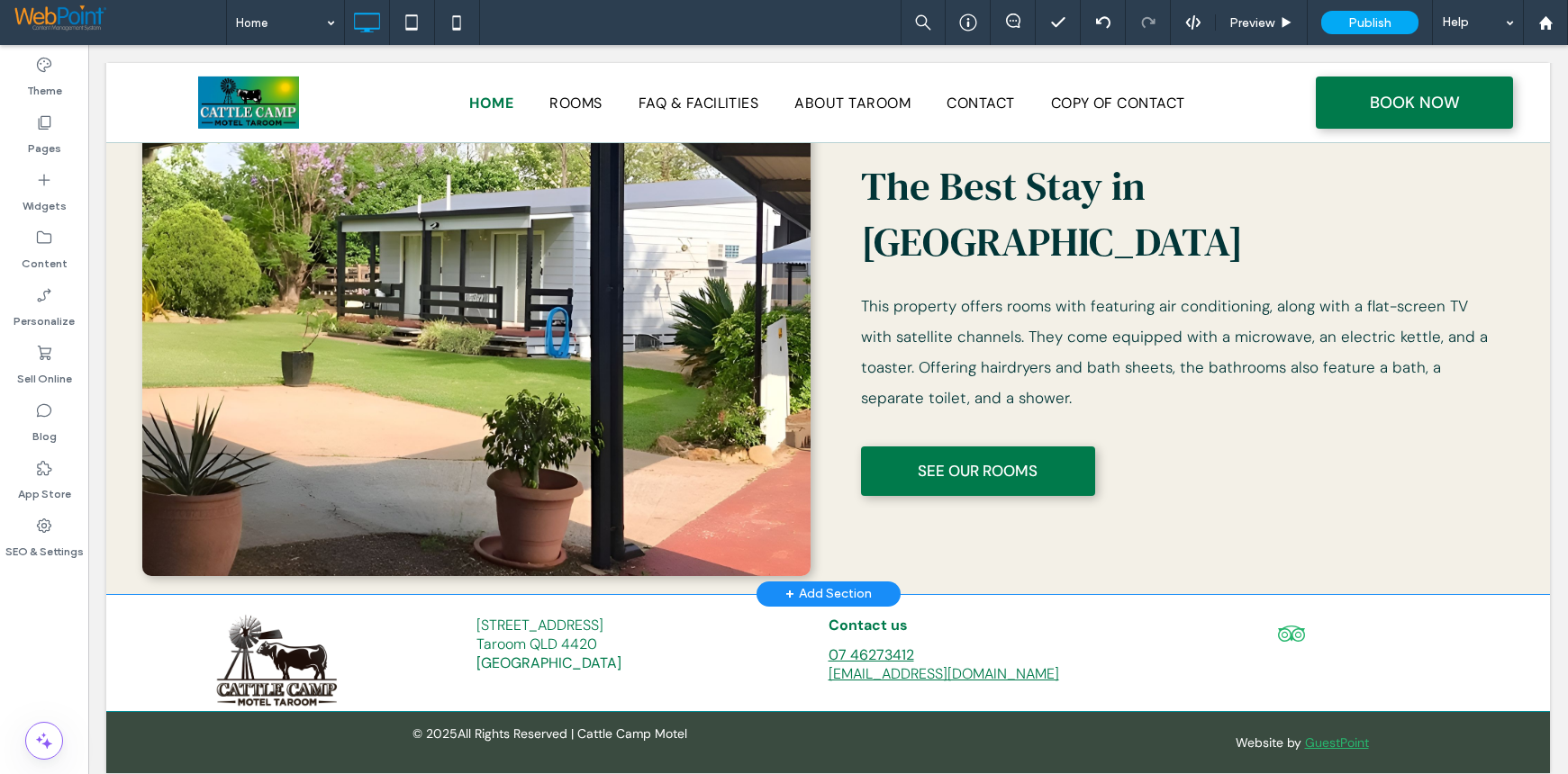
scroll to position [1223, 0]
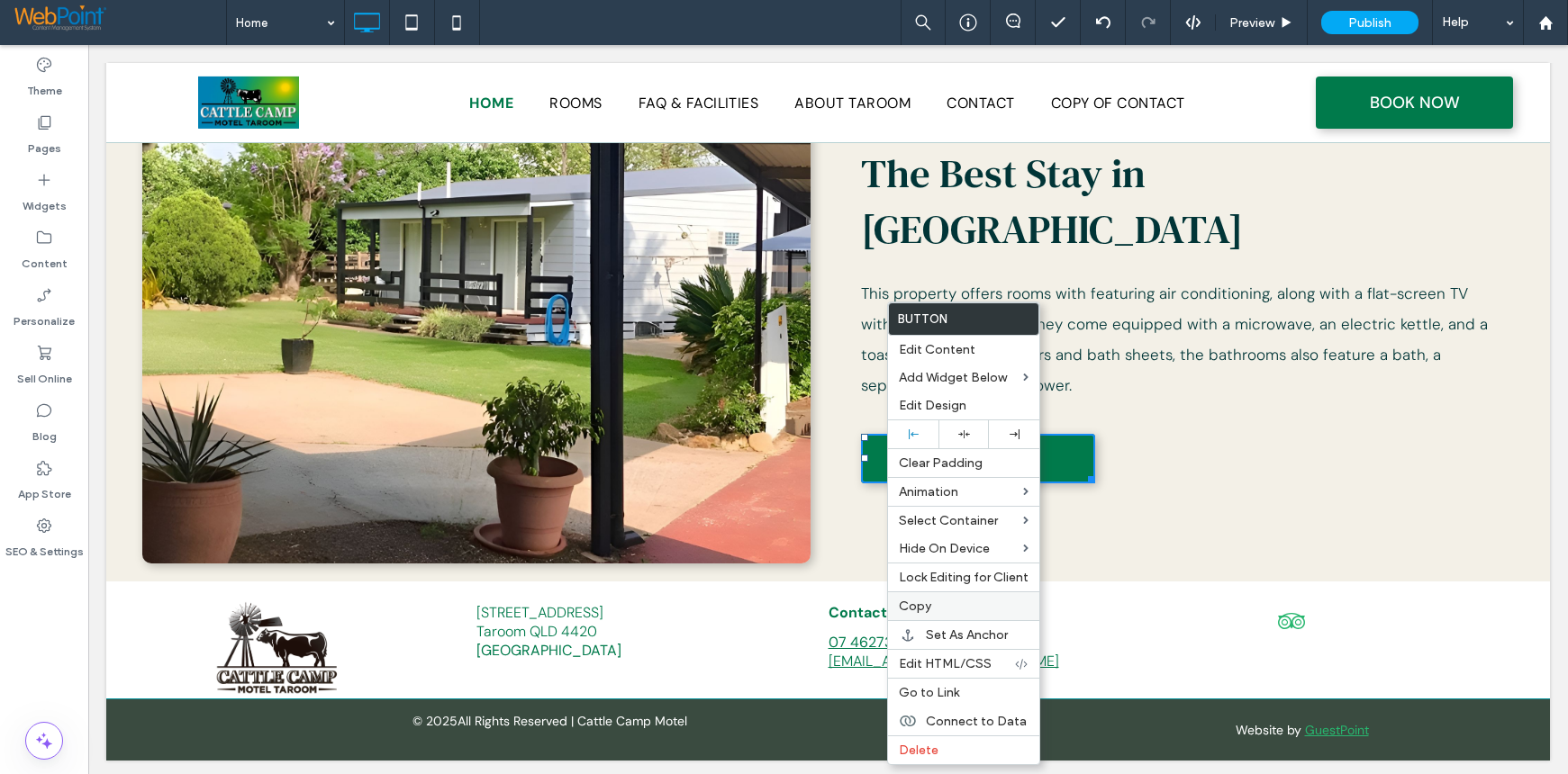
click at [917, 609] on span "Copy" at bounding box center [915, 606] width 33 height 15
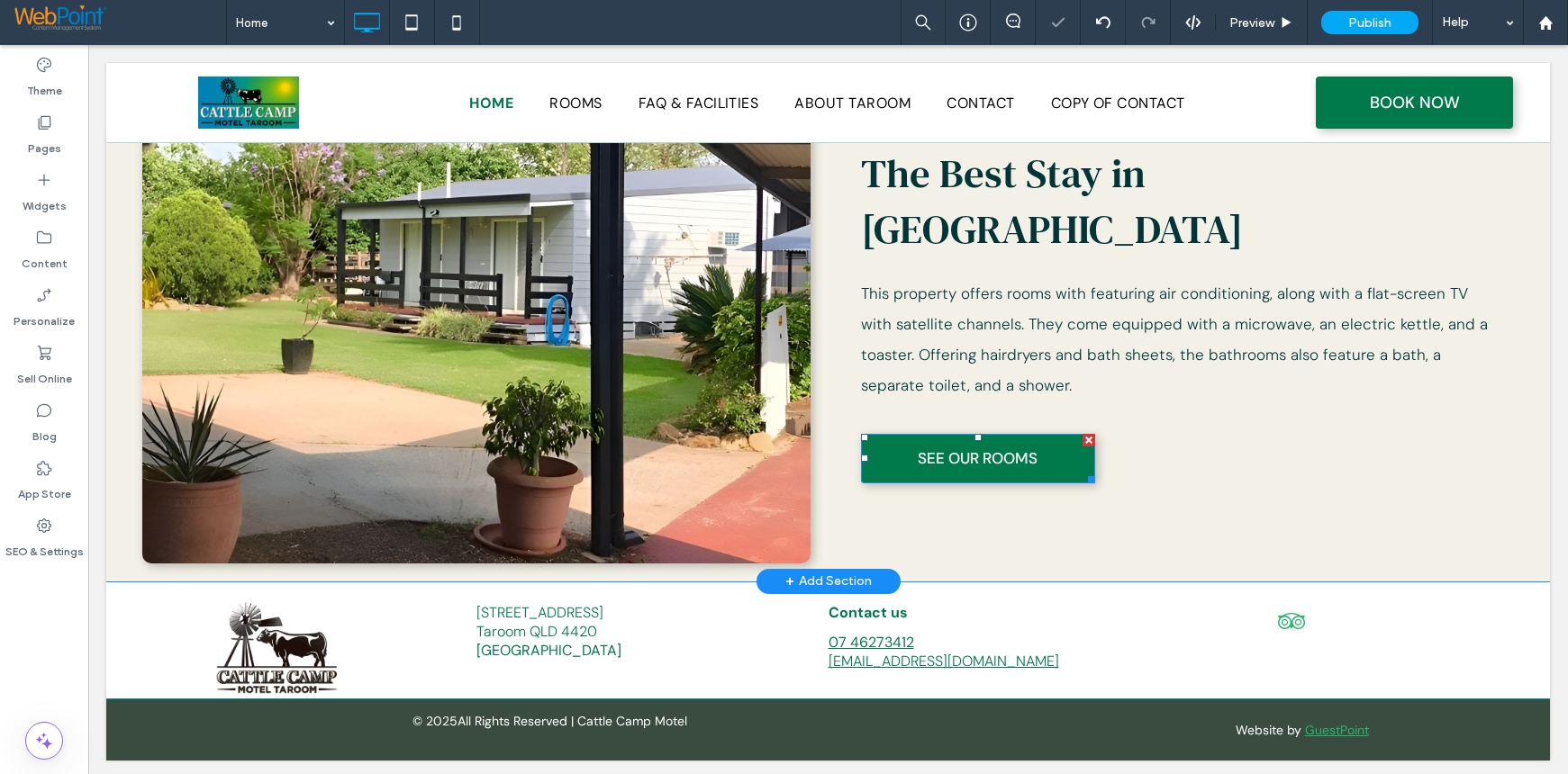
click at [920, 461] on div "The Best Stay in Taroom This property offers rooms with featuring air condition…" at bounding box center [1180, 306] width 668 height 515
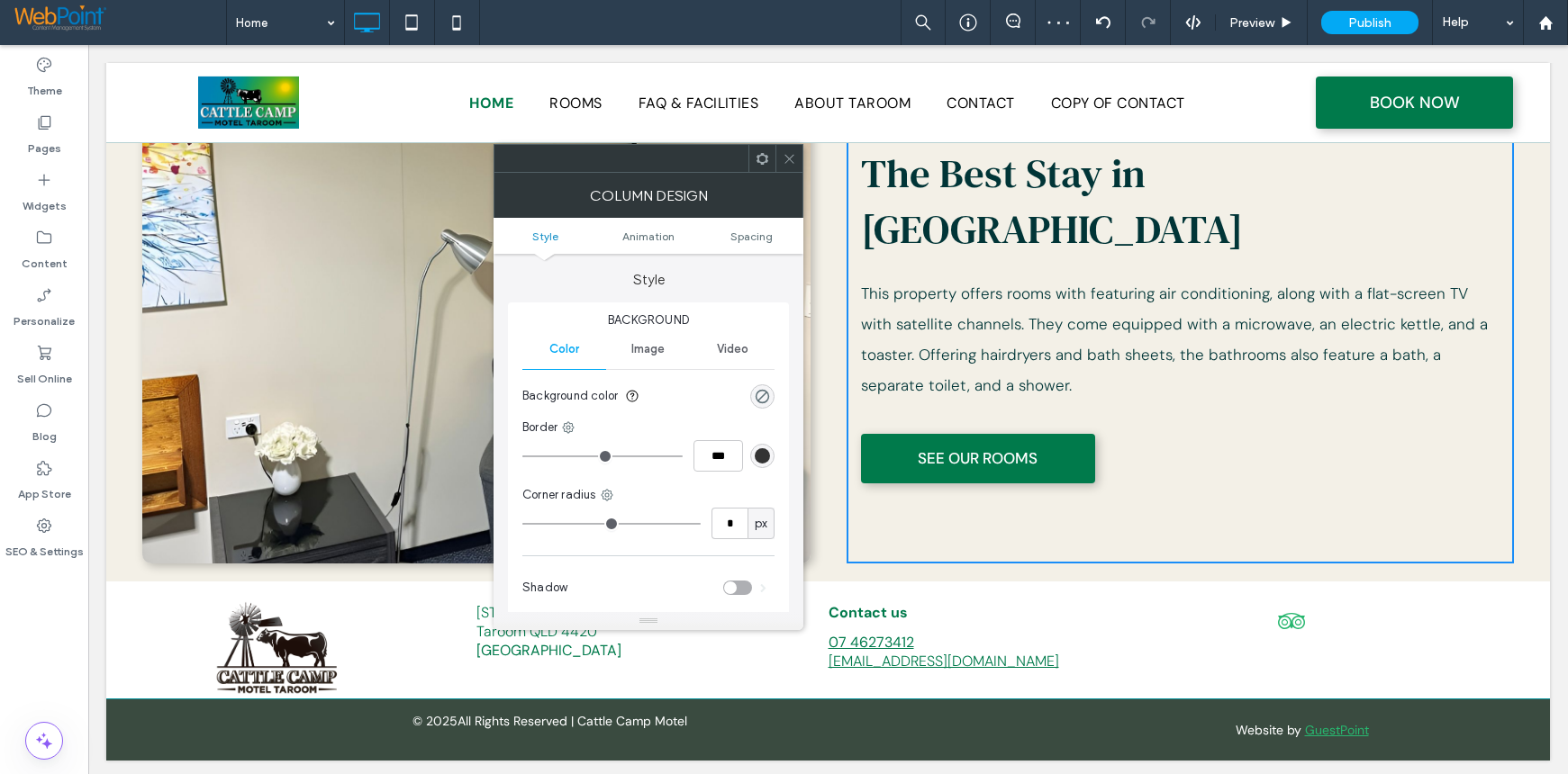
click at [763, 164] on icon at bounding box center [762, 159] width 14 height 14
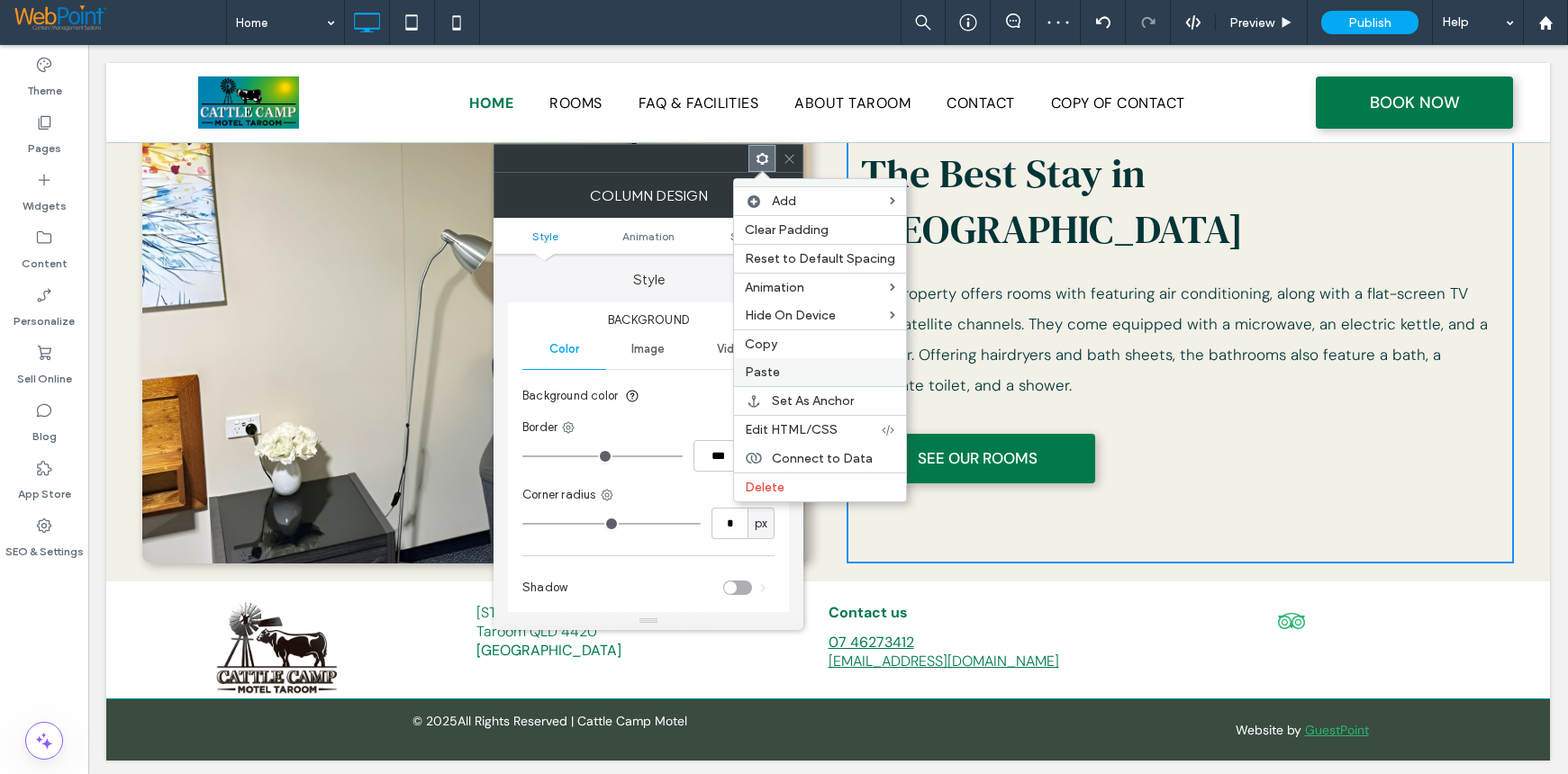
click at [772, 370] on span "Paste" at bounding box center [762, 372] width 35 height 15
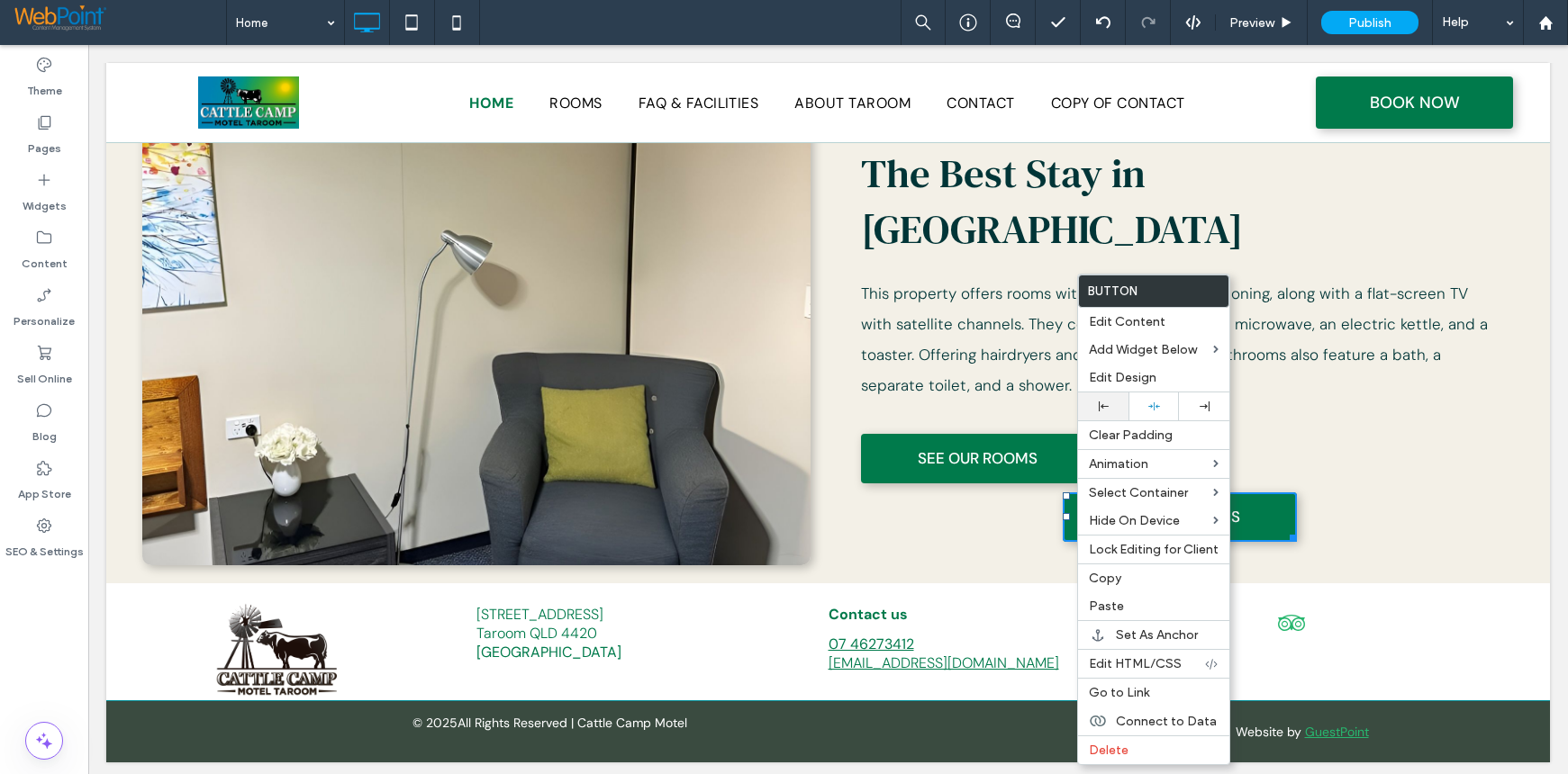
click at [1093, 405] on div at bounding box center [1103, 406] width 33 height 10
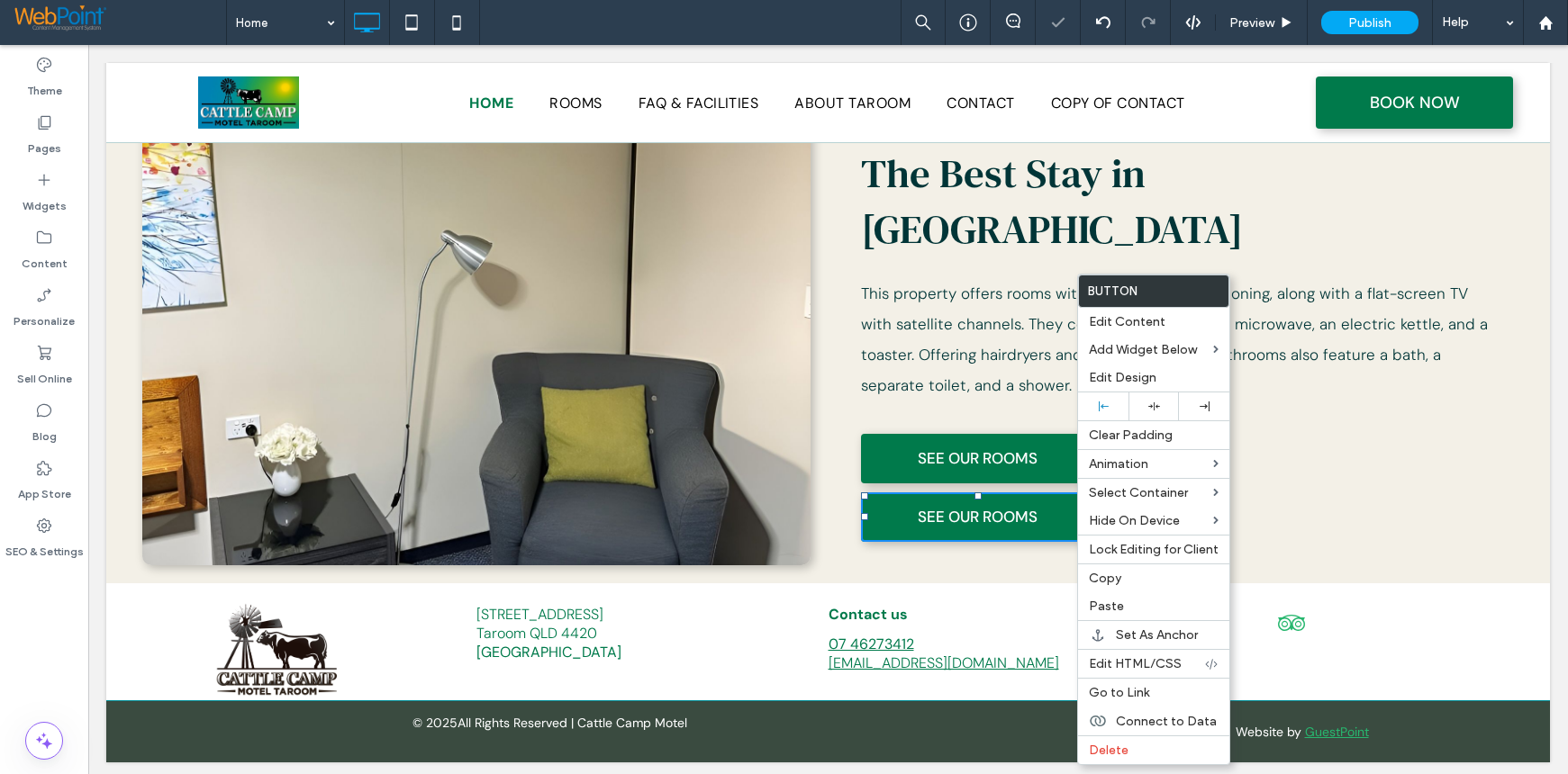
click at [1389, 492] on div "The Best Stay in Taroom This property offers rooms with featuring air condition…" at bounding box center [1180, 307] width 668 height 517
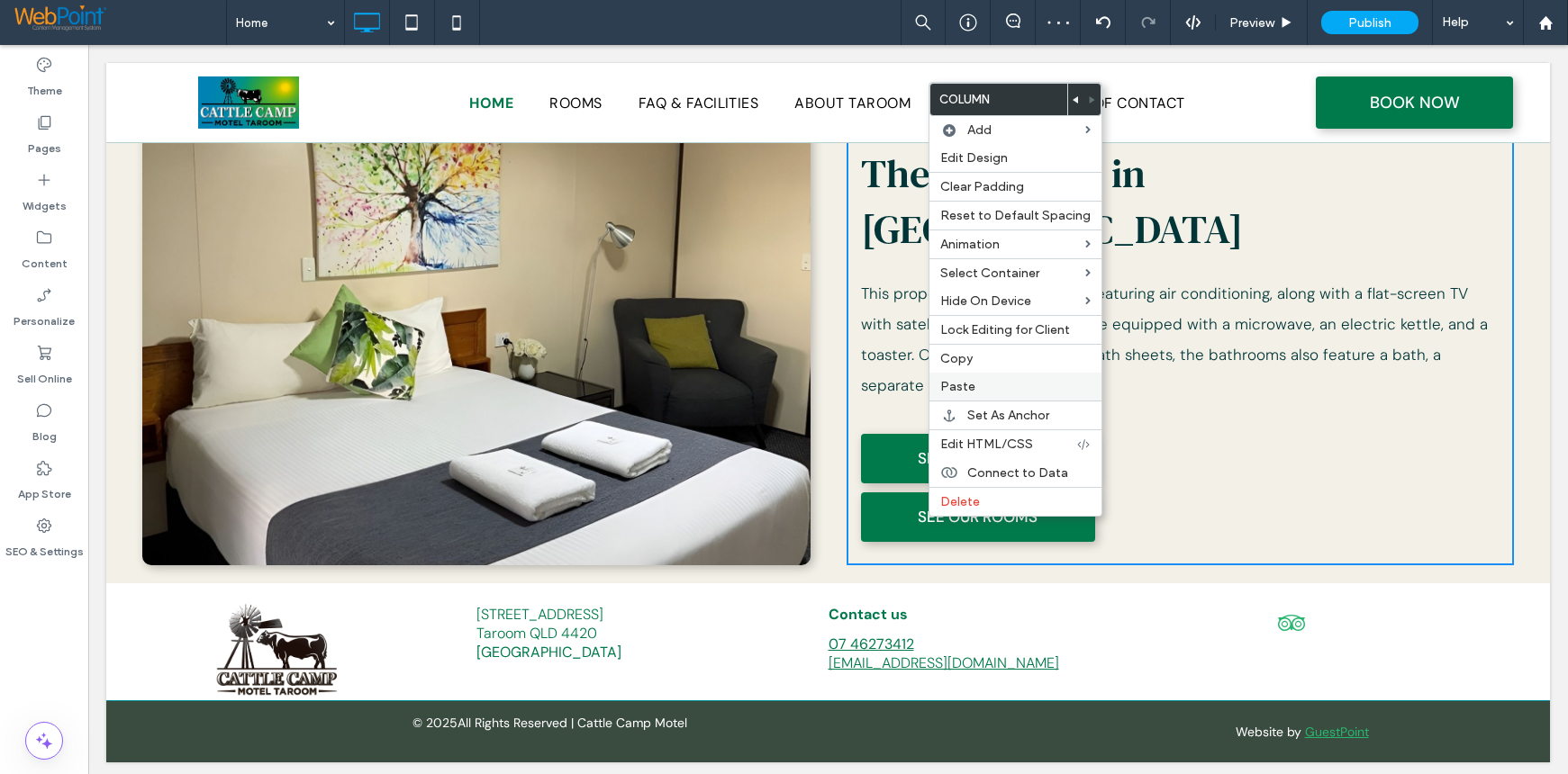
click at [976, 391] on label "Paste" at bounding box center [1016, 386] width 151 height 15
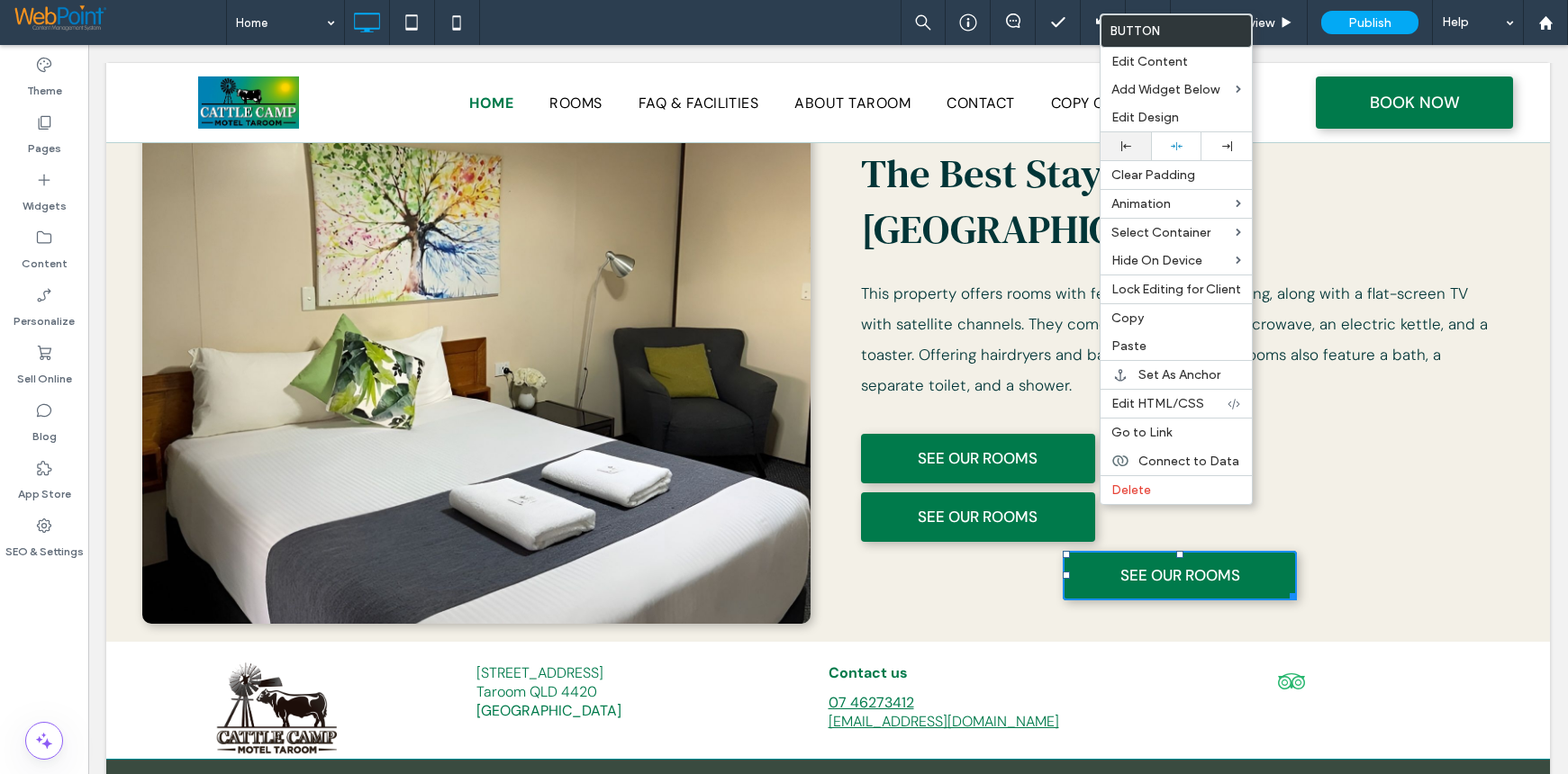
click at [1128, 149] on icon at bounding box center [1126, 146] width 10 height 10
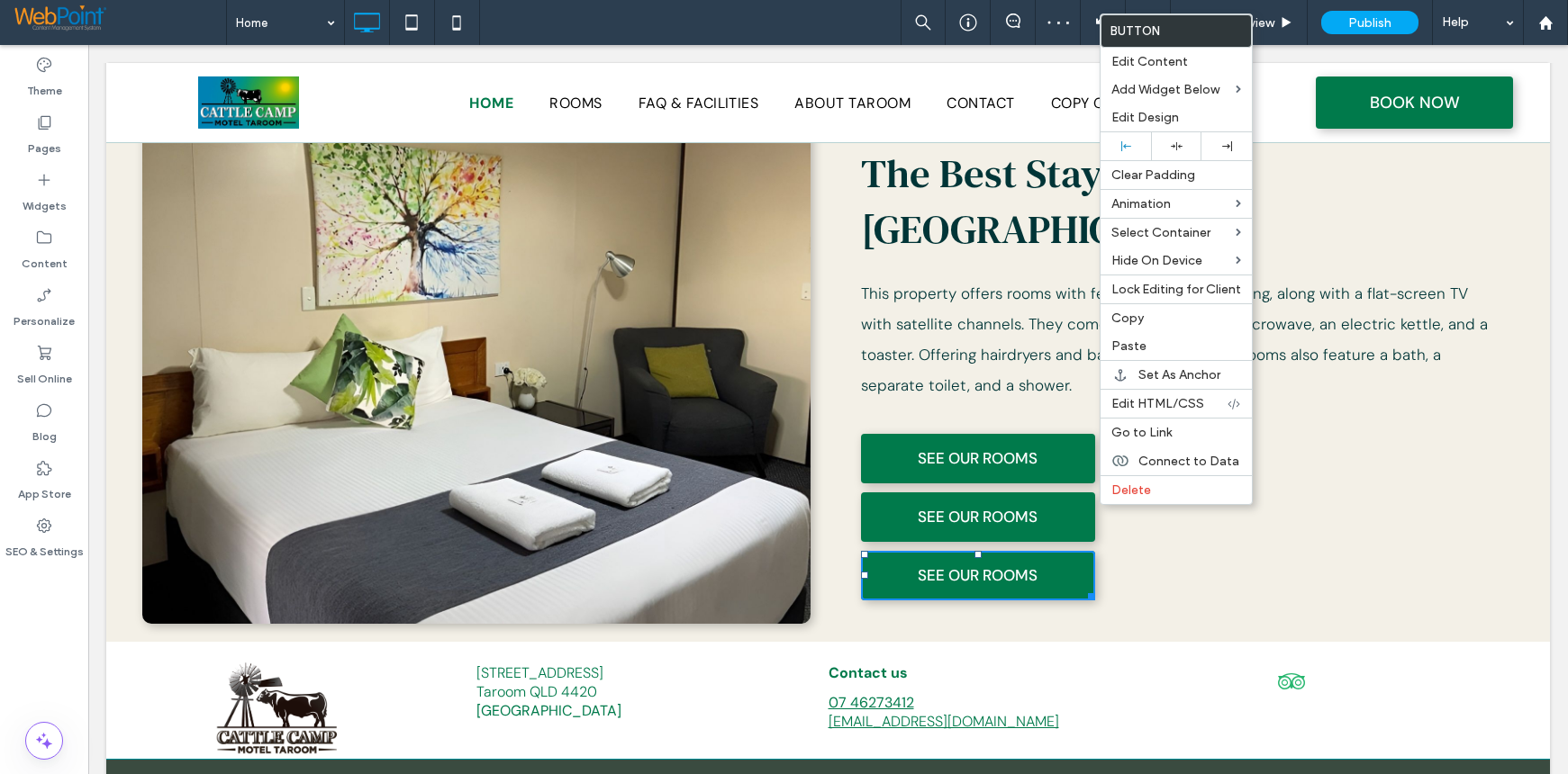
click at [1176, 537] on div "The Best Stay in Taroom This property offers rooms with featuring air condition…" at bounding box center [1180, 336] width 668 height 575
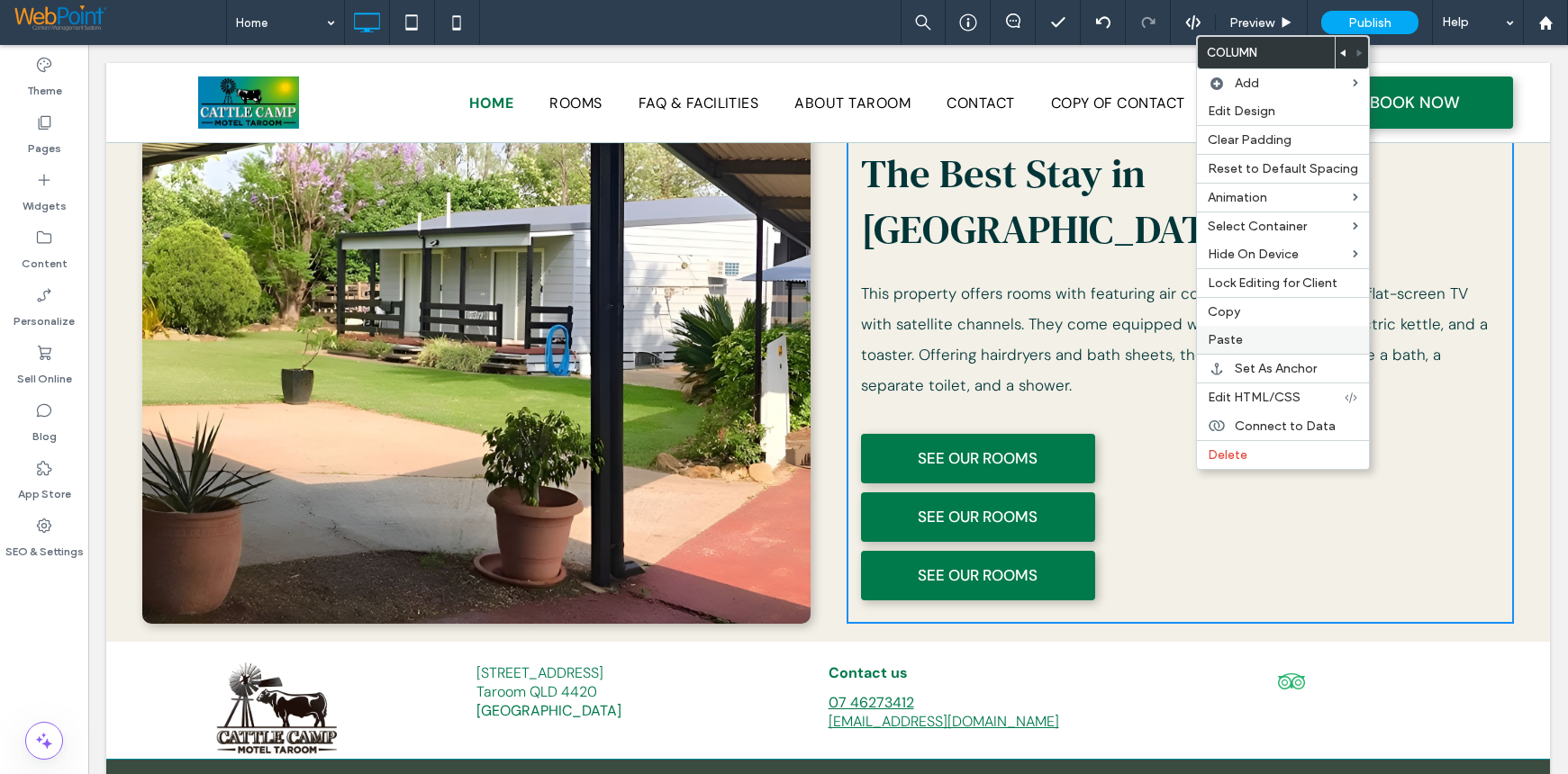
click at [1217, 332] on span "Paste" at bounding box center [1225, 340] width 35 height 15
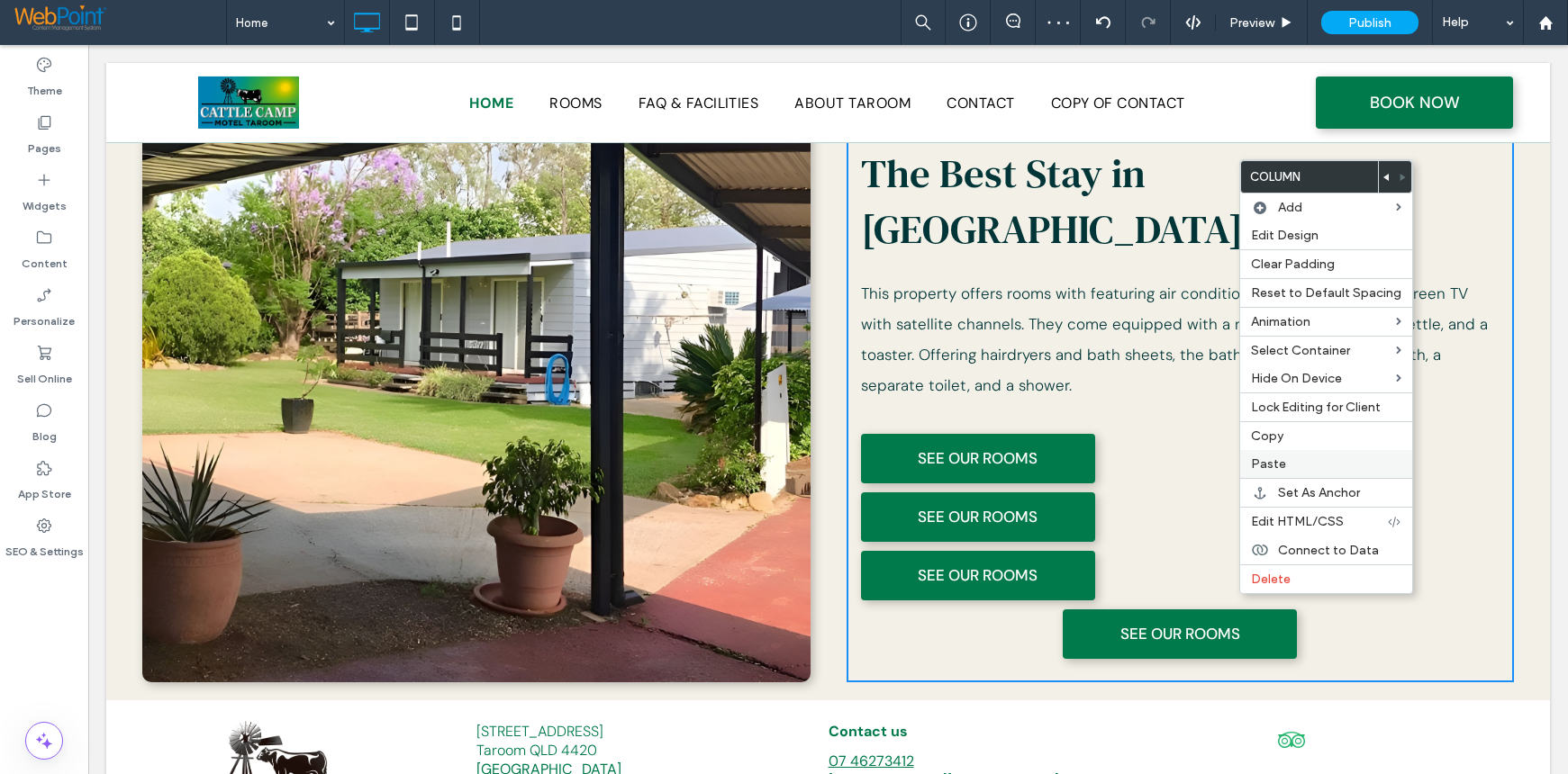
click at [1316, 456] on div "Paste" at bounding box center [1325, 464] width 172 height 28
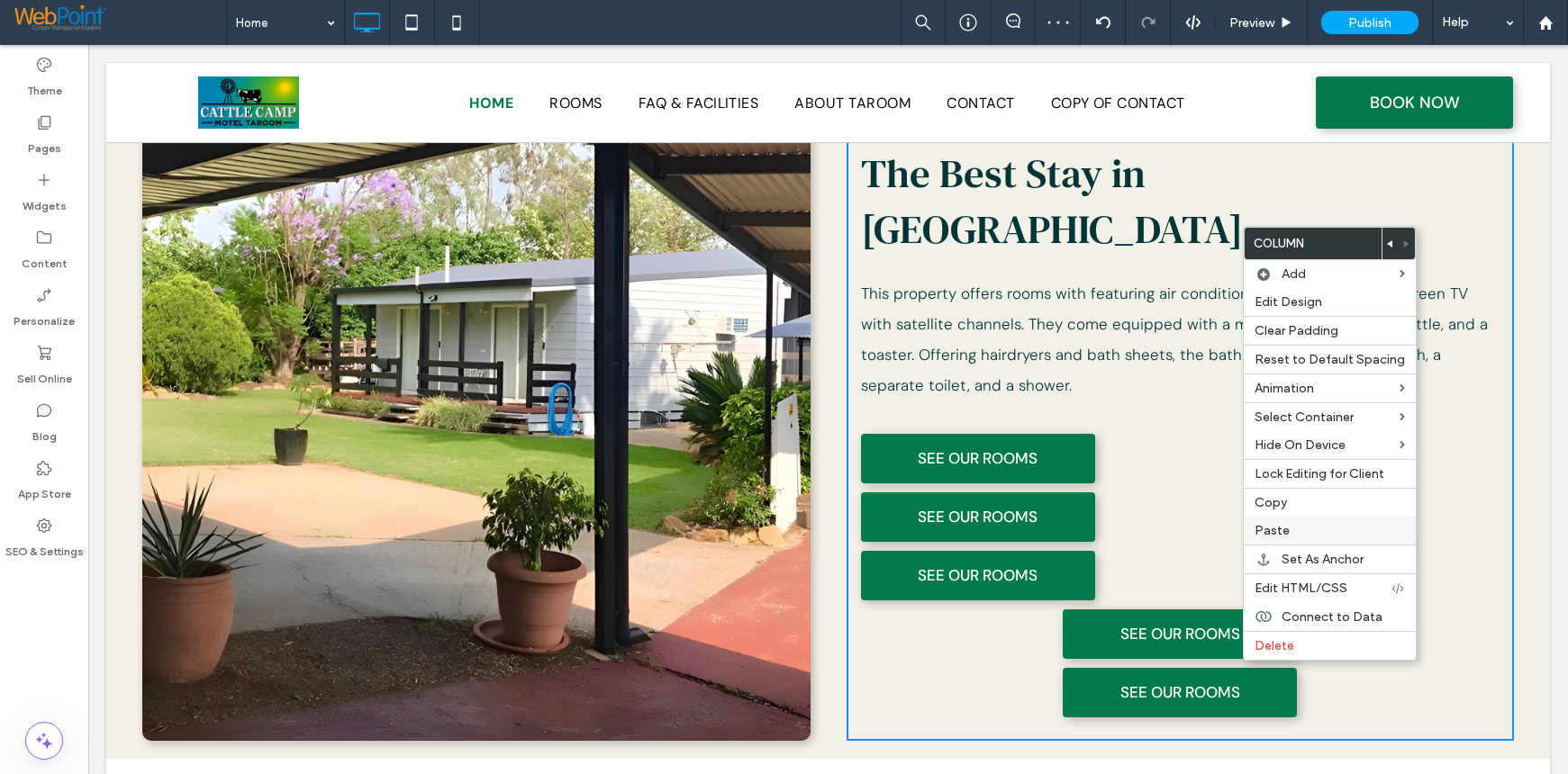
click at [1285, 523] on span "Paste" at bounding box center [1272, 531] width 35 height 15
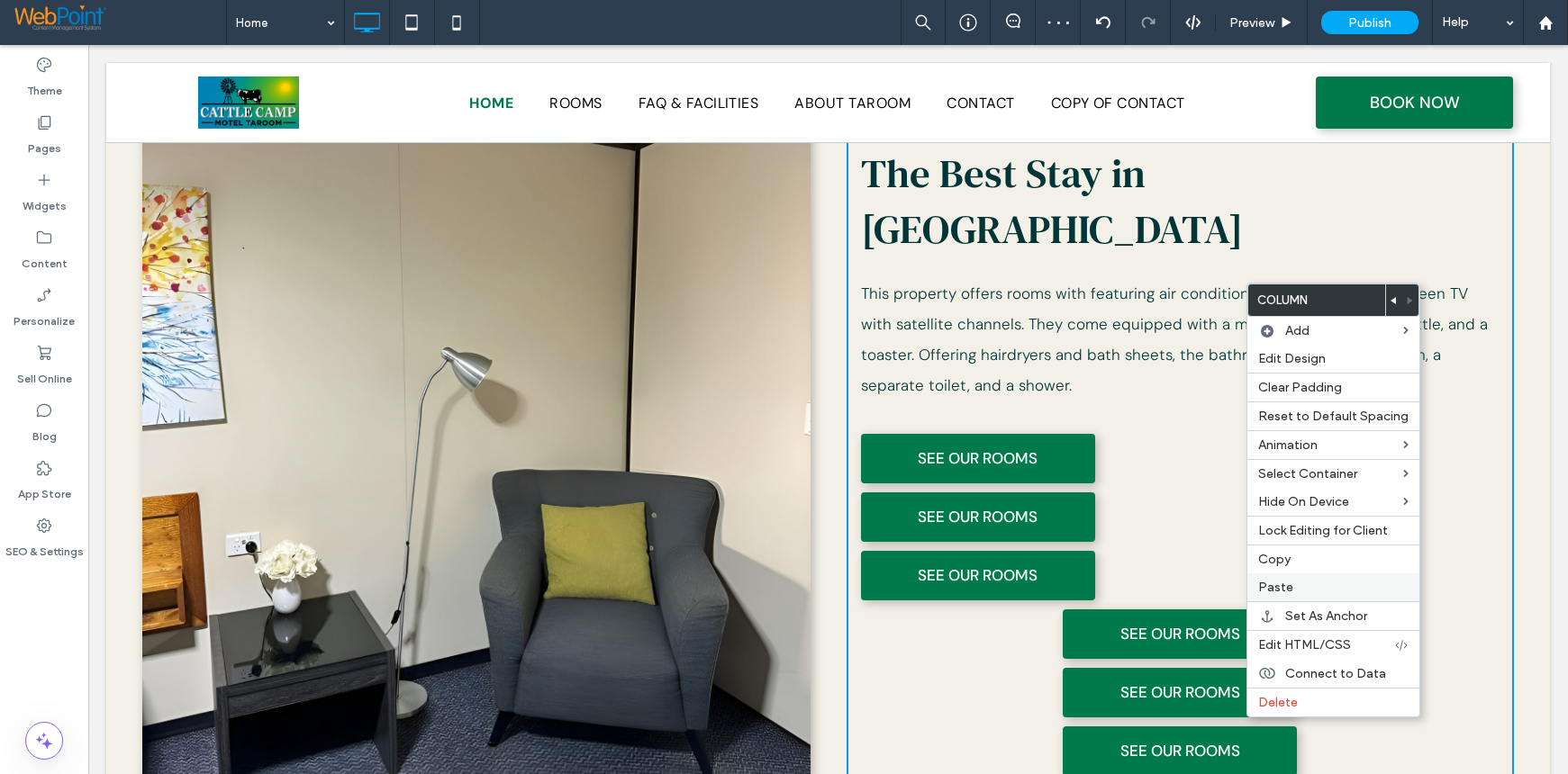
click at [1315, 590] on label "Paste" at bounding box center [1334, 587] width 151 height 15
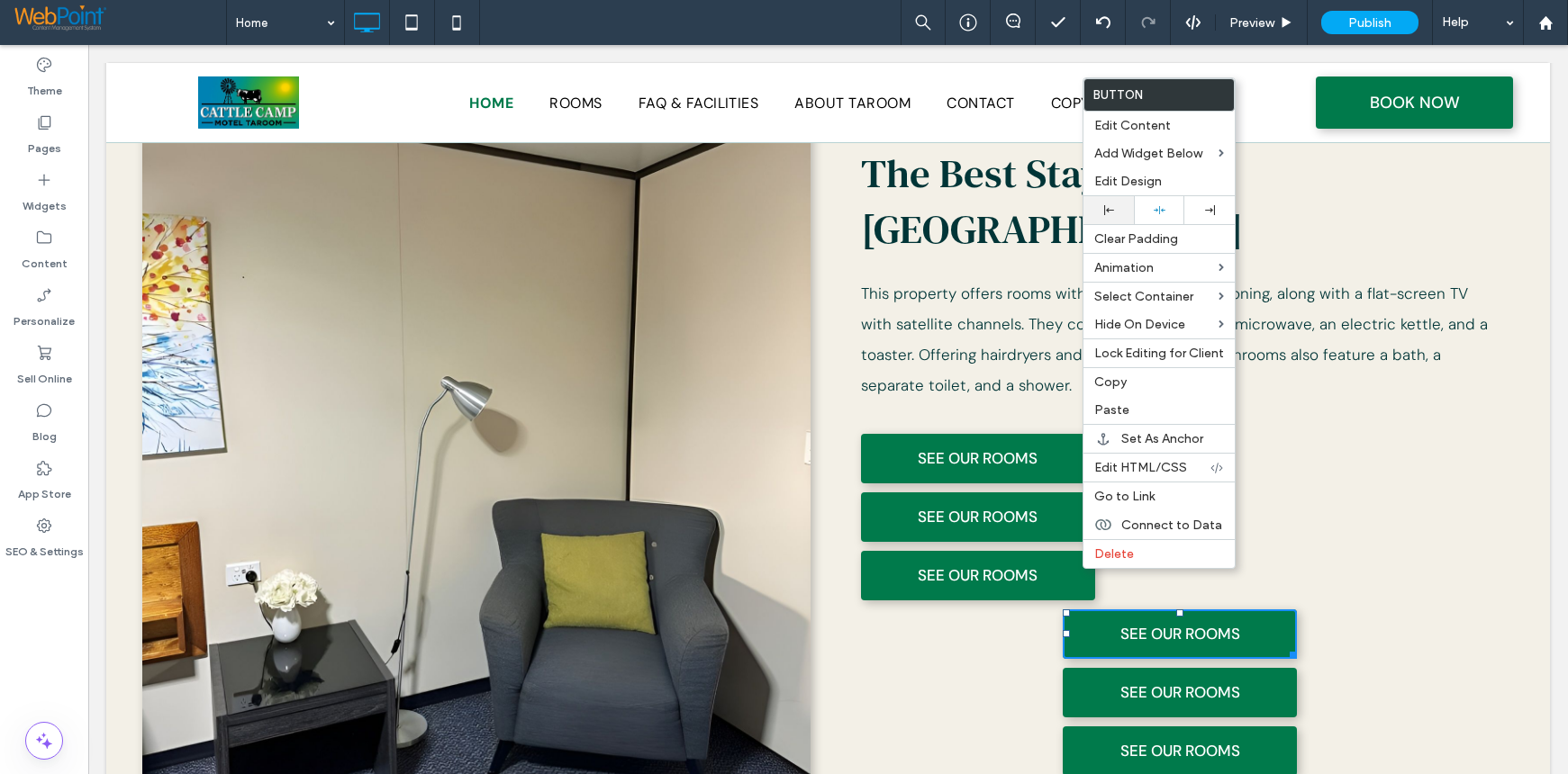
click at [1115, 212] on div at bounding box center [1108, 210] width 33 height 10
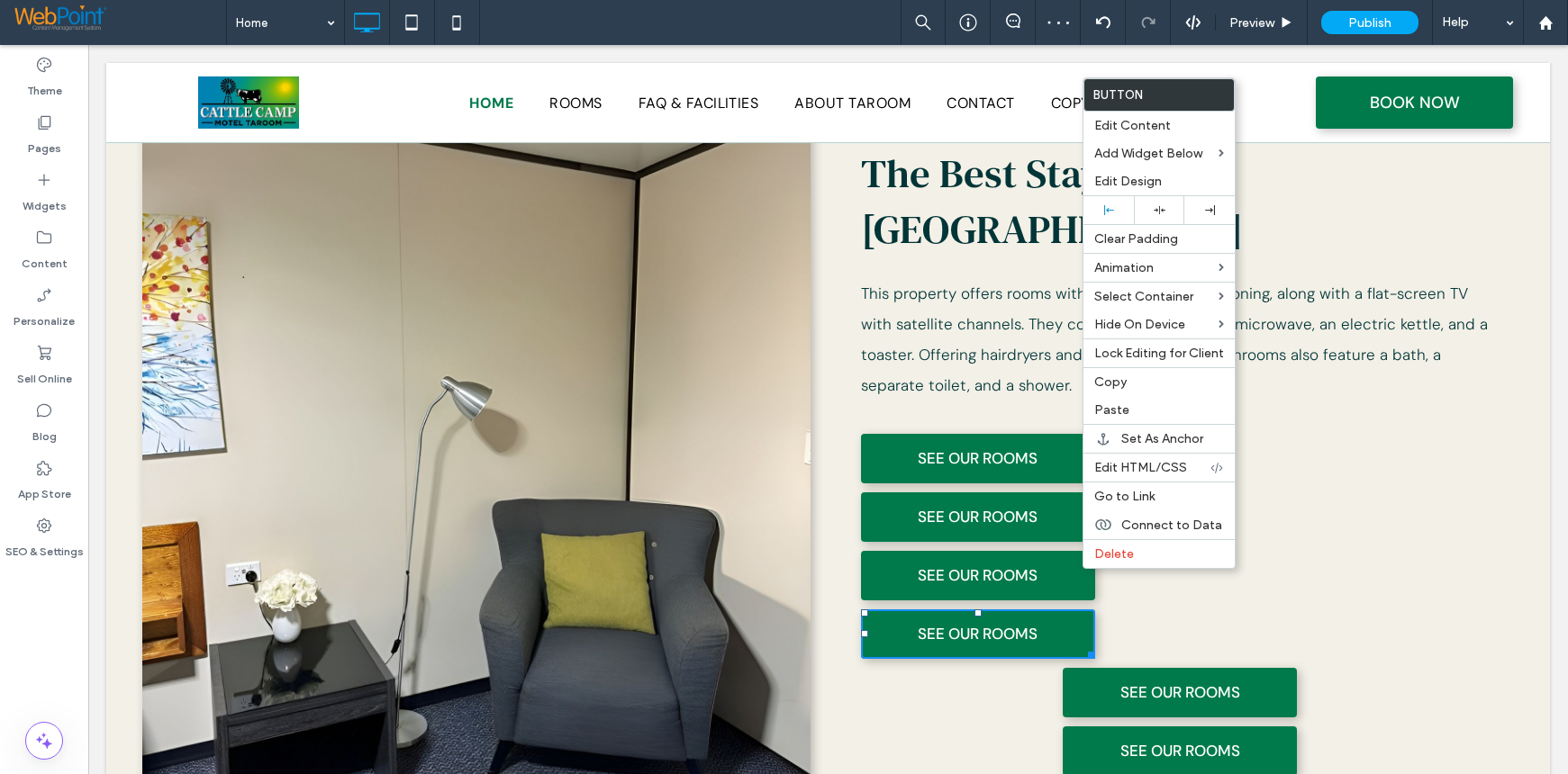
click at [1406, 554] on div "The Best Stay in Taroom This property offers rooms with featuring air condition…" at bounding box center [1180, 453] width 668 height 809
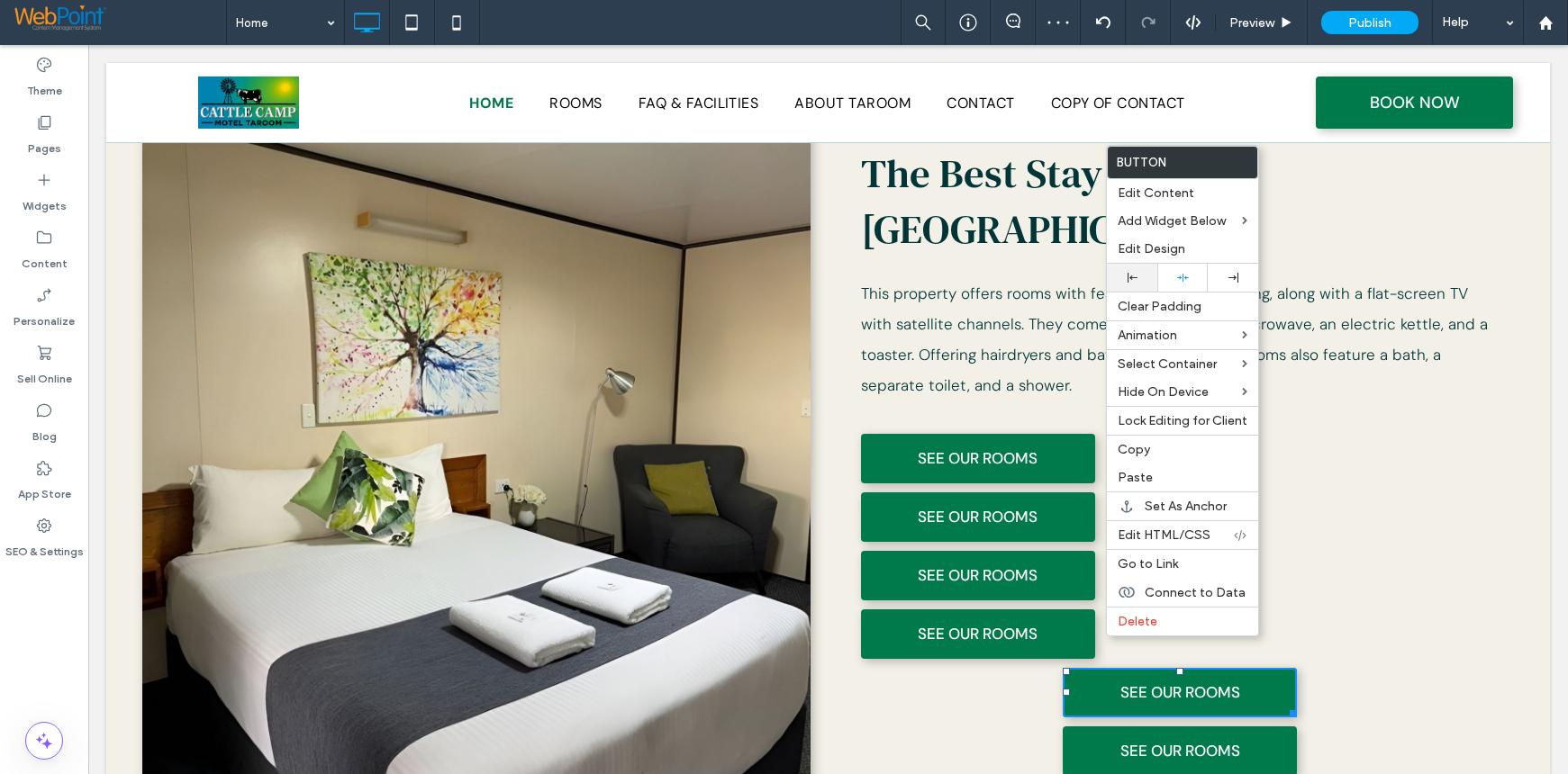
click at [1137, 271] on div at bounding box center [1132, 277] width 51 height 28
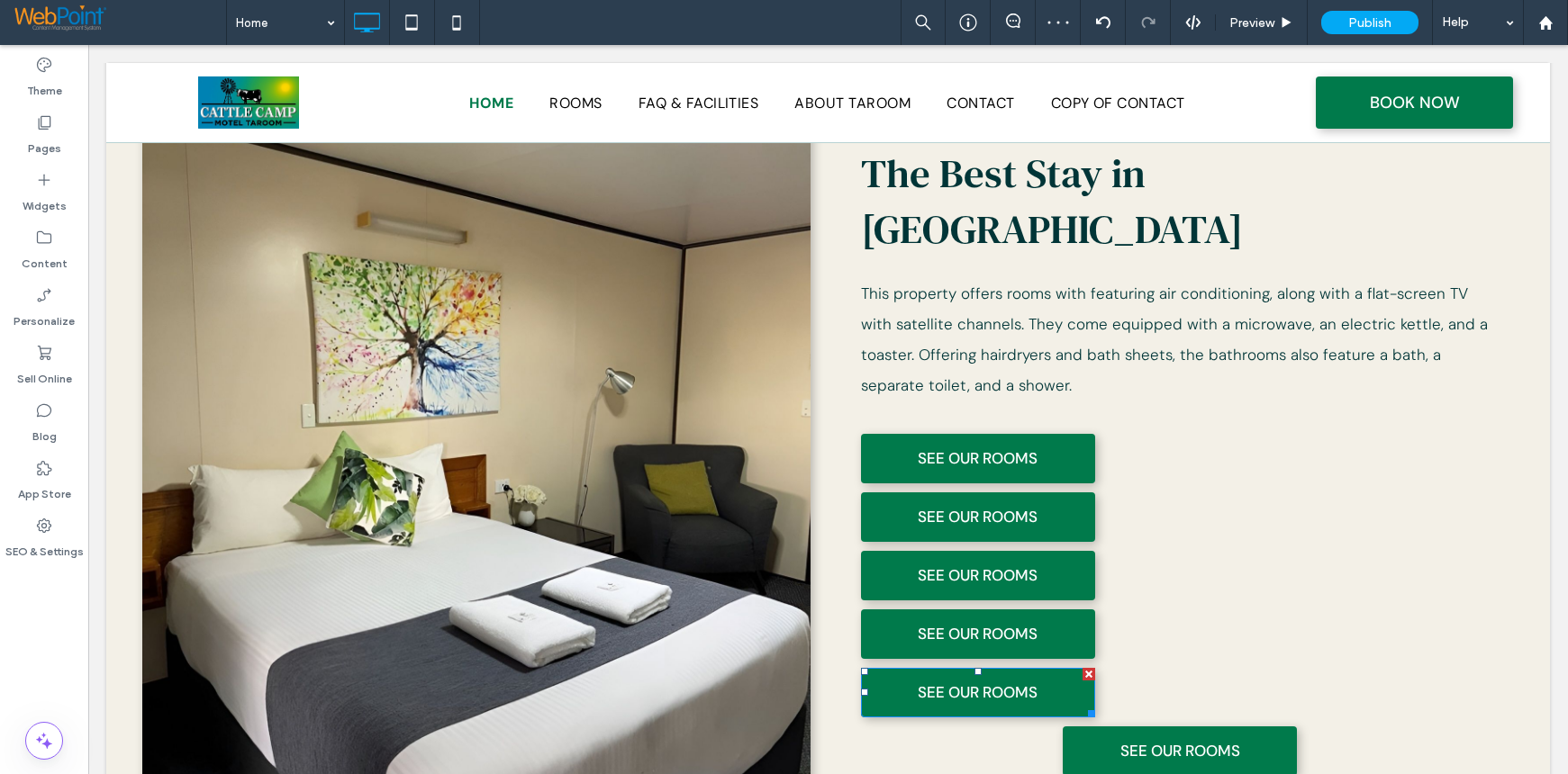
scroll to position [1462, 0]
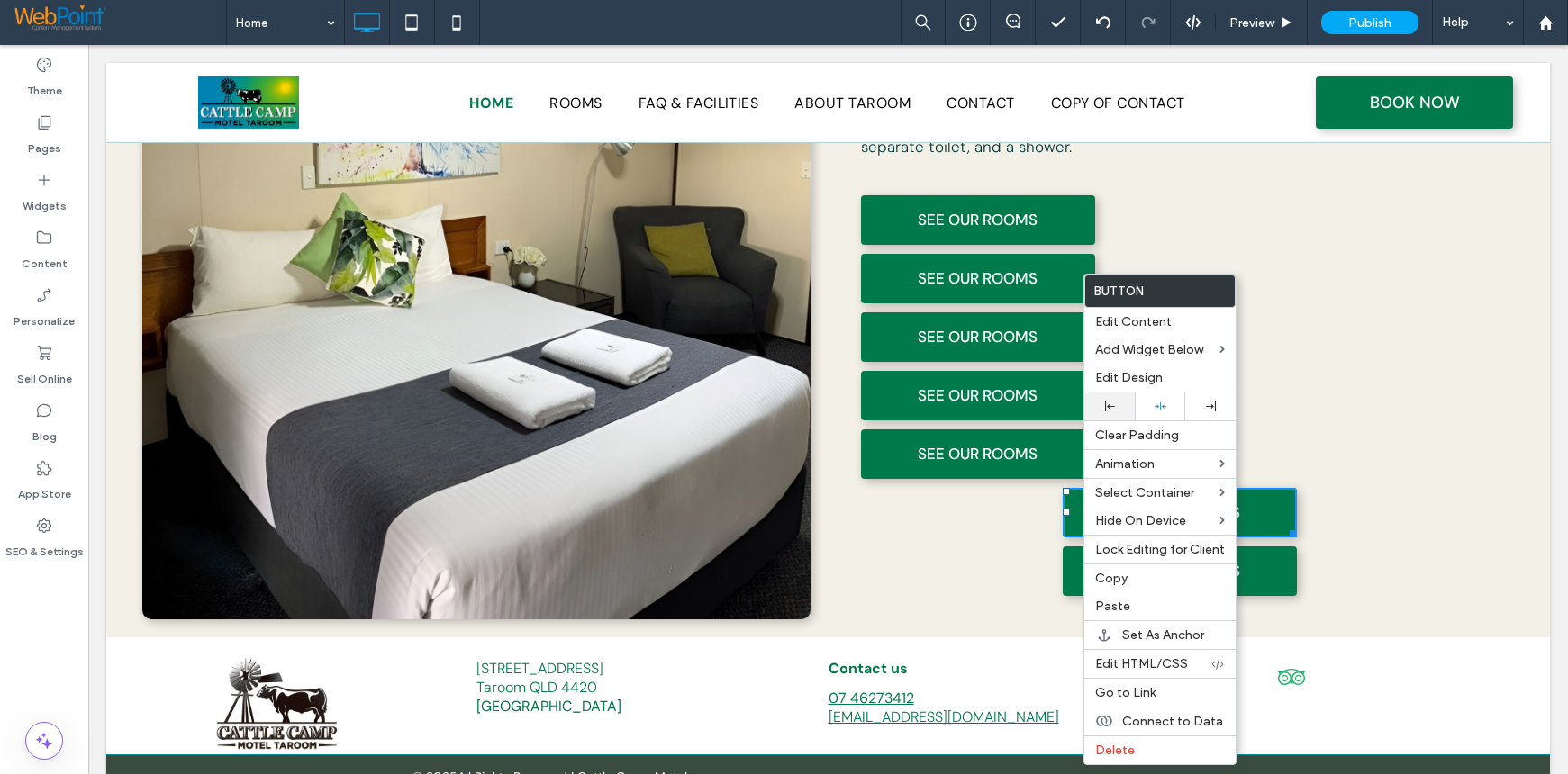
drag, startPoint x: 1110, startPoint y: 391, endPoint x: 1127, endPoint y: 412, distance: 27.0
click at [1110, 391] on div "Edit Design" at bounding box center [1159, 377] width 152 height 28
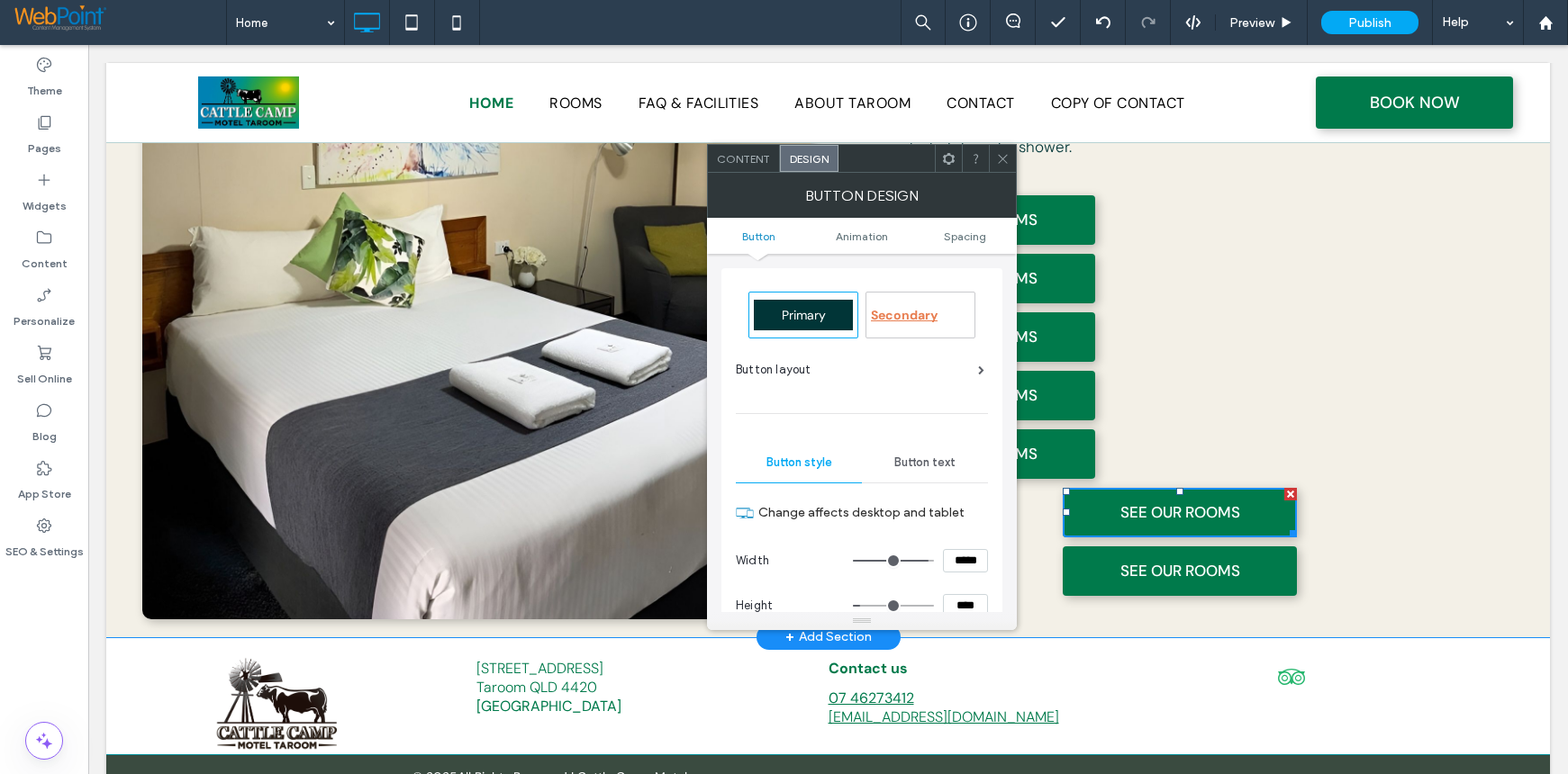
click at [1483, 501] on div "The Best Stay in Taroom This property offers rooms with featuring air condition…" at bounding box center [1180, 214] width 668 height 809
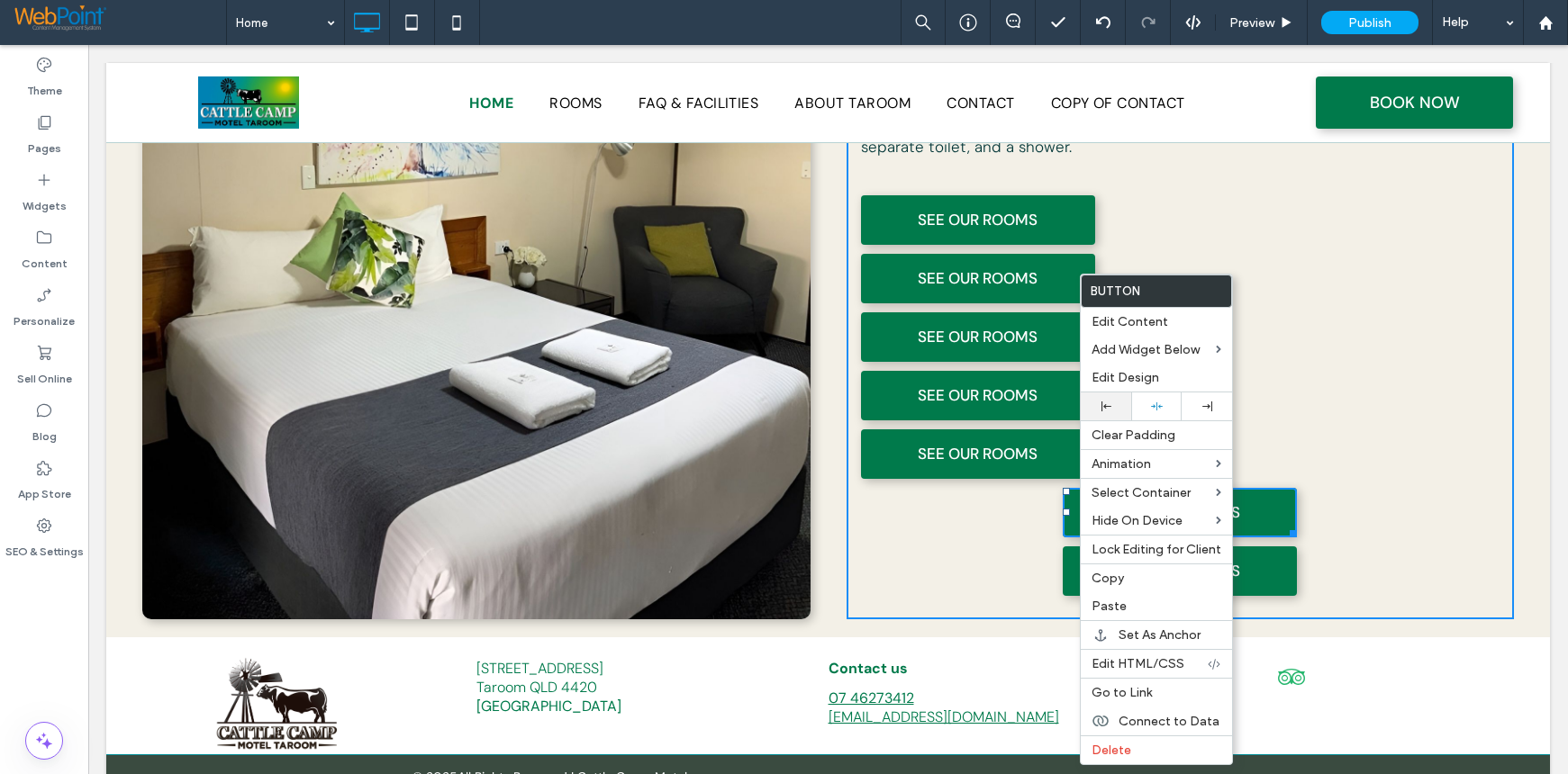
click at [1097, 399] on div at bounding box center [1106, 406] width 51 height 28
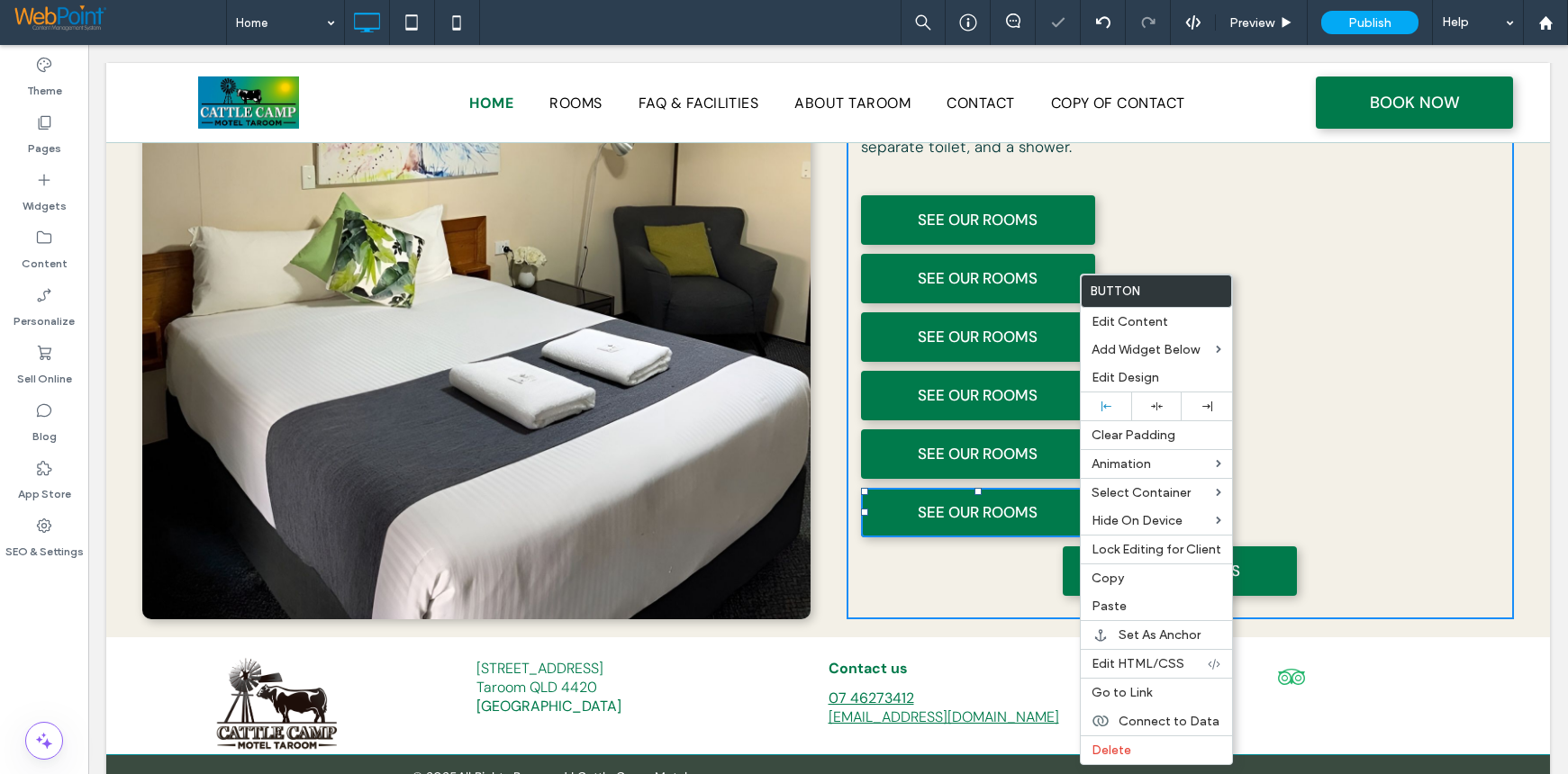
click at [1355, 442] on div "The Best Stay in Taroom This property offers rooms with featuring air condition…" at bounding box center [1180, 214] width 668 height 809
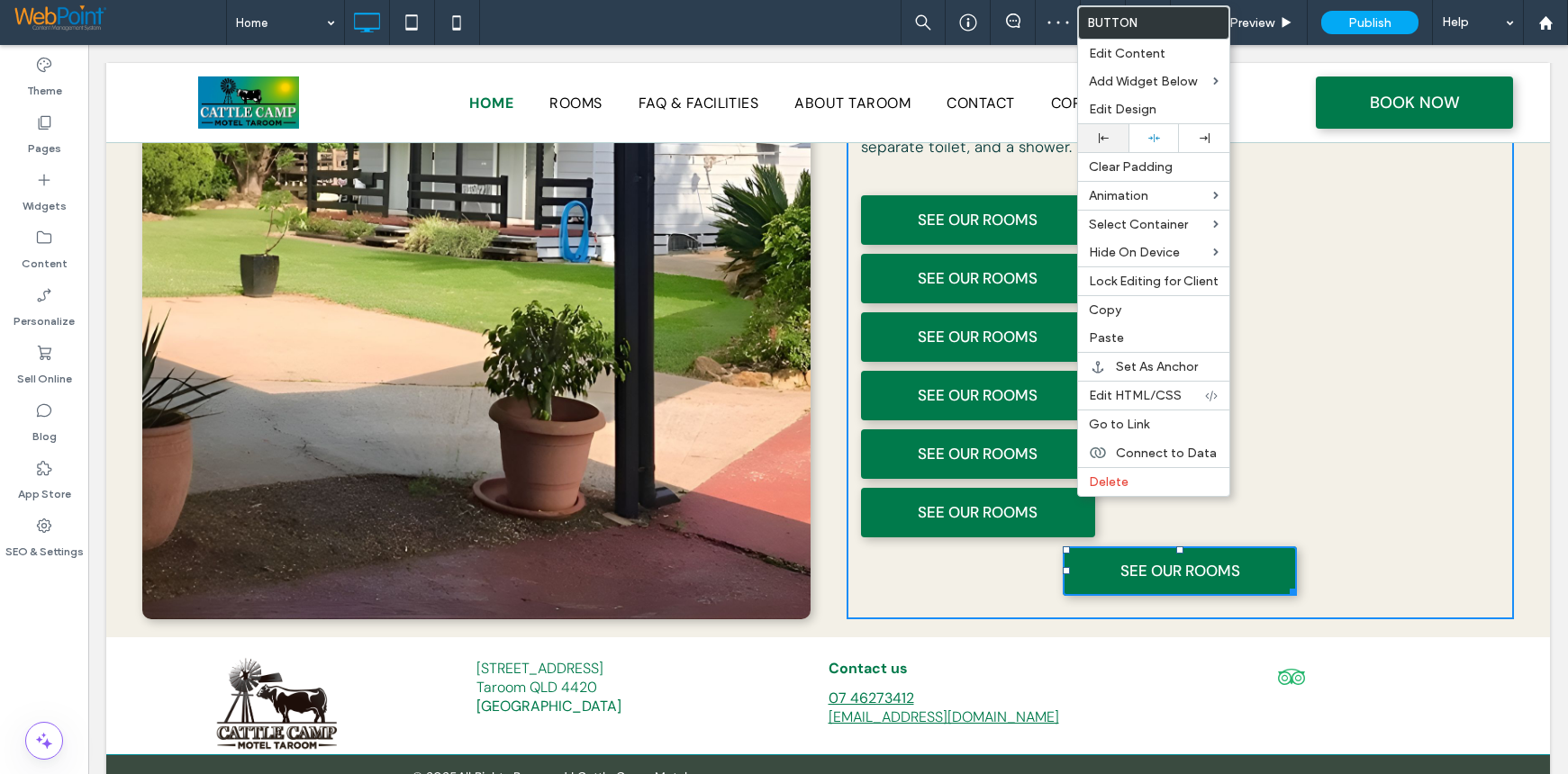
click at [1107, 143] on icon at bounding box center [1103, 138] width 10 height 10
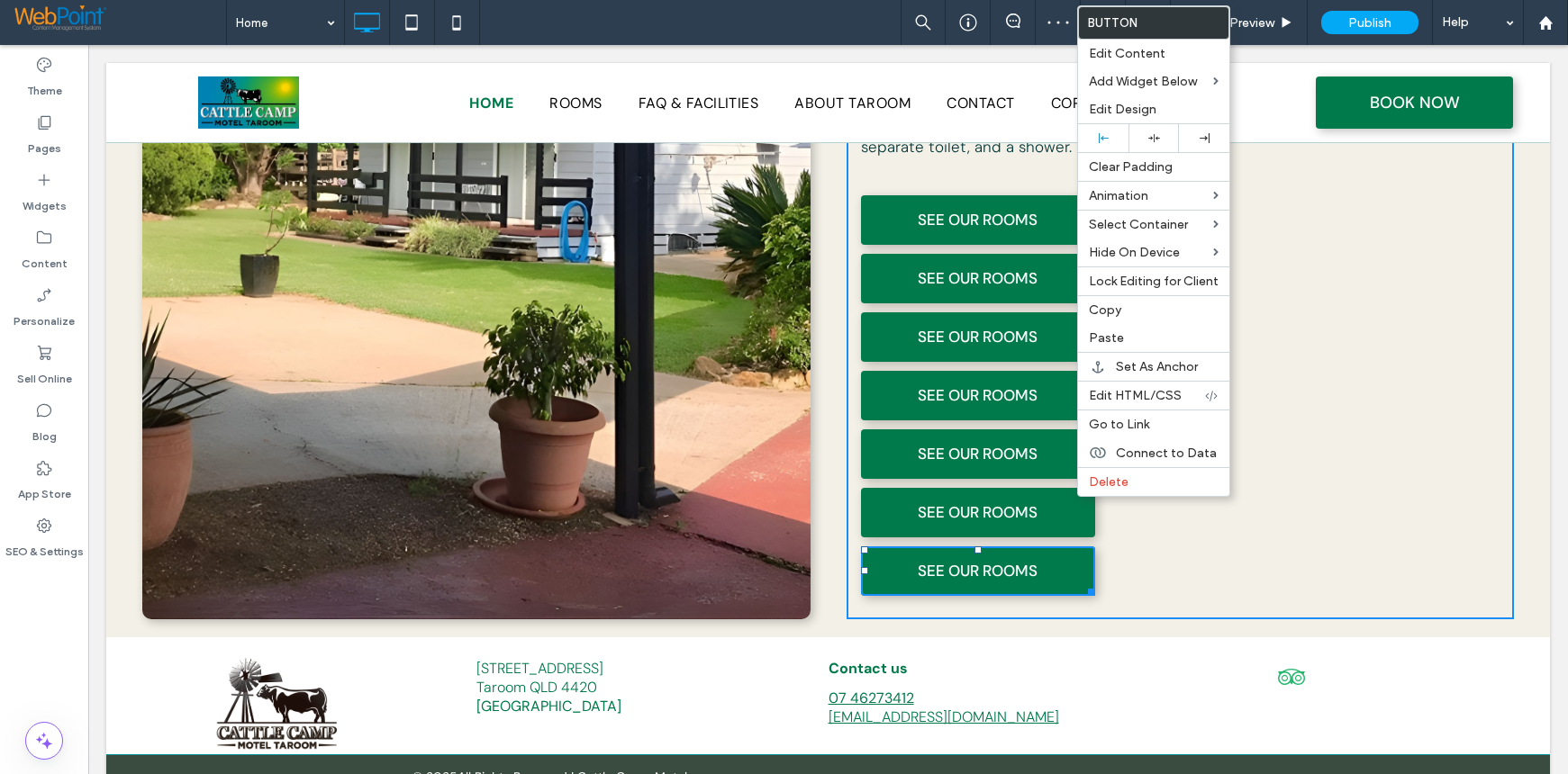
click at [1334, 488] on div at bounding box center [784, 387] width 1568 height 774
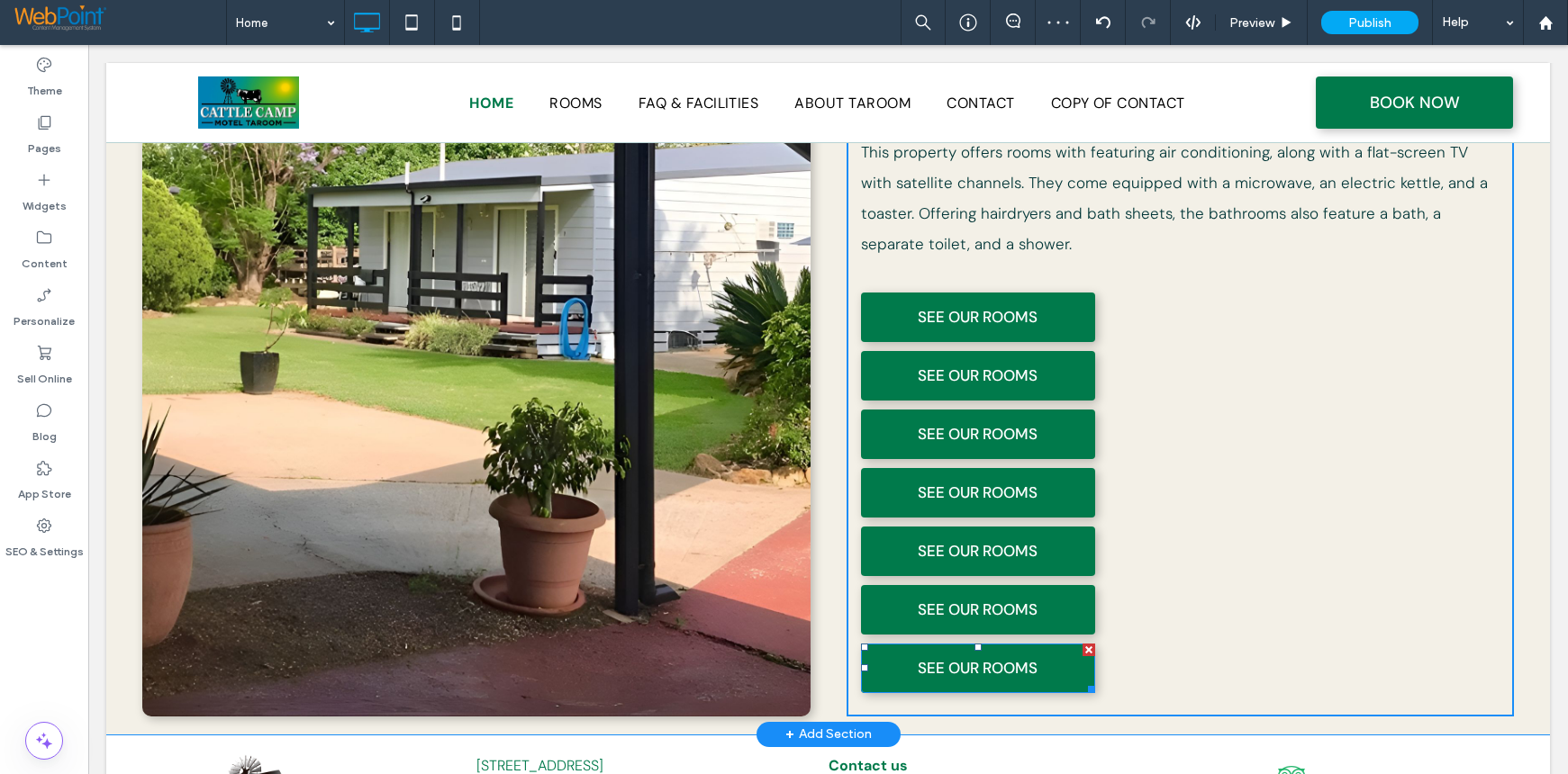
scroll to position [1191, 0]
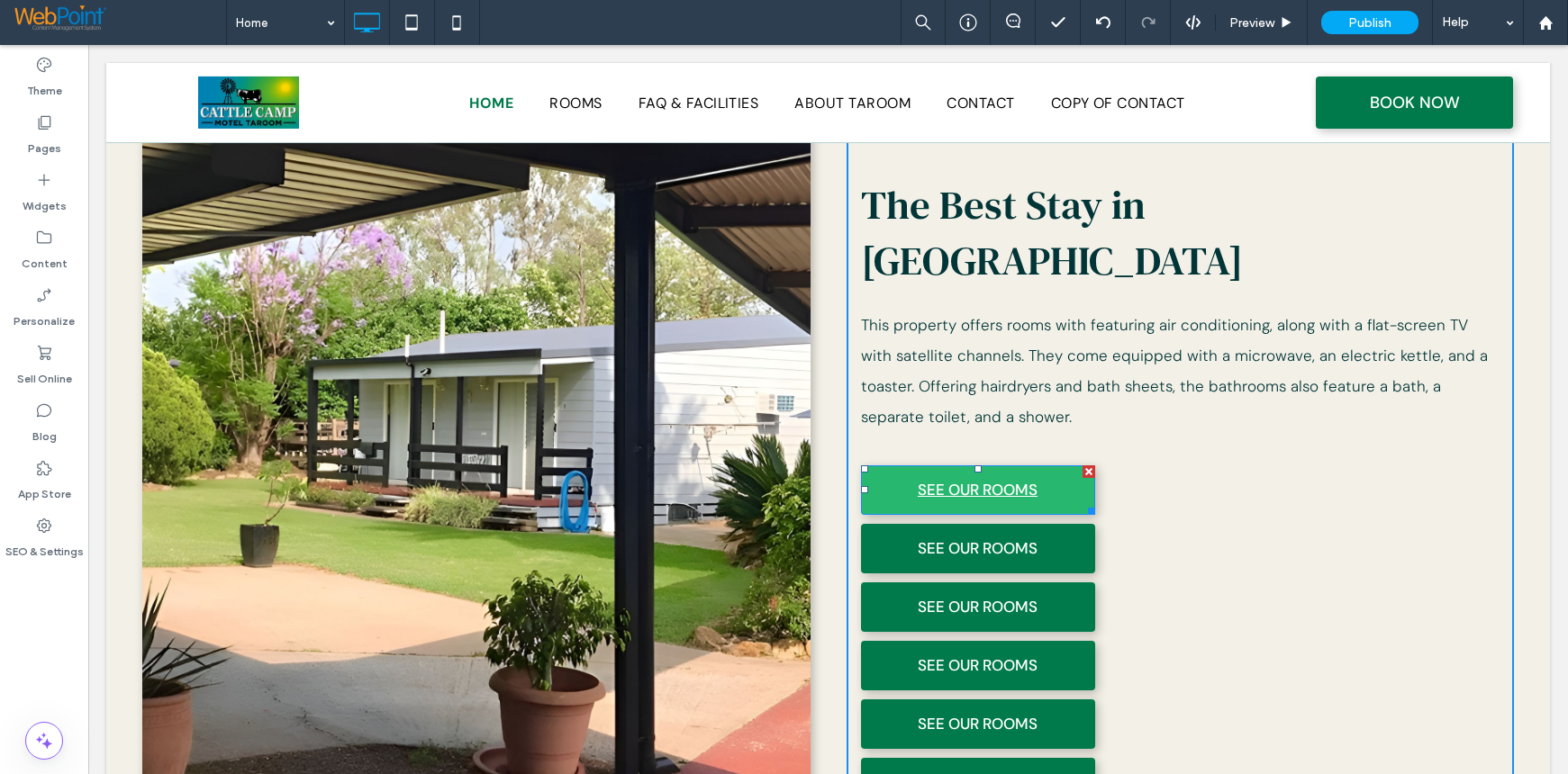
click at [1026, 465] on span "SEE OUR ROOMS" at bounding box center [978, 490] width 120 height 49
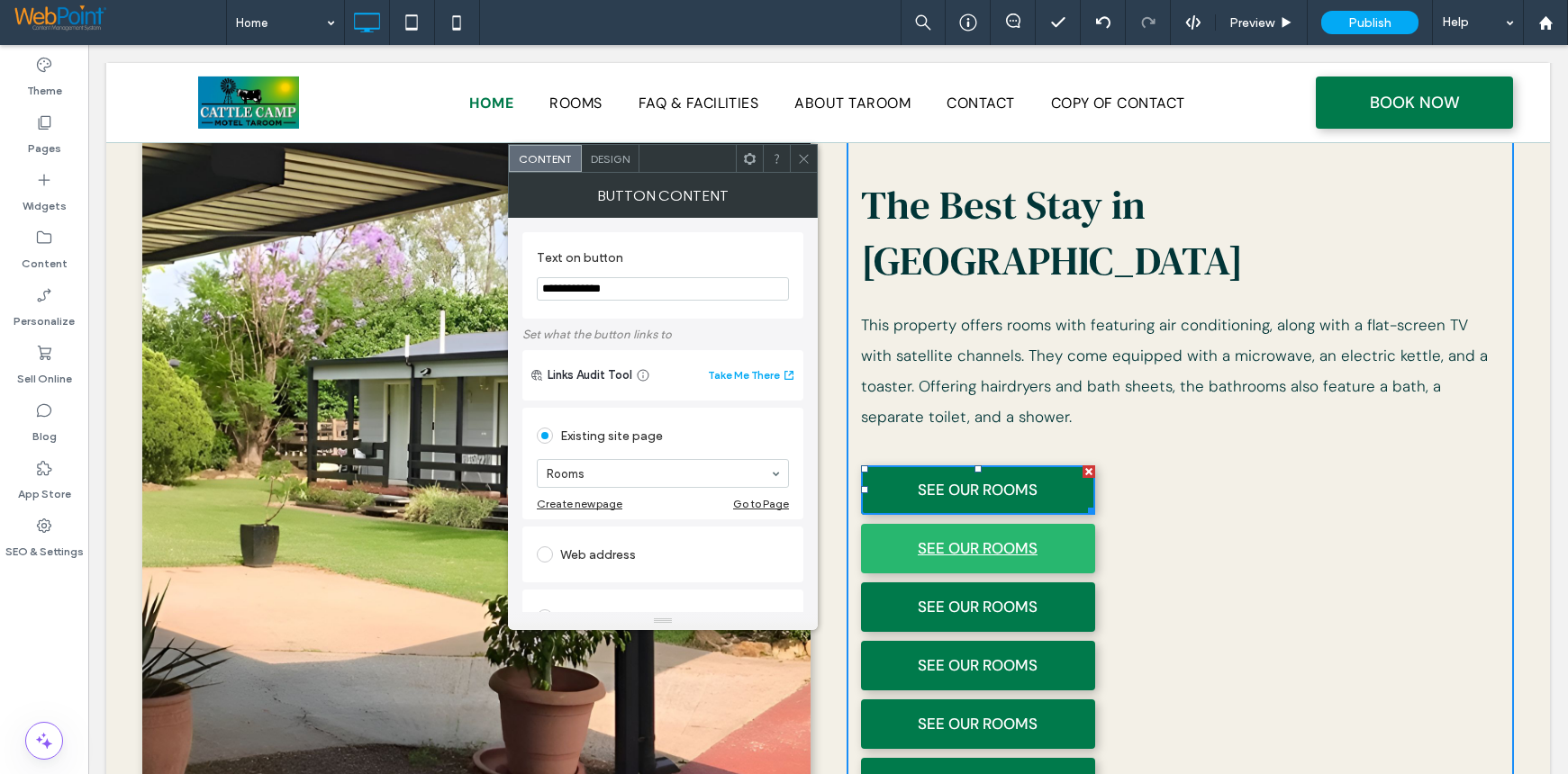
click at [998, 524] on span "SEE OUR ROOMS" at bounding box center [978, 549] width 120 height 49
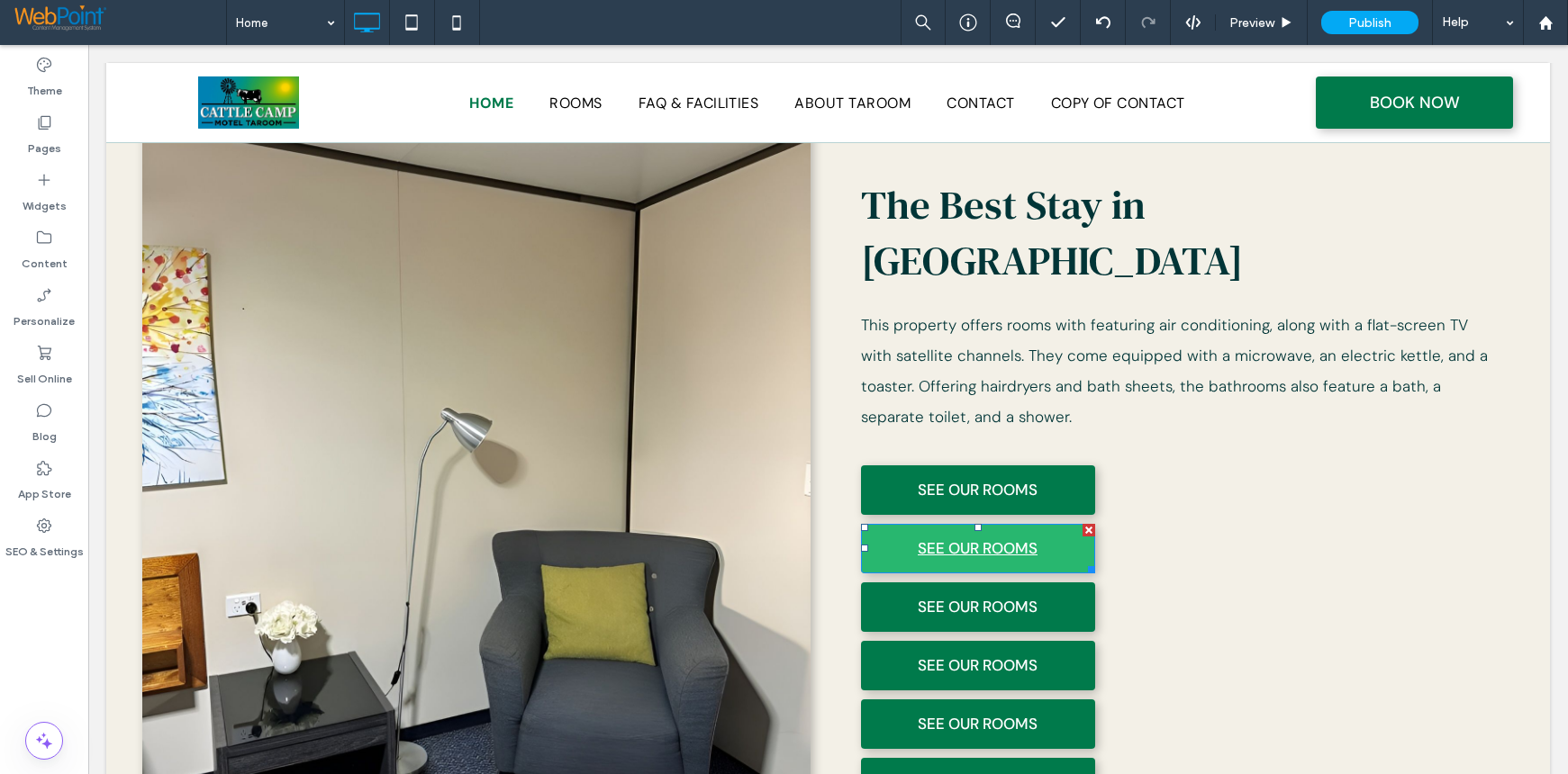
click at [893, 524] on link "SEE OUR ROOMS" at bounding box center [978, 549] width 234 height 50
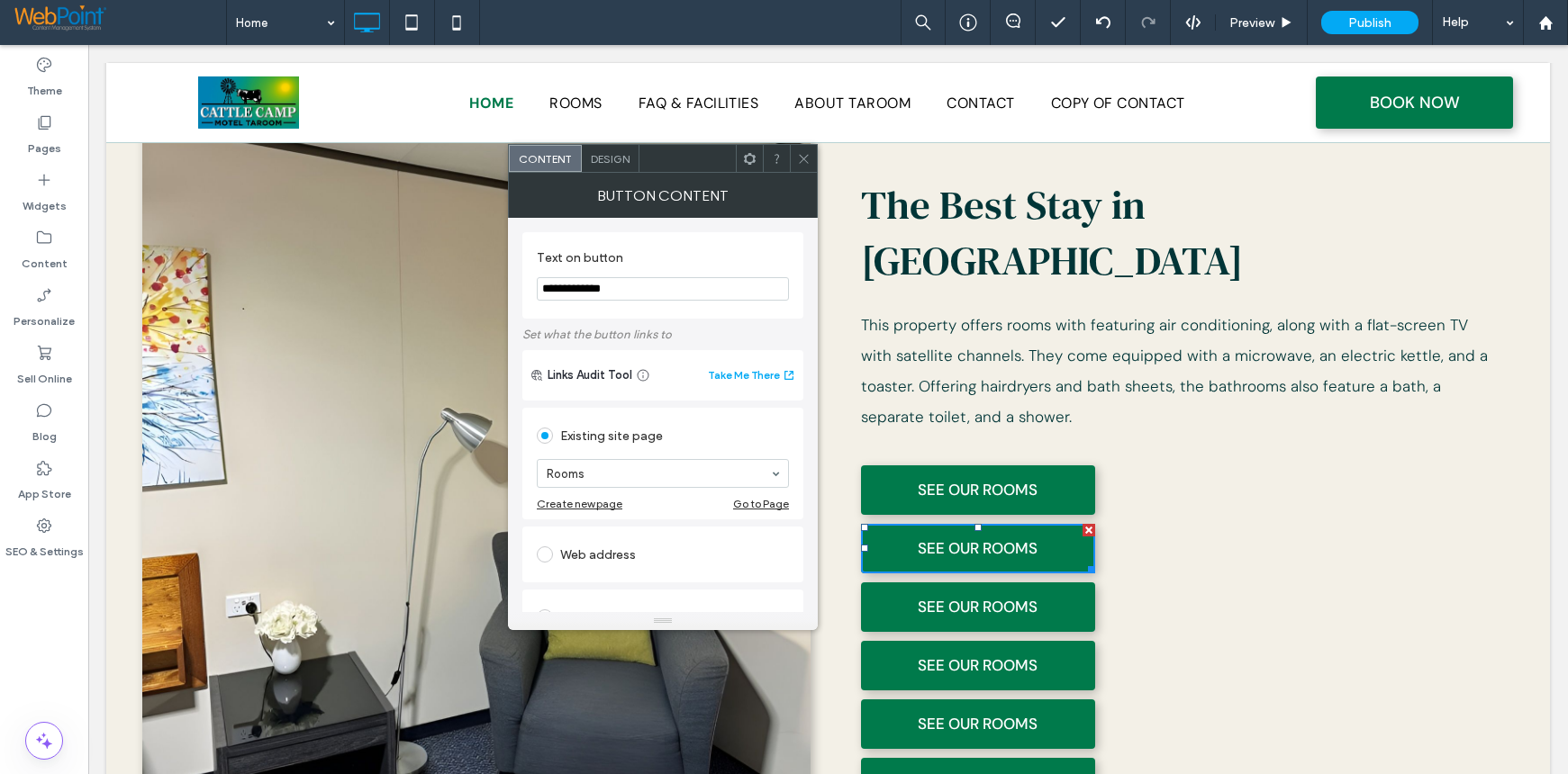
click at [611, 158] on span "Design" at bounding box center [610, 159] width 39 height 14
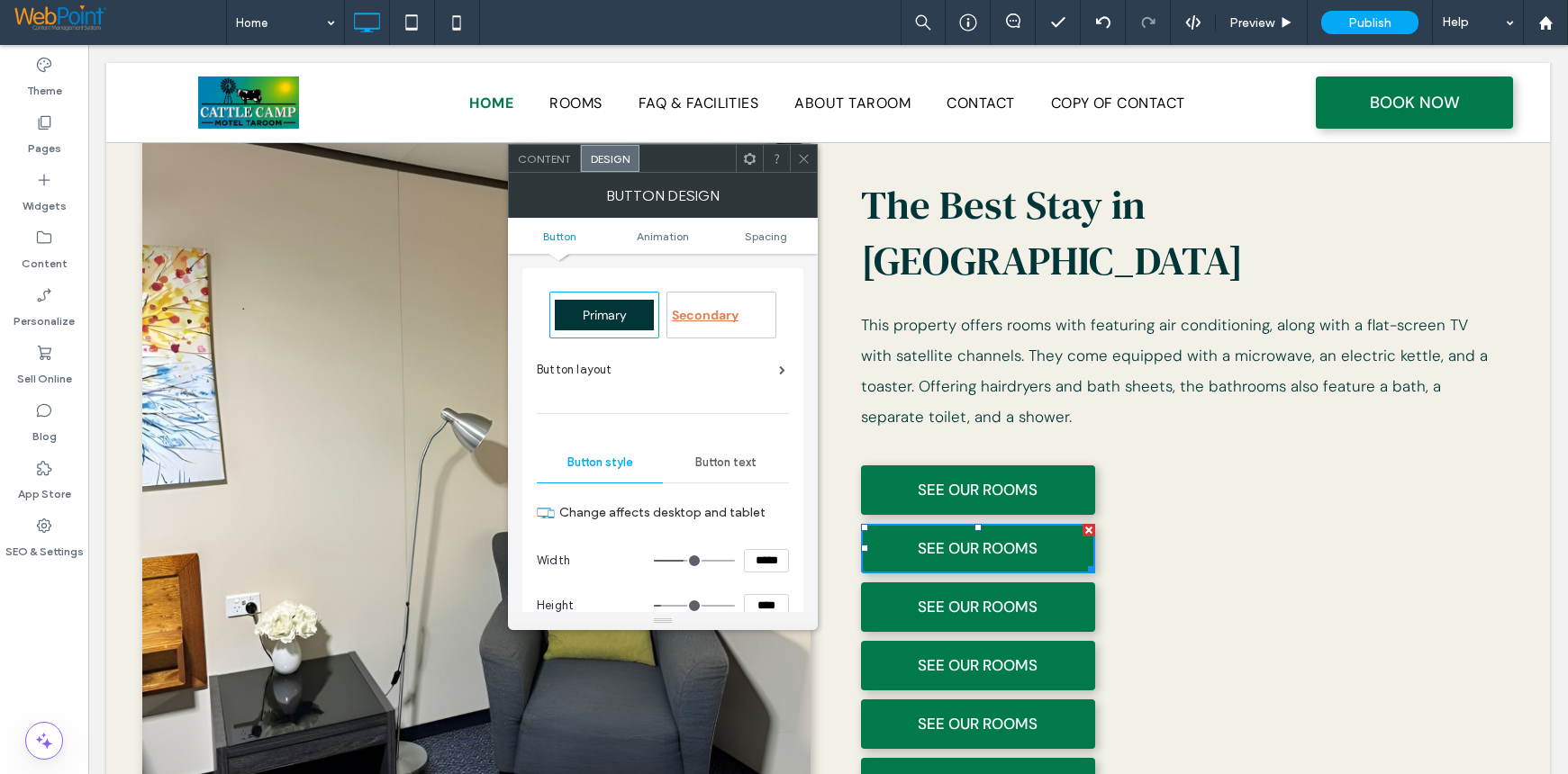
scroll to position [270, 0]
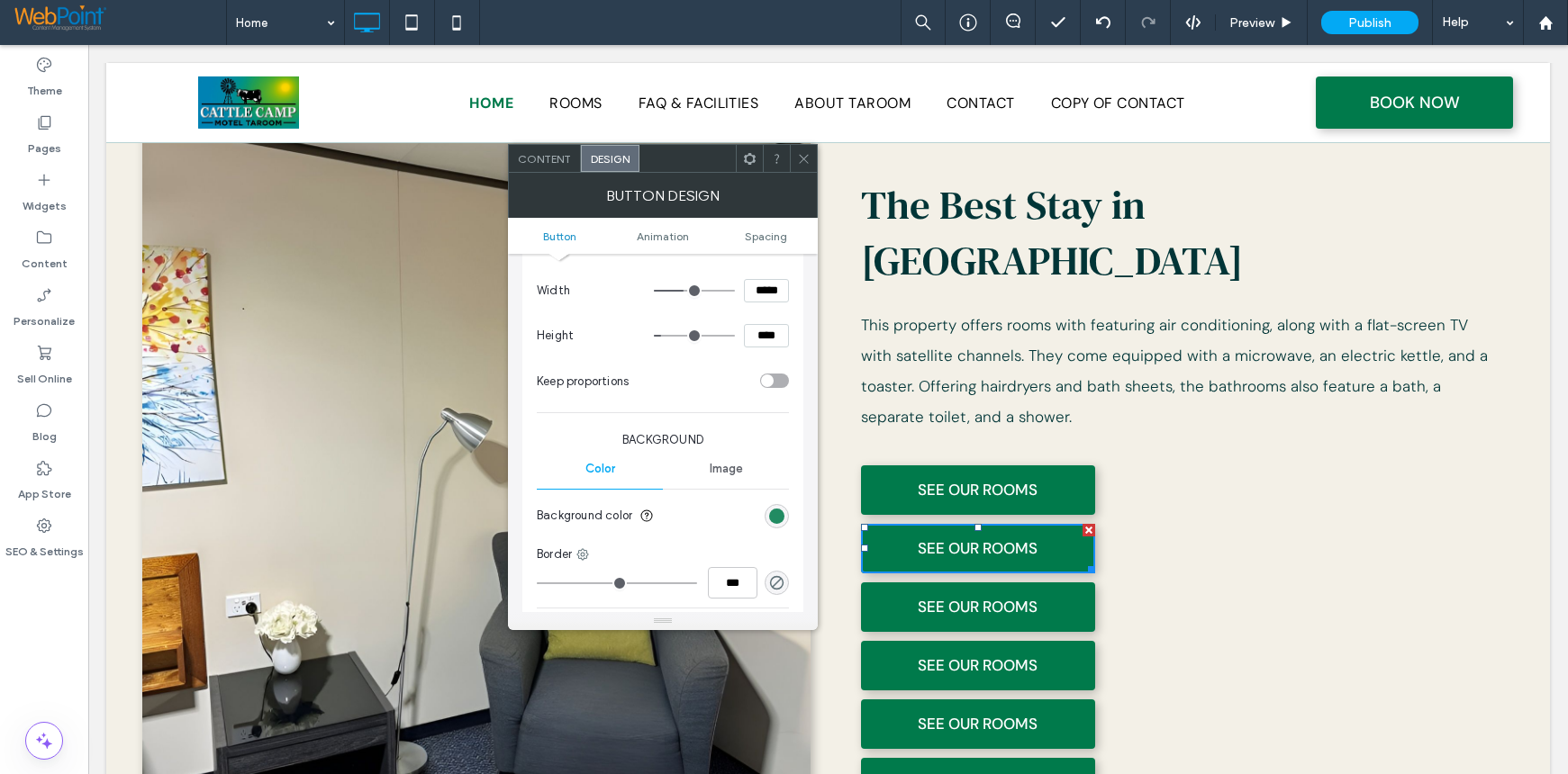
click at [775, 520] on div "rgb(0, 122, 75)" at bounding box center [776, 516] width 15 height 15
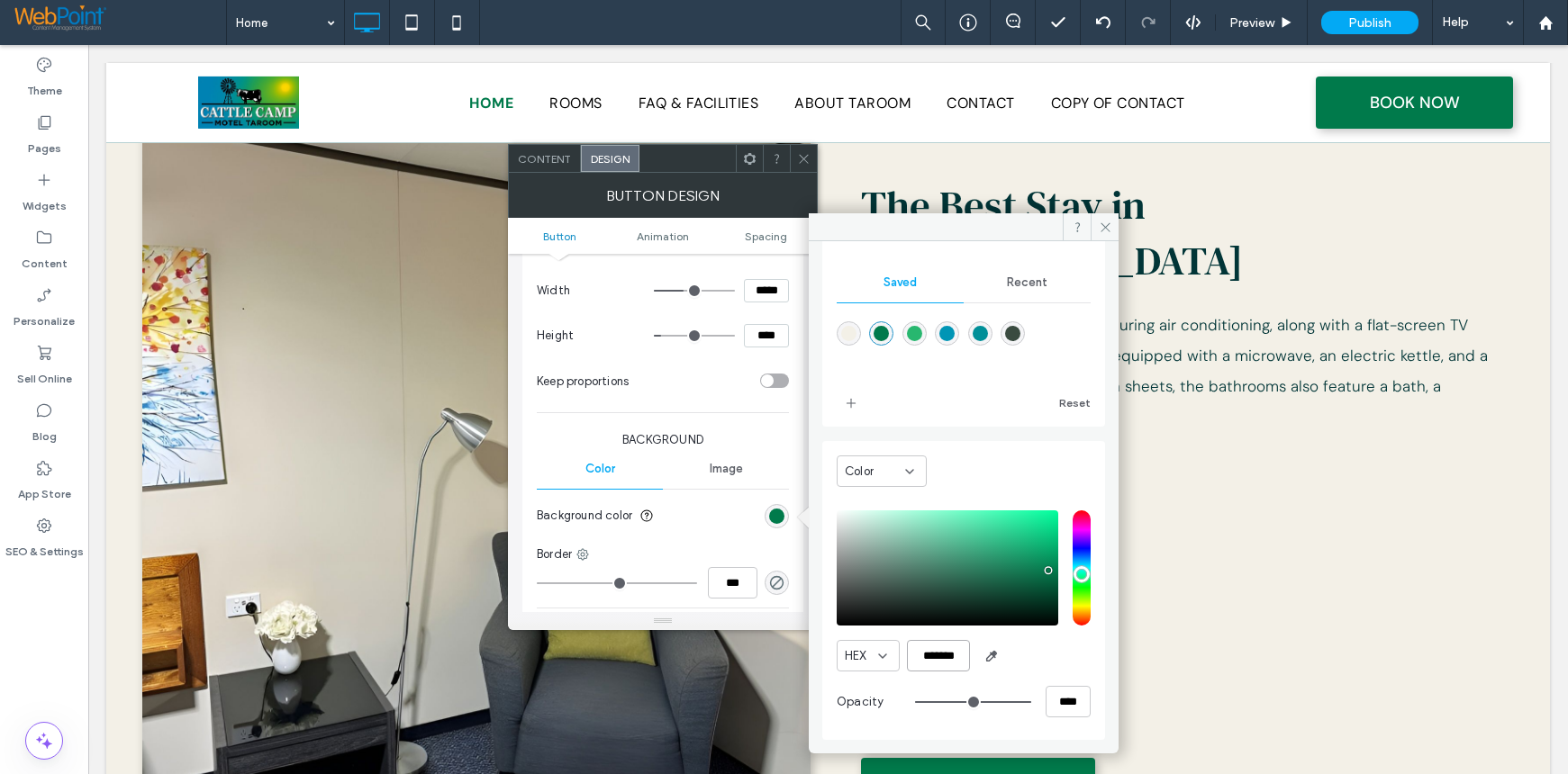
scroll to position [0, 1]
drag, startPoint x: 923, startPoint y: 659, endPoint x: 1098, endPoint y: 661, distance: 175.0
click at [1098, 661] on div "Theme Colors Save time with Theme Colors Create a color palette to instantly ad…" at bounding box center [963, 491] width 310 height 499
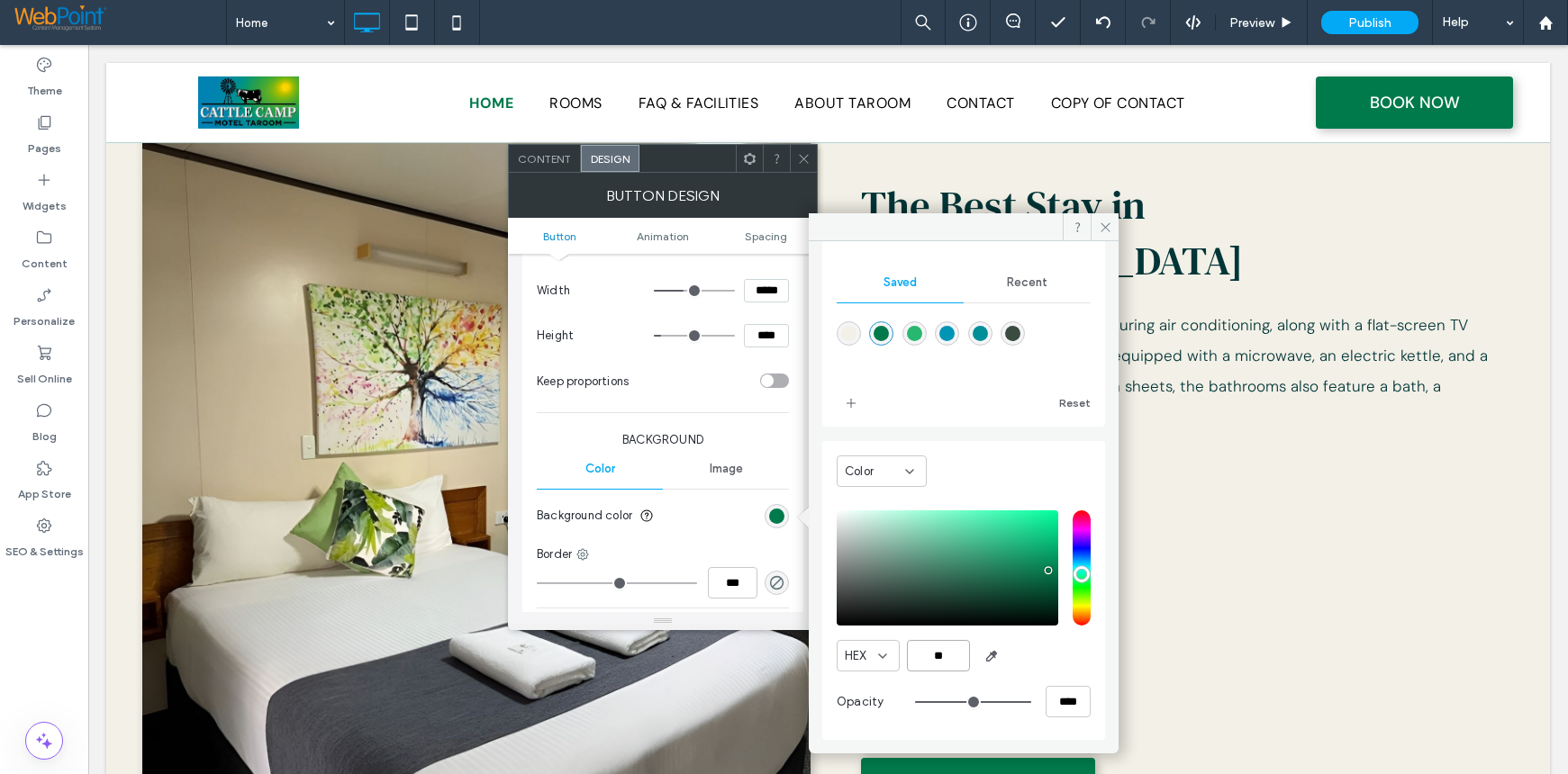
scroll to position [0, 0]
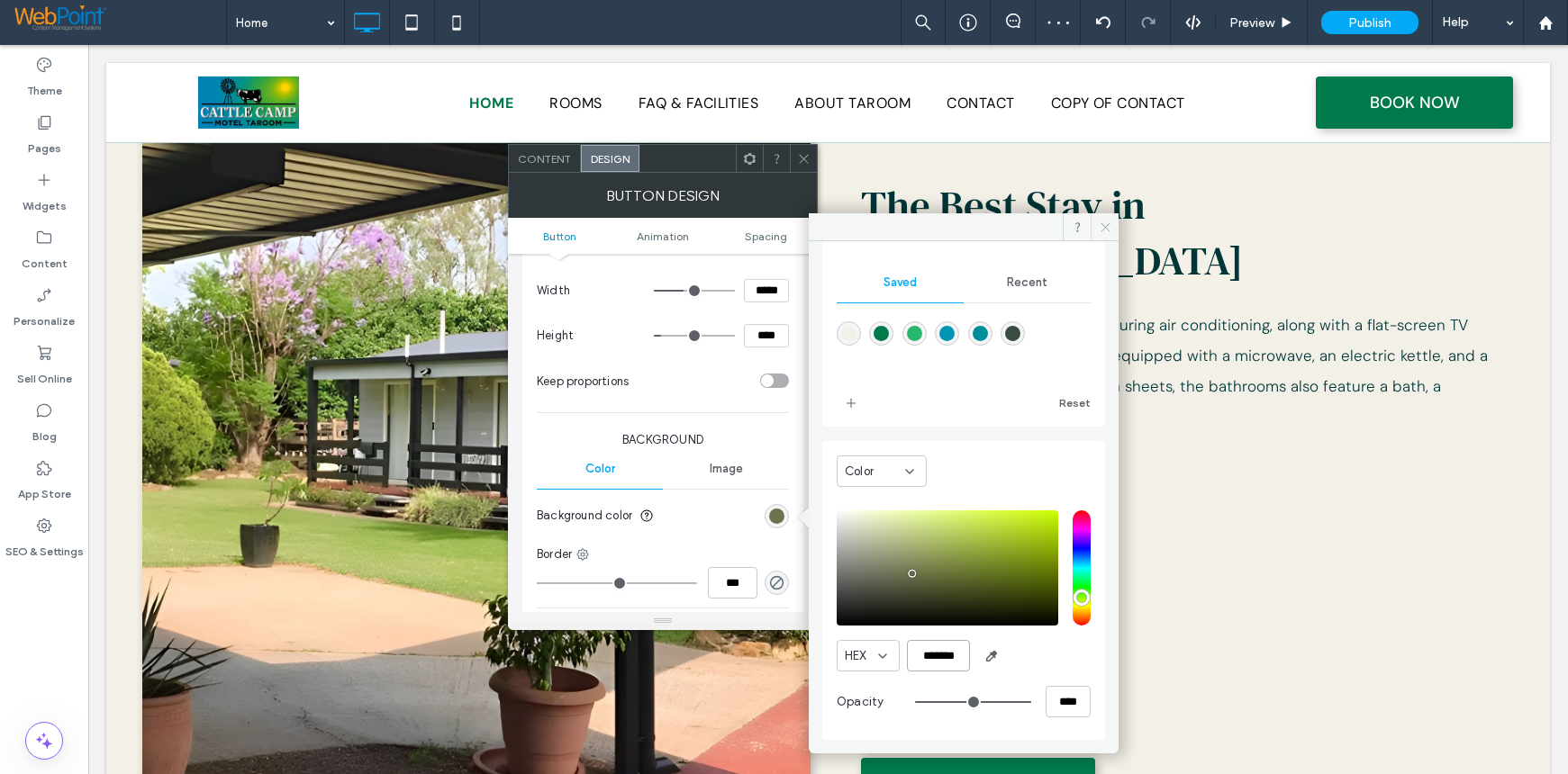
type input "*******"
click at [1107, 218] on span at bounding box center [1104, 227] width 28 height 27
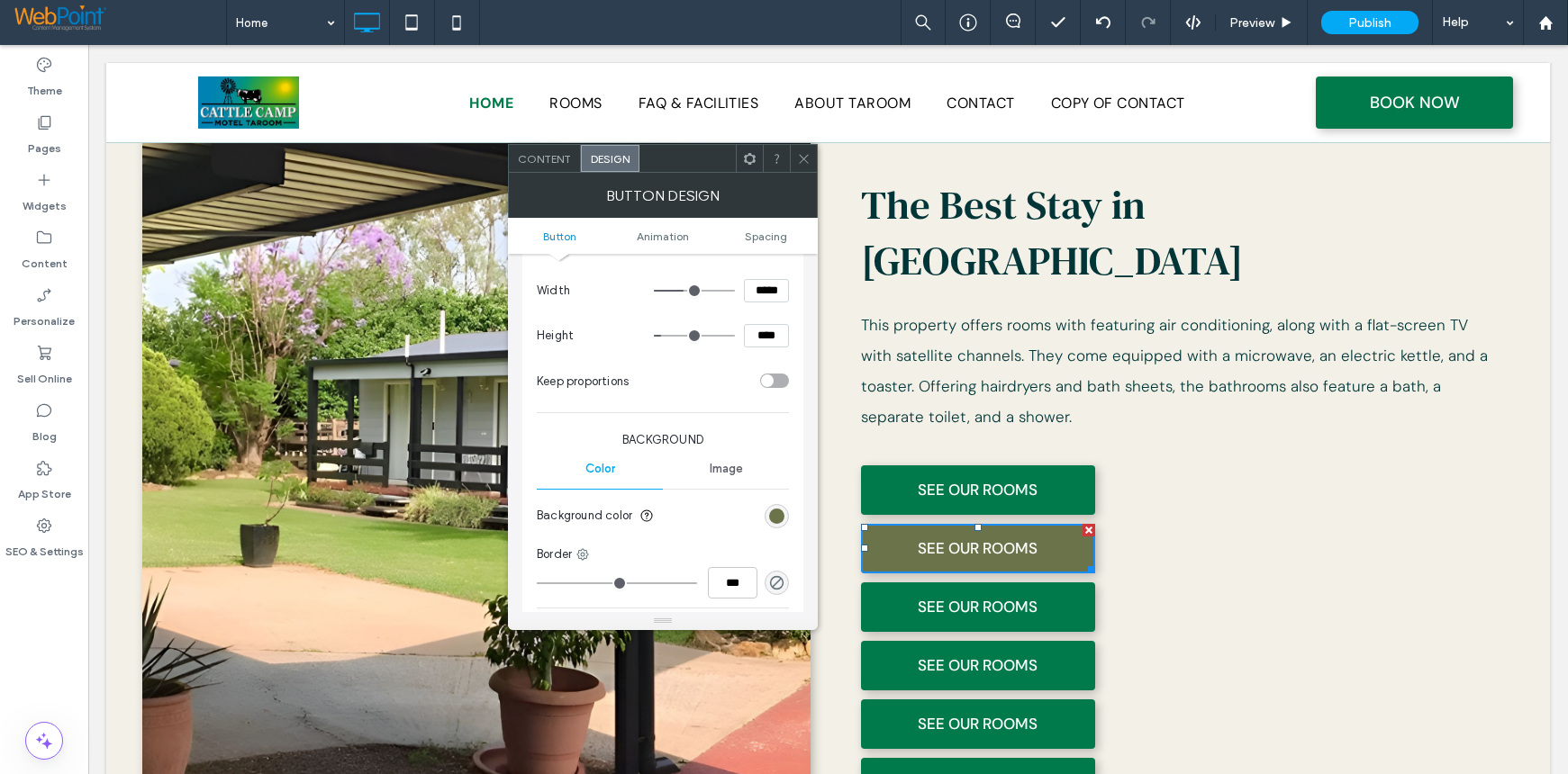
click at [805, 155] on icon at bounding box center [803, 159] width 14 height 14
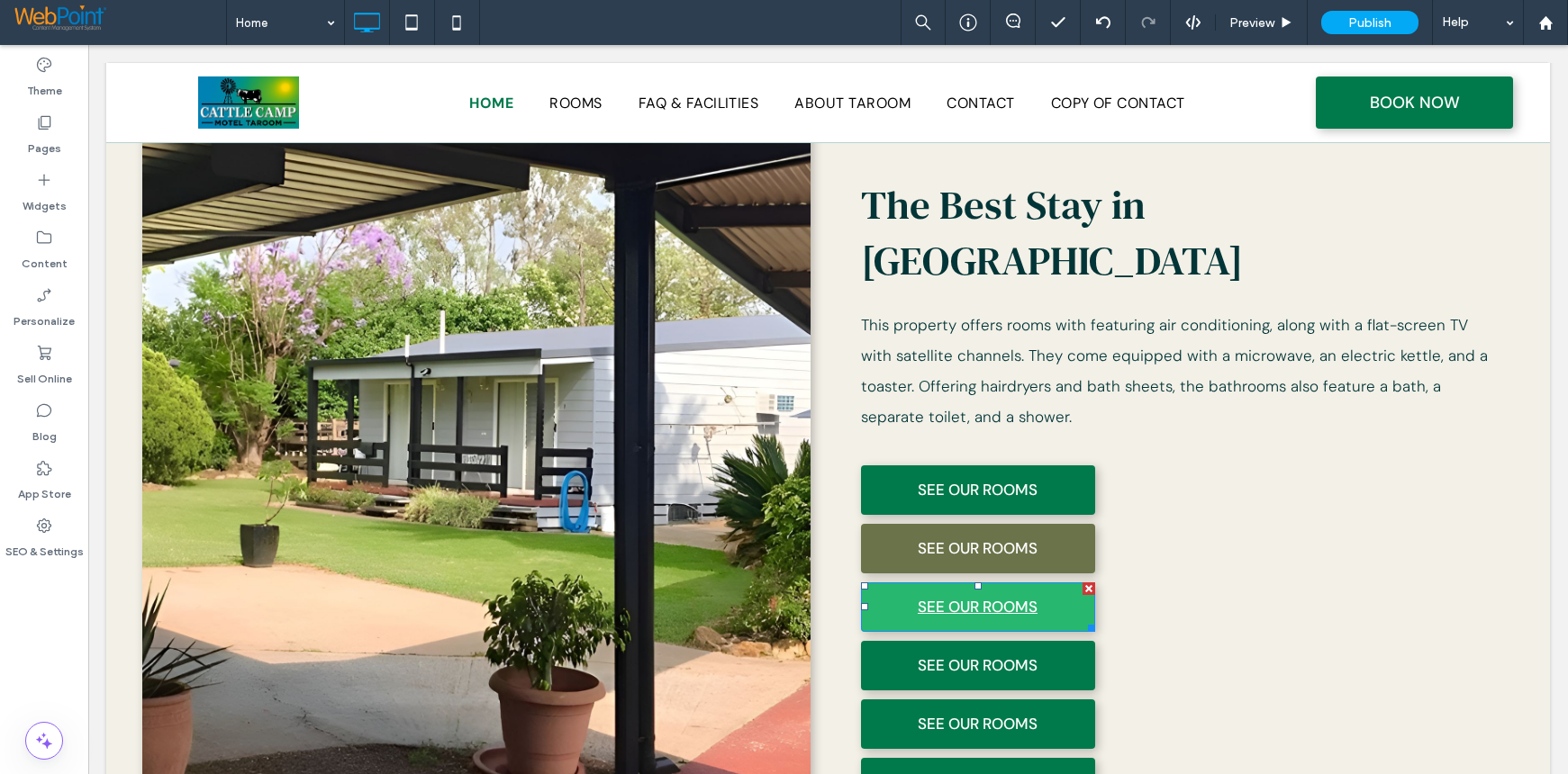
click at [883, 582] on link "SEE OUR ROOMS" at bounding box center [978, 607] width 234 height 50
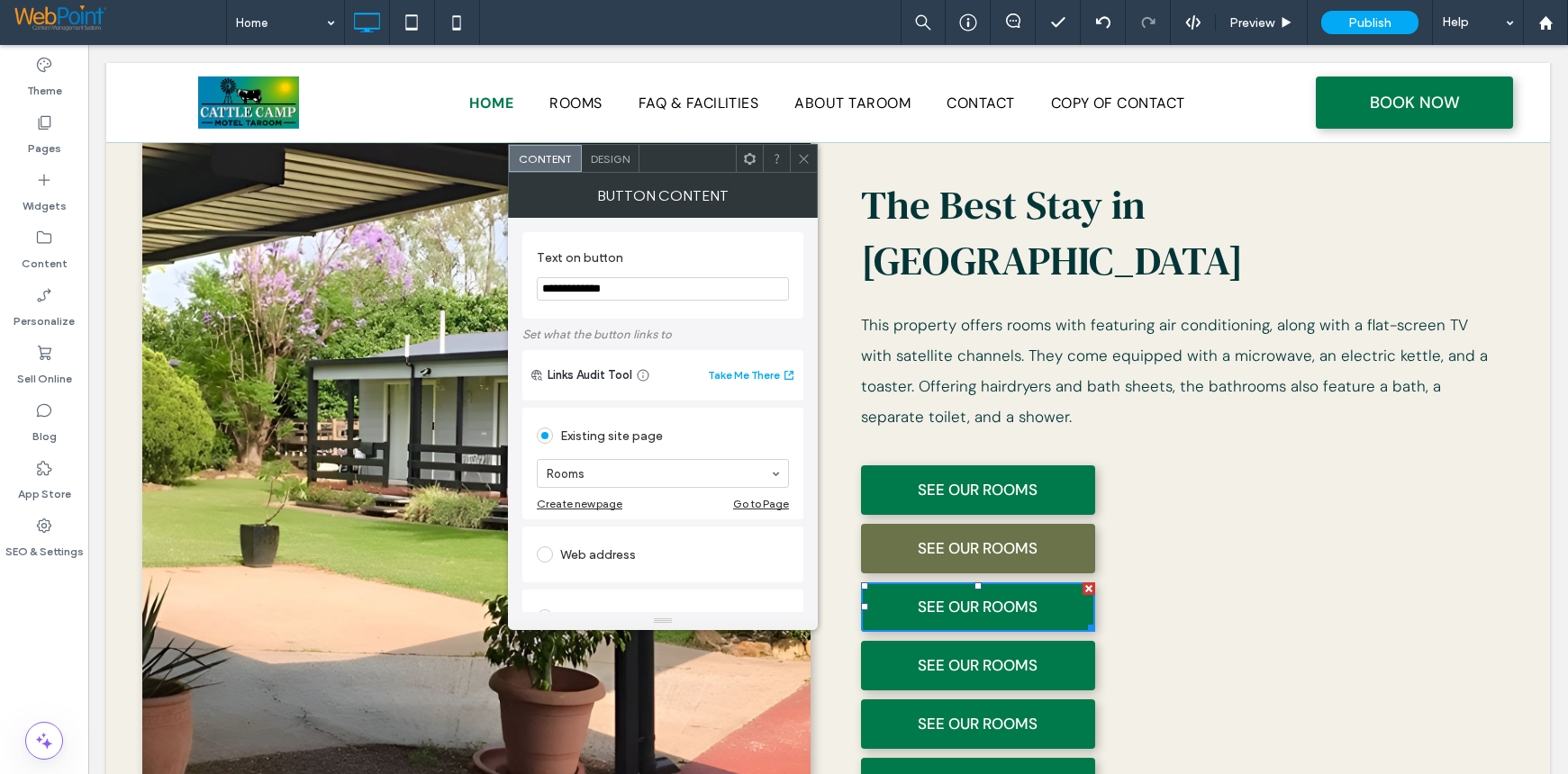
click at [612, 154] on span "Design" at bounding box center [610, 159] width 39 height 14
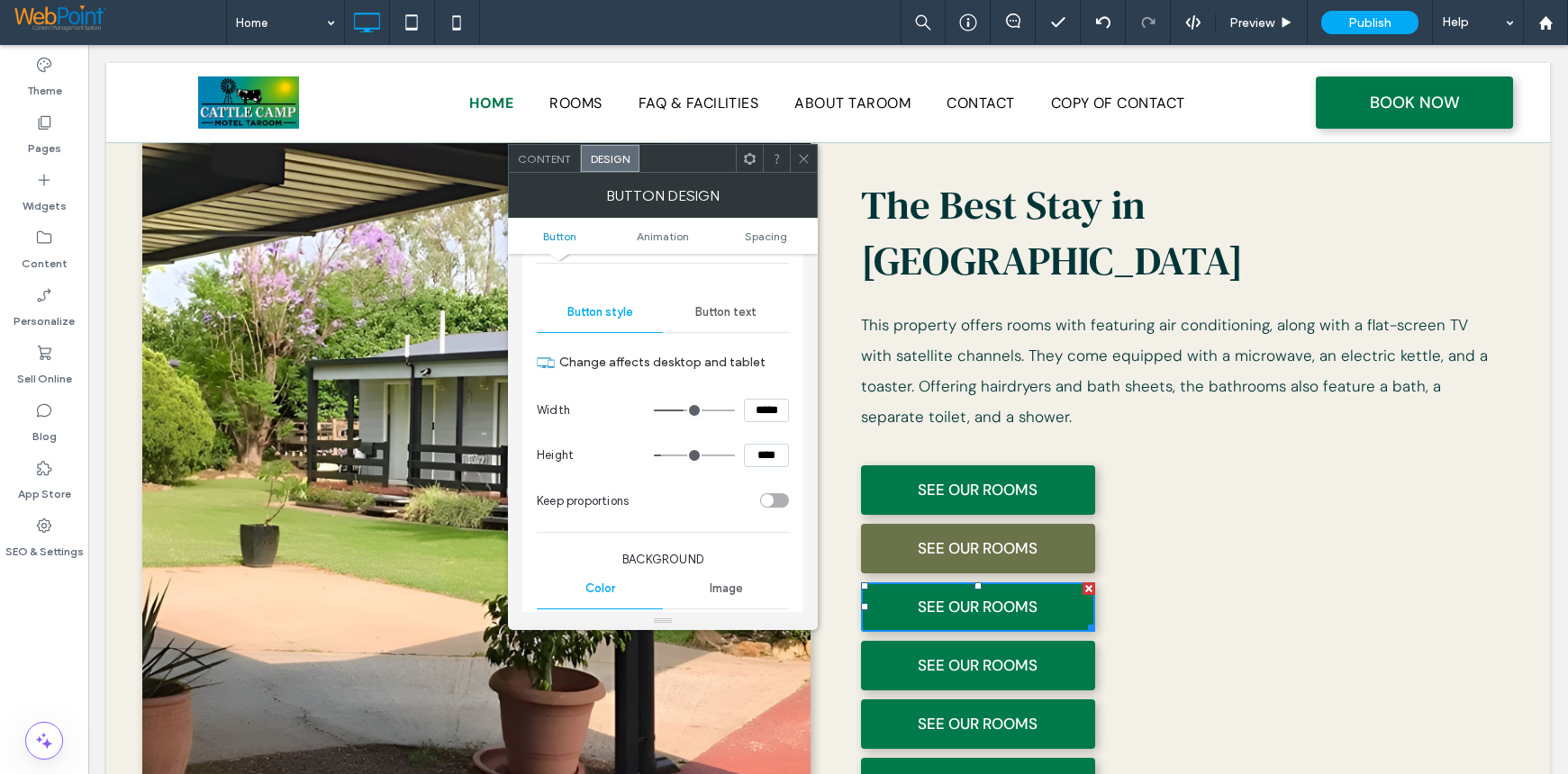
scroll to position [360, 0]
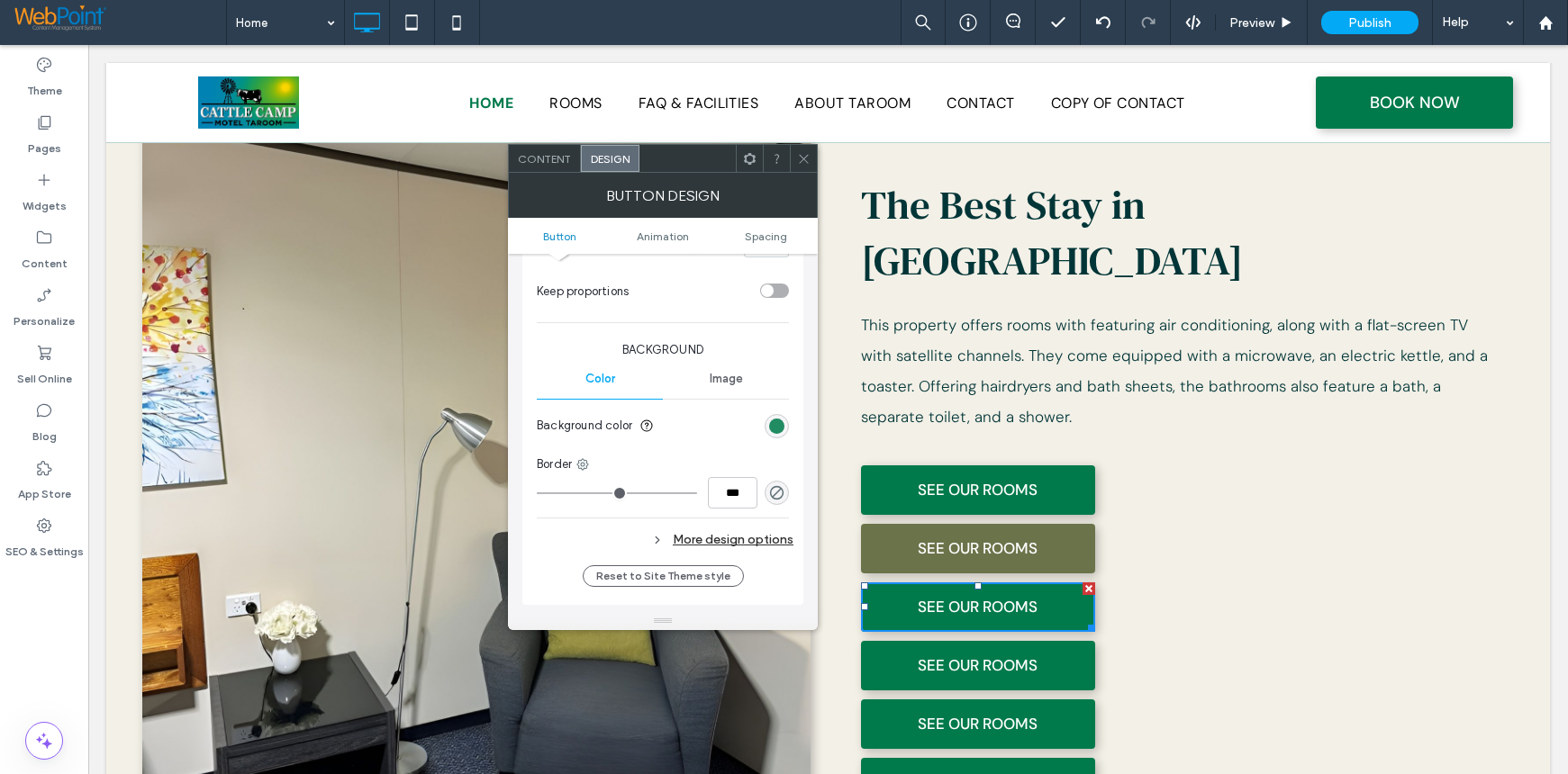
click at [773, 422] on div "rgb(0, 122, 75)" at bounding box center [776, 426] width 15 height 15
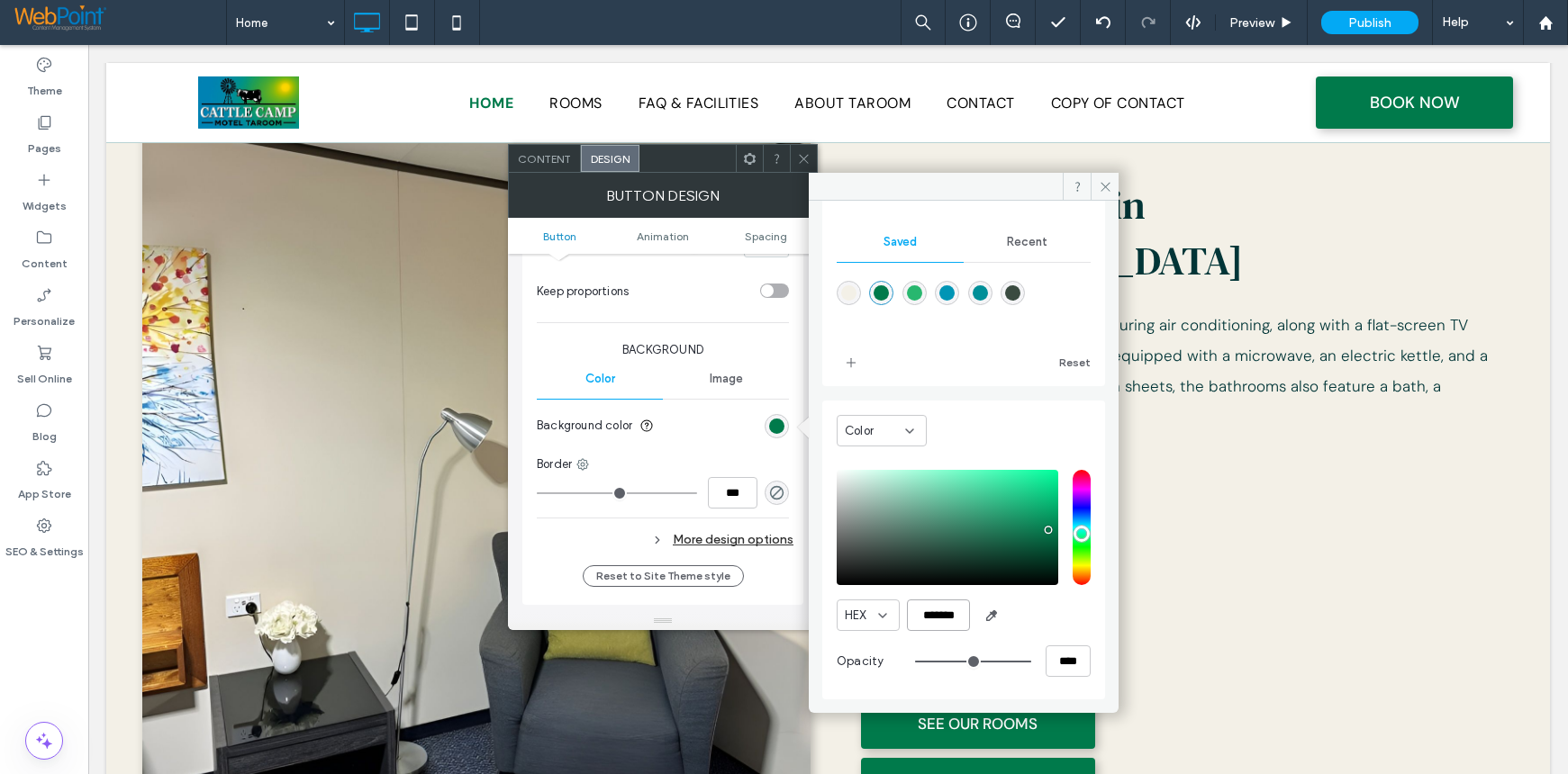
scroll to position [0, 1]
drag, startPoint x: 919, startPoint y: 617, endPoint x: 1064, endPoint y: 629, distance: 145.5
click at [1064, 629] on div "HEX *******" at bounding box center [964, 615] width 254 height 32
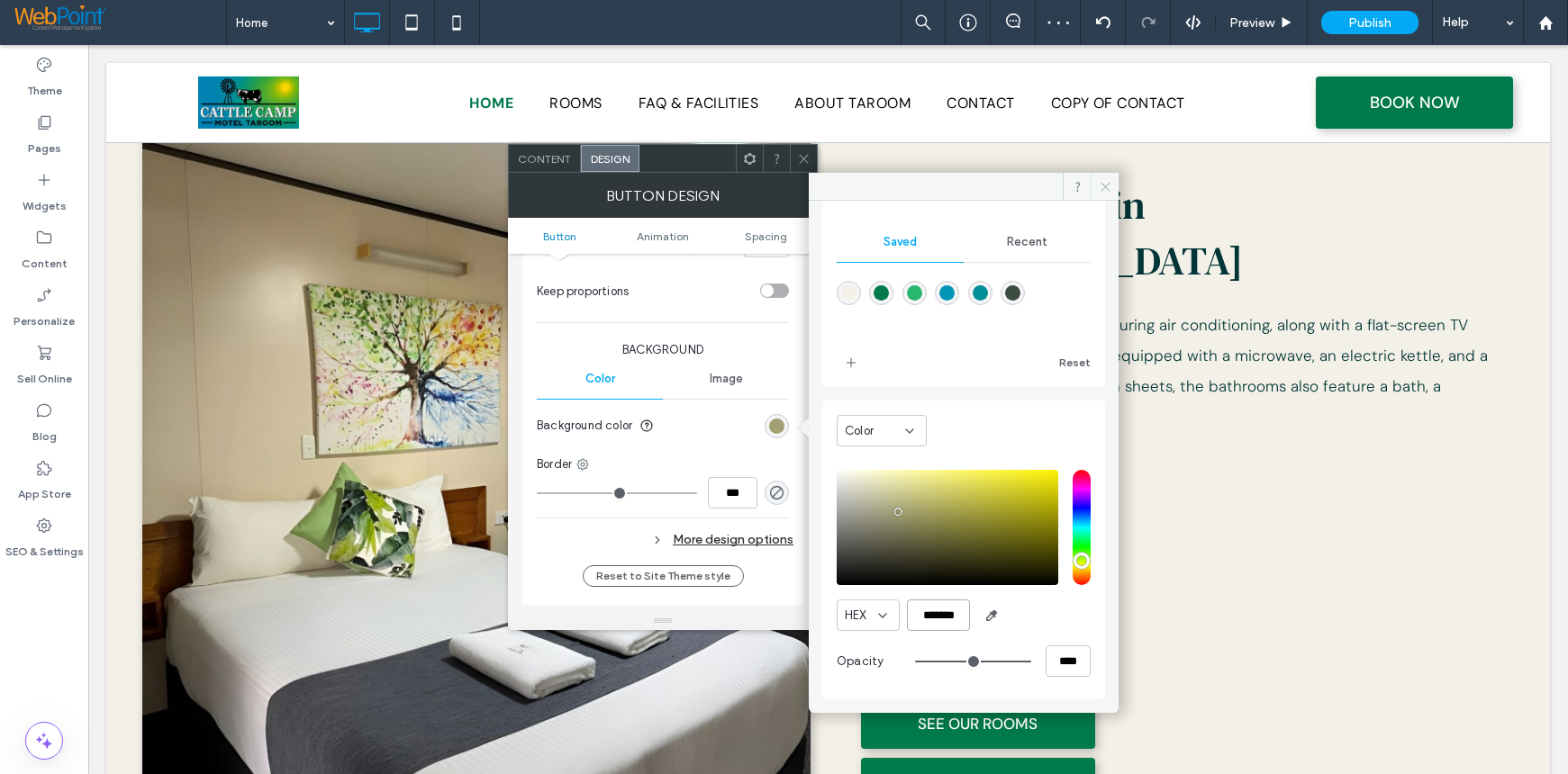
type input "*******"
click at [1100, 174] on span at bounding box center [1104, 186] width 28 height 27
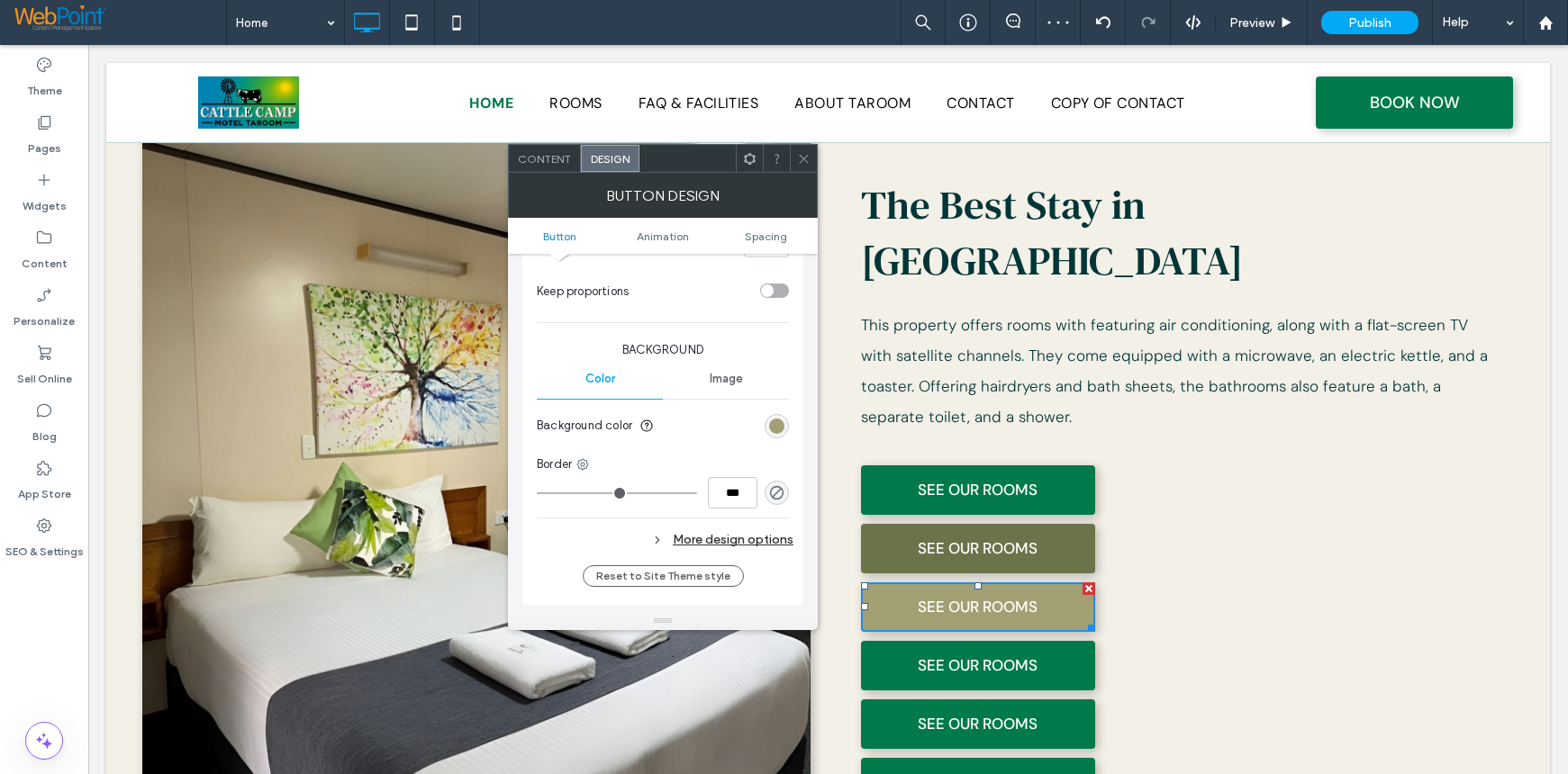
click at [810, 145] on div at bounding box center [803, 159] width 27 height 27
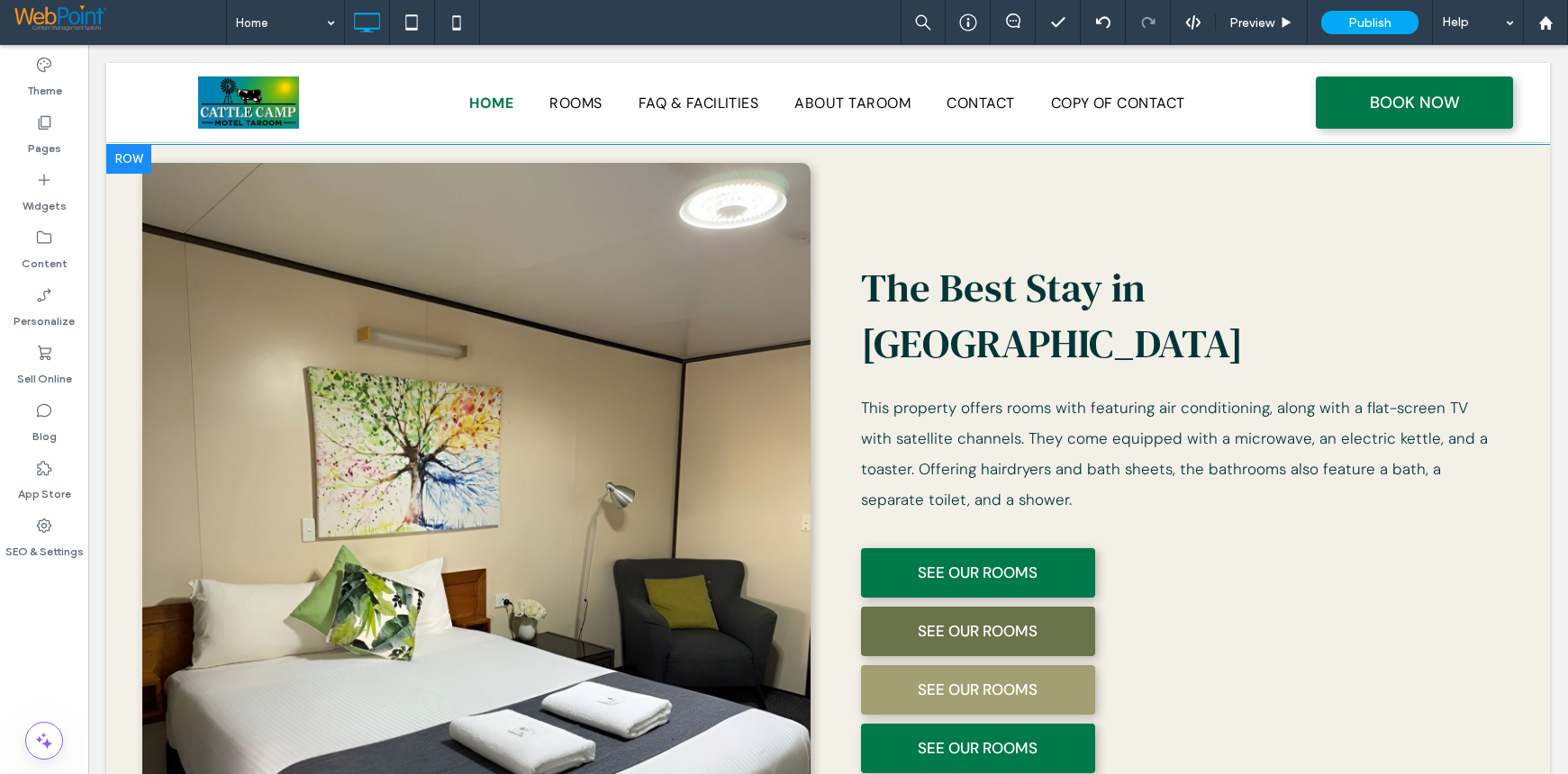
scroll to position [921, 0]
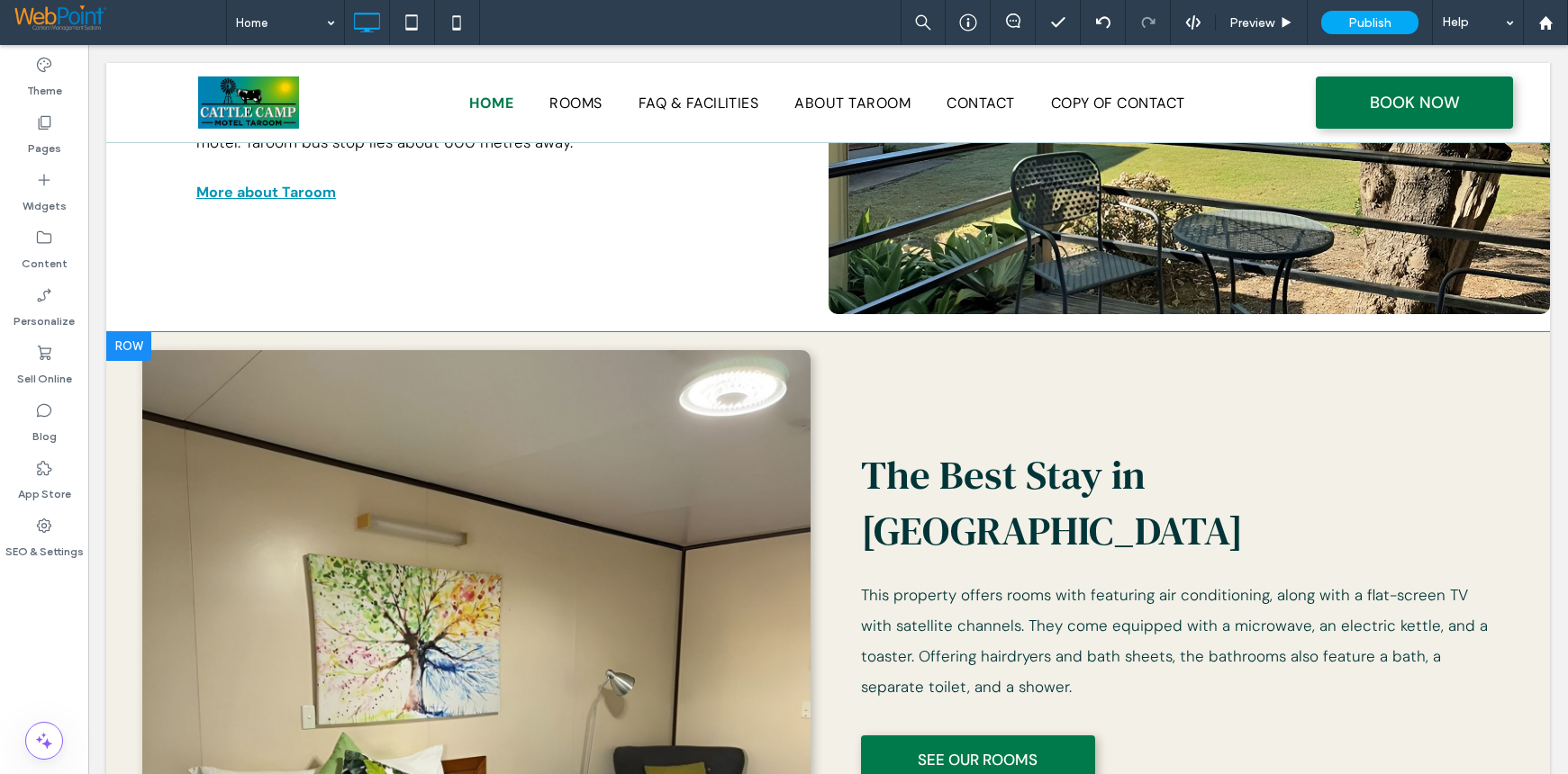
click at [133, 343] on div at bounding box center [129, 347] width 45 height 29
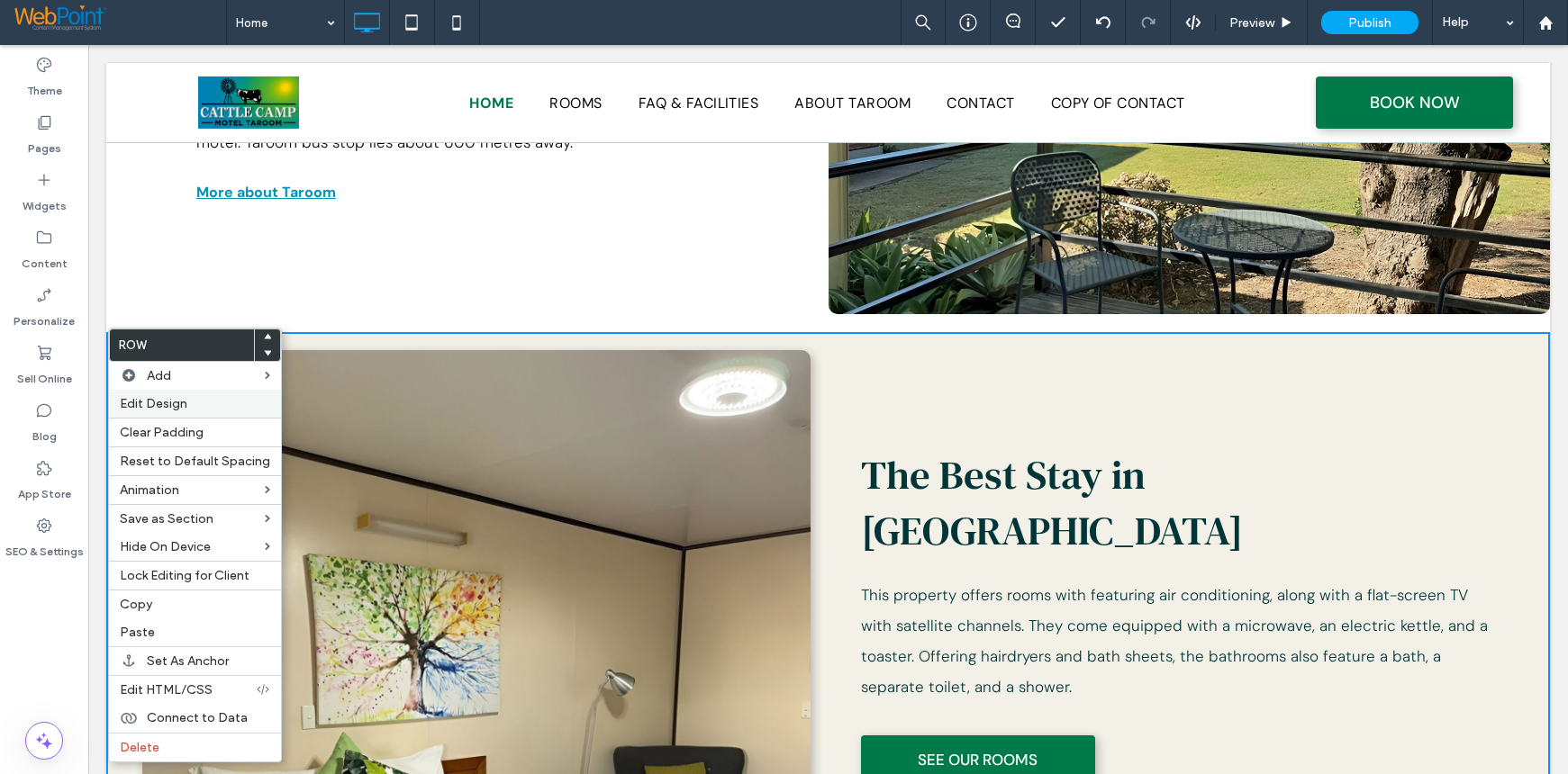
click at [150, 401] on span "Edit Design" at bounding box center [154, 403] width 67 height 15
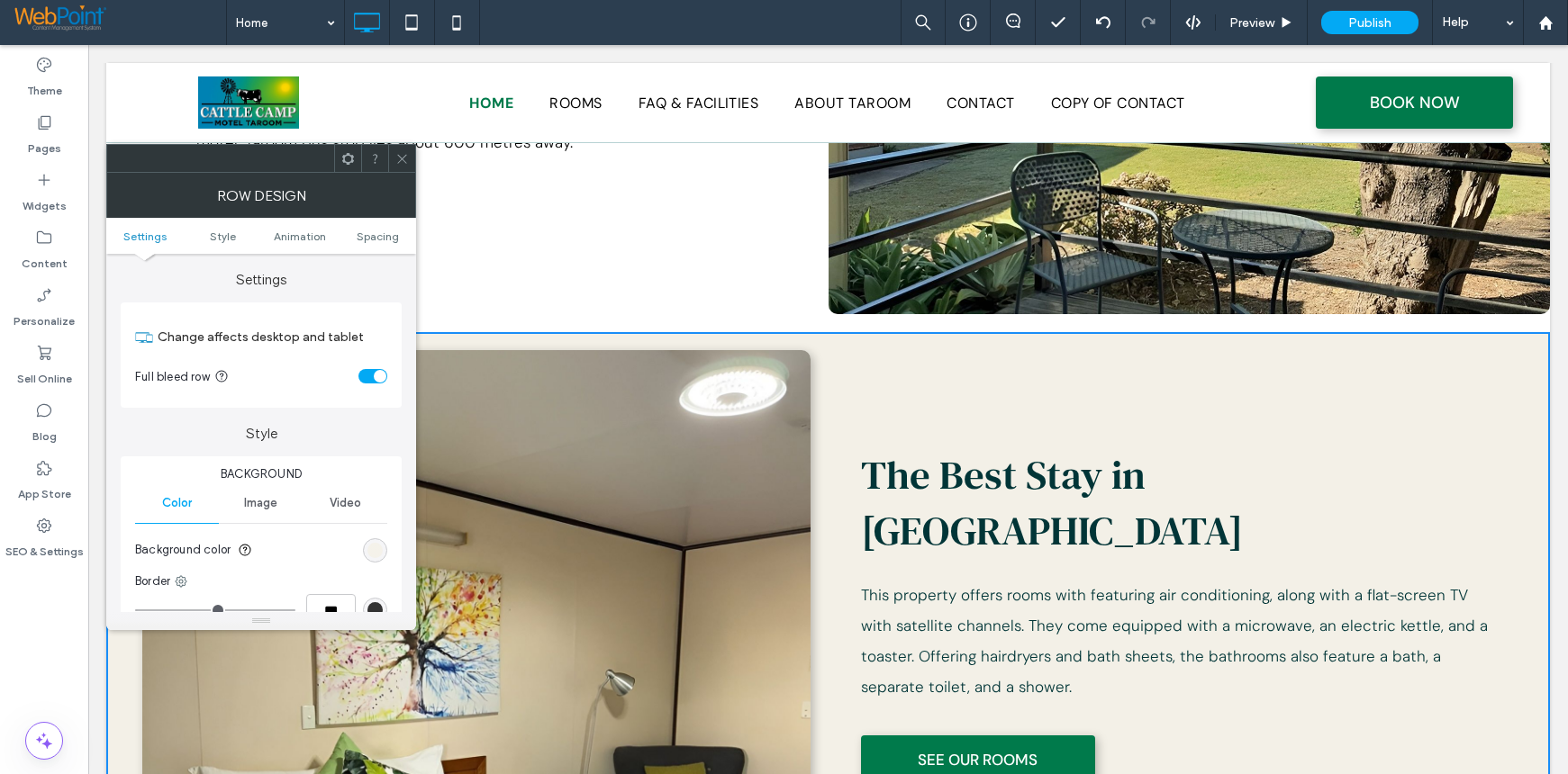
click at [372, 549] on div "rgb(243, 240, 231)" at bounding box center [374, 551] width 15 height 15
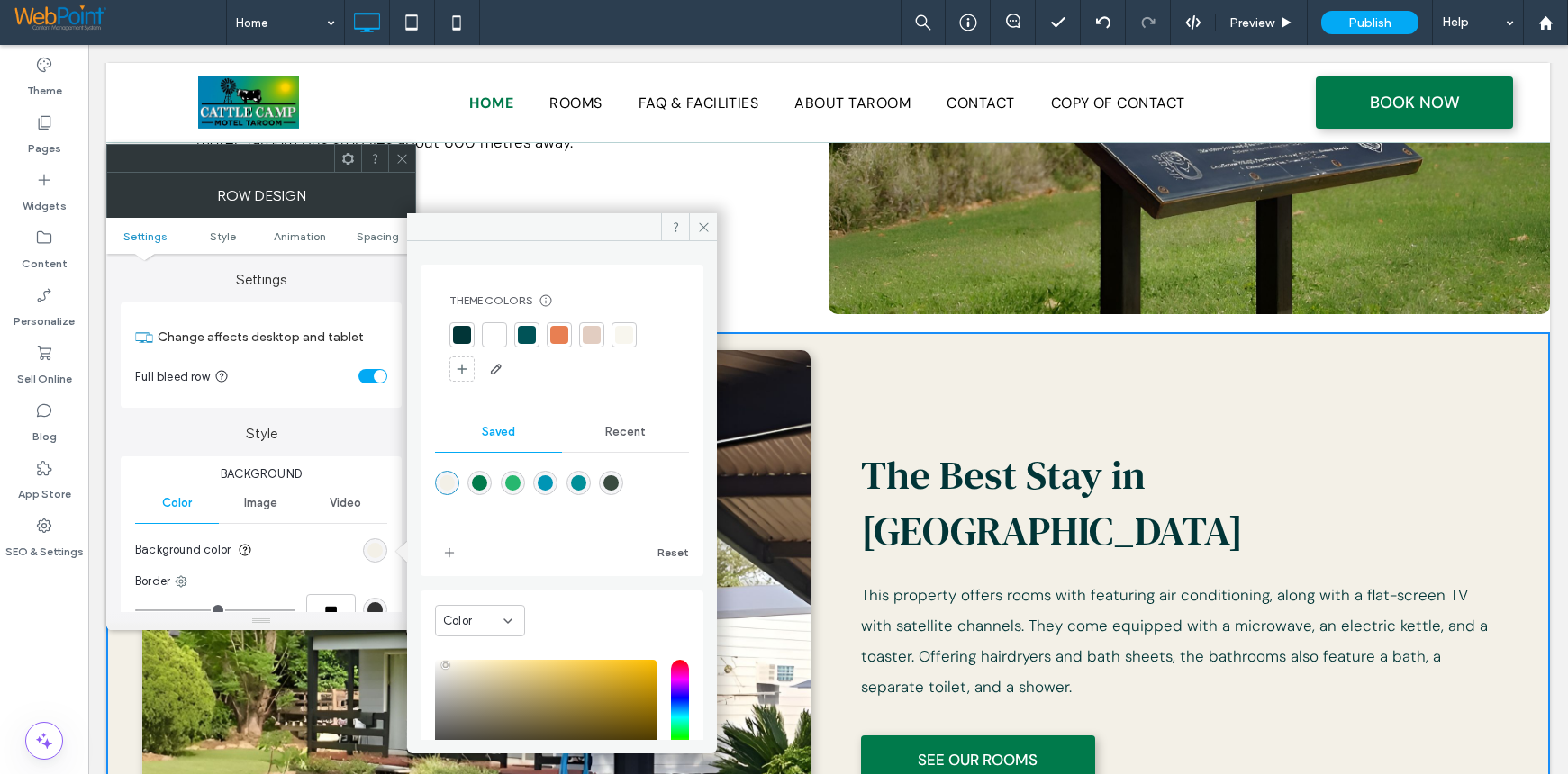
click at [630, 432] on span "Recent" at bounding box center [625, 432] width 41 height 15
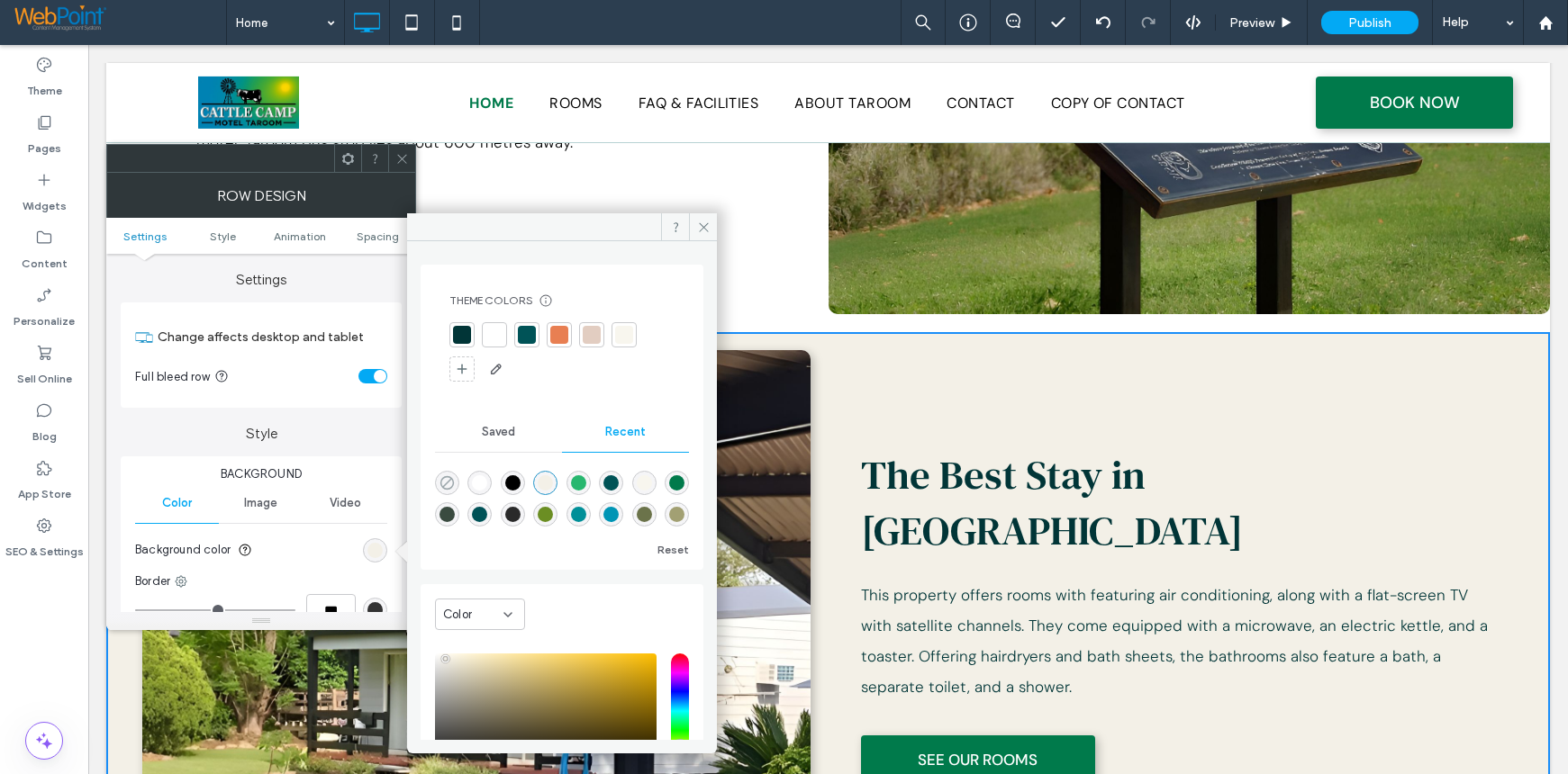
click at [447, 475] on icon "rgba(0, 0, 0, 0)" at bounding box center [447, 482] width 15 height 15
type input "*******"
type input "*"
type input "**"
click at [692, 218] on span at bounding box center [702, 227] width 28 height 27
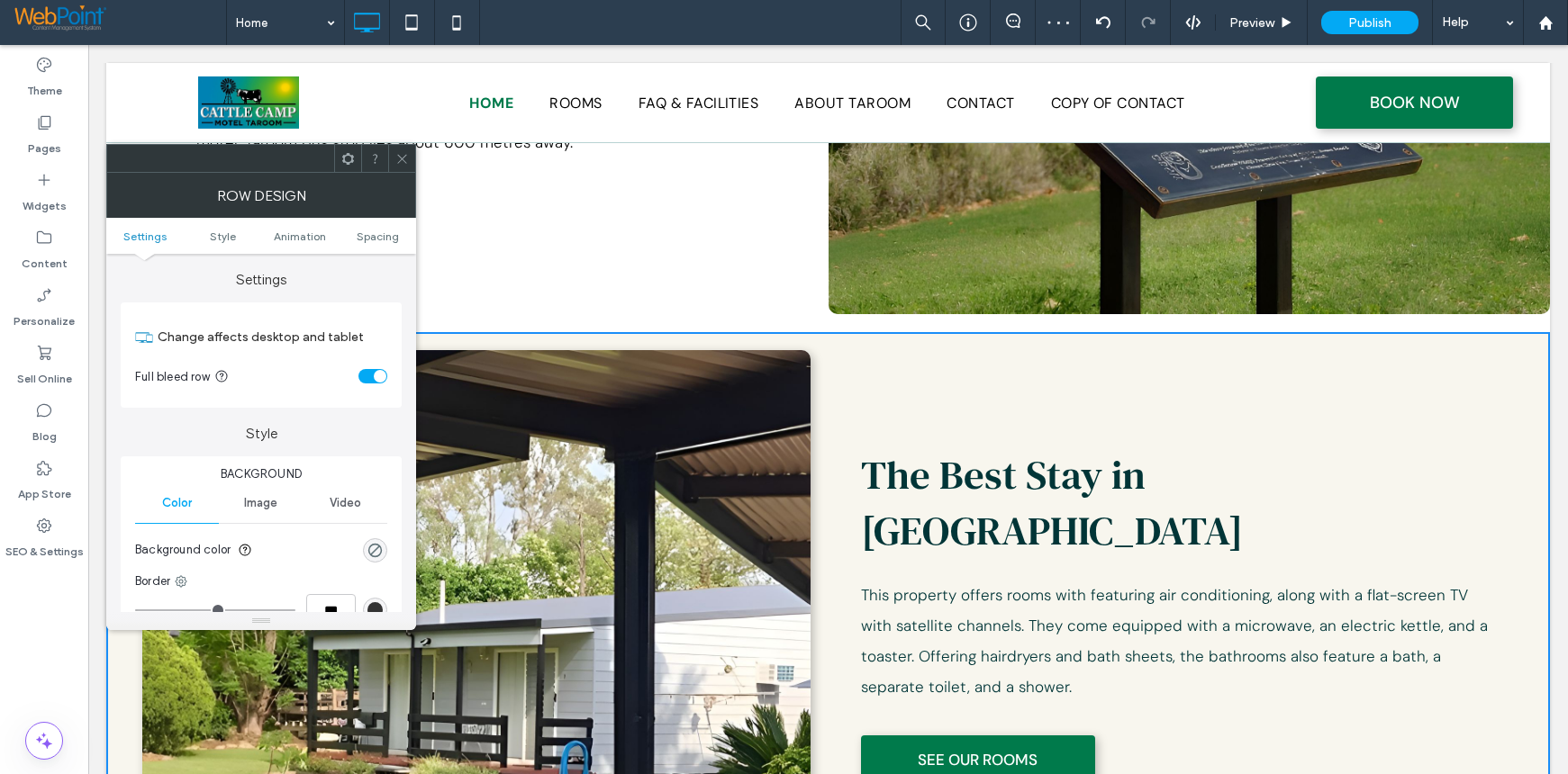
click at [403, 166] on span at bounding box center [402, 159] width 14 height 27
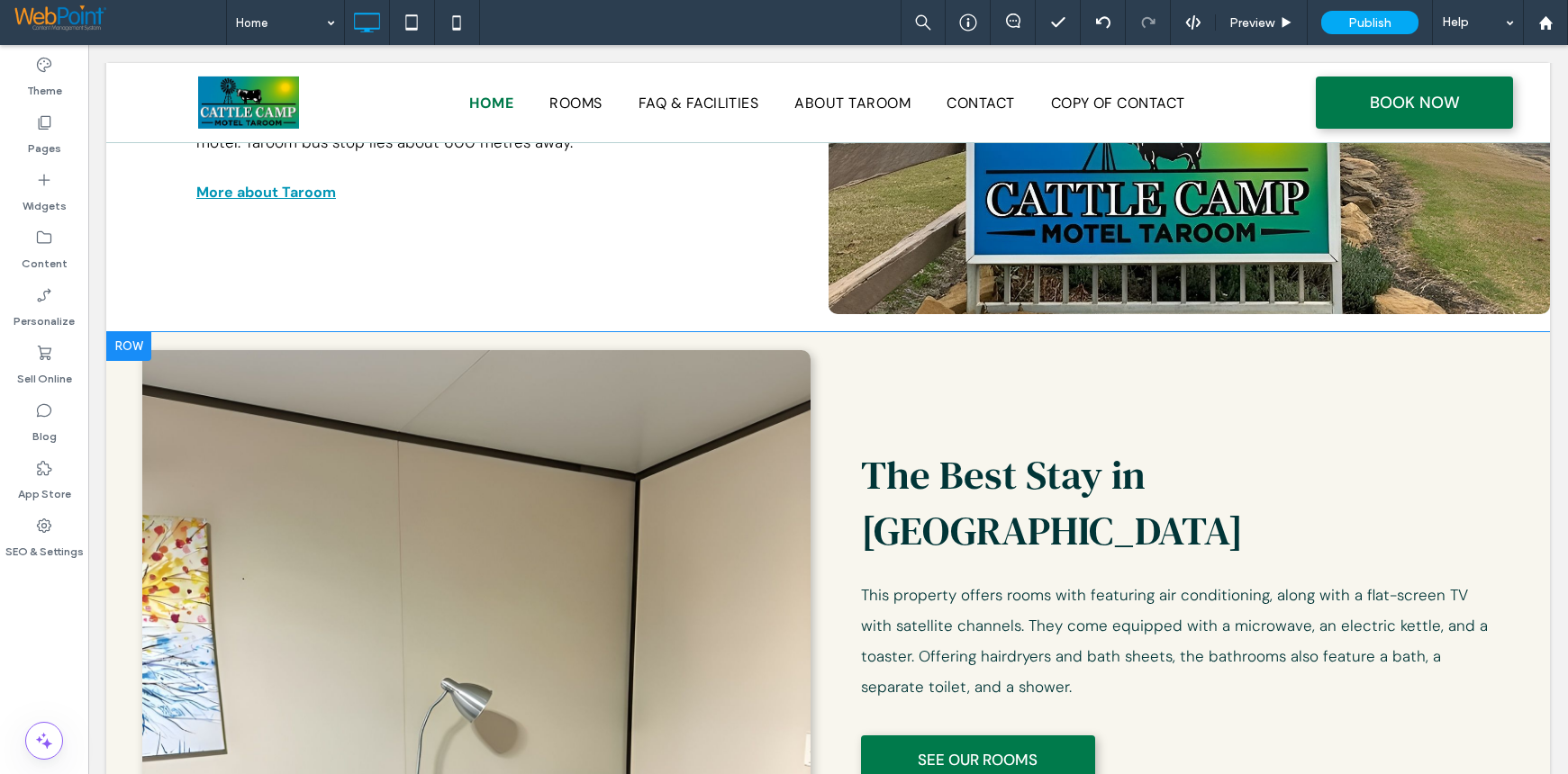
click at [1477, 474] on div "The Best Stay in Taroom This property offers rooms with featuring air condition…" at bounding box center [1180, 755] width 668 height 809
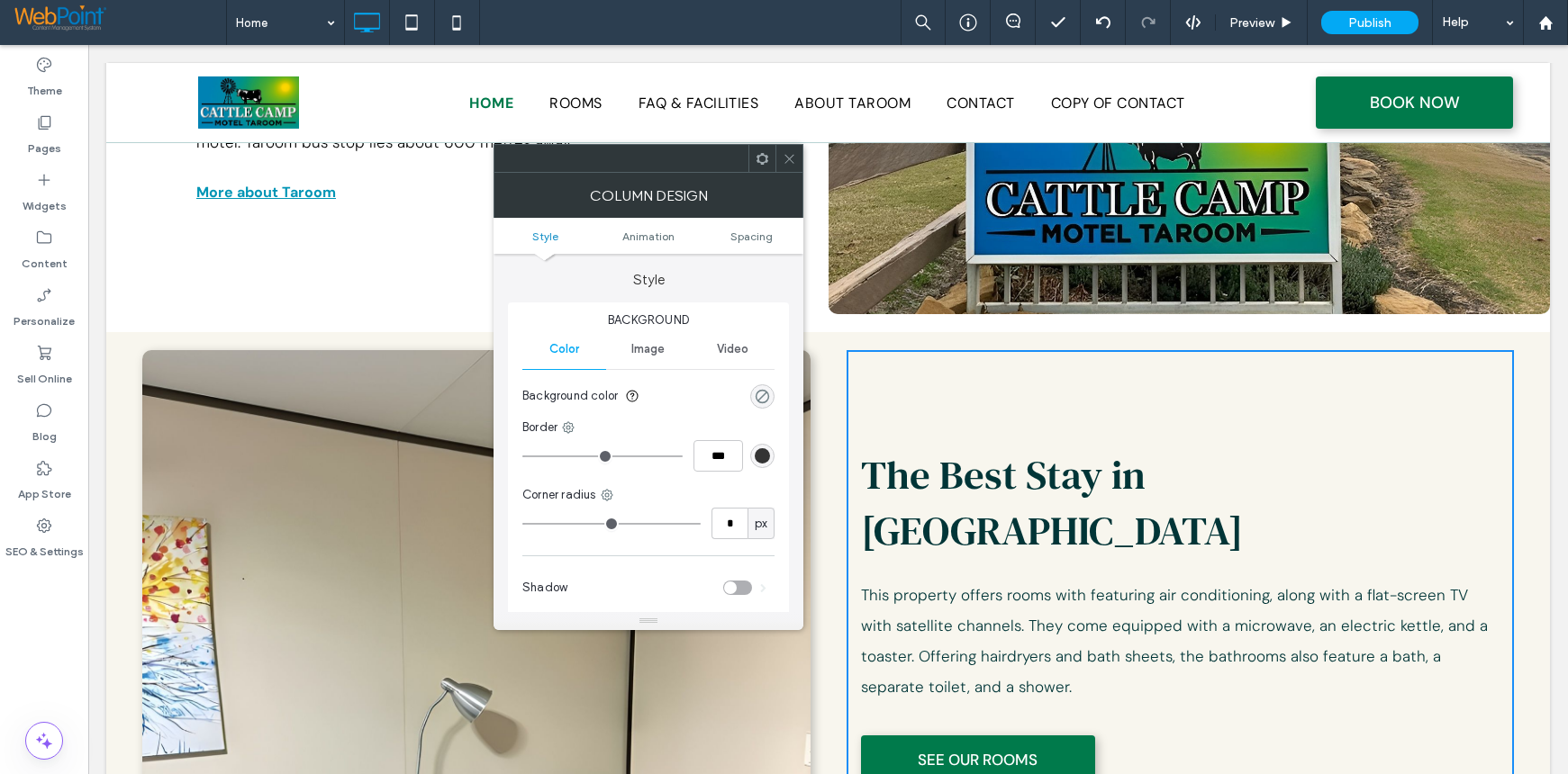
click at [760, 393] on div "rgba(0, 0, 0, 0)" at bounding box center [762, 396] width 15 height 15
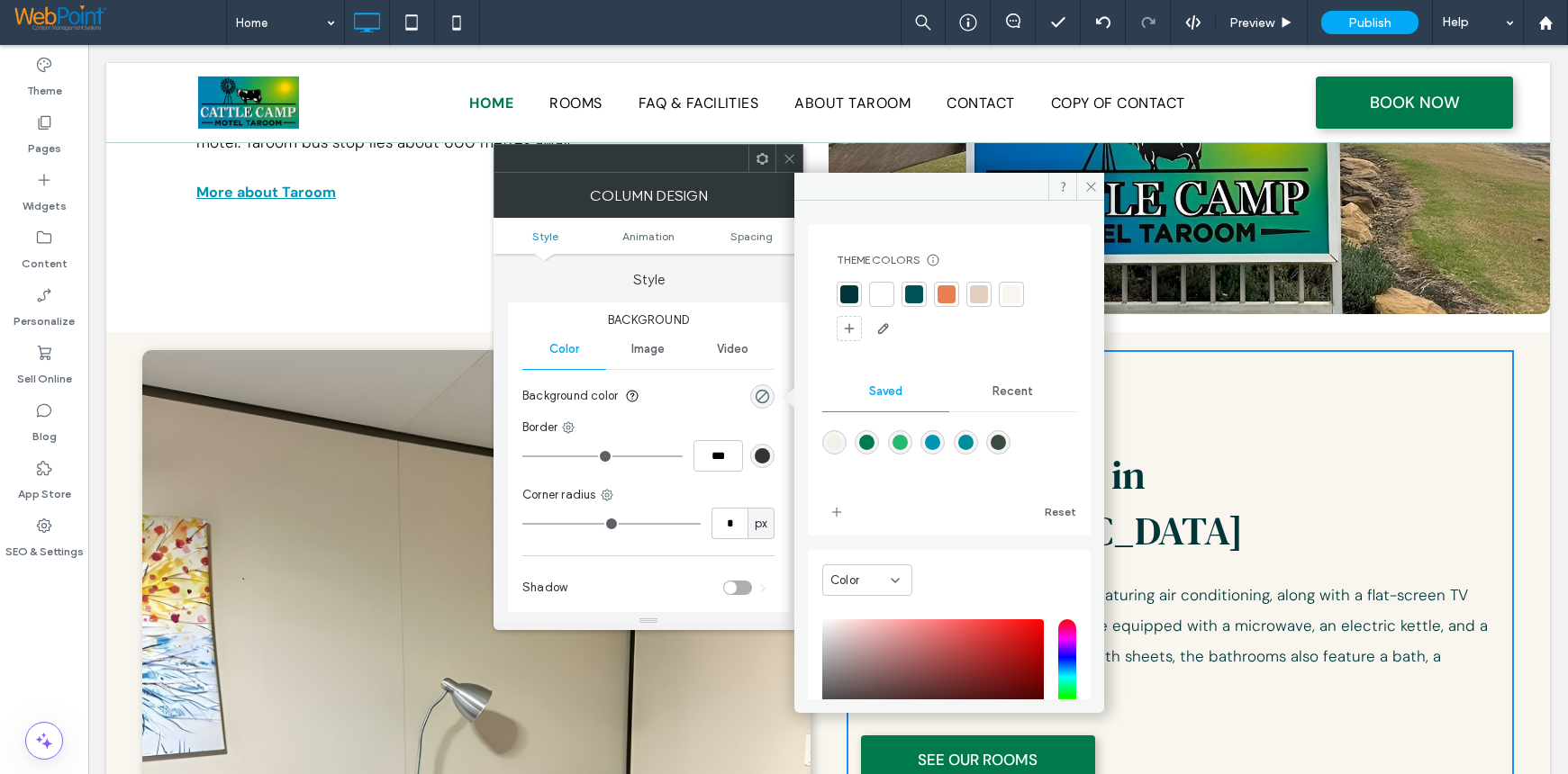
click at [997, 384] on span "Recent" at bounding box center [1012, 392] width 41 height 15
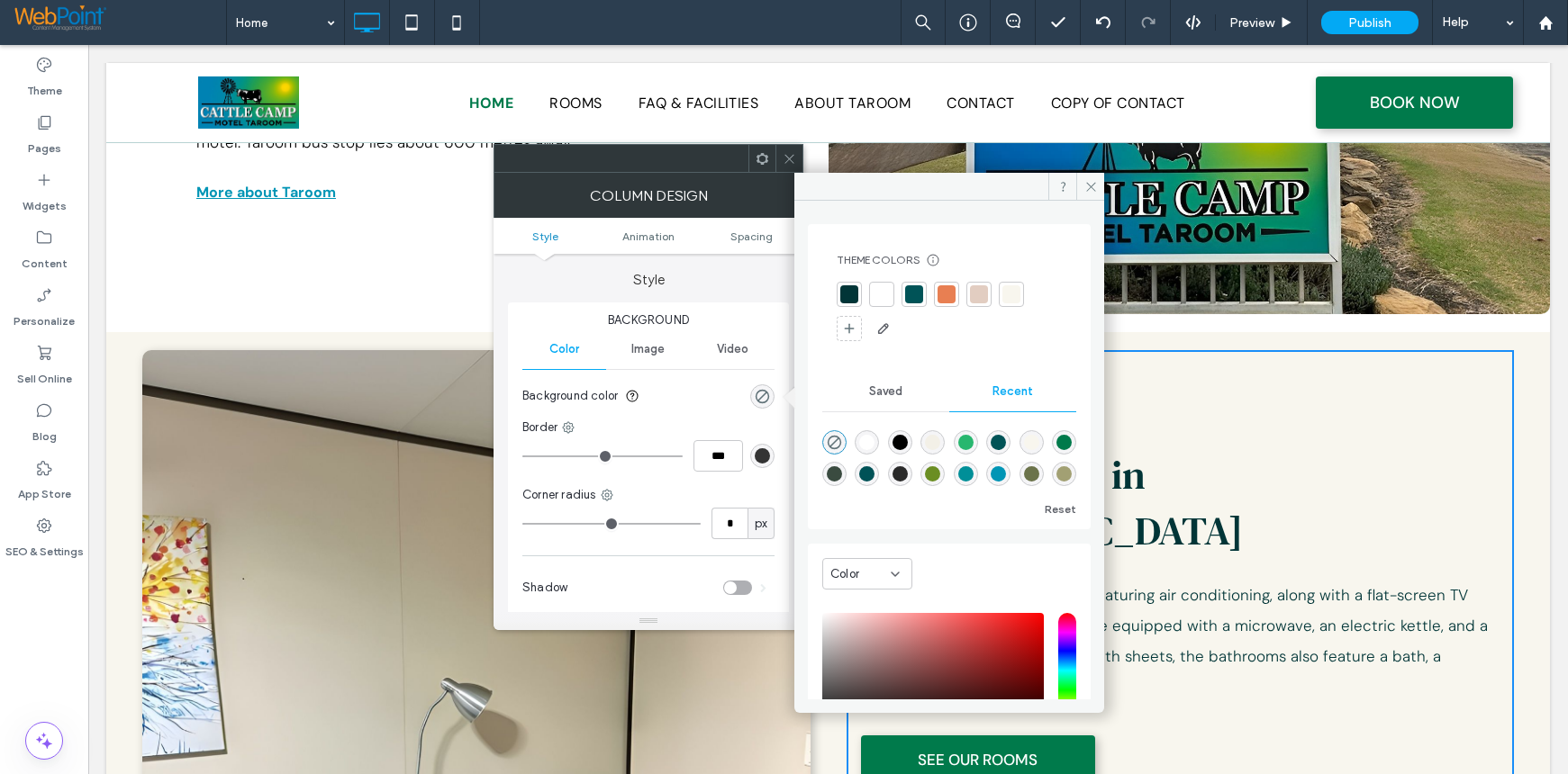
click at [864, 442] on div "rgba(255, 255, 255, 1)" at bounding box center [867, 442] width 15 height 15
type input "*******"
type input "***"
type input "****"
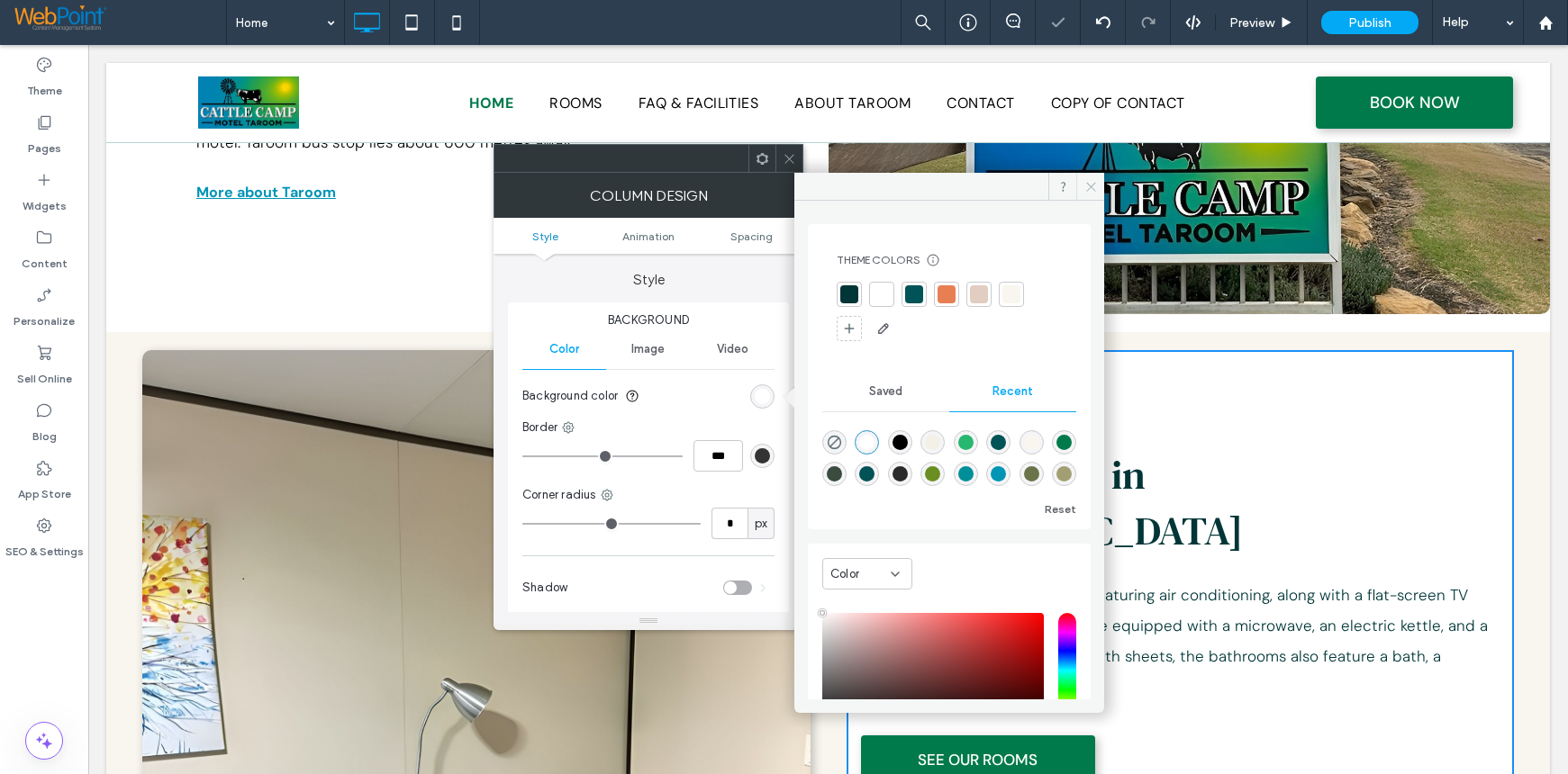
drag, startPoint x: 1088, startPoint y: 190, endPoint x: 769, endPoint y: 146, distance: 322.0
click at [1088, 190] on icon at bounding box center [1090, 186] width 14 height 14
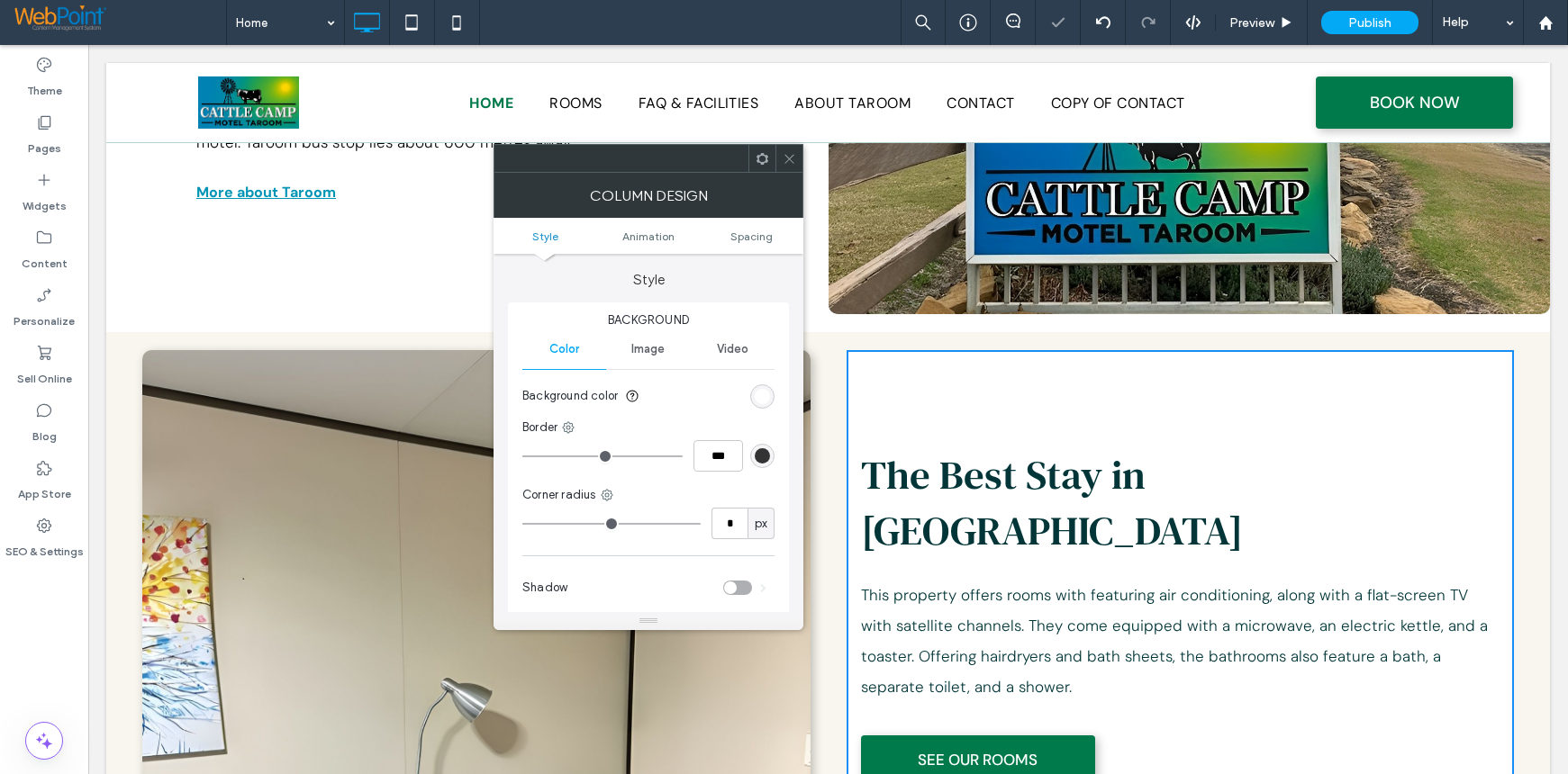
click at [790, 161] on icon at bounding box center [789, 159] width 14 height 14
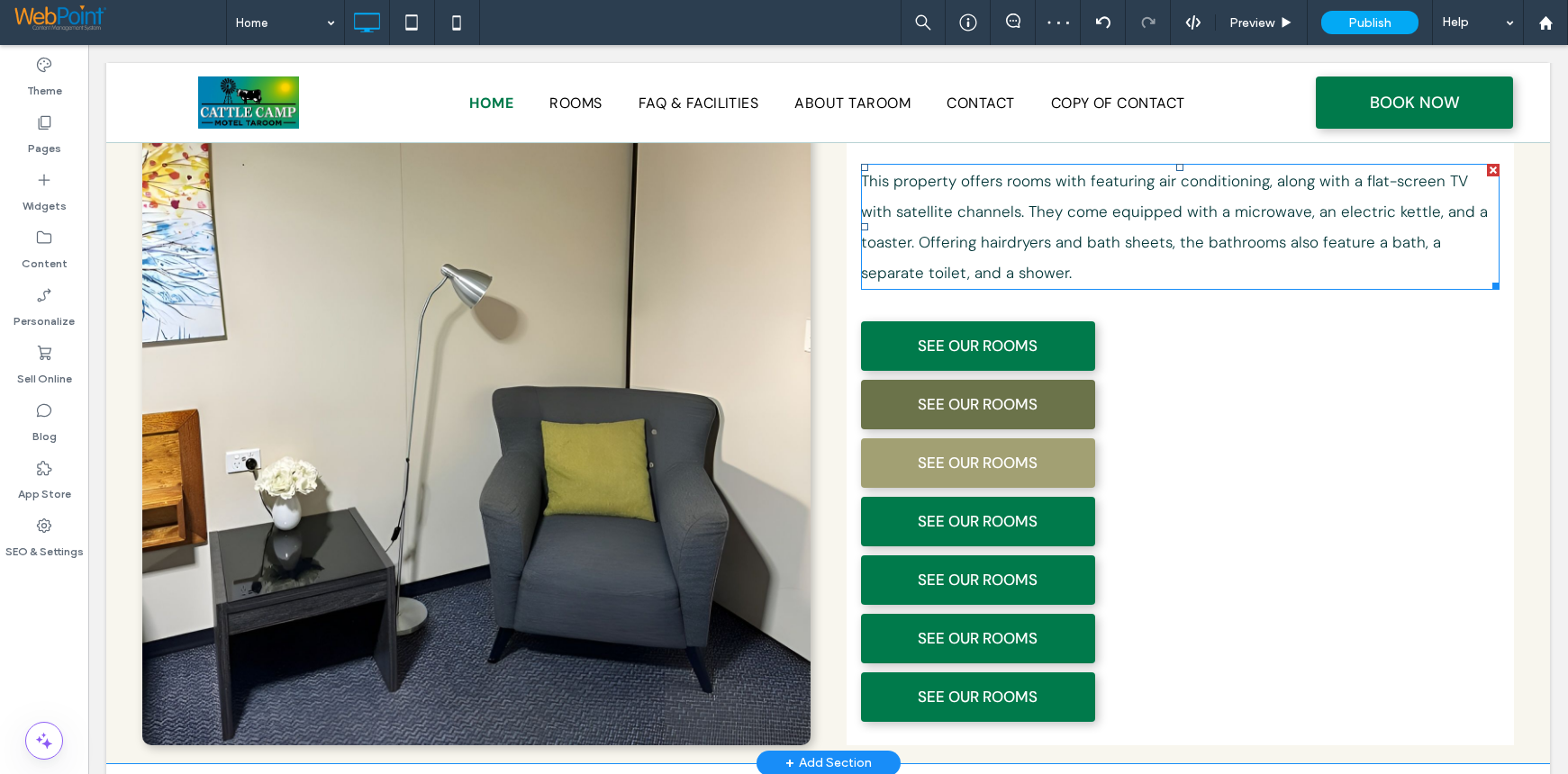
scroll to position [1372, 0]
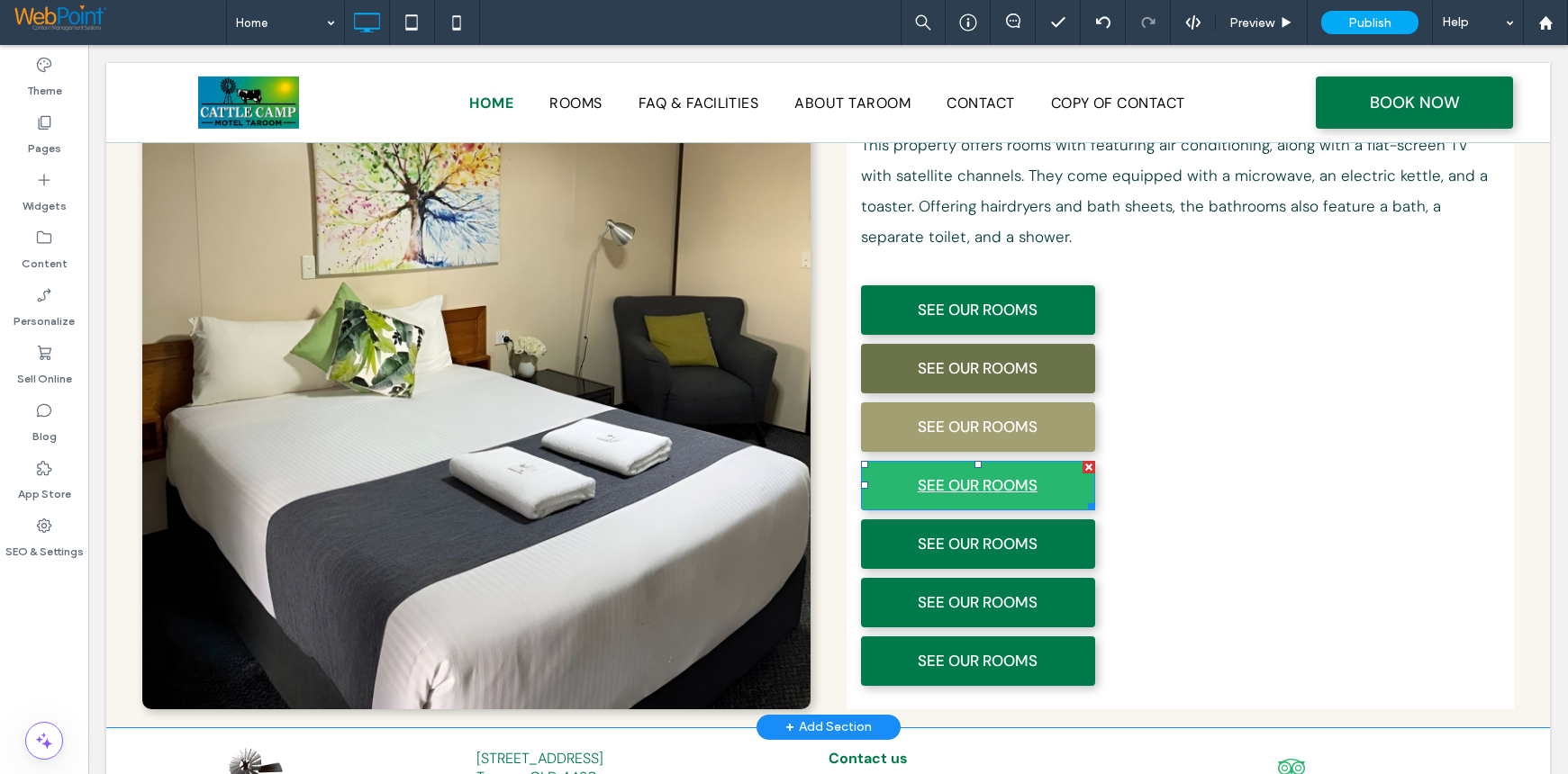
click at [904, 461] on link "SEE OUR ROOMS" at bounding box center [978, 485] width 234 height 50
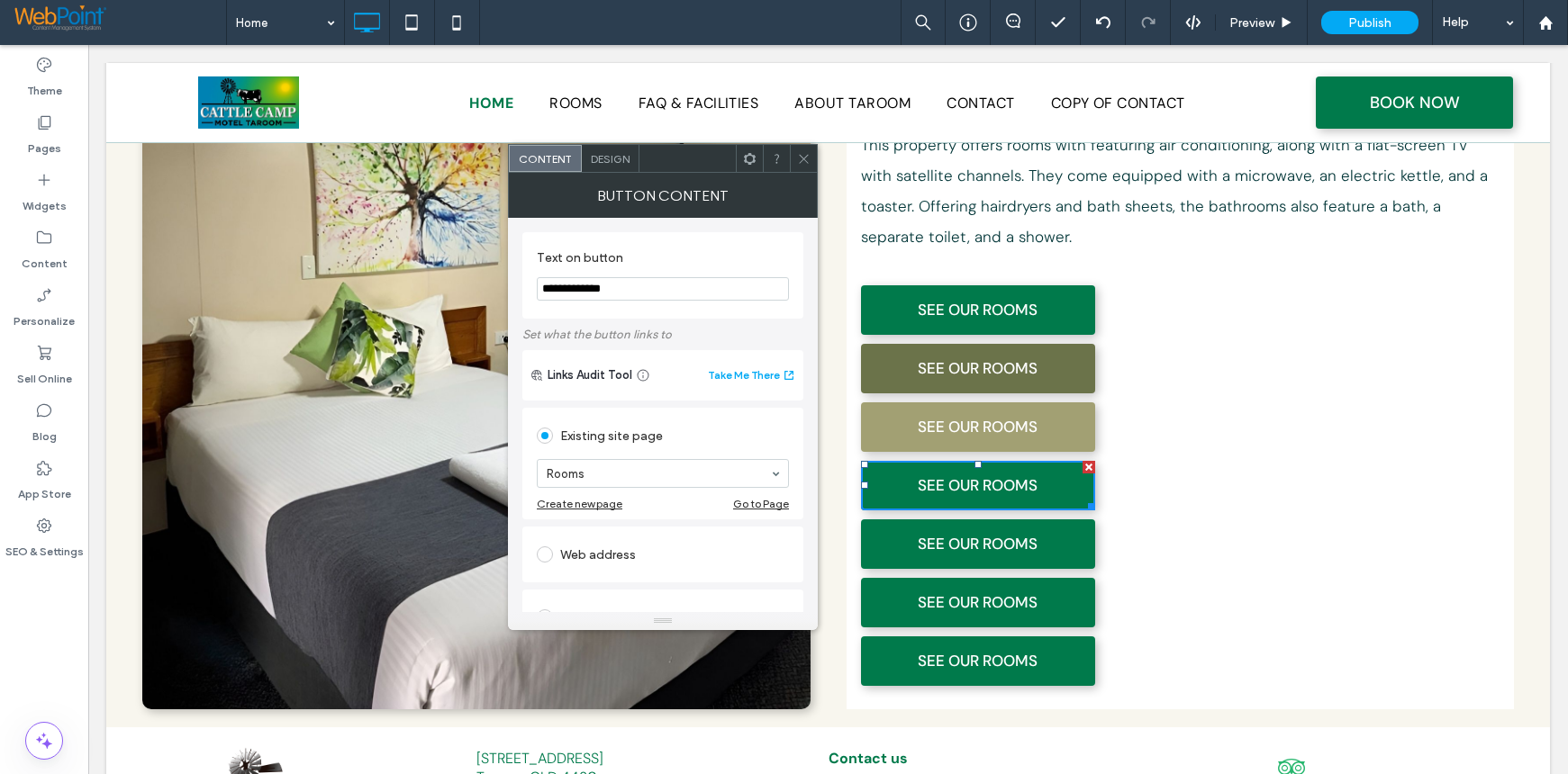
click at [603, 153] on span "Design" at bounding box center [610, 159] width 39 height 14
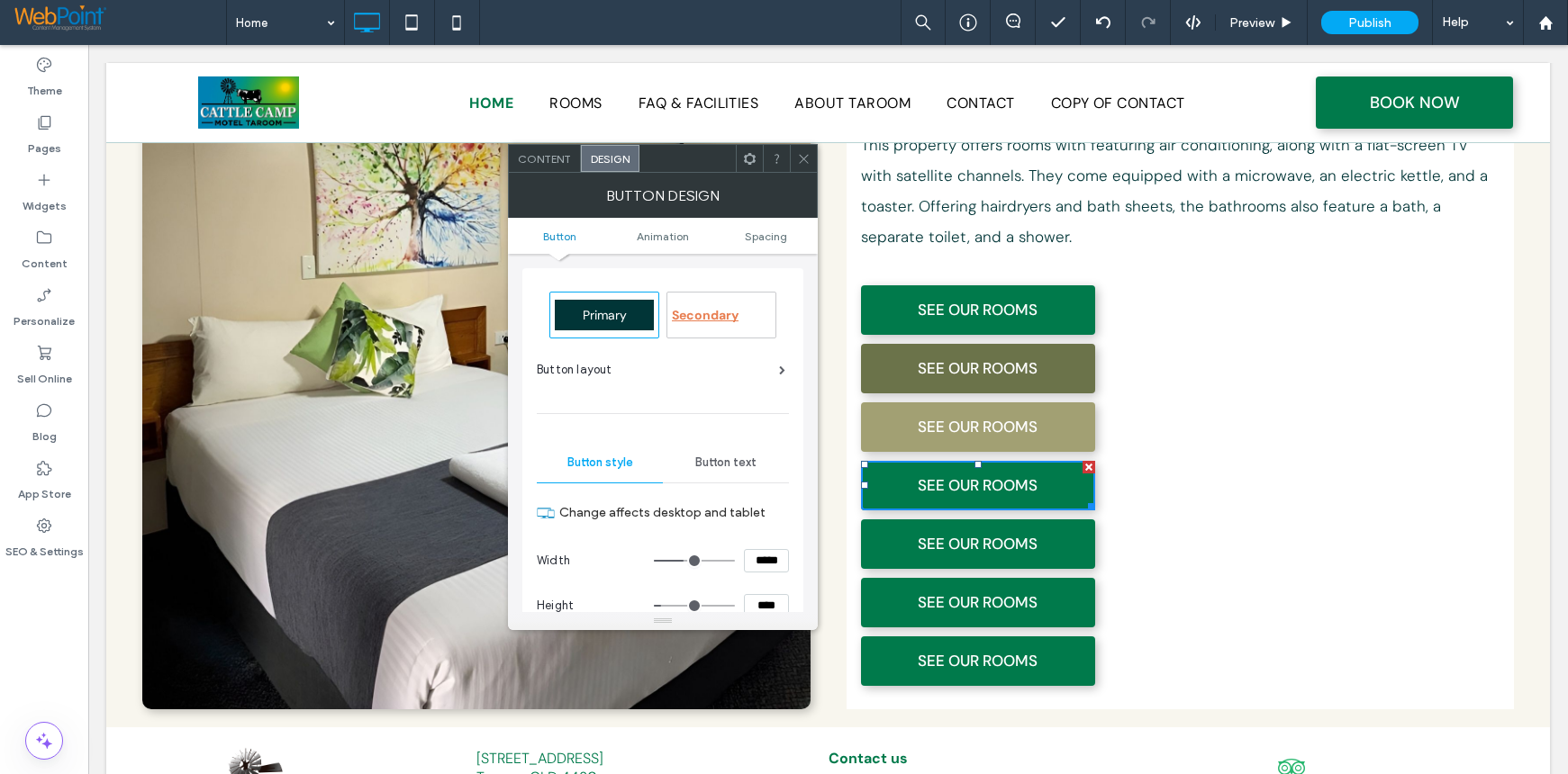
scroll to position [270, 0]
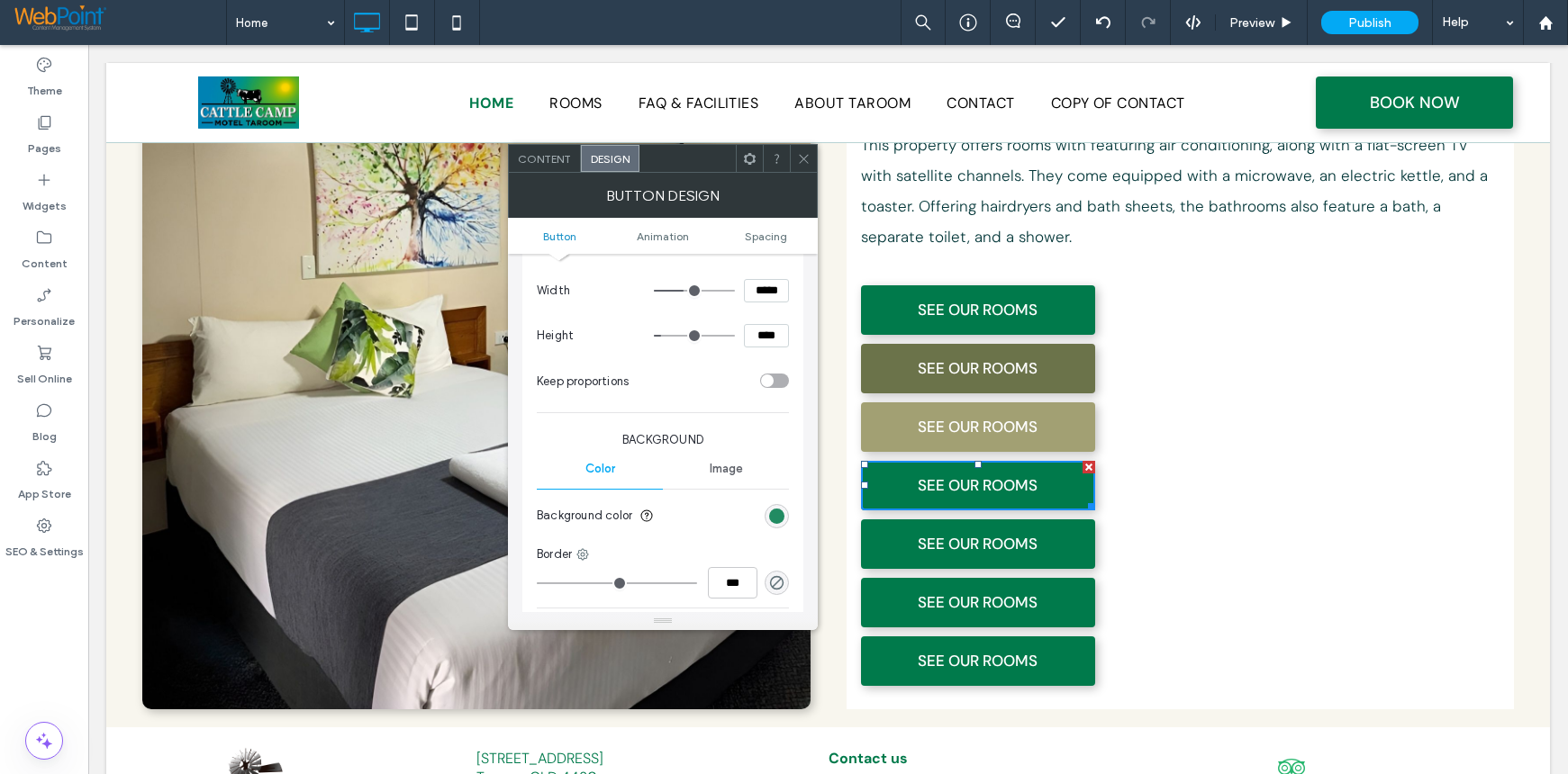
click at [773, 511] on div "rgb(0, 122, 75)" at bounding box center [776, 516] width 15 height 15
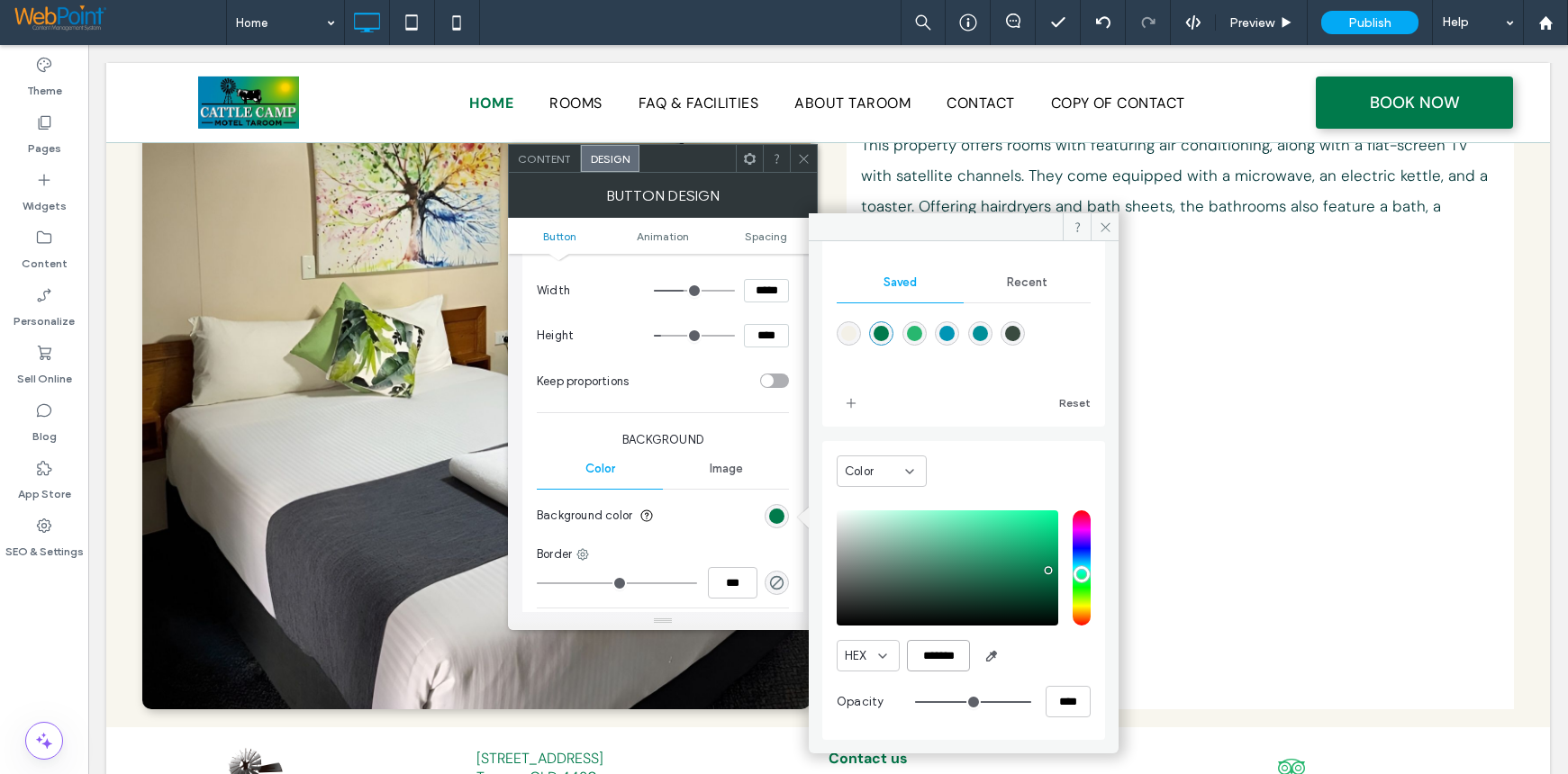
scroll to position [0, 1]
drag, startPoint x: 919, startPoint y: 654, endPoint x: 1053, endPoint y: 660, distance: 134.1
click at [1053, 660] on div "HEX *******" at bounding box center [964, 656] width 254 height 32
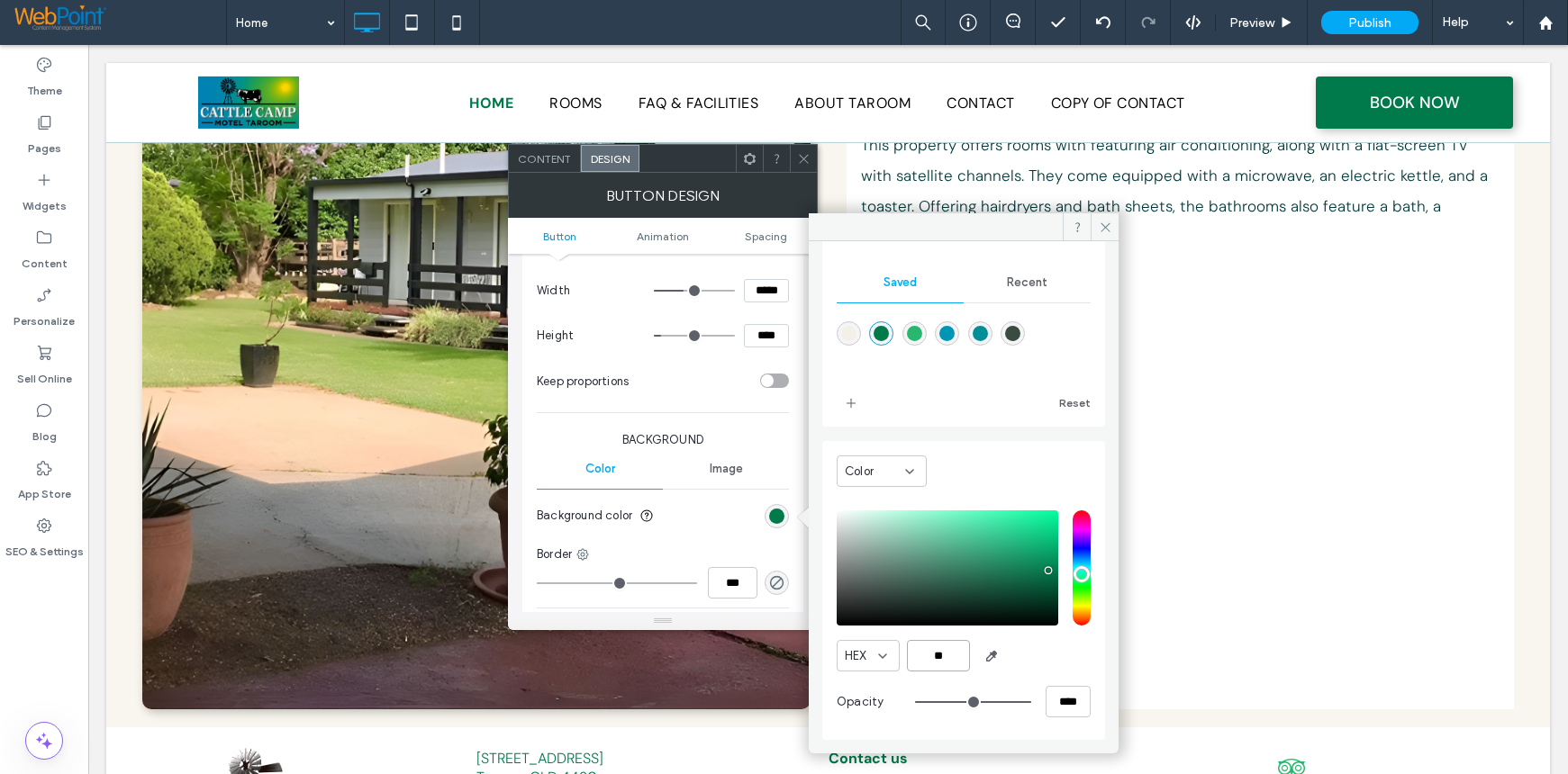
scroll to position [0, 0]
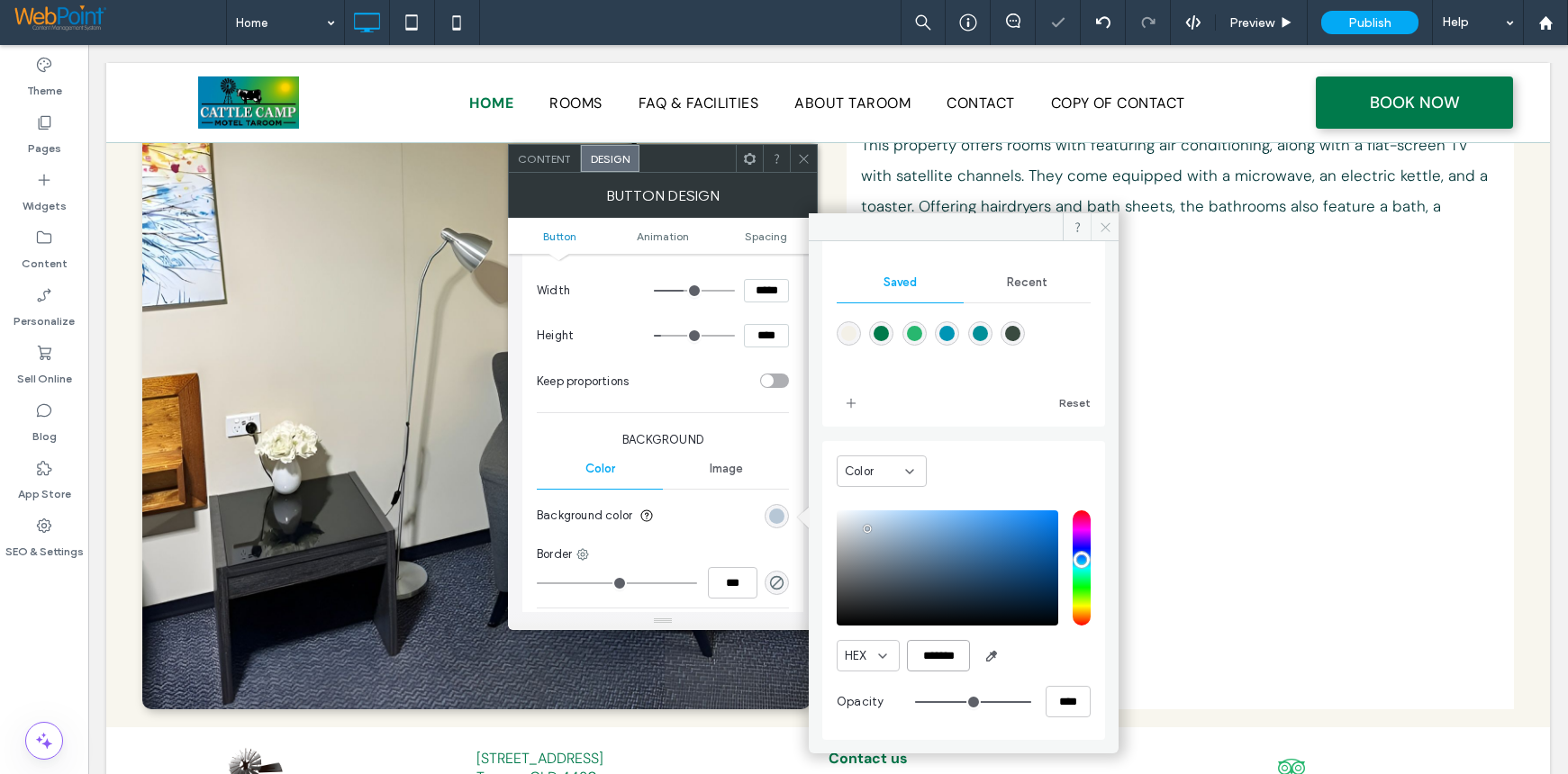
type input "*******"
click at [1104, 221] on icon at bounding box center [1105, 227] width 14 height 14
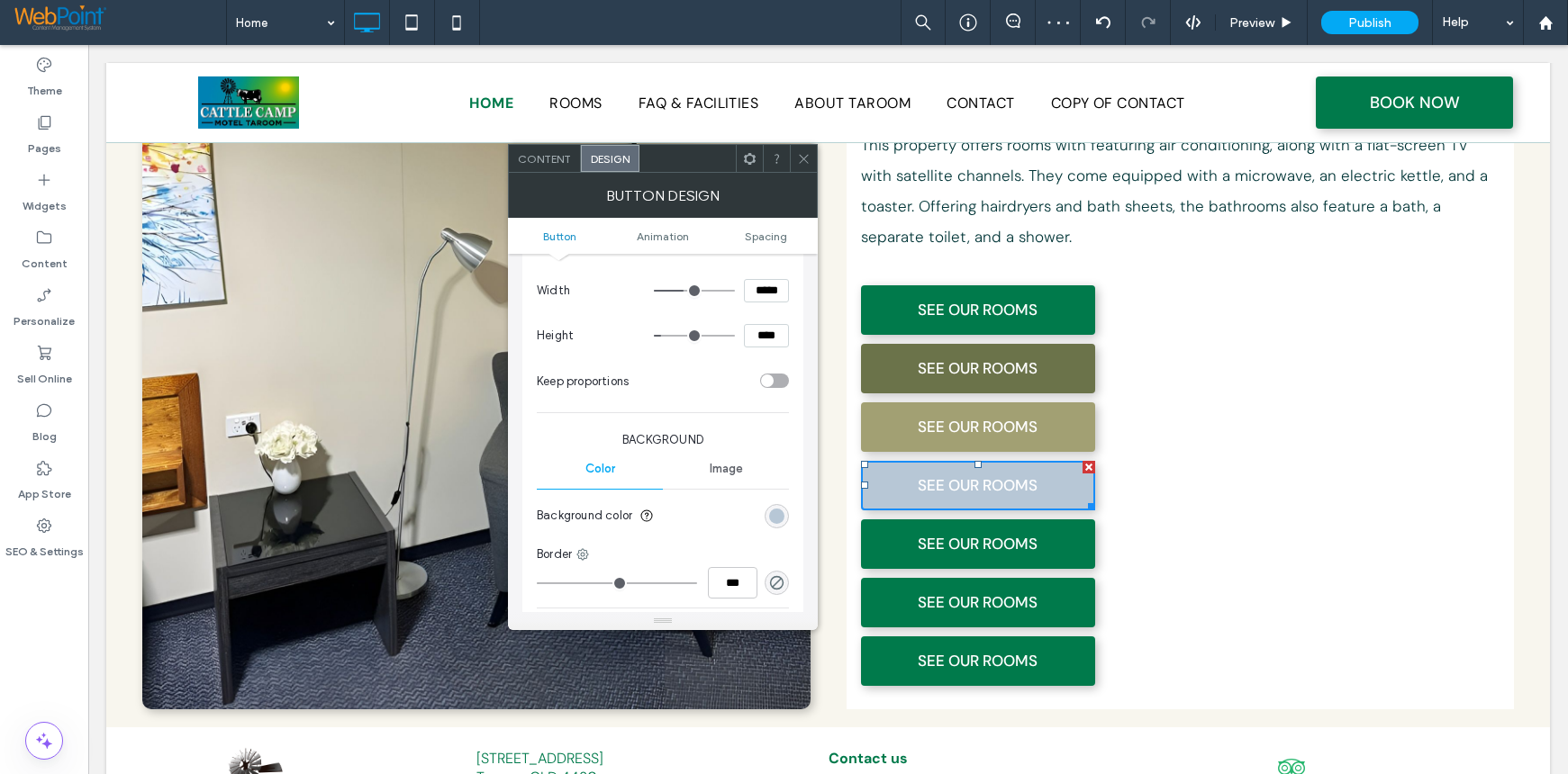
click at [799, 154] on icon at bounding box center [803, 159] width 14 height 14
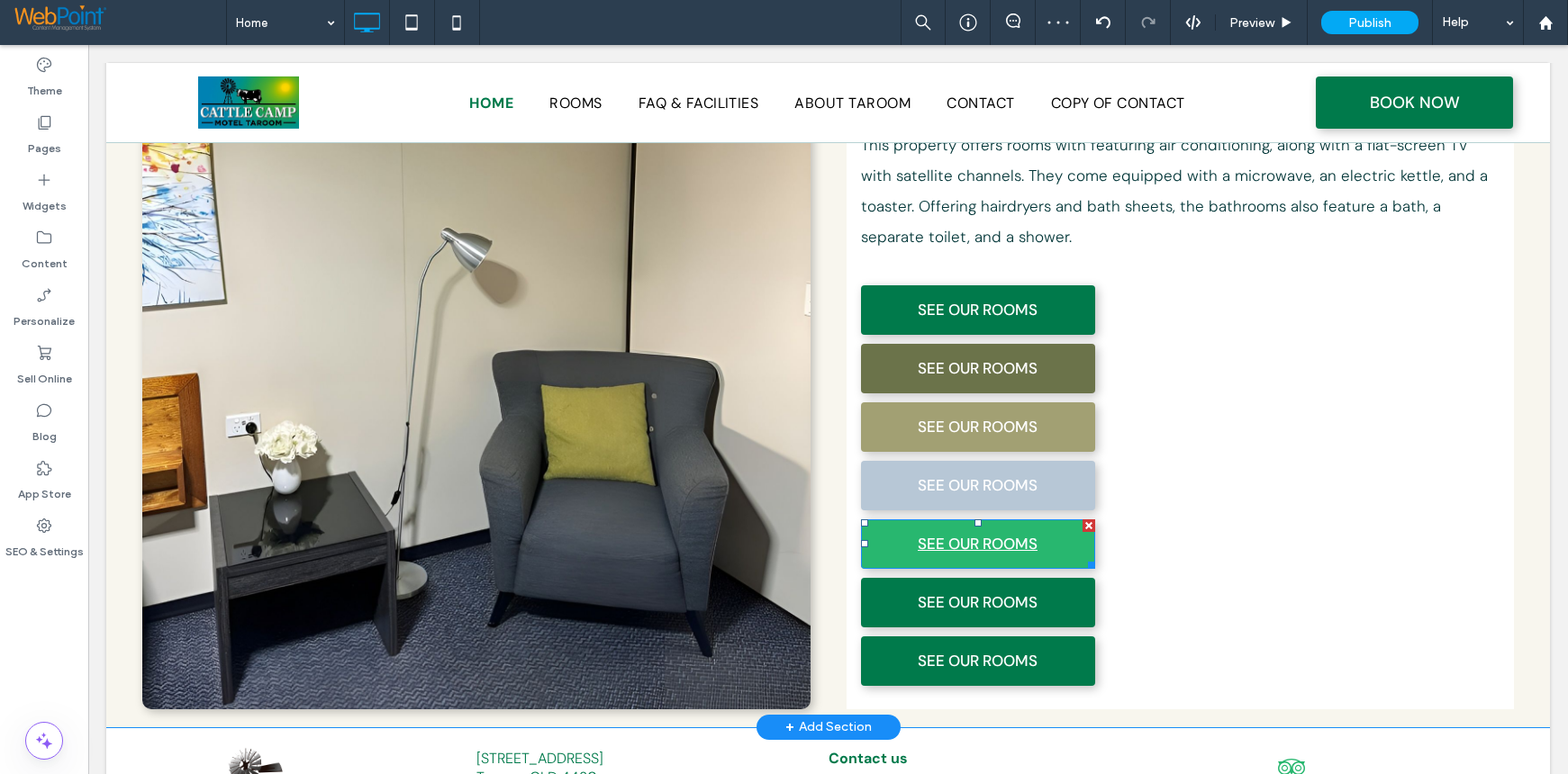
click at [871, 520] on link "SEE OUR ROOMS" at bounding box center [978, 544] width 234 height 50
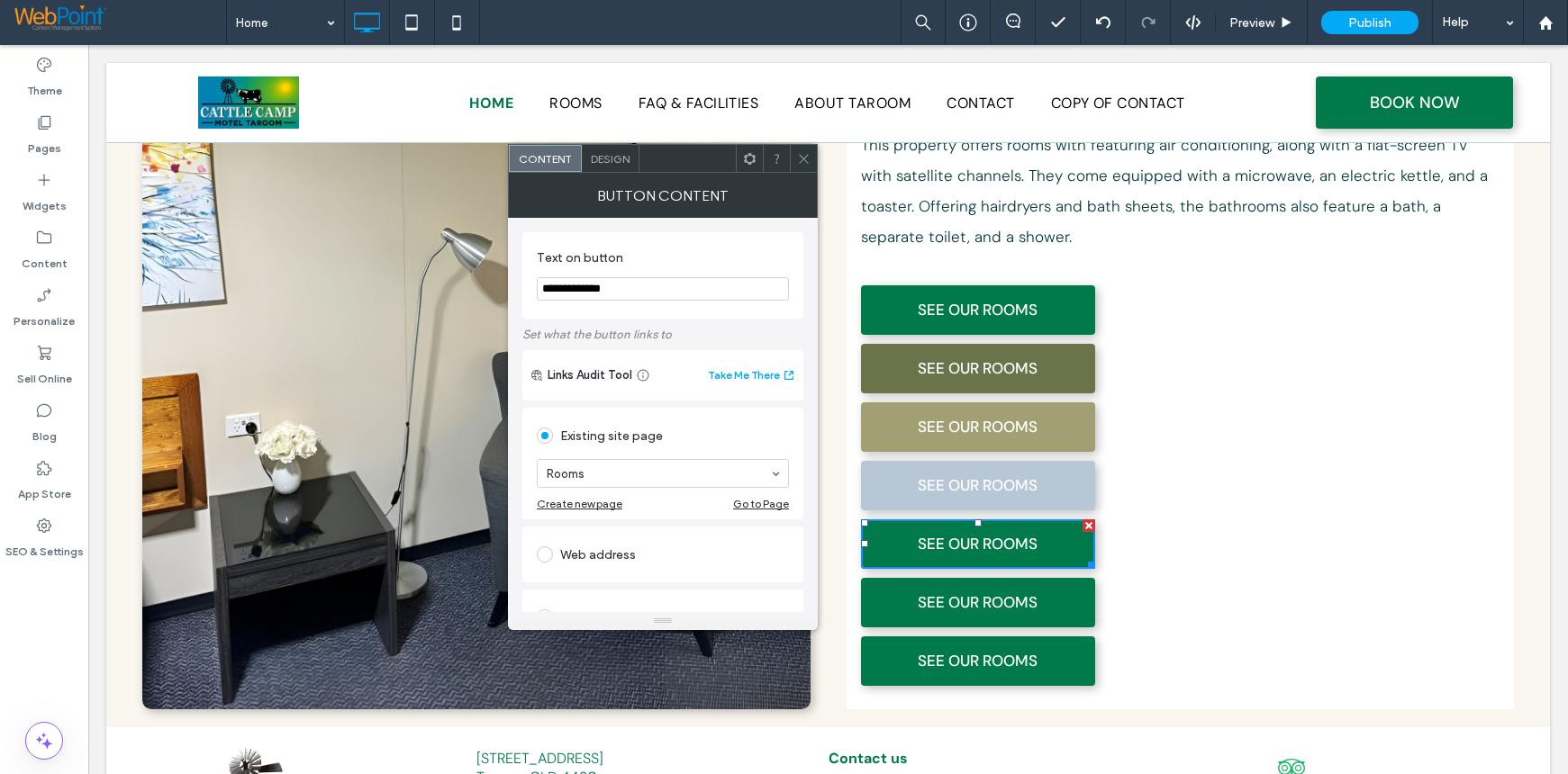
click at [615, 154] on span "Design" at bounding box center [610, 159] width 39 height 14
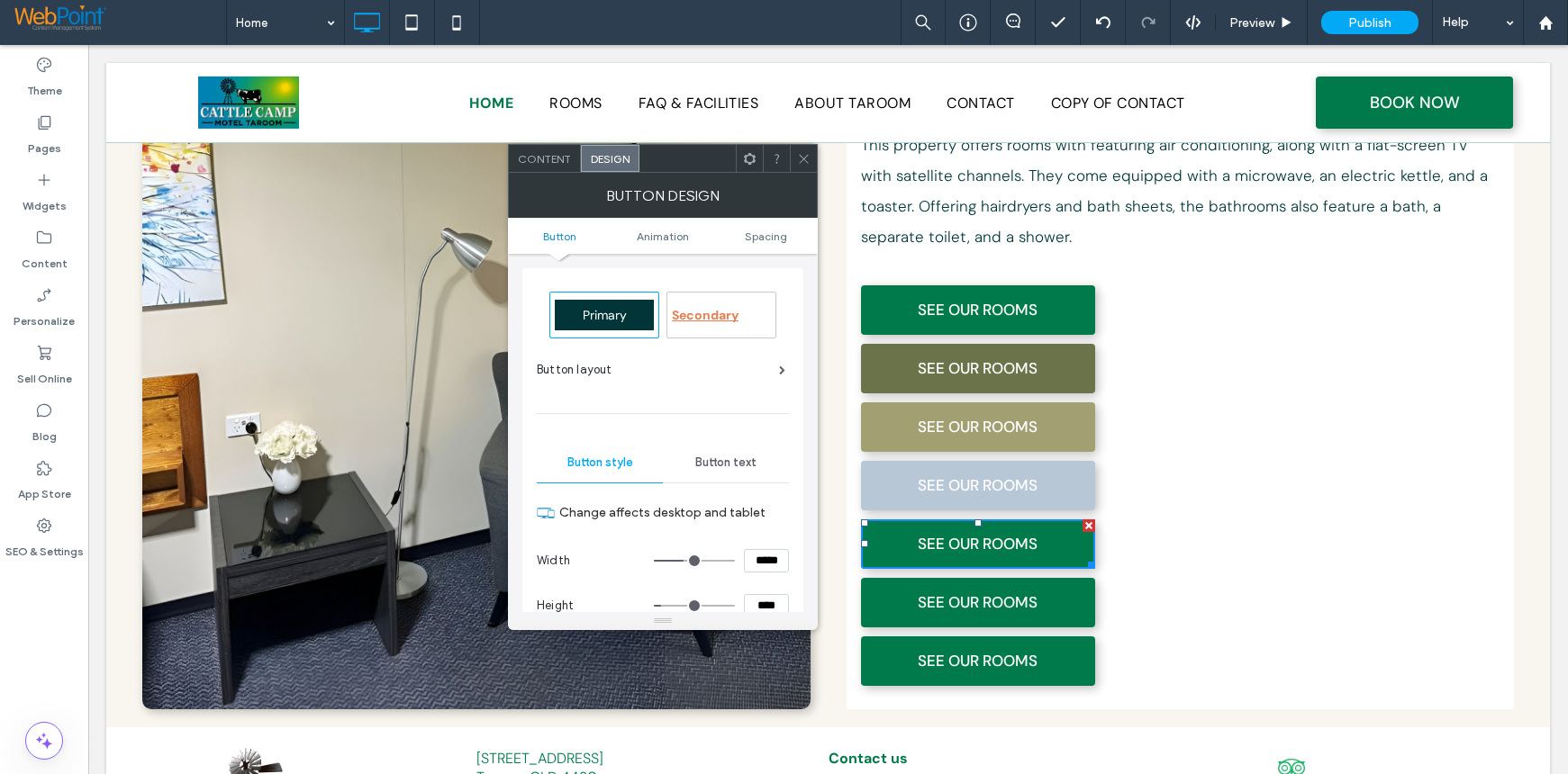
scroll to position [360, 0]
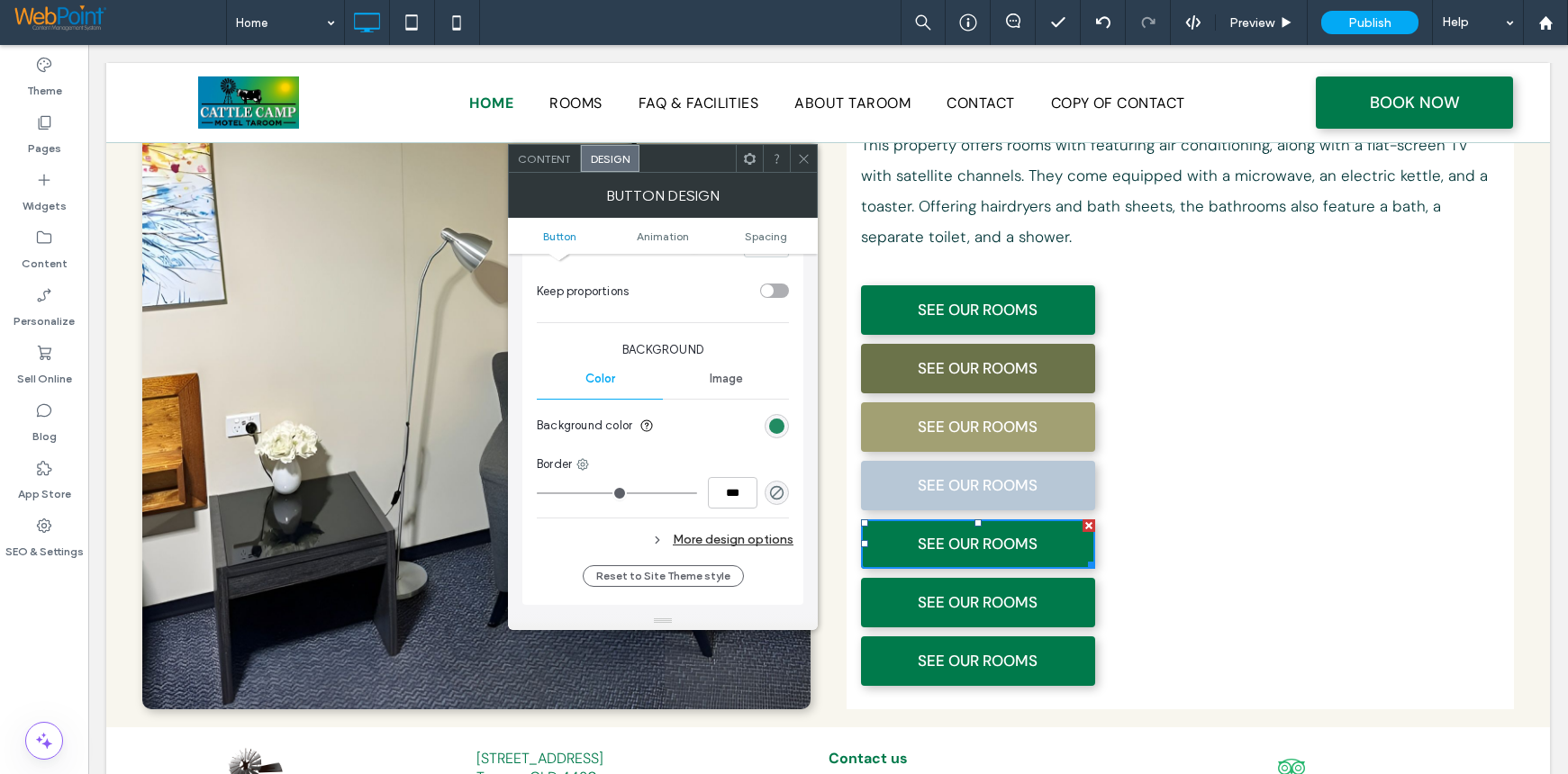
click at [778, 427] on div "rgb(0, 122, 75)" at bounding box center [776, 426] width 15 height 15
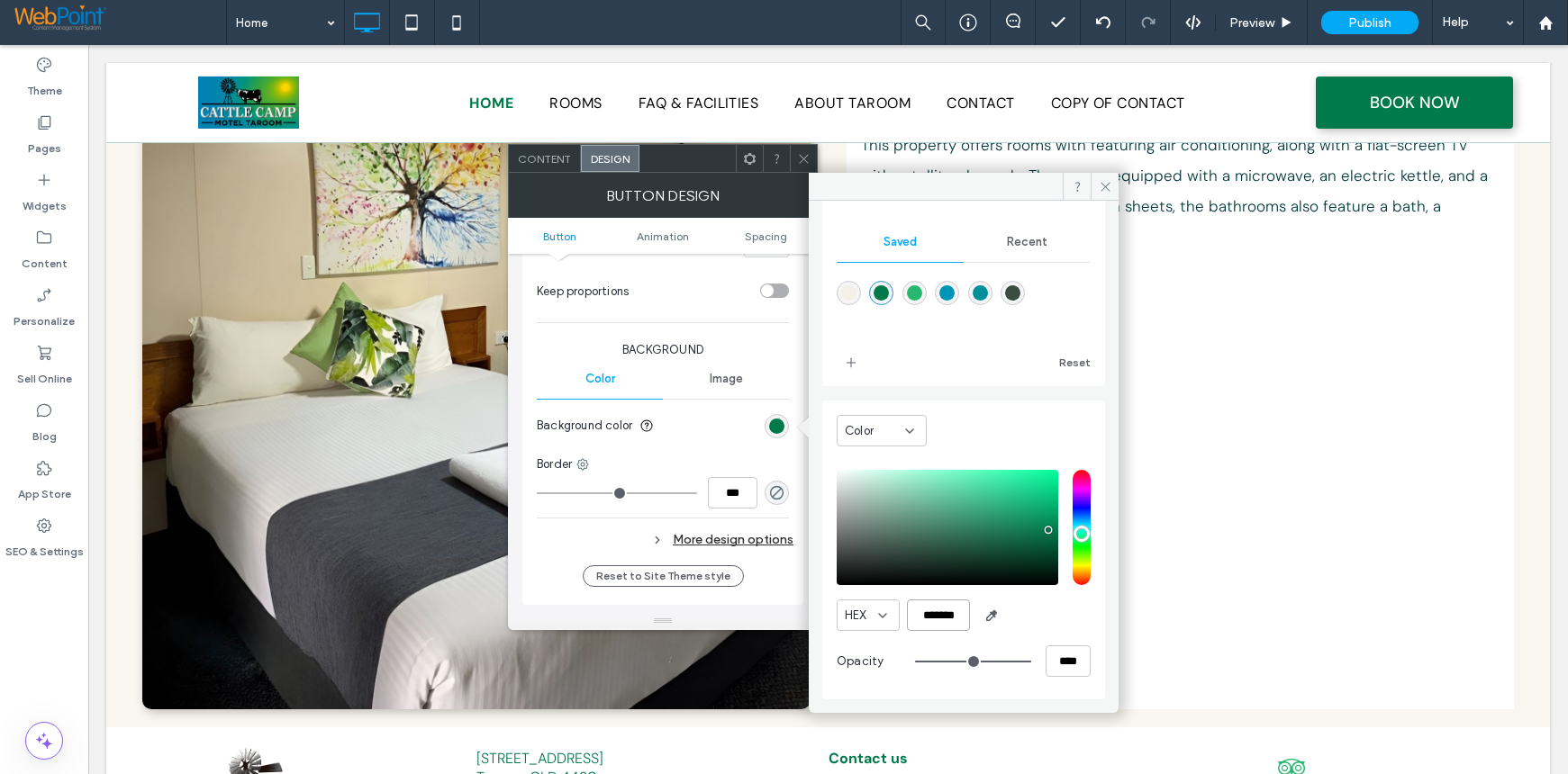
scroll to position [0, 1]
drag, startPoint x: 921, startPoint y: 617, endPoint x: 1107, endPoint y: 616, distance: 186.0
click at [1107, 616] on div "Theme Colors Save time with Theme Colors Create a color palette to instantly ad…" at bounding box center [963, 450] width 310 height 499
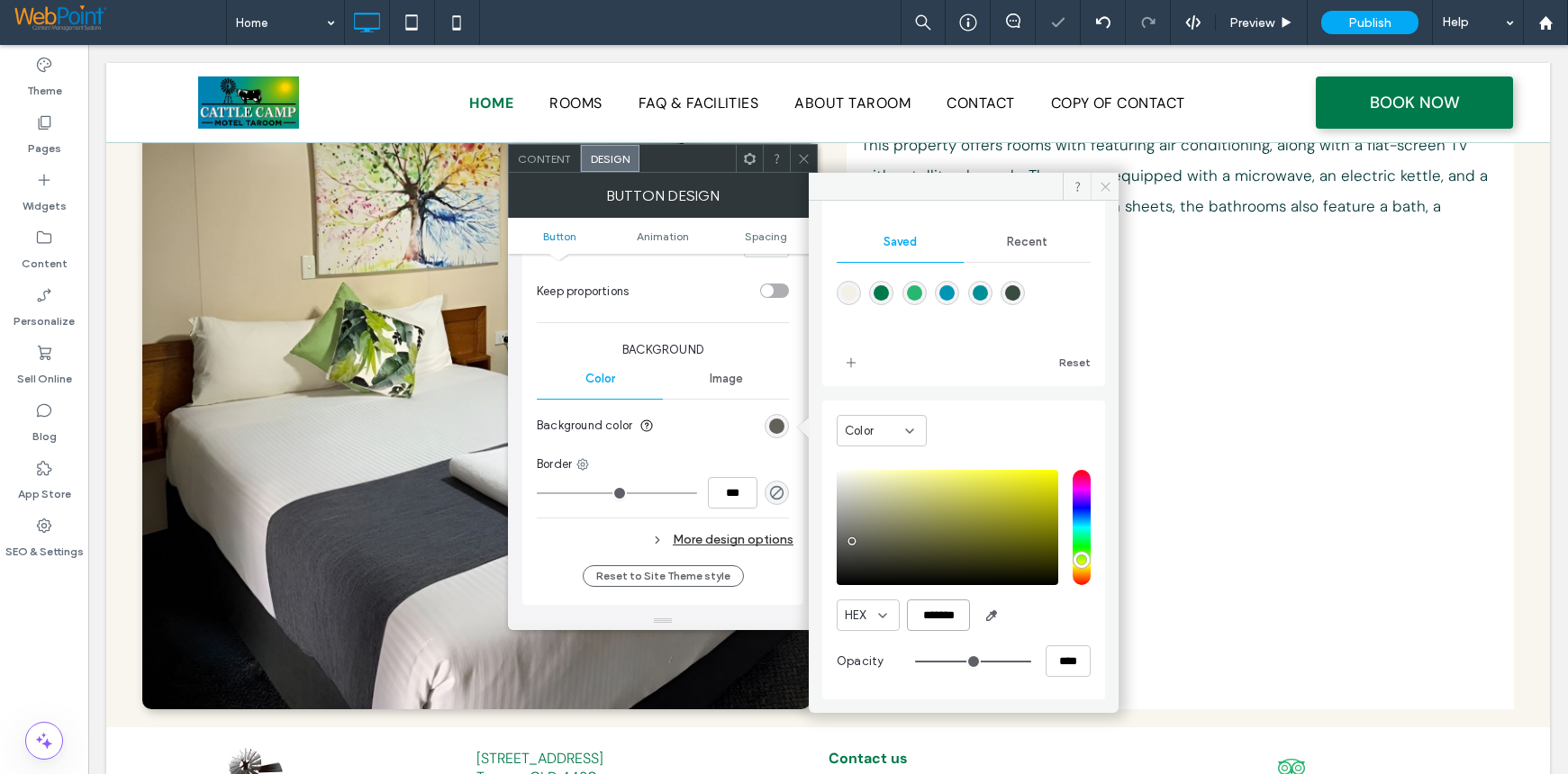
type input "*******"
click at [1098, 184] on icon at bounding box center [1105, 186] width 14 height 14
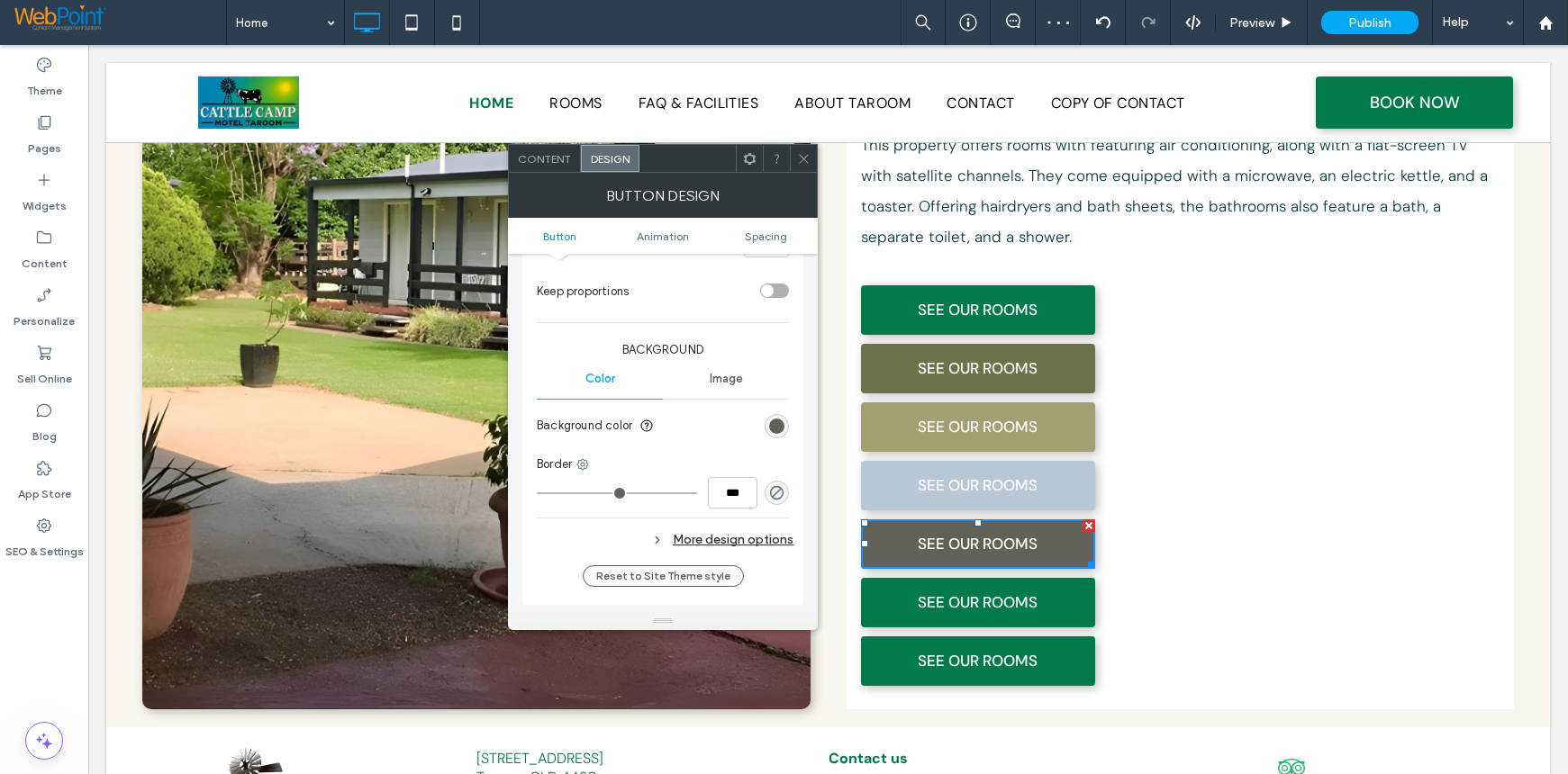
click at [813, 150] on div at bounding box center [803, 159] width 27 height 27
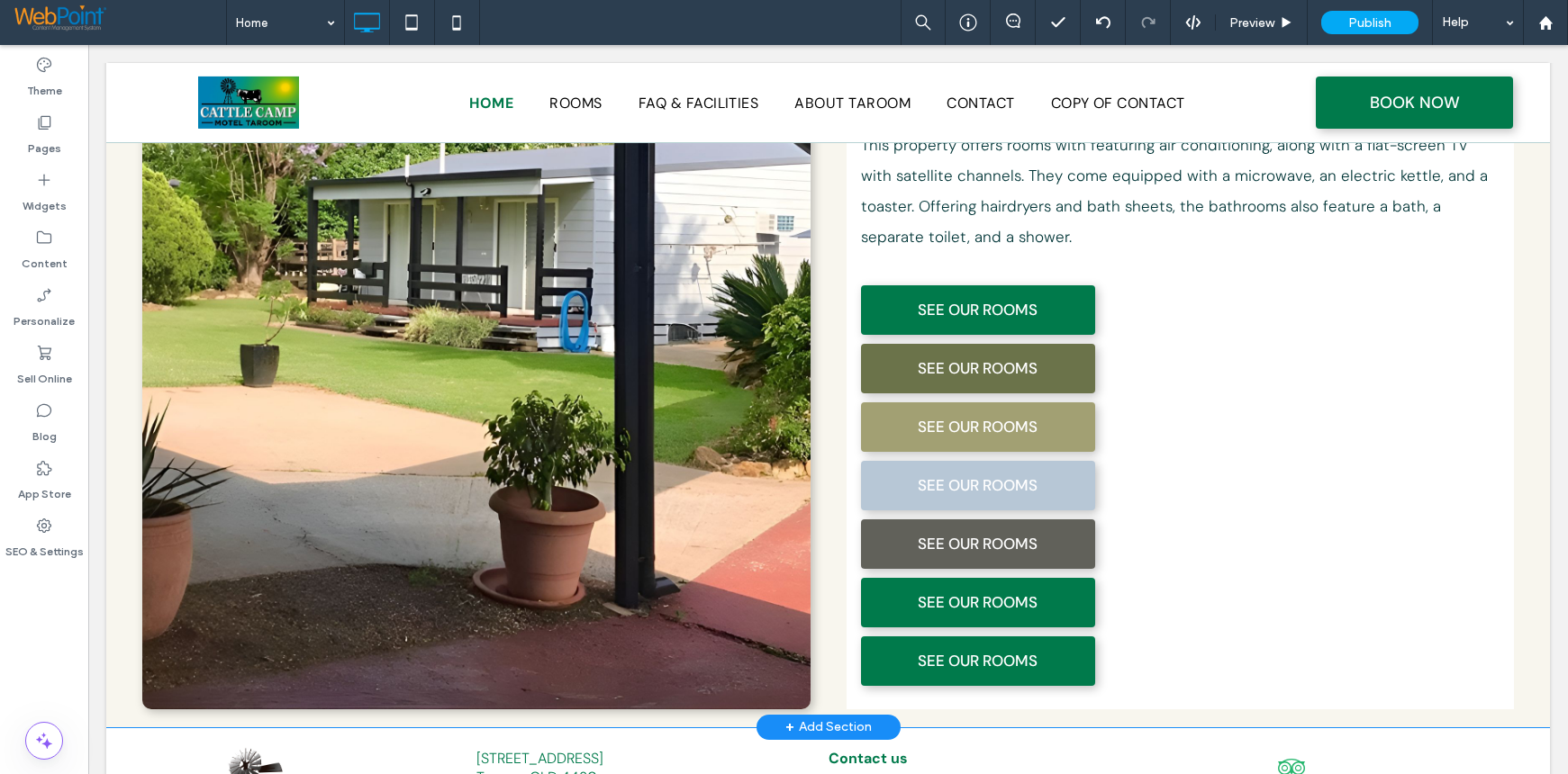
scroll to position [1462, 0]
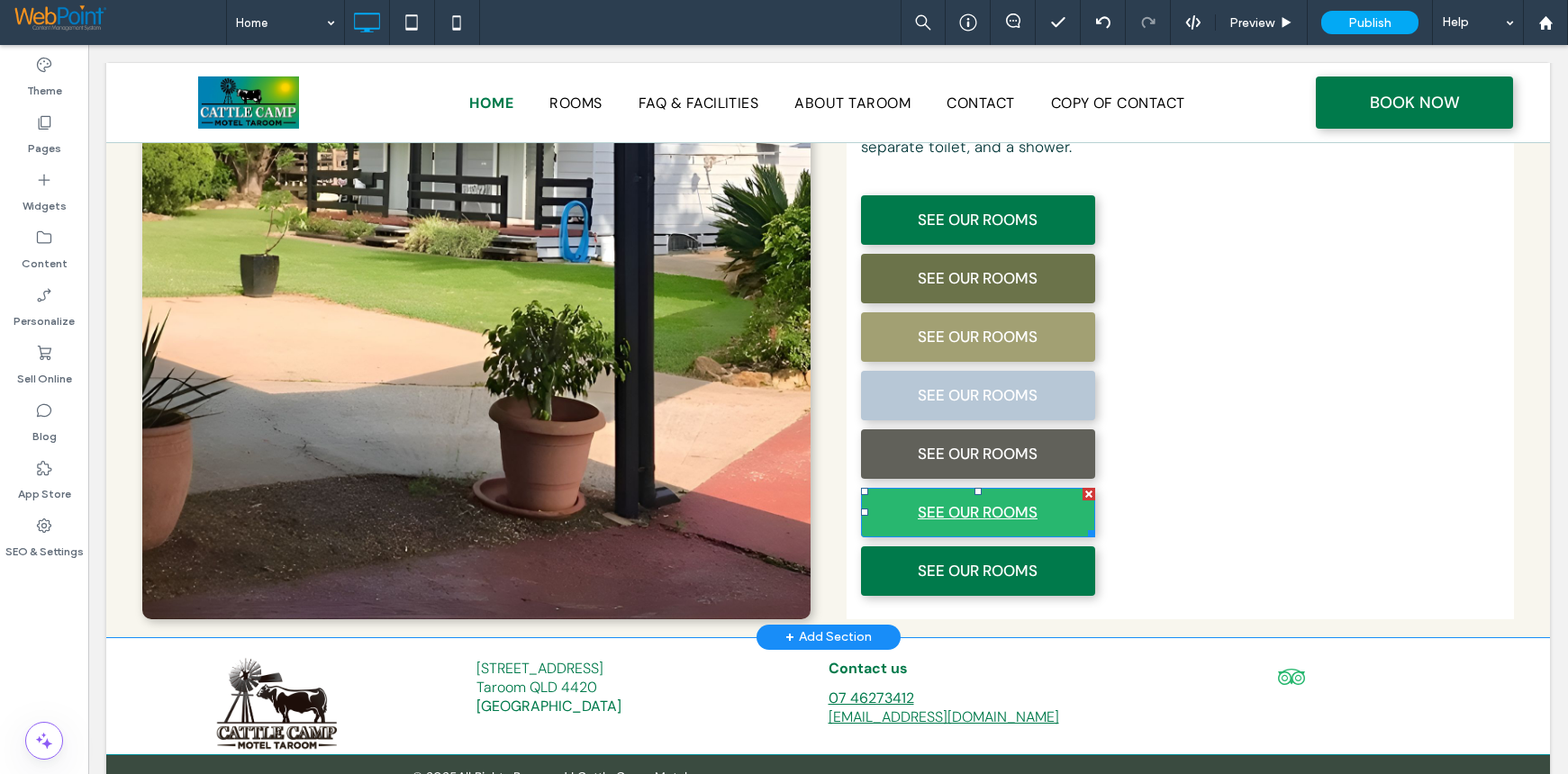
click at [883, 488] on link "SEE OUR ROOMS" at bounding box center [978, 512] width 234 height 50
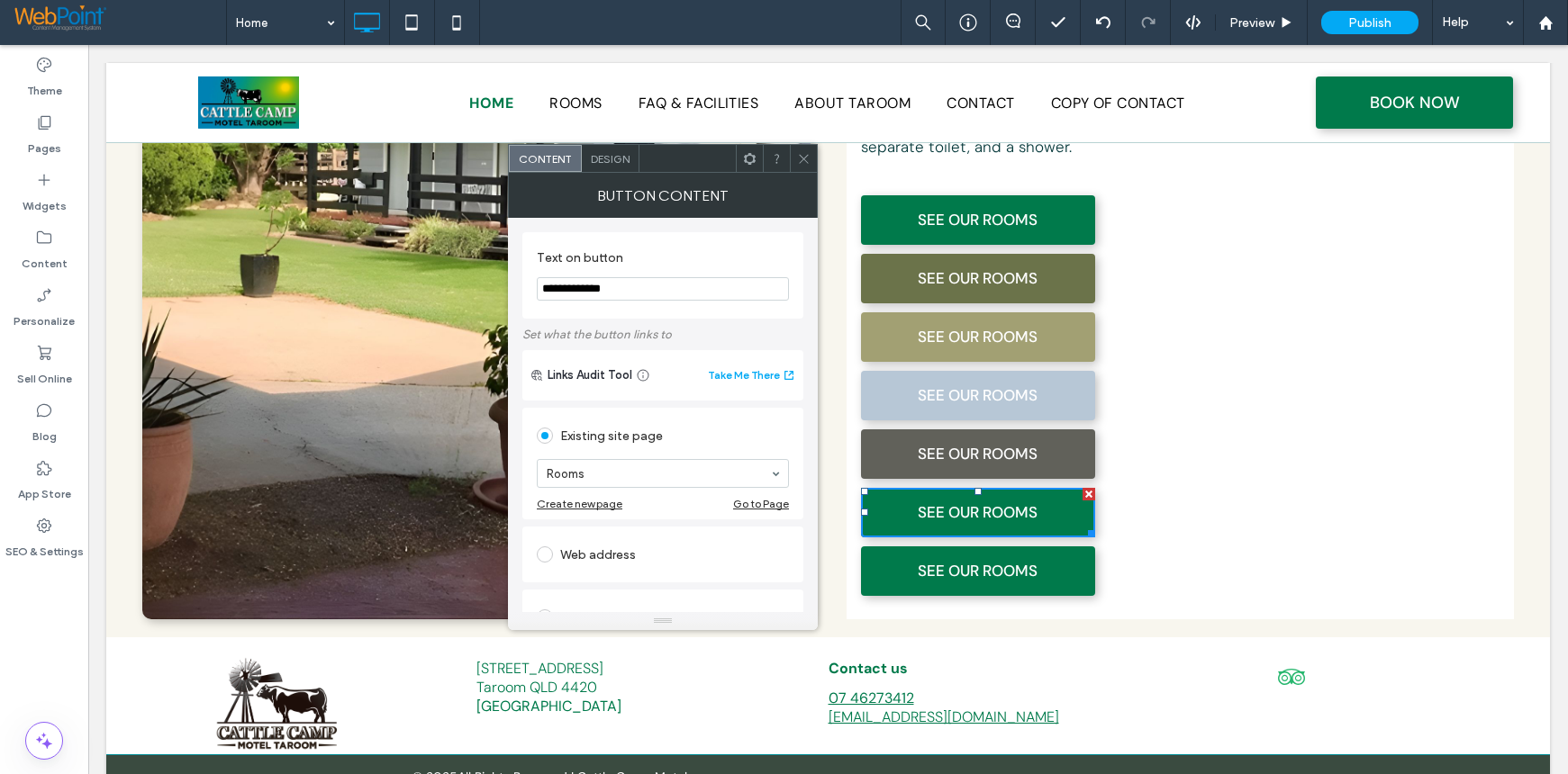
click at [608, 154] on span "Design" at bounding box center [610, 159] width 39 height 14
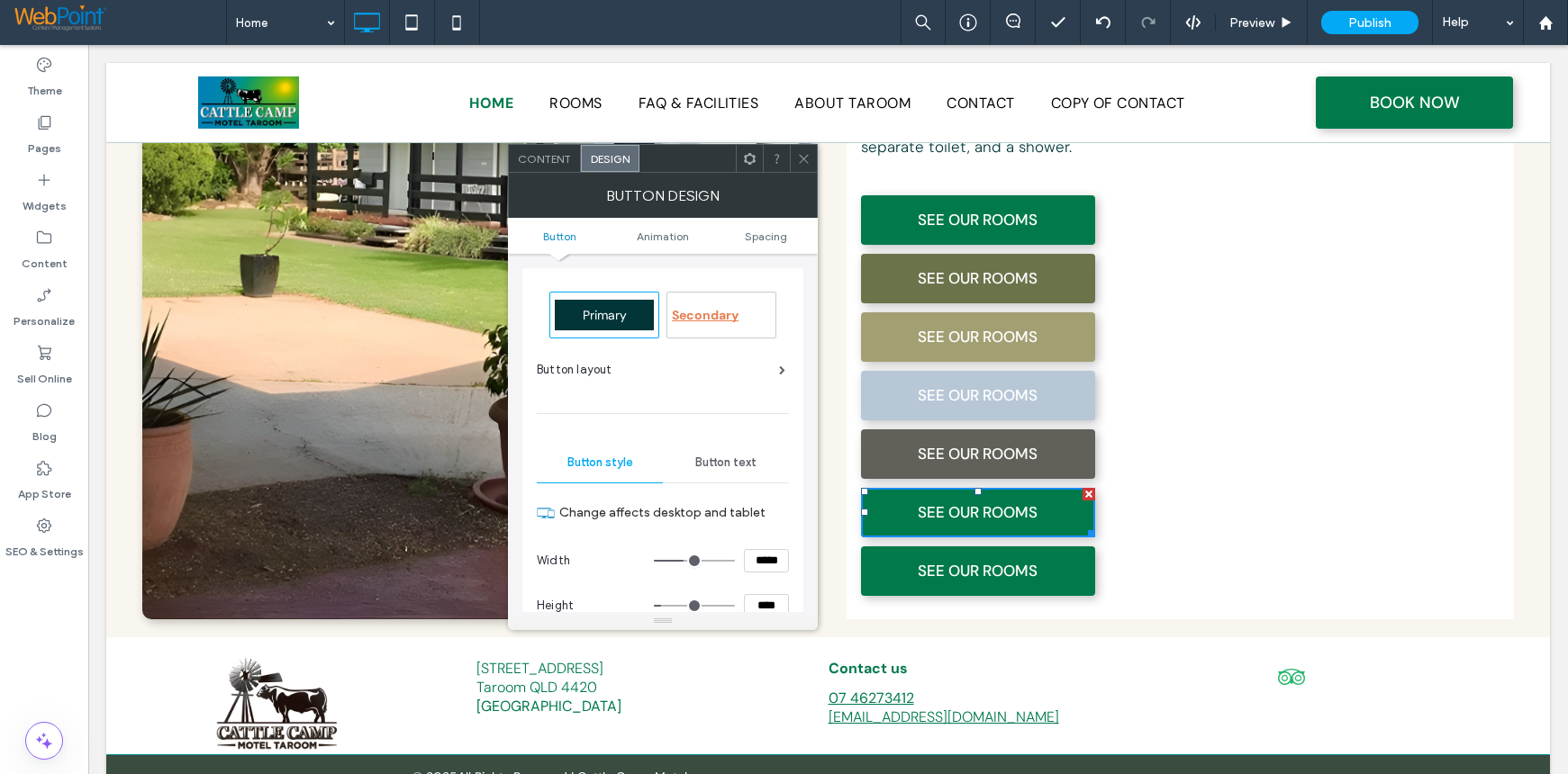
scroll to position [270, 0]
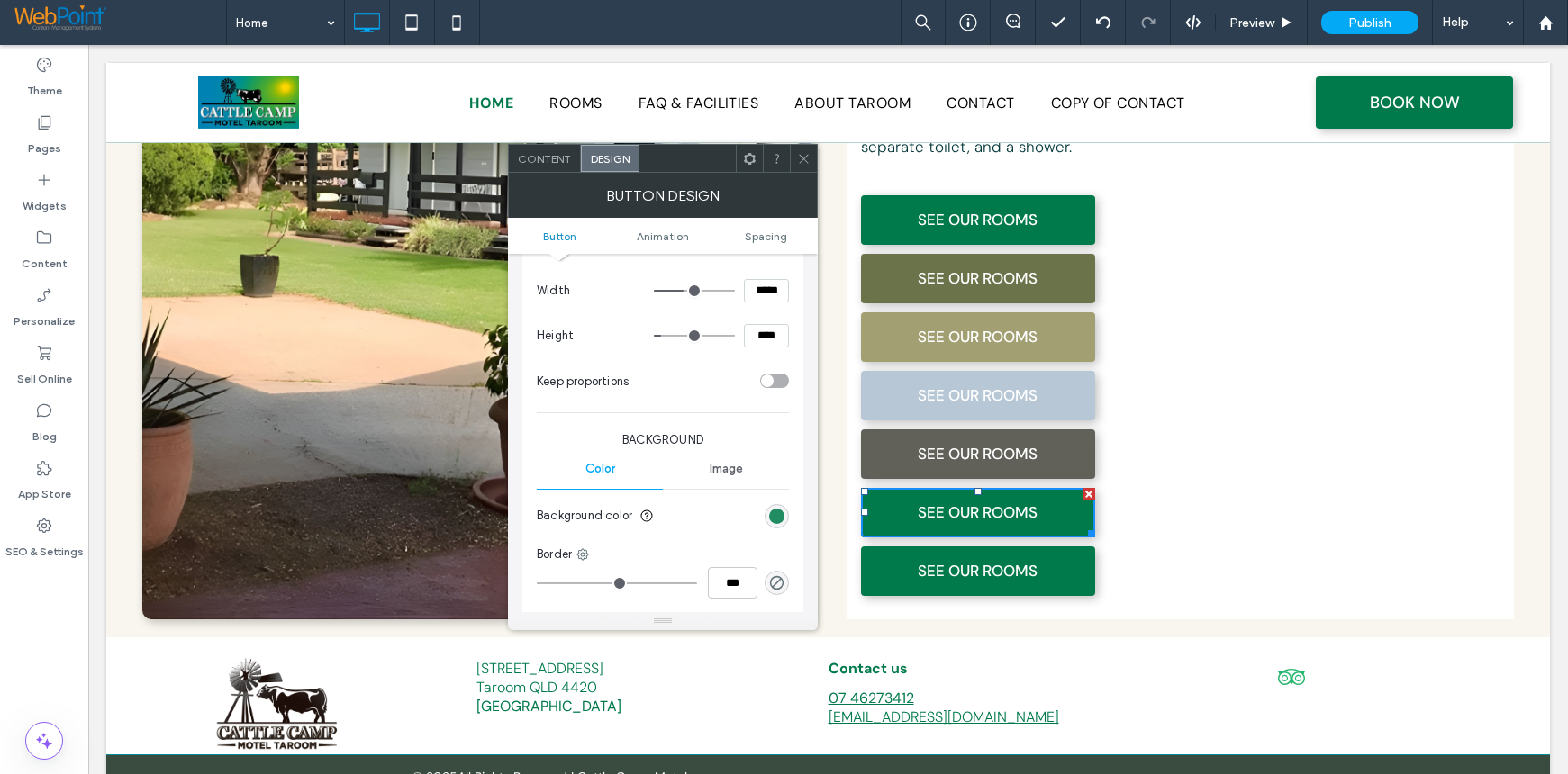
click at [773, 519] on div "rgb(0, 122, 75)" at bounding box center [776, 516] width 15 height 15
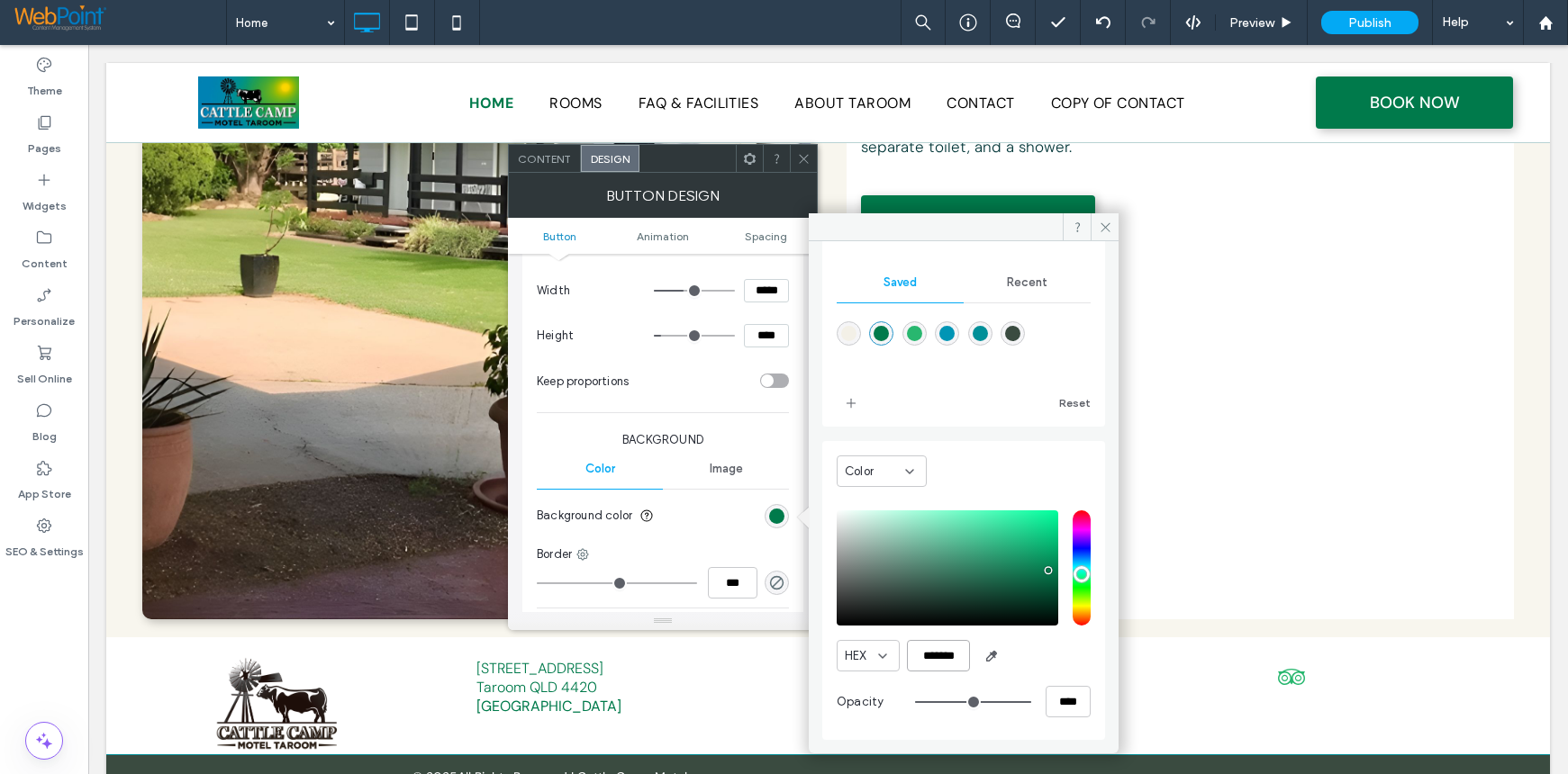
scroll to position [0, 1]
drag, startPoint x: 920, startPoint y: 659, endPoint x: 1083, endPoint y: 656, distance: 163.0
click at [1083, 656] on div "Color HEX ******* Opacity ****" at bounding box center [963, 590] width 283 height 299
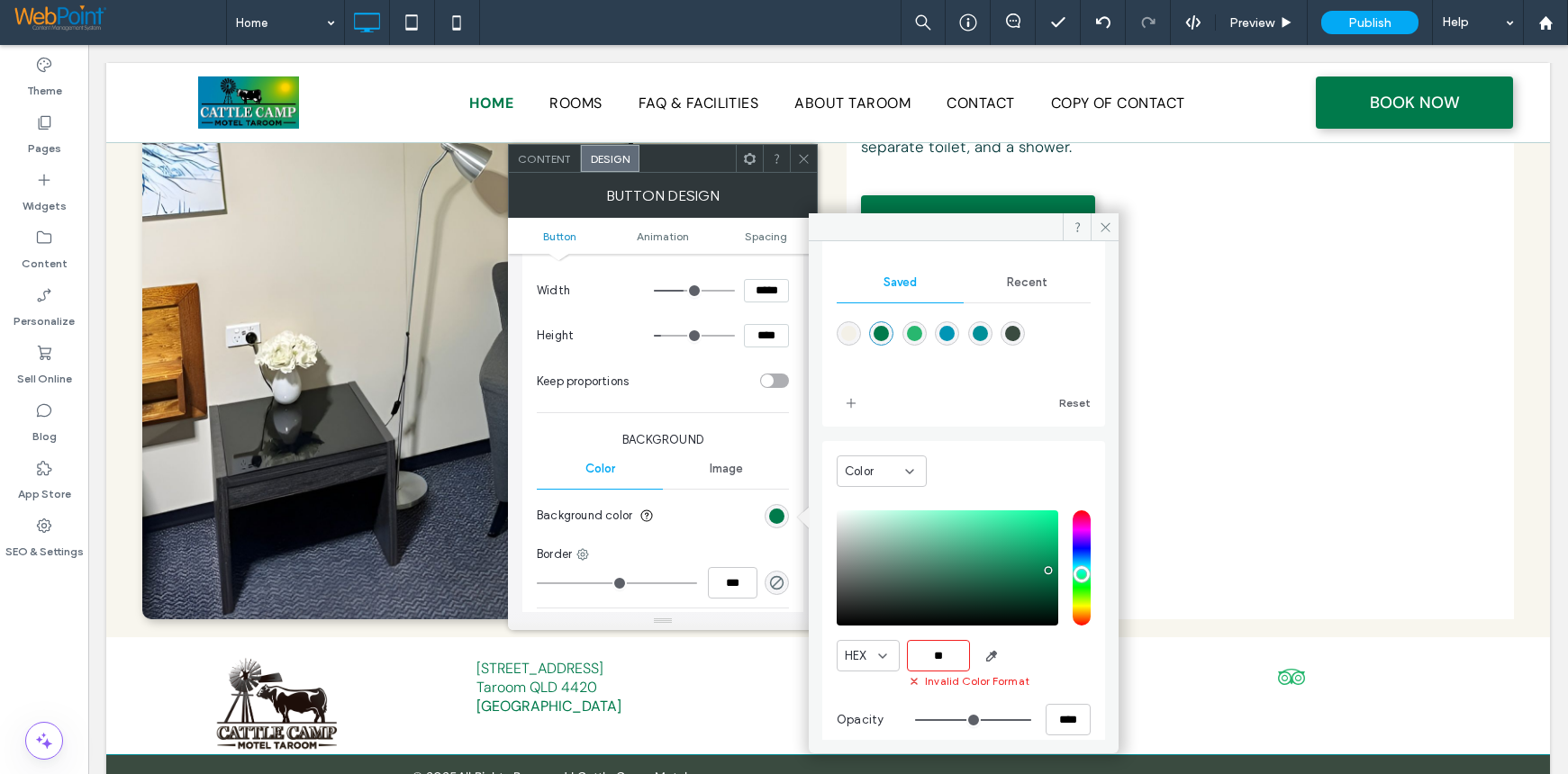
scroll to position [0, 0]
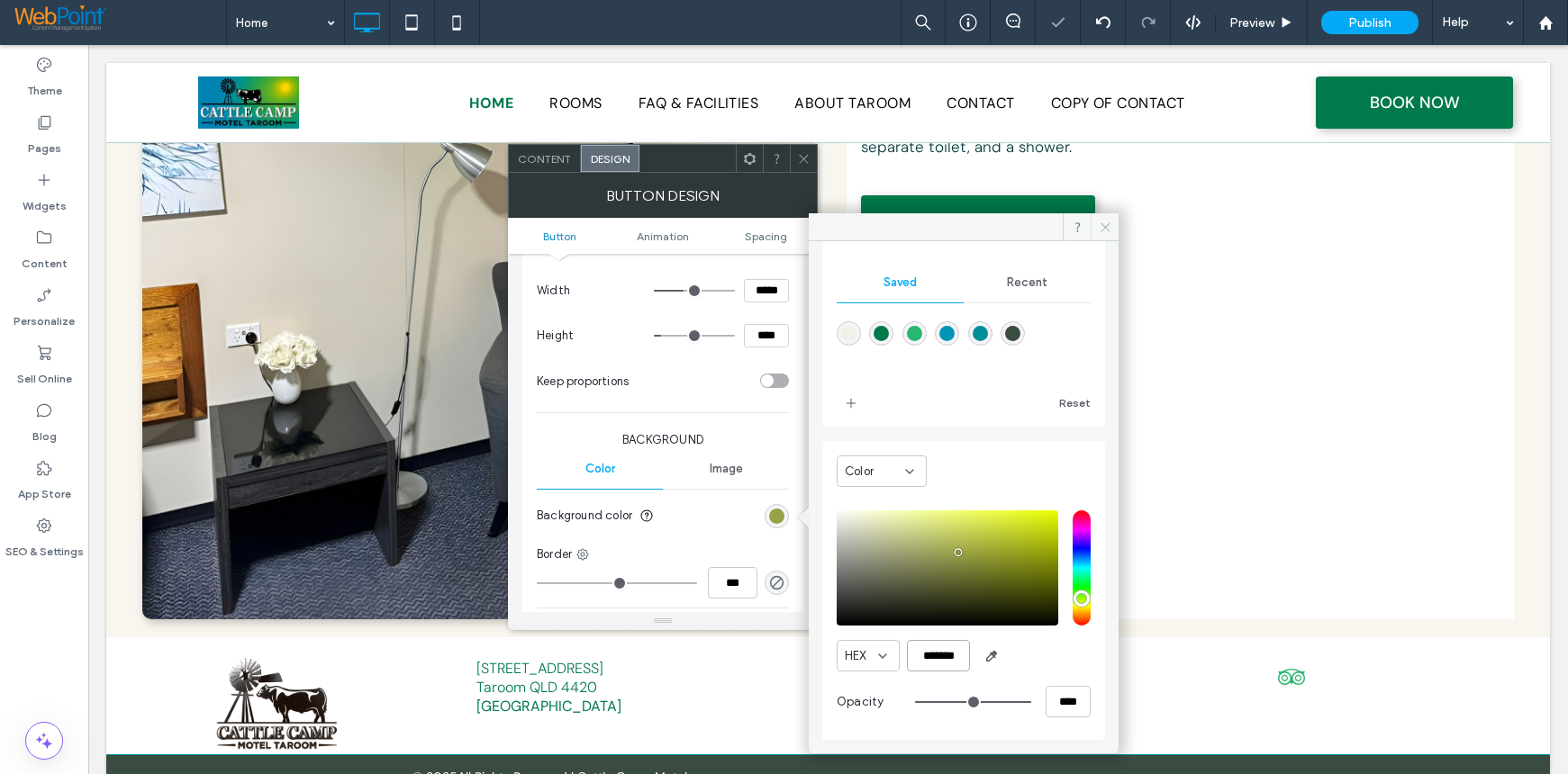
type input "*******"
click at [1105, 227] on use at bounding box center [1105, 227] width 9 height 9
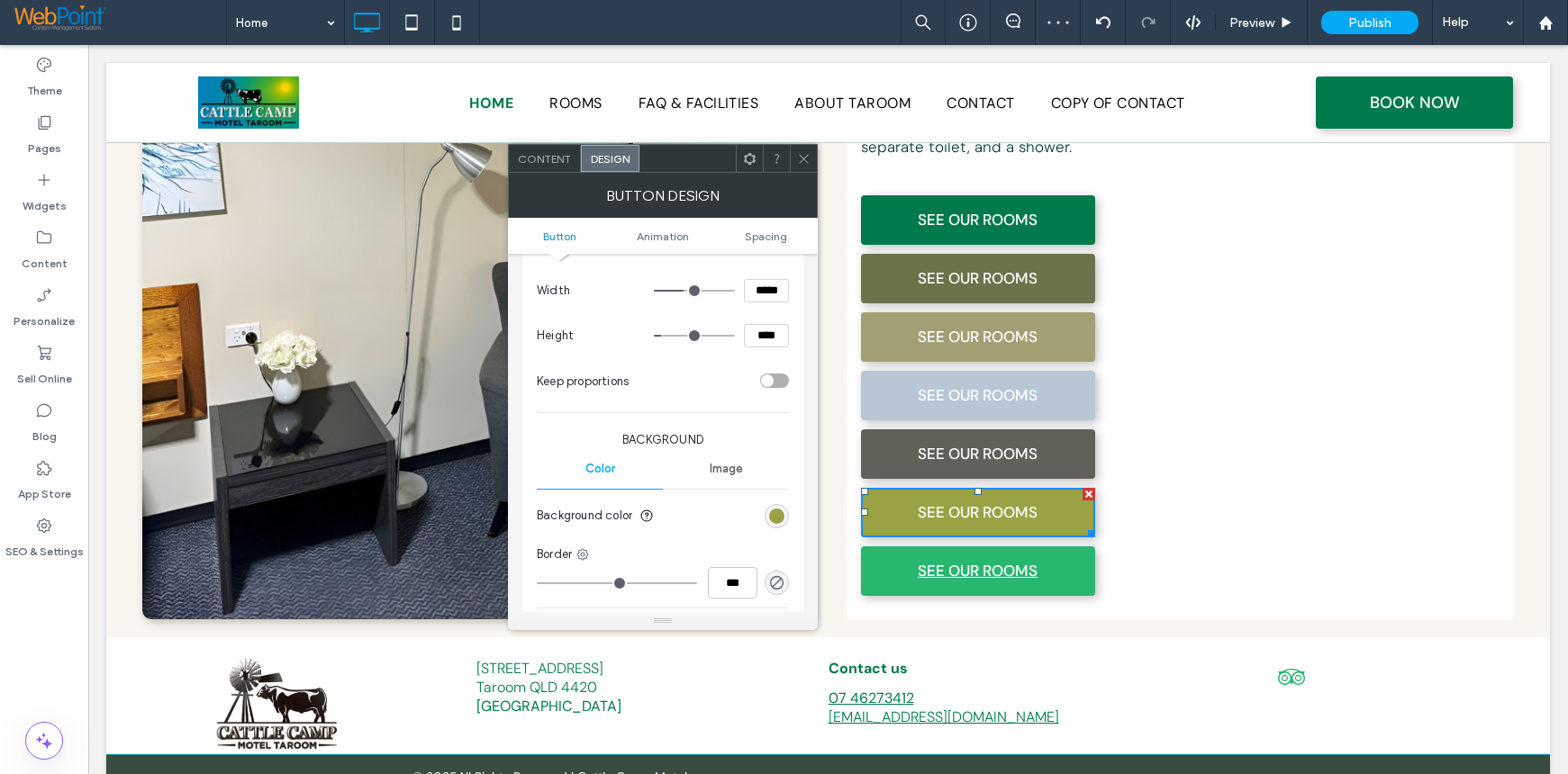
click at [918, 547] on span "SEE OUR ROOMS" at bounding box center [978, 571] width 120 height 49
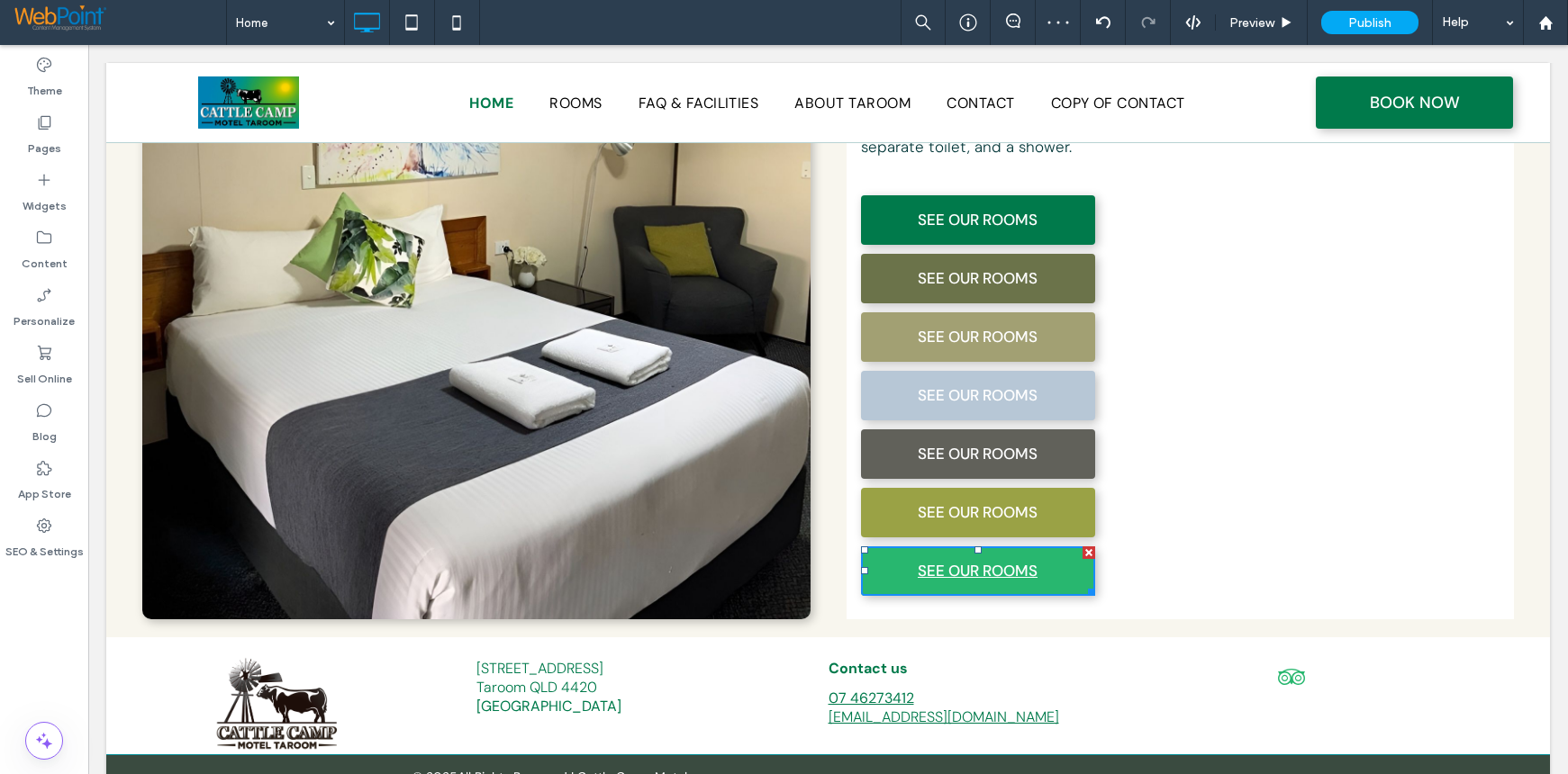
click at [884, 547] on link "SEE OUR ROOMS" at bounding box center [978, 571] width 234 height 50
click at [1329, 381] on div "The Best Stay in Taroom This property offers rooms with featuring air condition…" at bounding box center [1180, 214] width 668 height 809
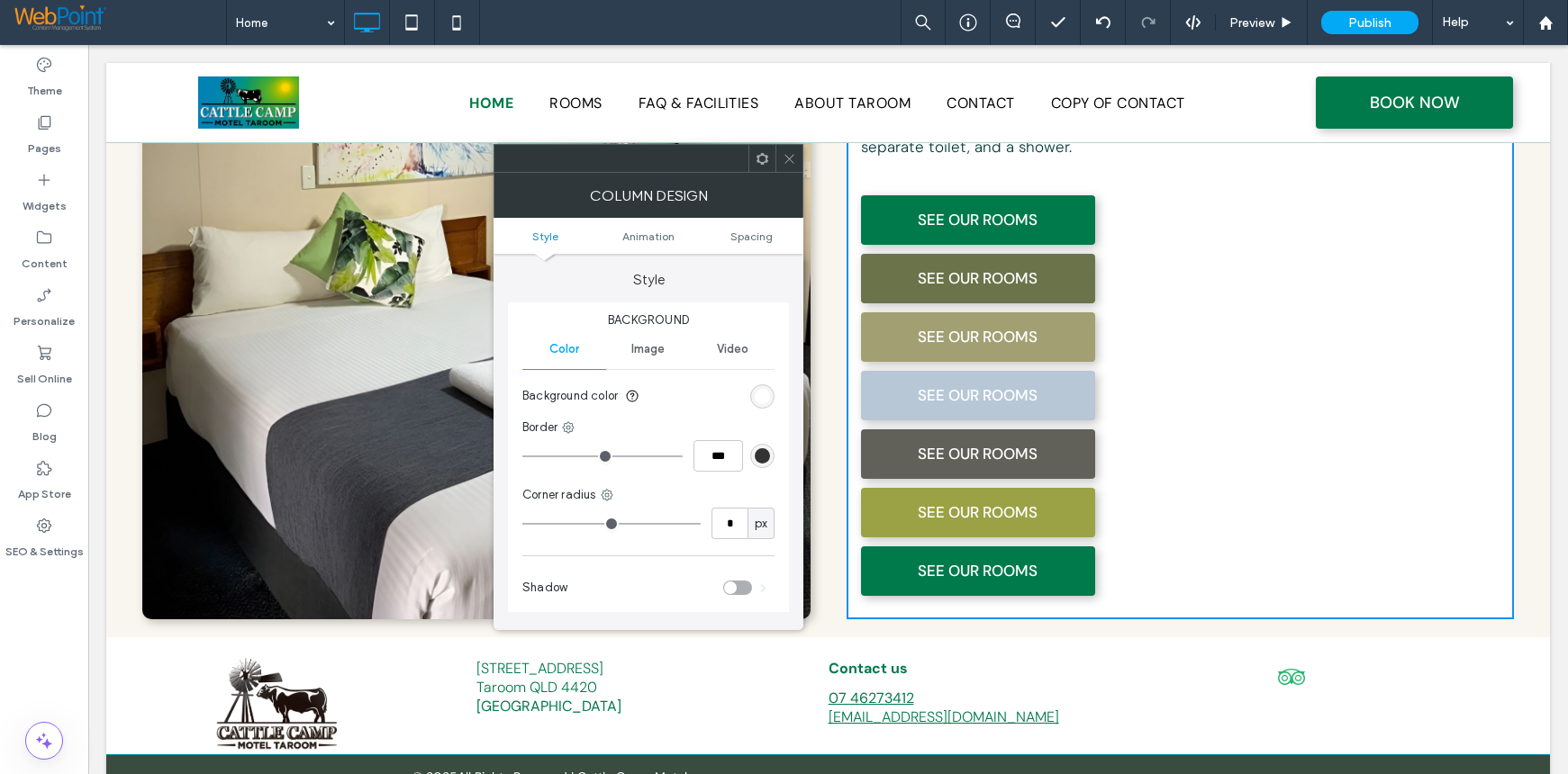
click at [784, 154] on icon at bounding box center [789, 159] width 14 height 14
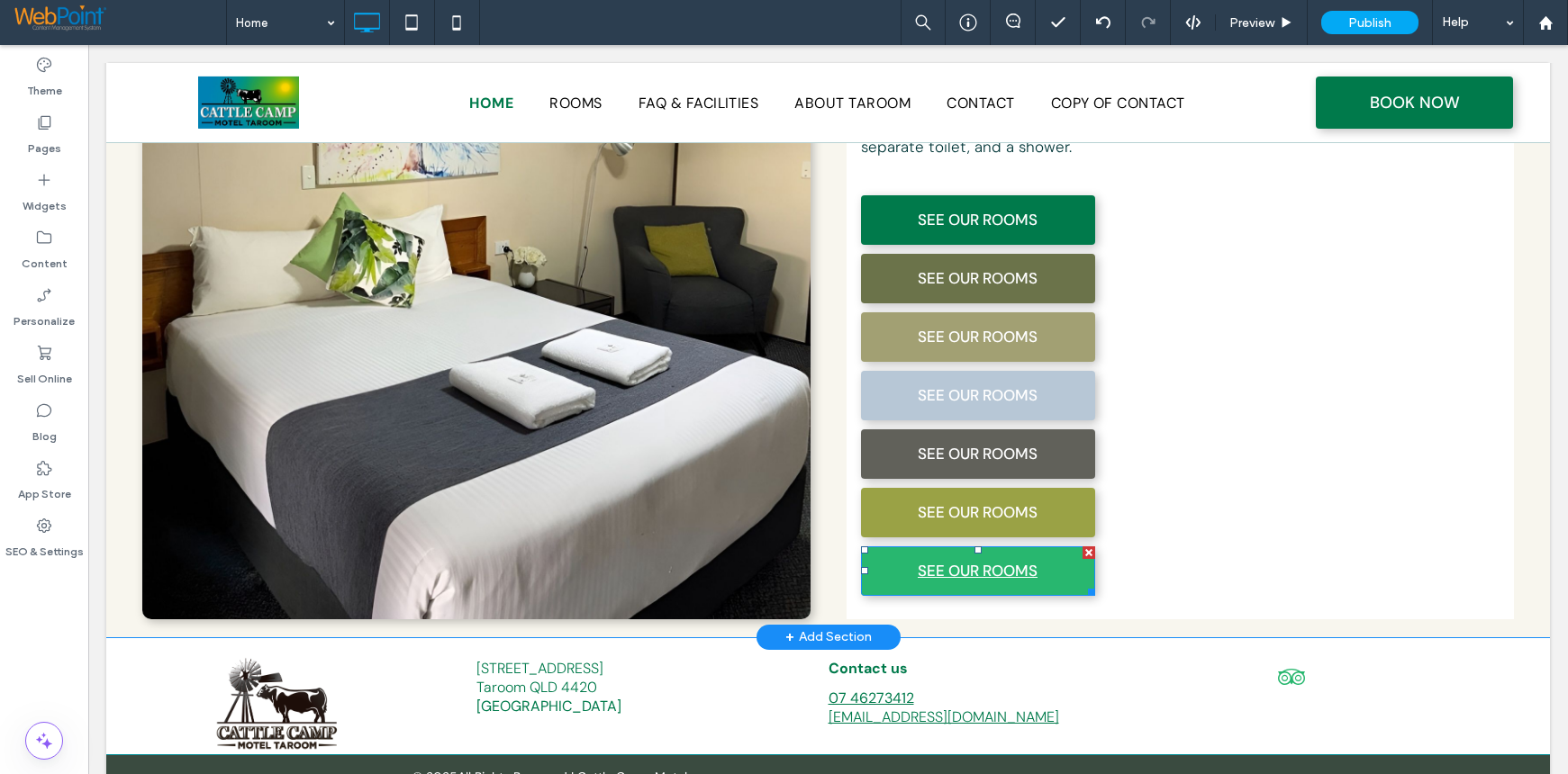
click at [878, 547] on link "SEE OUR ROOMS" at bounding box center [978, 571] width 234 height 50
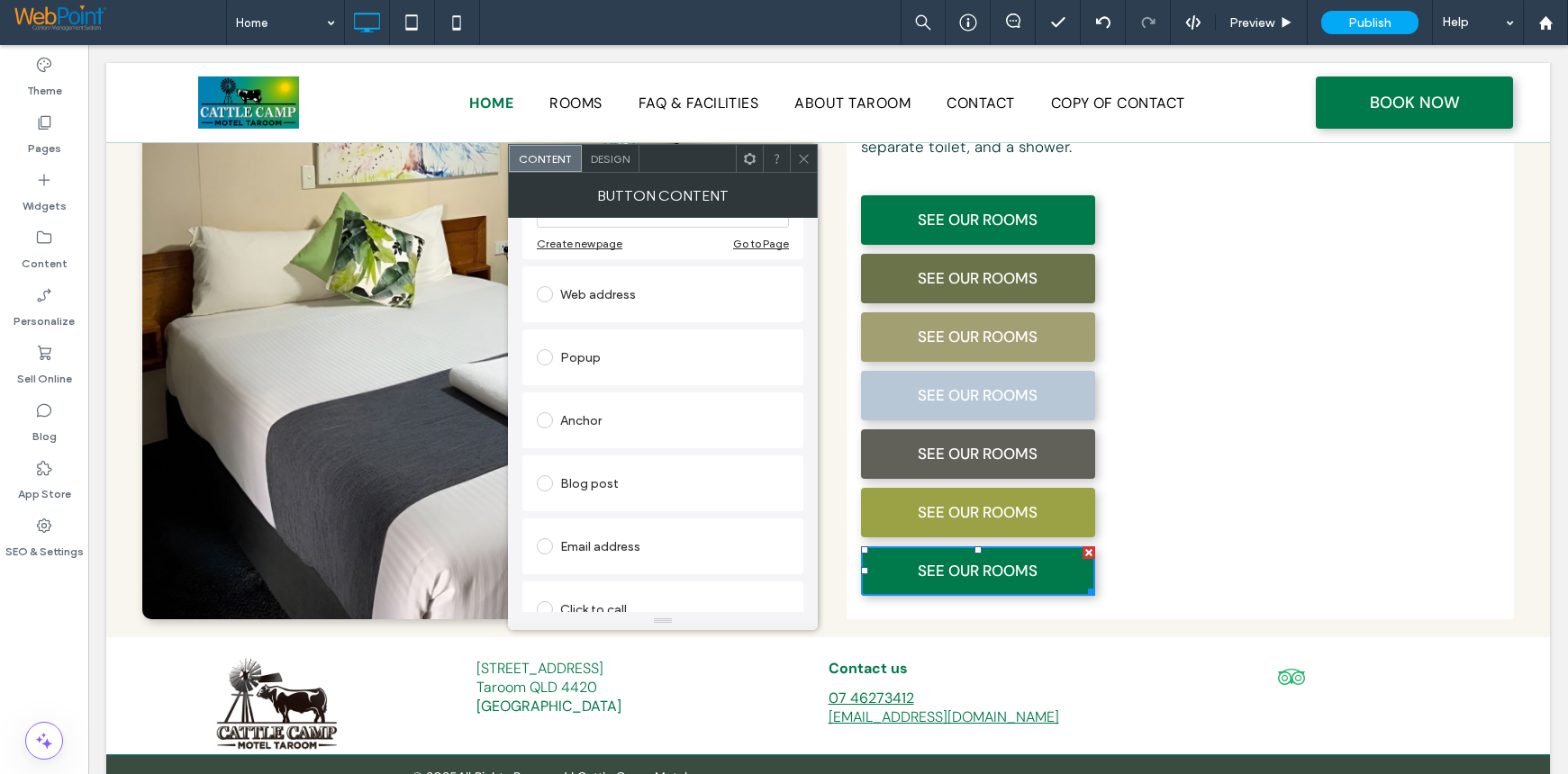
scroll to position [270, 0]
click at [620, 167] on div "Design" at bounding box center [610, 159] width 57 height 27
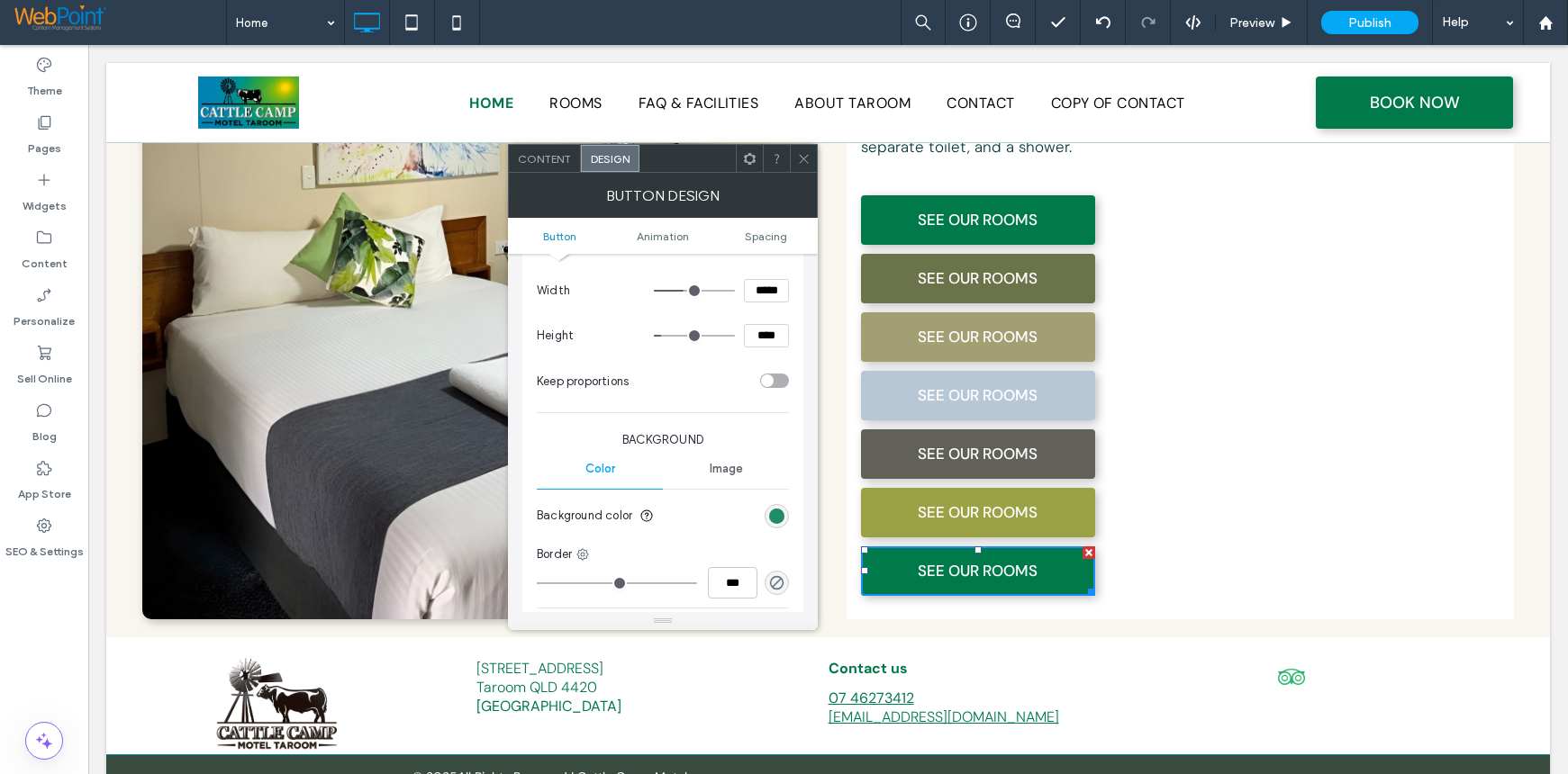
click at [775, 519] on div "rgb(0, 122, 75)" at bounding box center [776, 516] width 15 height 15
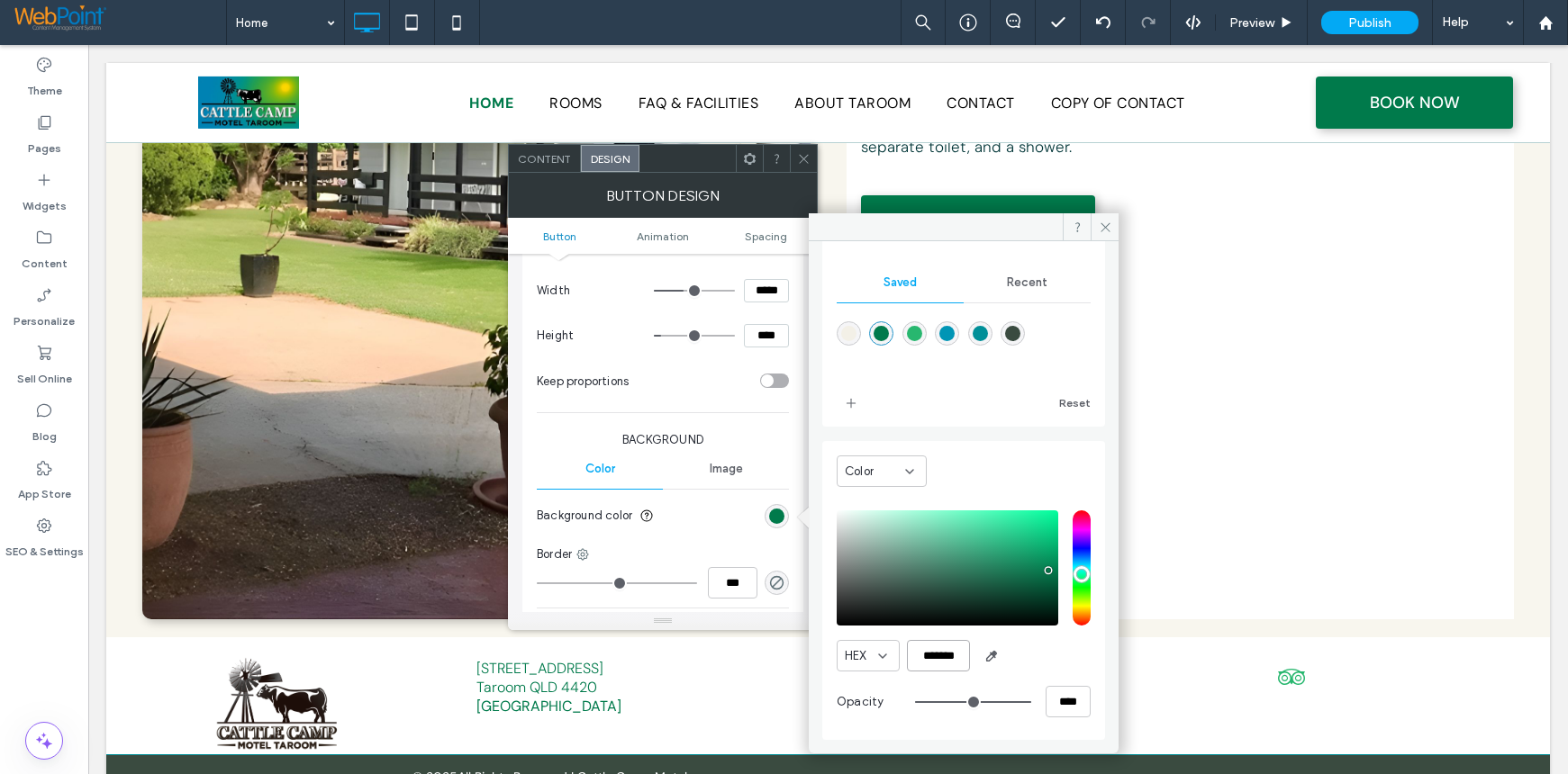
scroll to position [0, 1]
drag, startPoint x: 938, startPoint y: 658, endPoint x: 1057, endPoint y: 659, distance: 119.0
click at [1057, 659] on div "HEX *******" at bounding box center [964, 656] width 254 height 32
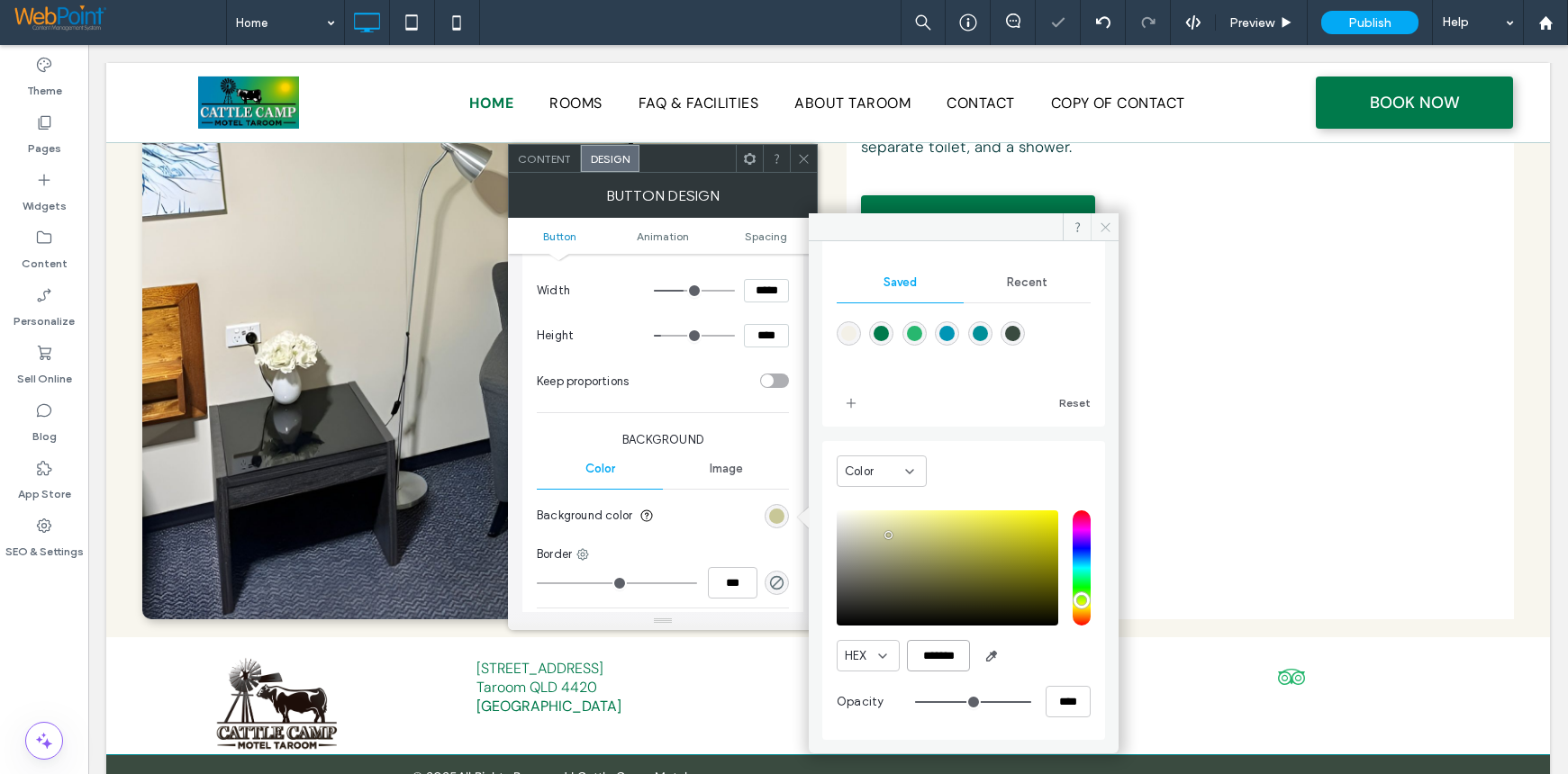
type input "*******"
click at [1100, 223] on icon at bounding box center [1105, 227] width 14 height 14
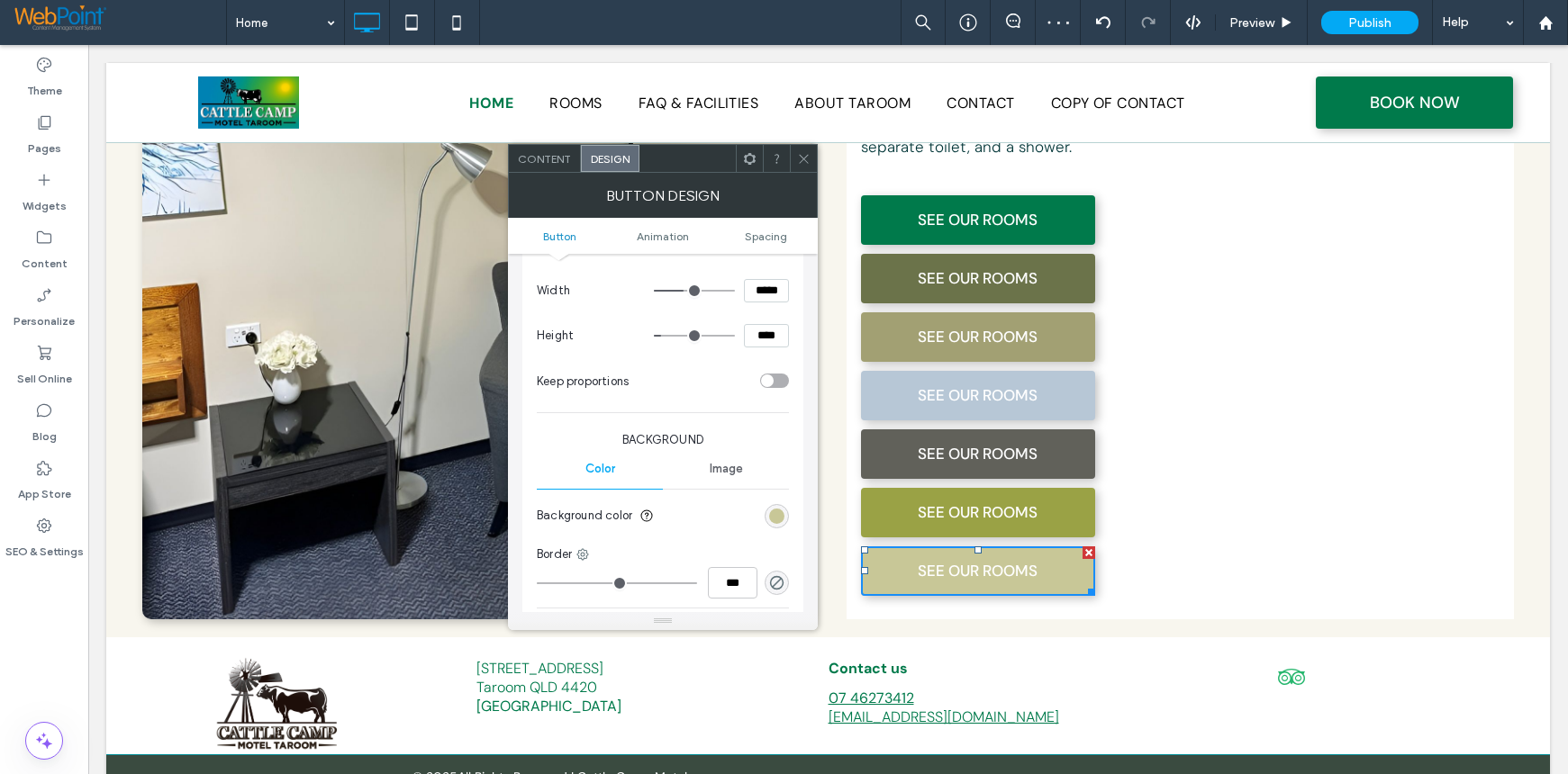
click at [801, 157] on icon at bounding box center [803, 159] width 14 height 14
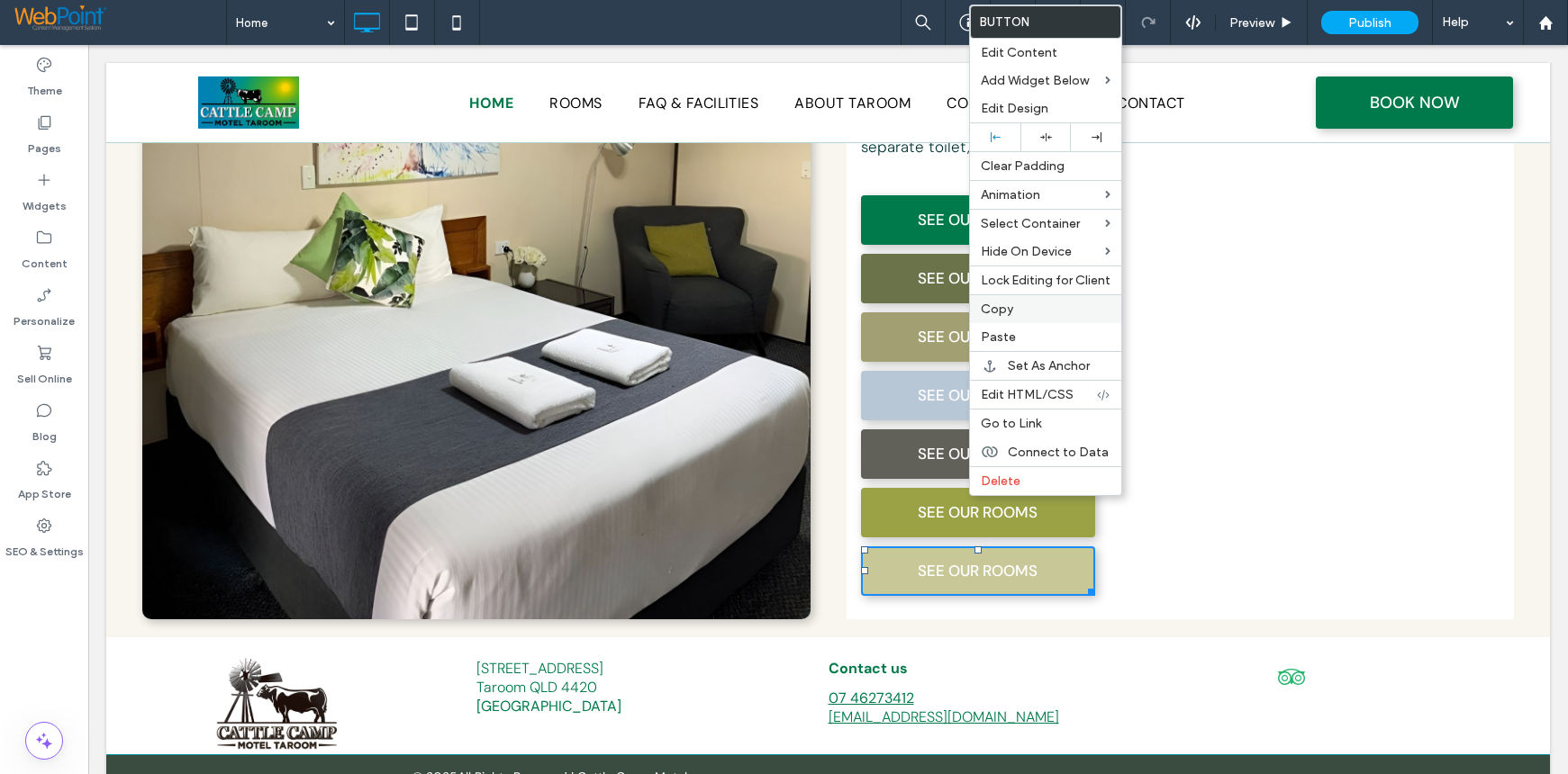
click at [1000, 307] on span "Copy" at bounding box center [997, 309] width 33 height 15
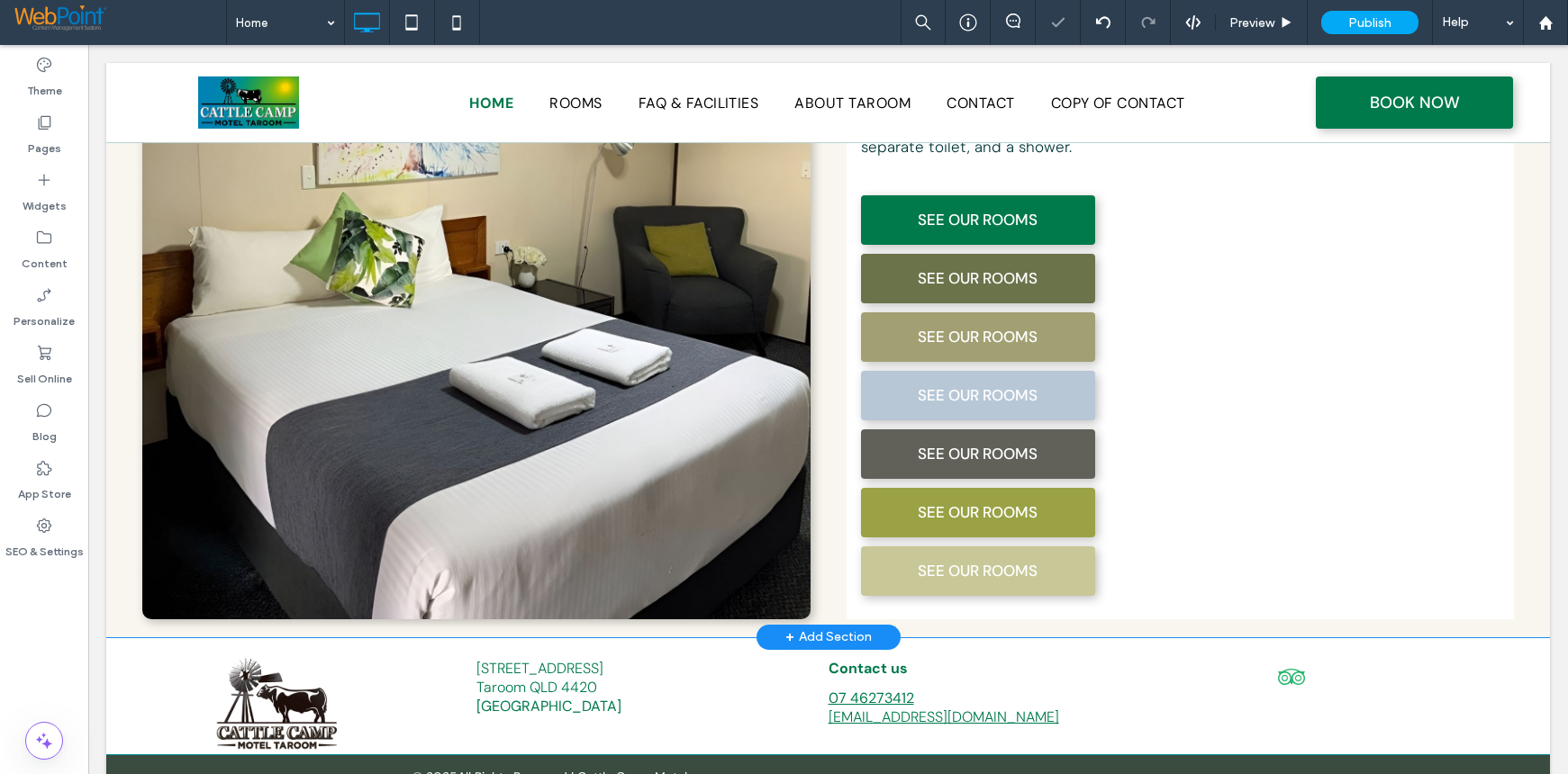
click at [1152, 529] on div "The Best Stay in Taroom This property offers rooms with featuring air condition…" at bounding box center [1180, 214] width 668 height 809
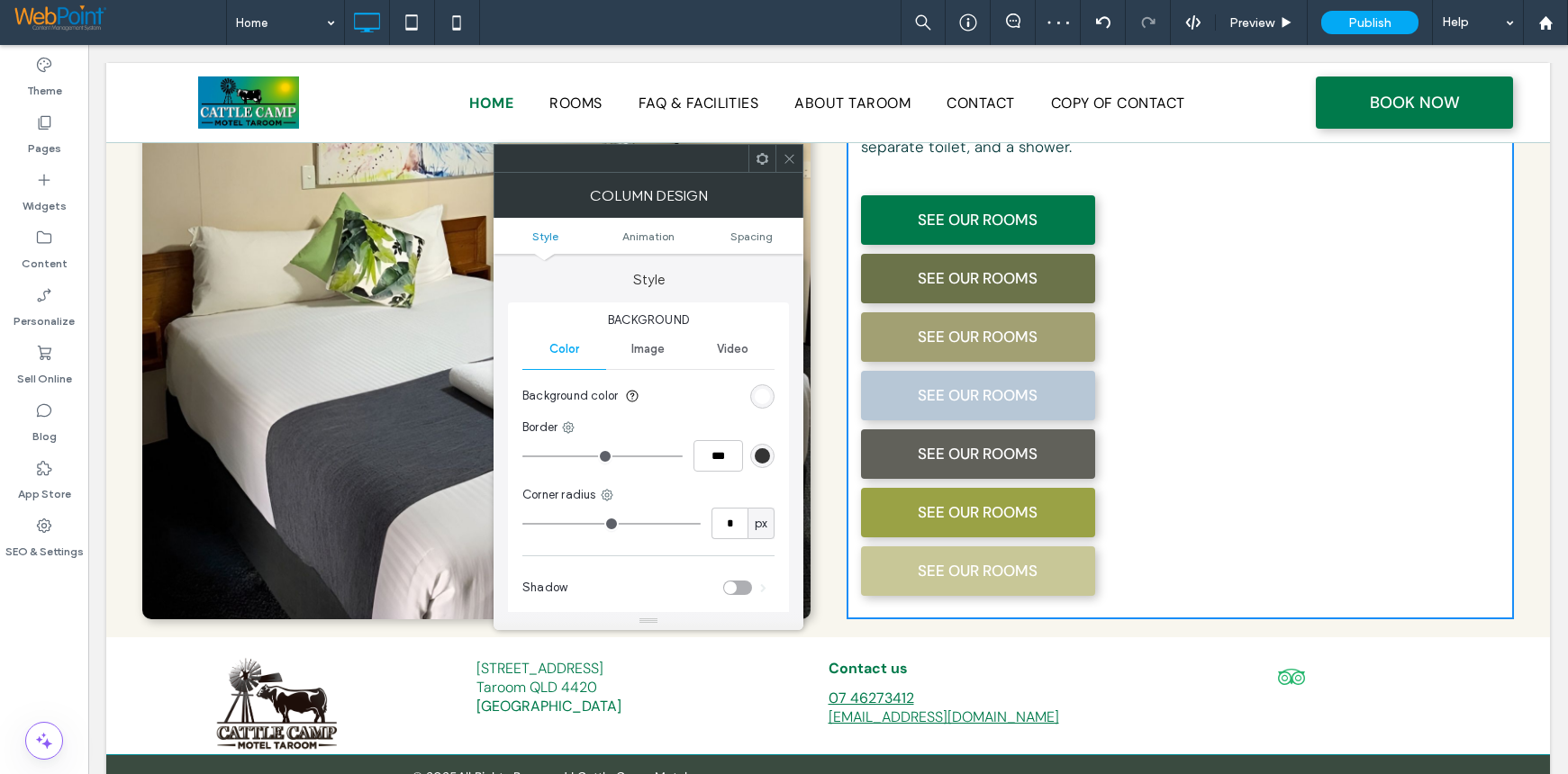
click at [763, 162] on use at bounding box center [762, 158] width 12 height 12
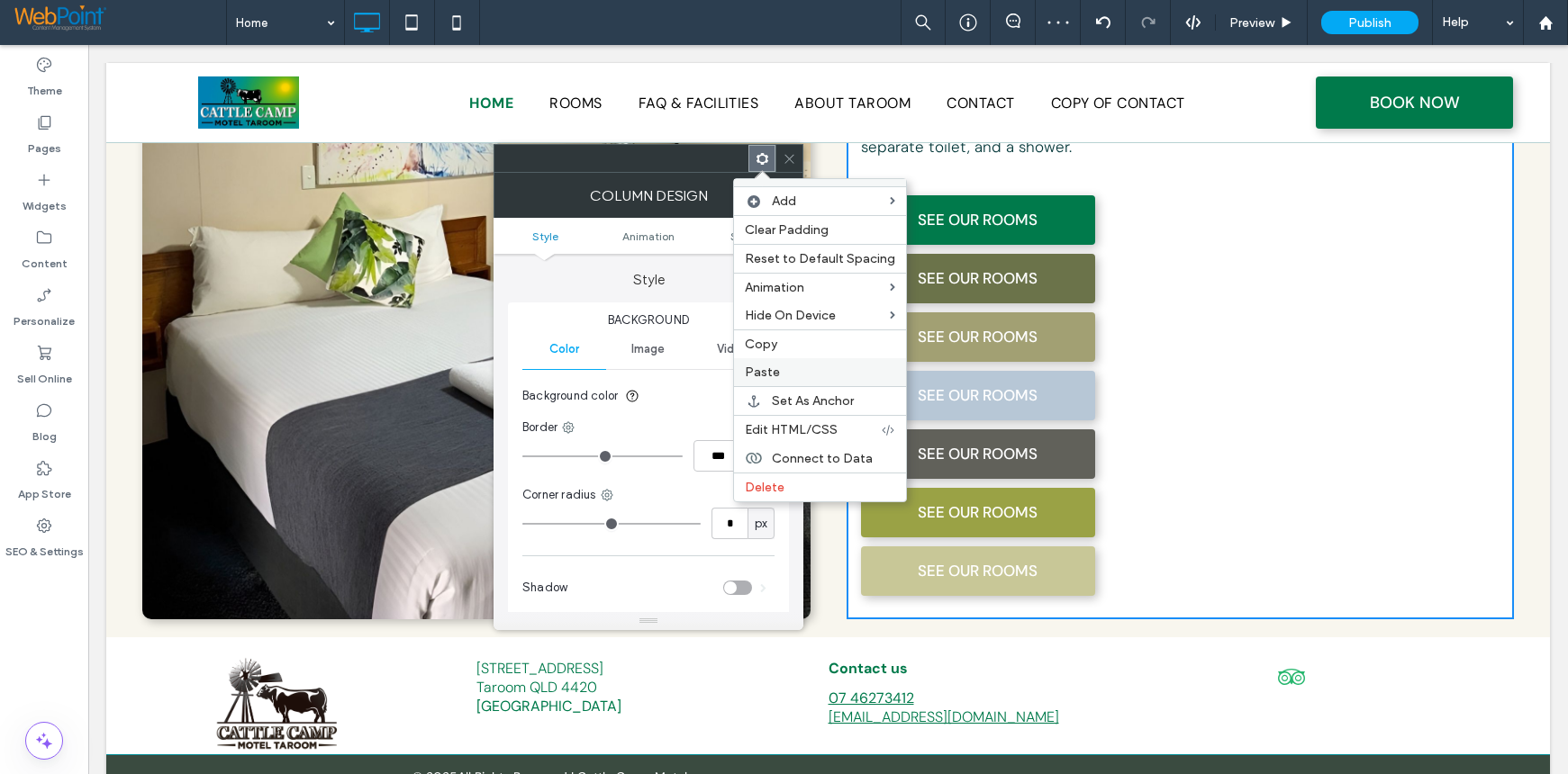
click at [774, 366] on span "Paste" at bounding box center [762, 372] width 35 height 15
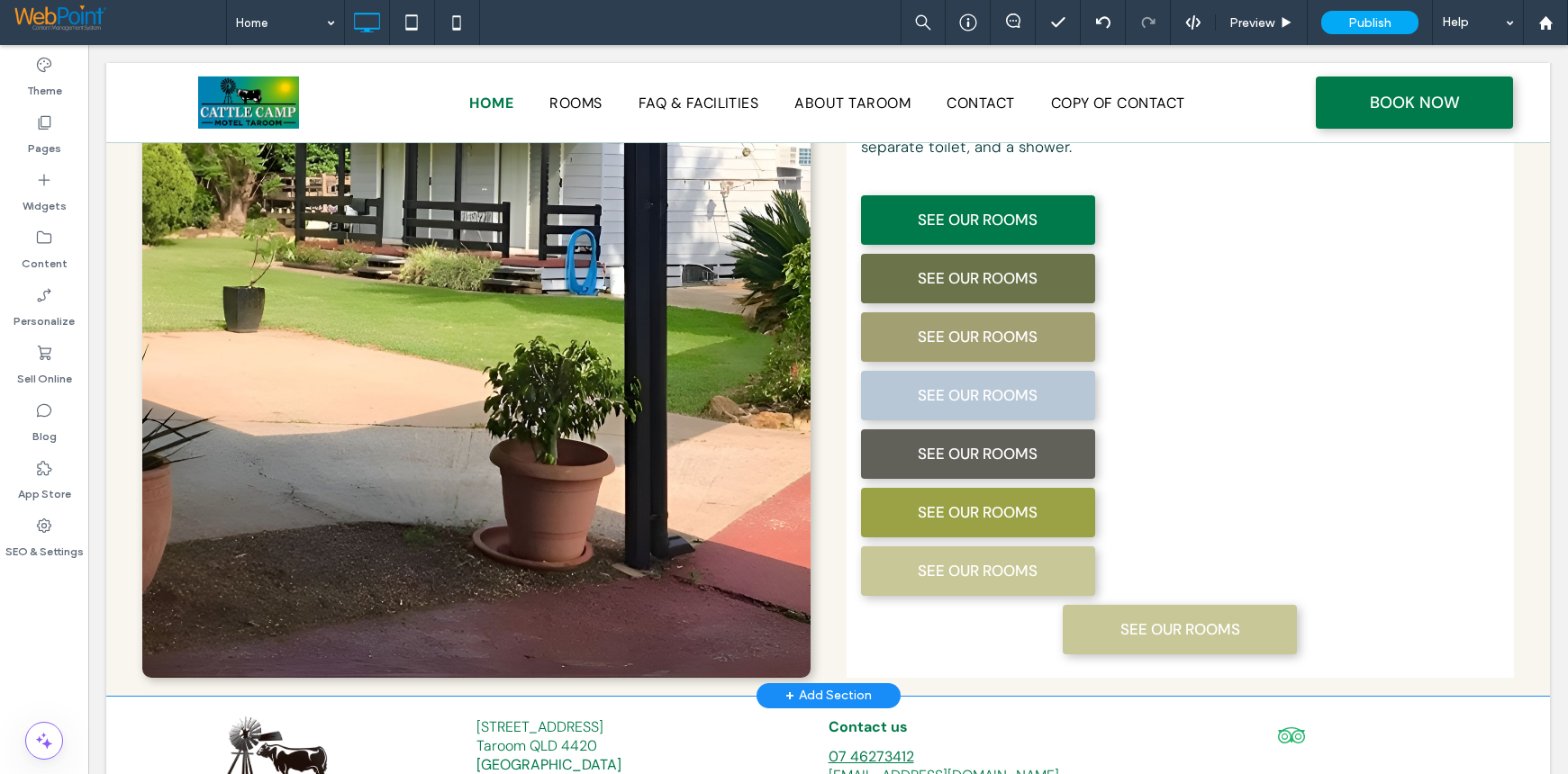
click at [1414, 582] on div "The Best Stay in Taroom This property offers rooms with featuring air condition…" at bounding box center [1180, 244] width 668 height 868
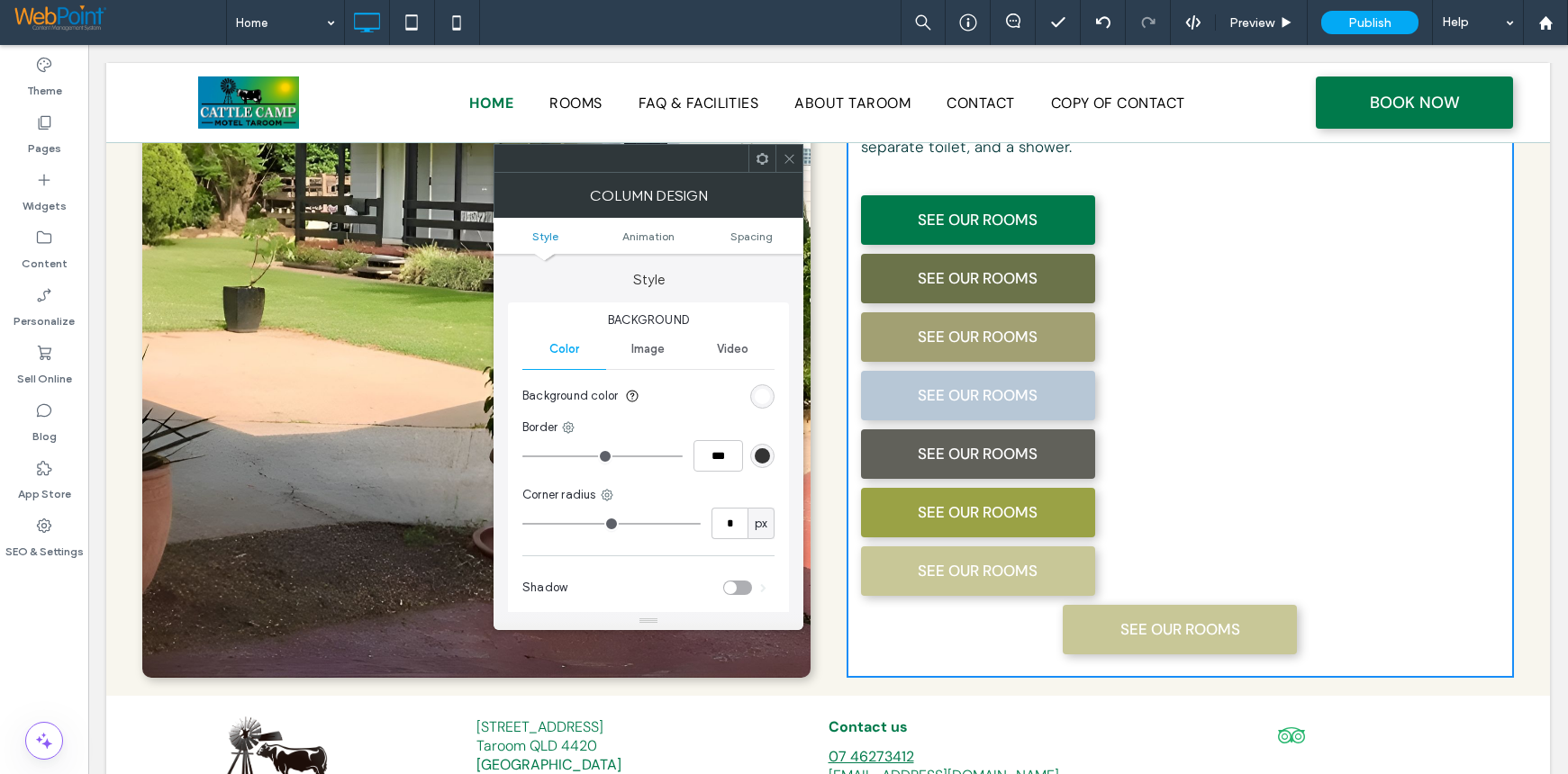
click at [760, 156] on icon at bounding box center [762, 159] width 14 height 14
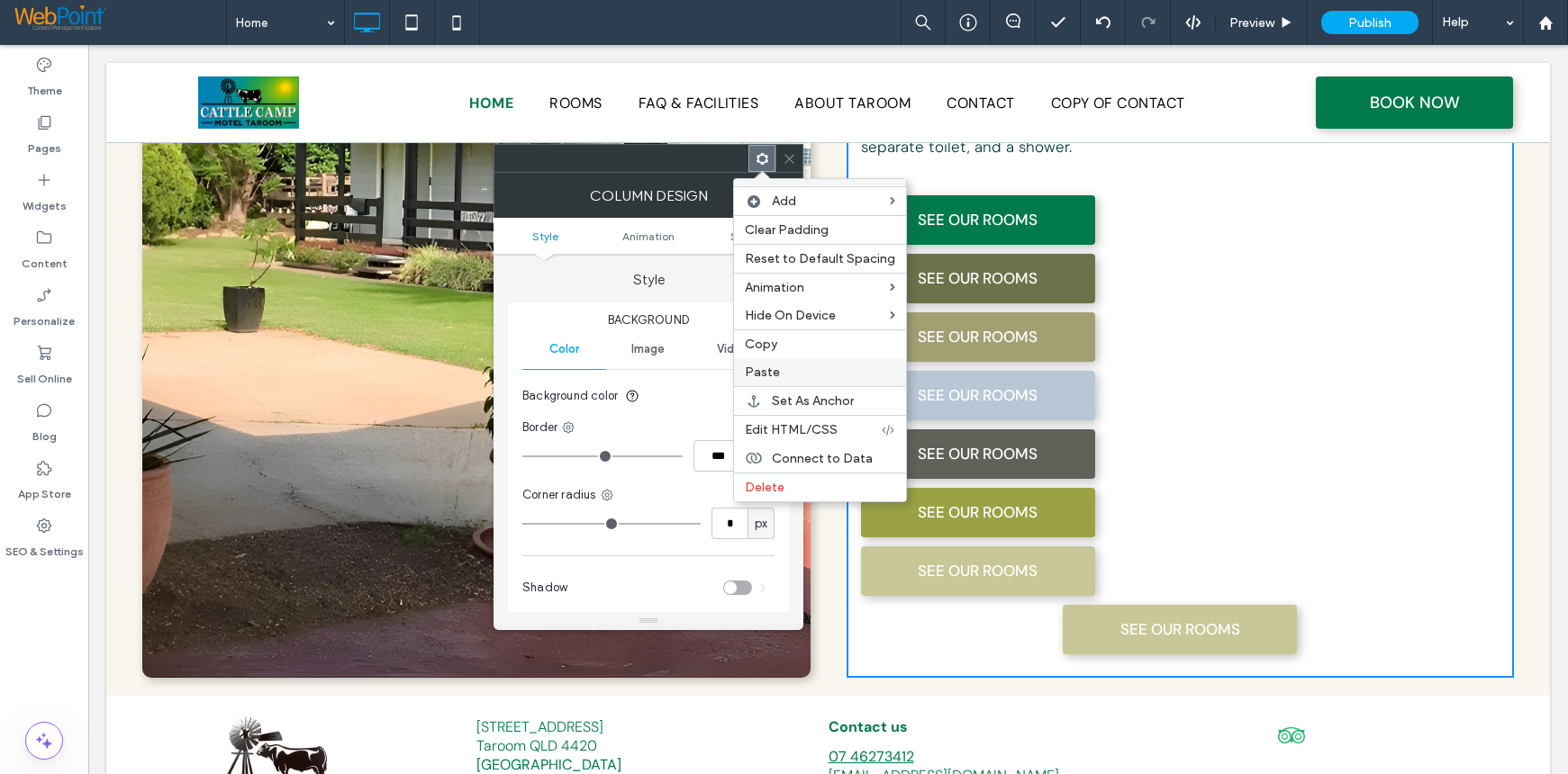
click at [773, 366] on span "Paste" at bounding box center [762, 372] width 35 height 15
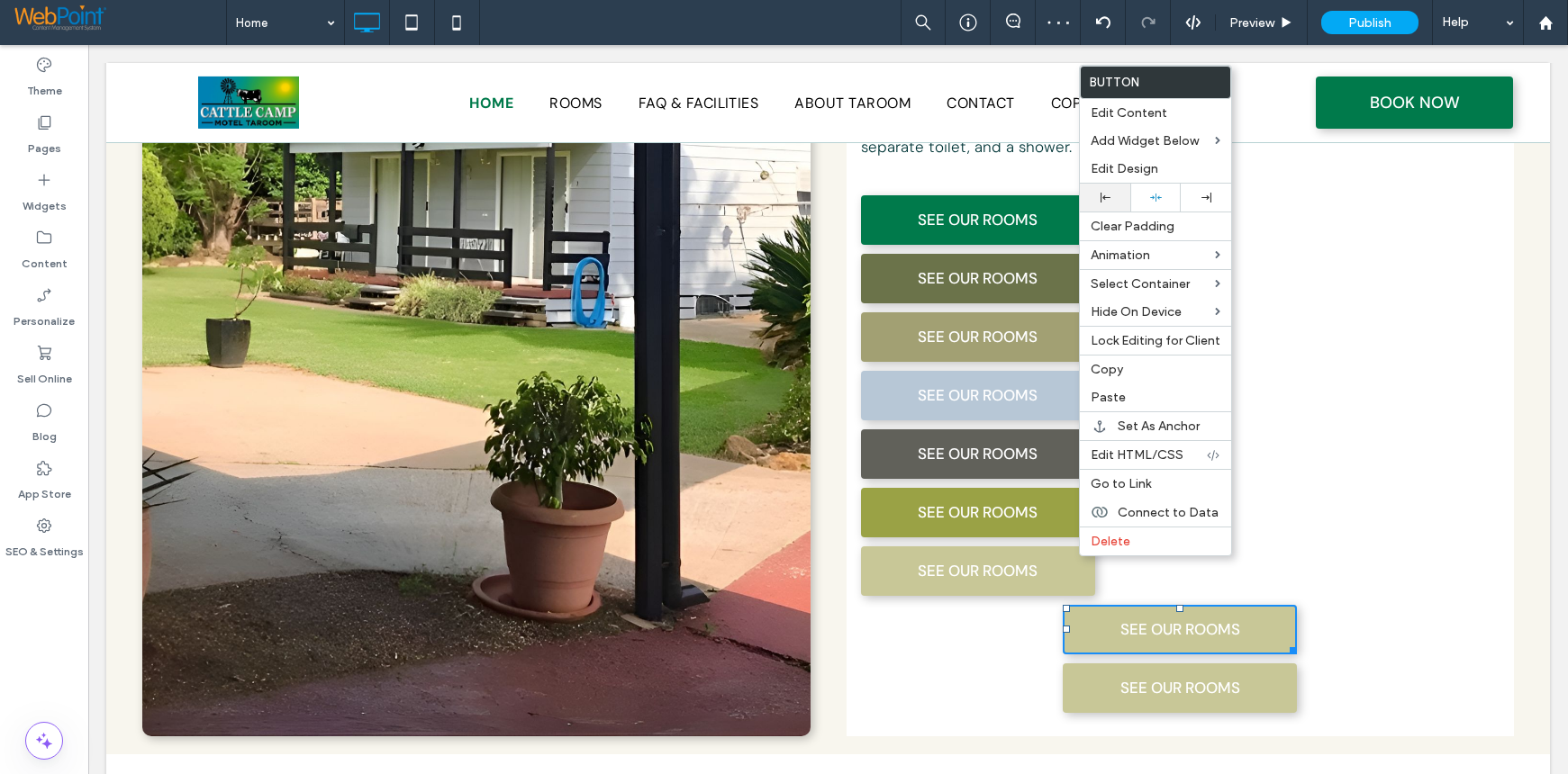
click at [1111, 197] on div at bounding box center [1105, 197] width 33 height 10
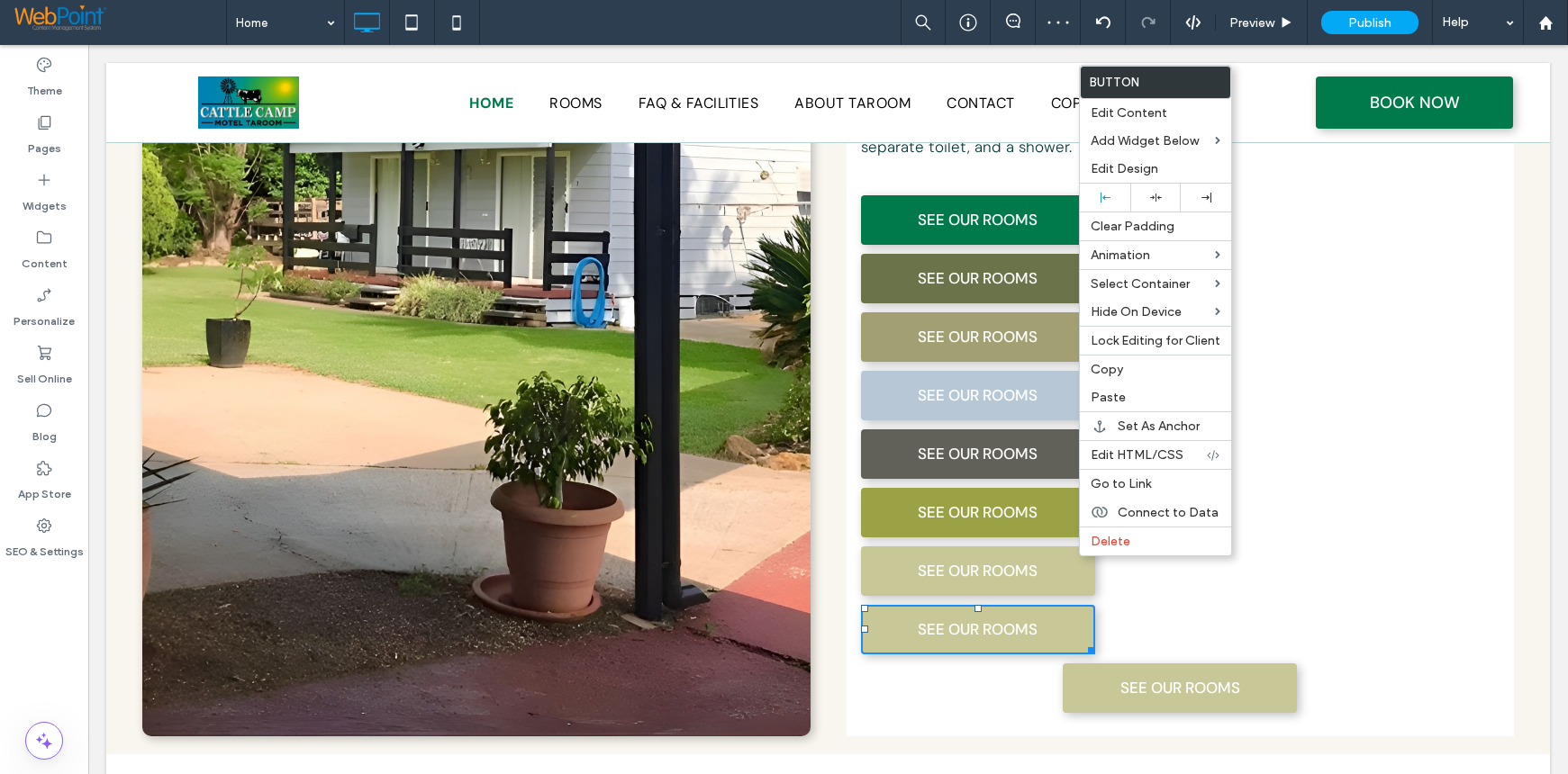
click at [1425, 541] on div "The Best Stay in Taroom This property offers rooms with featuring air condition…" at bounding box center [1180, 273] width 668 height 927
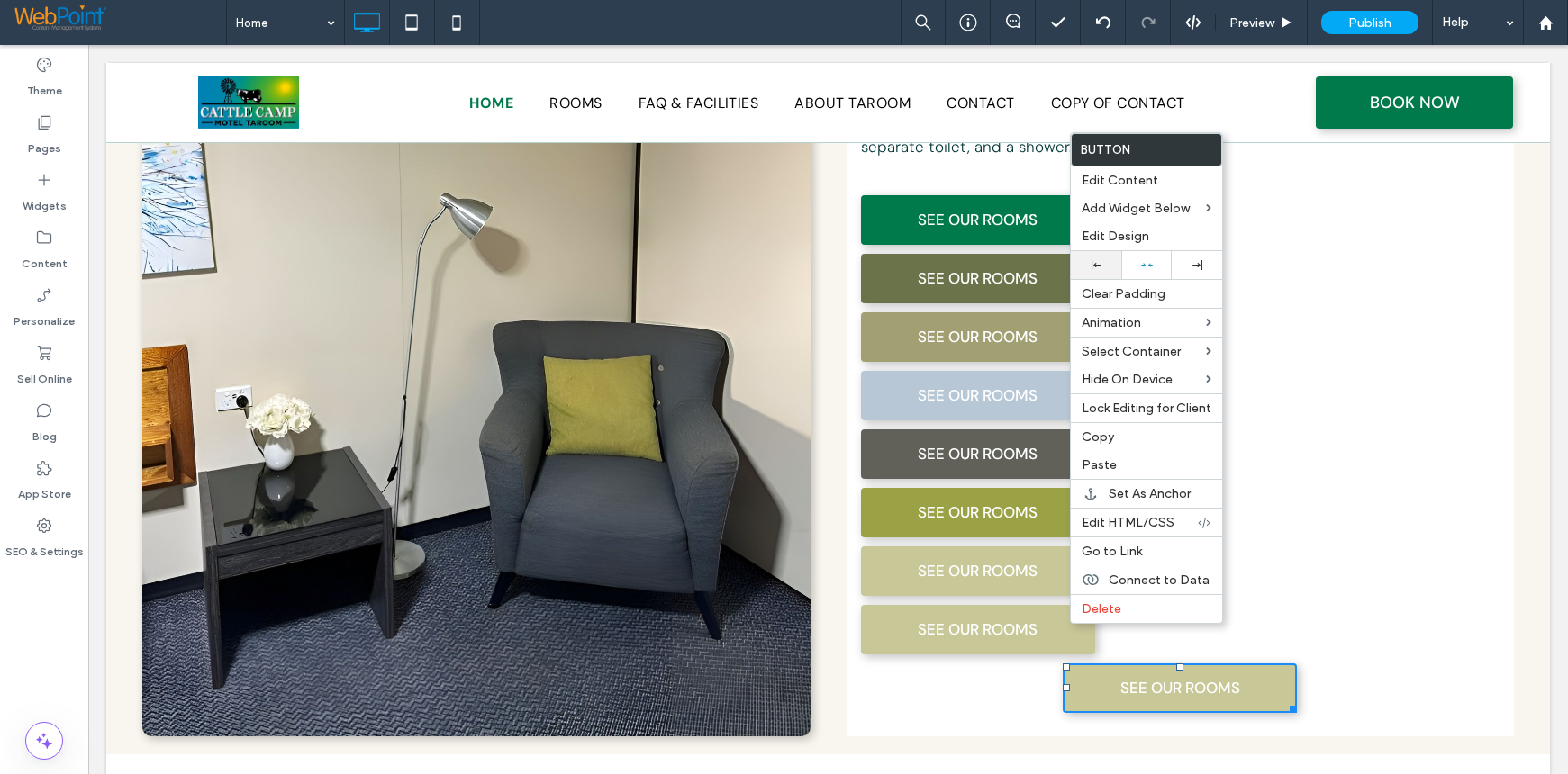
click at [1091, 266] on icon at bounding box center [1096, 264] width 10 height 10
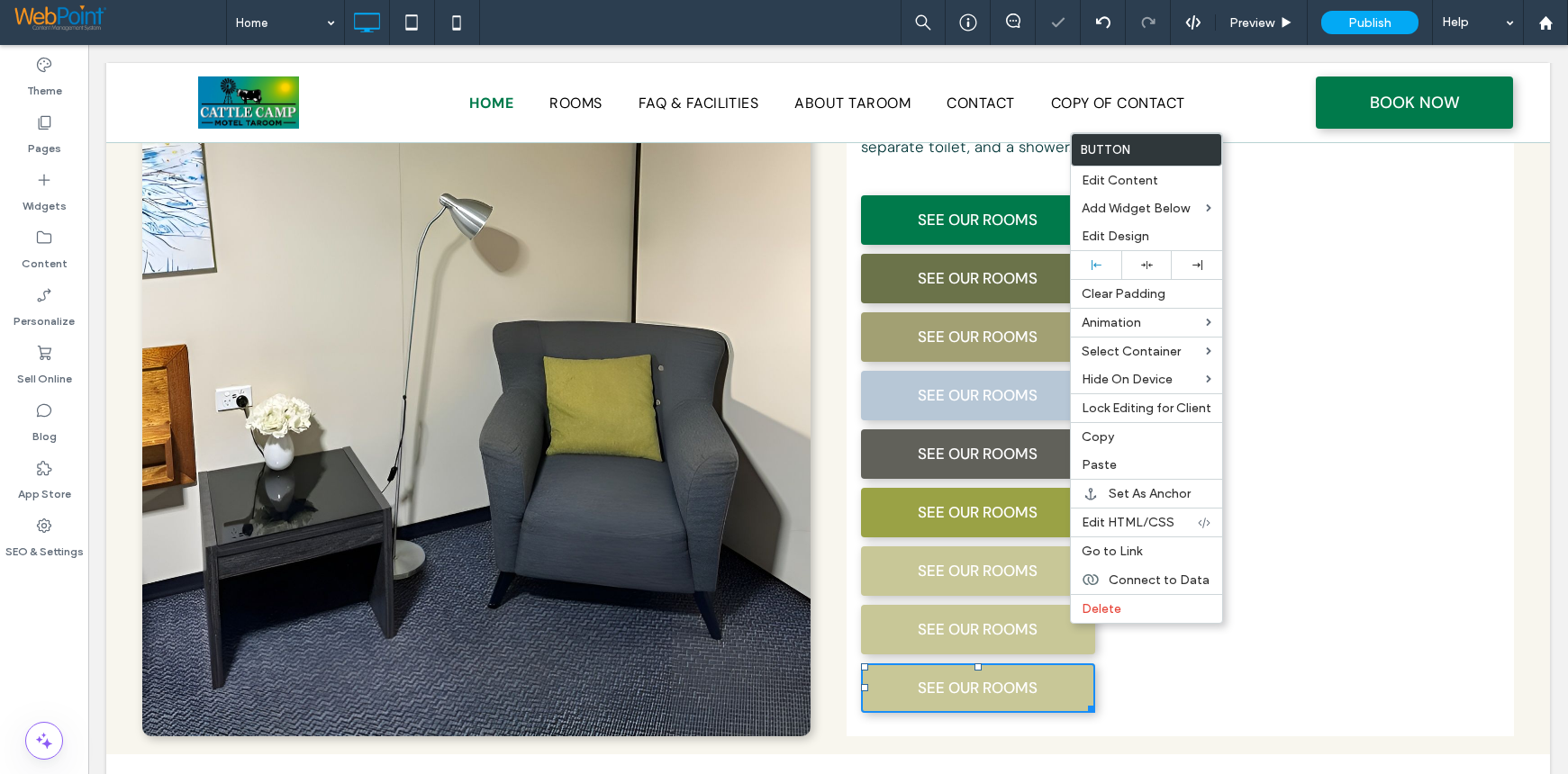
click at [912, 571] on div at bounding box center [784, 387] width 1568 height 774
click at [898, 605] on link "SEE OUR ROOMS" at bounding box center [978, 630] width 234 height 50
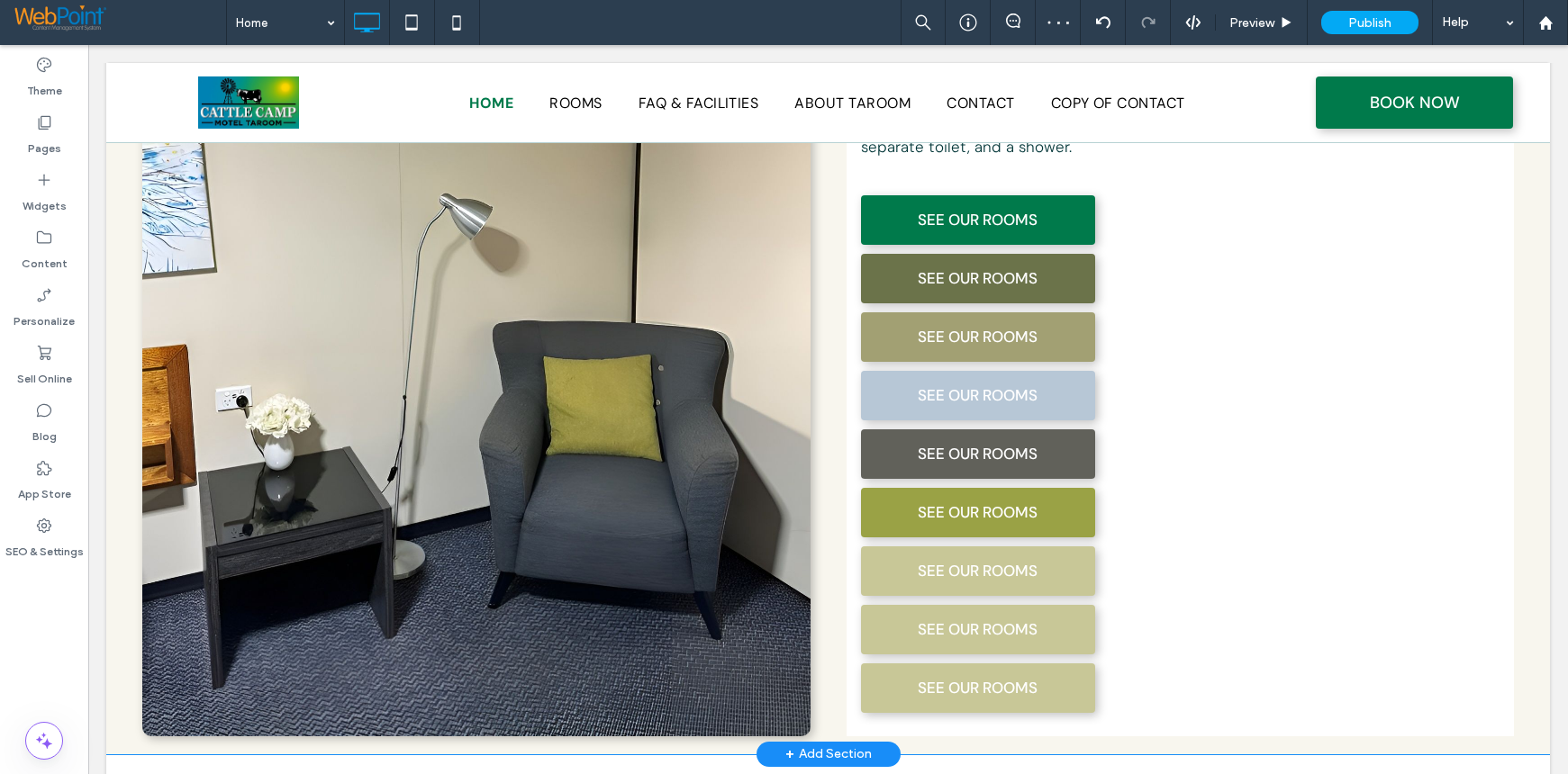
click at [1323, 598] on div "The Best Stay in Taroom This property offers rooms with featuring air condition…" at bounding box center [1180, 273] width 668 height 927
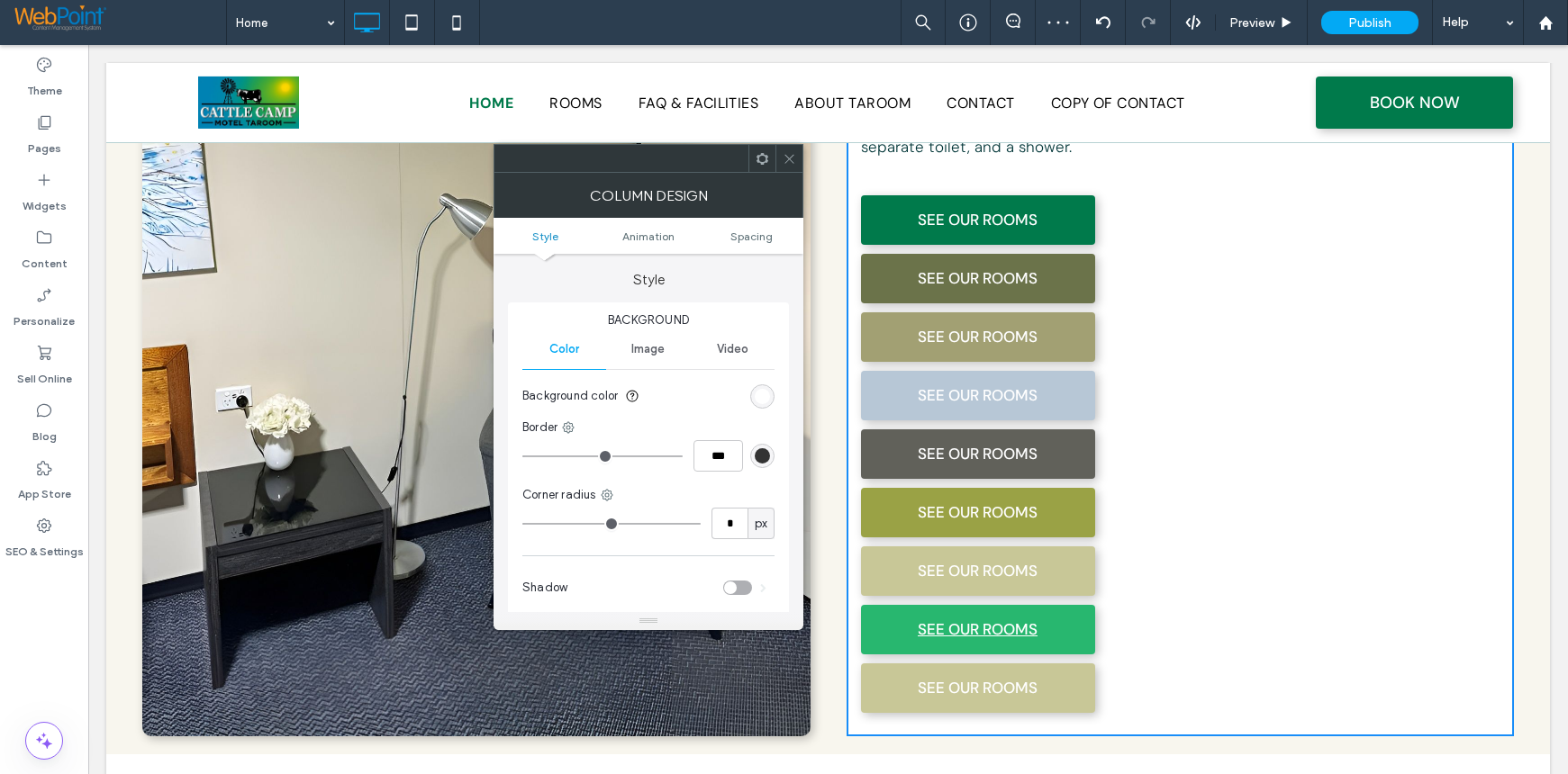
click at [961, 605] on span "SEE OUR ROOMS" at bounding box center [978, 630] width 120 height 49
click at [784, 159] on icon at bounding box center [789, 159] width 14 height 14
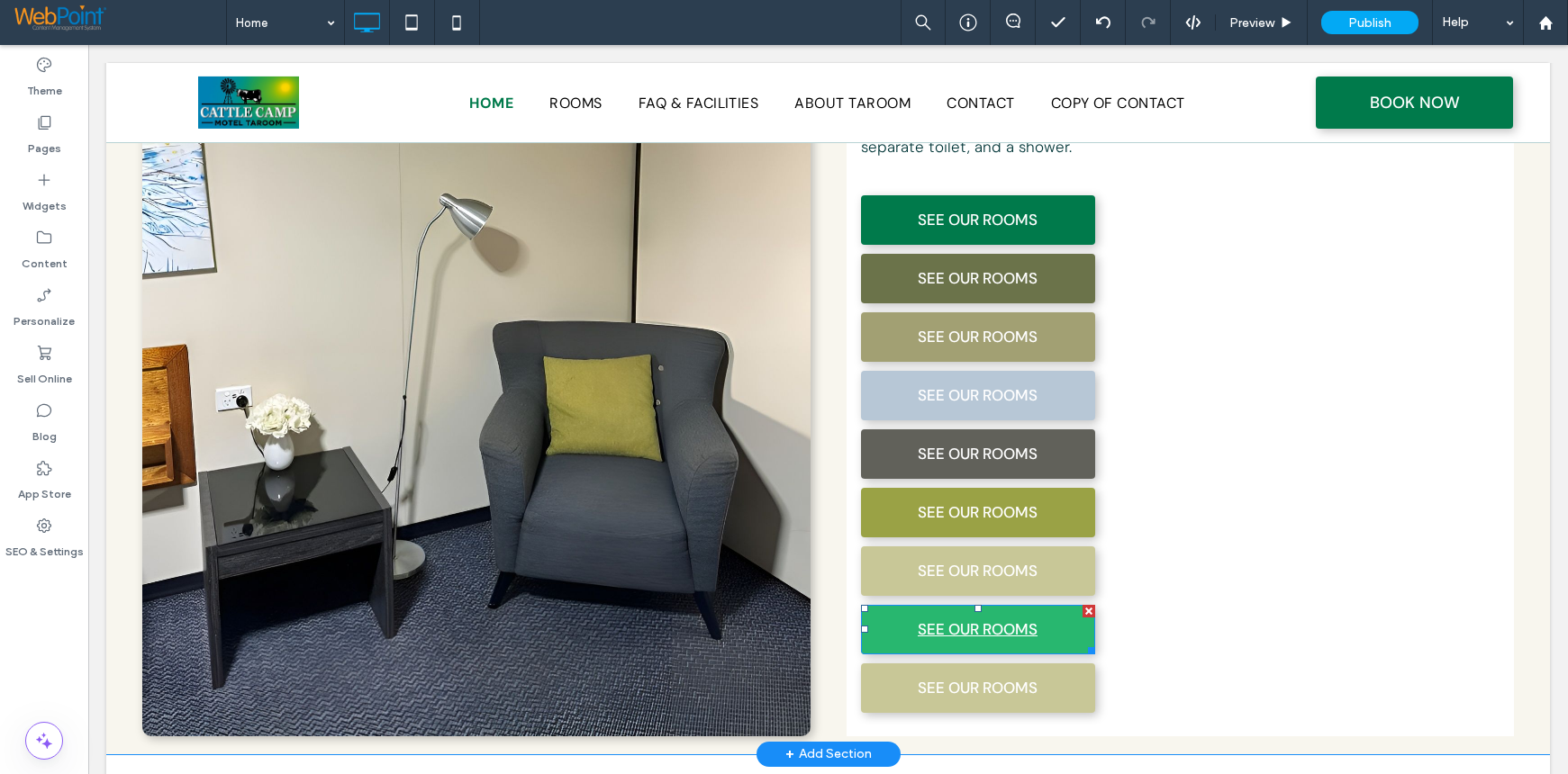
click at [895, 605] on link "SEE OUR ROOMS" at bounding box center [978, 630] width 234 height 50
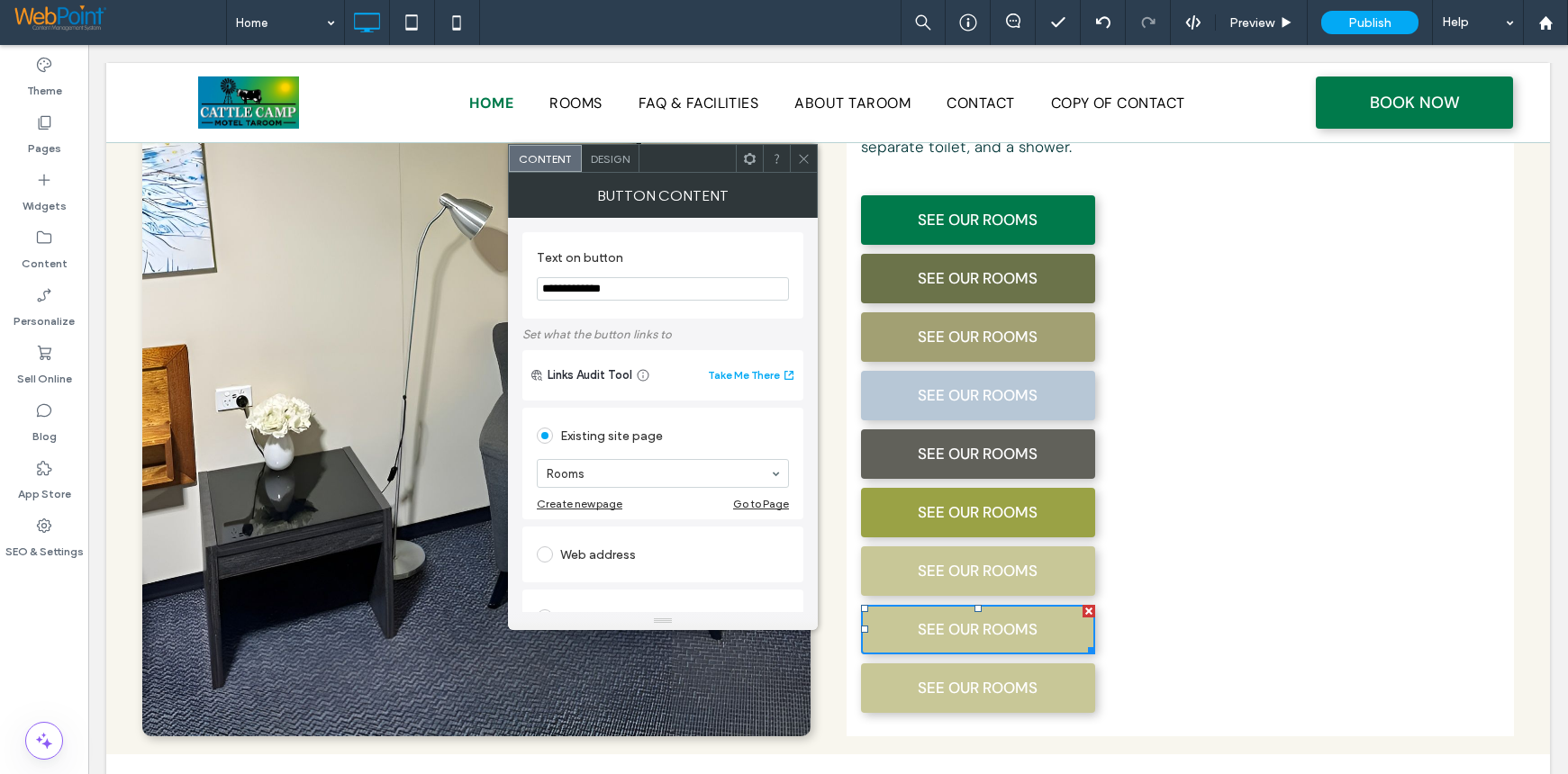
click at [620, 158] on span "Design" at bounding box center [610, 159] width 39 height 14
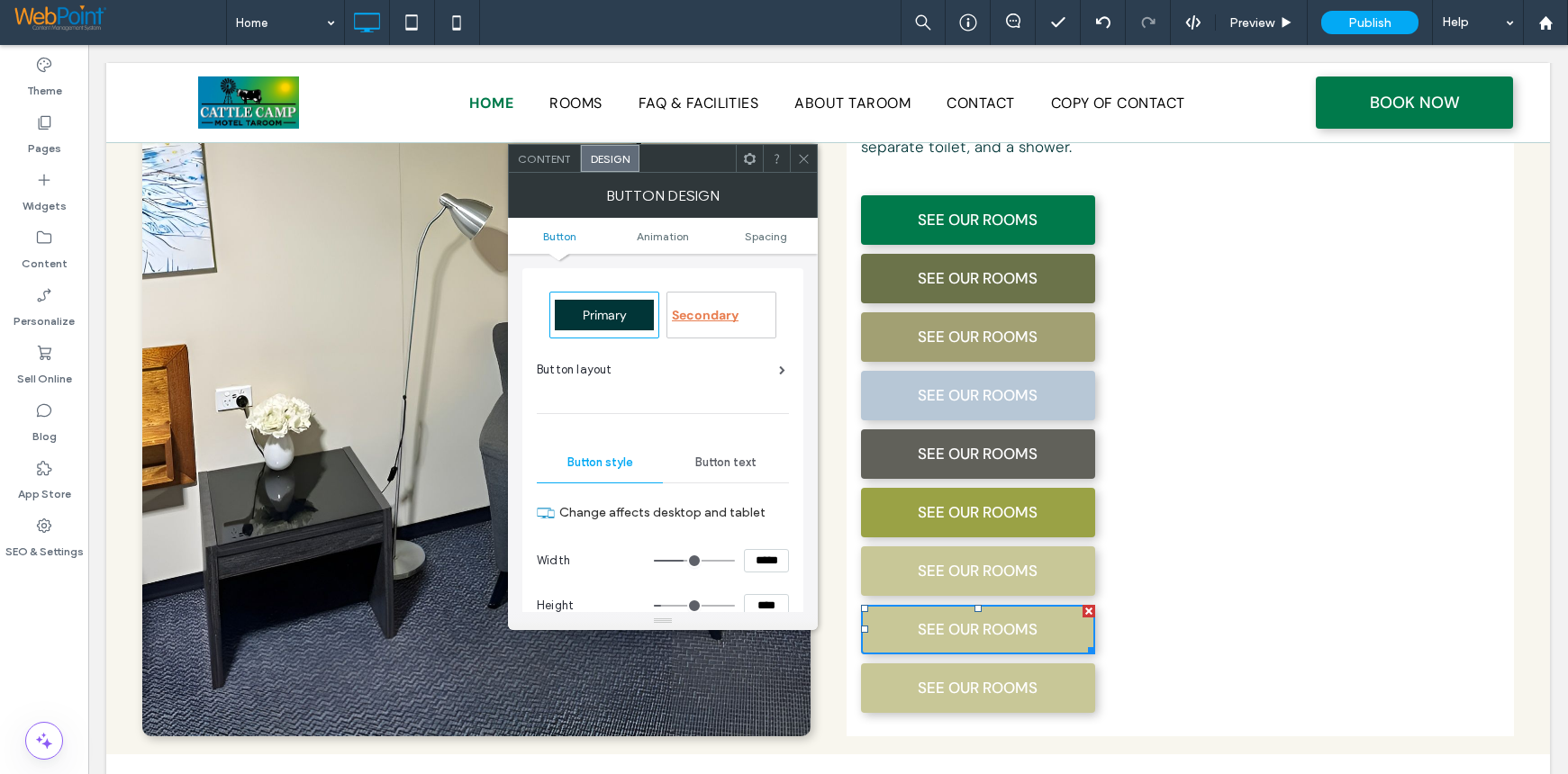
scroll to position [360, 0]
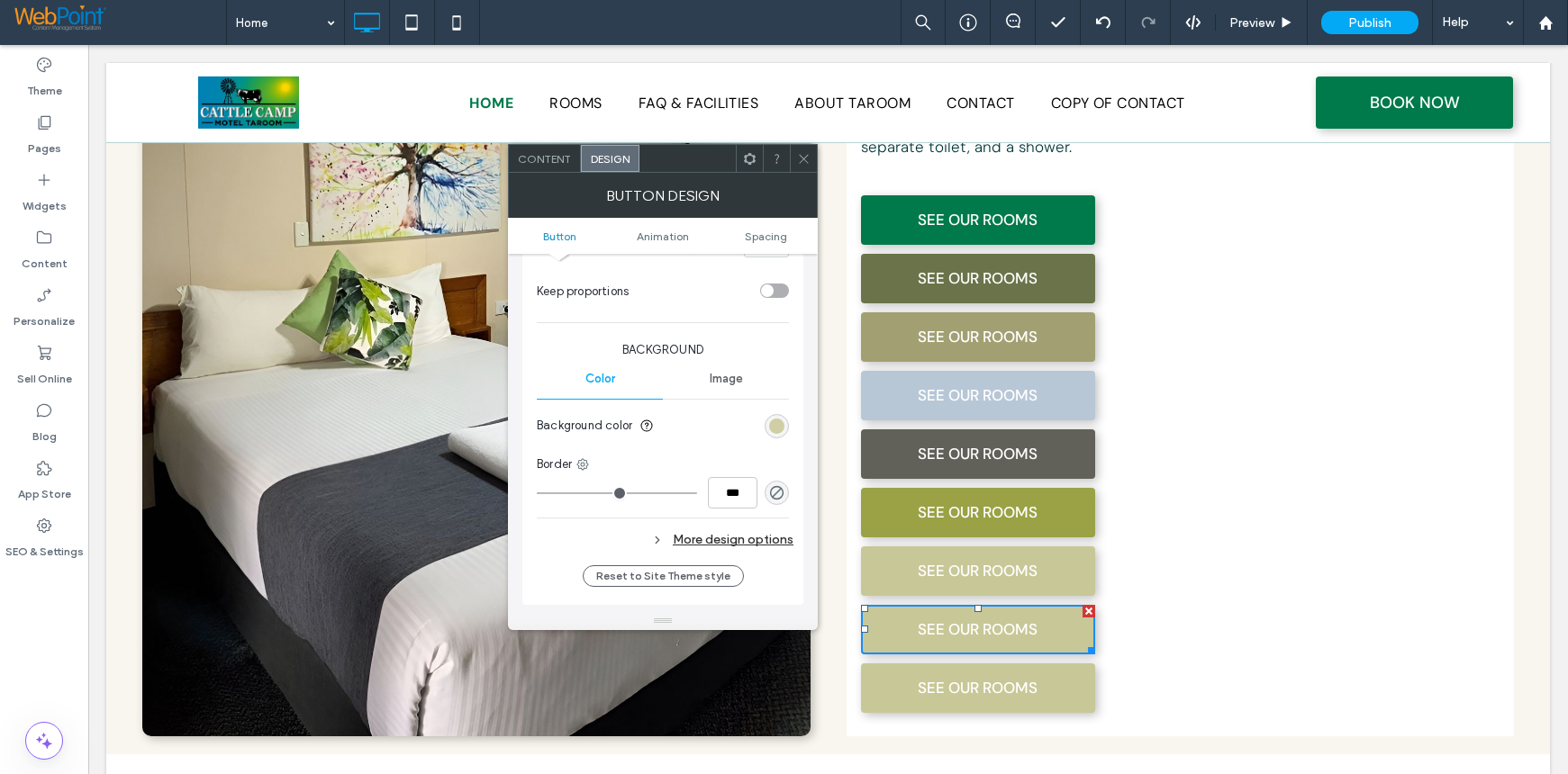
click at [771, 424] on div "rgb(200, 199, 151)" at bounding box center [776, 426] width 15 height 15
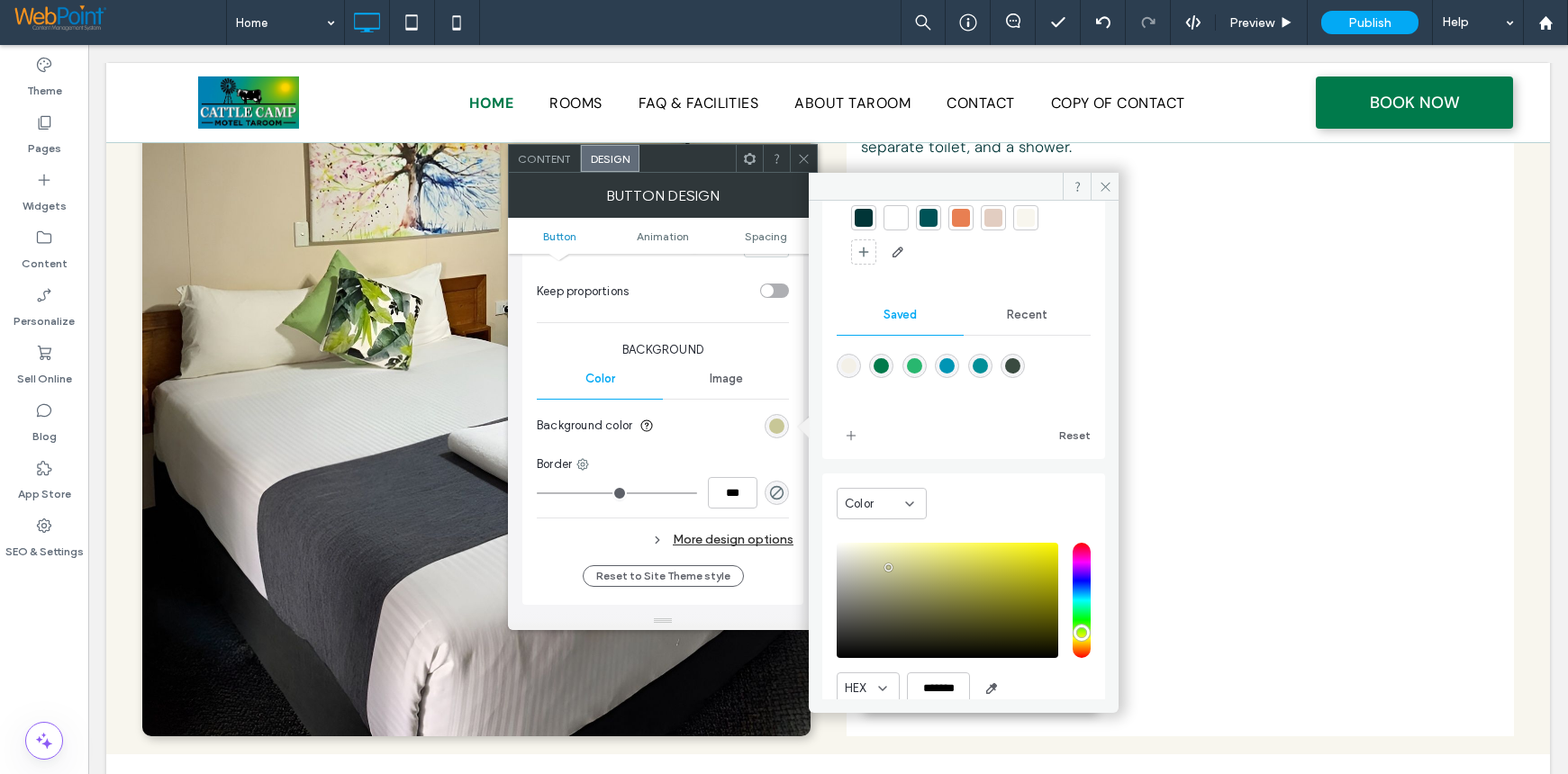
scroll to position [150, 0]
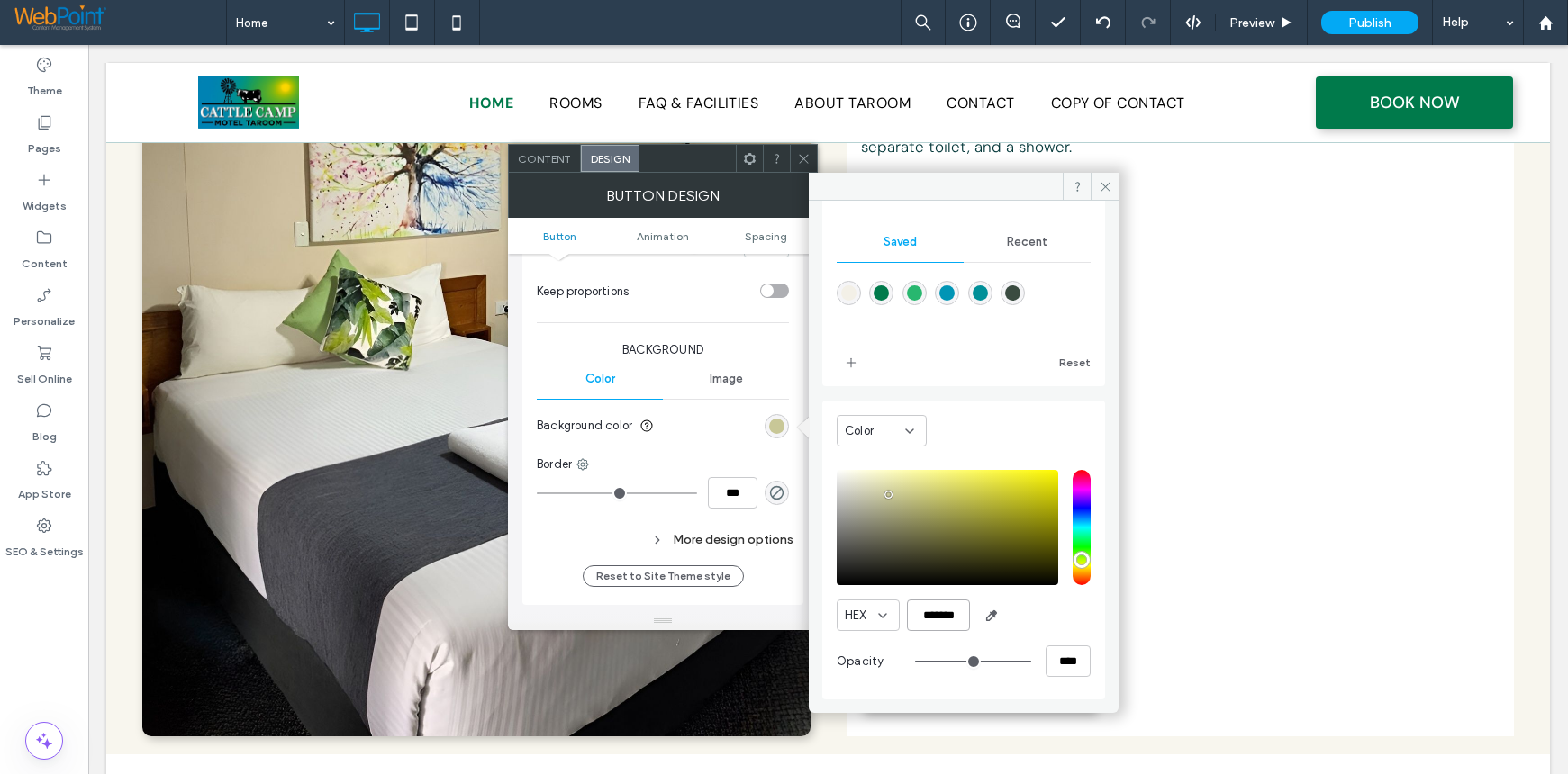
drag, startPoint x: 923, startPoint y: 615, endPoint x: 1074, endPoint y: 635, distance: 152.3
click at [1074, 635] on div "HEX ******* Opacity ****" at bounding box center [964, 575] width 254 height 230
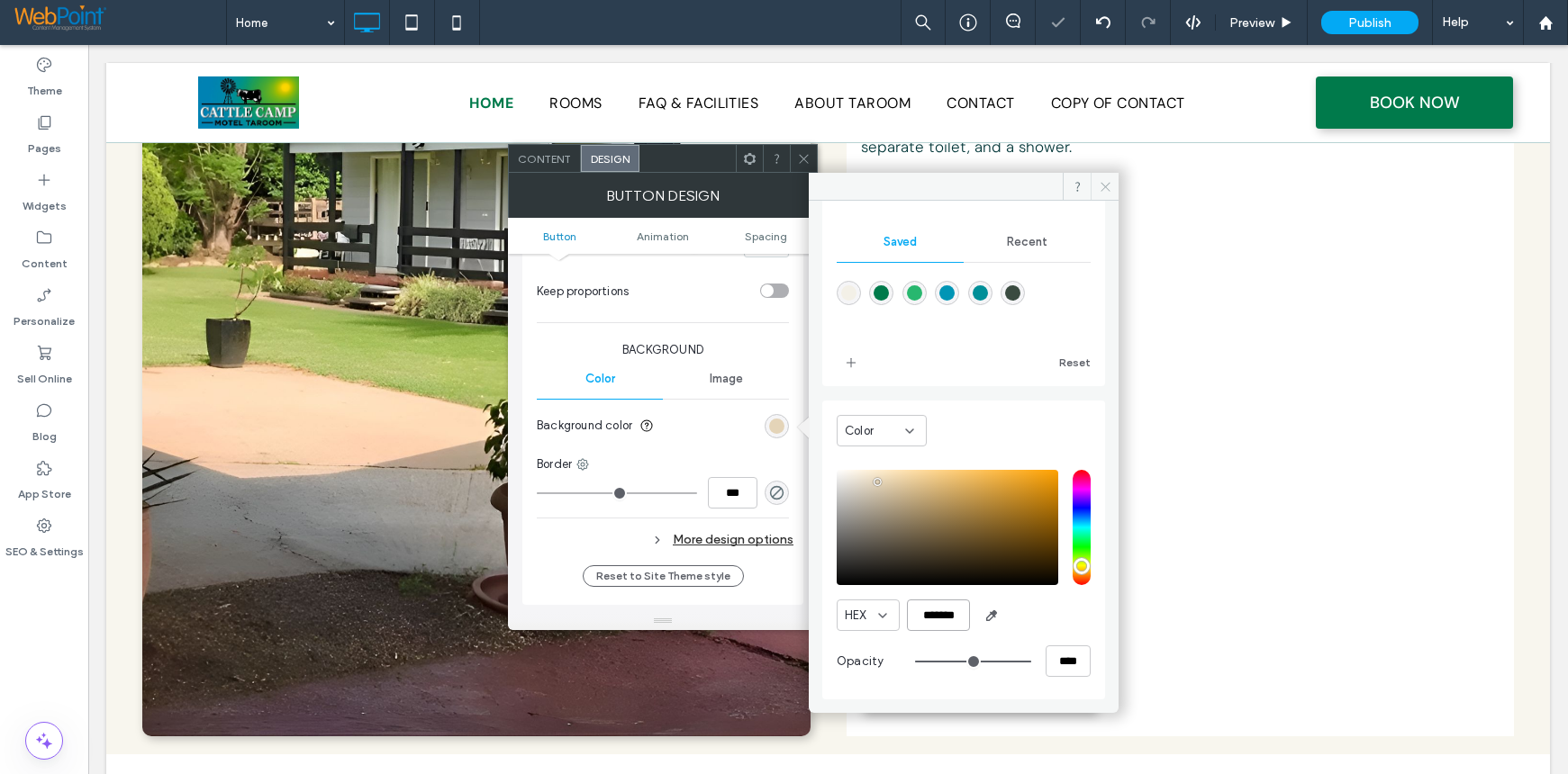
type input "*******"
click at [1106, 184] on icon at bounding box center [1105, 186] width 14 height 14
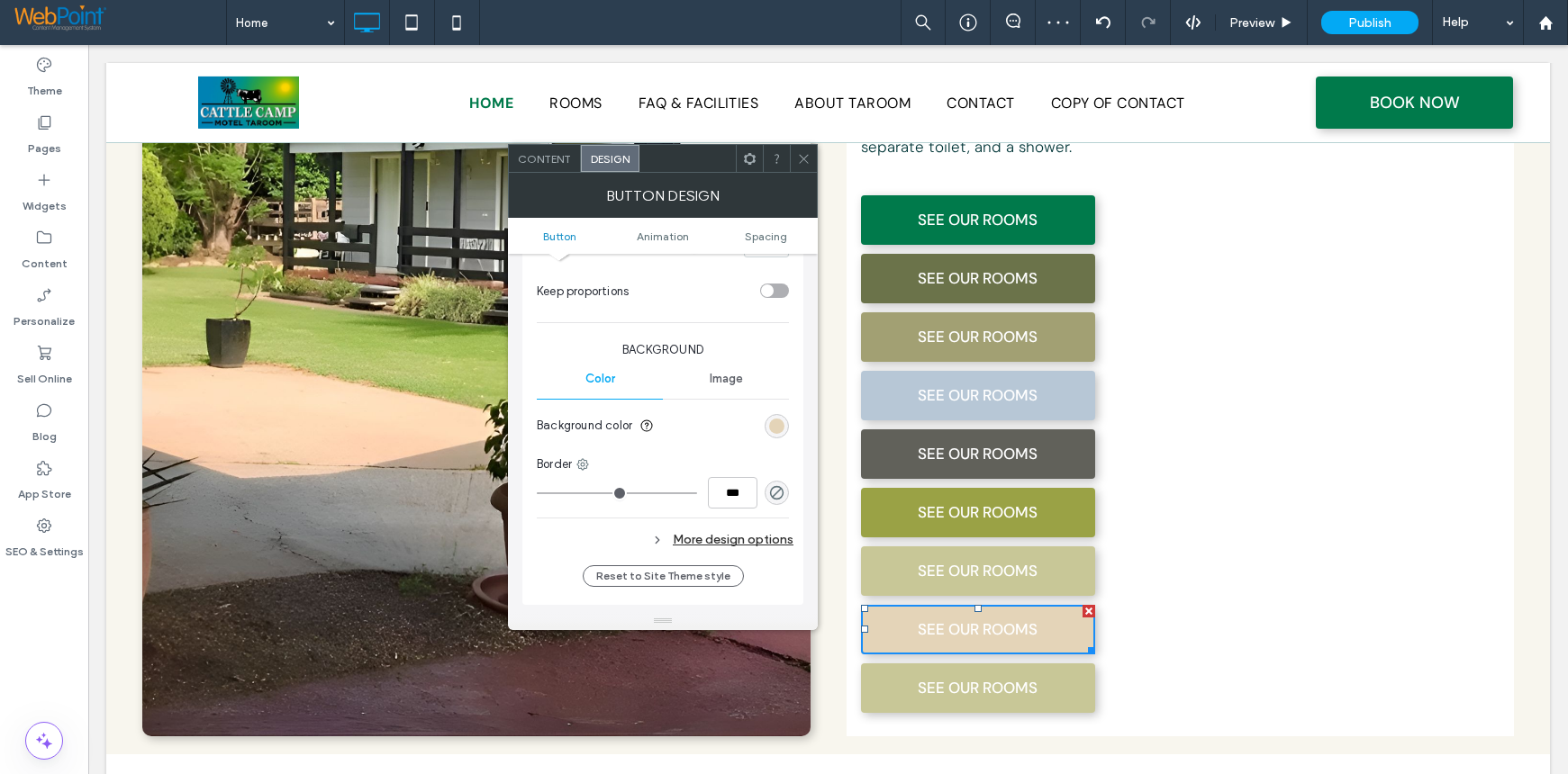
click at [805, 154] on icon at bounding box center [803, 159] width 14 height 14
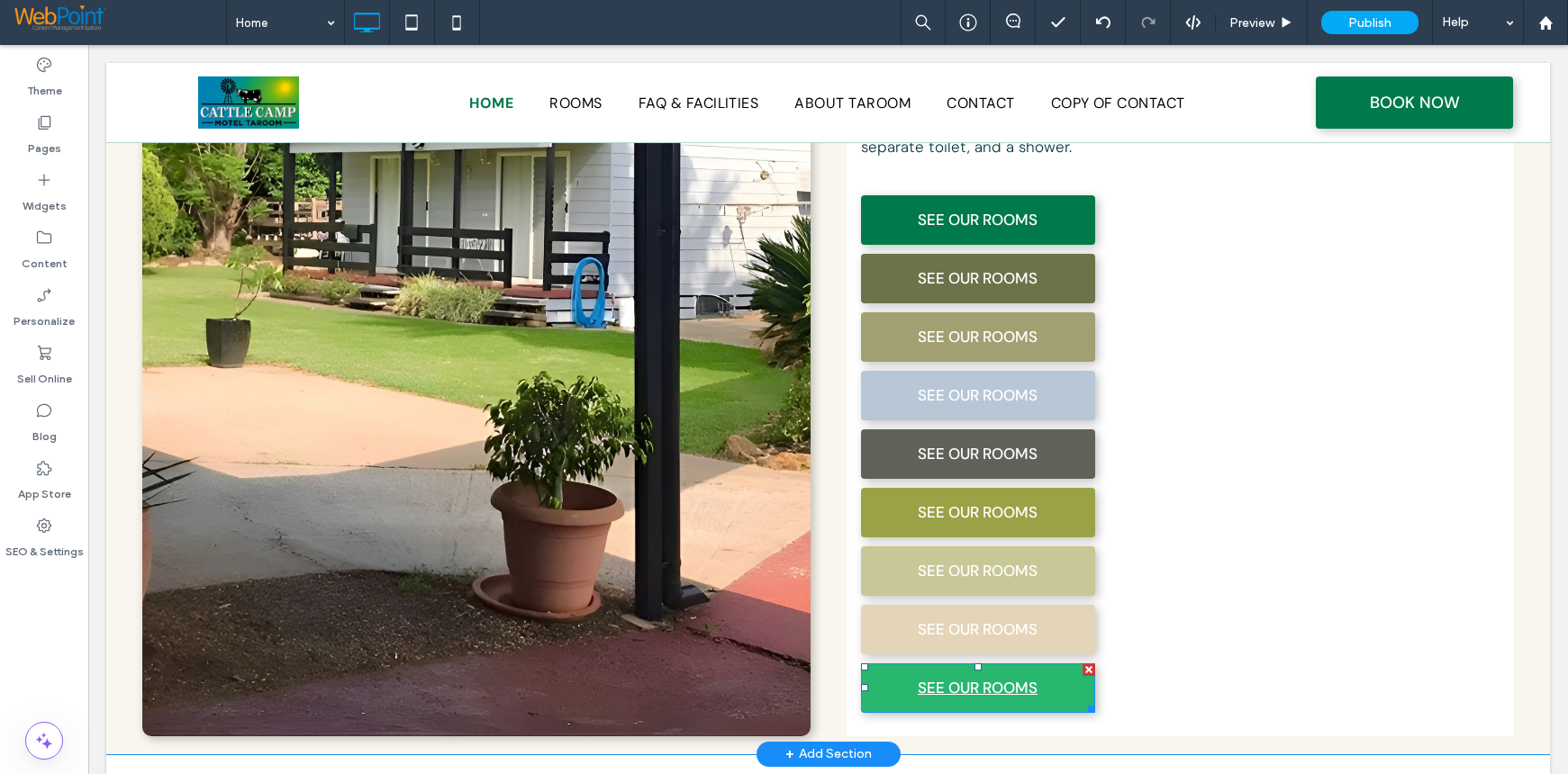
click at [891, 664] on link "SEE OUR ROOMS" at bounding box center [978, 689] width 234 height 50
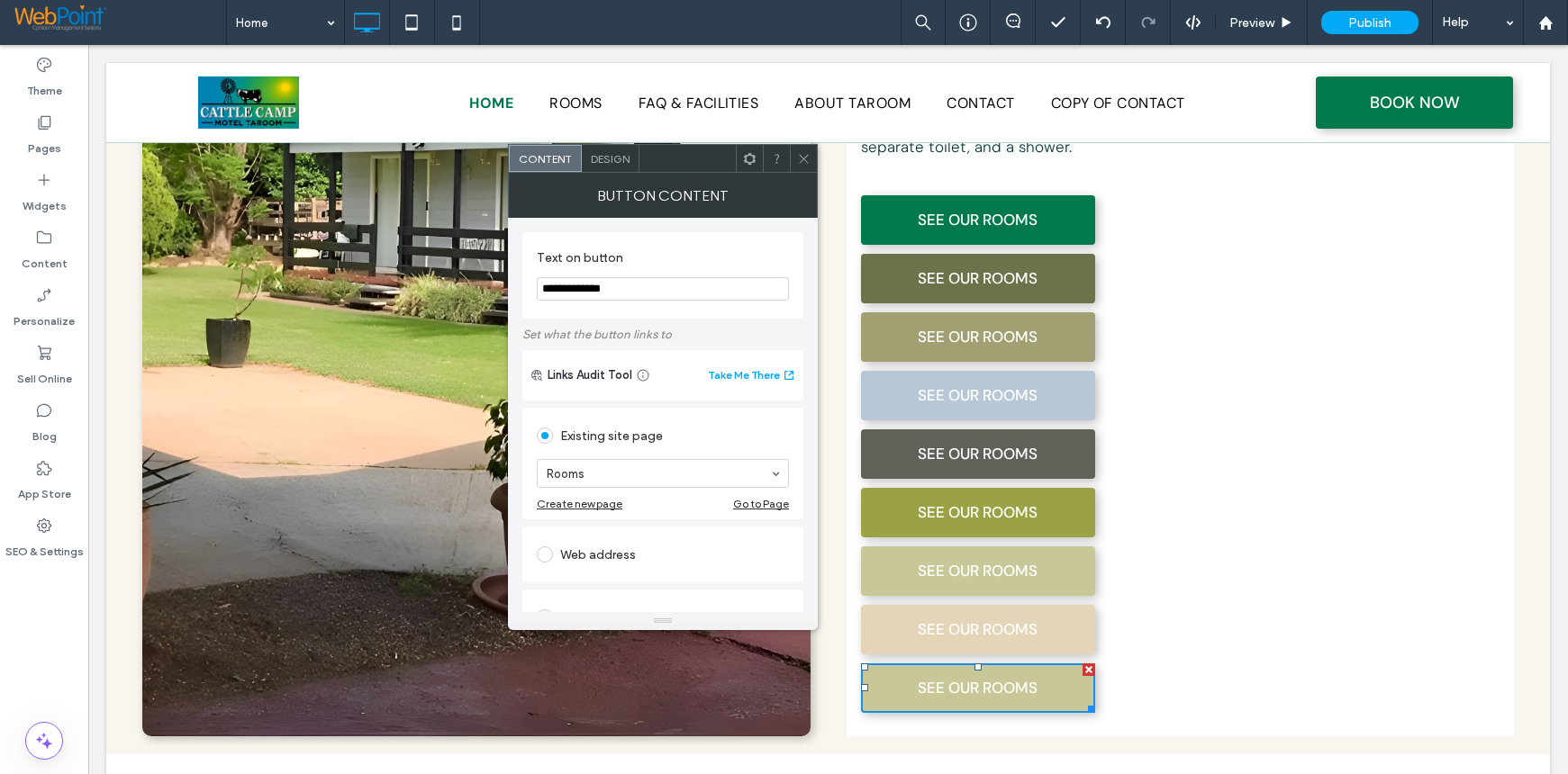
click at [609, 155] on span "Design" at bounding box center [610, 159] width 39 height 14
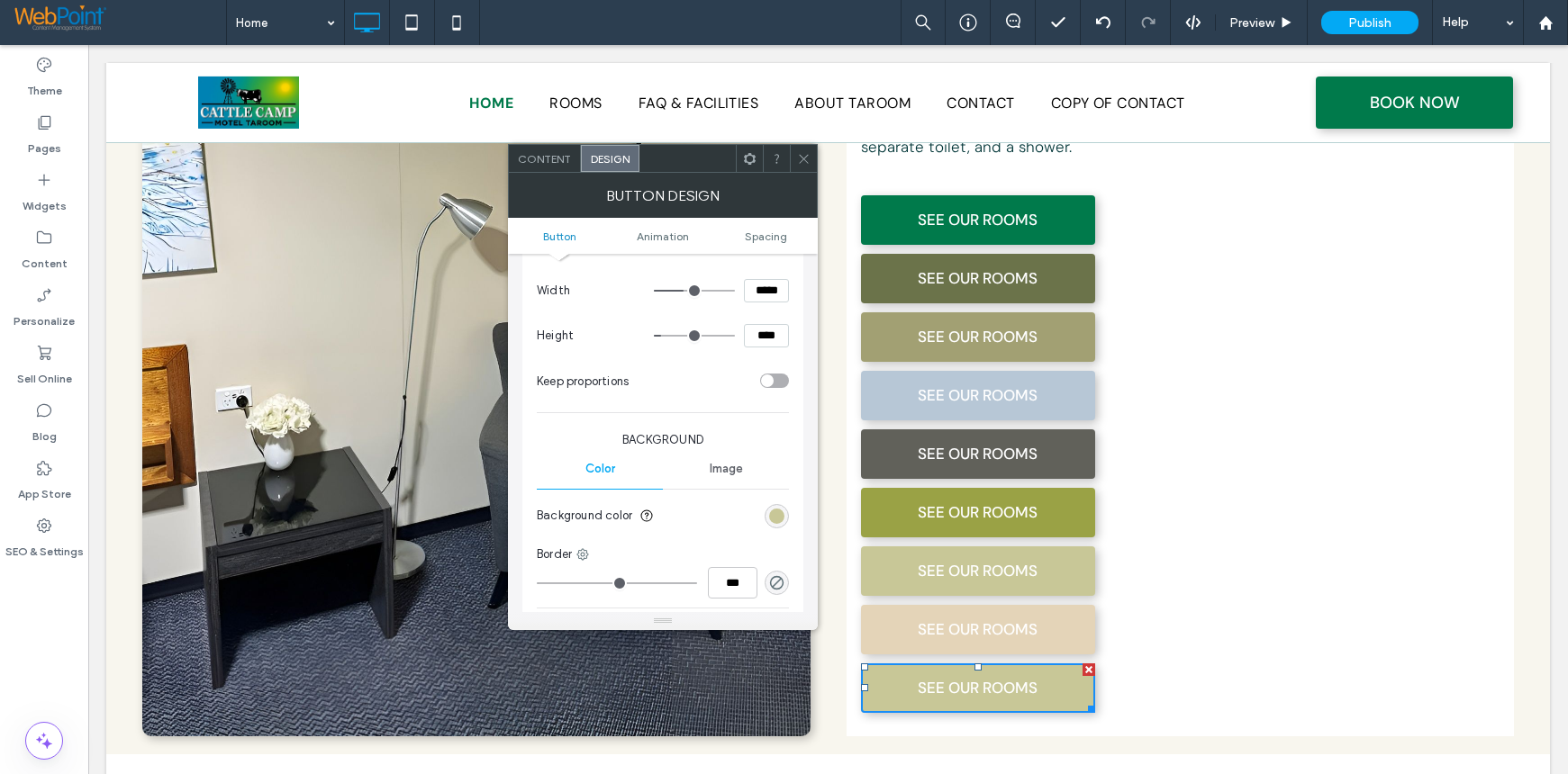
scroll to position [451, 0]
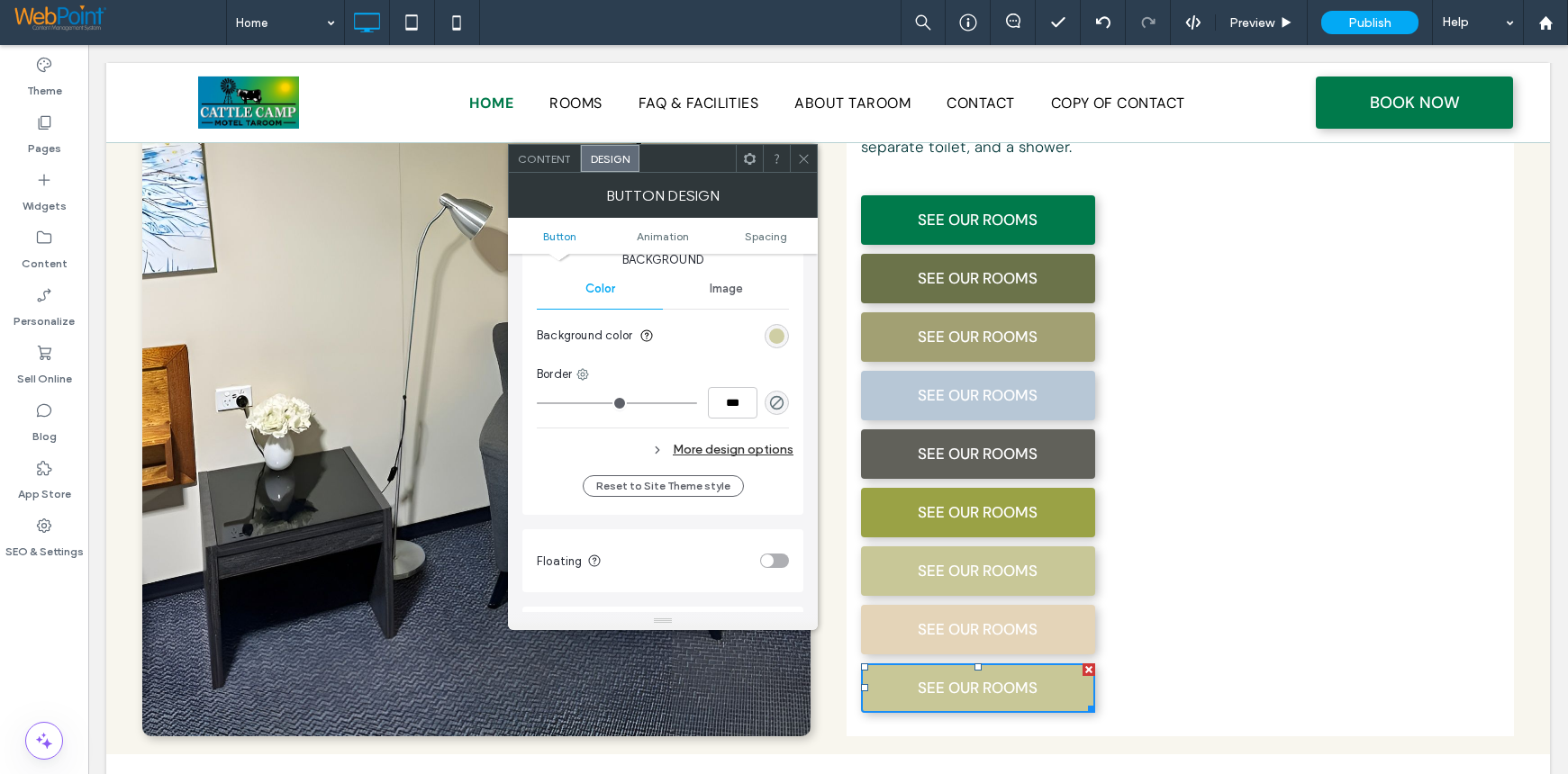
click at [779, 334] on div "rgb(200, 199, 151)" at bounding box center [776, 336] width 15 height 15
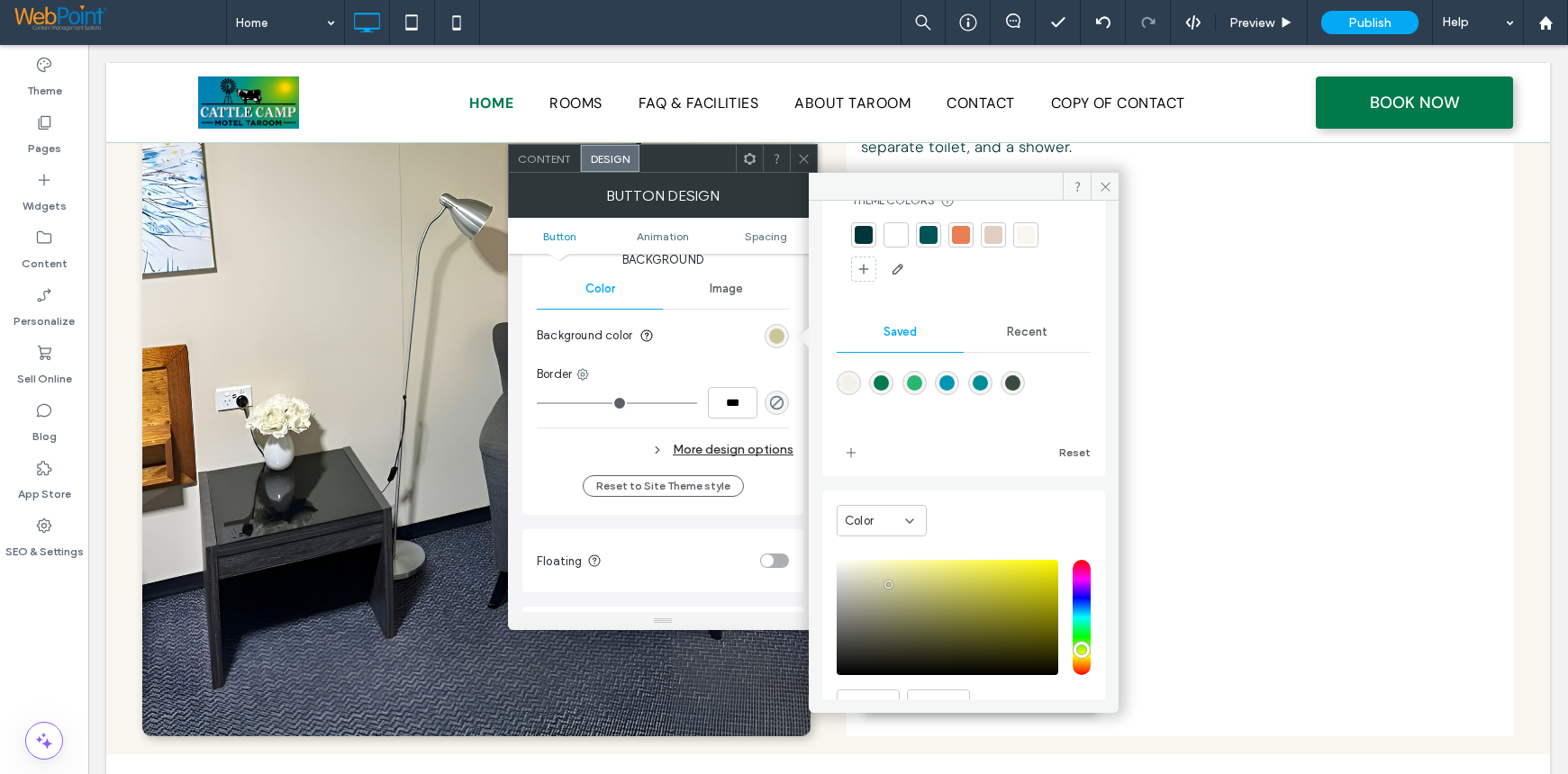
scroll to position [150, 0]
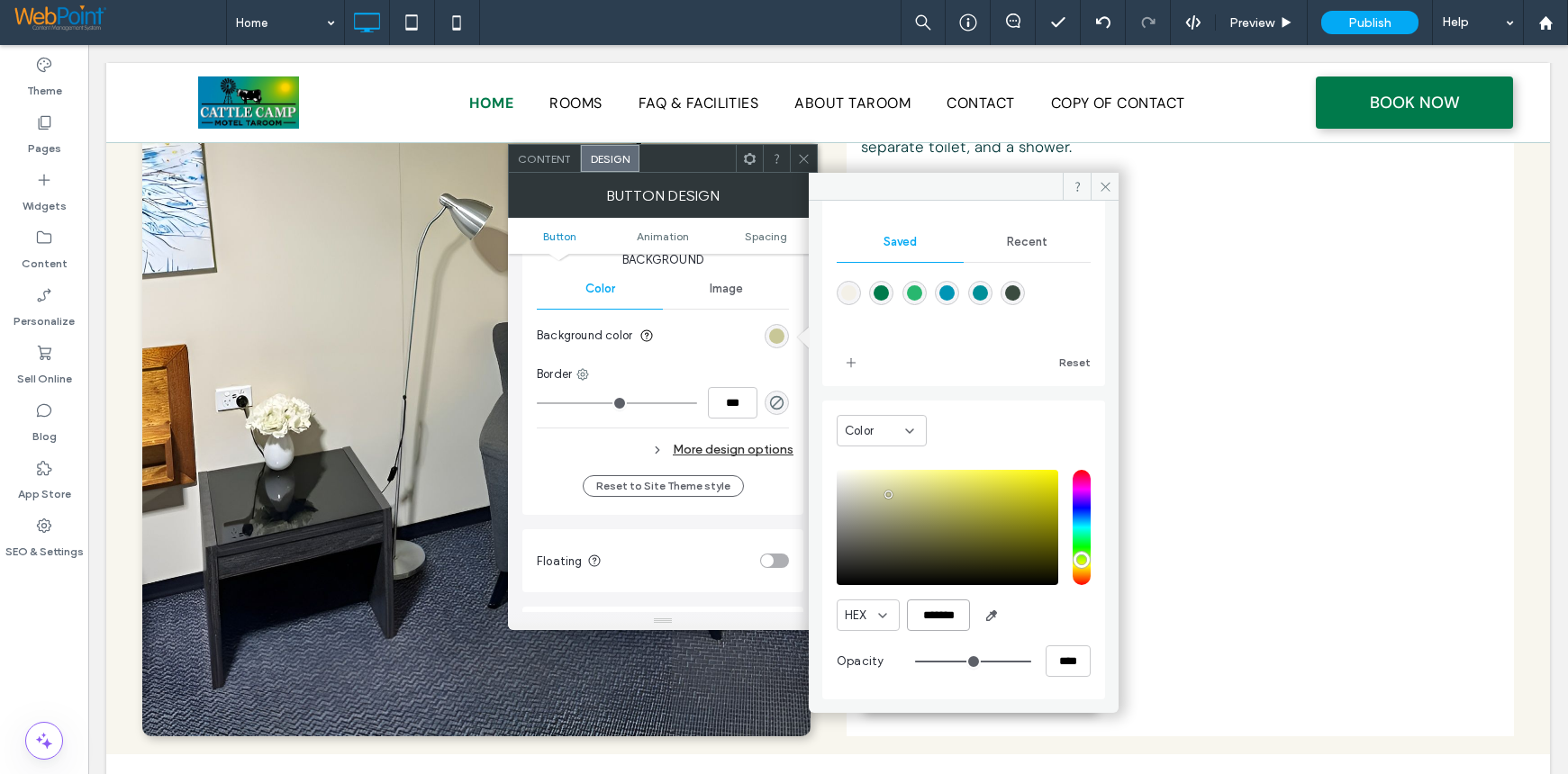
drag, startPoint x: 1033, startPoint y: 616, endPoint x: 1095, endPoint y: 616, distance: 62.0
click at [1095, 616] on div "Theme Colors Save time with Theme Colors Create a color palette to instantly ad…" at bounding box center [963, 450] width 310 height 499
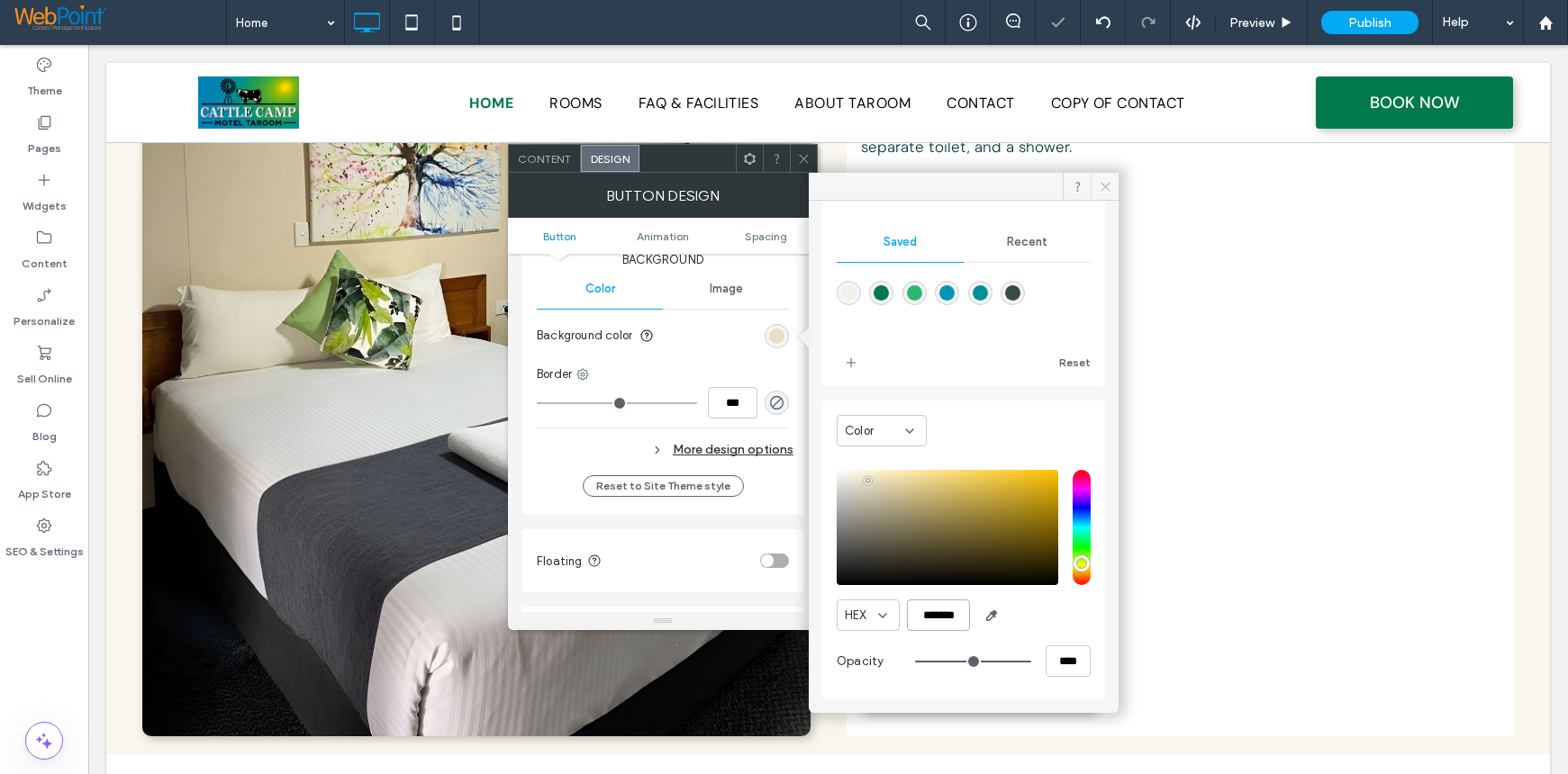
type input "*******"
click at [1115, 183] on span at bounding box center [1104, 186] width 28 height 27
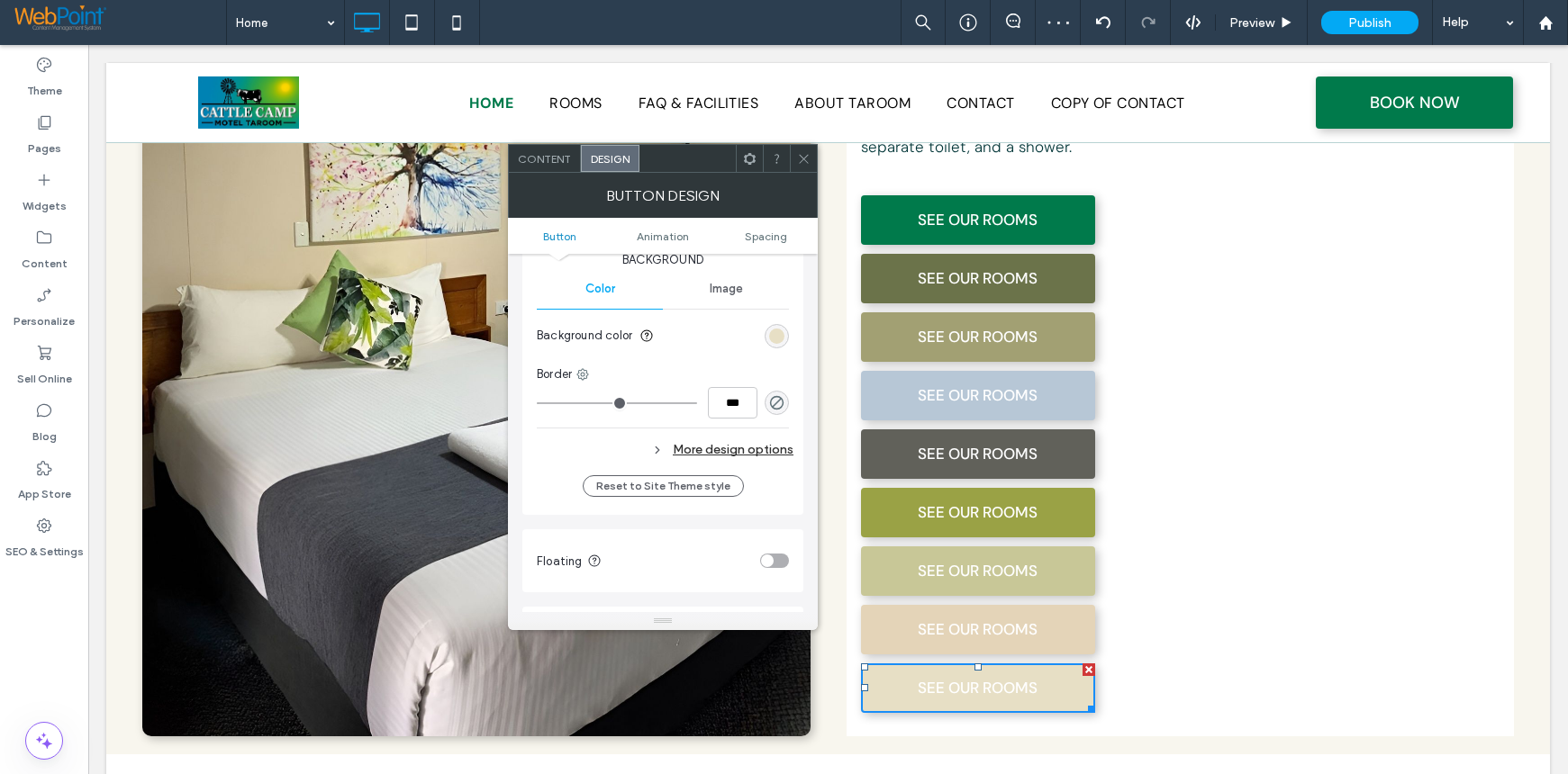
click at [797, 154] on icon at bounding box center [803, 159] width 14 height 14
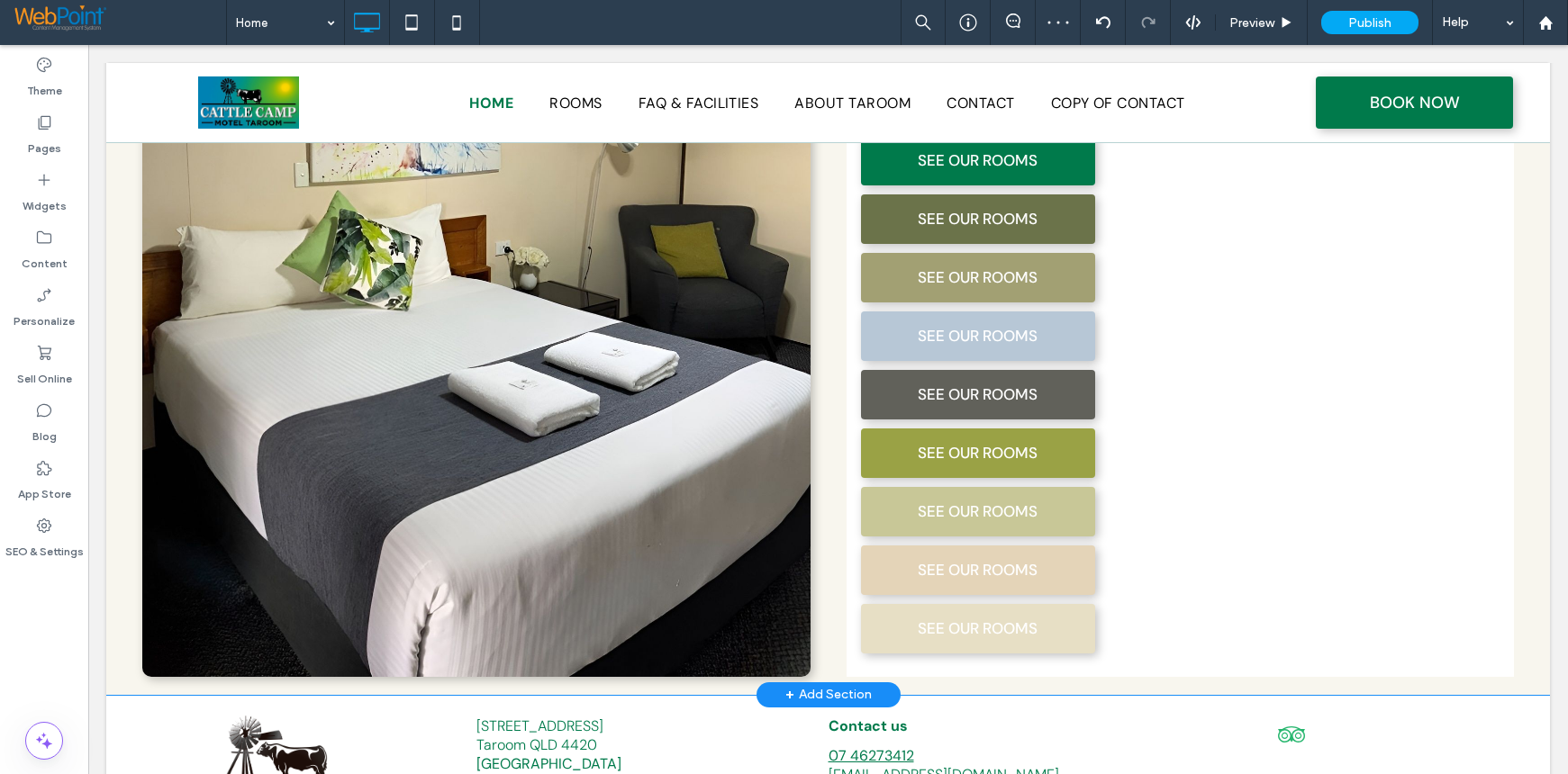
scroll to position [1579, 0]
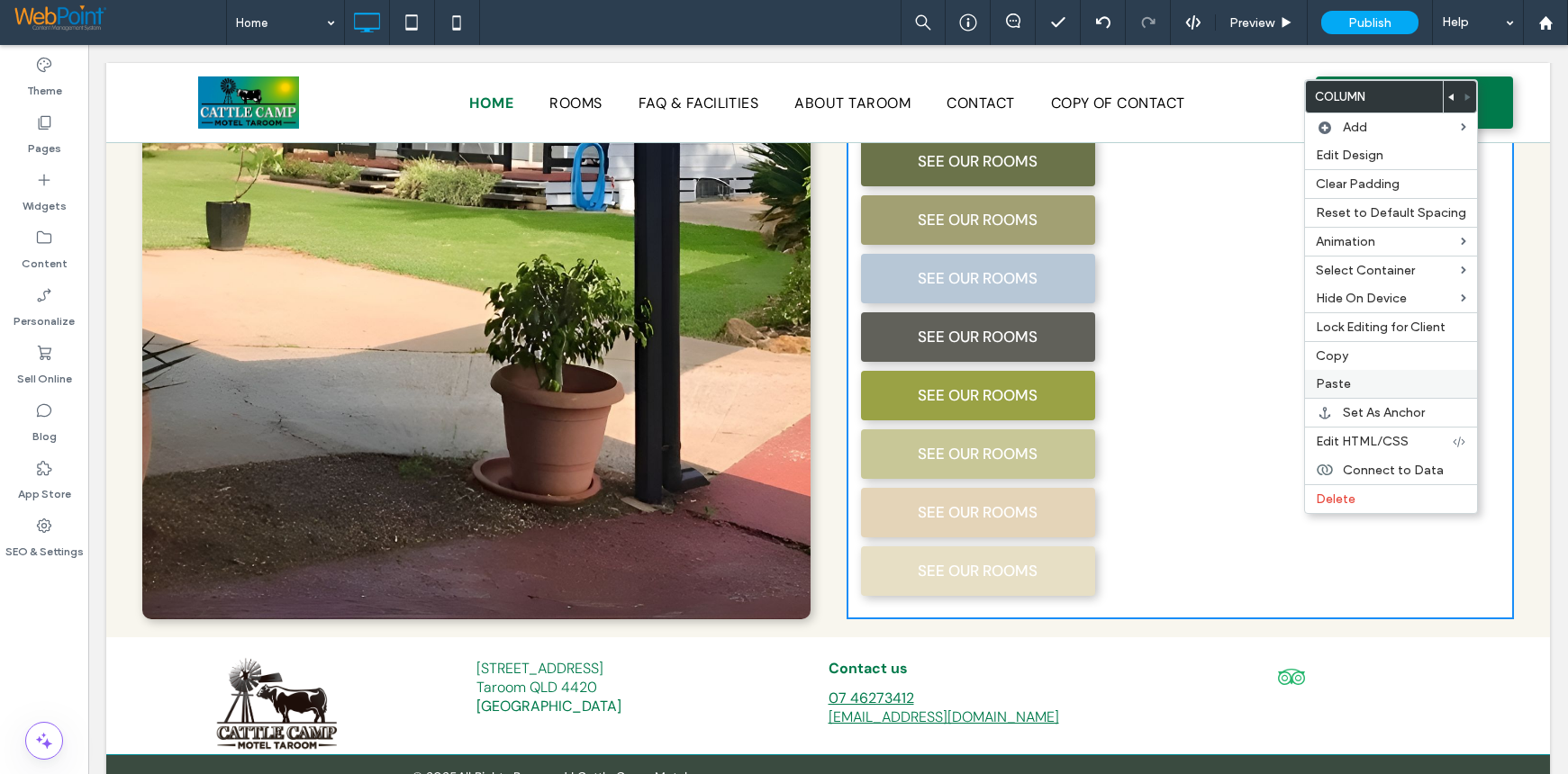
click at [1338, 382] on span "Paste" at bounding box center [1333, 383] width 35 height 15
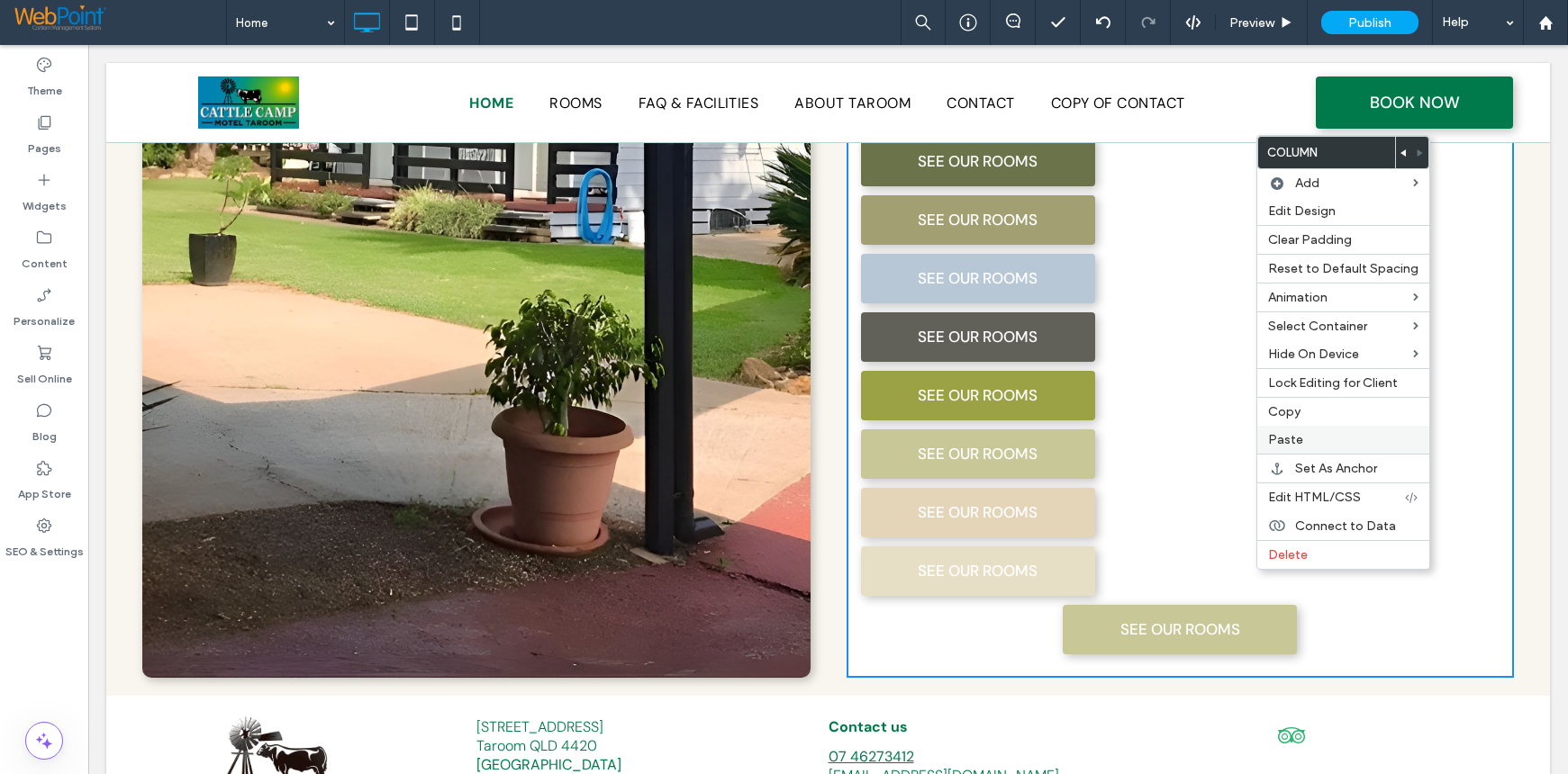
click at [1297, 433] on span "Paste" at bounding box center [1285, 440] width 35 height 15
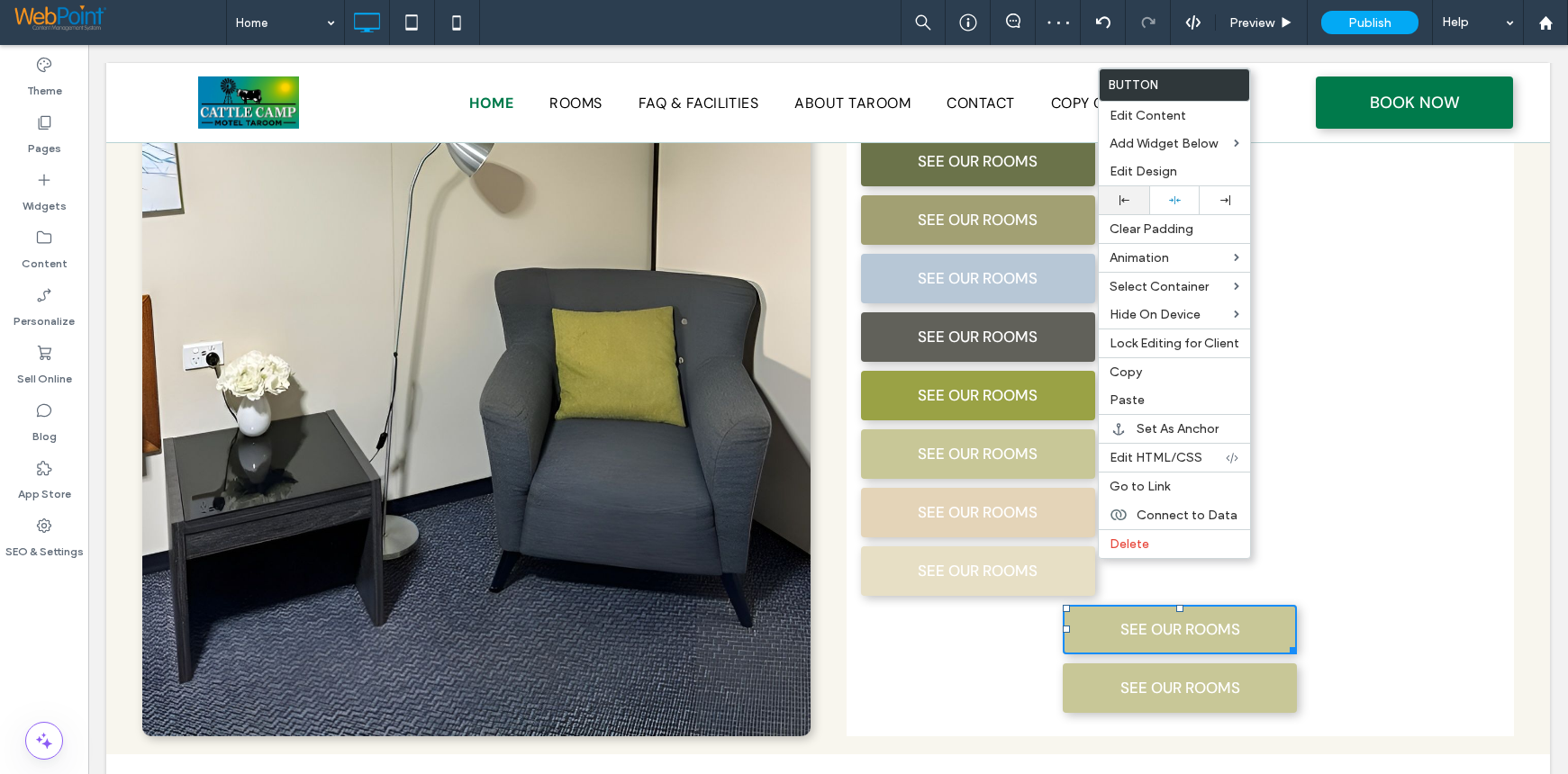
click at [1128, 198] on icon at bounding box center [1124, 200] width 10 height 10
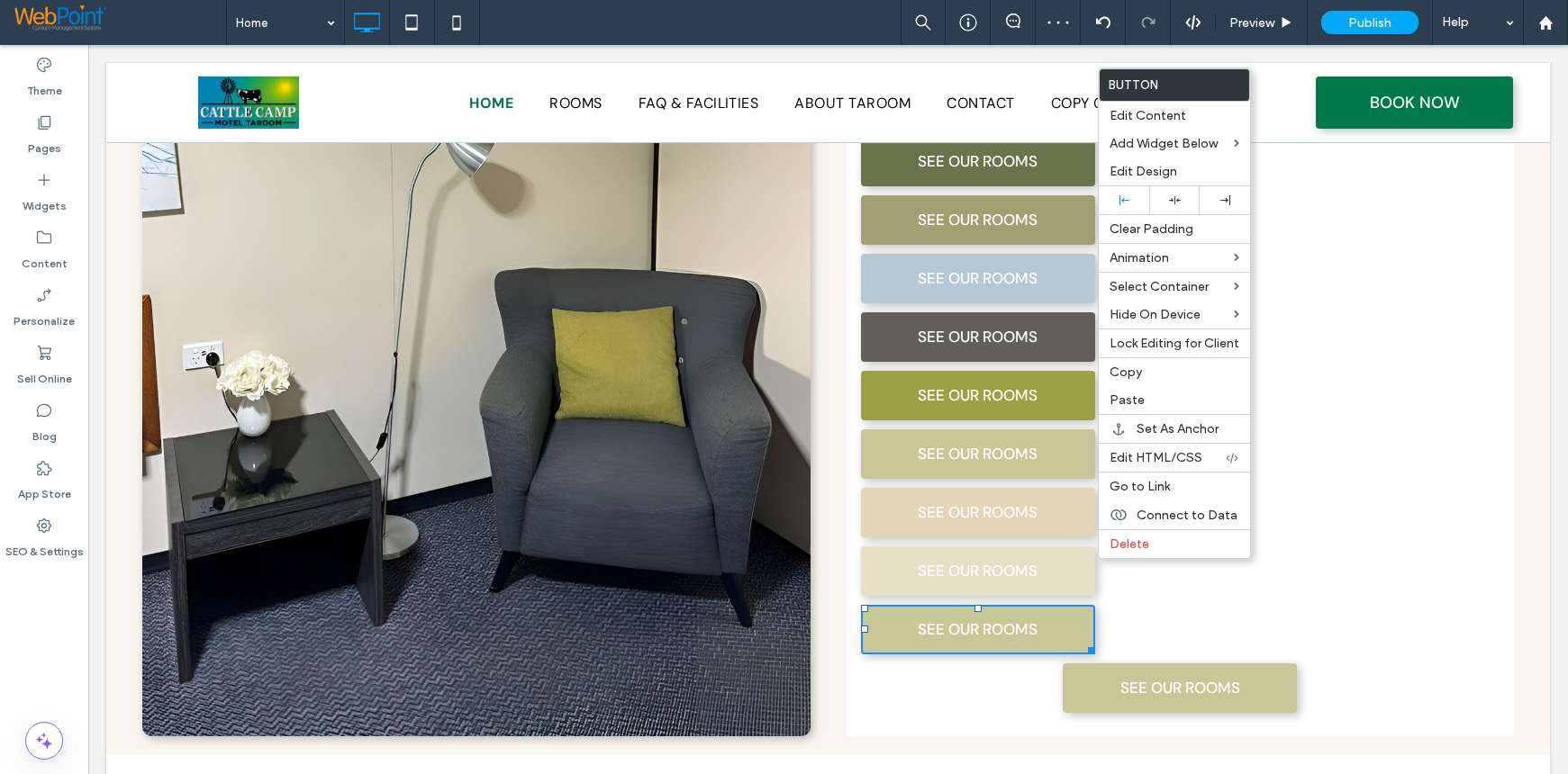
click at [1363, 462] on div "The Best Stay in Taroom This property offers rooms with featuring air condition…" at bounding box center [1180, 214] width 668 height 1044
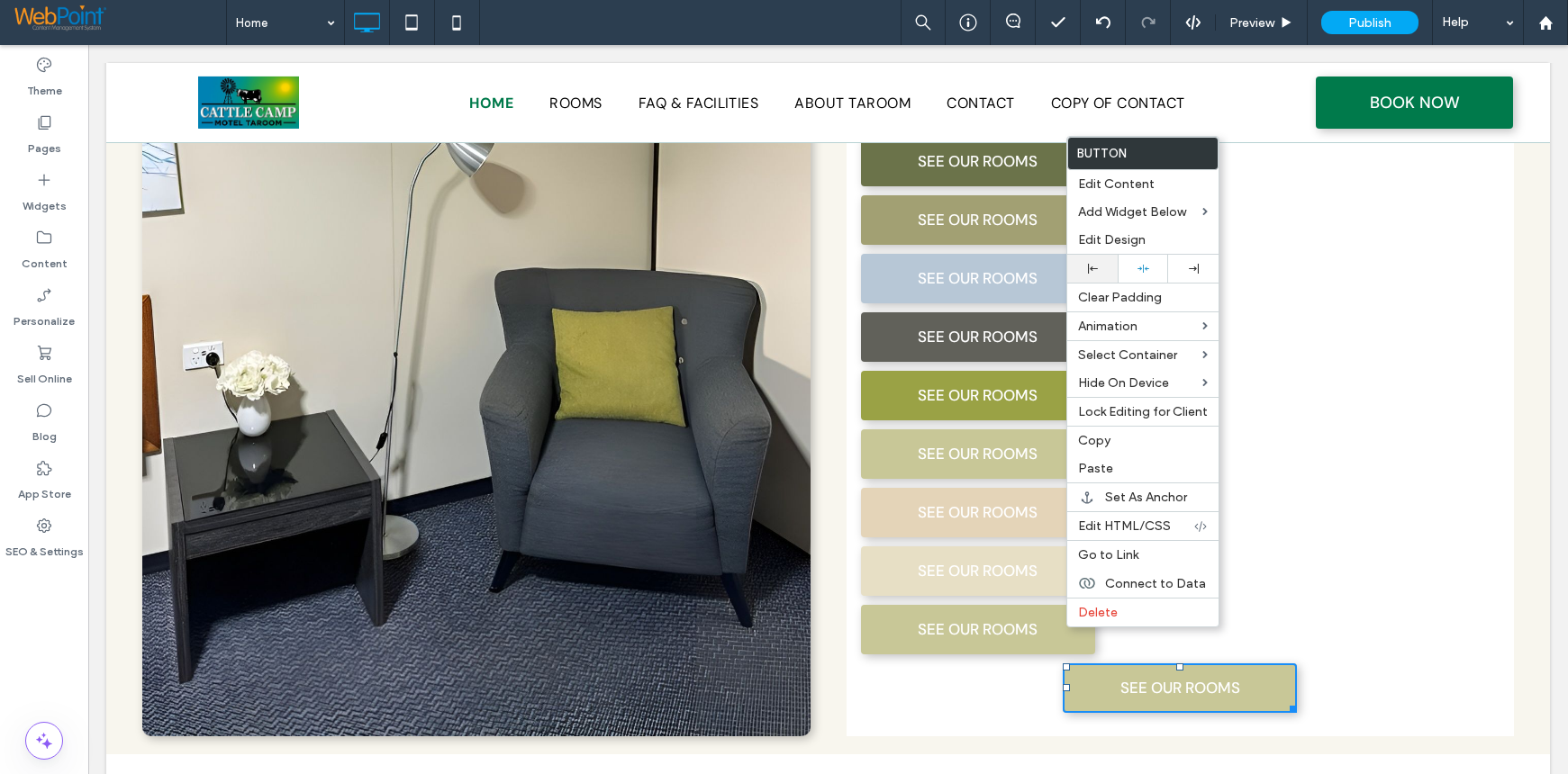
click at [1098, 272] on div at bounding box center [1092, 268] width 33 height 10
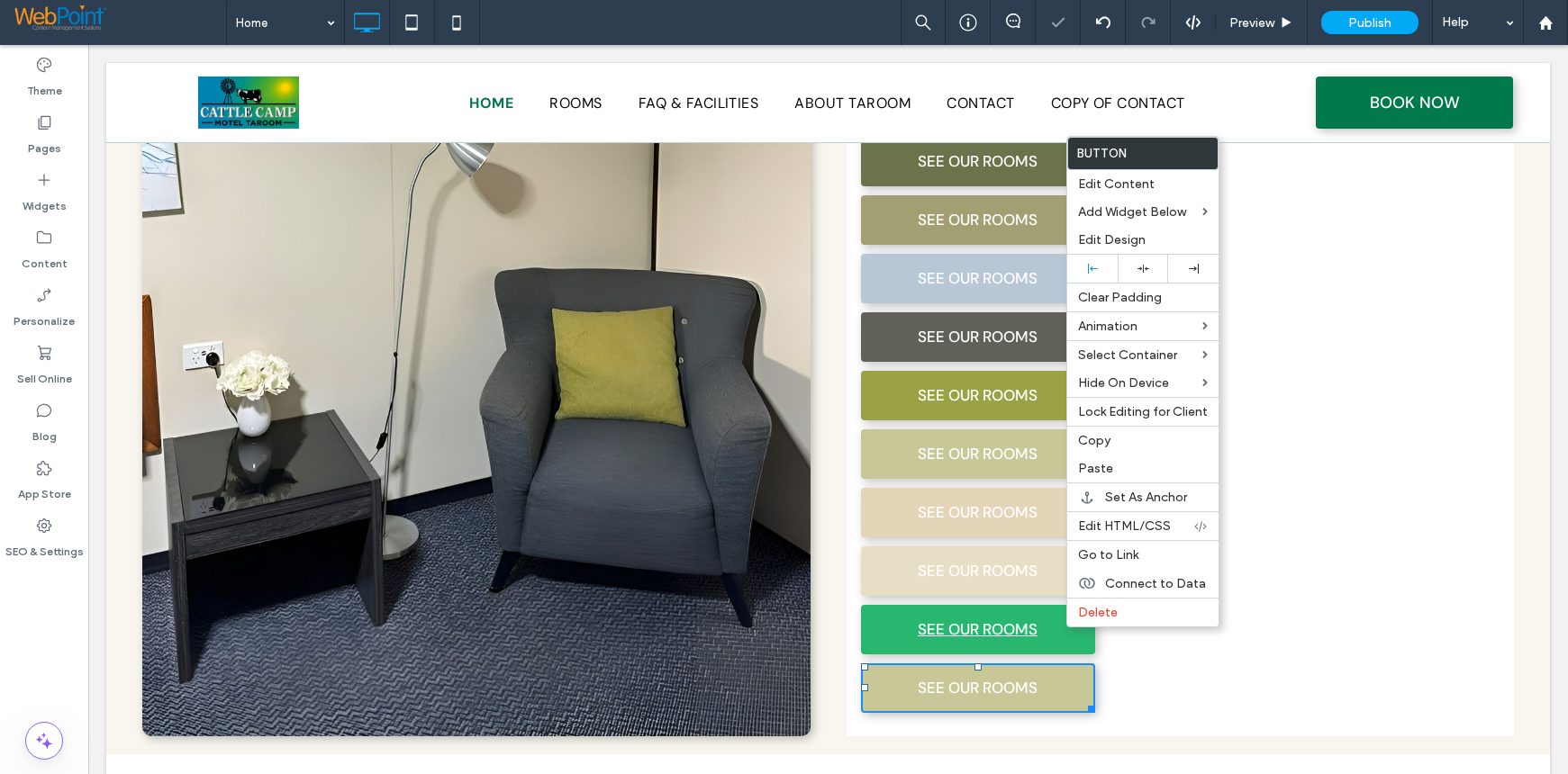
click at [893, 605] on link "SEE OUR ROOMS" at bounding box center [978, 630] width 234 height 50
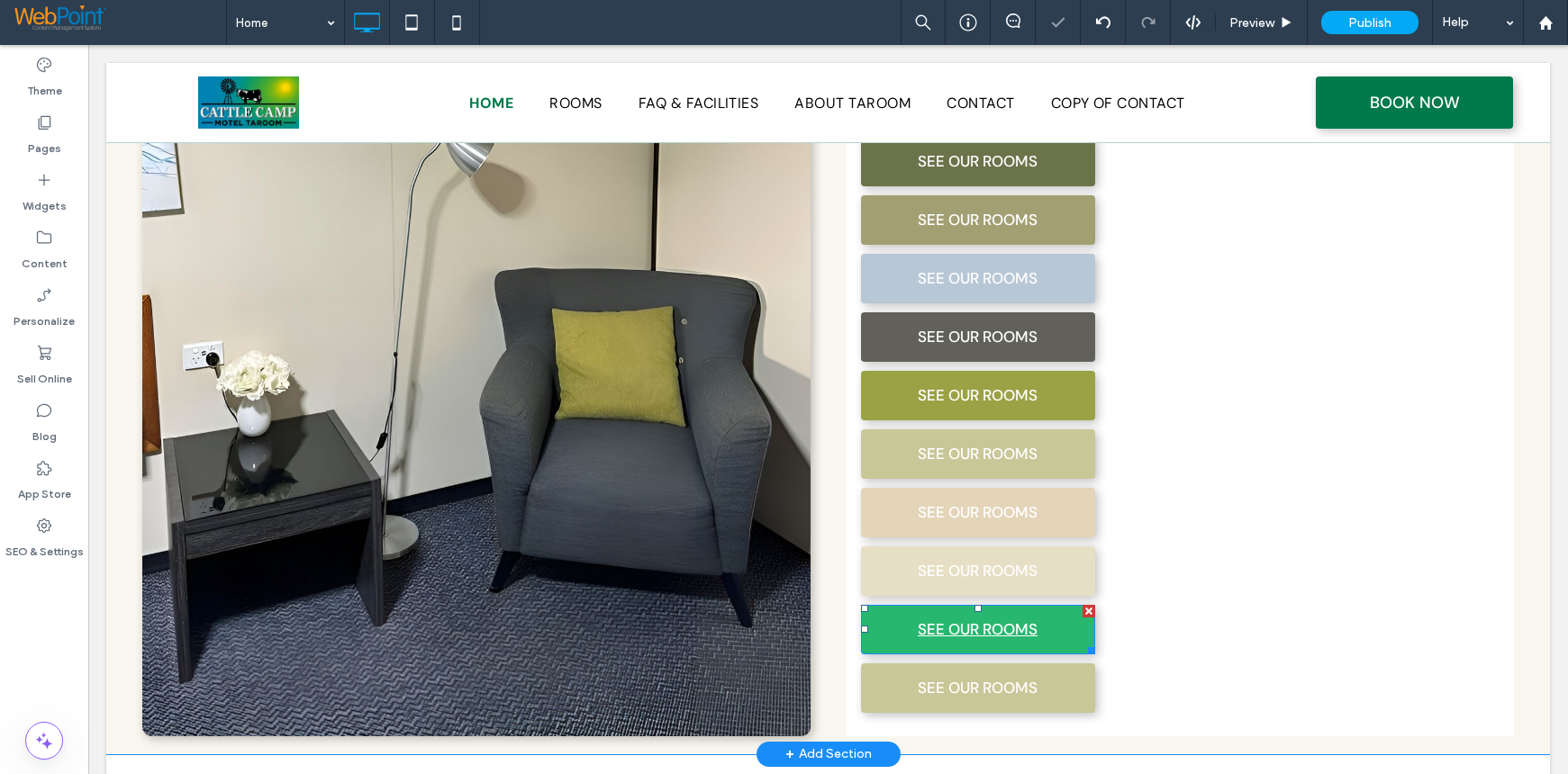
click at [893, 605] on link "SEE OUR ROOMS" at bounding box center [978, 630] width 234 height 50
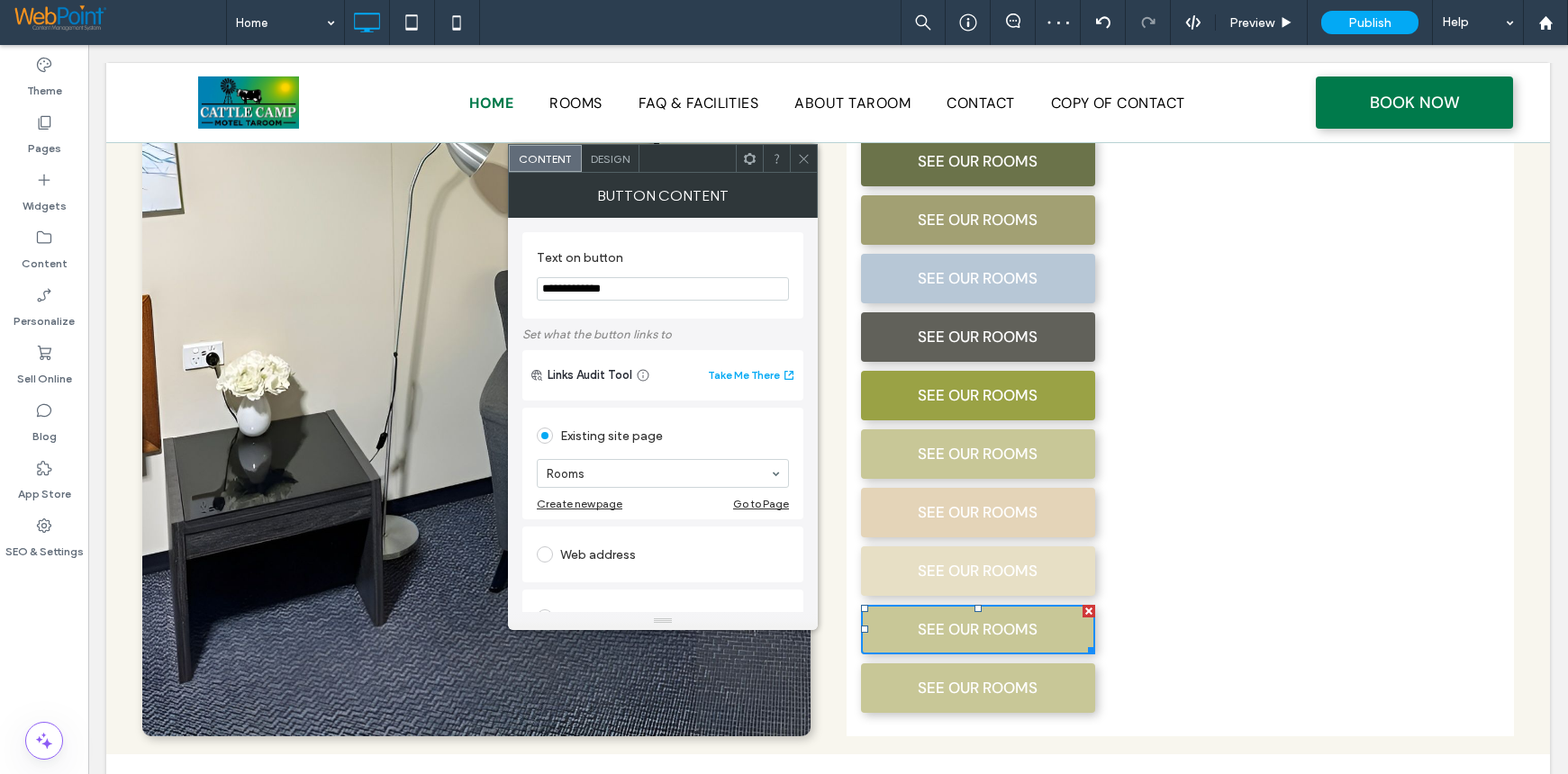
click at [609, 163] on span "Design" at bounding box center [610, 159] width 39 height 14
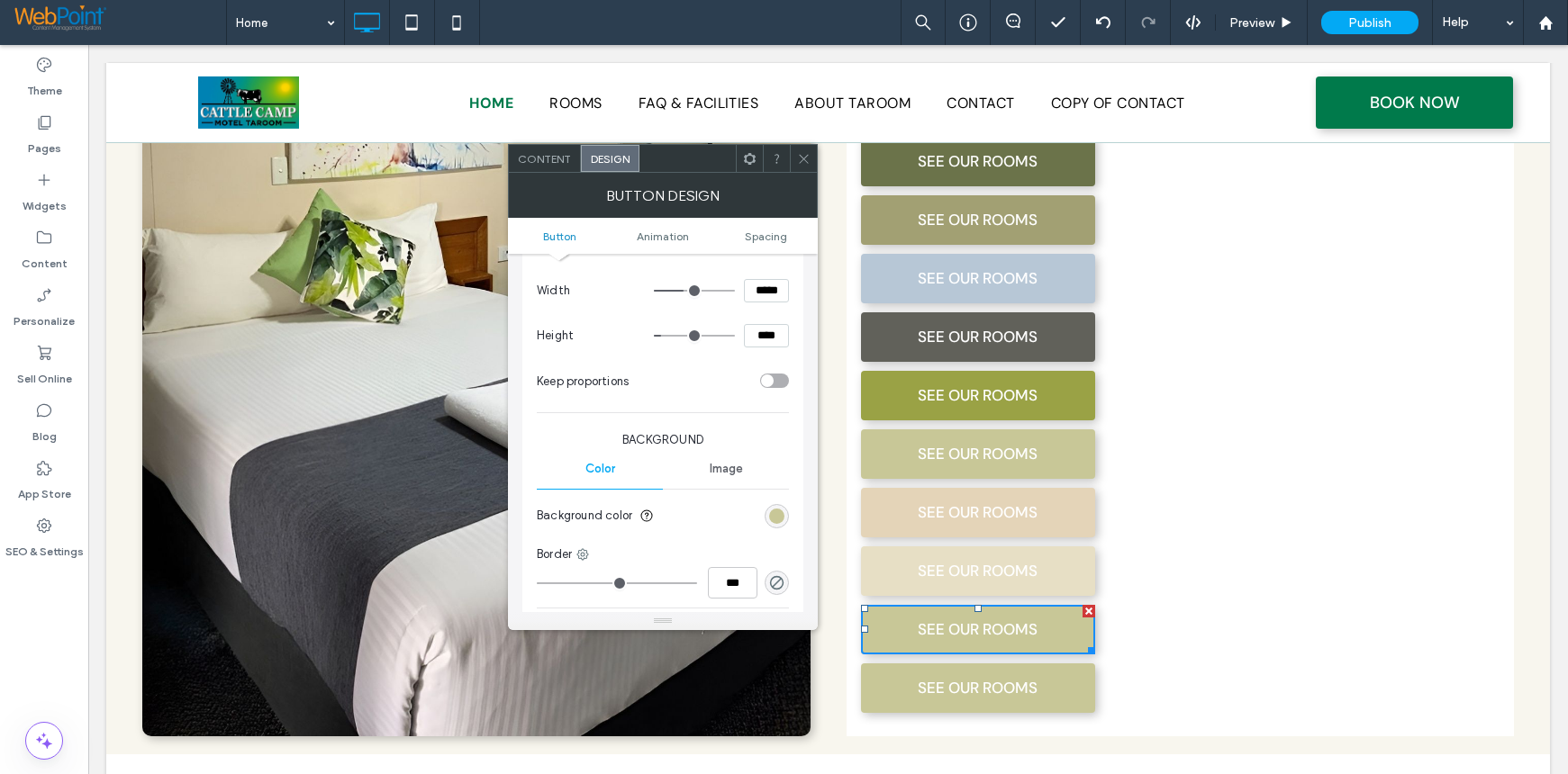
scroll to position [451, 0]
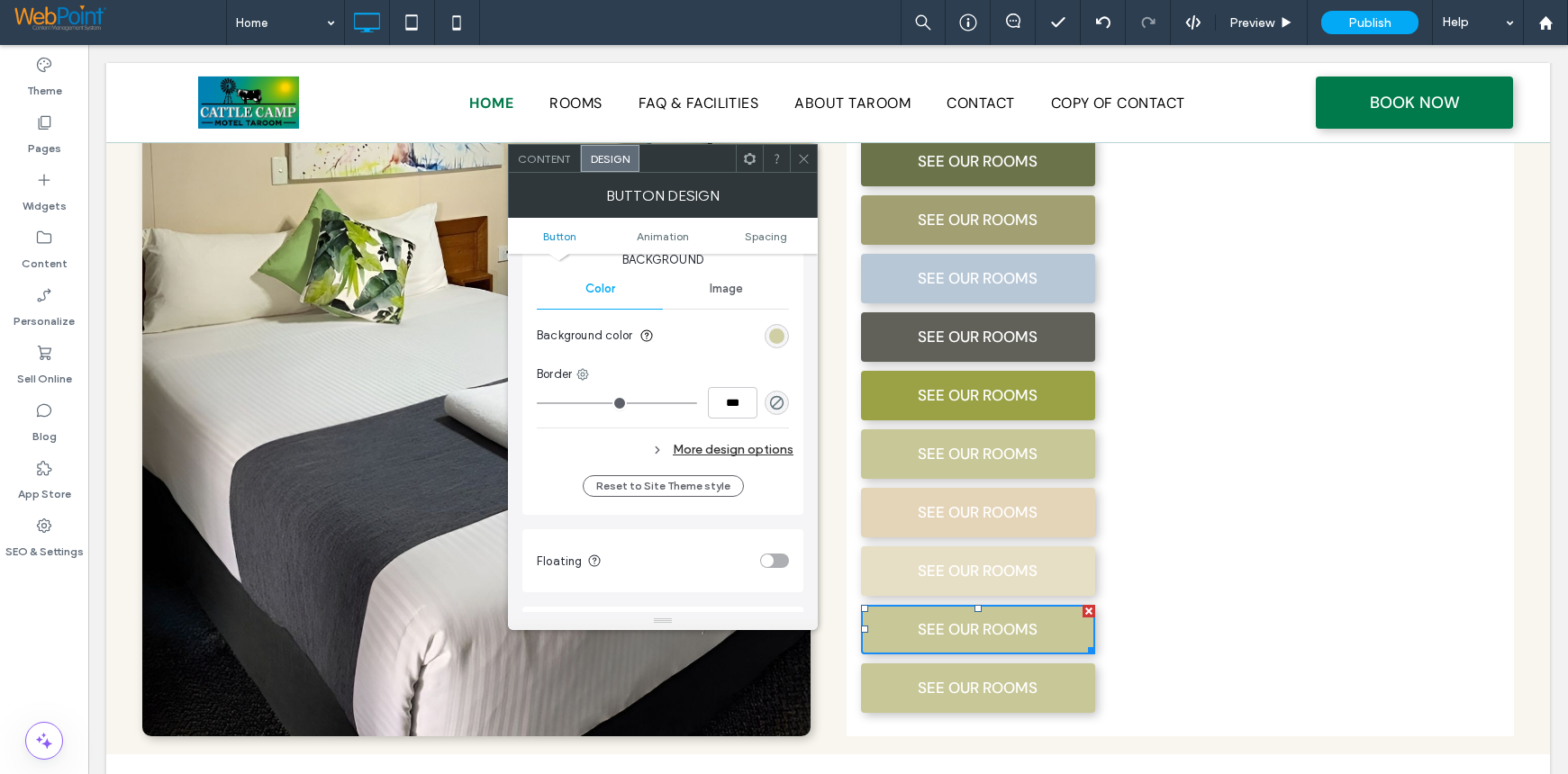
click at [780, 336] on div "rgb(200, 199, 151)" at bounding box center [776, 336] width 15 height 15
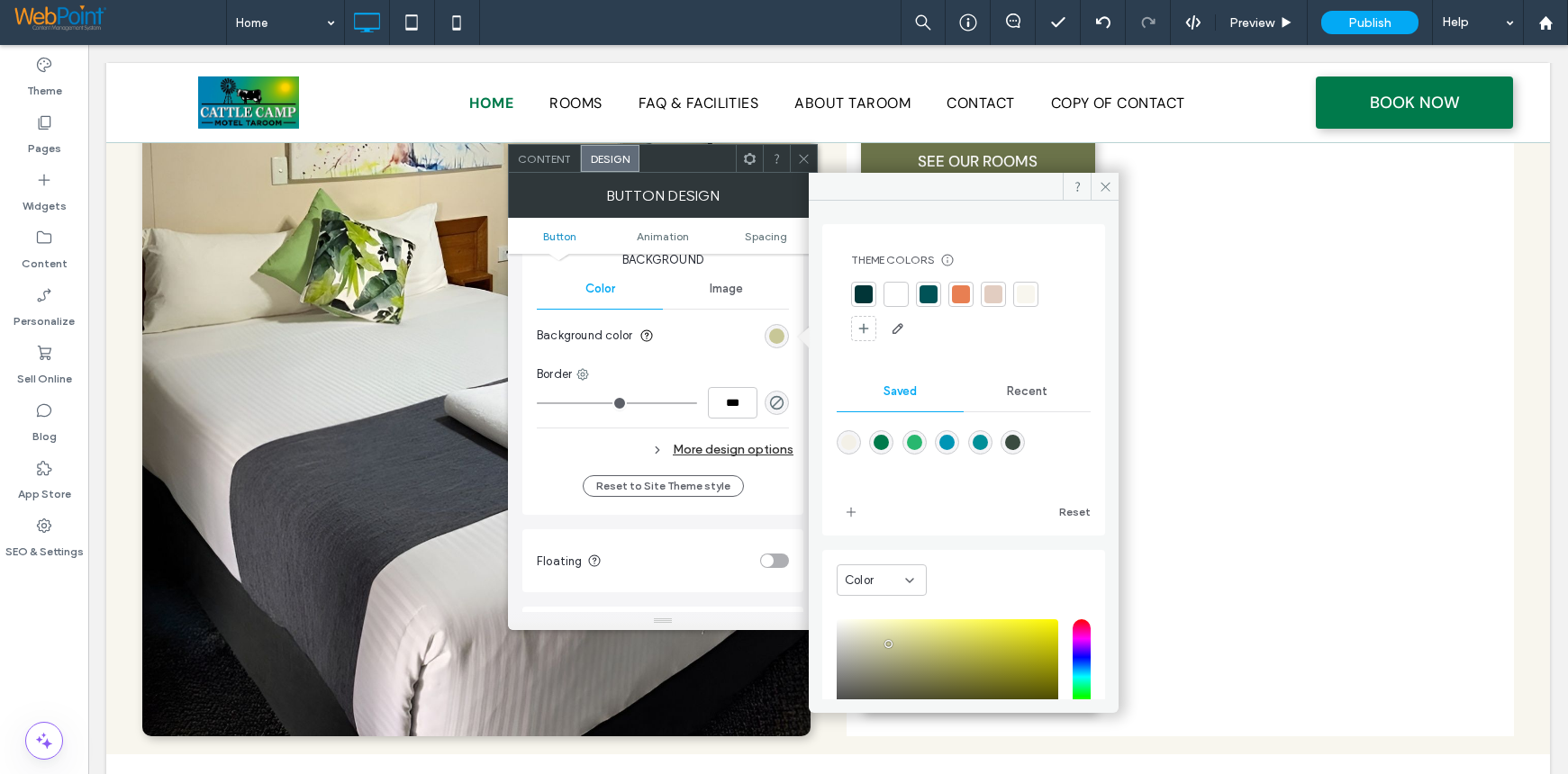
scroll to position [150, 0]
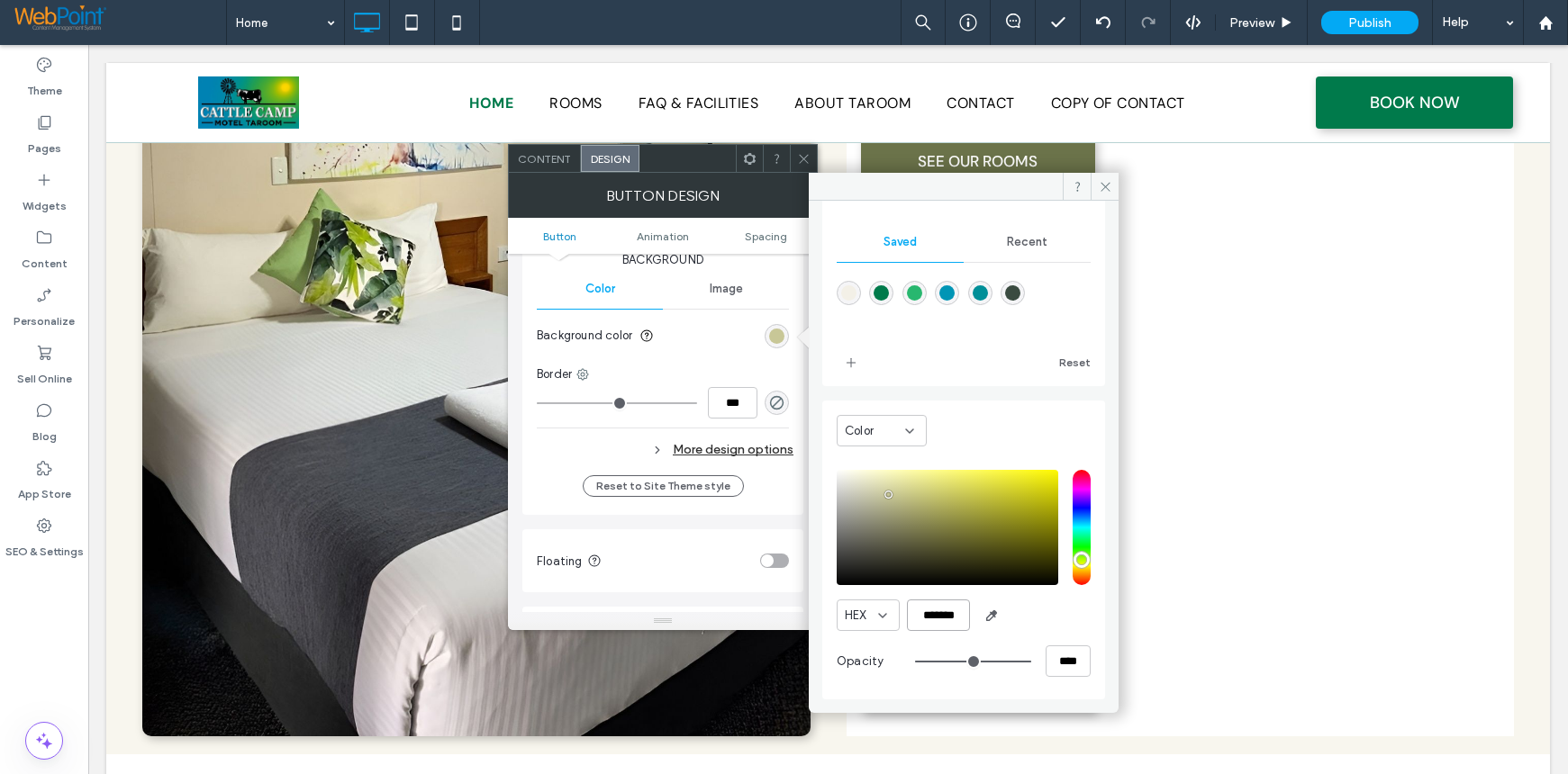
drag, startPoint x: 923, startPoint y: 615, endPoint x: 1091, endPoint y: 619, distance: 168.0
click at [1091, 619] on div "Color HEX ******* Opacity ****" at bounding box center [963, 550] width 283 height 299
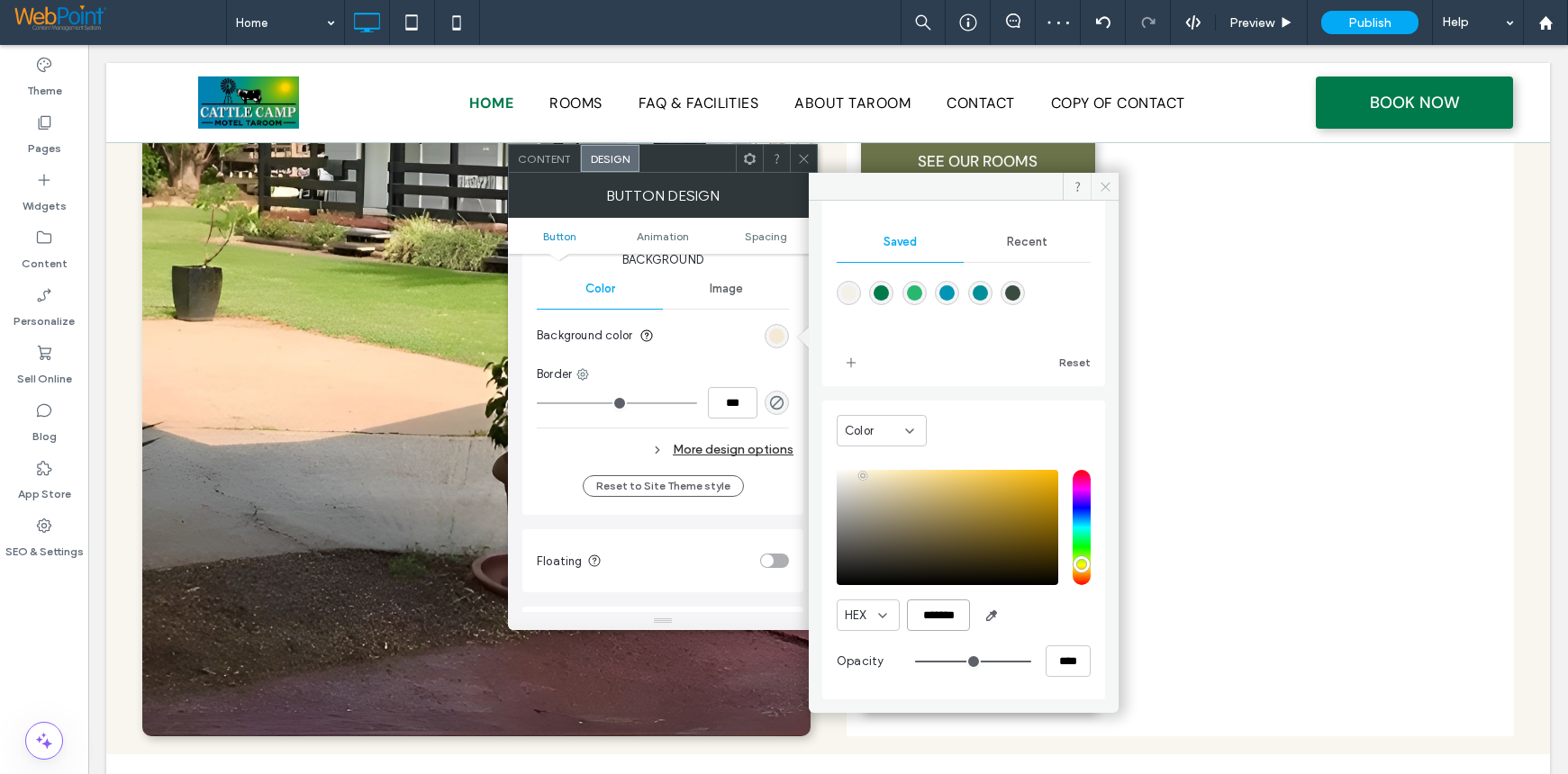
type input "*******"
click at [1106, 187] on use at bounding box center [1105, 186] width 9 height 9
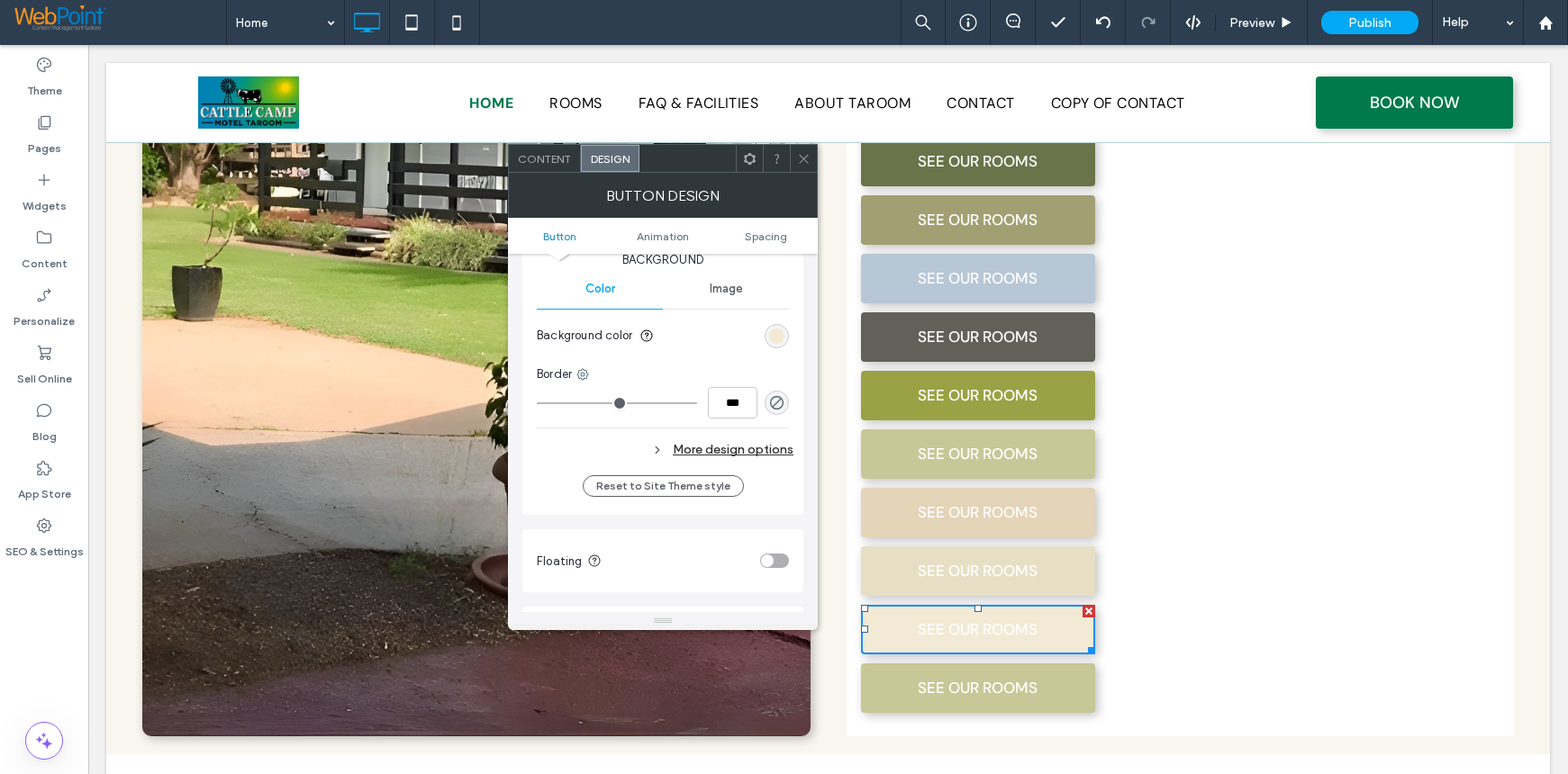
click at [799, 156] on icon at bounding box center [803, 159] width 14 height 14
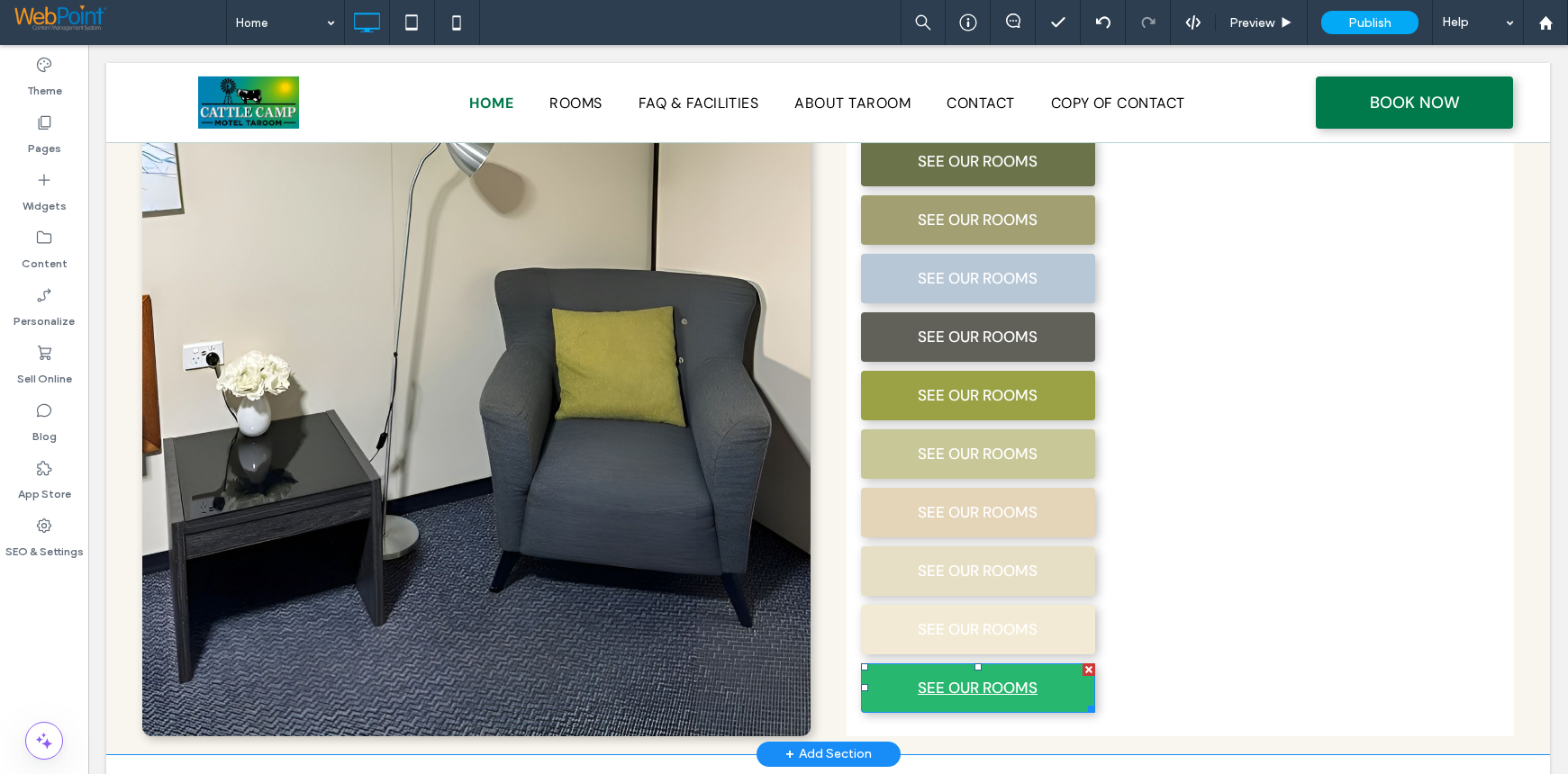
click at [885, 664] on link "SEE OUR ROOMS" at bounding box center [978, 689] width 234 height 50
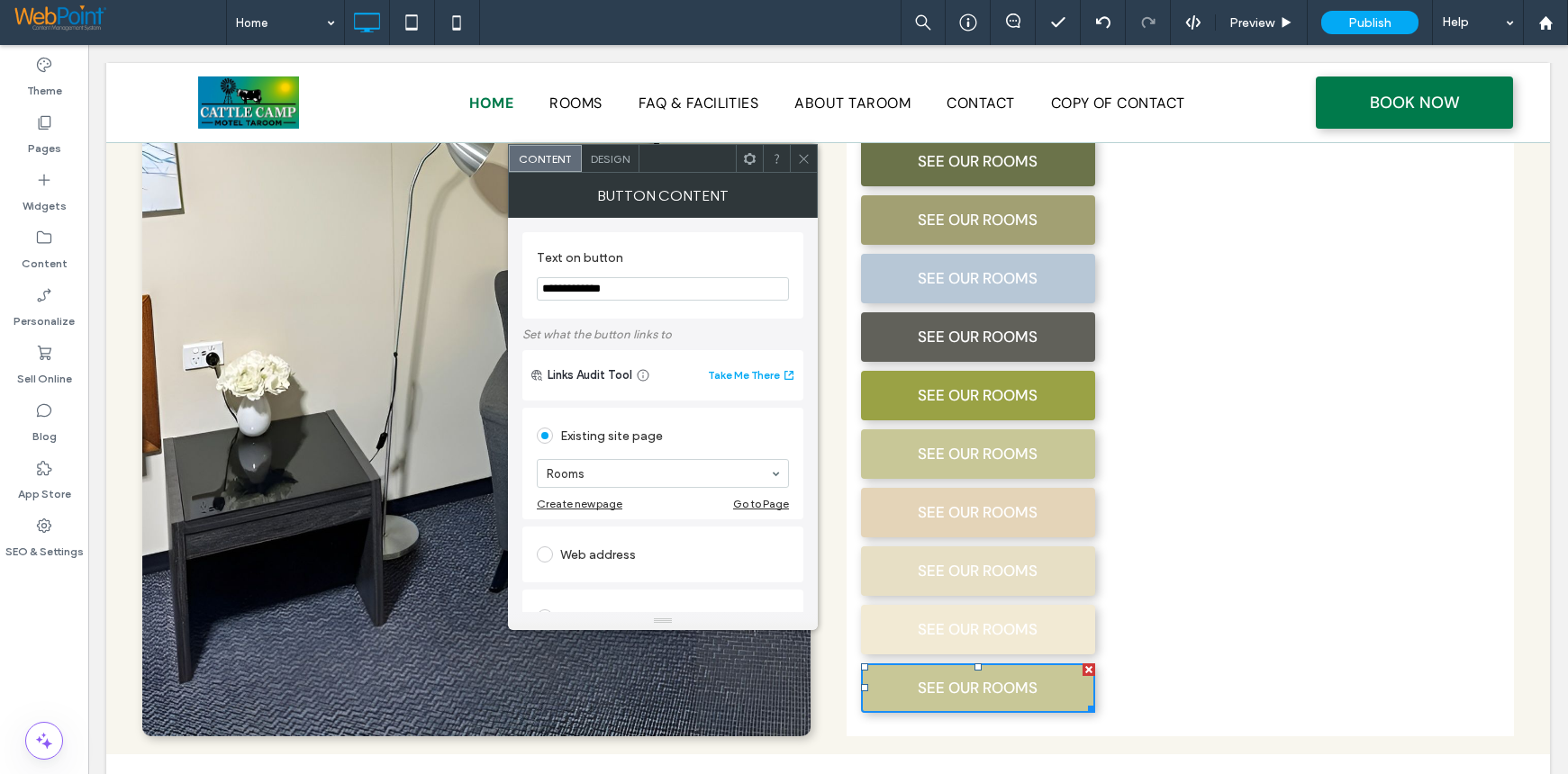
click at [610, 157] on span "Design" at bounding box center [610, 159] width 39 height 14
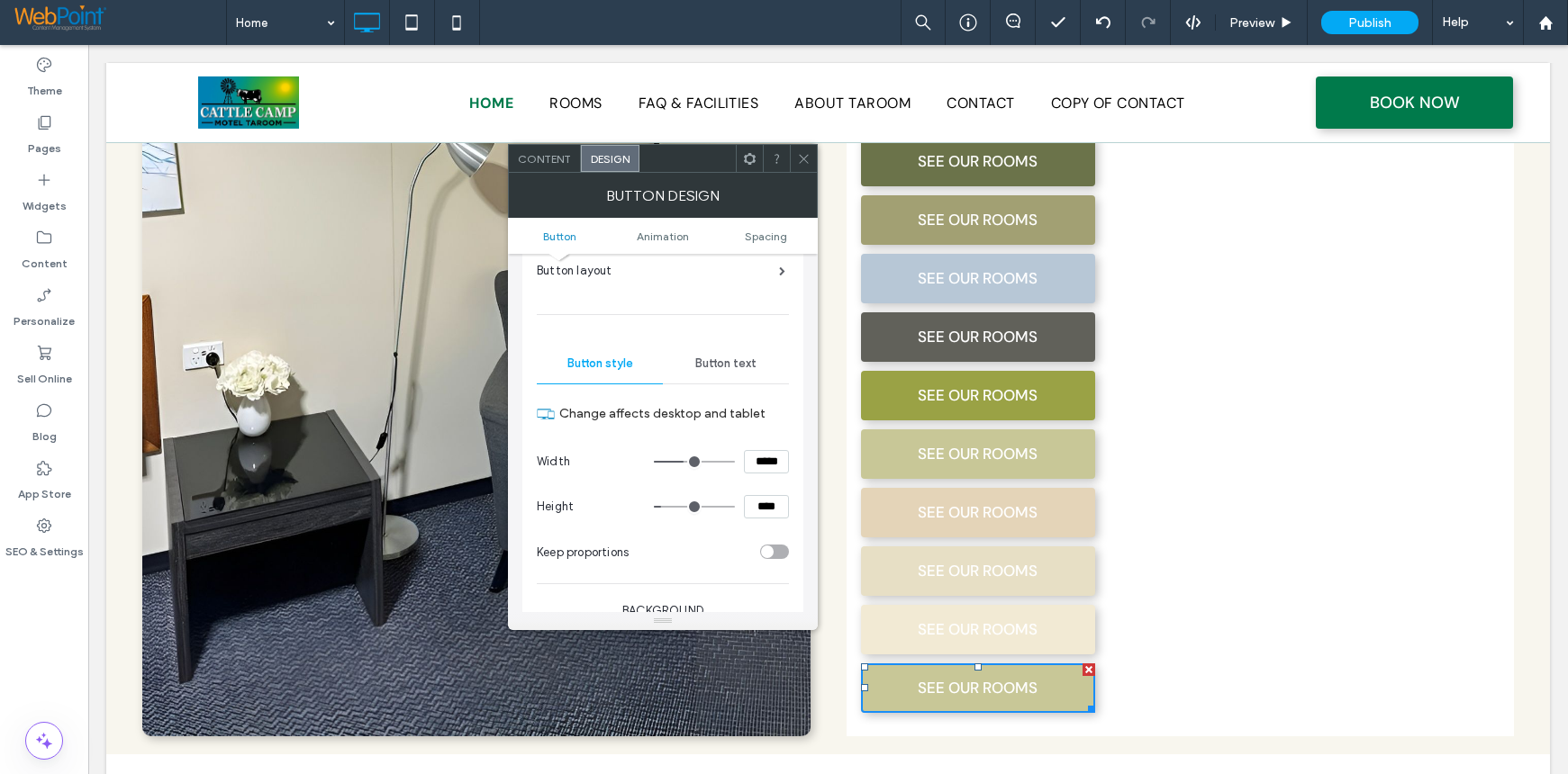
scroll to position [360, 0]
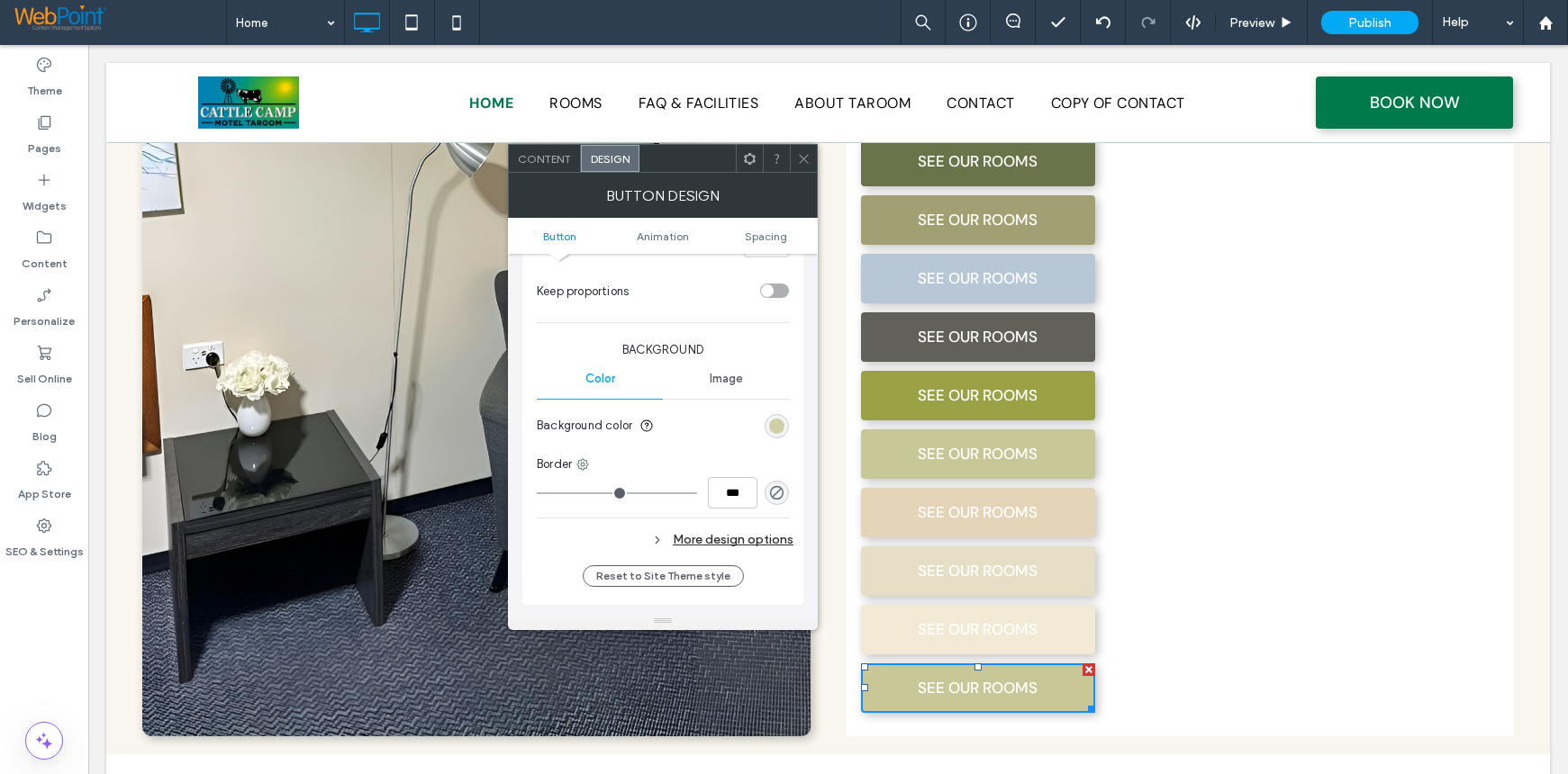
click at [775, 422] on div "rgb(200, 199, 151)" at bounding box center [776, 426] width 15 height 15
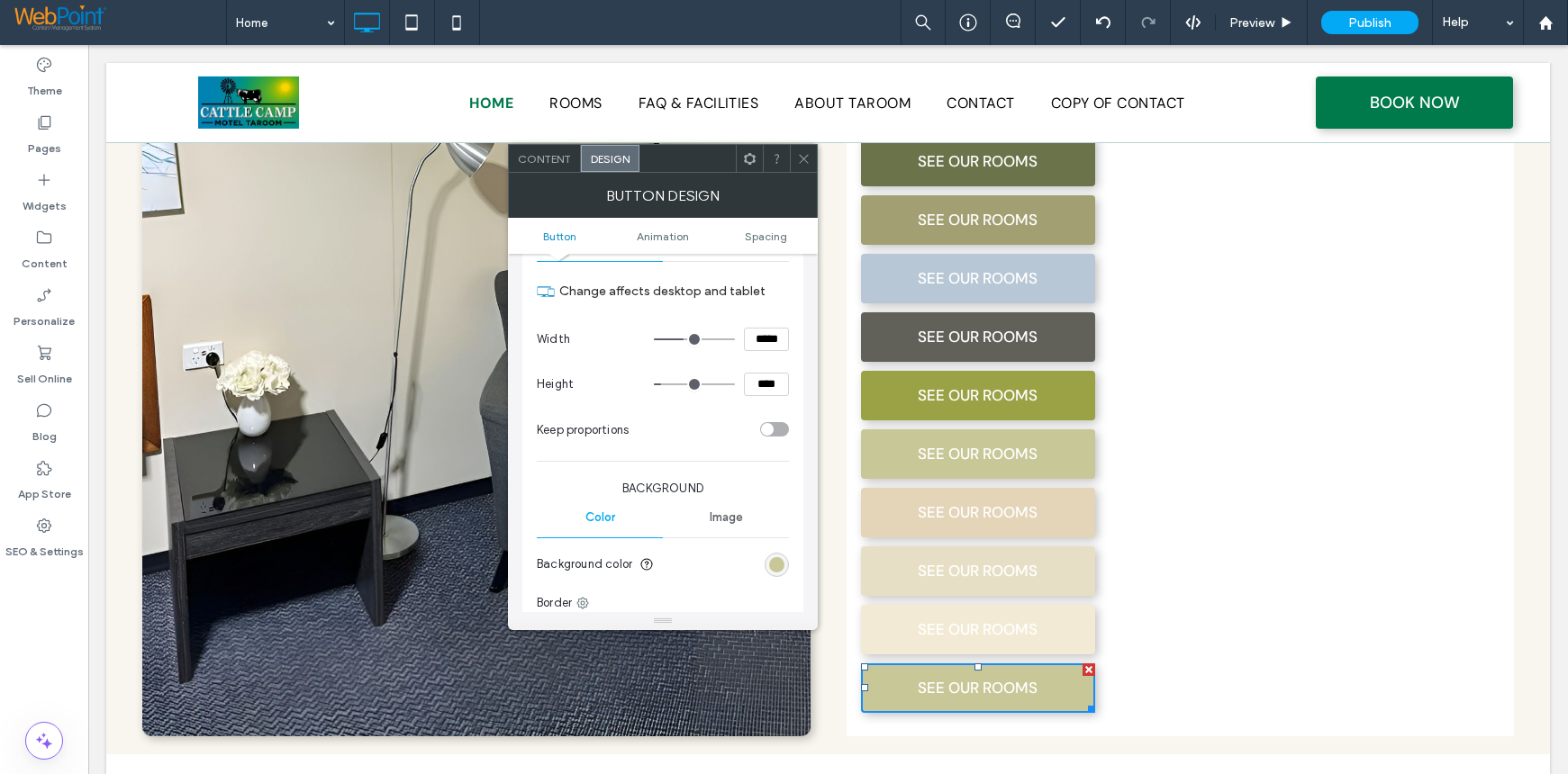
scroll to position [215, 0]
click at [773, 563] on div "rgb(200, 199, 151)" at bounding box center [776, 571] width 15 height 15
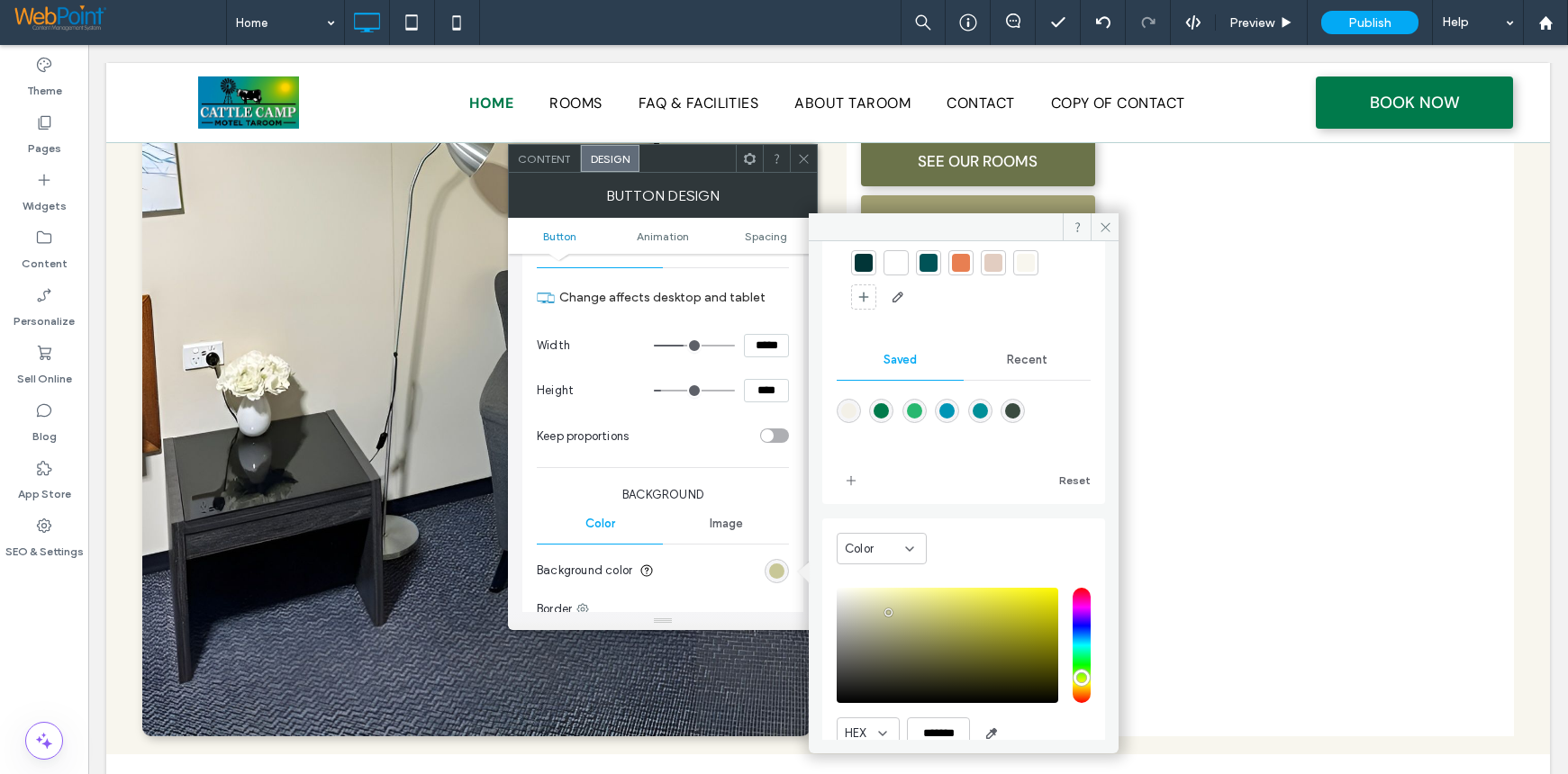
scroll to position [150, 0]
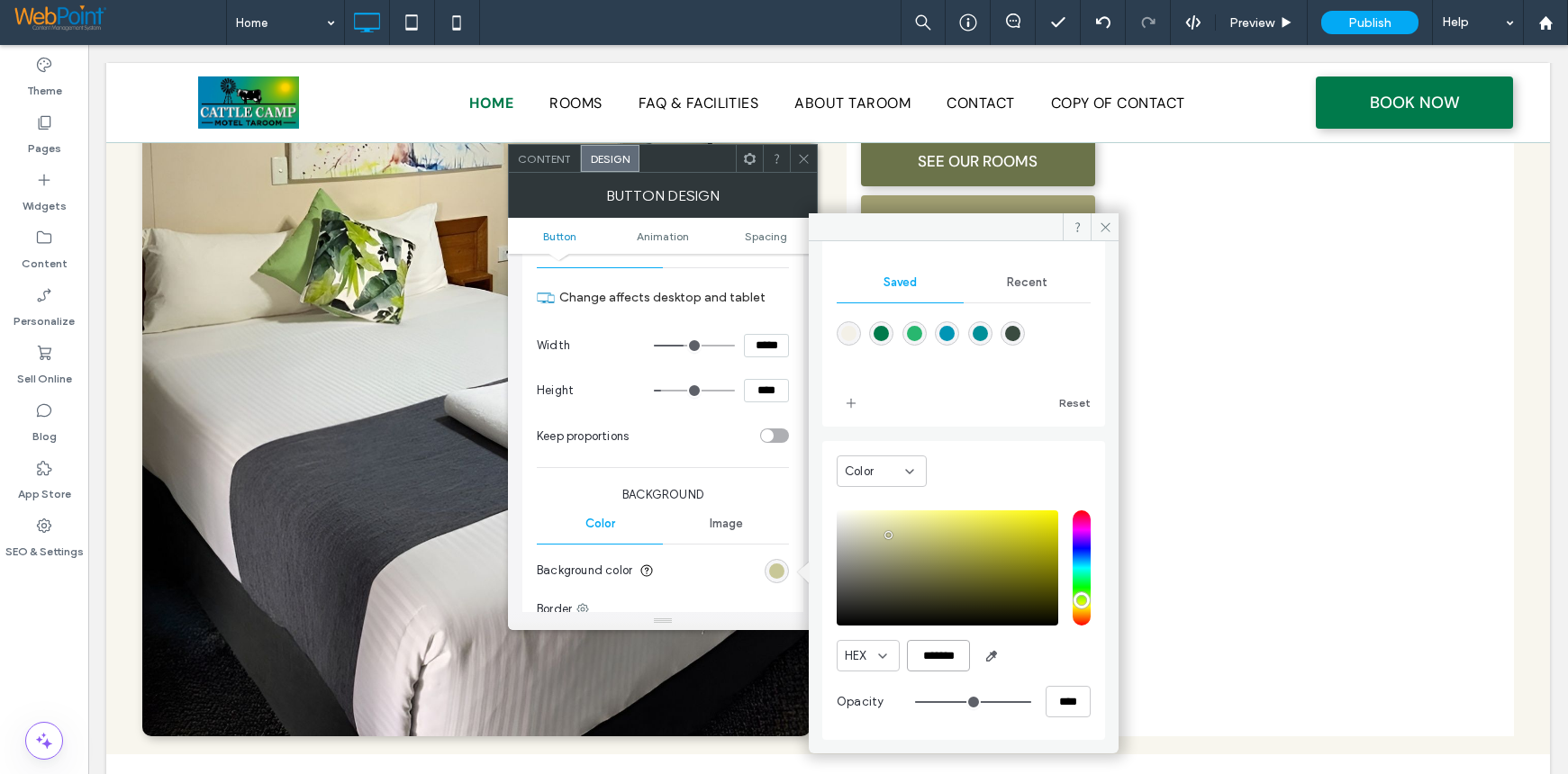
drag, startPoint x: 921, startPoint y: 660, endPoint x: 1082, endPoint y: 660, distance: 161.0
click at [1082, 660] on div "Color HEX ******* Opacity ****" at bounding box center [963, 590] width 283 height 299
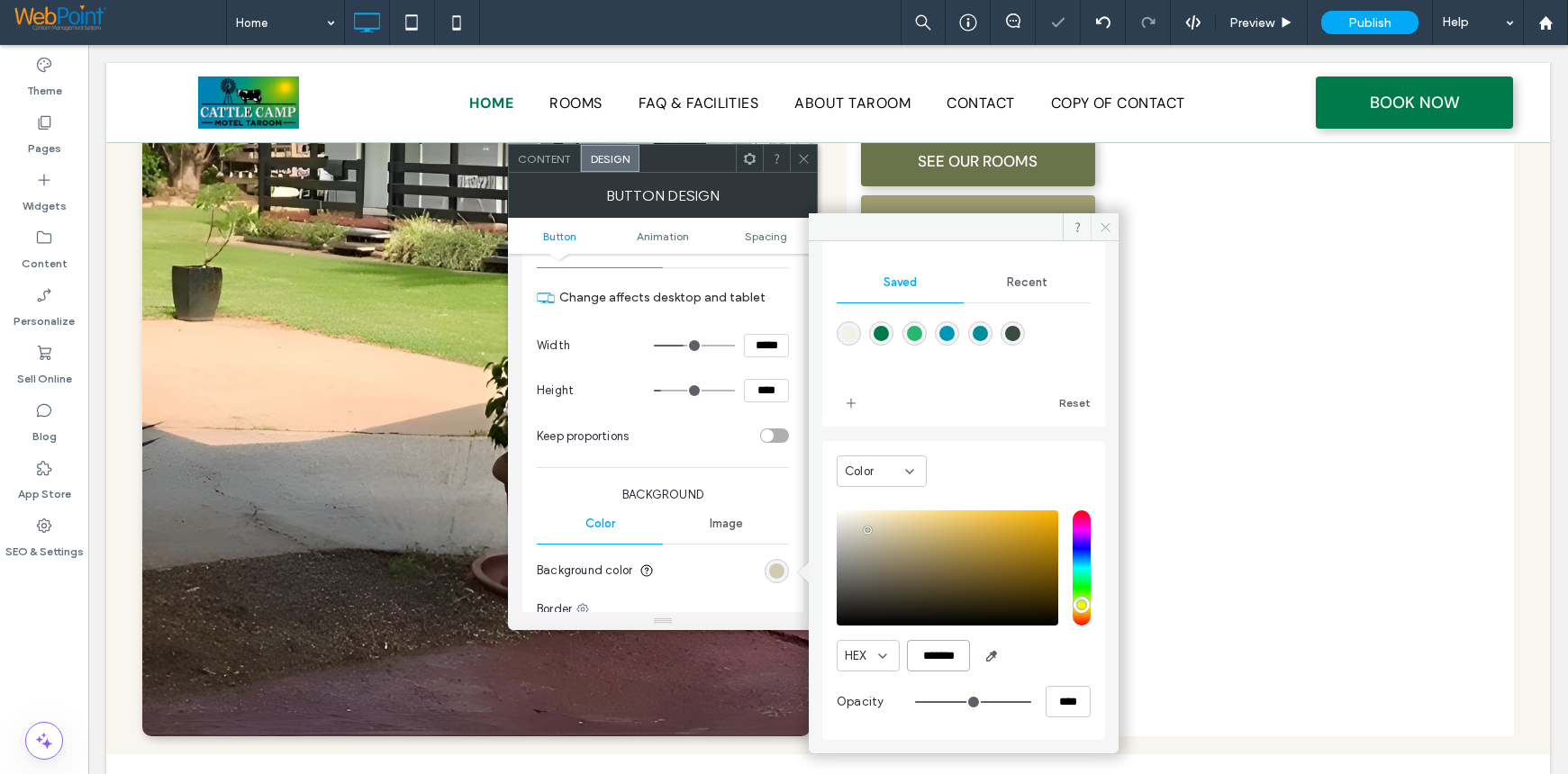
type input "*******"
click at [1104, 226] on use at bounding box center [1105, 227] width 9 height 9
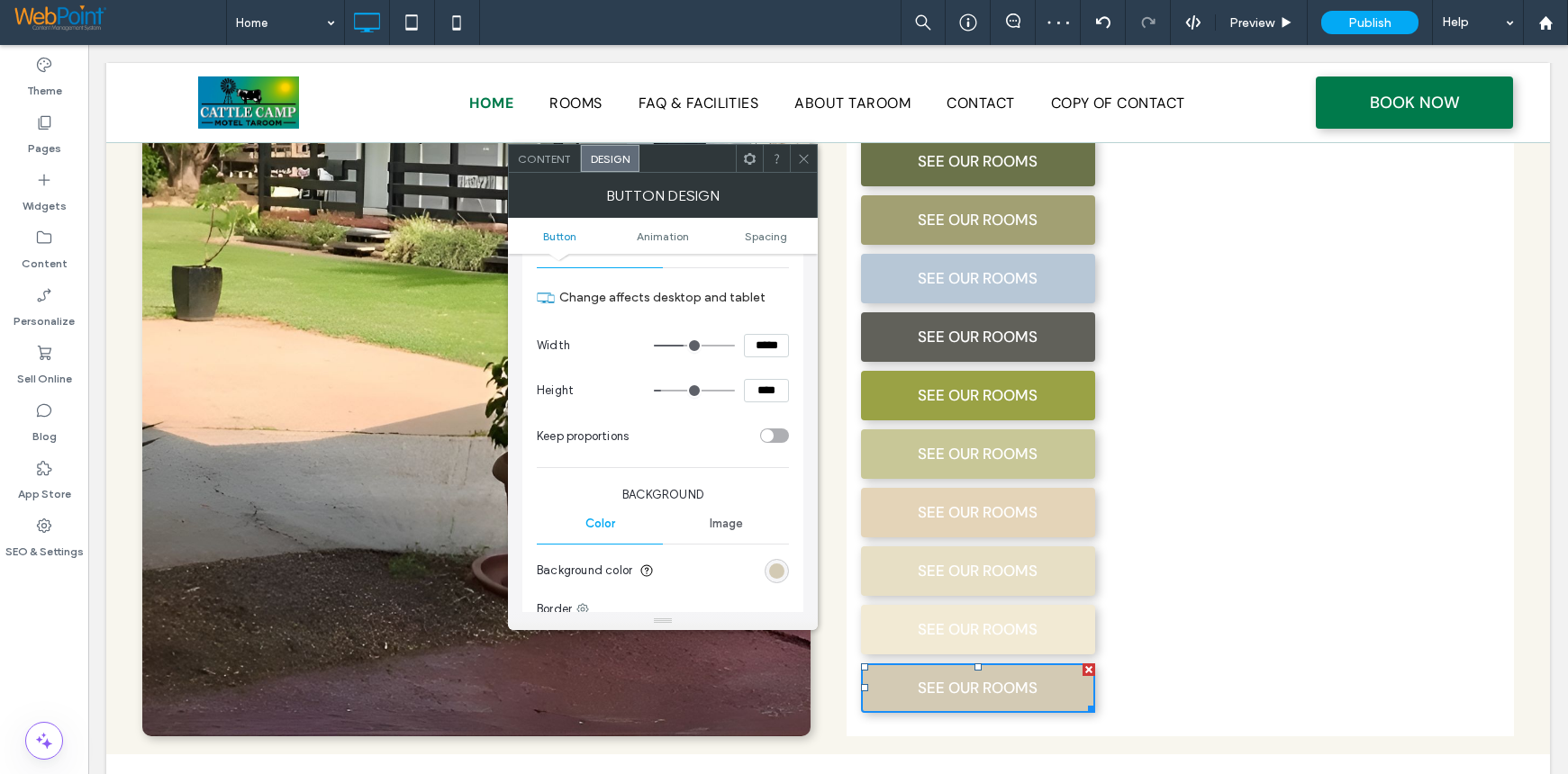
click at [808, 160] on icon at bounding box center [803, 159] width 14 height 14
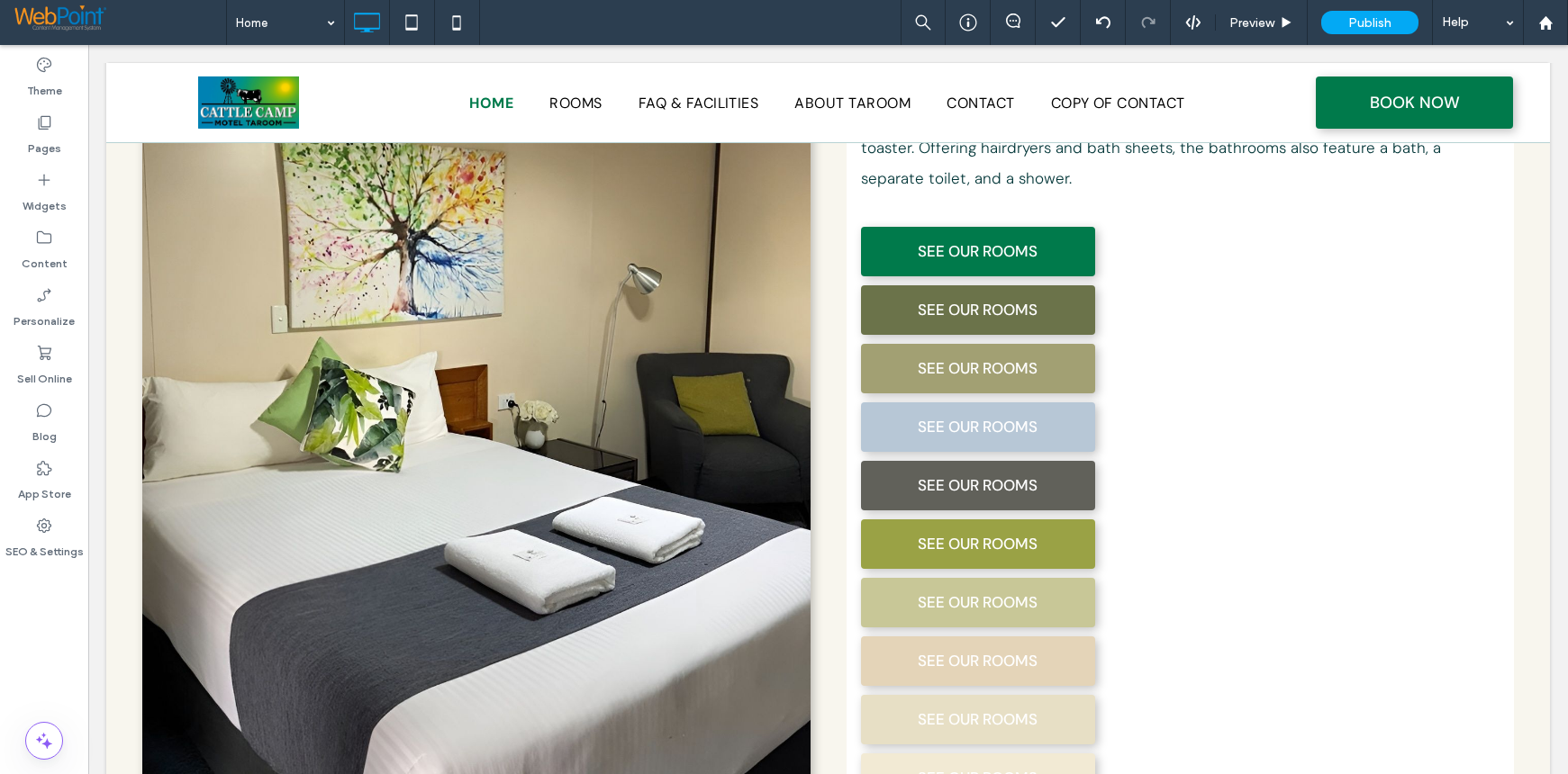
scroll to position [1398, 0]
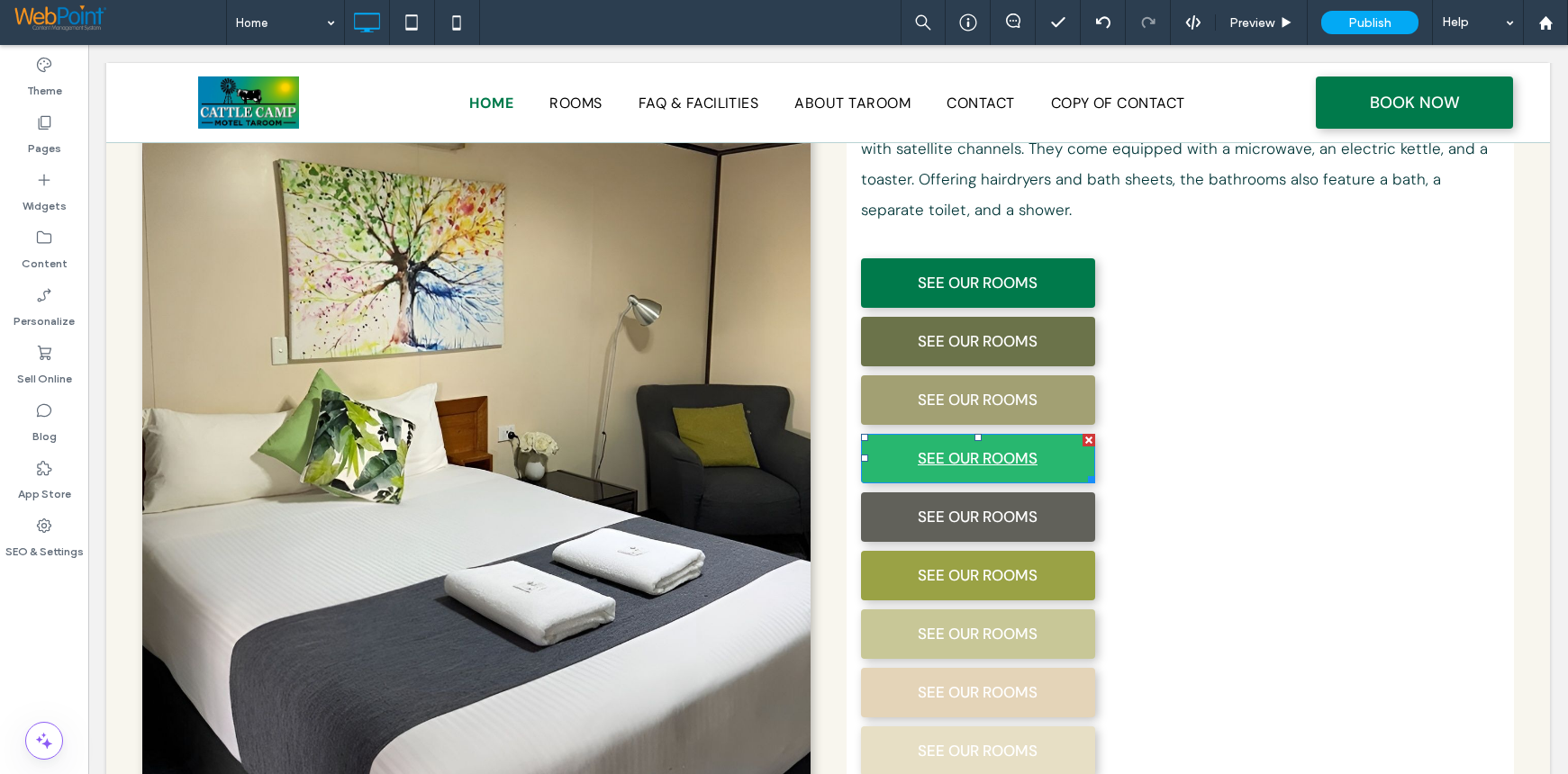
click at [885, 434] on link "SEE OUR ROOMS" at bounding box center [978, 459] width 234 height 50
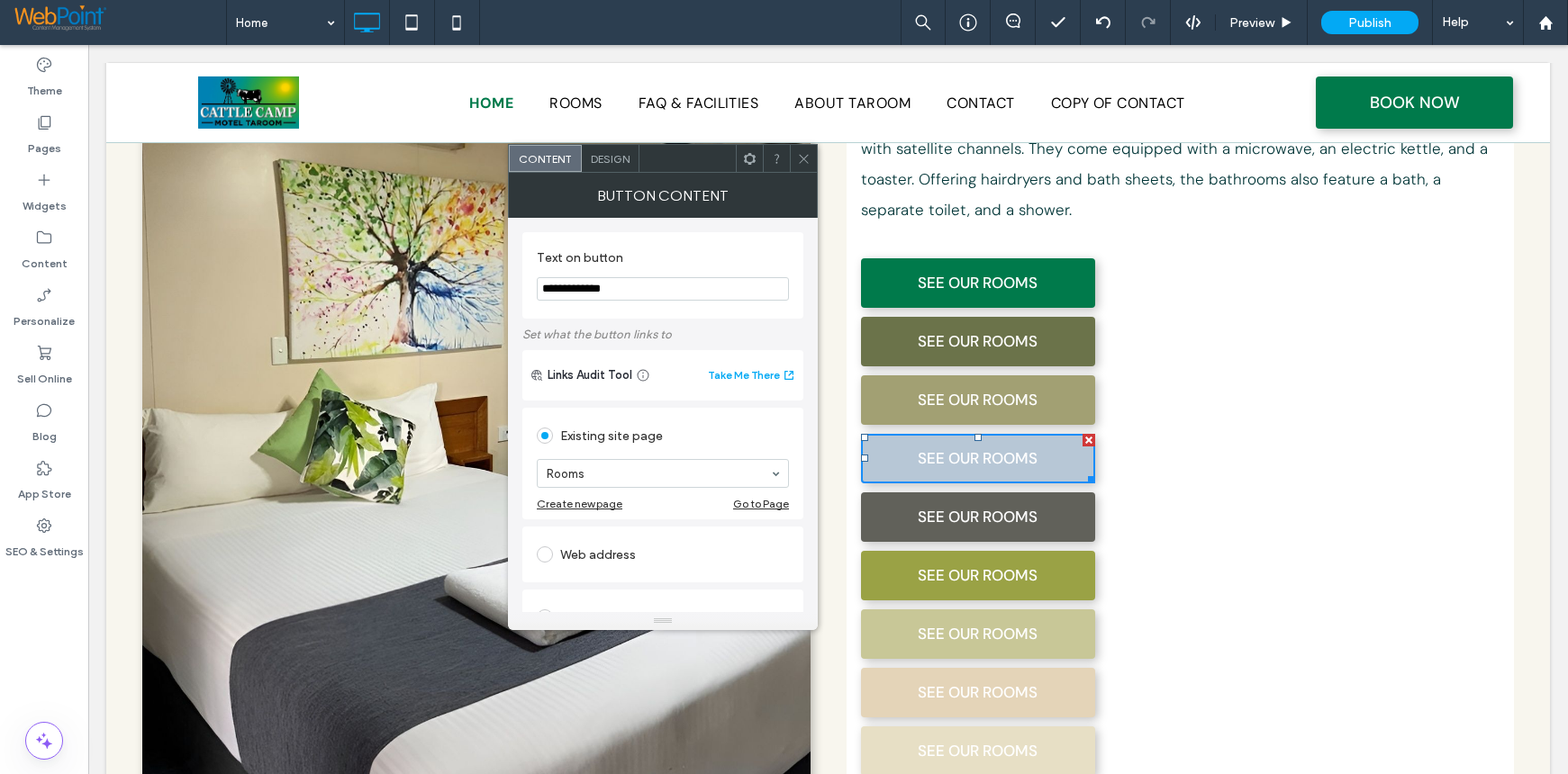
click at [607, 163] on span "Design" at bounding box center [610, 159] width 39 height 14
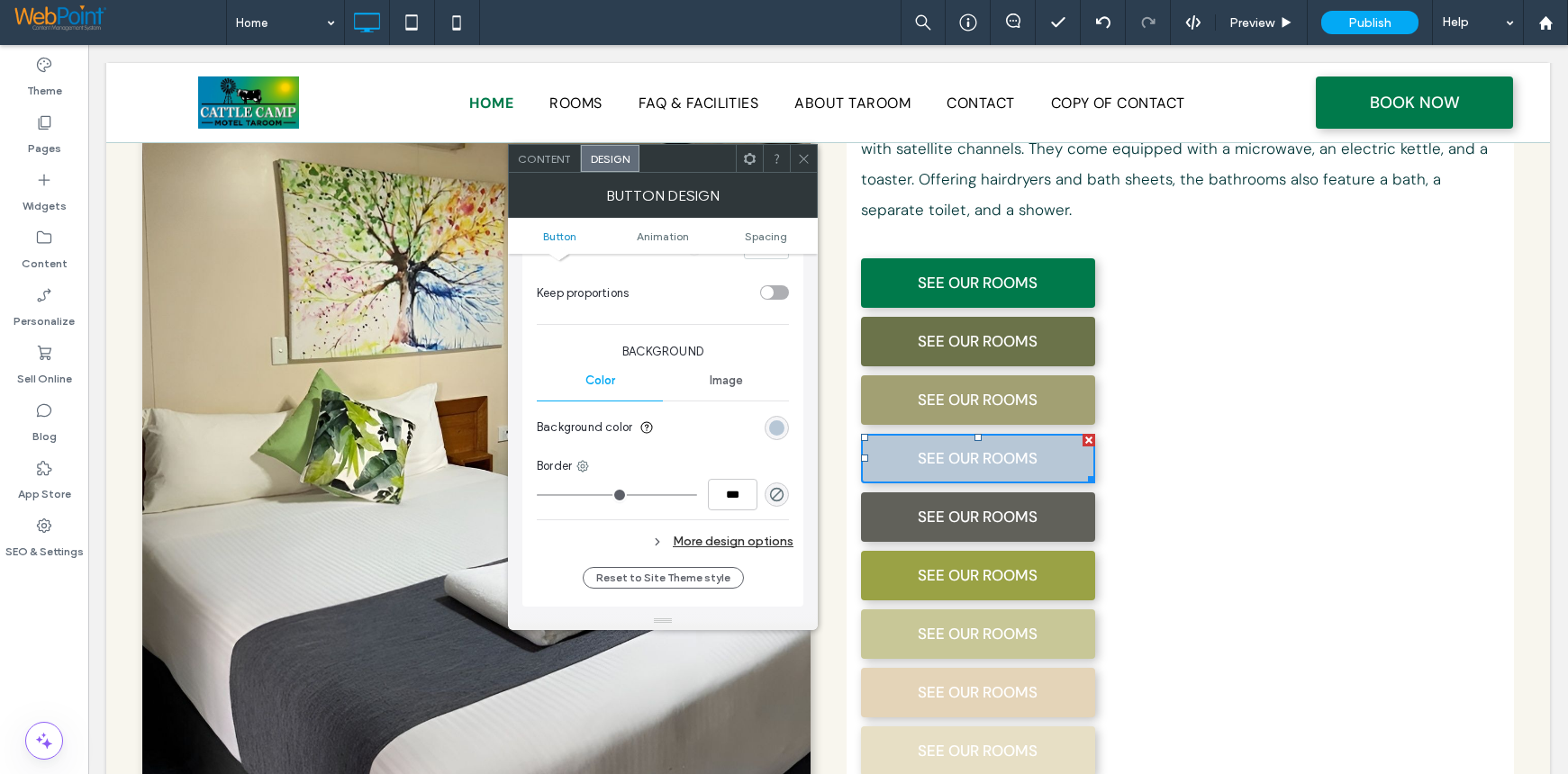
scroll to position [360, 0]
click at [773, 422] on div "rgb(183, 199, 214)" at bounding box center [776, 426] width 15 height 15
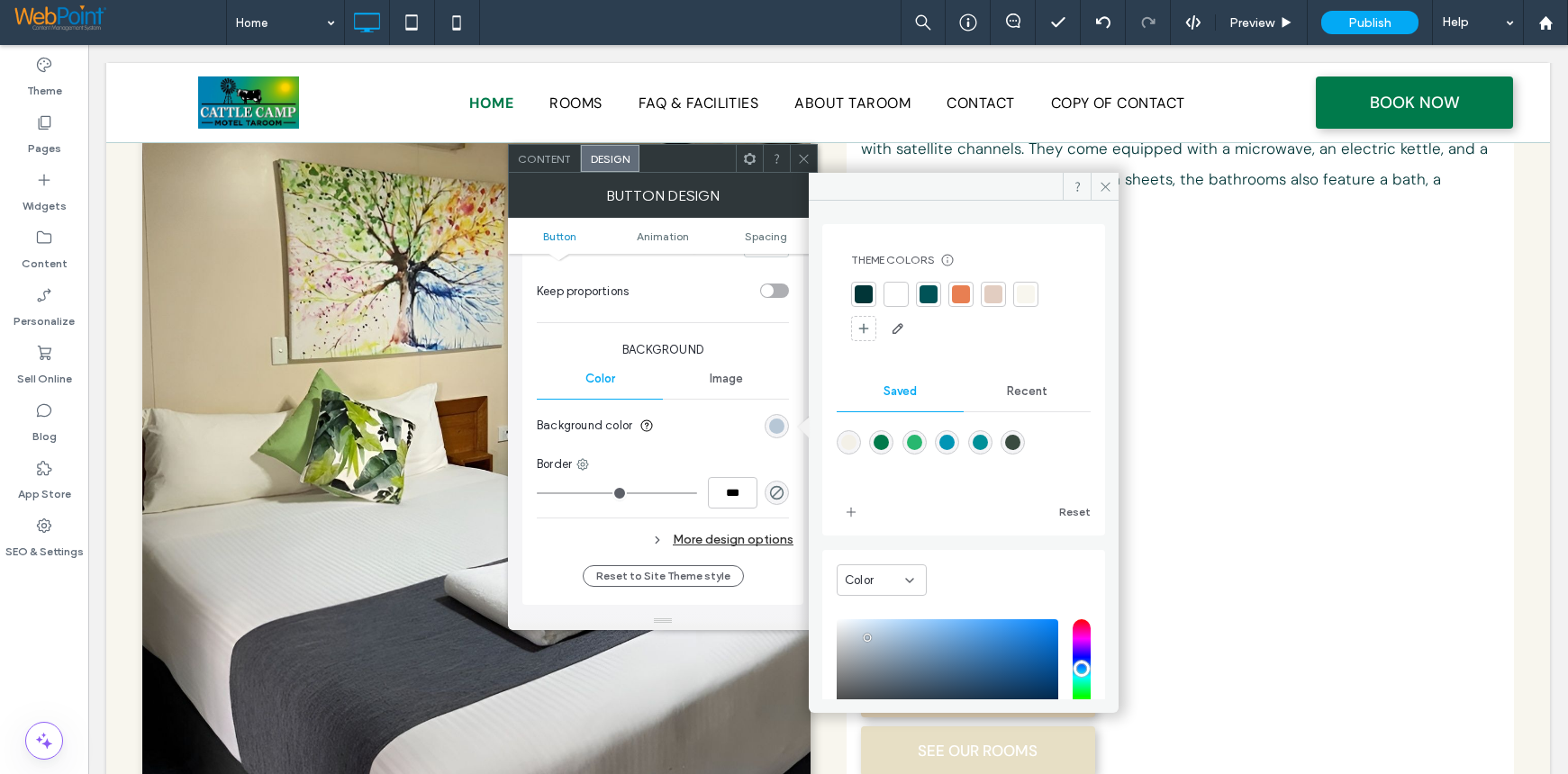
scroll to position [150, 0]
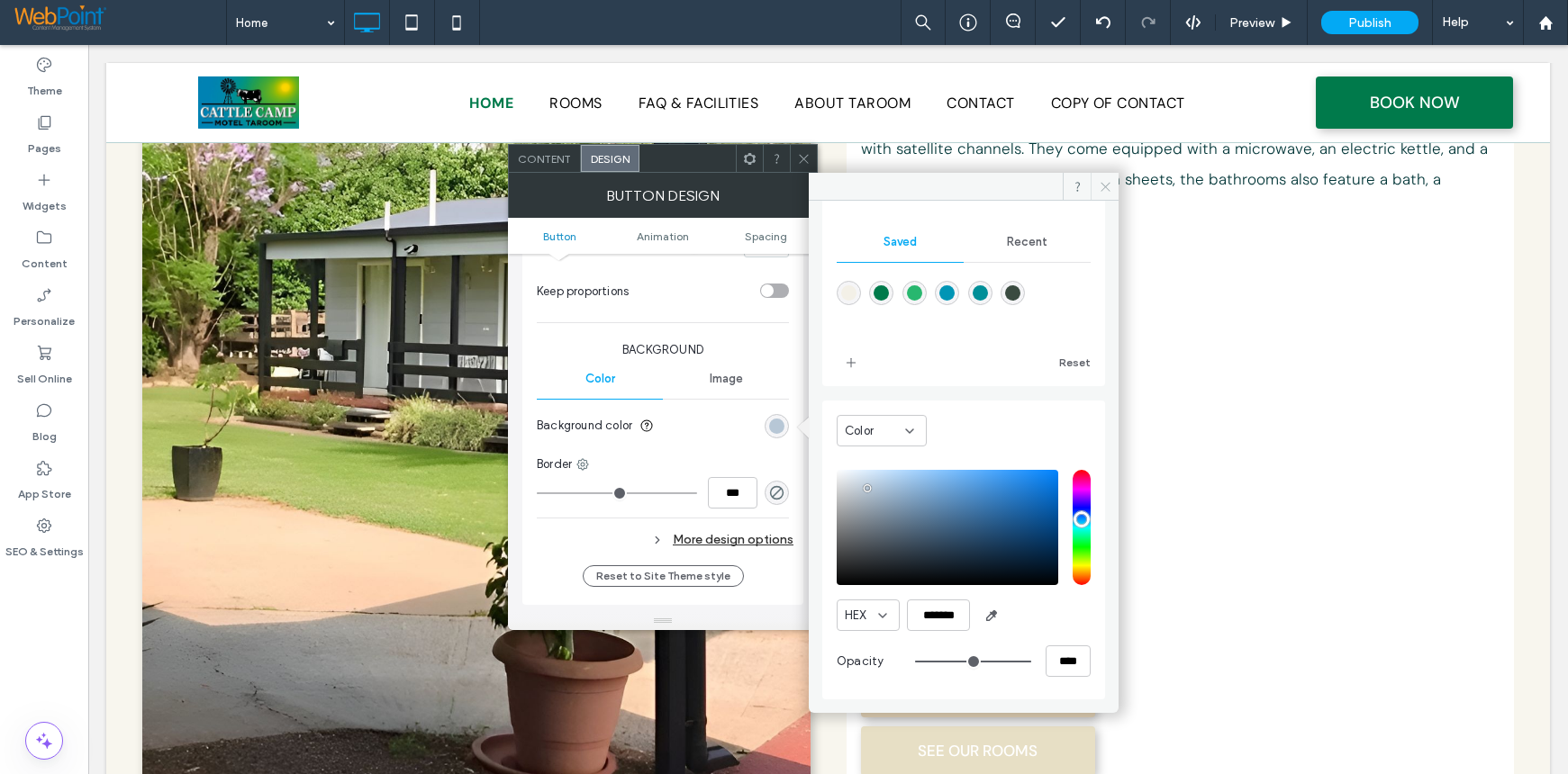
click at [1101, 191] on icon at bounding box center [1105, 186] width 14 height 14
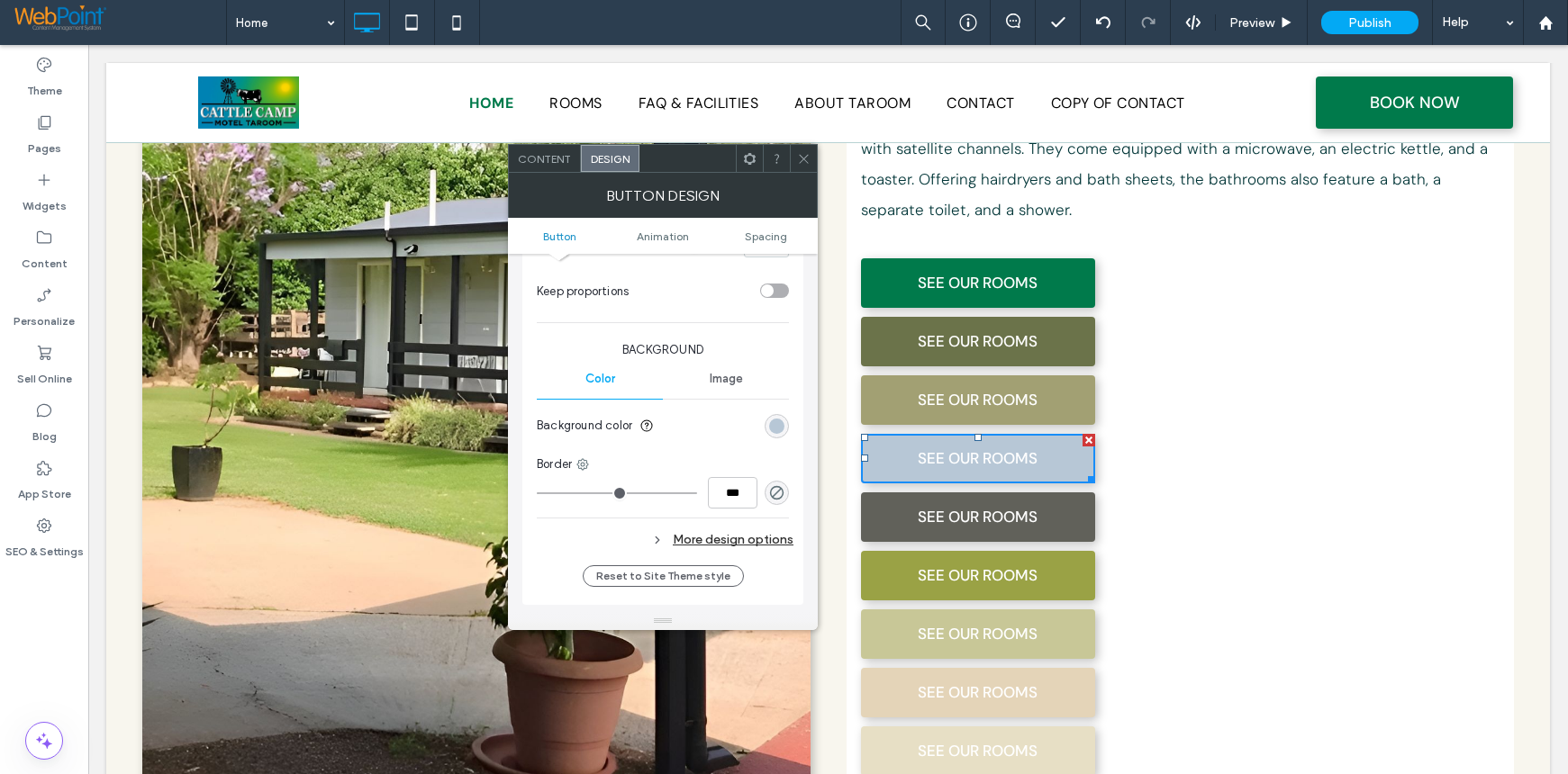
click at [801, 153] on icon at bounding box center [803, 159] width 14 height 14
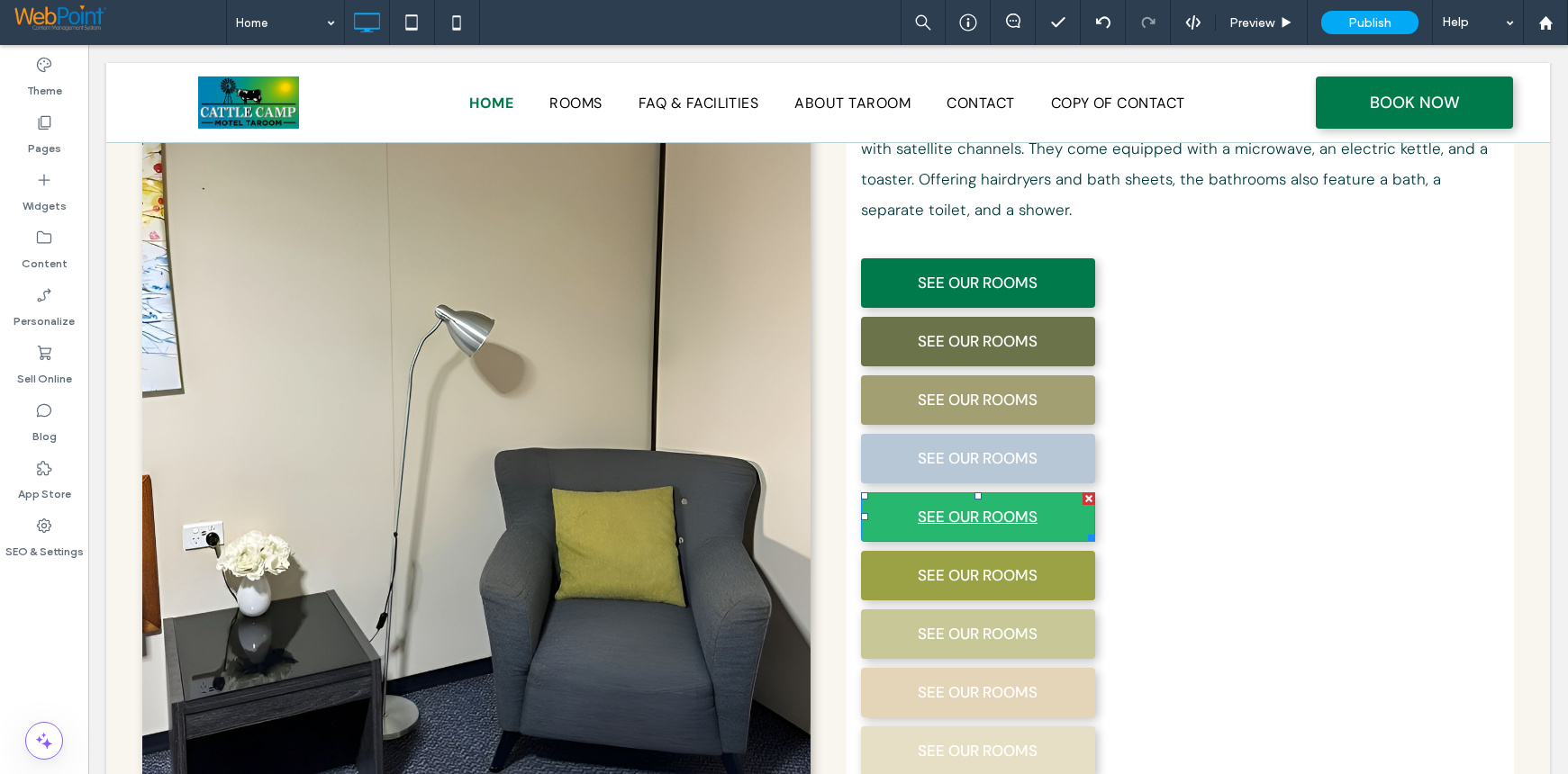
click at [873, 492] on link "SEE OUR ROOMS" at bounding box center [978, 517] width 234 height 50
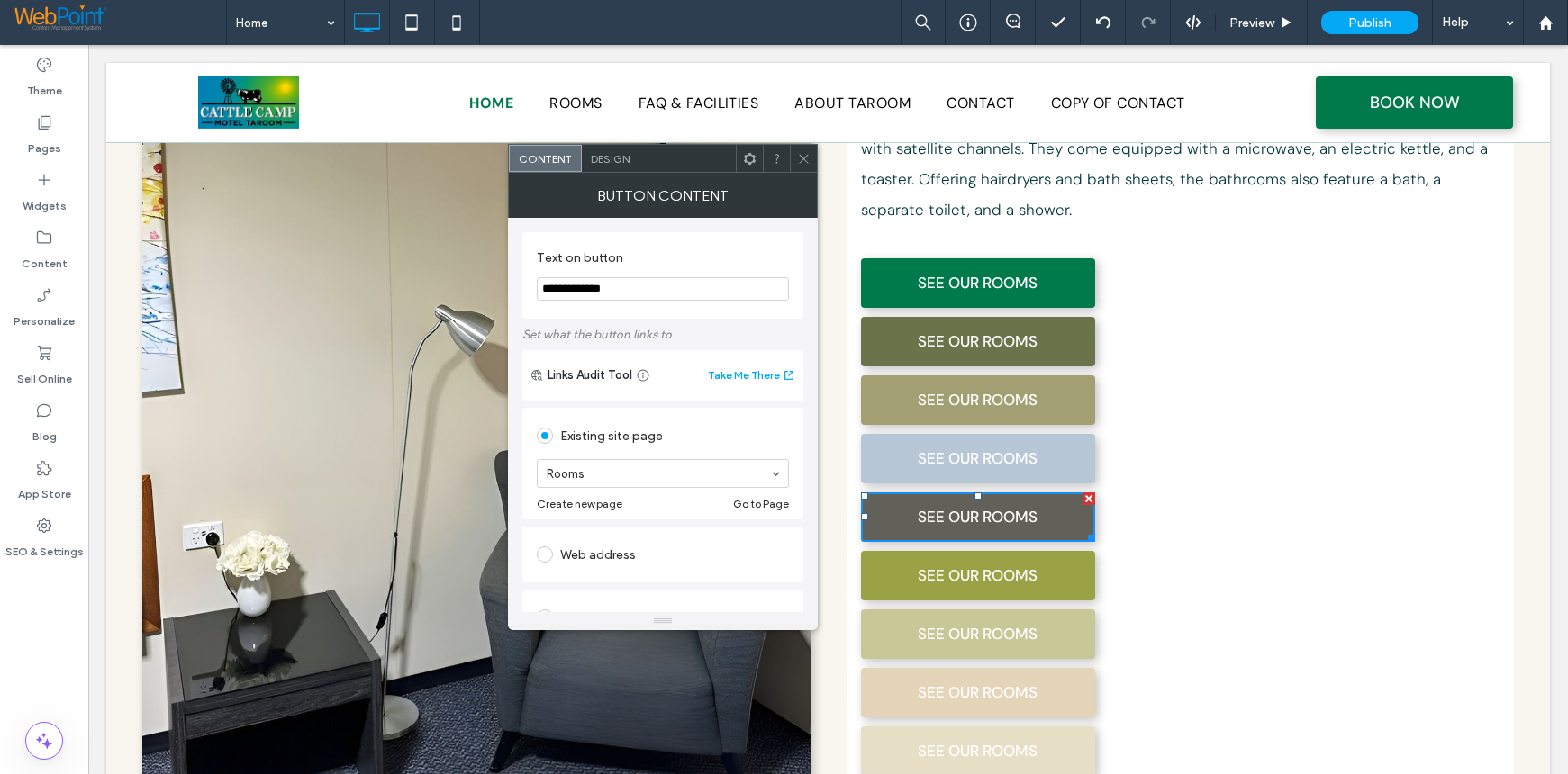
click at [610, 148] on div "Design" at bounding box center [610, 159] width 57 height 27
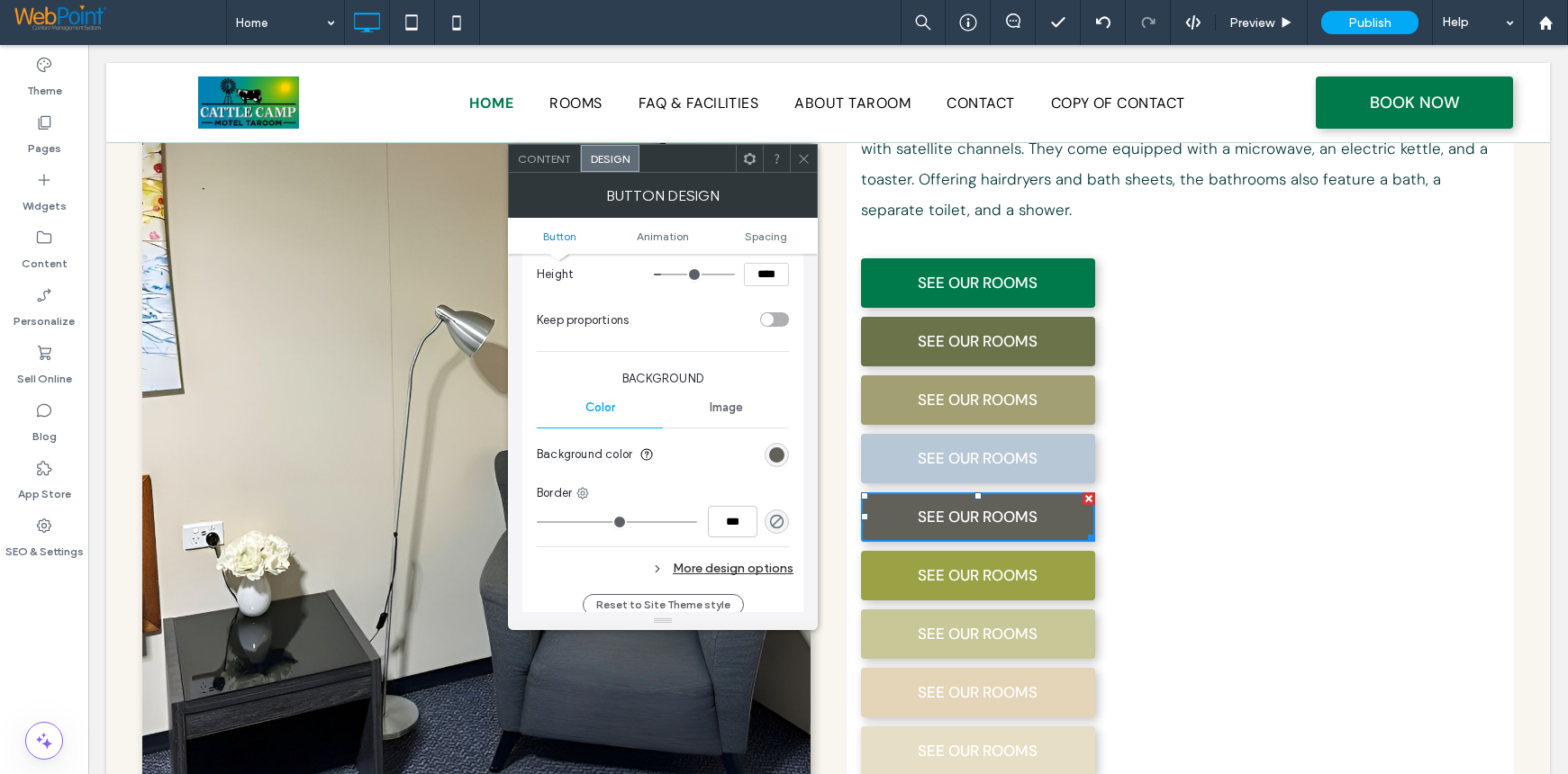
scroll to position [360, 0]
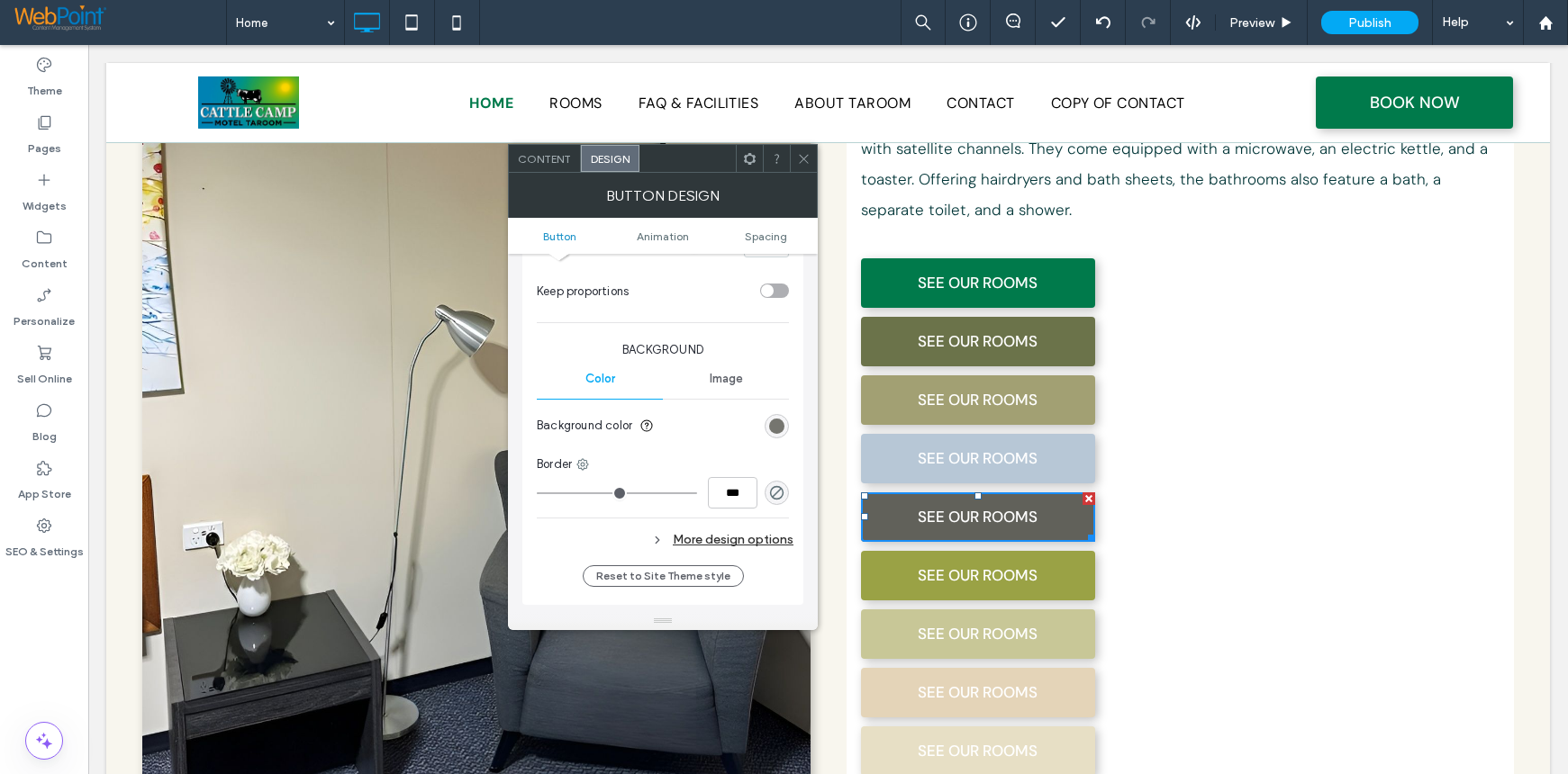
click at [774, 424] on div "rgb(97, 97, 90)" at bounding box center [776, 426] width 15 height 15
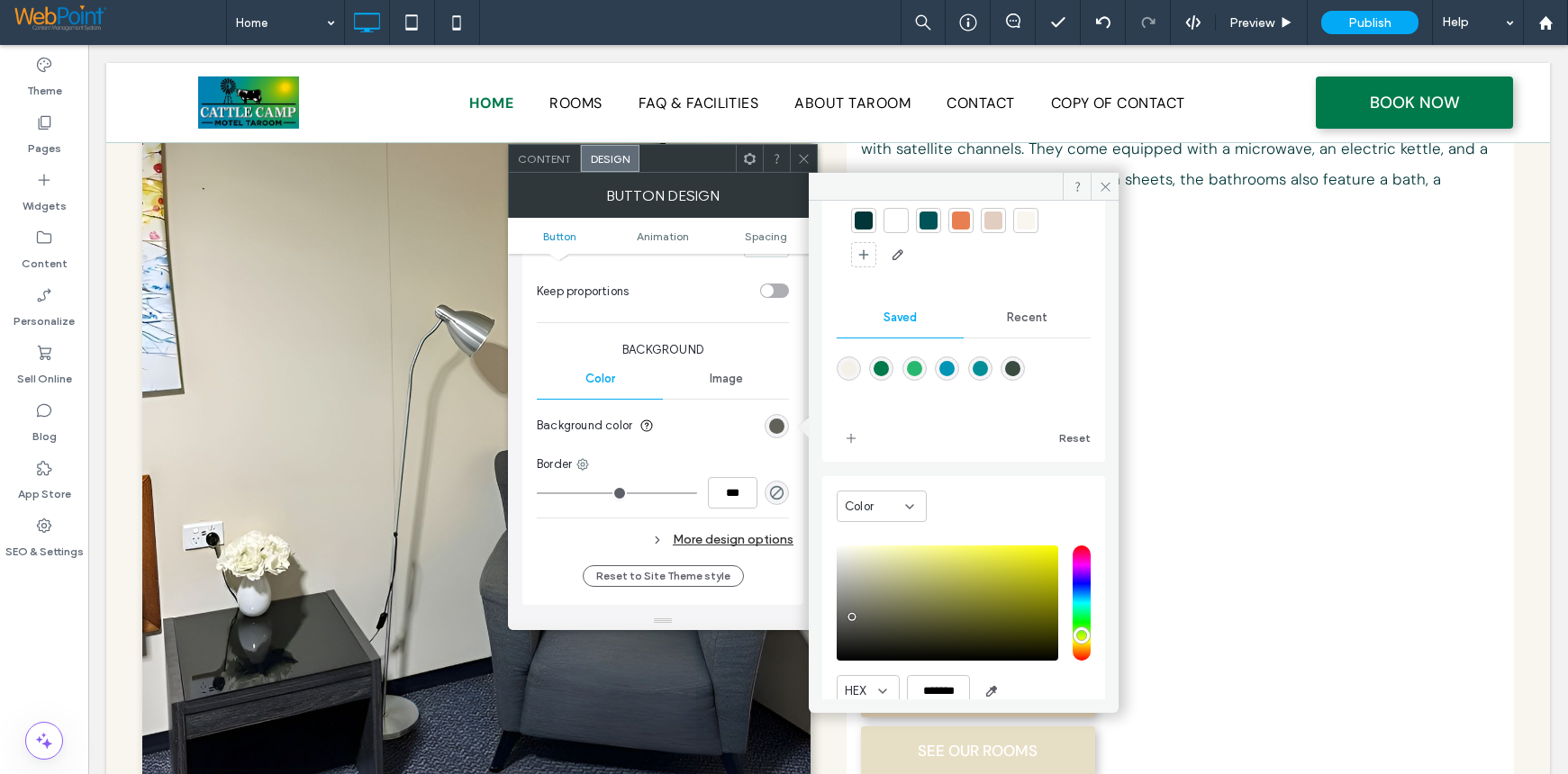
scroll to position [150, 0]
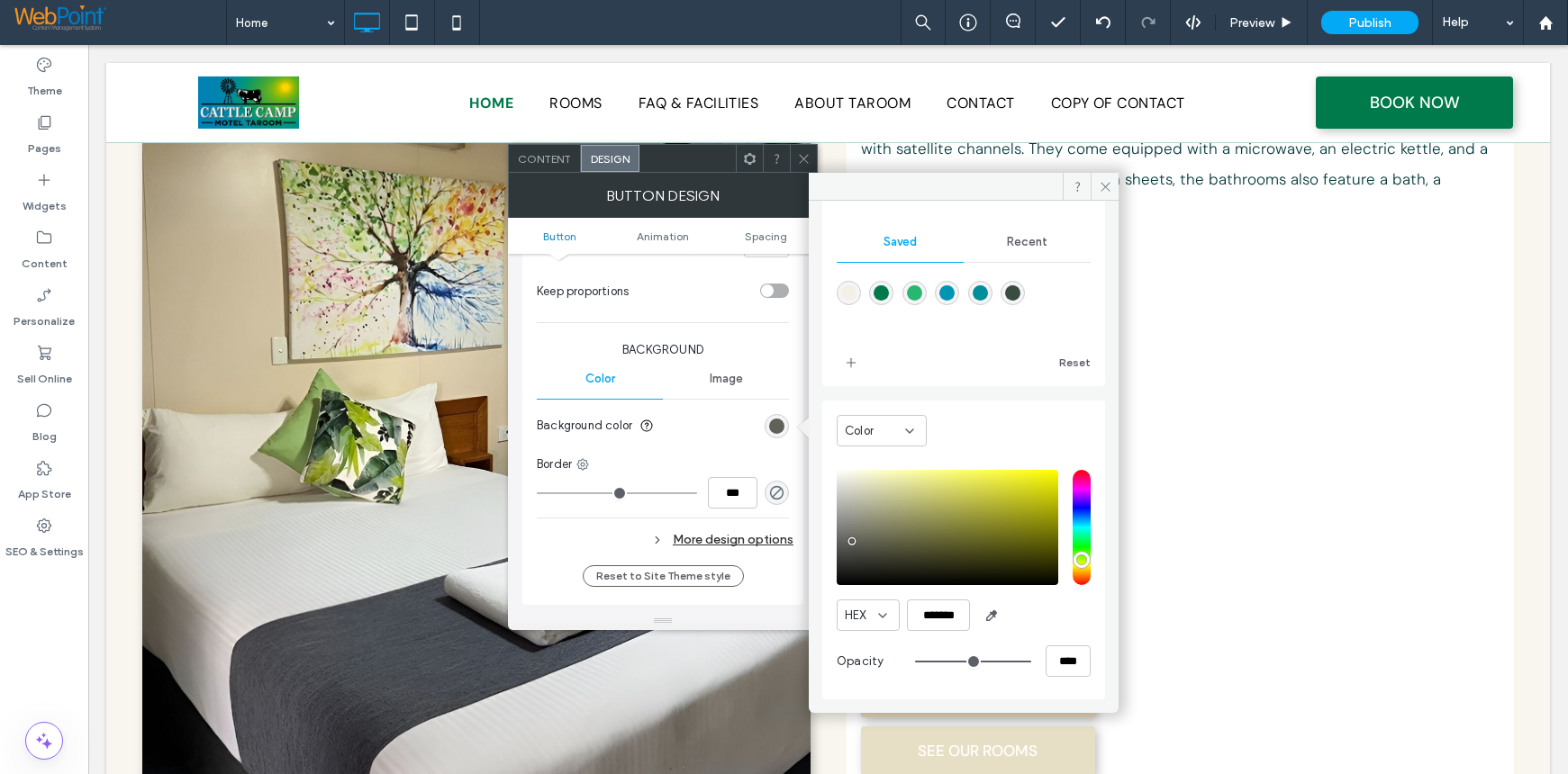
click at [1104, 227] on div at bounding box center [1181, 243] width 640 height 32
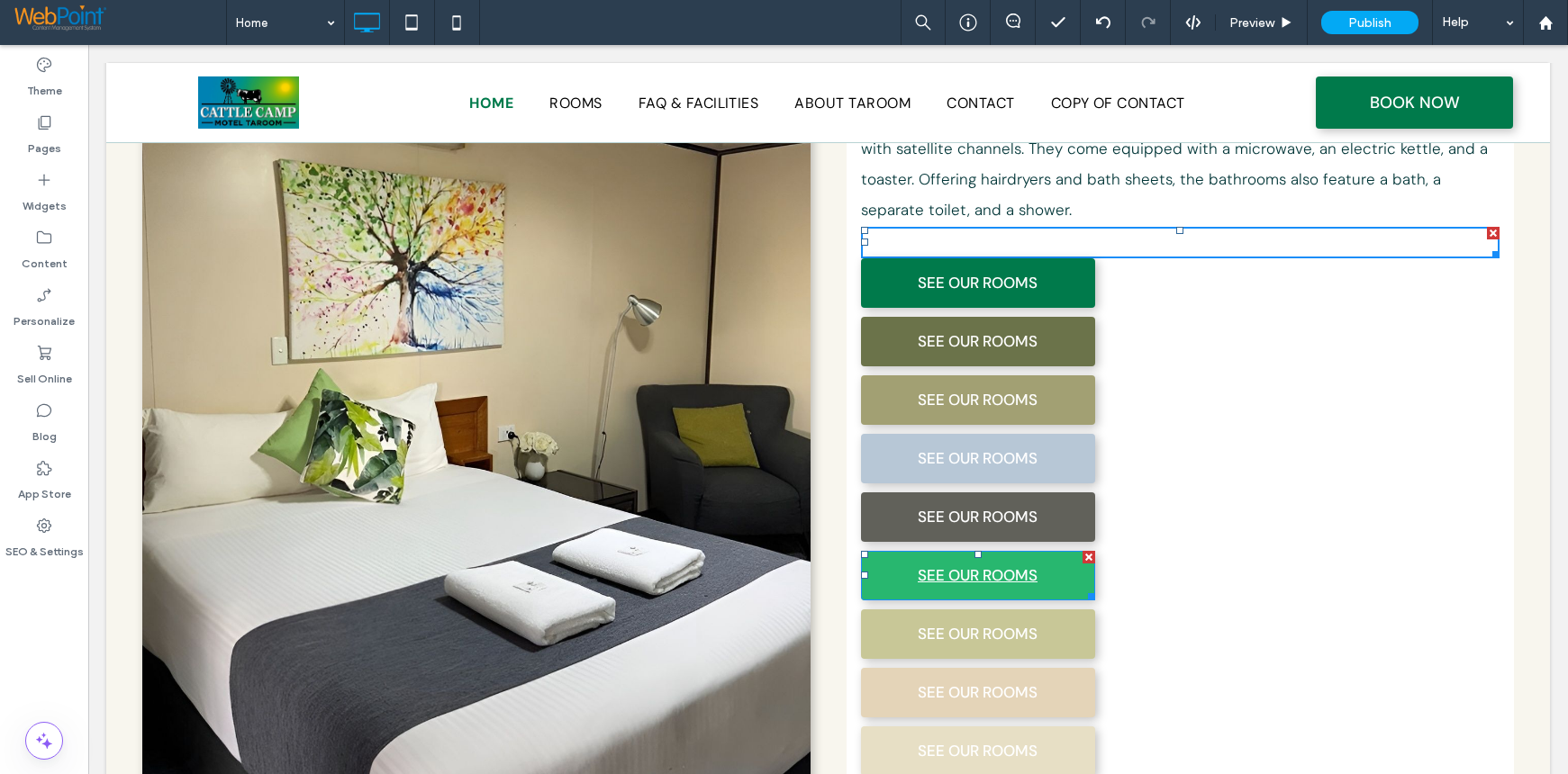
click at [919, 551] on span "SEE OUR ROOMS" at bounding box center [978, 576] width 120 height 49
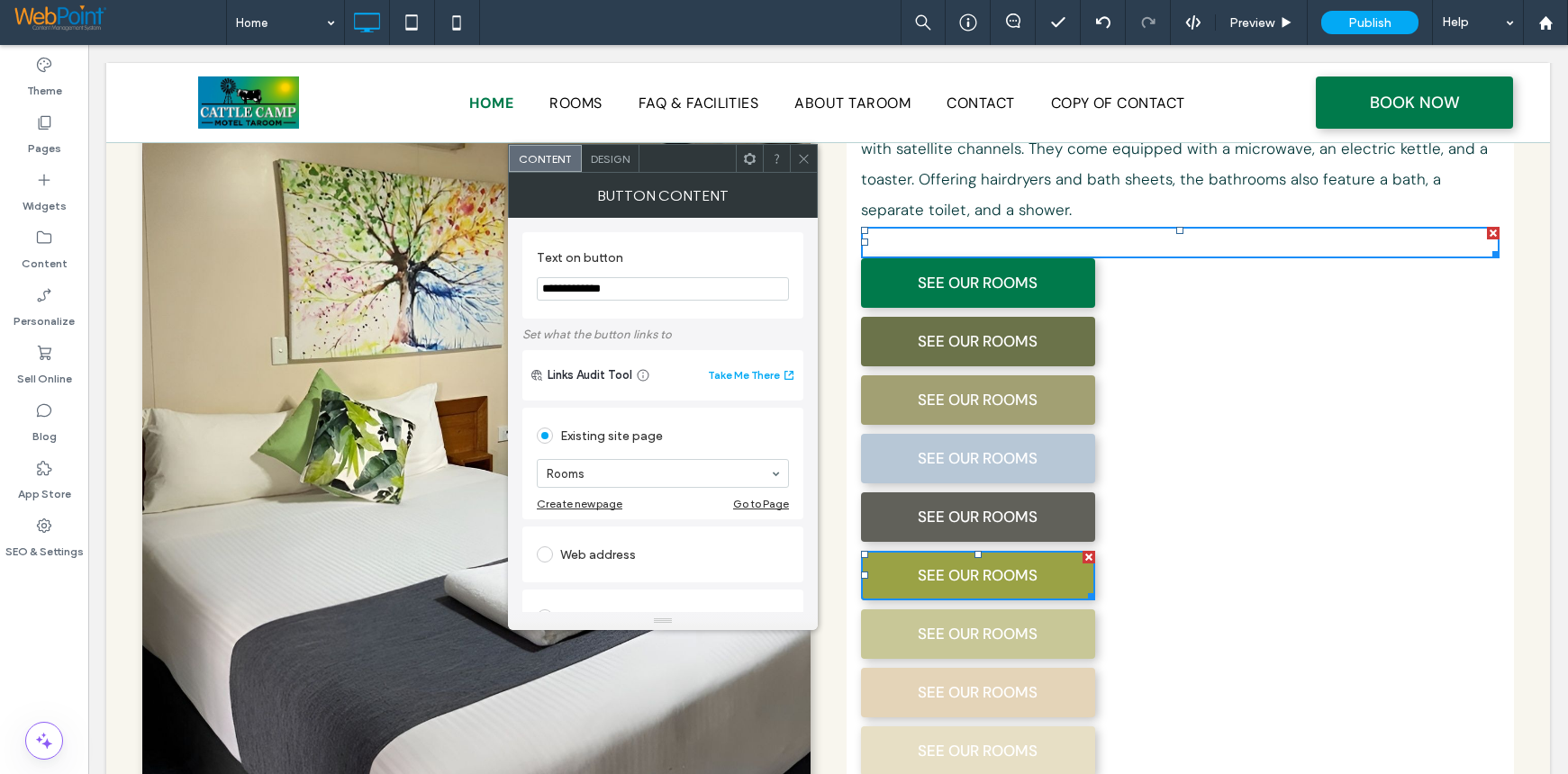
click at [609, 151] on div "Design" at bounding box center [610, 159] width 57 height 27
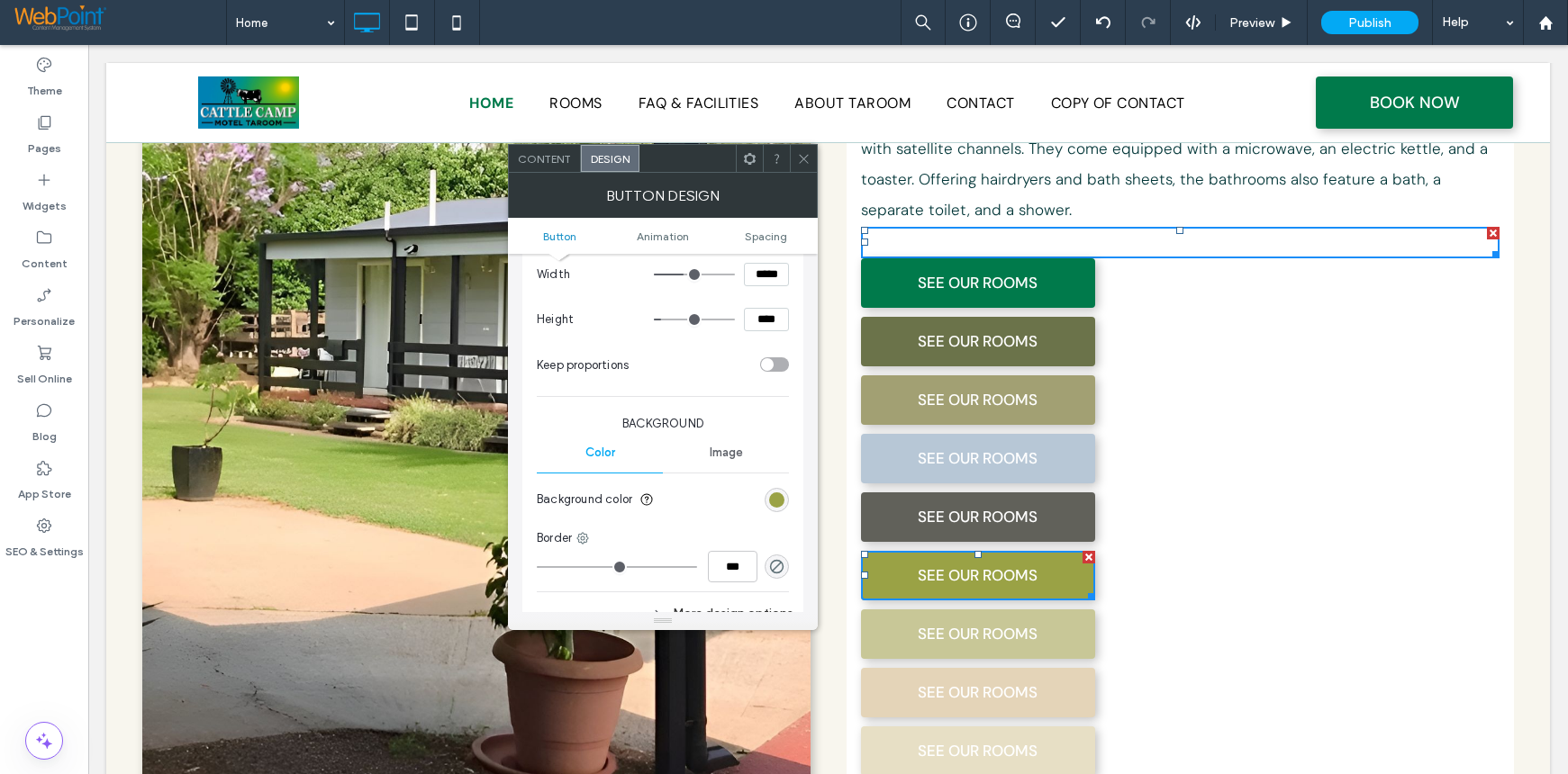
scroll to position [360, 0]
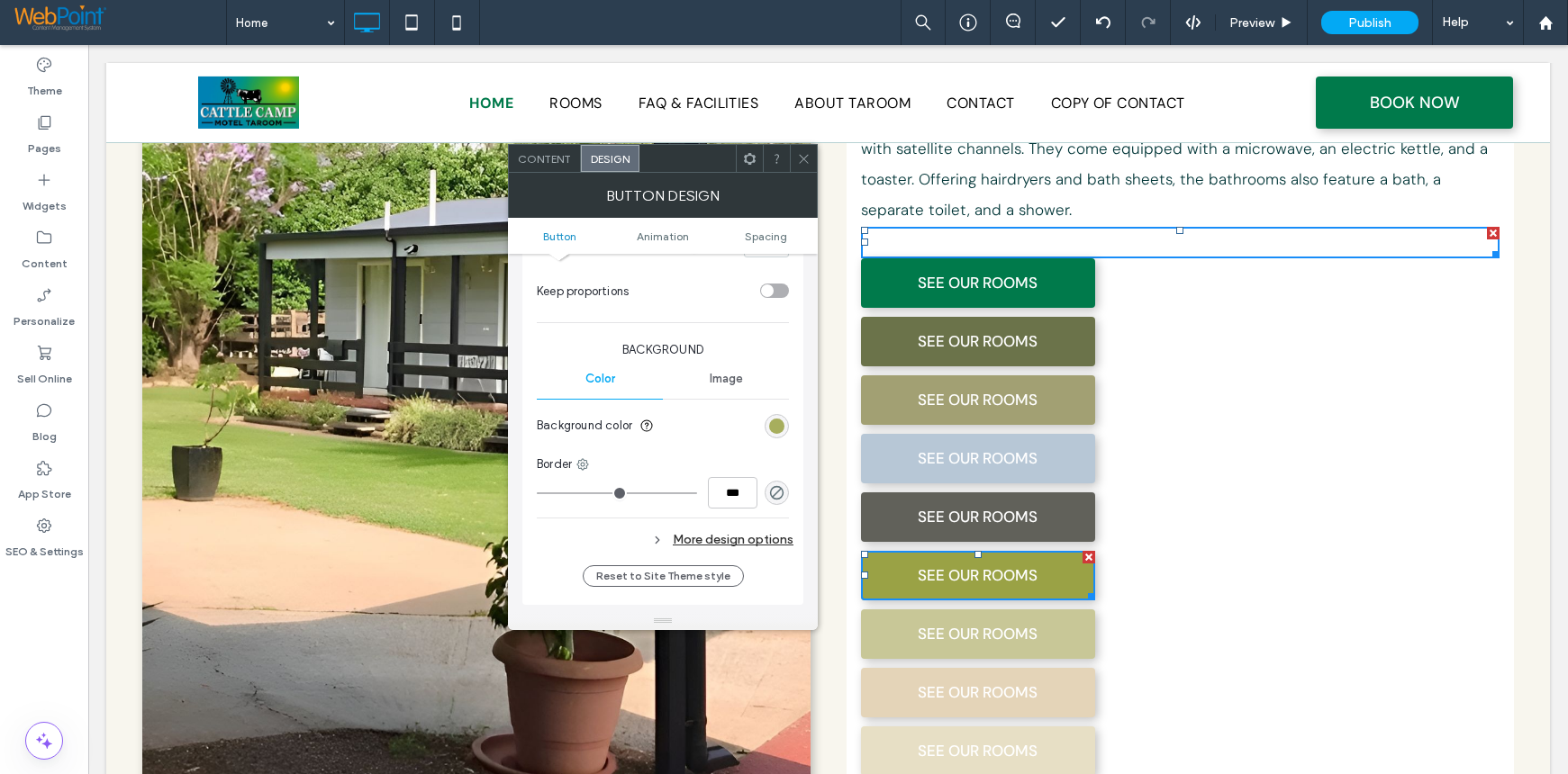
click at [774, 424] on div "rgb(154, 162, 69)" at bounding box center [776, 426] width 15 height 15
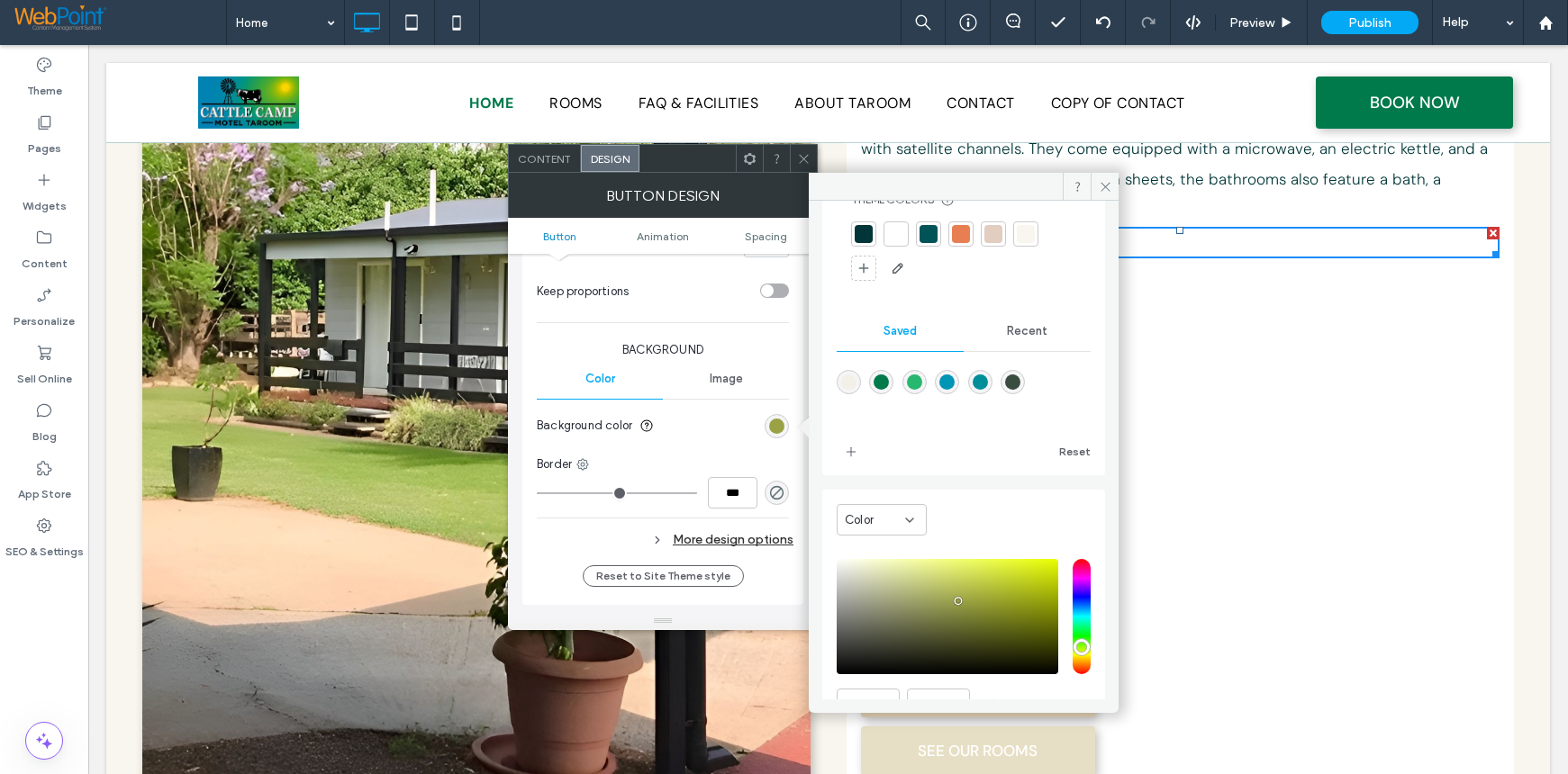
scroll to position [150, 0]
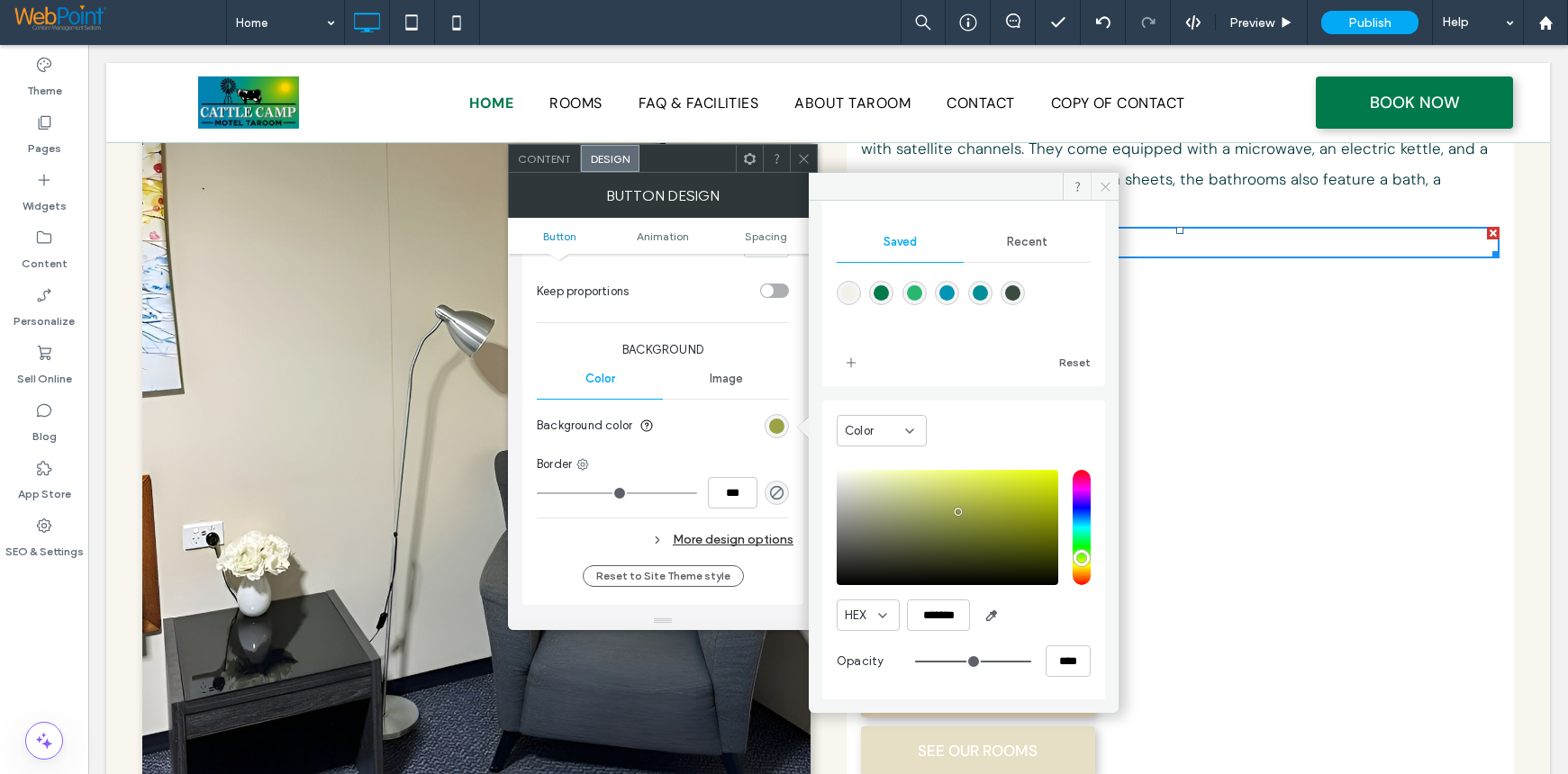
click at [1096, 185] on span at bounding box center [1104, 186] width 28 height 27
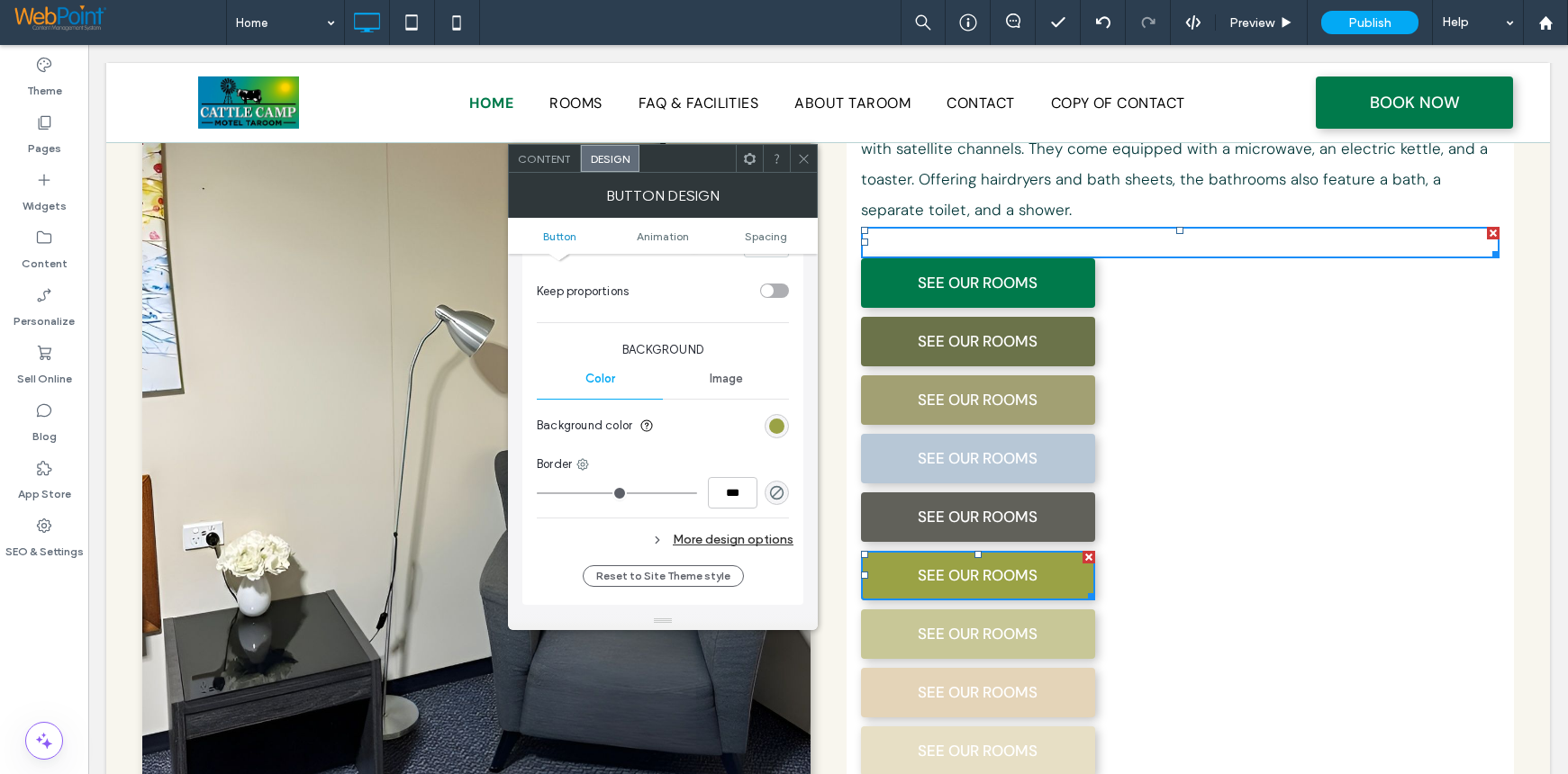
click at [799, 148] on span at bounding box center [803, 159] width 14 height 27
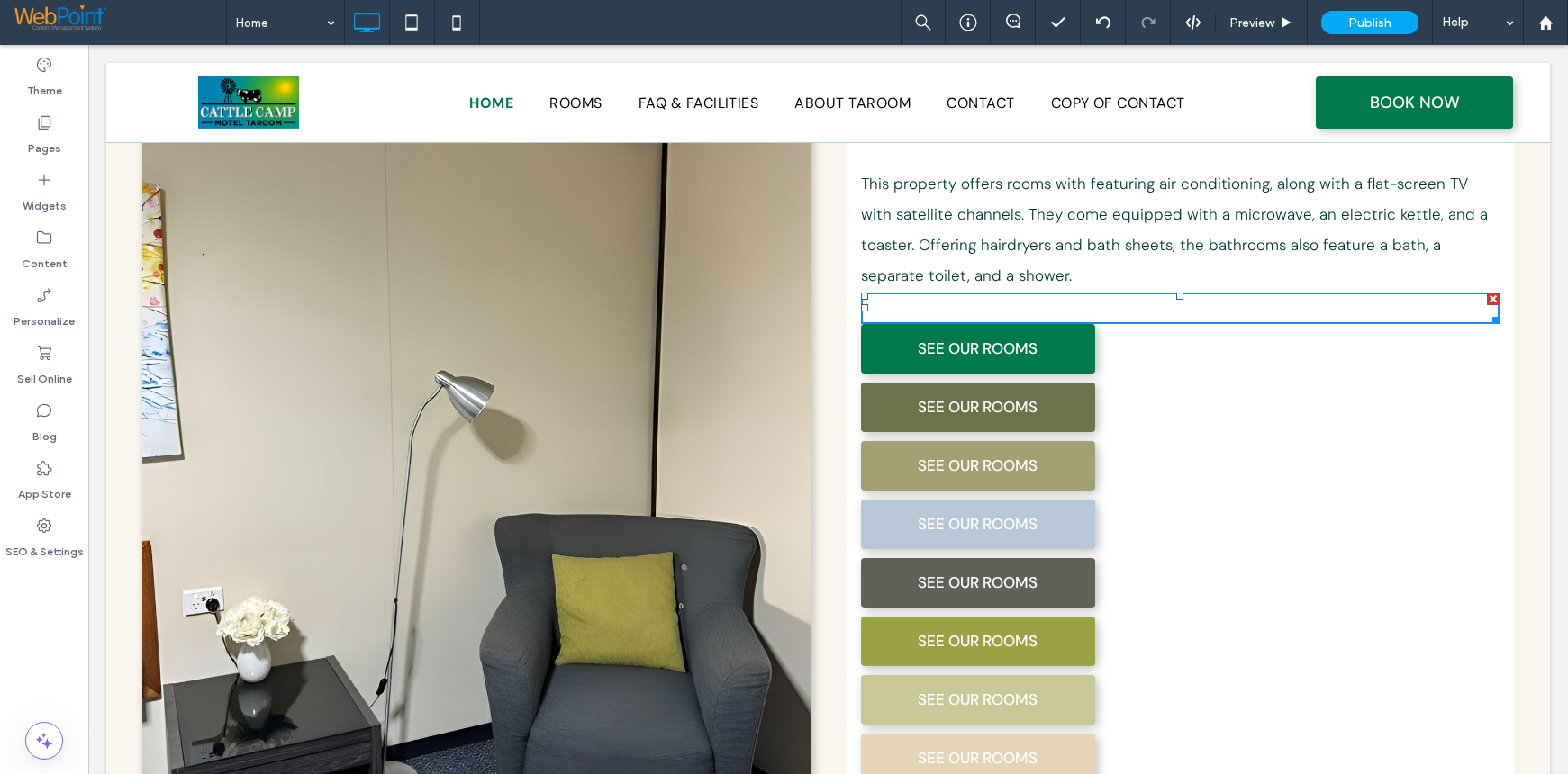
scroll to position [1245, 0]
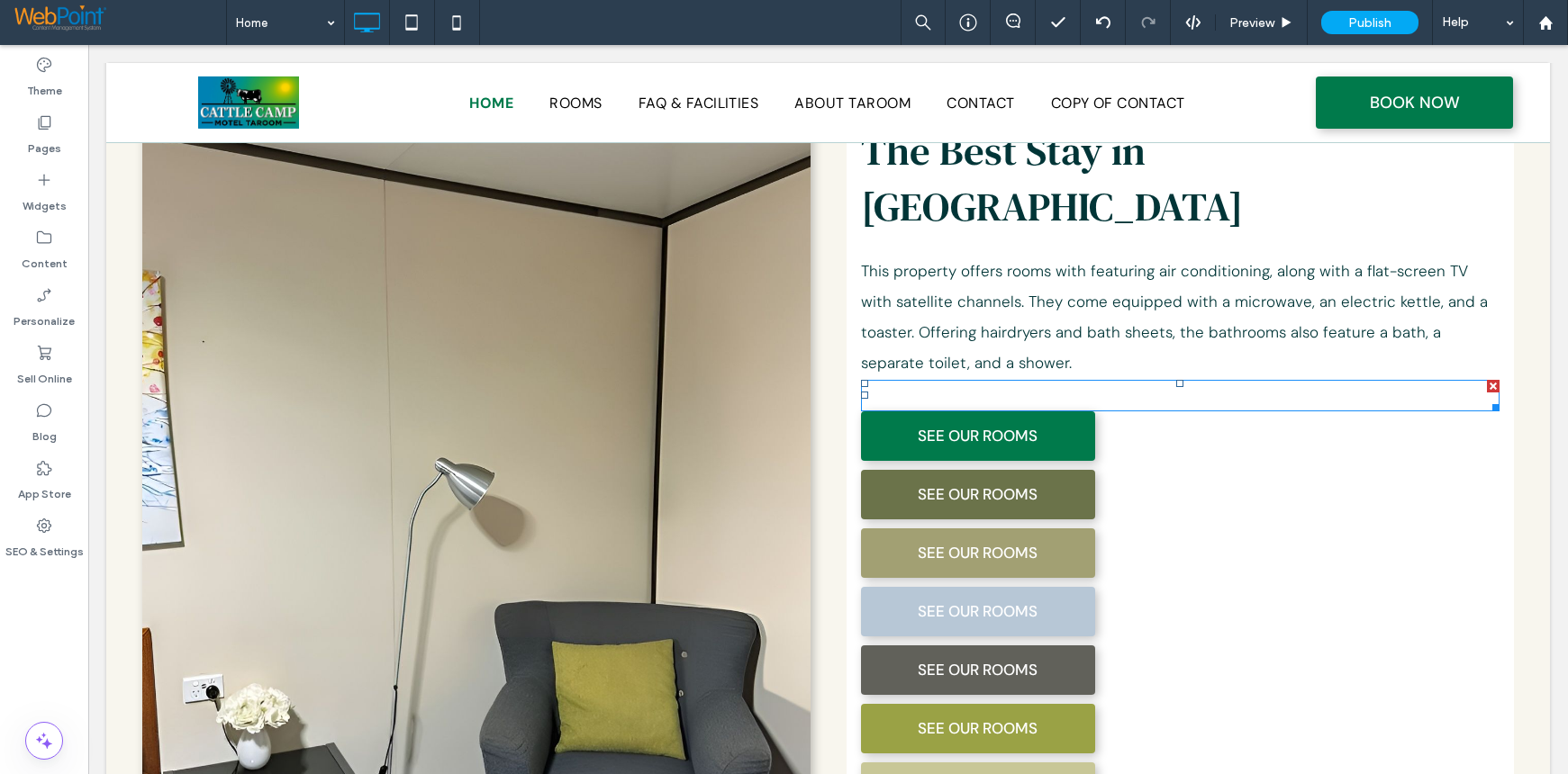
click at [990, 380] on div at bounding box center [1181, 395] width 640 height 32
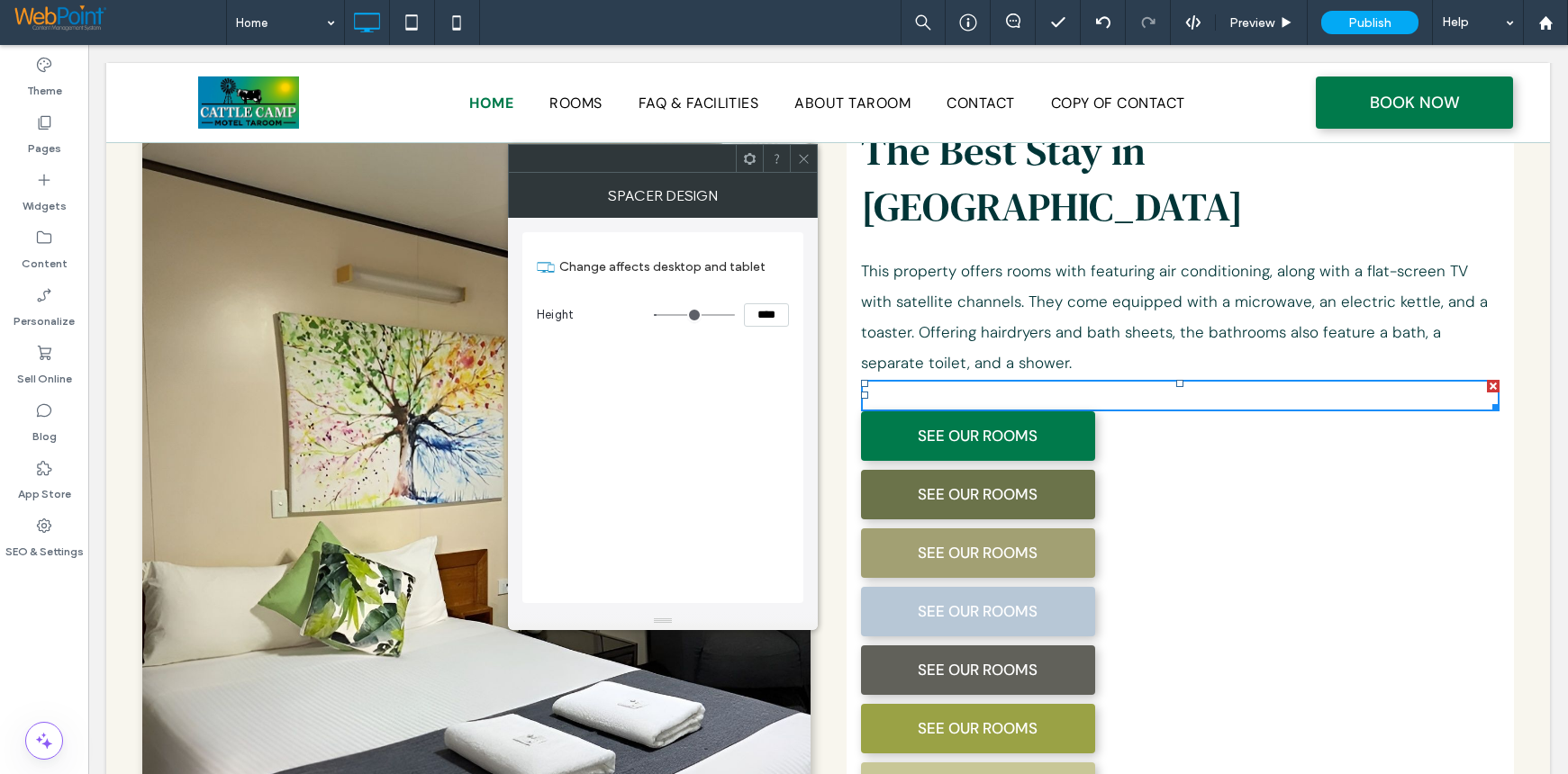
click at [802, 157] on use at bounding box center [803, 158] width 9 height 9
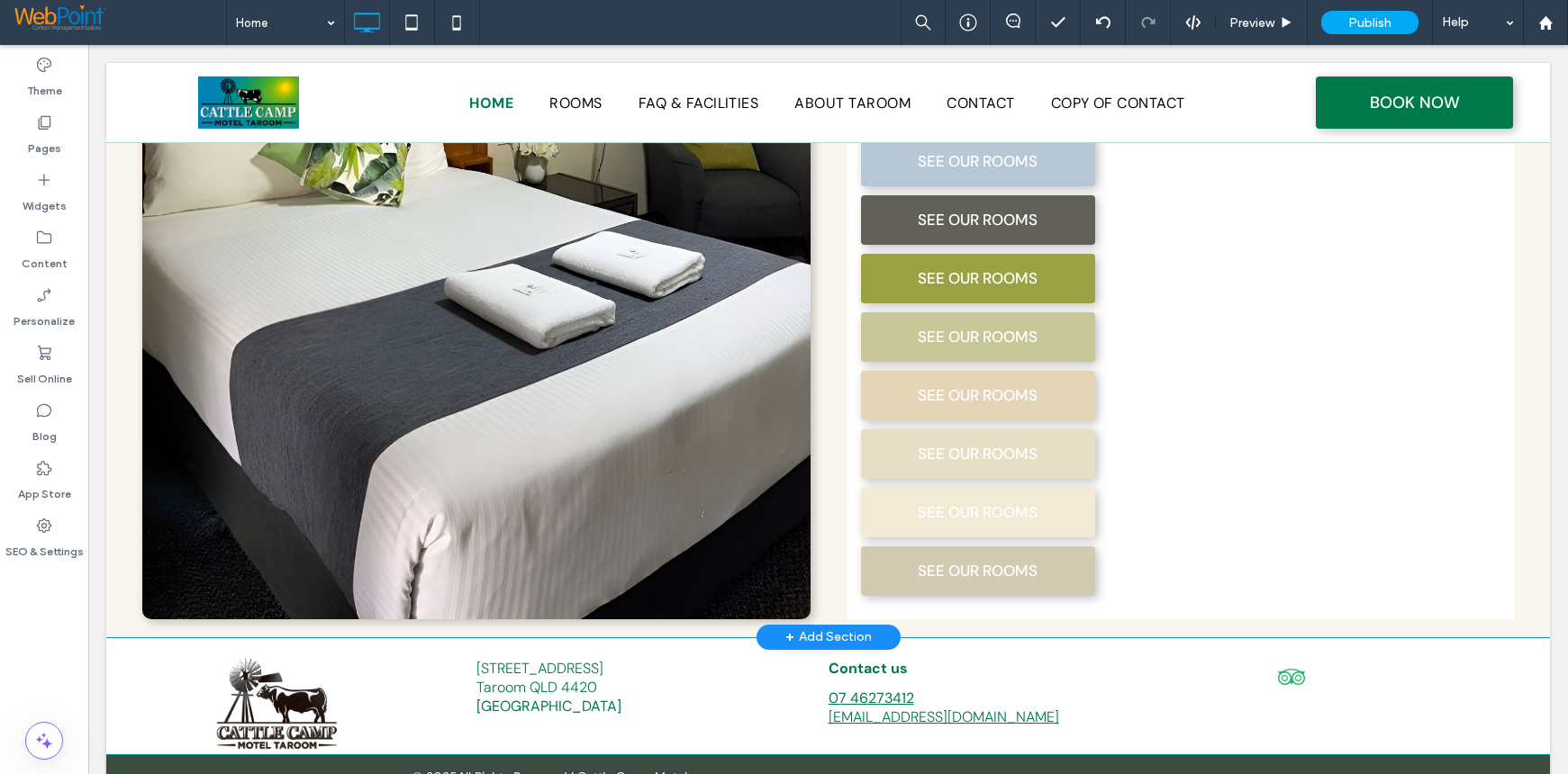
scroll to position [1425, 0]
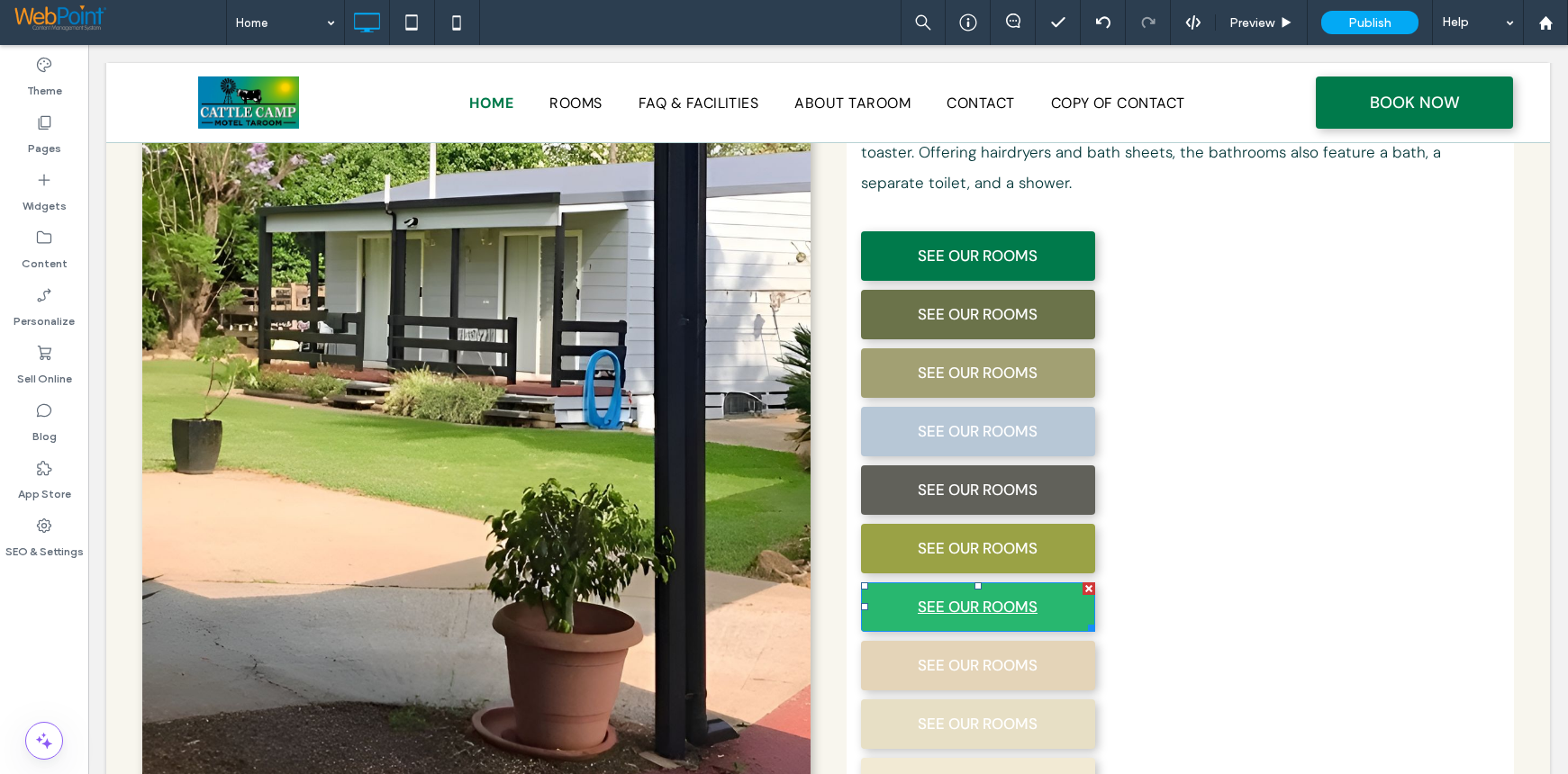
click at [1056, 582] on link "SEE OUR ROOMS" at bounding box center [978, 607] width 234 height 50
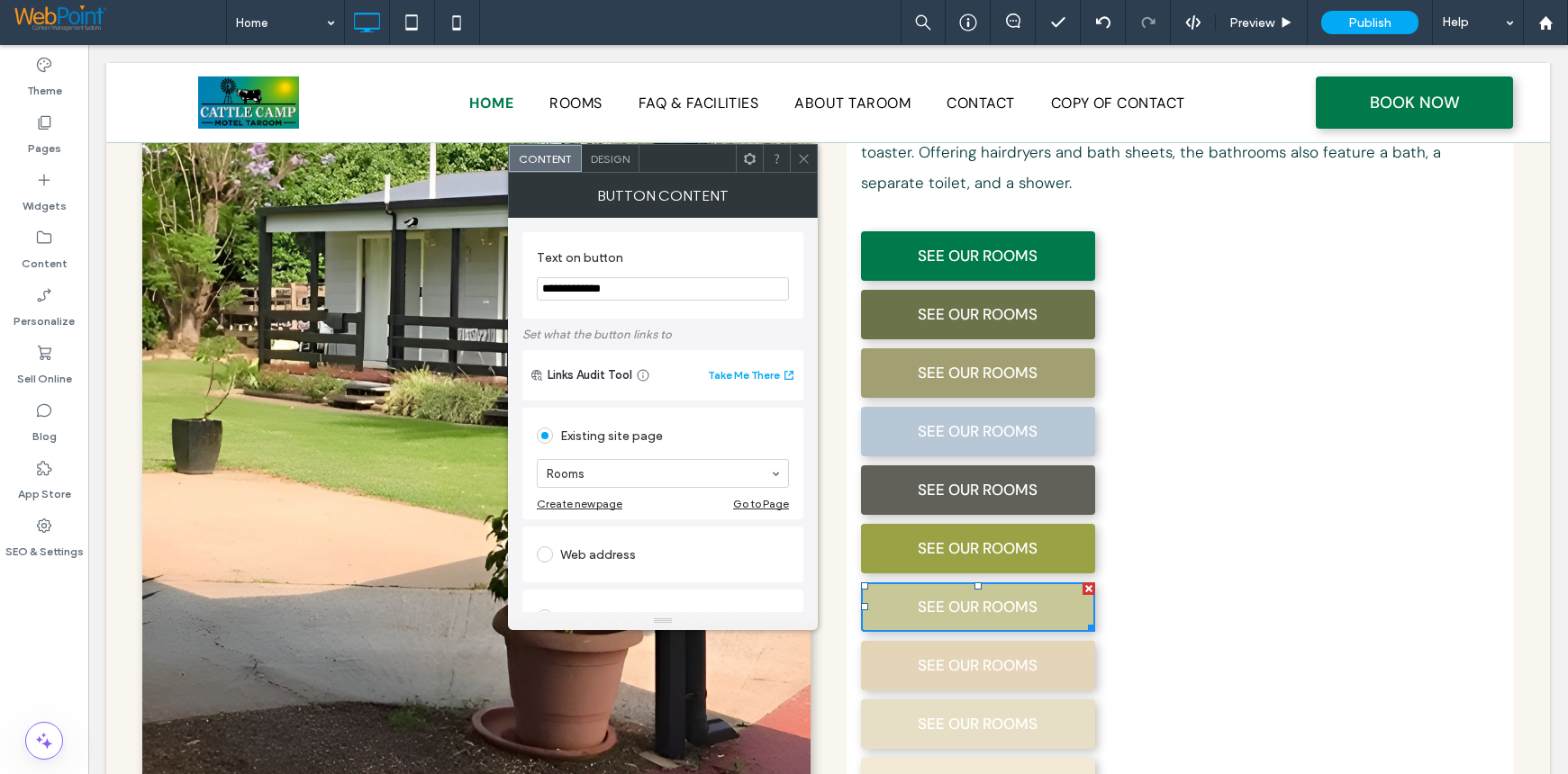
click at [600, 161] on span "Design" at bounding box center [610, 159] width 39 height 14
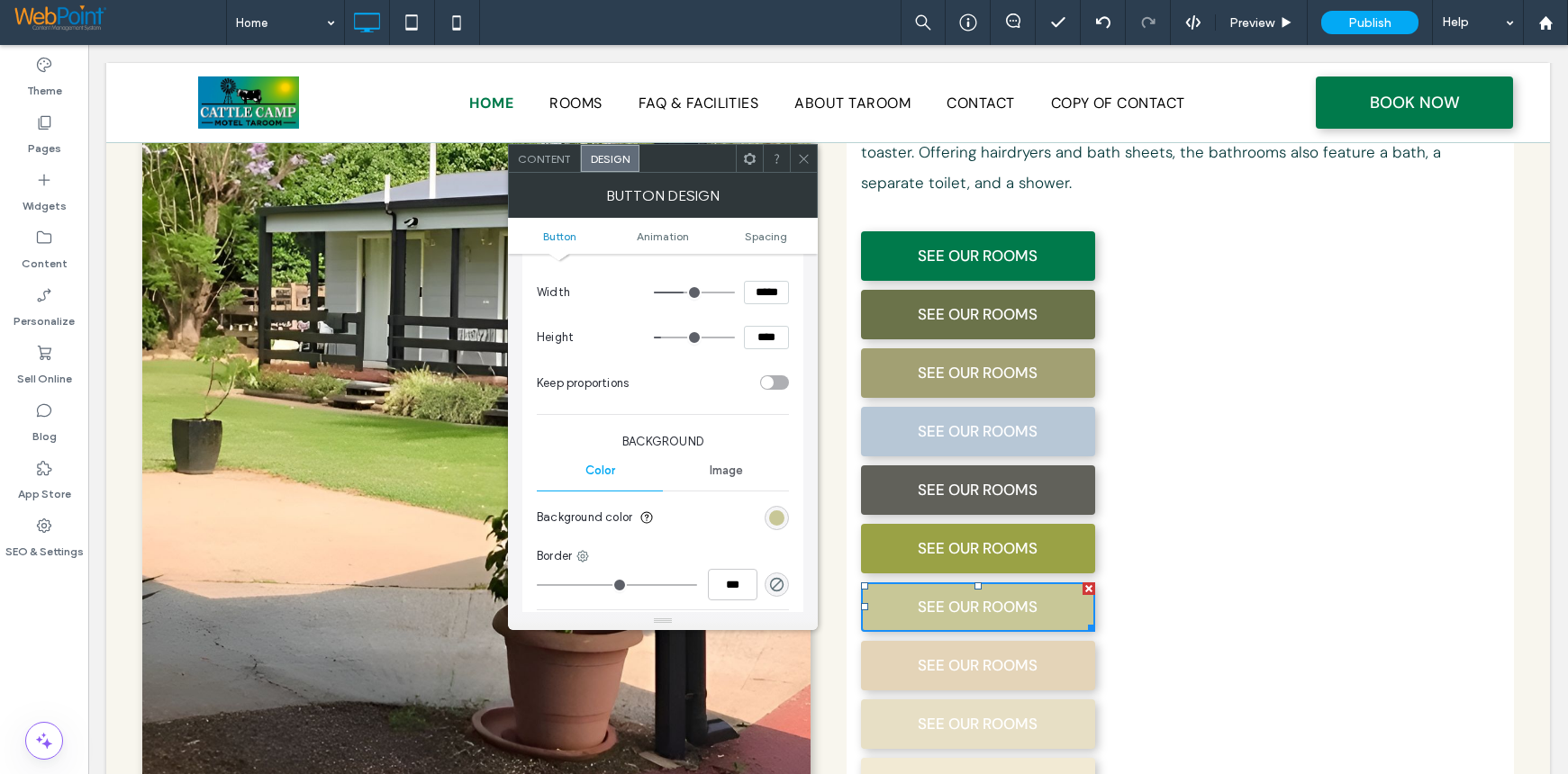
scroll to position [270, 0]
click at [772, 513] on div "rgb(200, 199, 151)" at bounding box center [776, 516] width 15 height 15
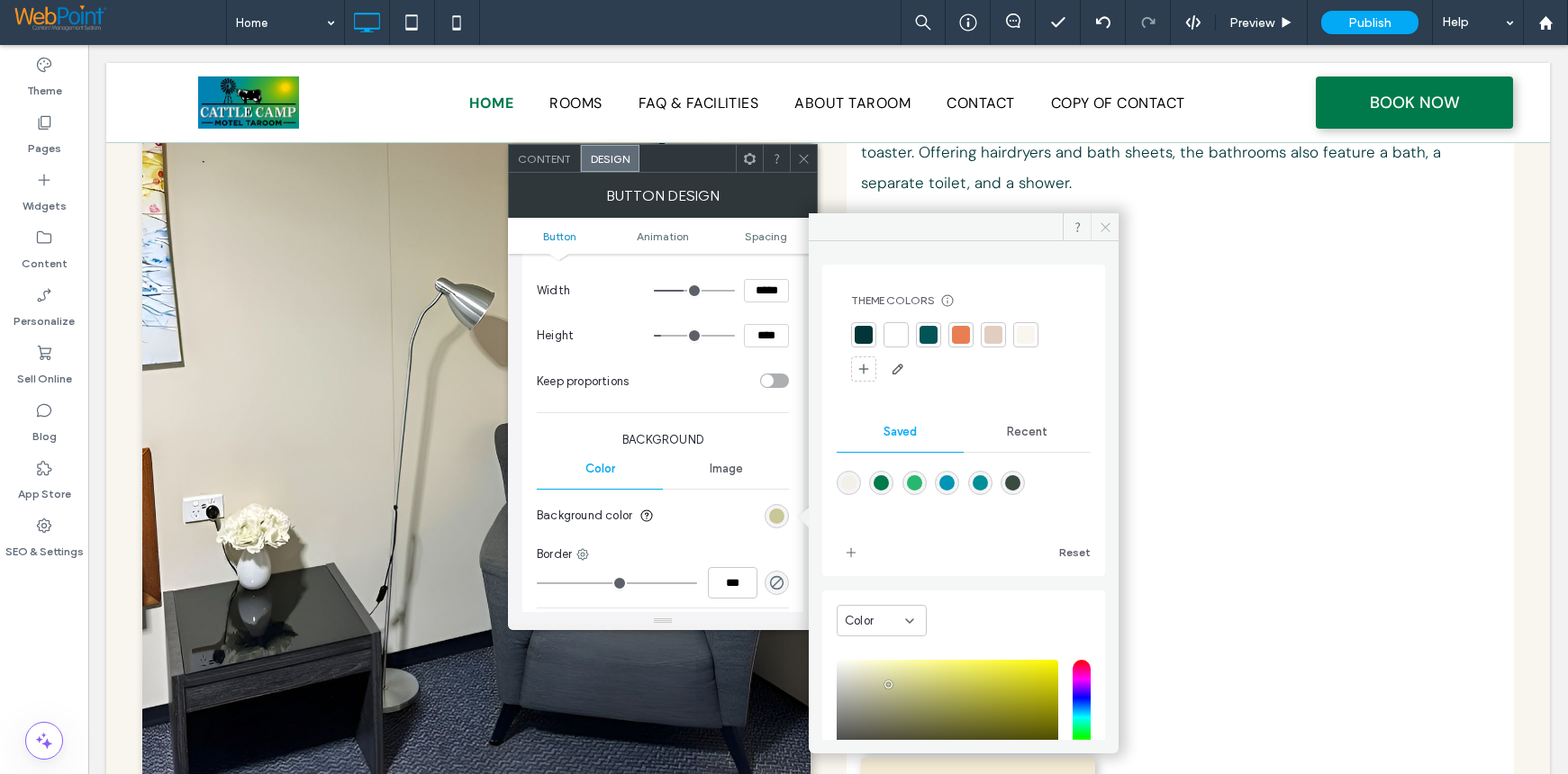
click at [1111, 226] on icon at bounding box center [1105, 227] width 14 height 14
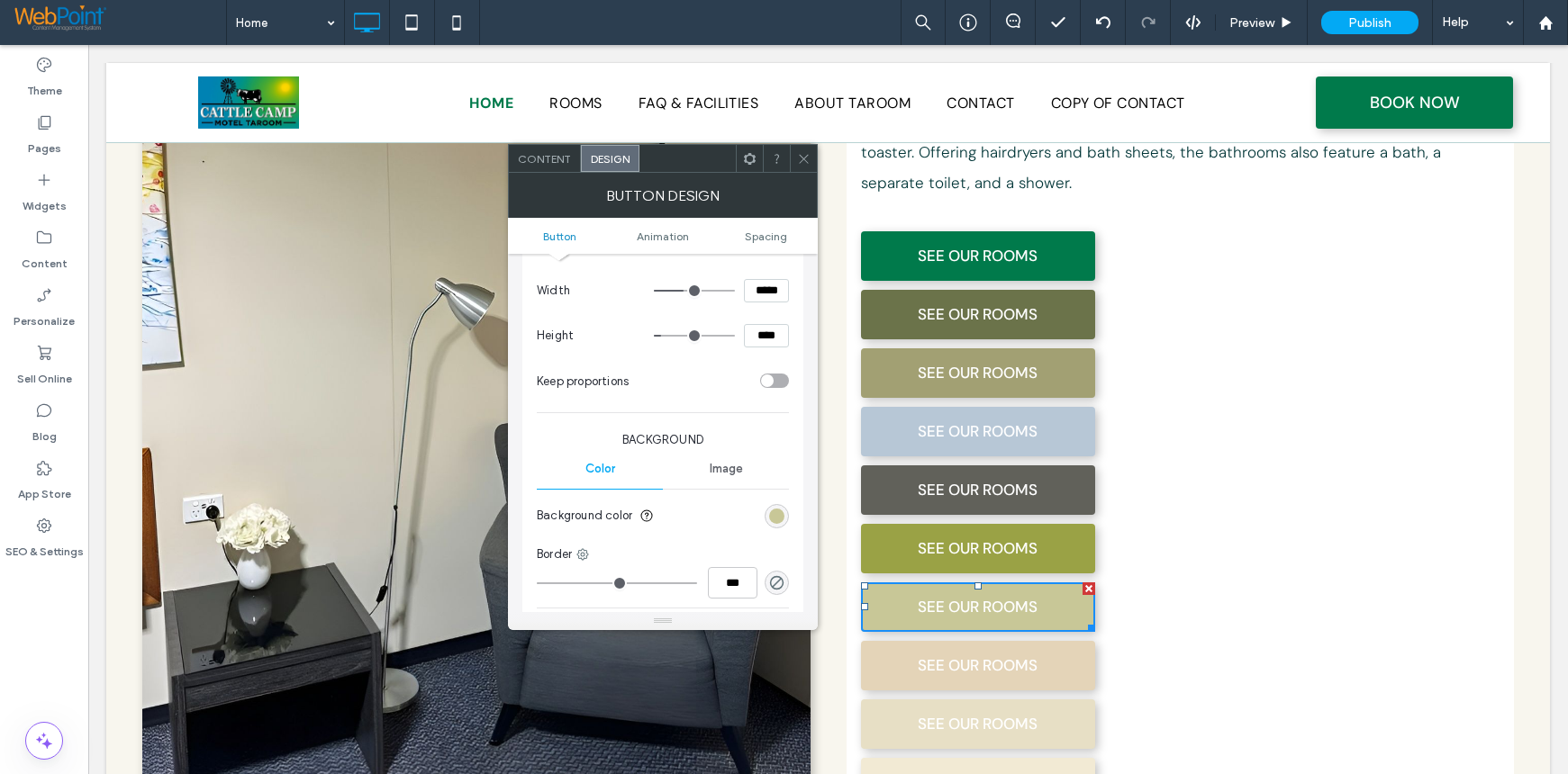
click at [800, 156] on icon at bounding box center [803, 159] width 14 height 14
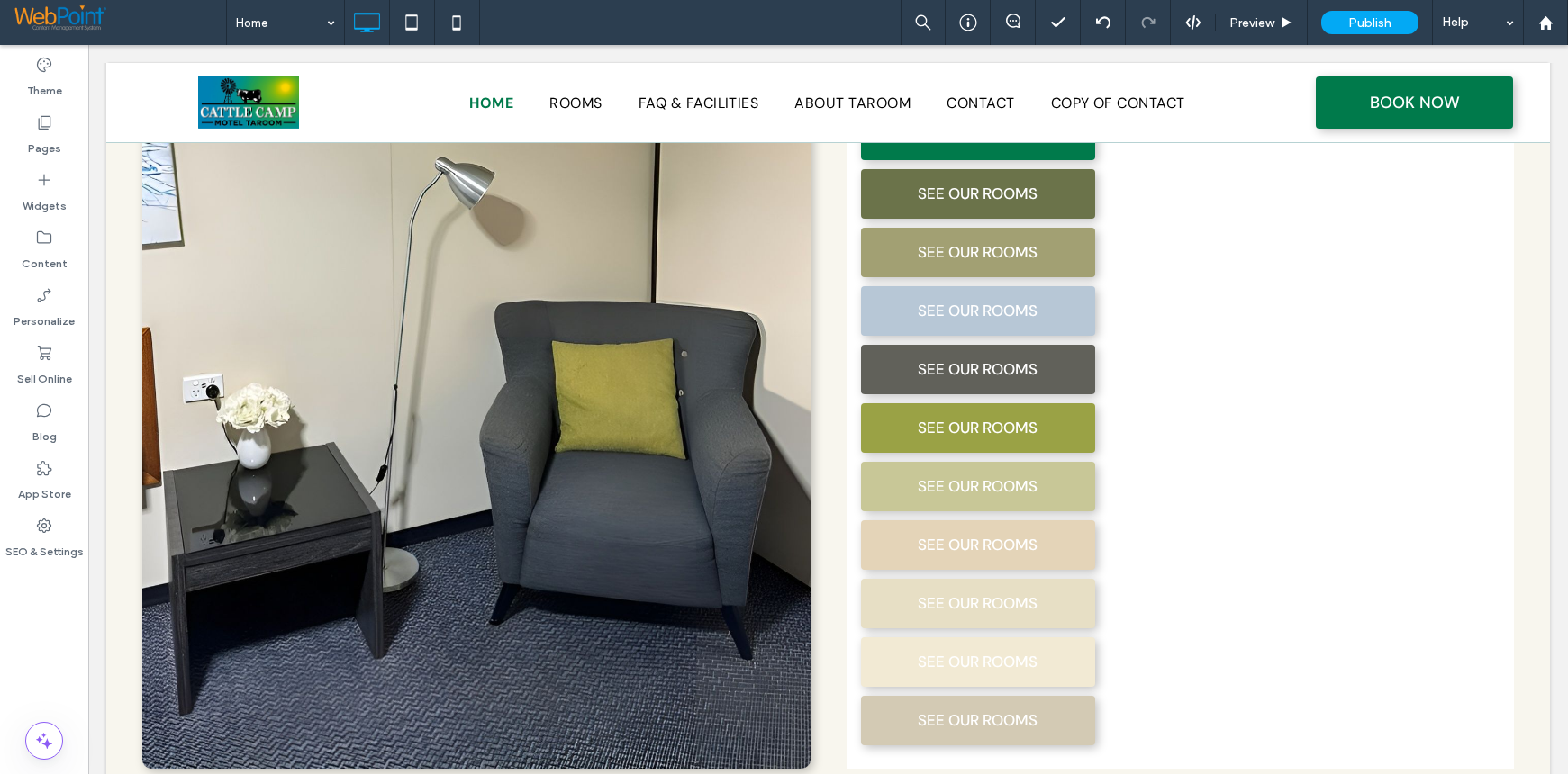
scroll to position [1515, 0]
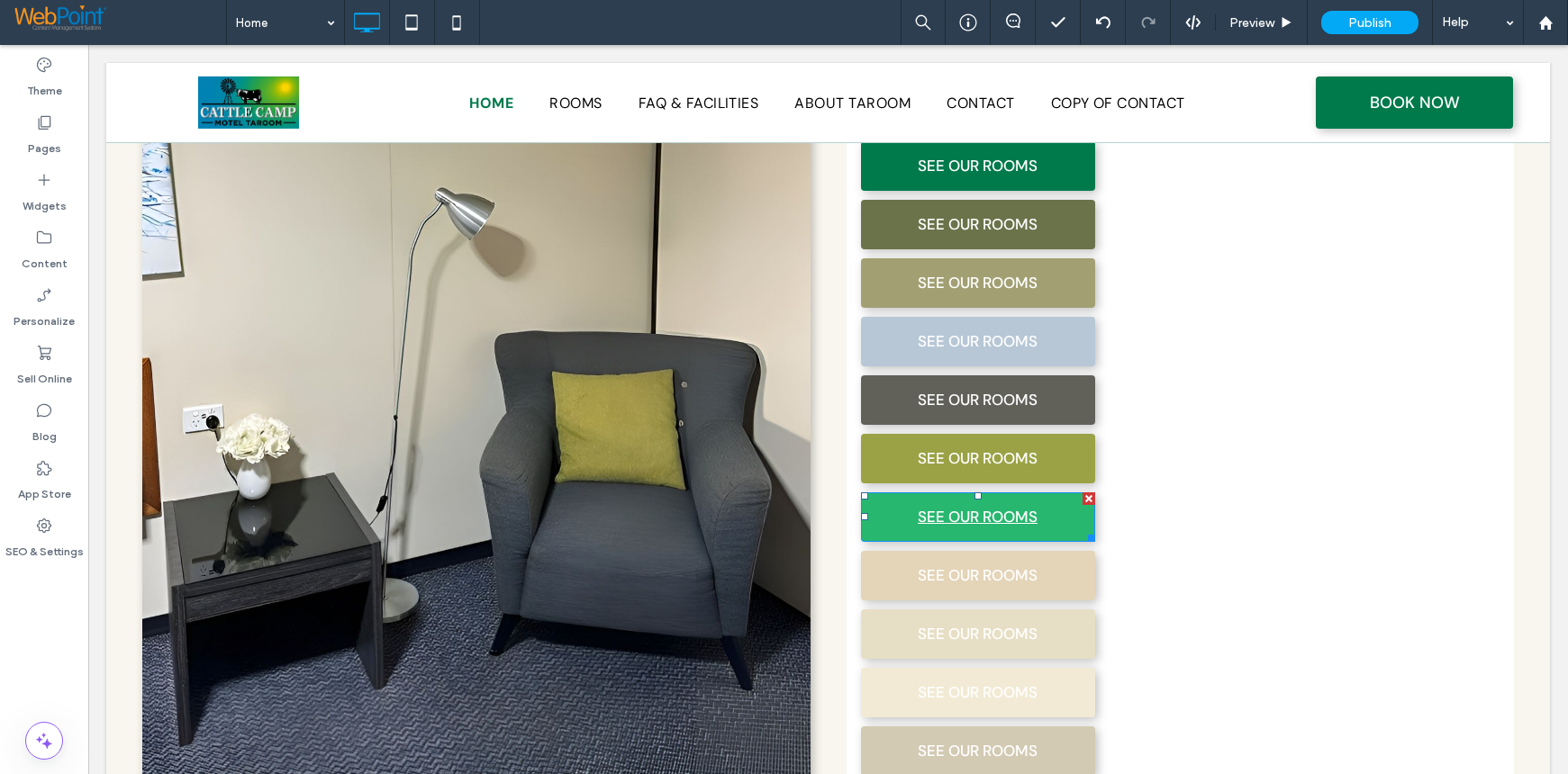
click at [878, 492] on link "SEE OUR ROOMS" at bounding box center [978, 517] width 234 height 50
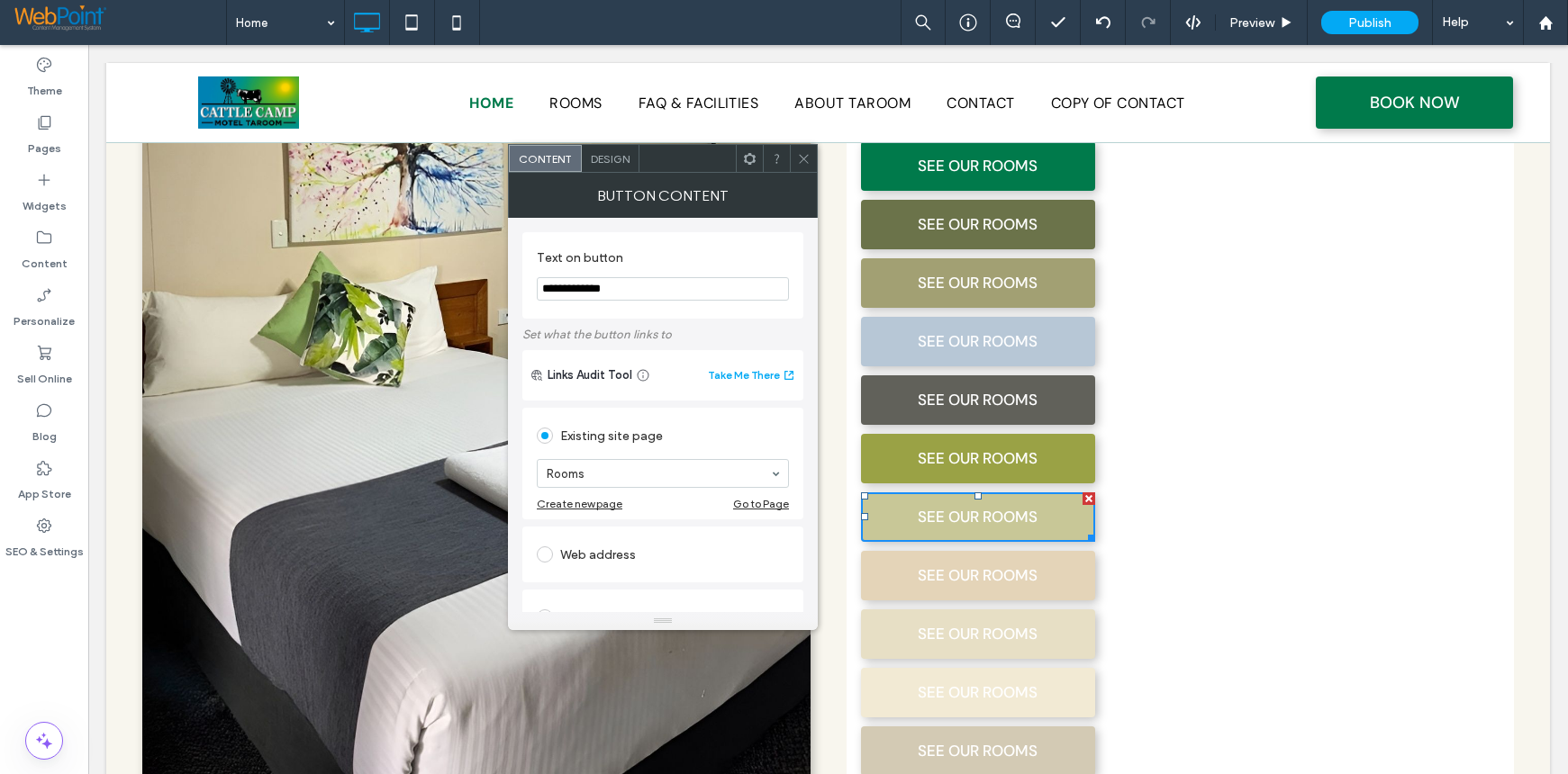
click at [615, 165] on div "Design" at bounding box center [610, 159] width 57 height 27
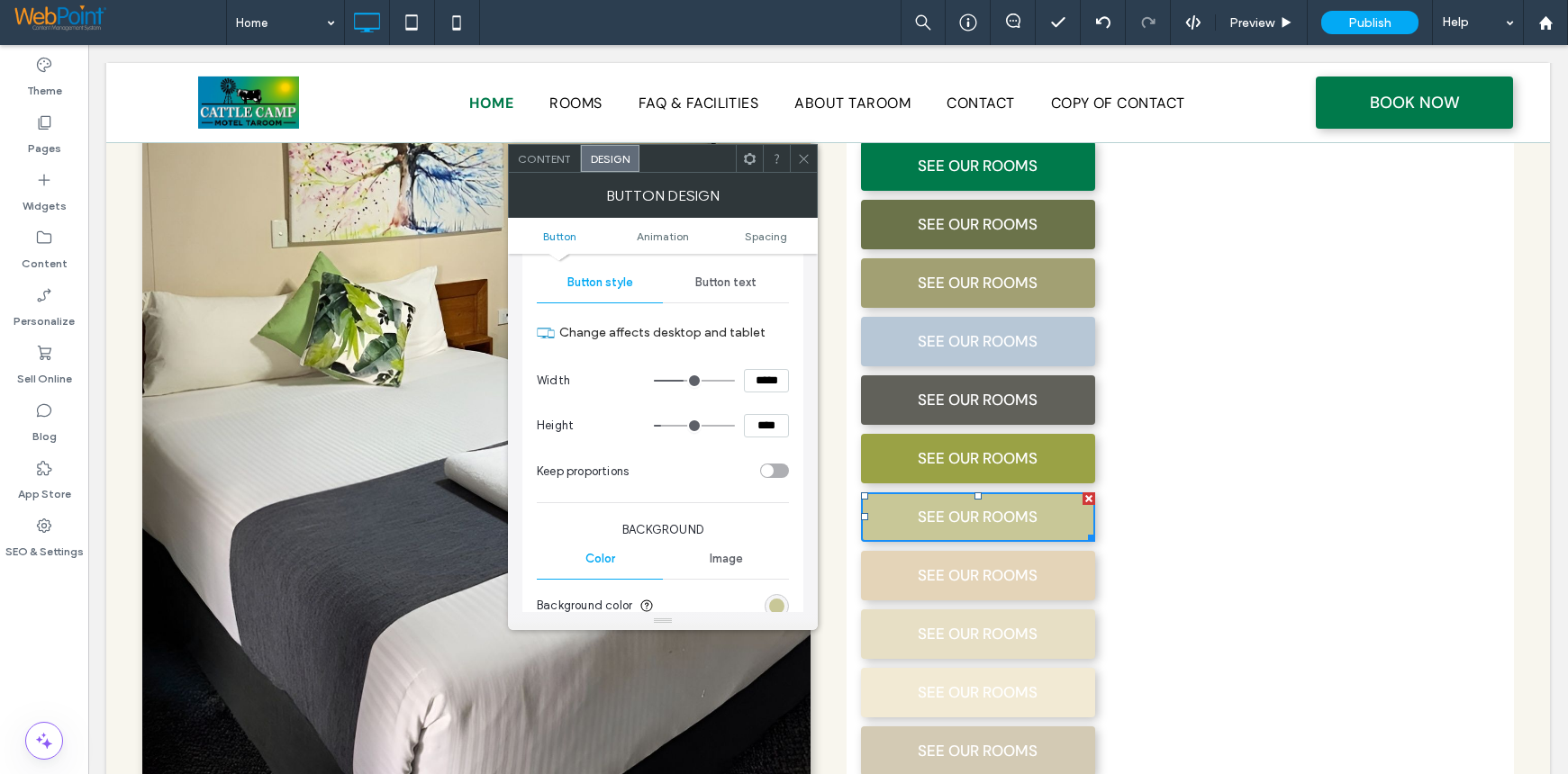
scroll to position [270, 0]
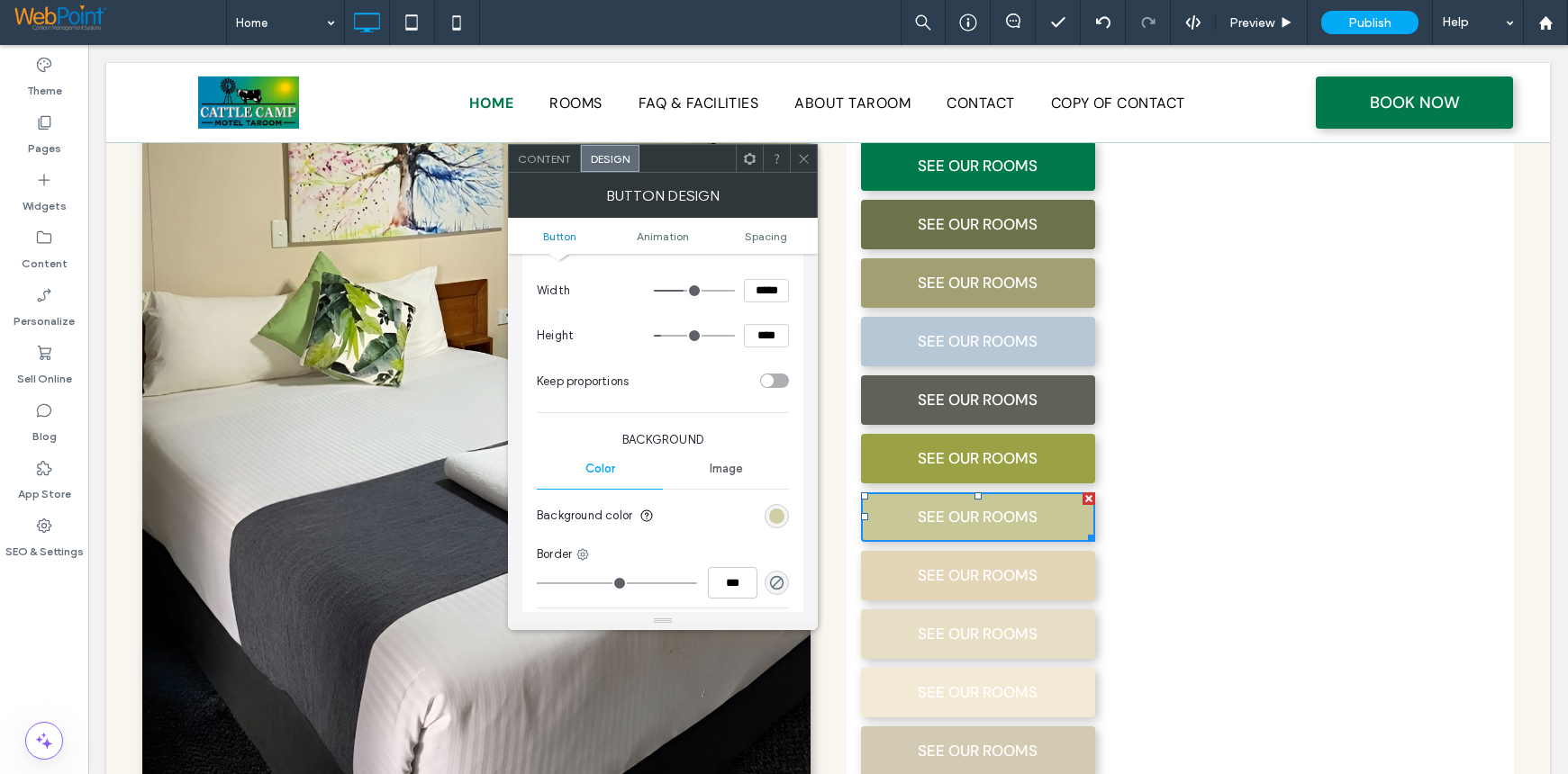
click at [775, 513] on div "rgb(200, 199, 151)" at bounding box center [776, 516] width 15 height 15
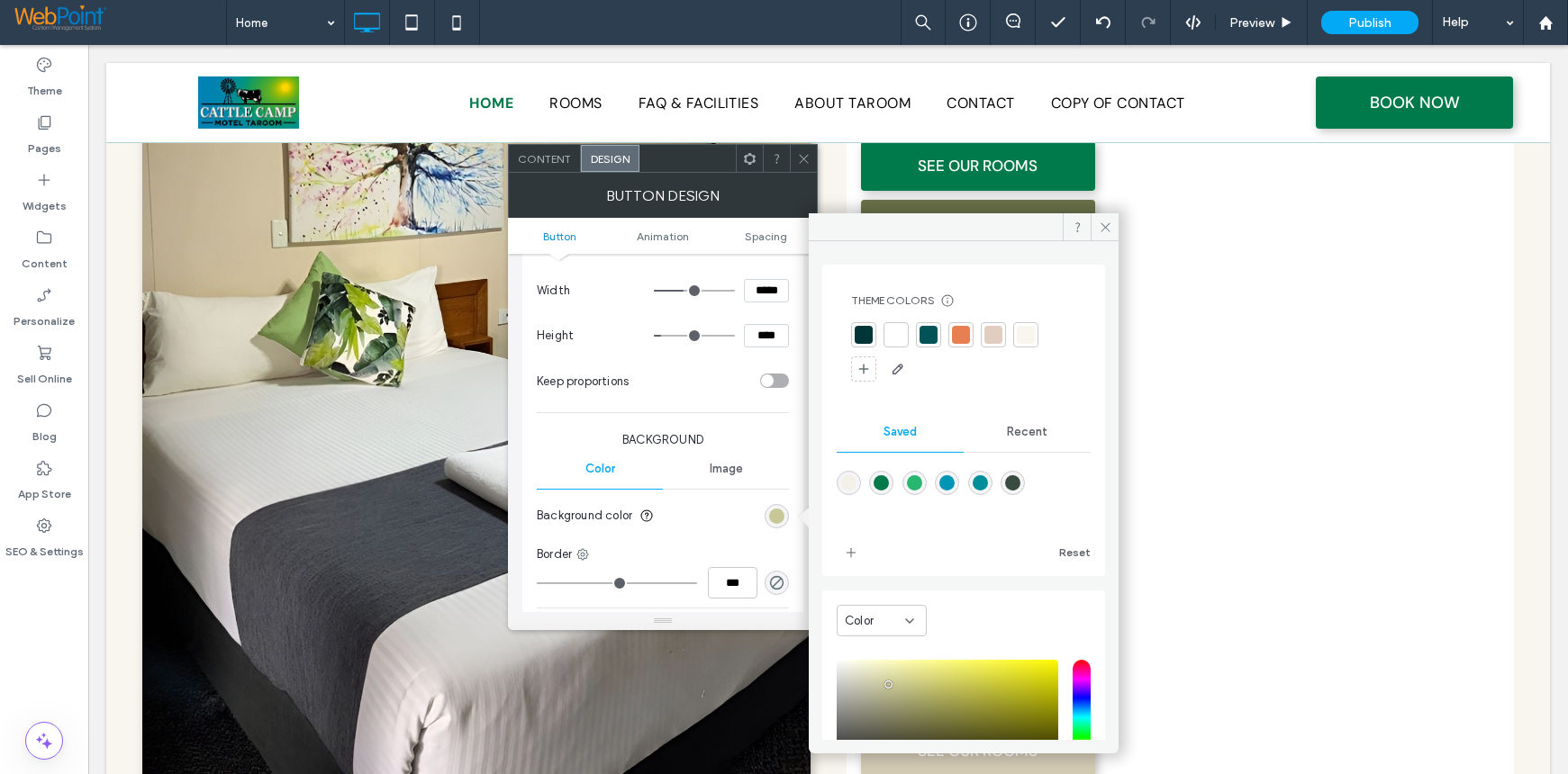
scroll to position [150, 0]
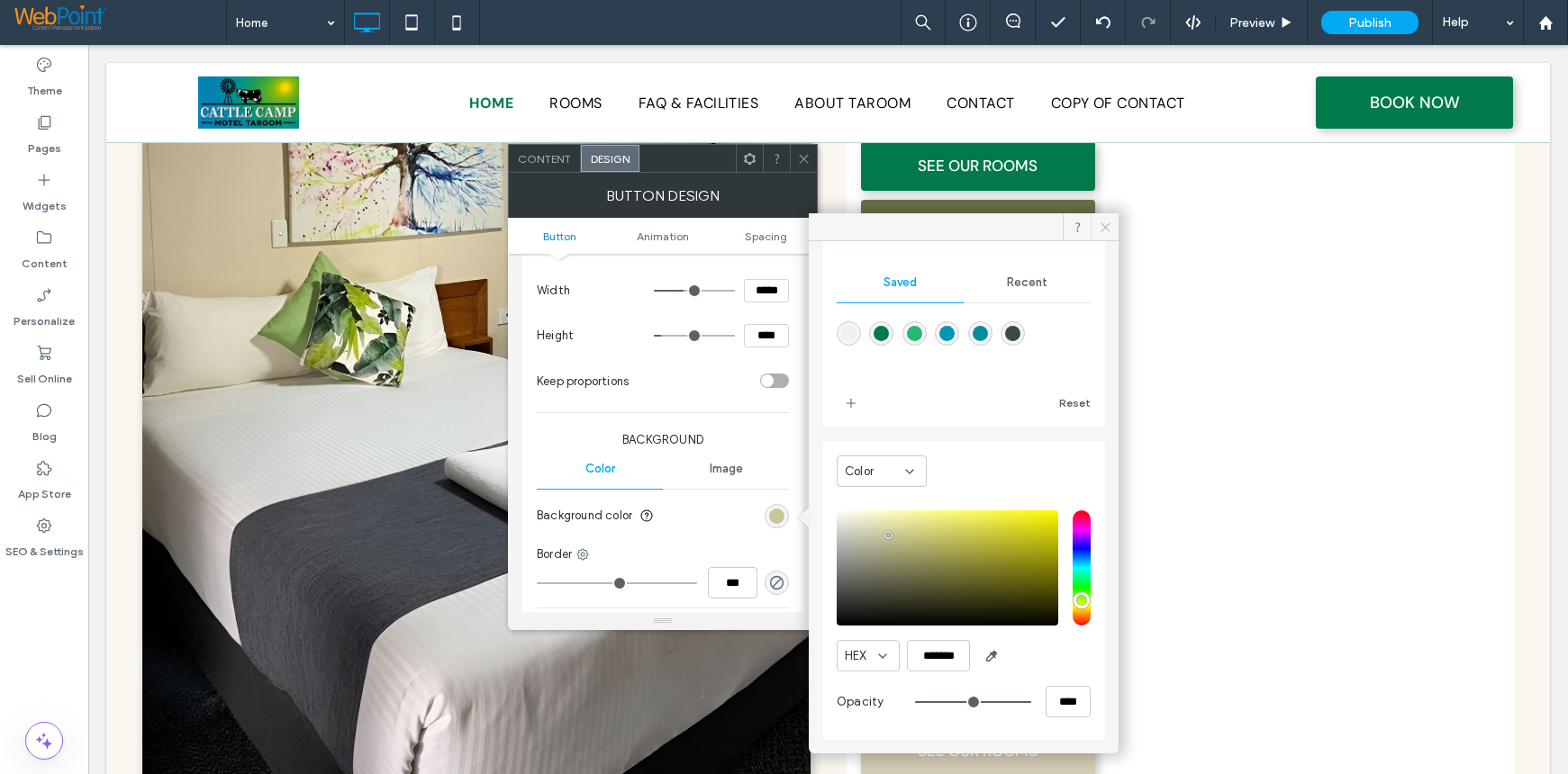
click at [1107, 223] on icon at bounding box center [1105, 227] width 14 height 14
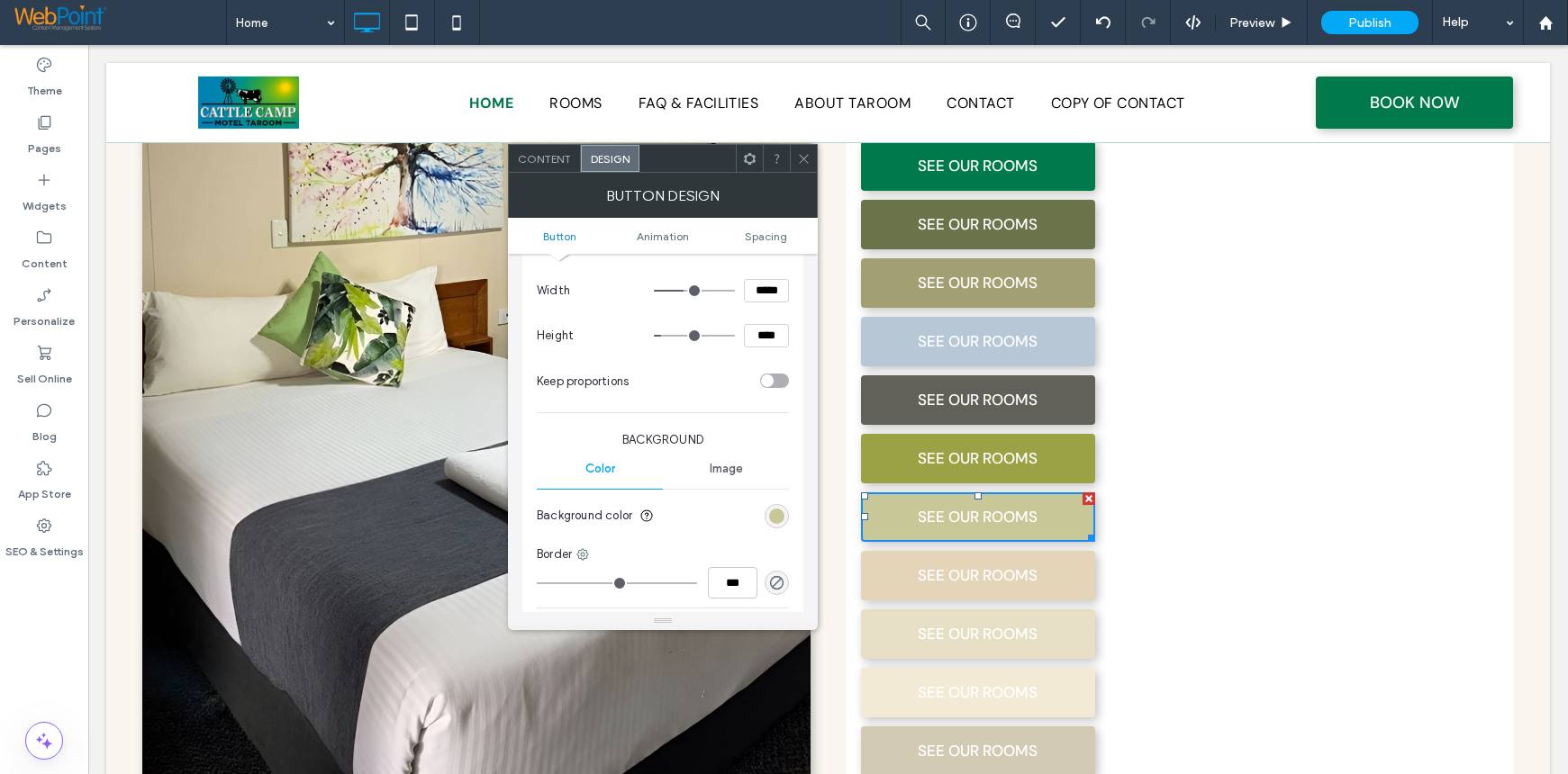
click at [806, 156] on use at bounding box center [803, 158] width 9 height 9
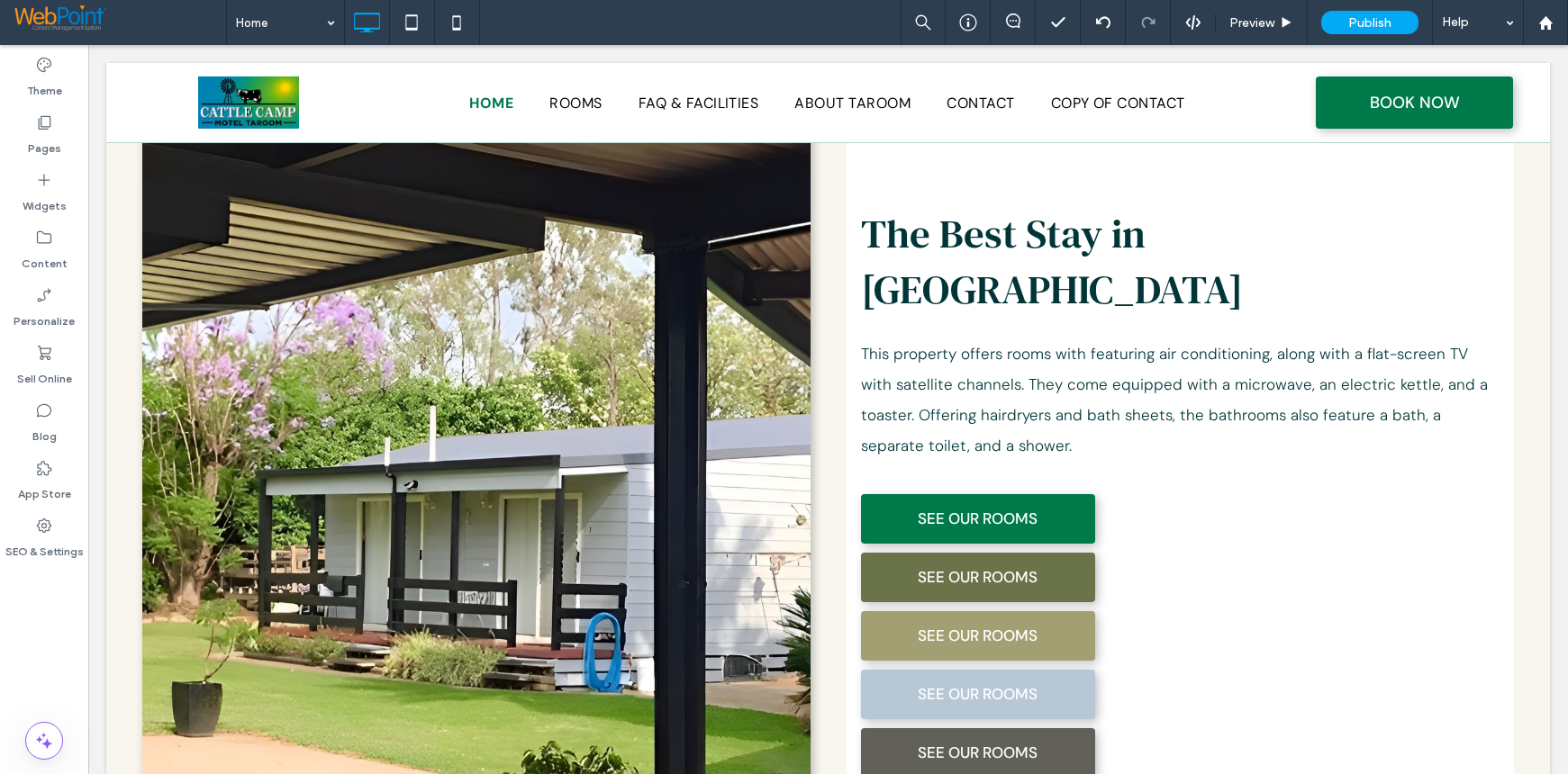
scroll to position [1156, 0]
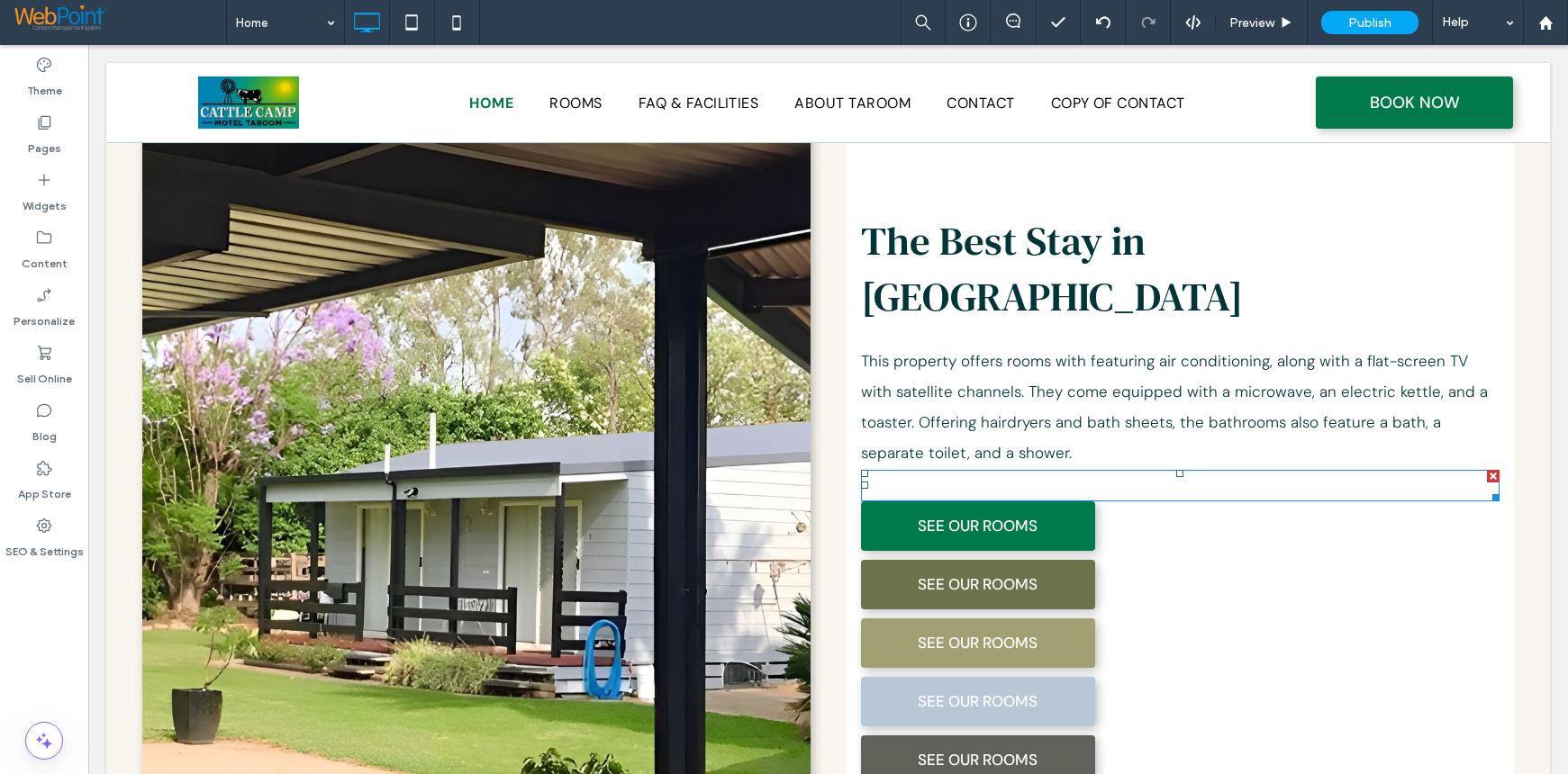
click at [1221, 470] on div at bounding box center [1181, 485] width 640 height 32
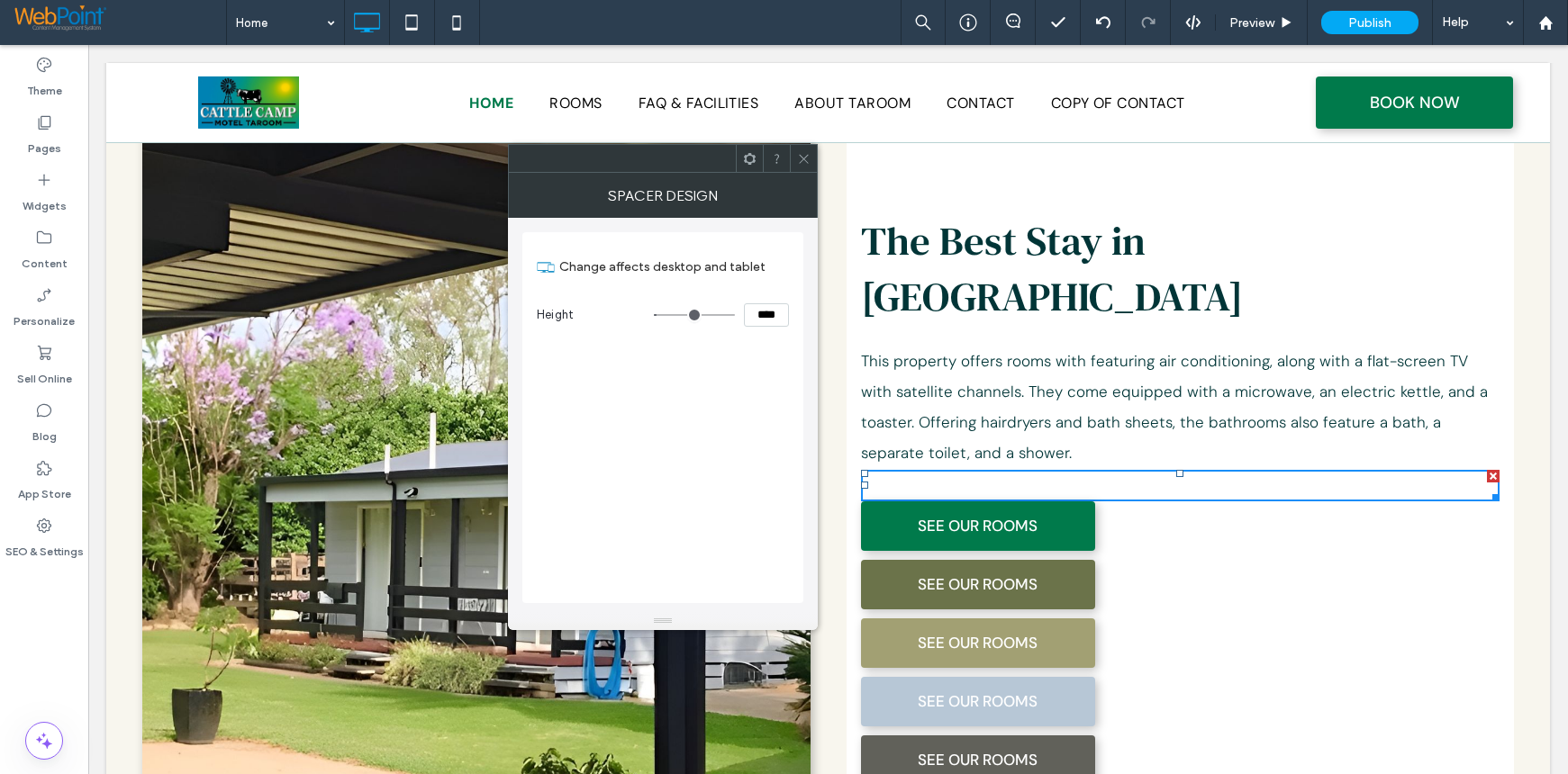
click at [797, 165] on span at bounding box center [803, 159] width 14 height 27
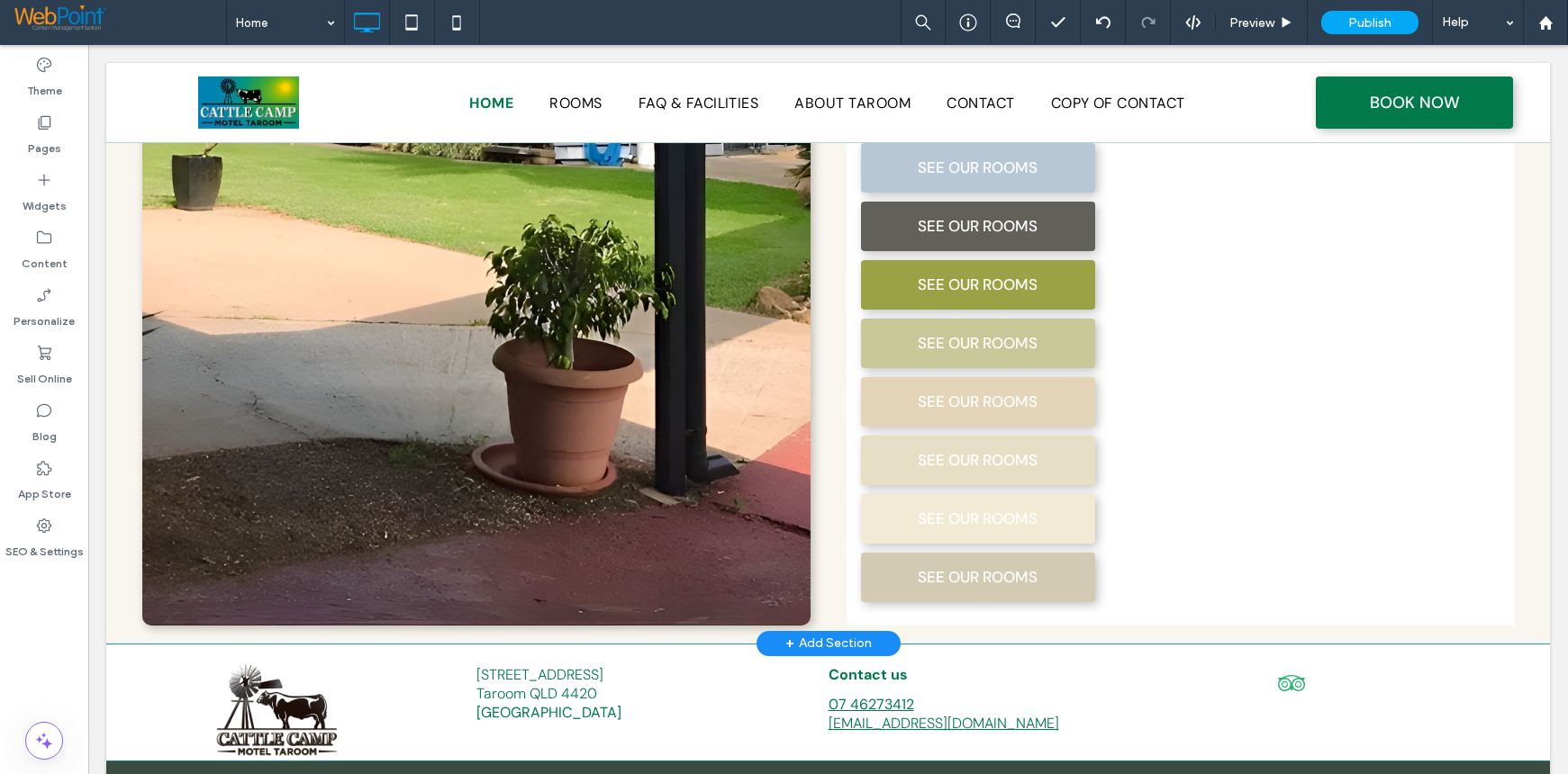
scroll to position [1695, 0]
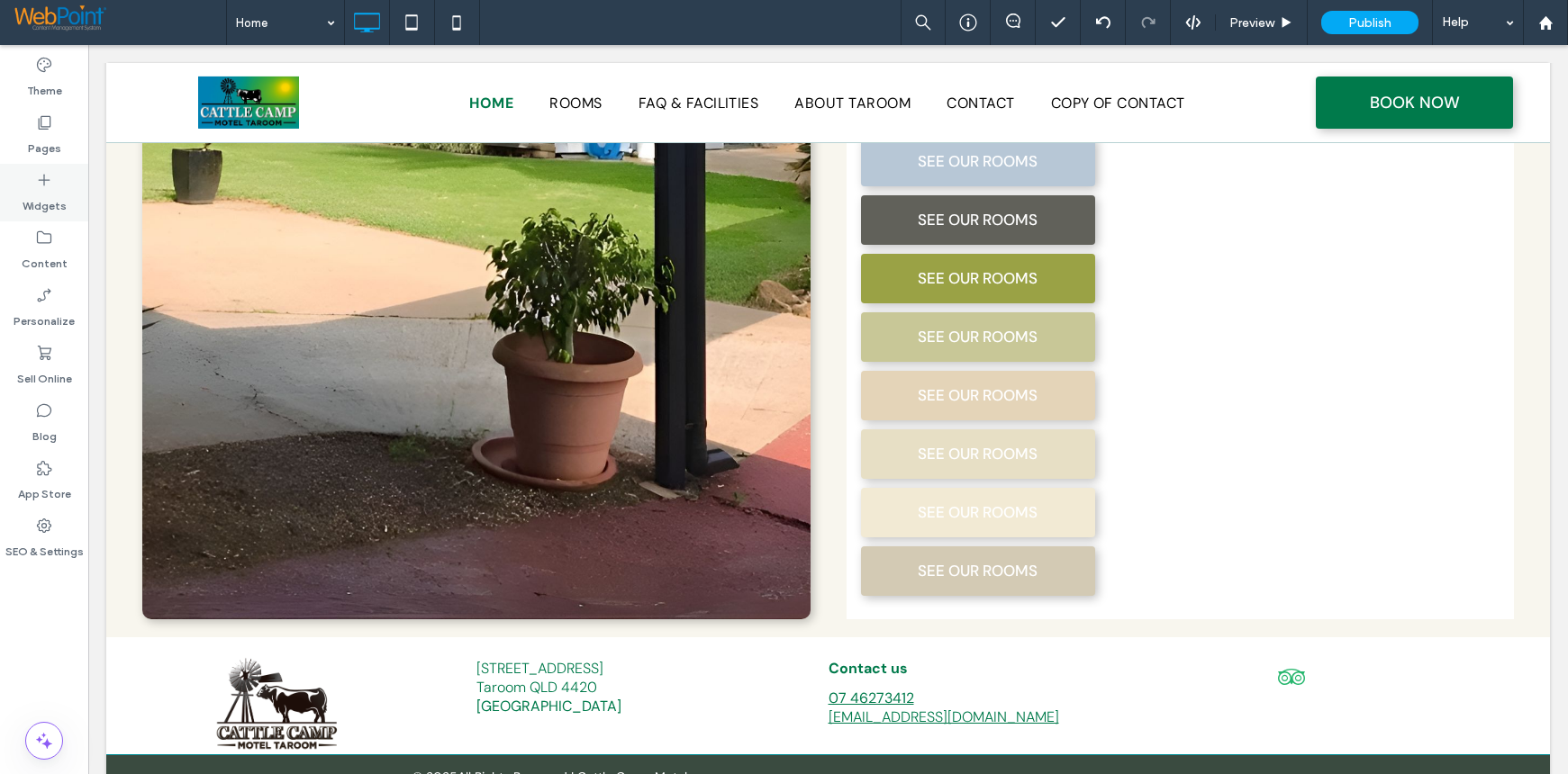
click at [42, 184] on icon at bounding box center [45, 180] width 18 height 18
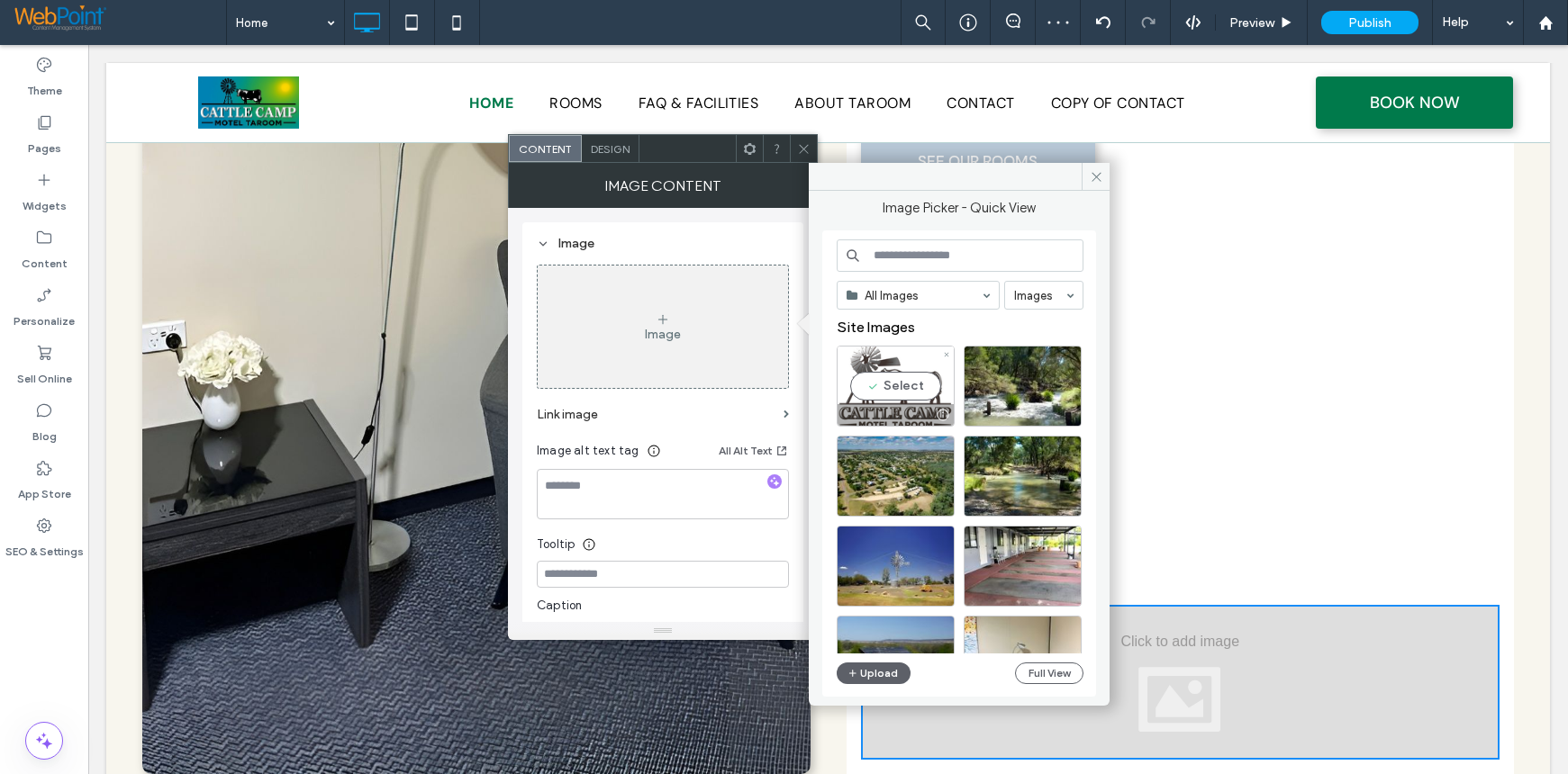
click at [899, 378] on div "Select" at bounding box center [896, 386] width 118 height 81
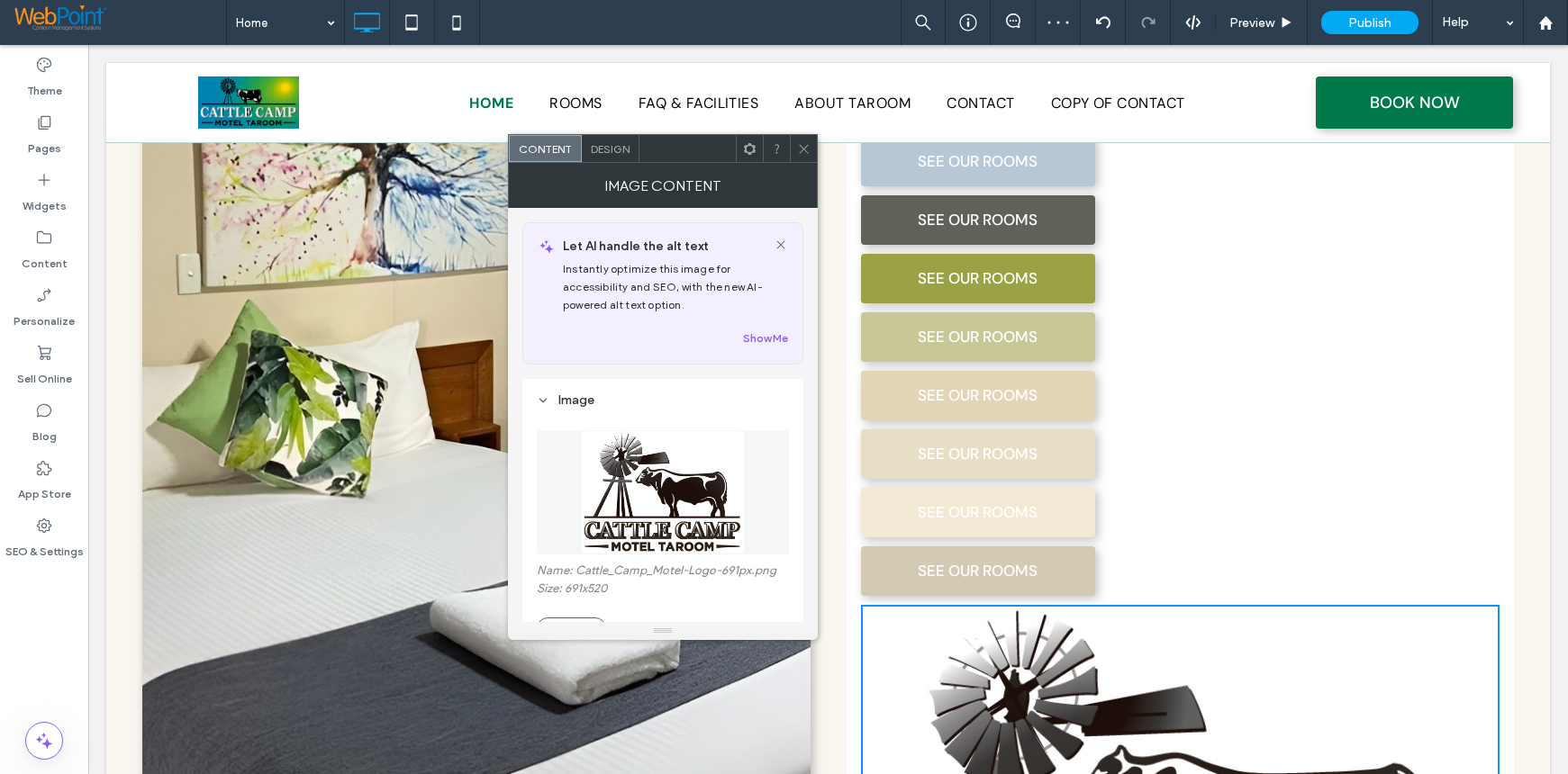
click at [803, 154] on icon at bounding box center [803, 149] width 14 height 14
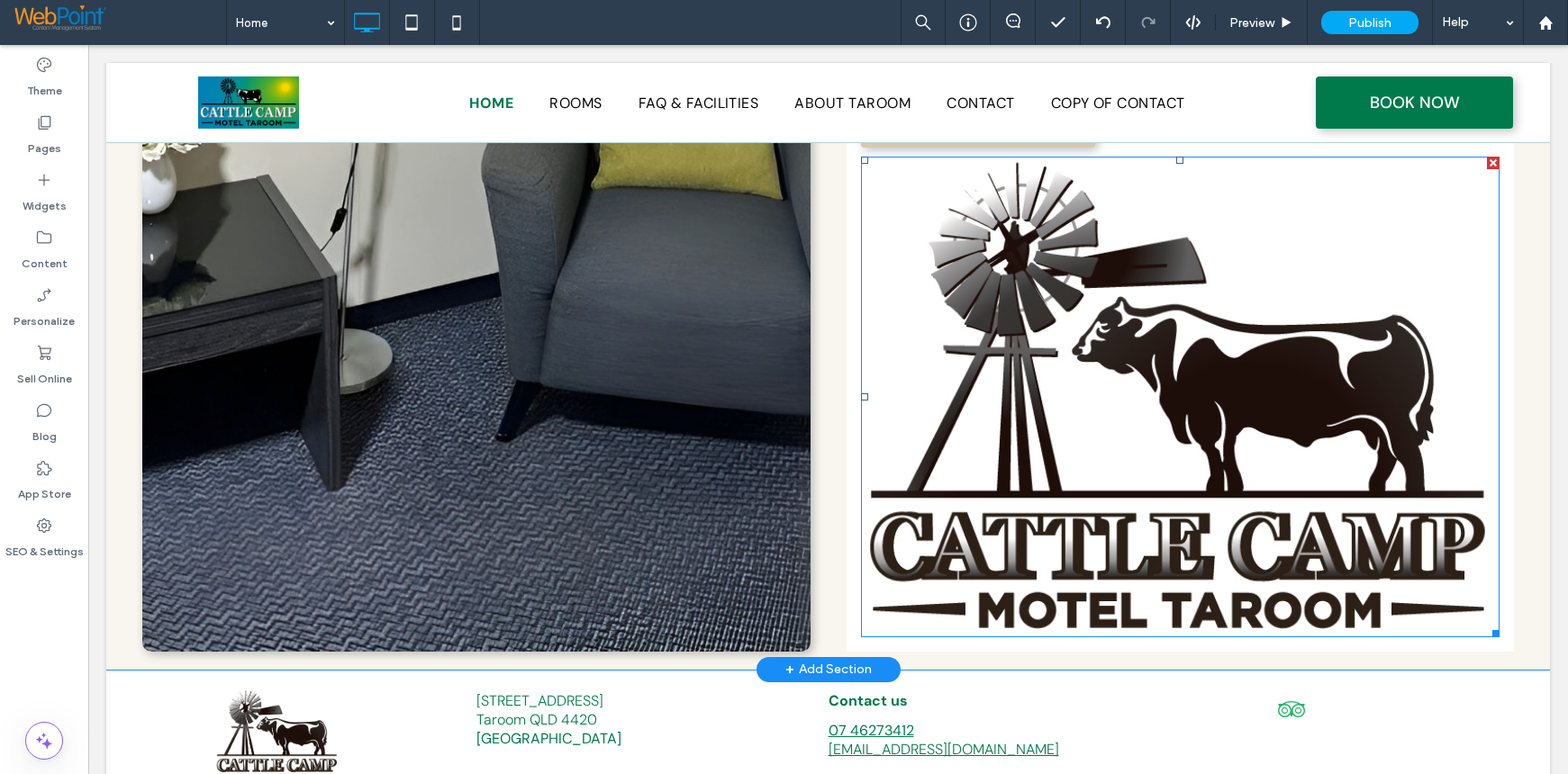
scroll to position [2146, 0]
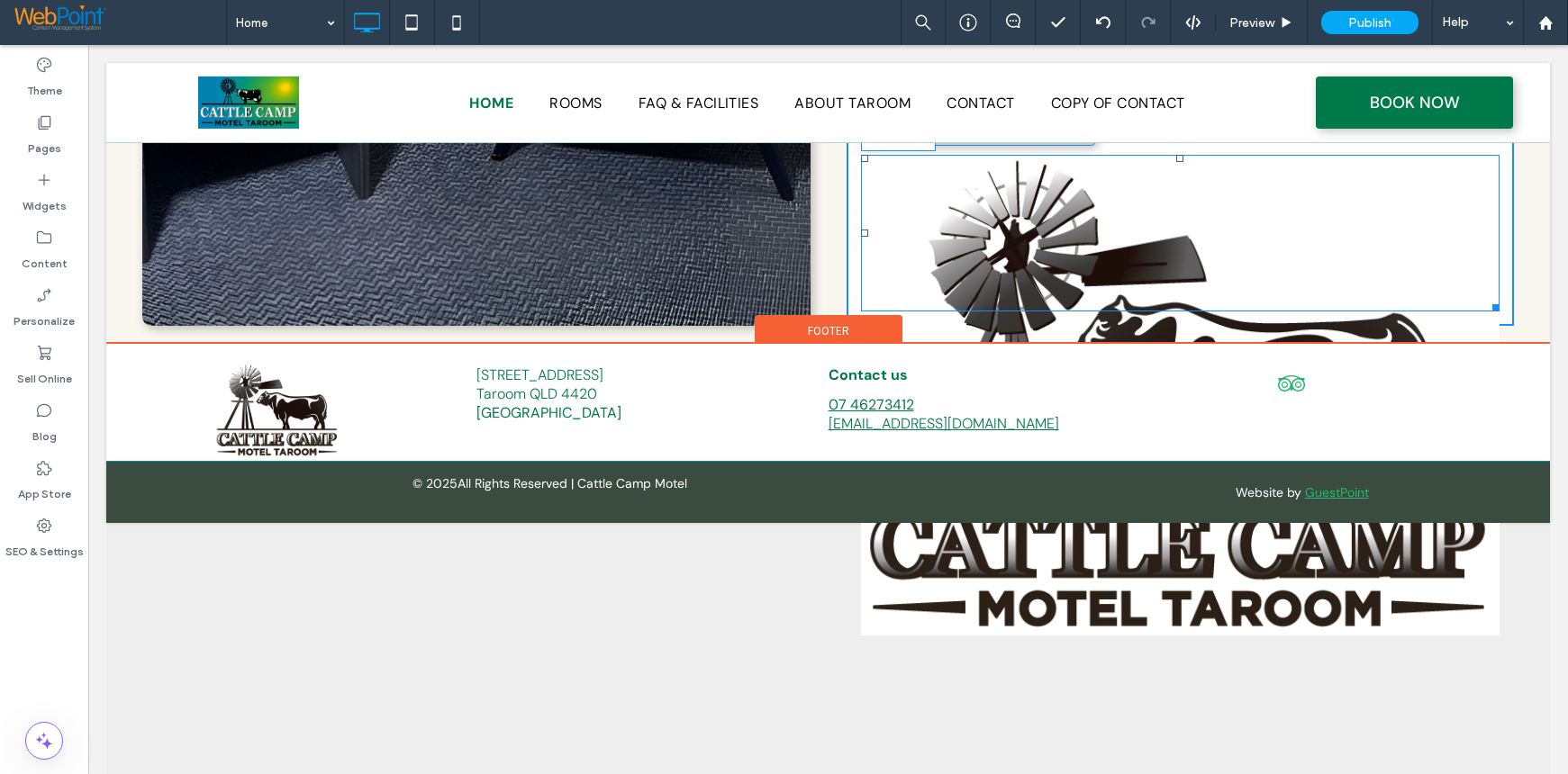
drag, startPoint x: 1483, startPoint y: 562, endPoint x: 1367, endPoint y: 453, distance: 159.2
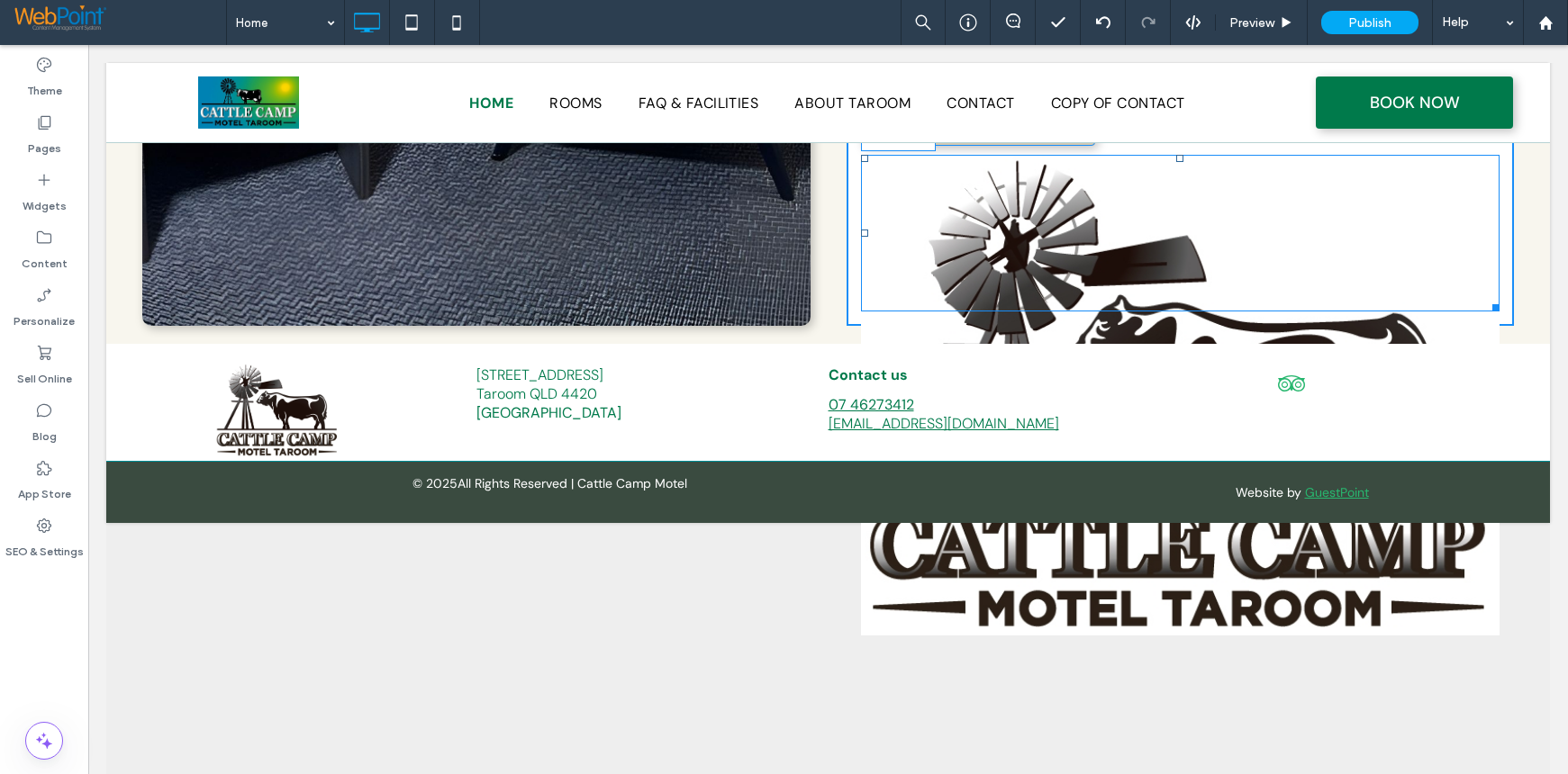
scroll to position [1853, 0]
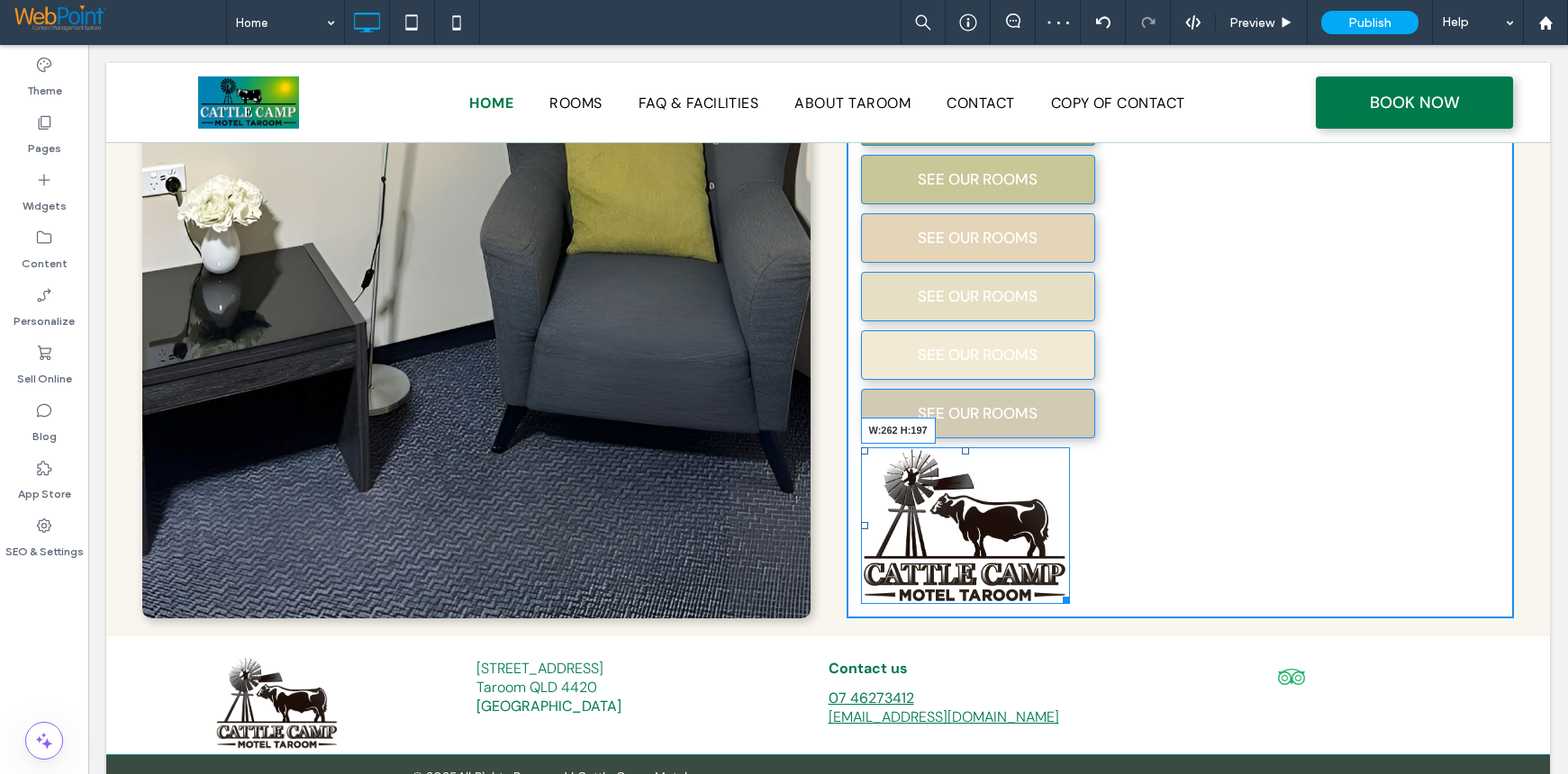
drag, startPoint x: 1059, startPoint y: 539, endPoint x: 1076, endPoint y: 549, distance: 19.7
click at [1070, 549] on div "W:262 H:197" at bounding box center [966, 526] width 209 height 157
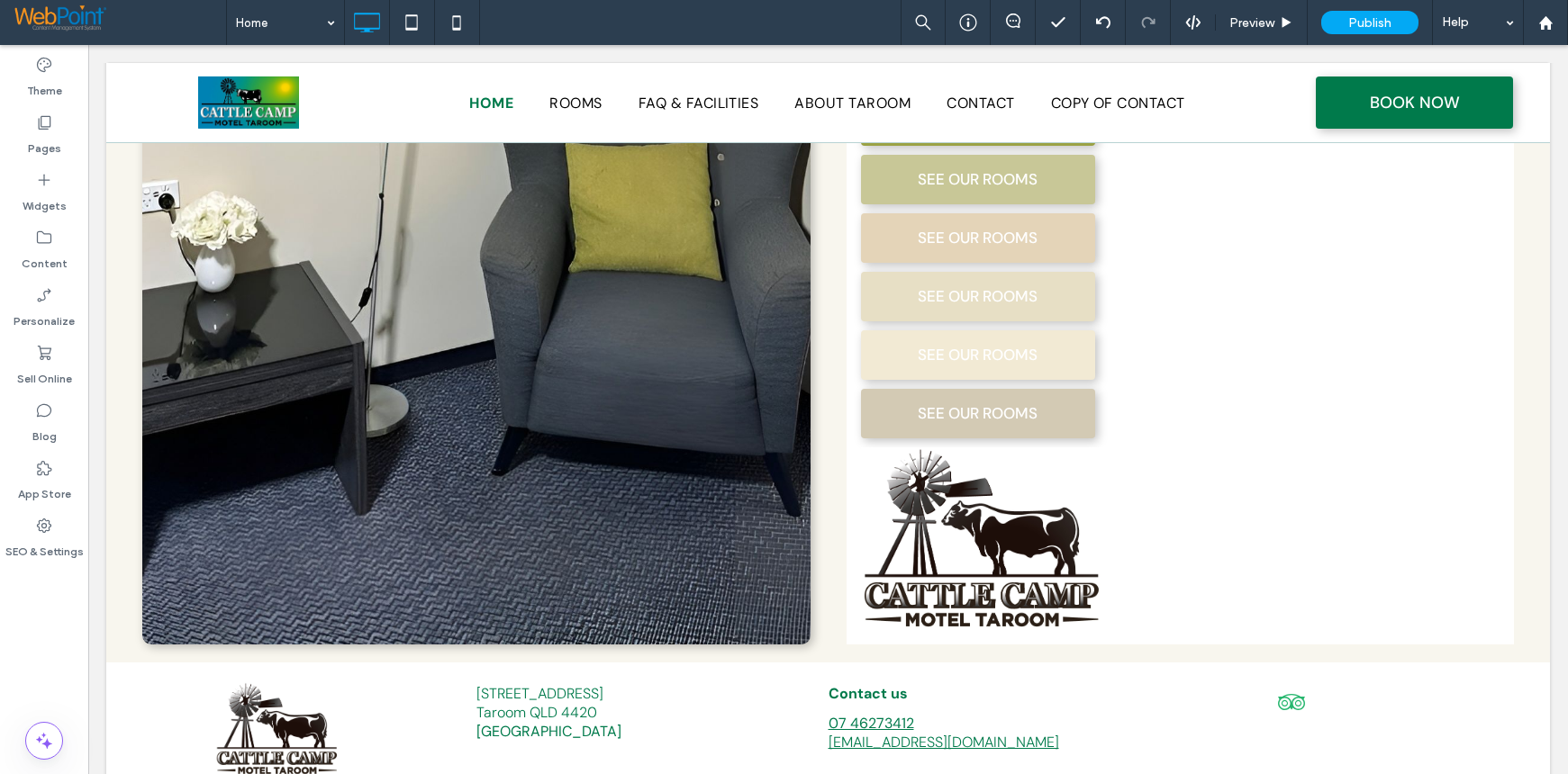
click at [29, 613] on div "Theme Pages Widgets Content Personalize Sell Online Blog App Store SEO & Settin…" at bounding box center [44, 410] width 88 height 729
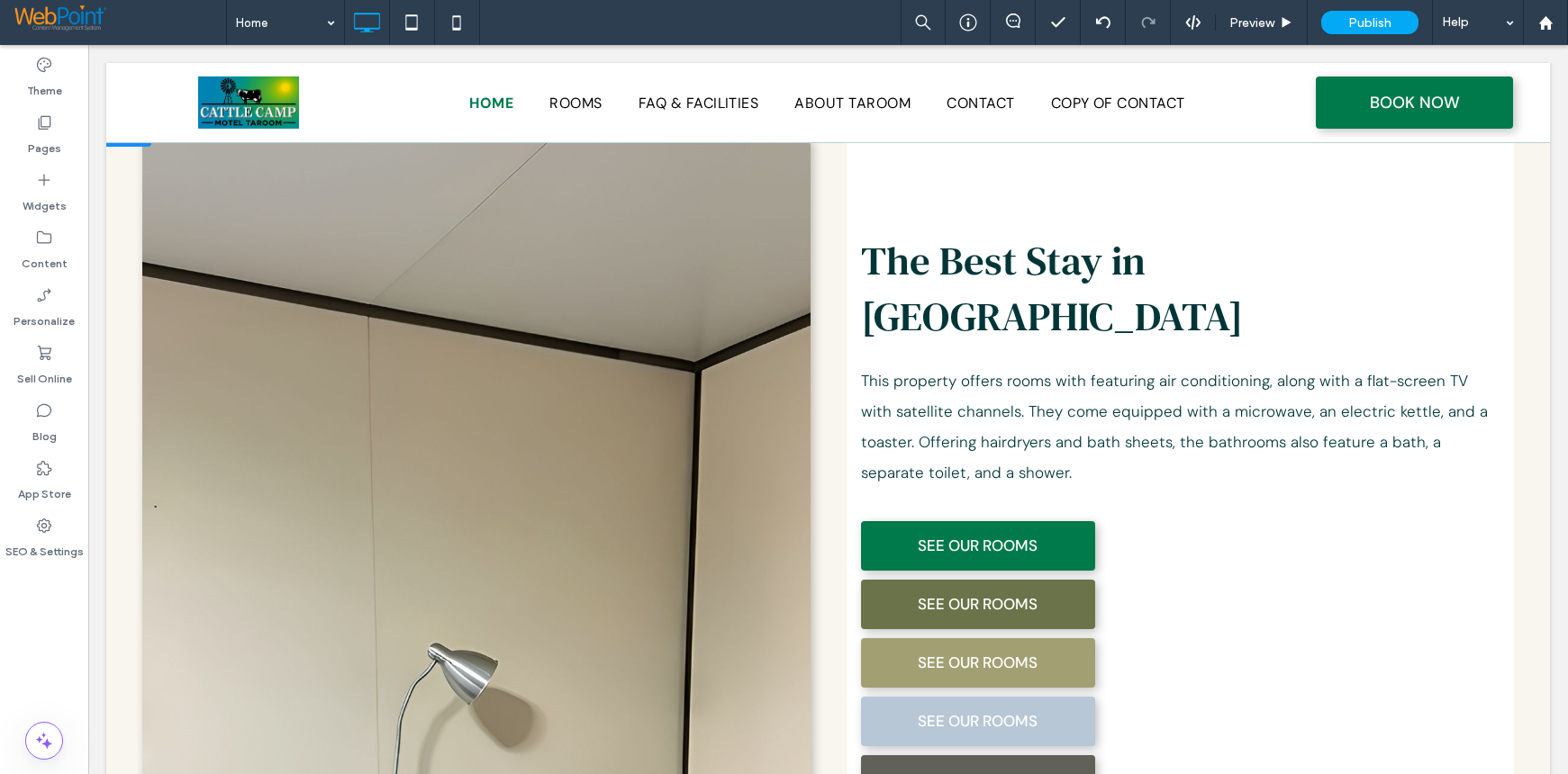
scroll to position [977, 0]
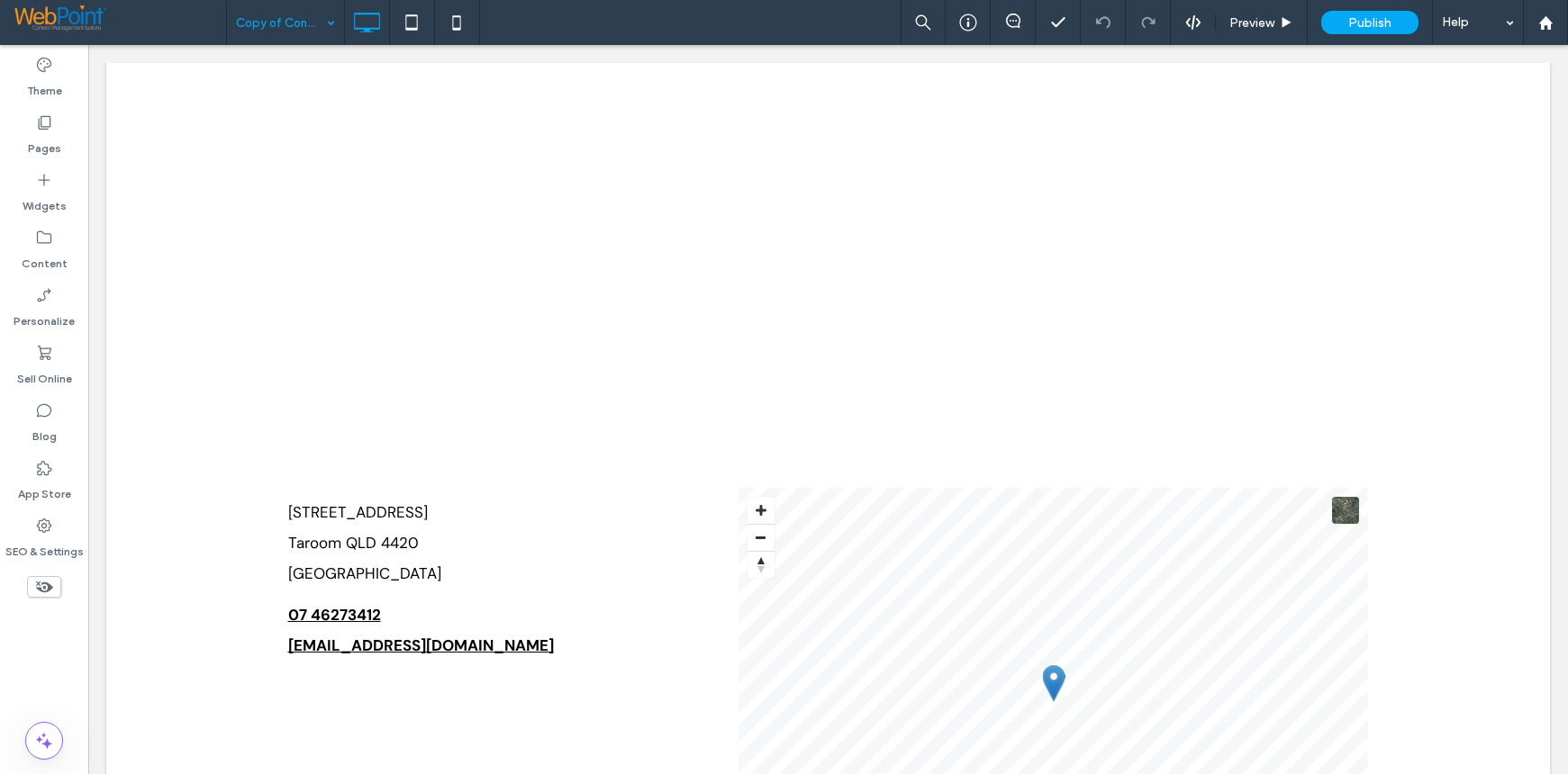
scroll to position [630, 0]
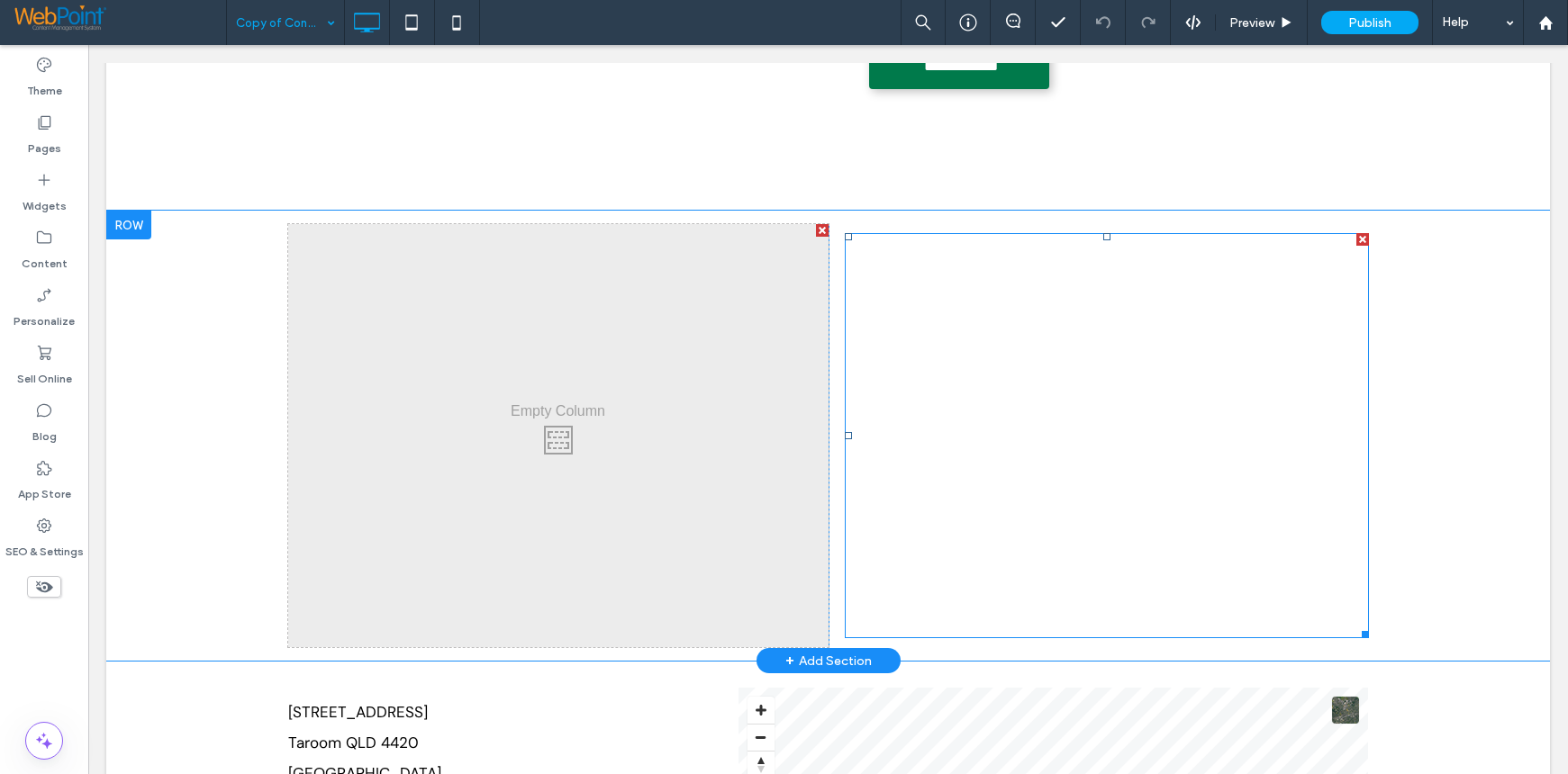
click at [945, 393] on span at bounding box center [1107, 436] width 524 height 405
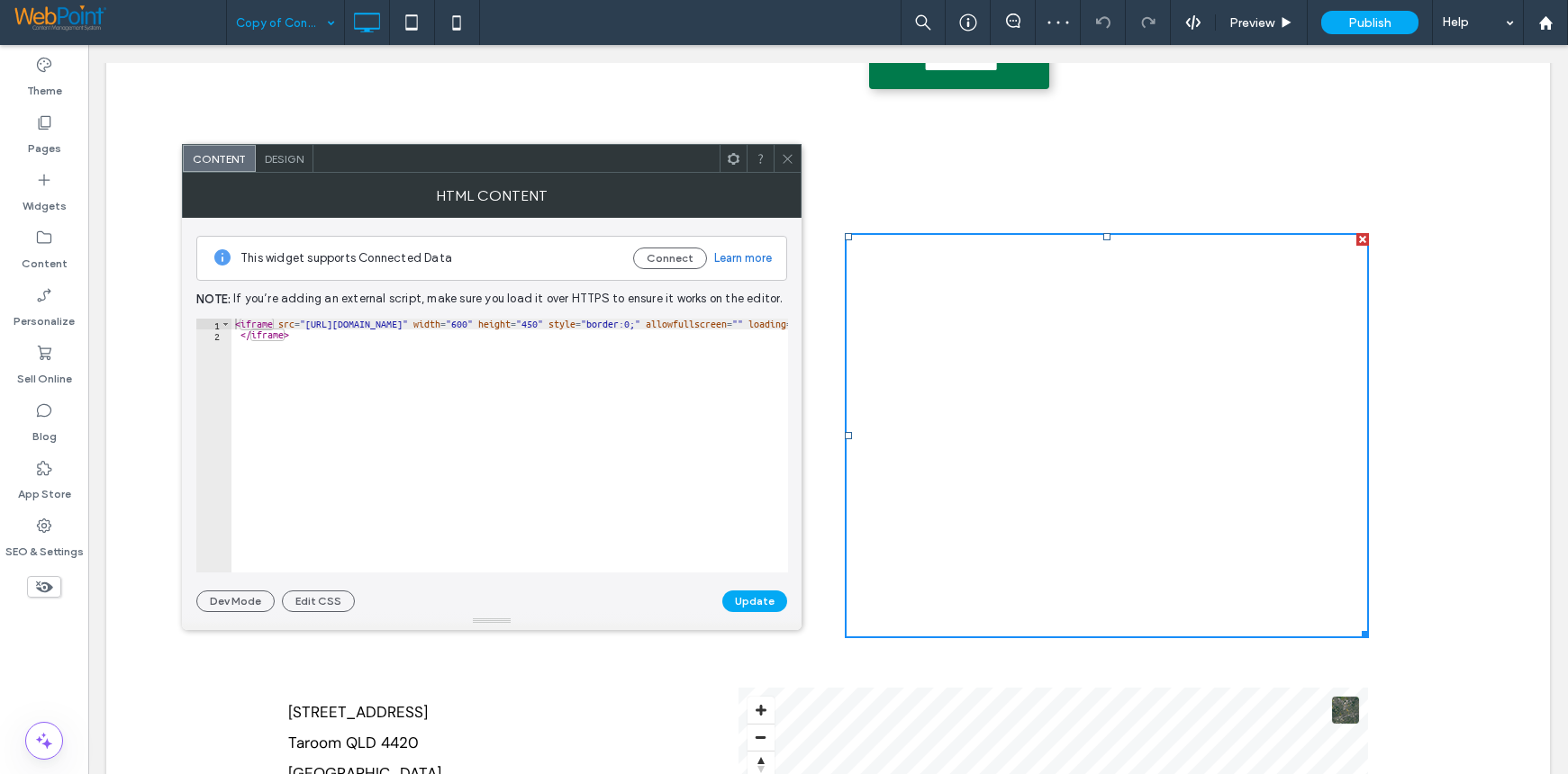
type textarea "*********"
drag, startPoint x: 351, startPoint y: 342, endPoint x: 32, endPoint y: 283, distance: 324.4
click at [32, 283] on body ".wqwq-1{fill:#231f20;} .cls-1q, .cls-2q { fill-rule: evenodd; } .cls-2q { fill:…" at bounding box center [784, 387] width 1568 height 774
click at [275, 155] on span "Design" at bounding box center [283, 159] width 39 height 14
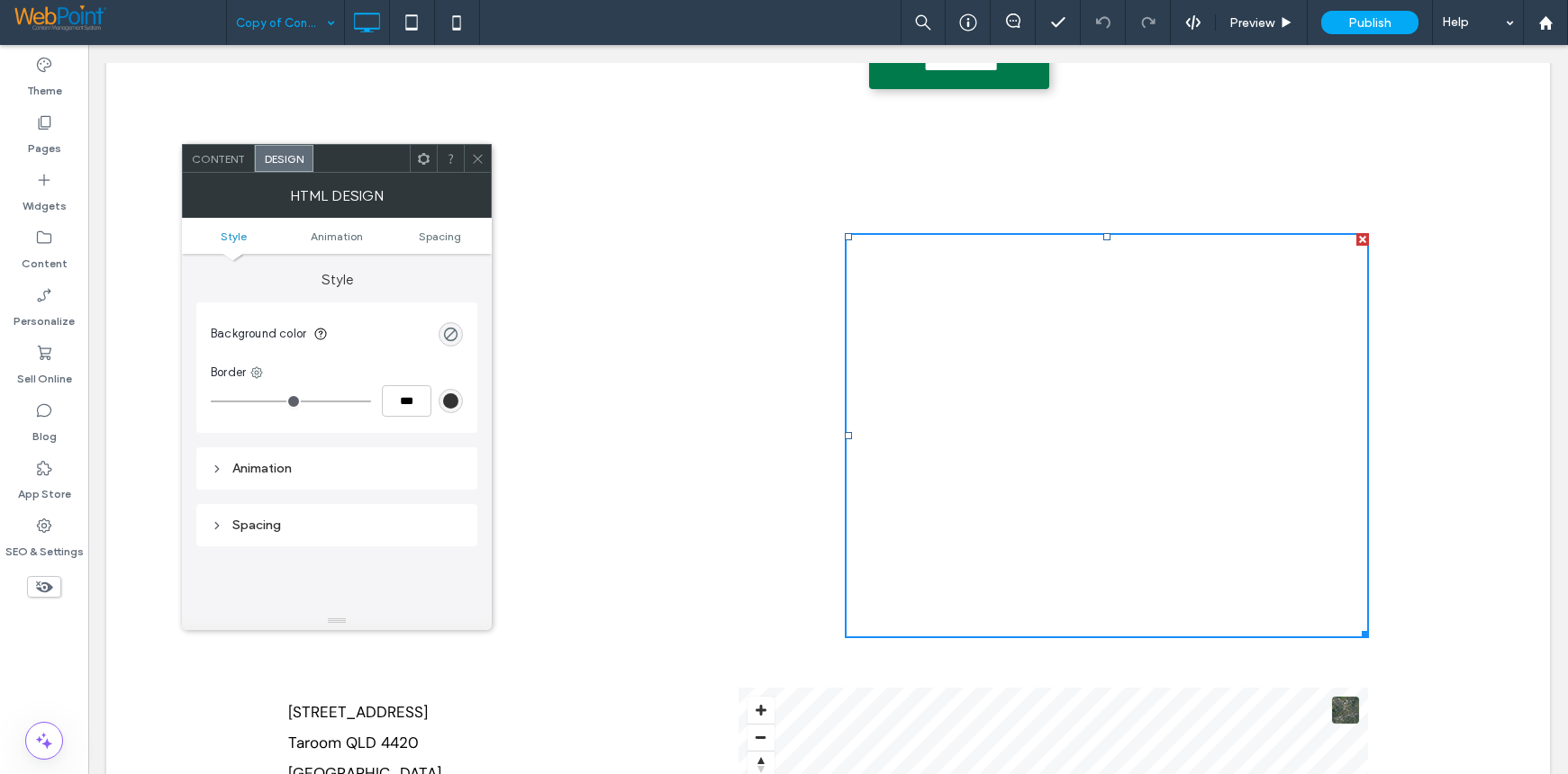
click at [221, 163] on span "Content" at bounding box center [218, 159] width 53 height 14
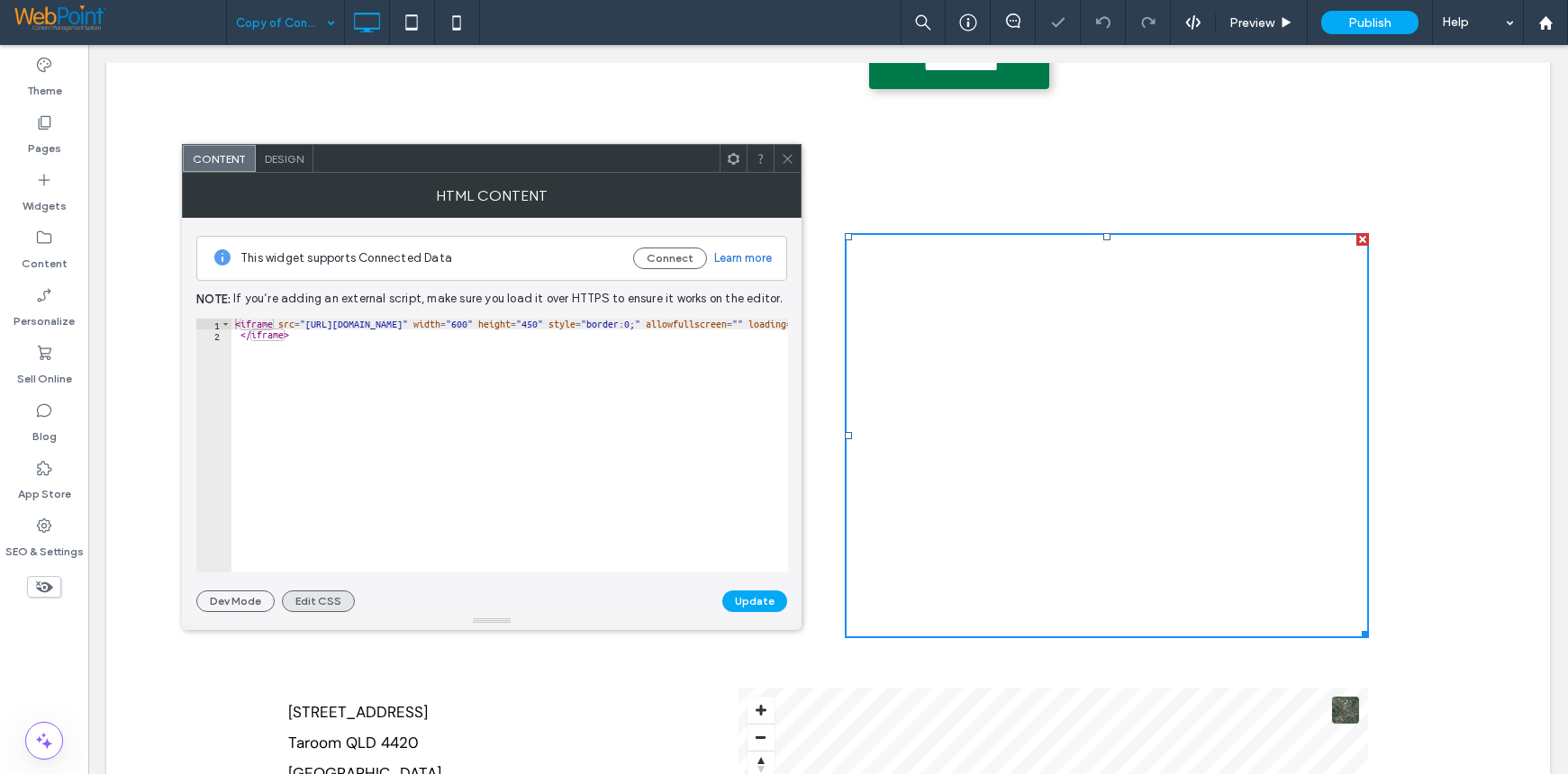
click at [307, 601] on button "Edit CSS" at bounding box center [318, 601] width 73 height 22
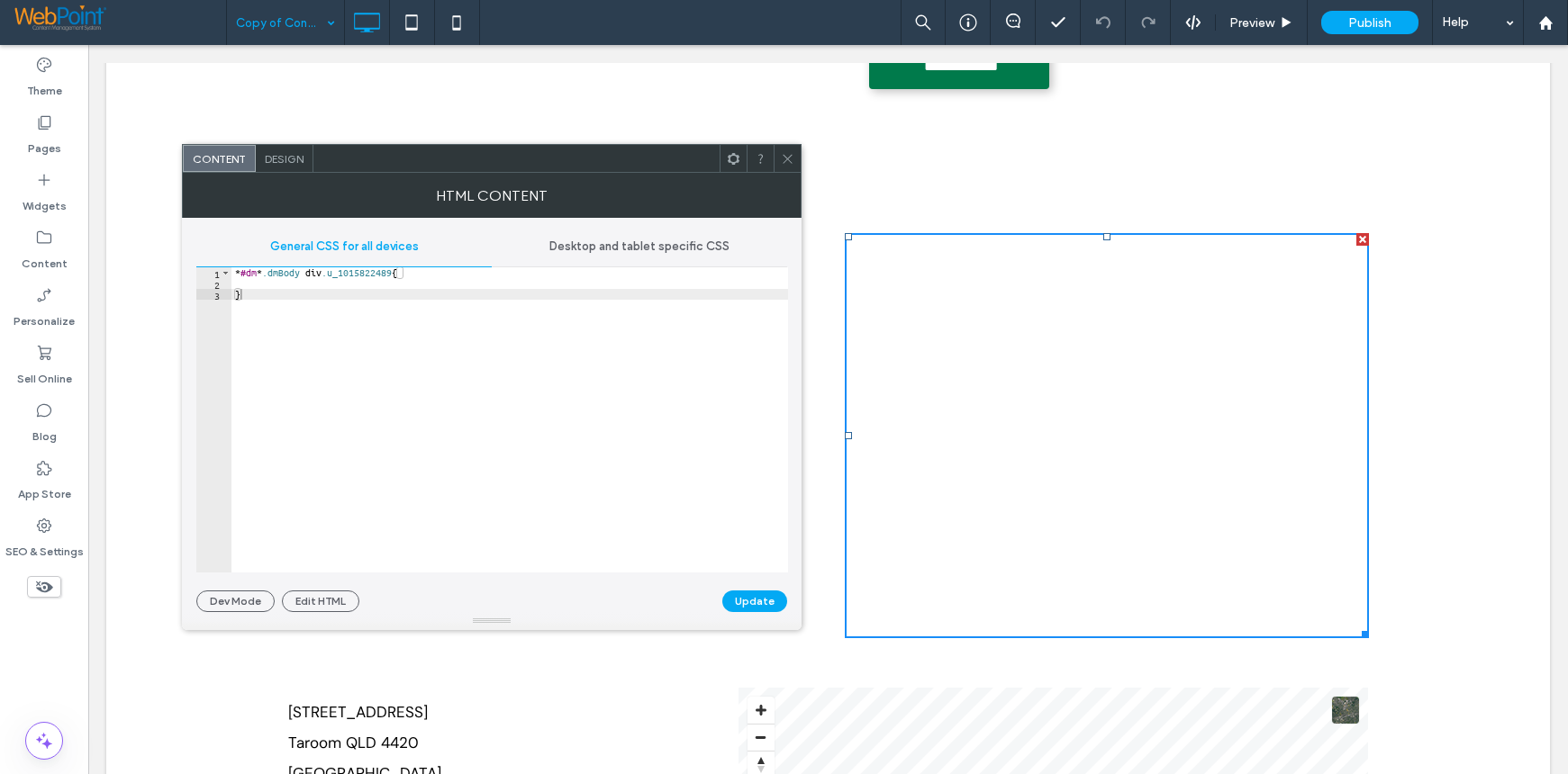
click at [780, 158] on icon at bounding box center [787, 159] width 14 height 14
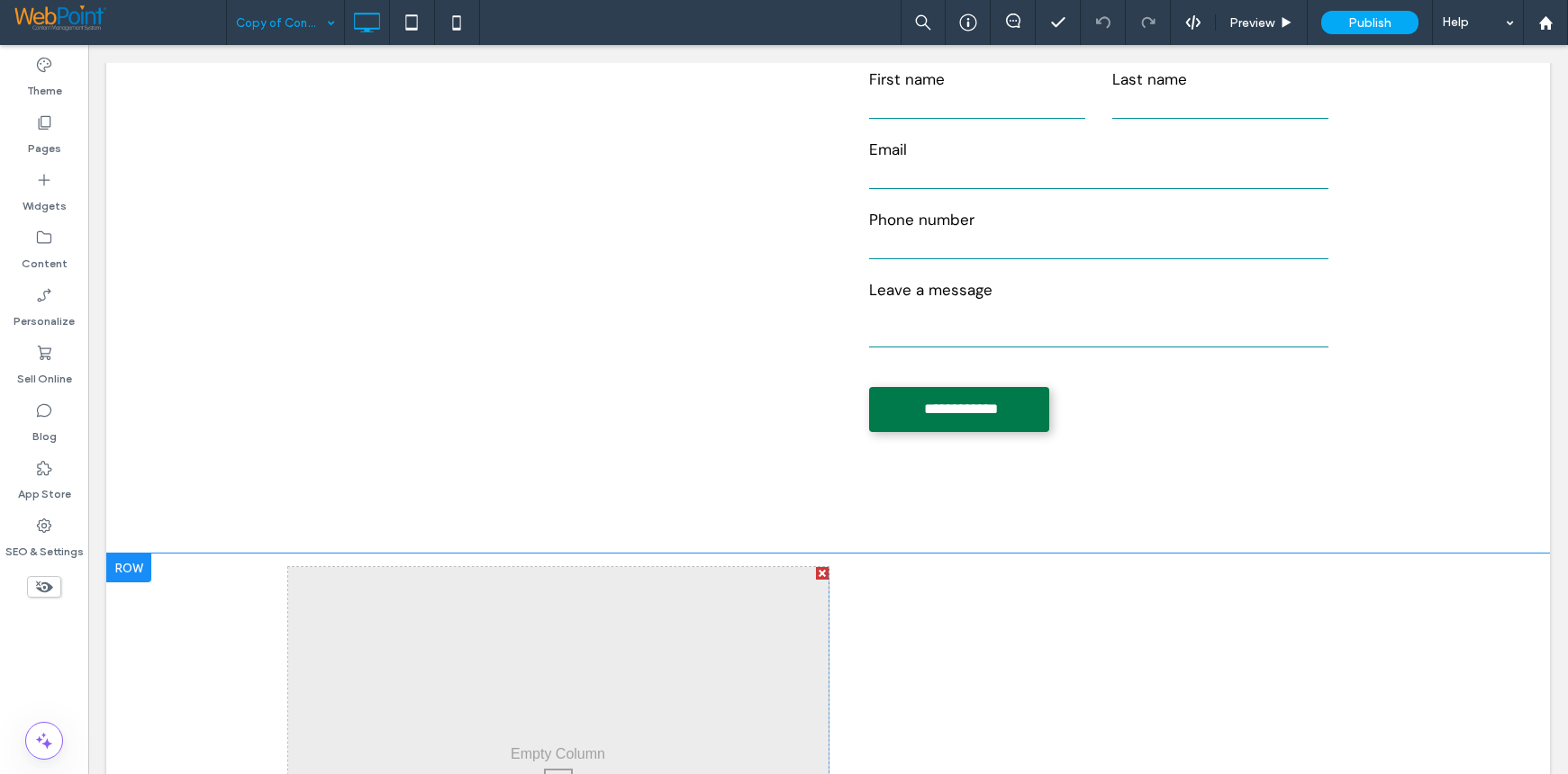
scroll to position [0, 0]
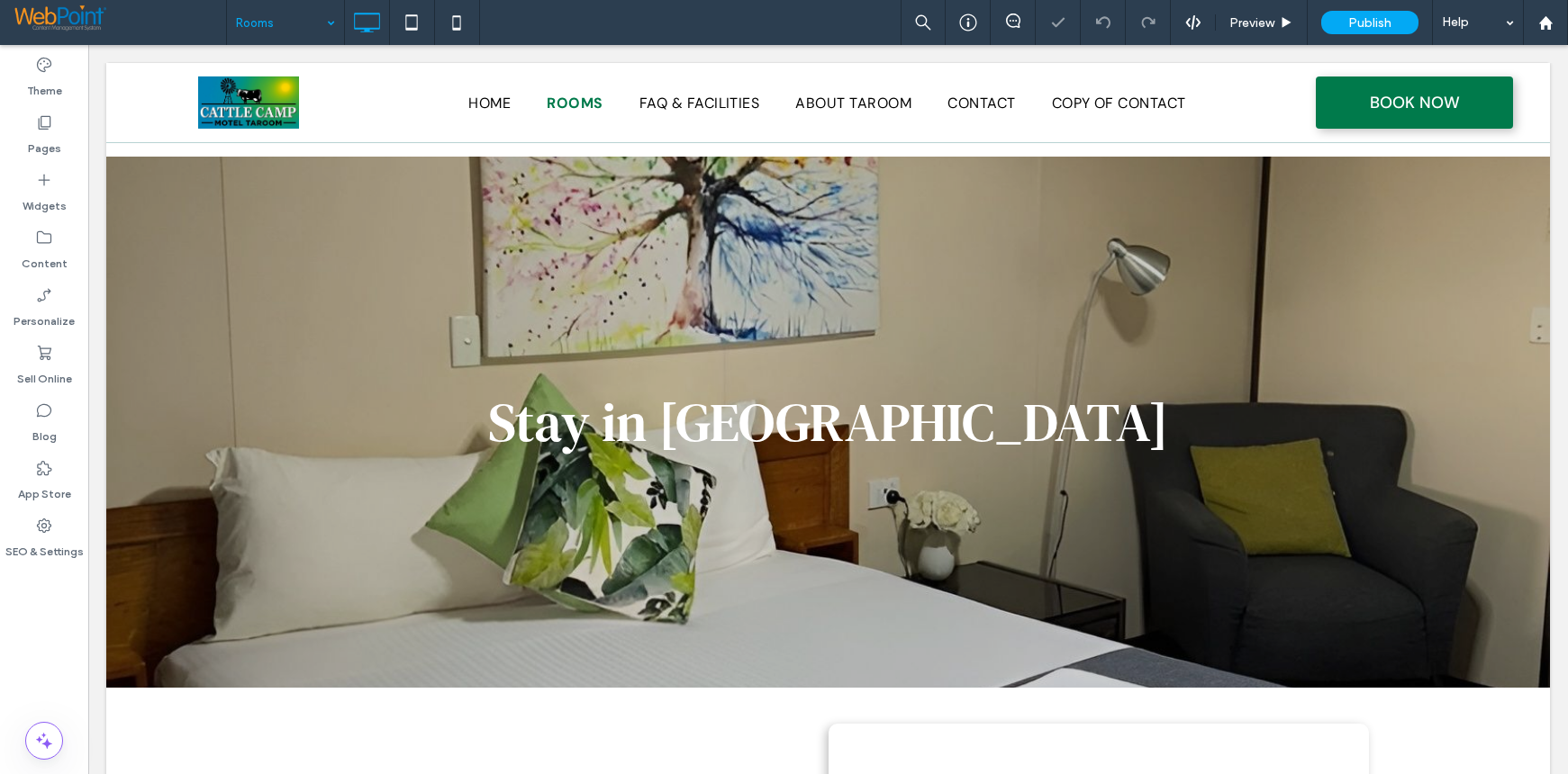
scroll to position [1600, 0]
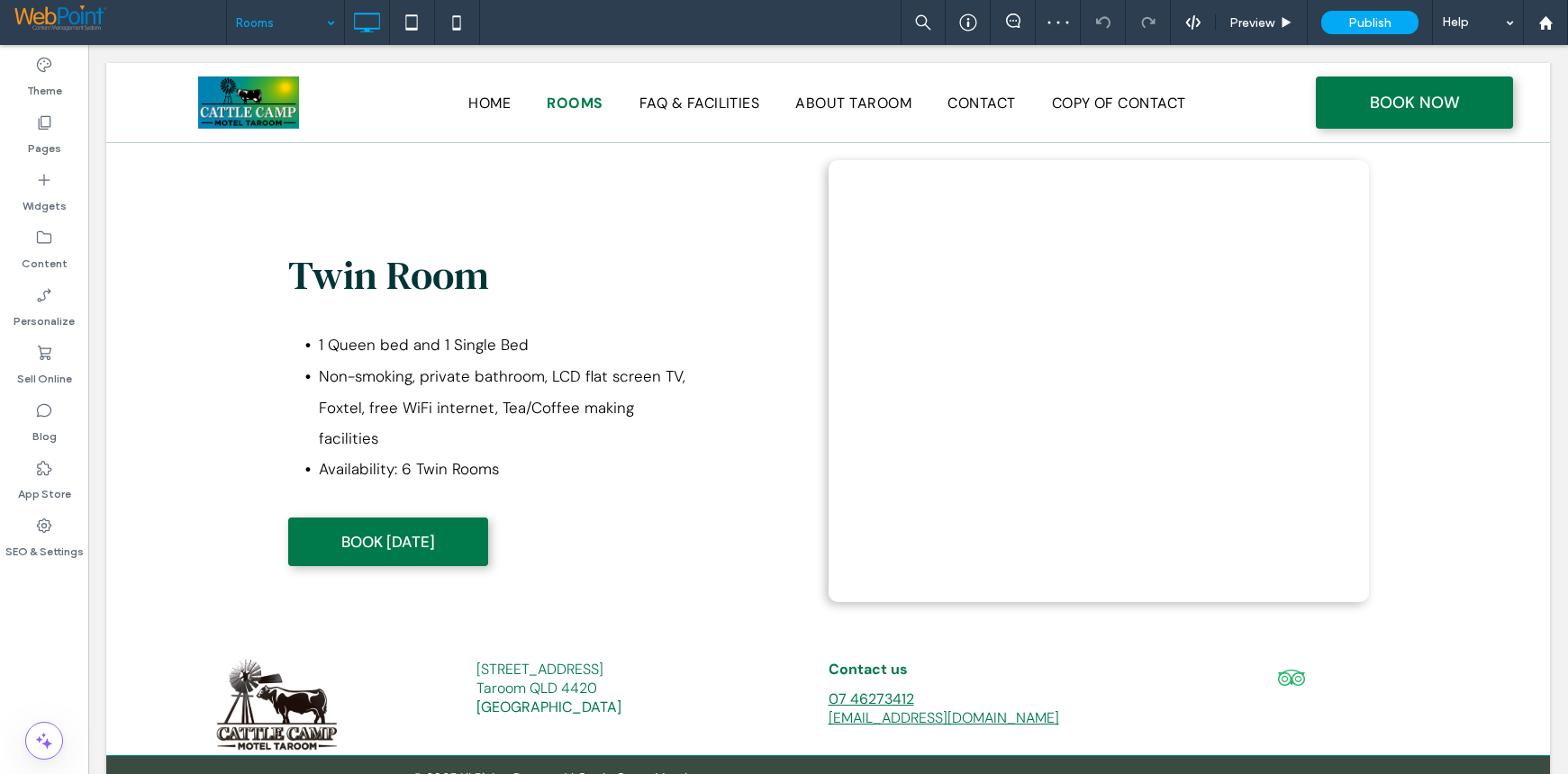
click at [241, 16] on input at bounding box center [281, 23] width 90 height 45
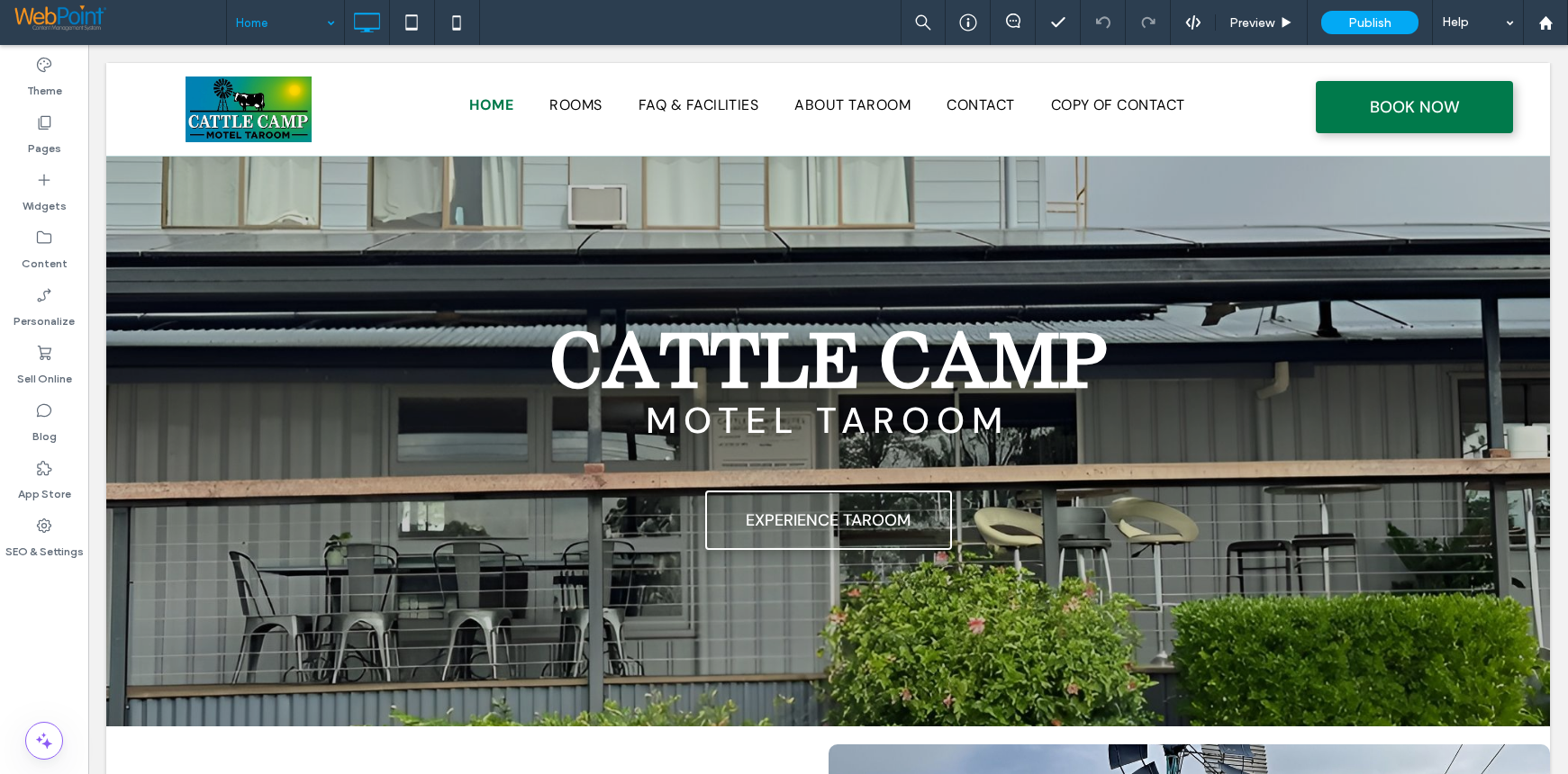
scroll to position [0, 0]
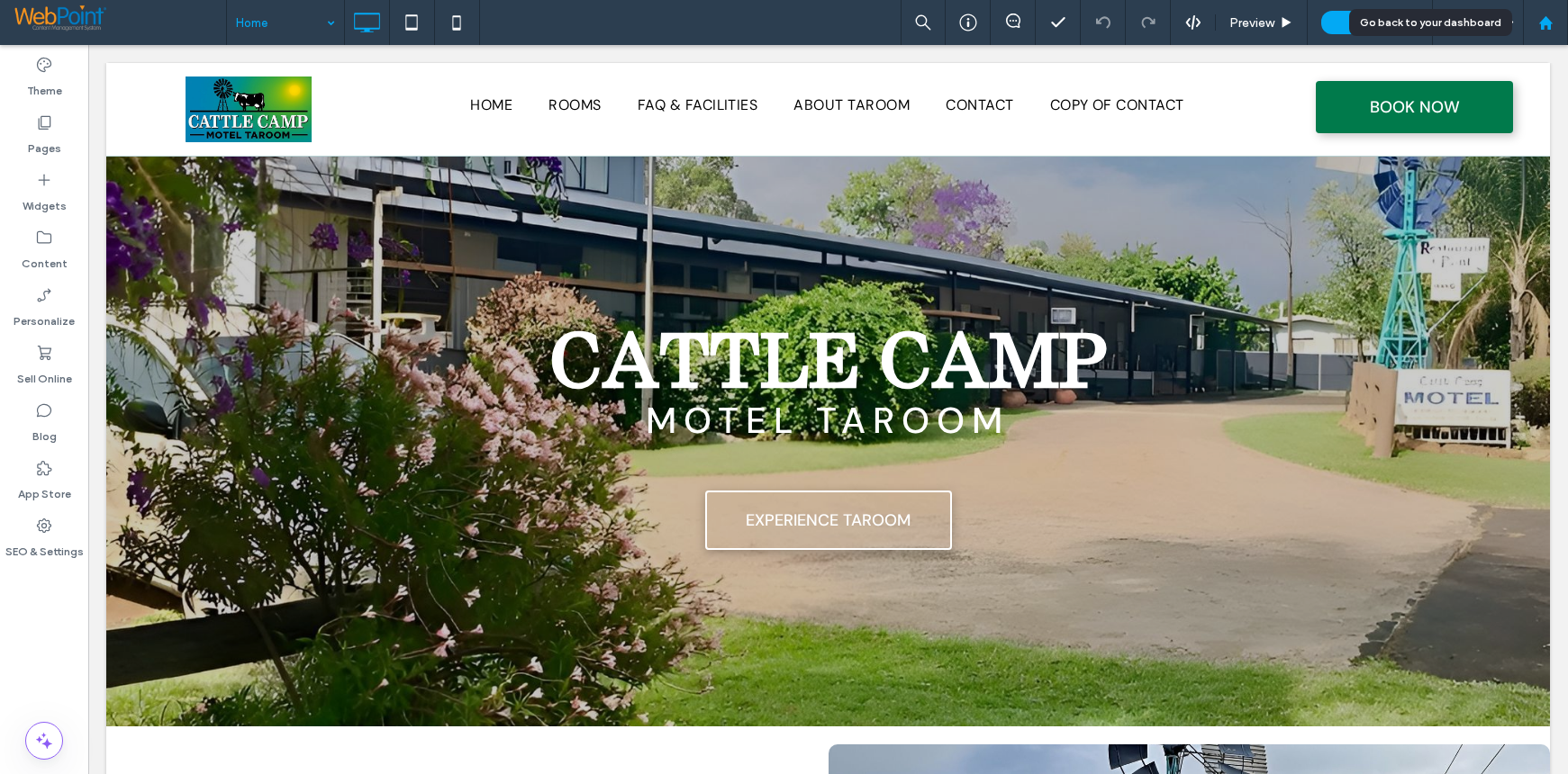
click at [1543, 21] on use at bounding box center [1544, 22] width 14 height 14
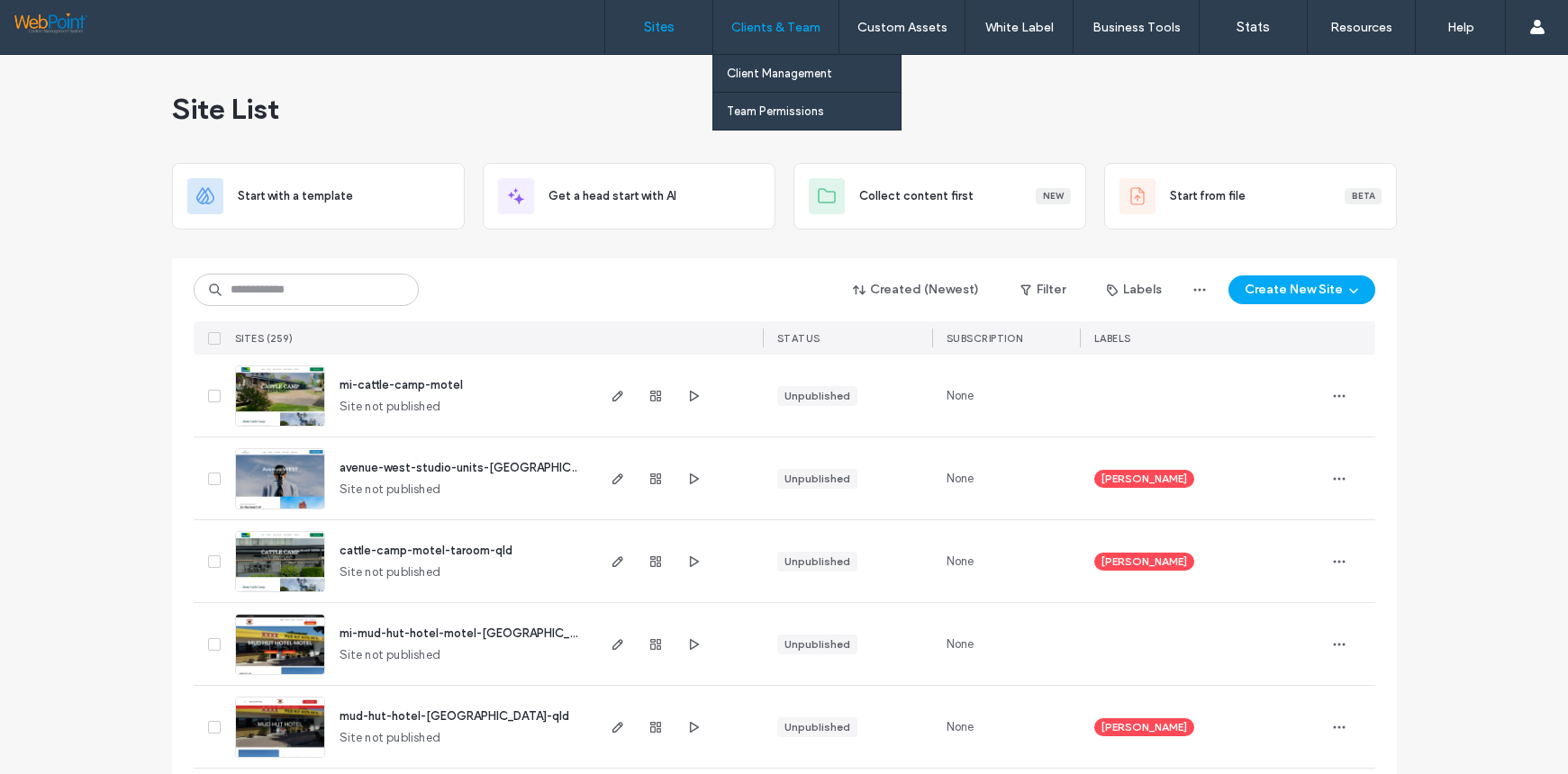
click at [767, 22] on label "Clients & Team" at bounding box center [776, 27] width 89 height 15
click at [761, 76] on label "Client Management" at bounding box center [779, 73] width 105 height 14
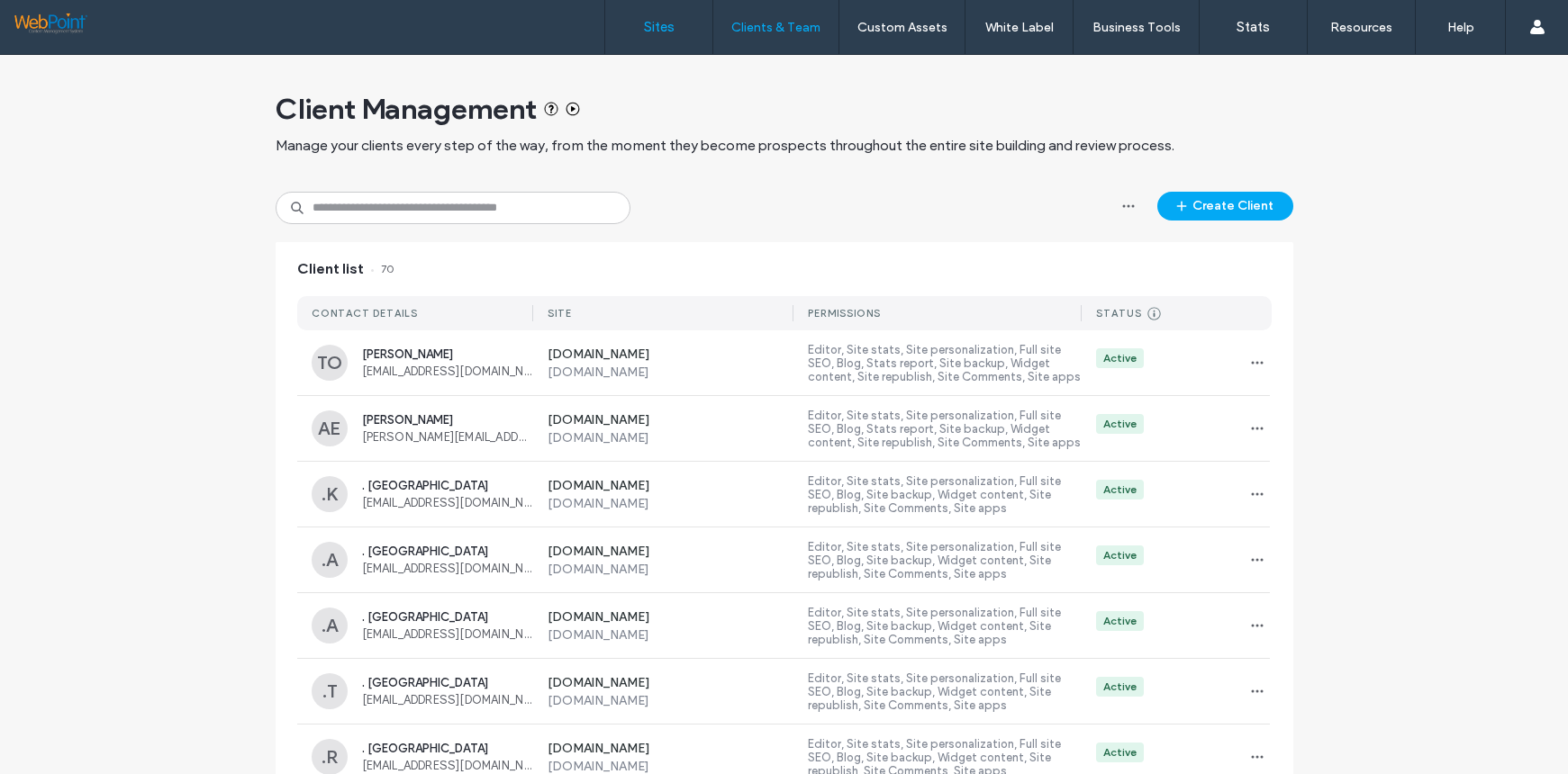
click at [660, 22] on label "Sites" at bounding box center [660, 27] width 31 height 16
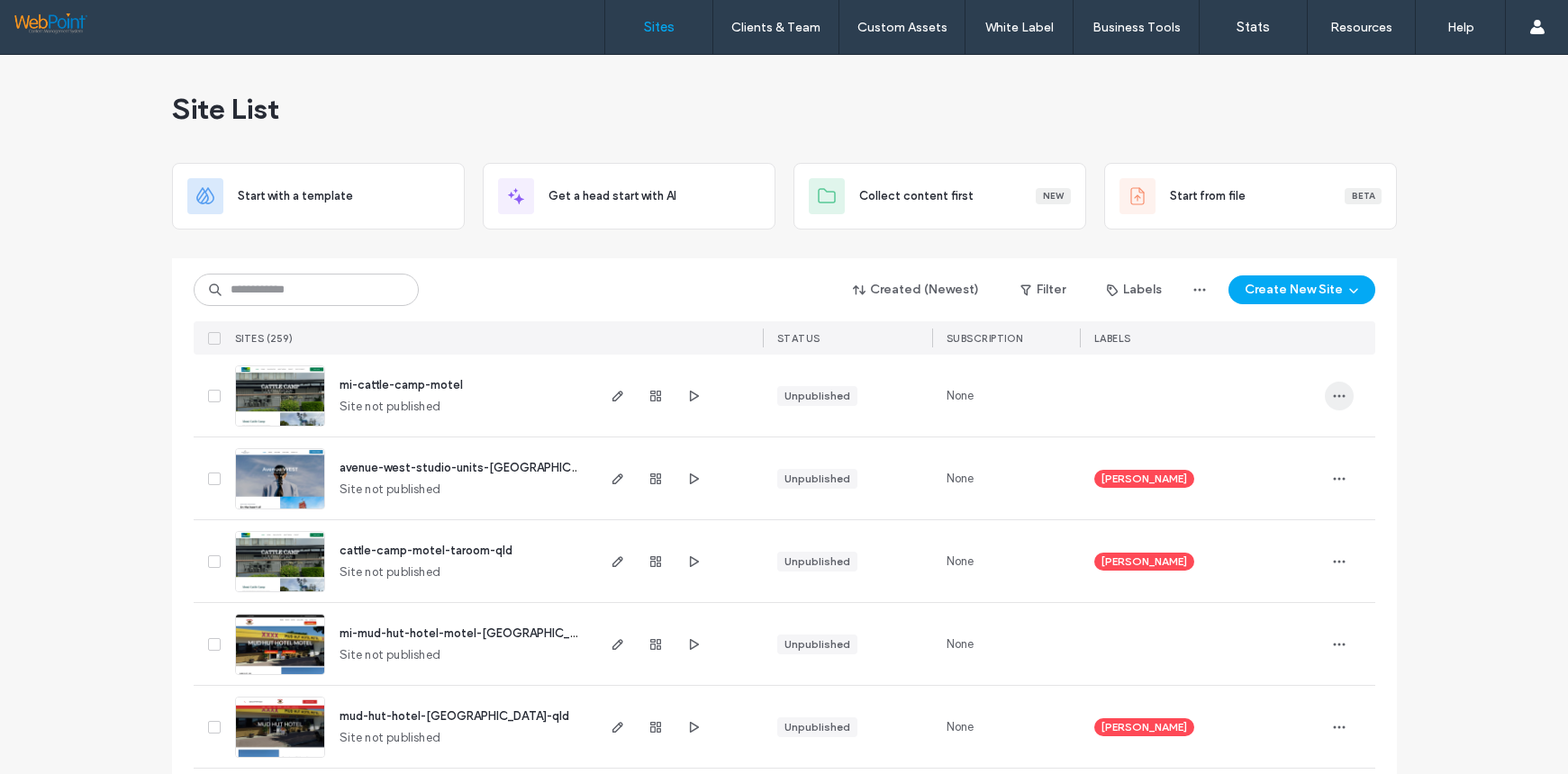
click at [1336, 394] on icon "button" at bounding box center [1339, 396] width 15 height 15
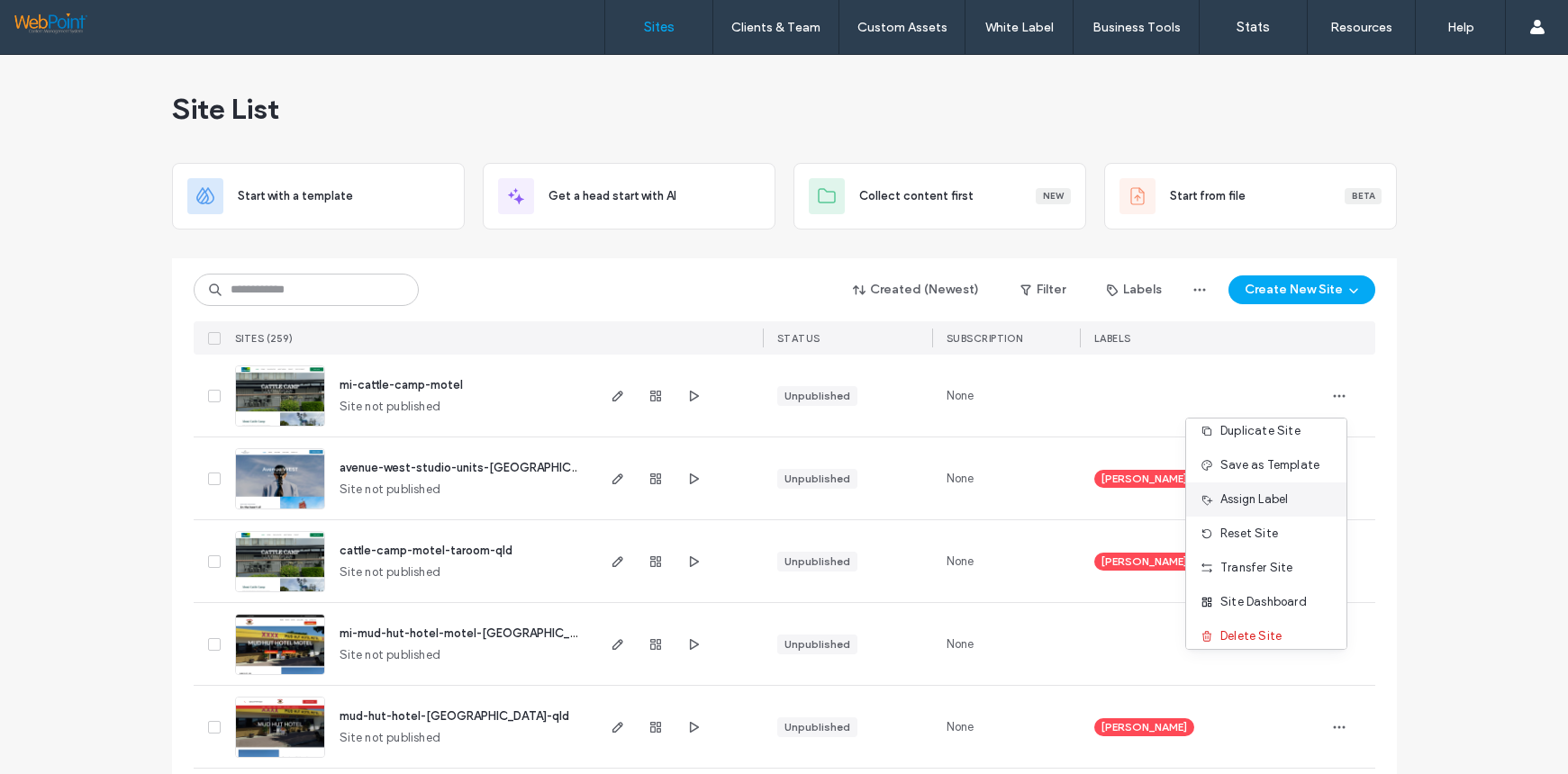
scroll to position [57, 0]
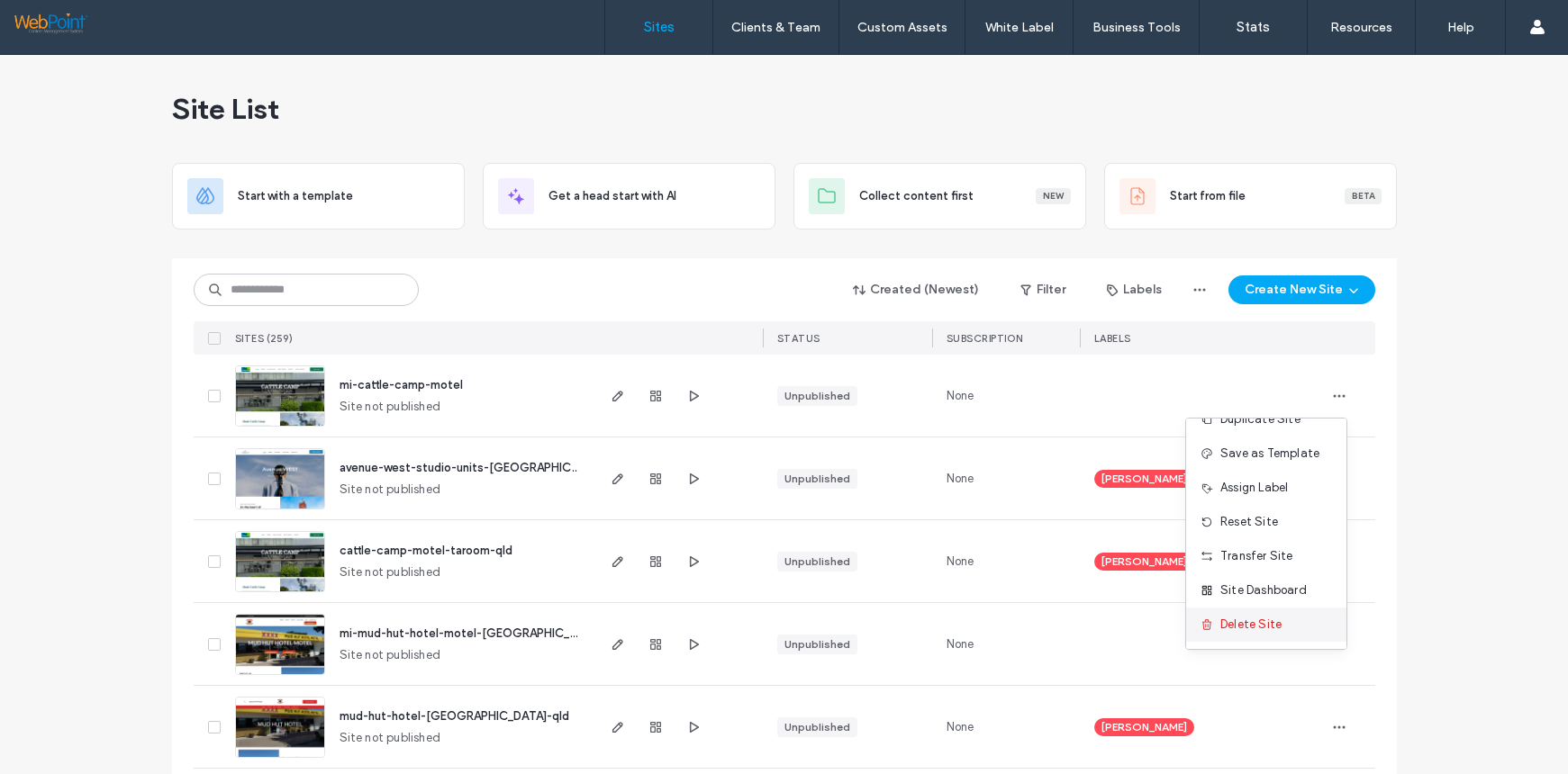
click at [1235, 623] on span "Delete Site" at bounding box center [1250, 625] width 61 height 18
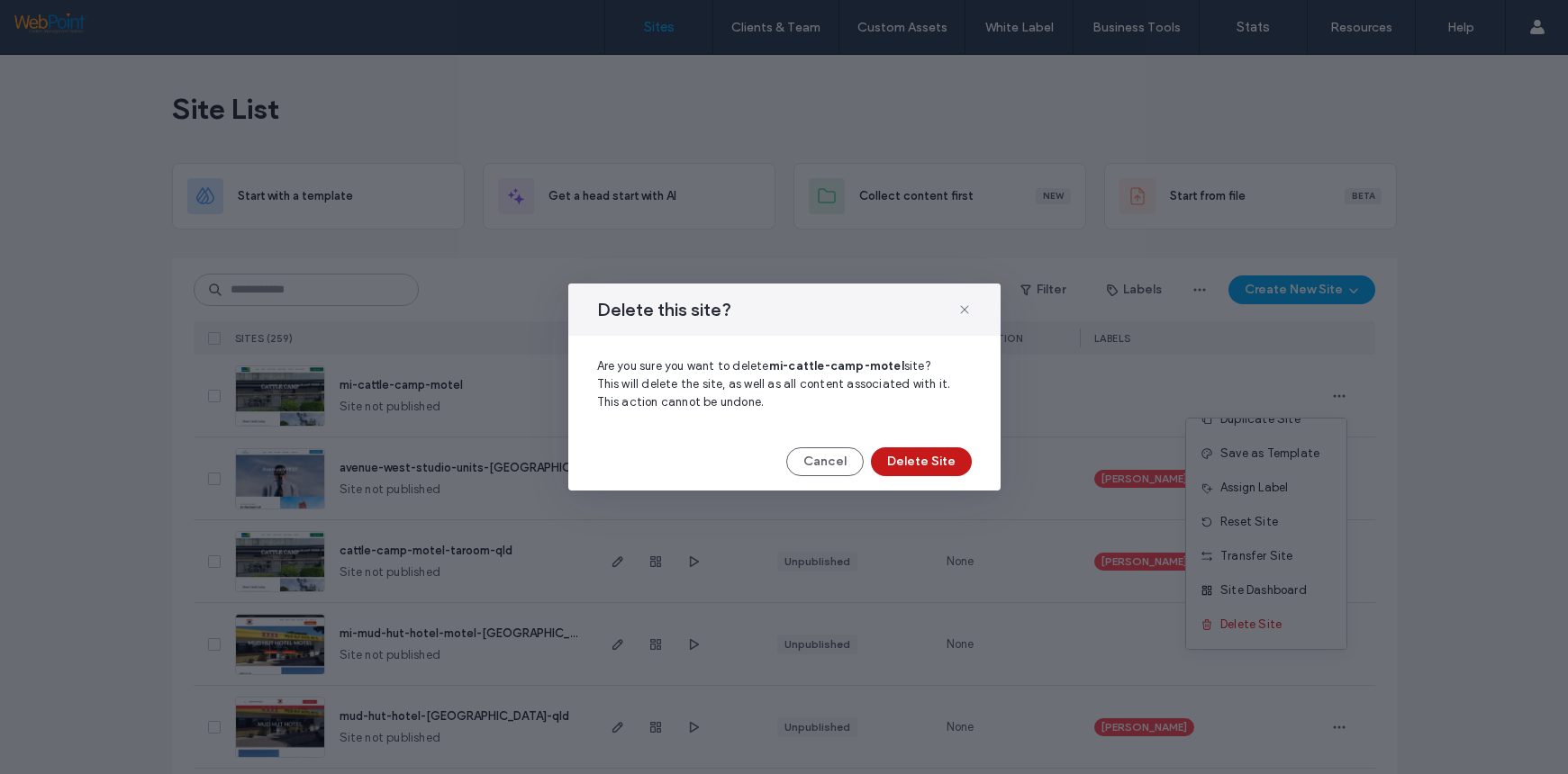
click at [912, 460] on button "Delete Site" at bounding box center [920, 462] width 101 height 29
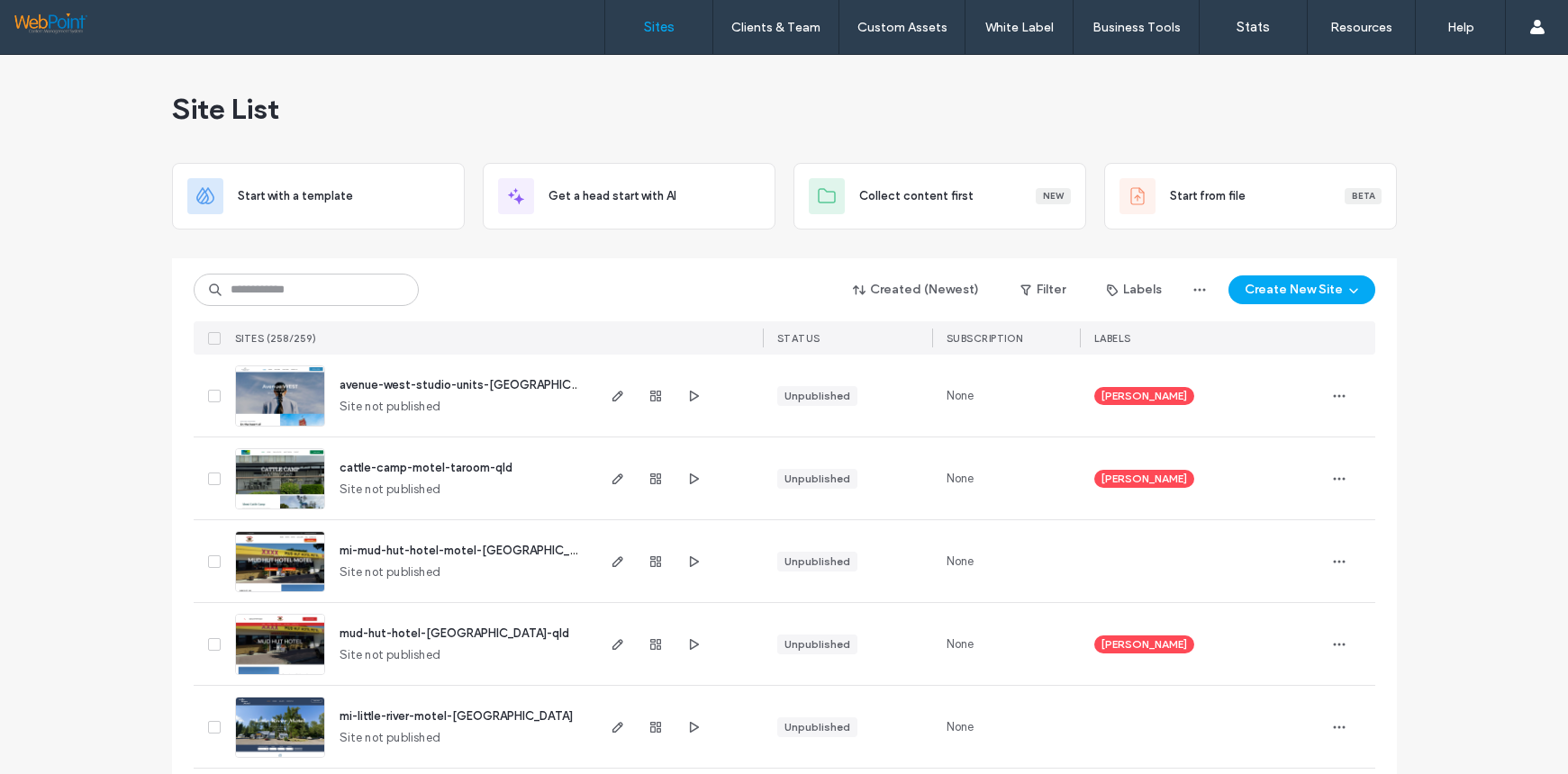
click at [1335, 471] on icon "button" at bounding box center [1339, 479] width 15 height 15
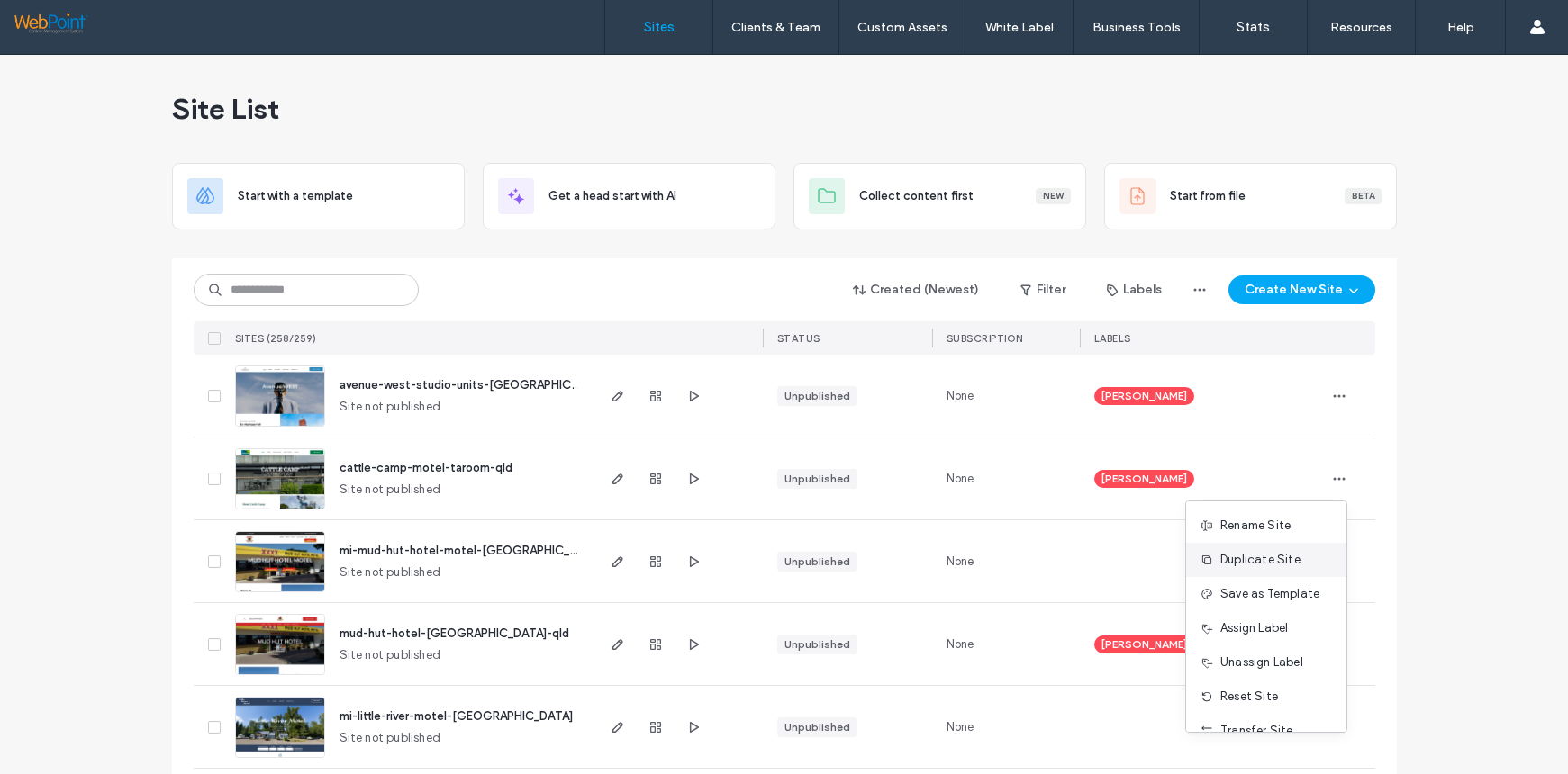
click at [1245, 555] on span "Duplicate Site" at bounding box center [1260, 561] width 80 height 18
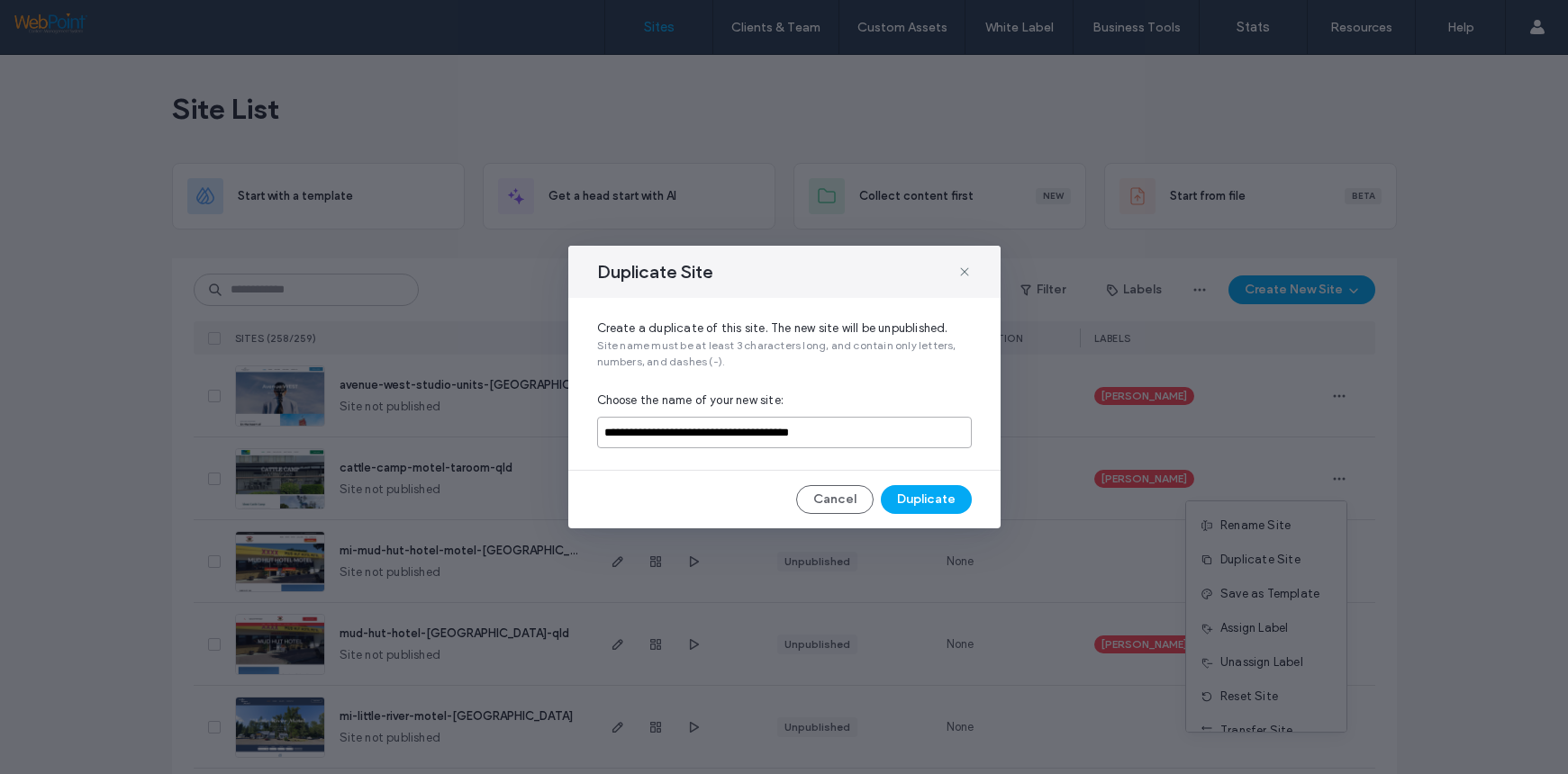
drag, startPoint x: 888, startPoint y: 436, endPoint x: 754, endPoint y: 434, distance: 134.0
click at [754, 434] on input "**********" at bounding box center [784, 432] width 374 height 32
click at [604, 434] on input "**********" at bounding box center [784, 432] width 374 height 32
type input "**********"
click at [931, 502] on button "Duplicate" at bounding box center [926, 500] width 91 height 29
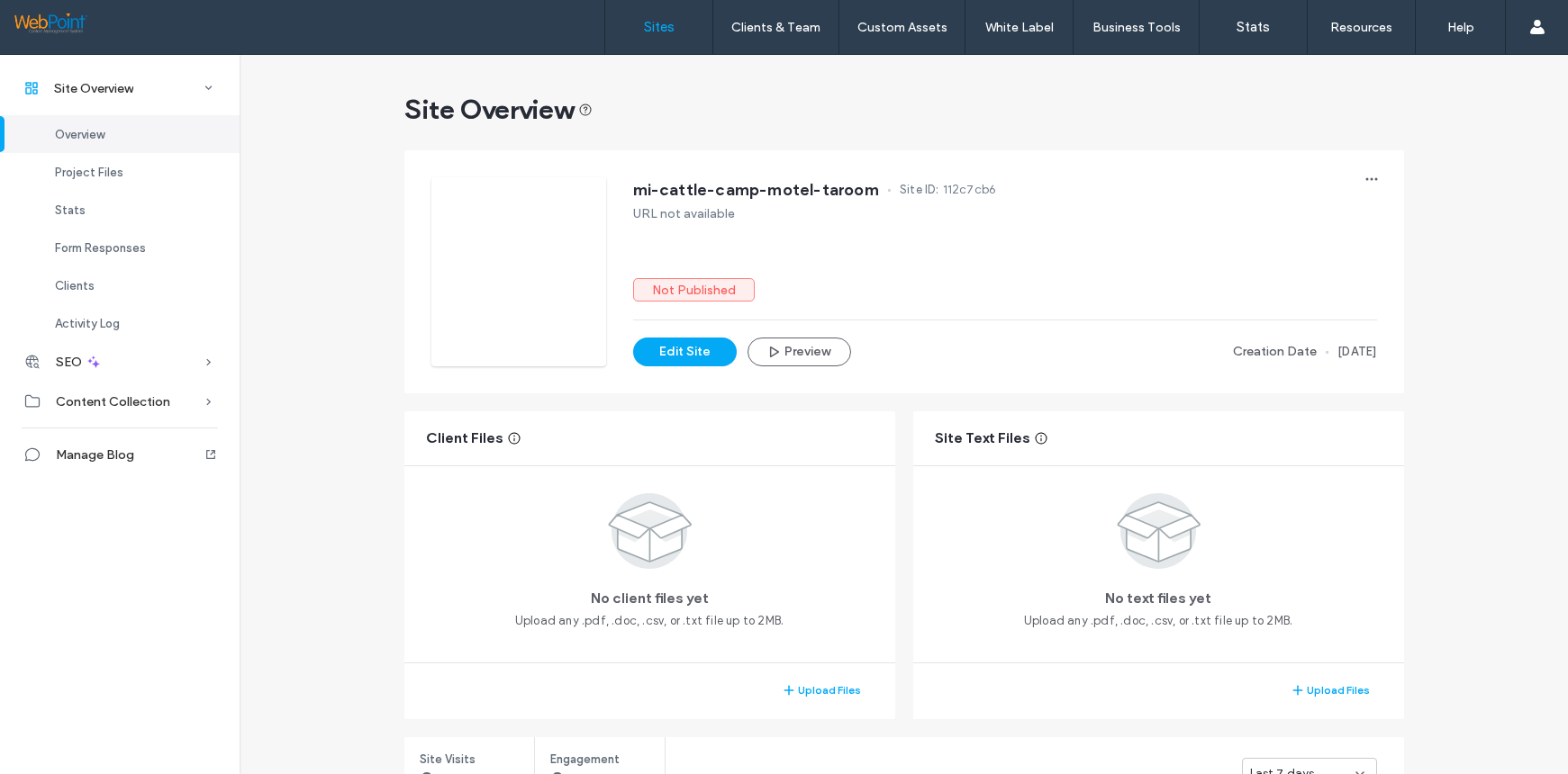
click at [651, 26] on label "Sites" at bounding box center [660, 27] width 31 height 16
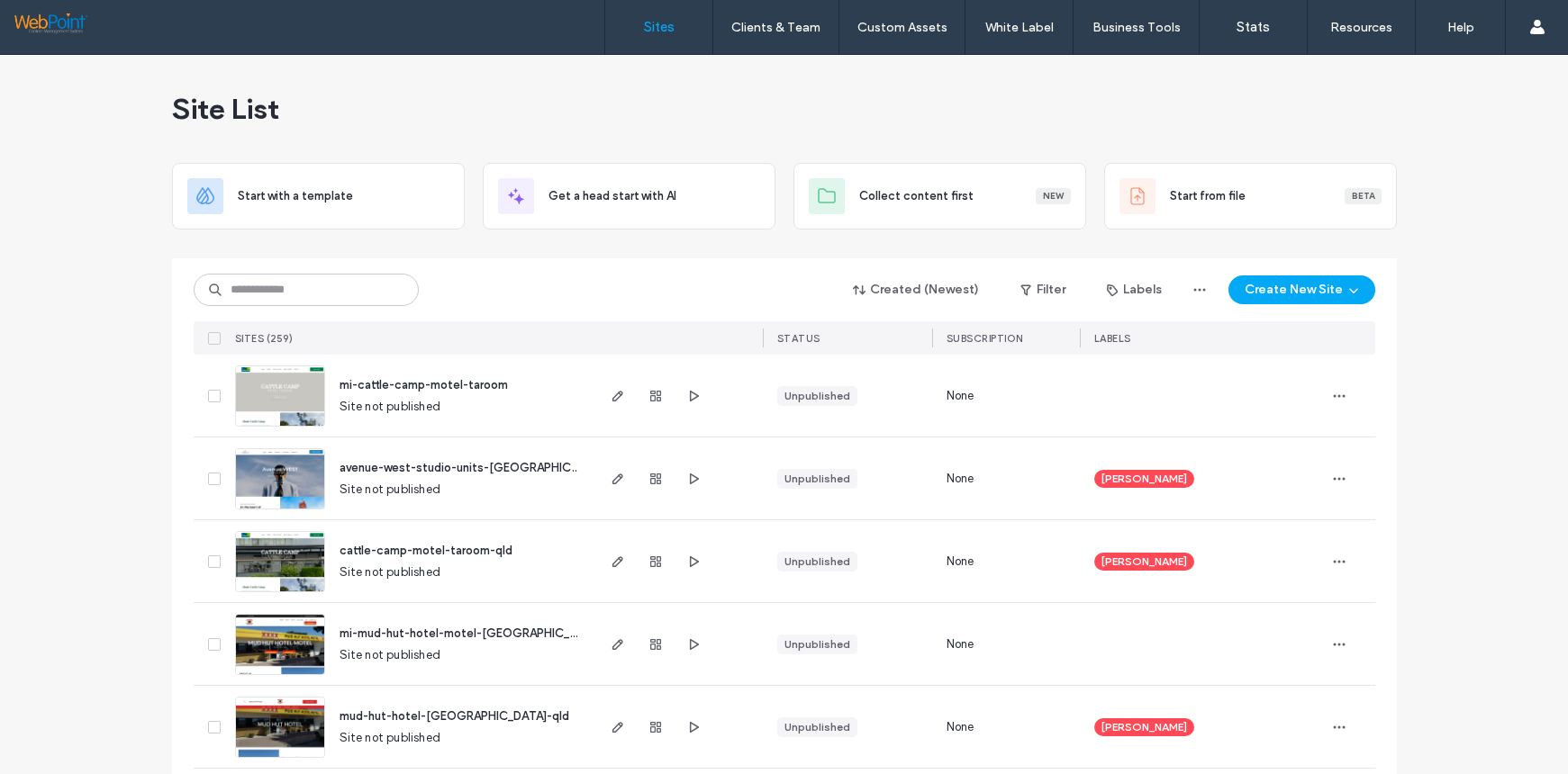
click at [263, 392] on img at bounding box center [280, 427] width 88 height 123
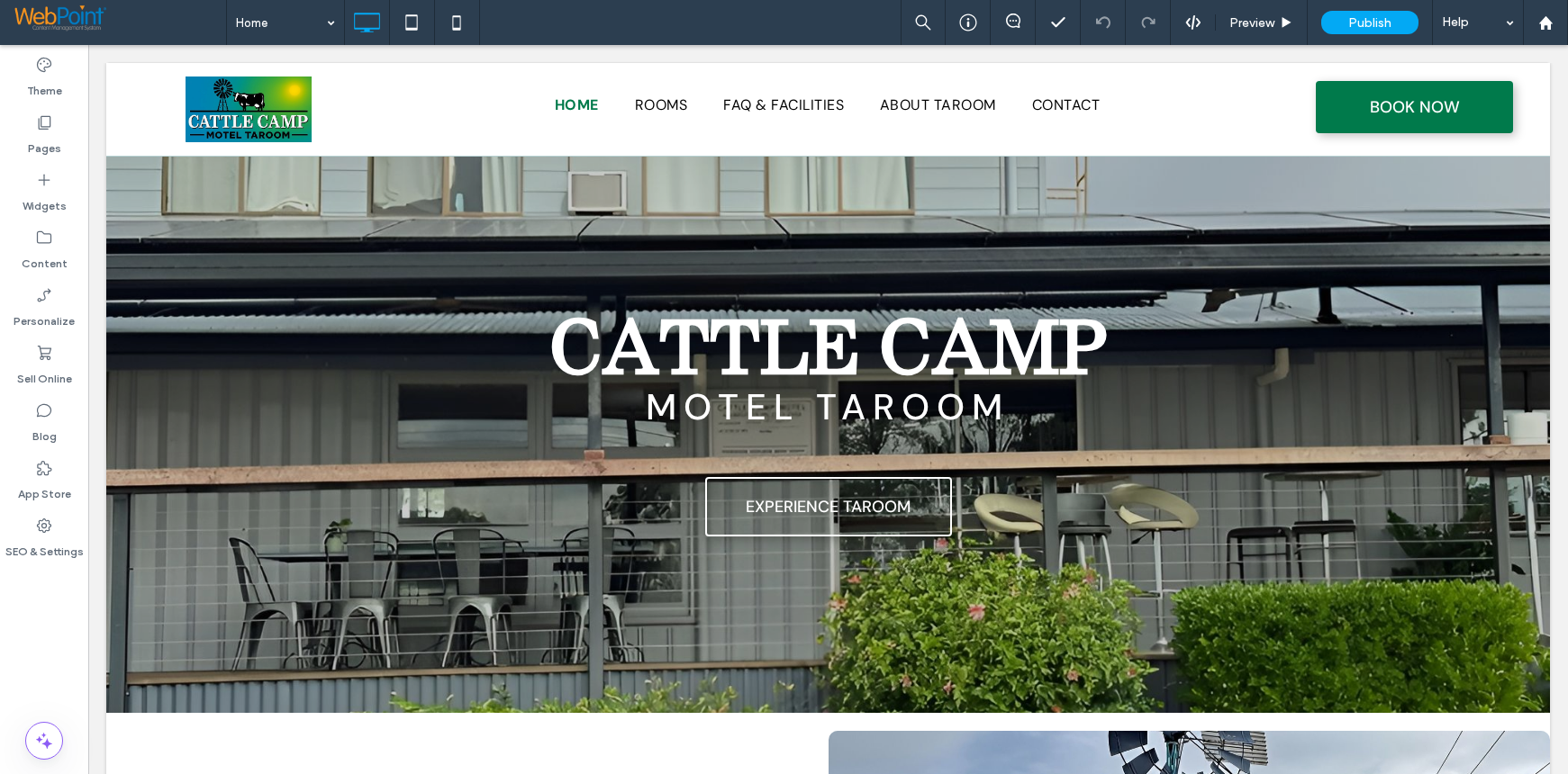
click at [55, 657] on div "Theme Pages Widgets Content Personalize Sell Online Blog App Store SEO & Settin…" at bounding box center [44, 410] width 88 height 729
click at [1545, 25] on icon at bounding box center [1545, 23] width 15 height 15
